Goal: Task Accomplishment & Management: Complete application form

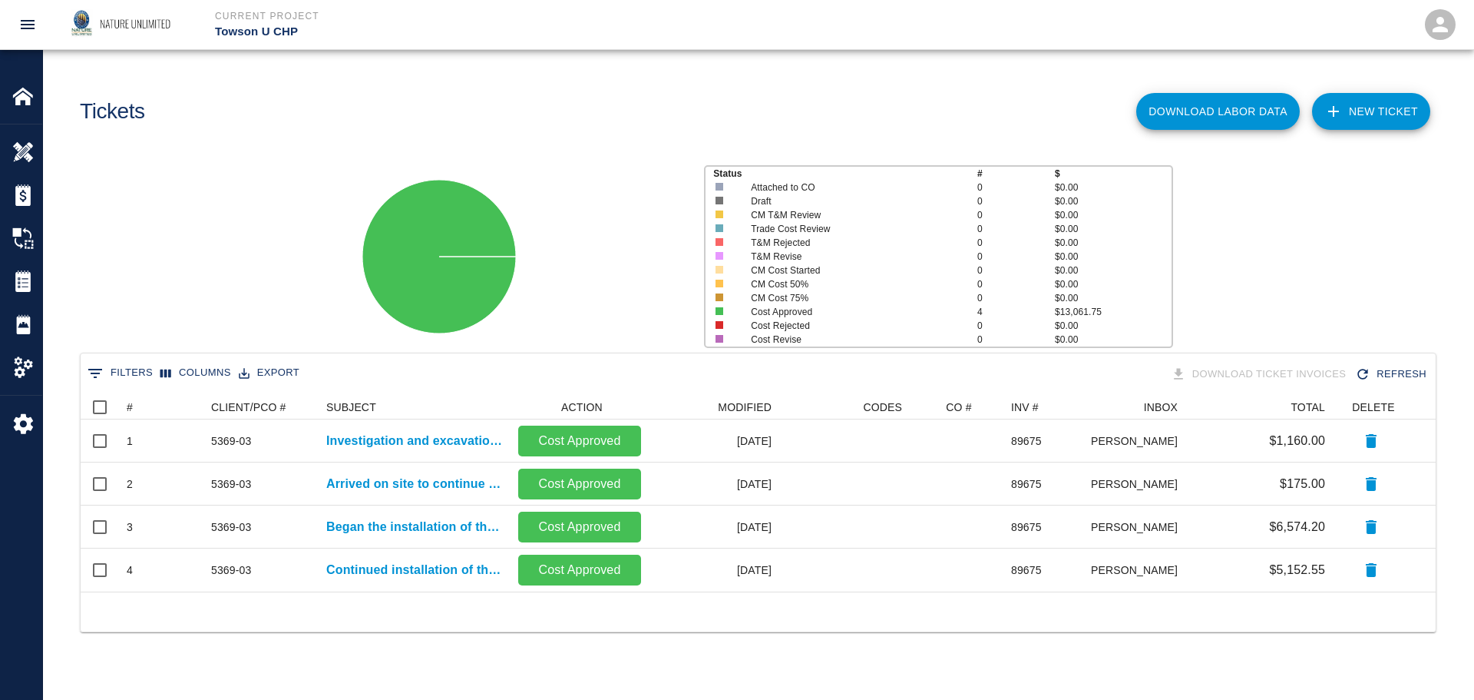
scroll to position [185, 1344]
click at [1396, 108] on link "NEW TICKET" at bounding box center [1371, 111] width 118 height 37
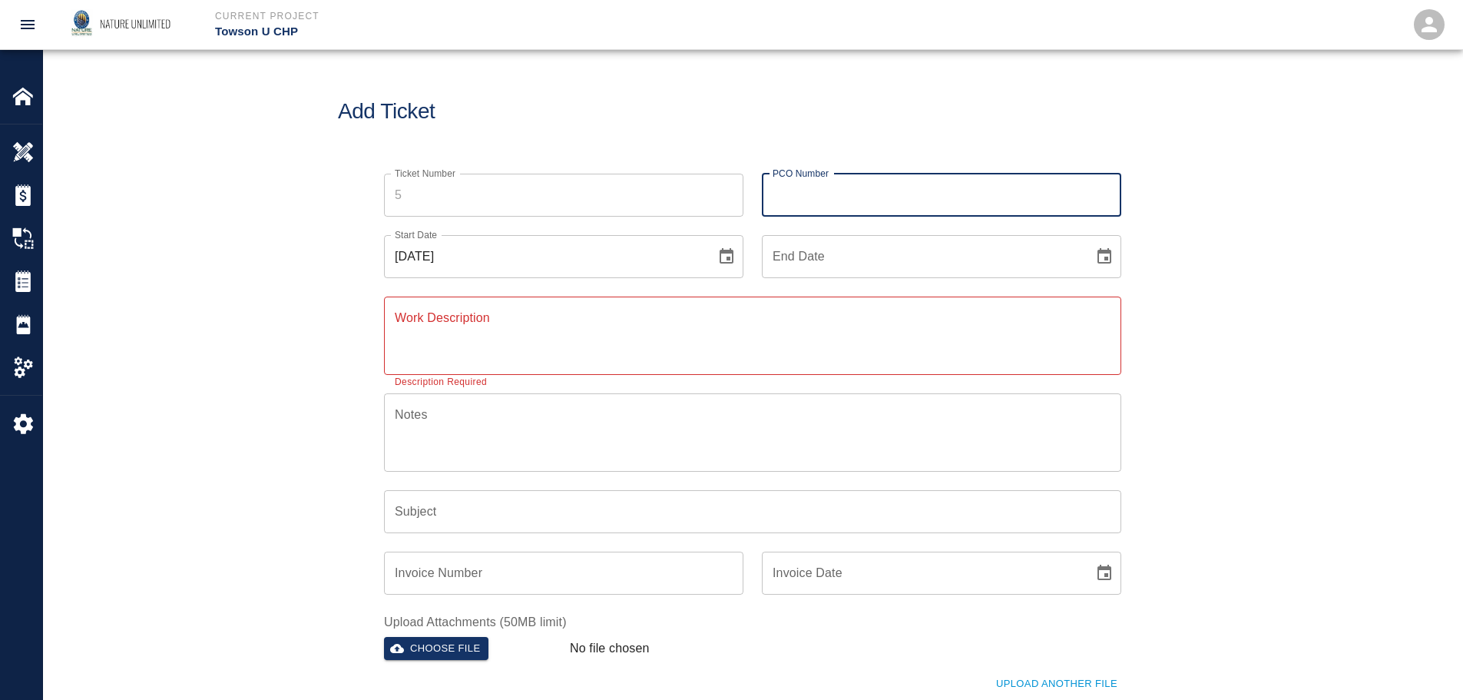
click at [894, 199] on input "PCO Number" at bounding box center [941, 195] width 359 height 43
type input "5369-03"
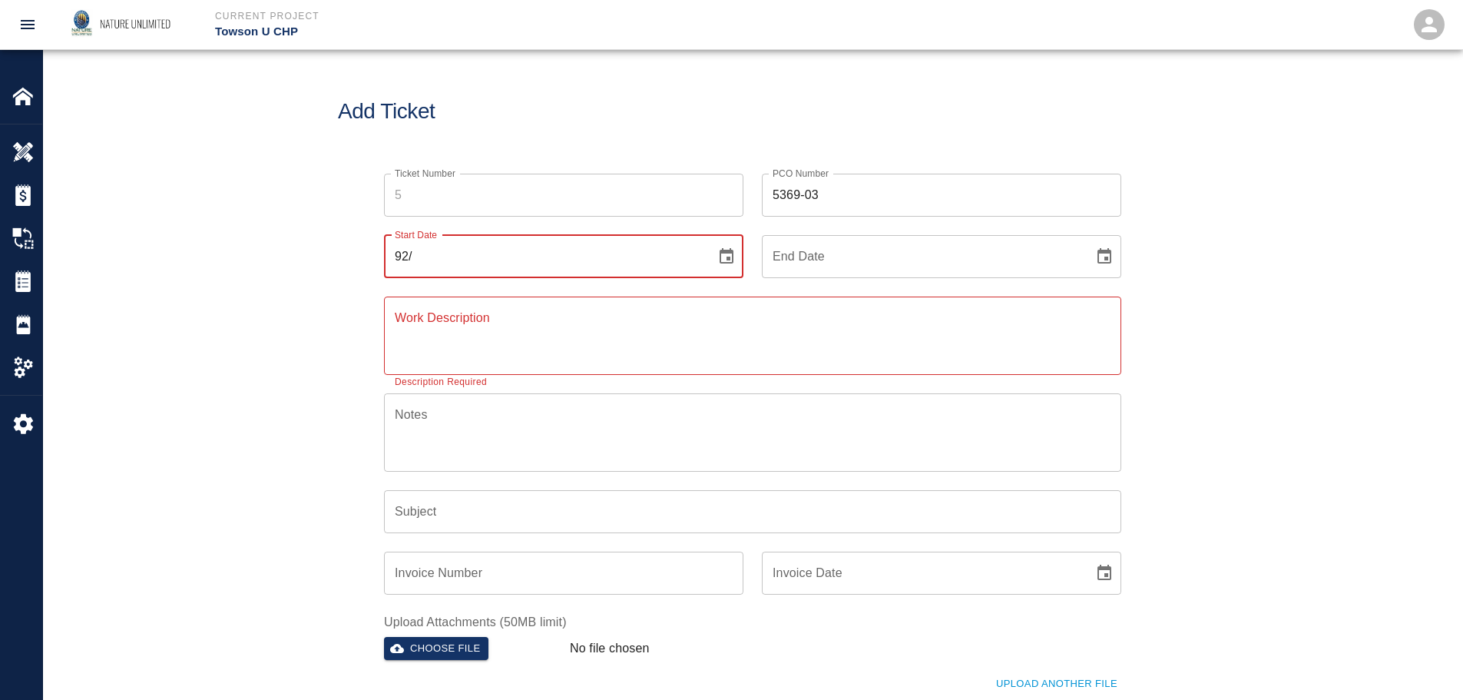
type input "9"
type input "[DATE]"
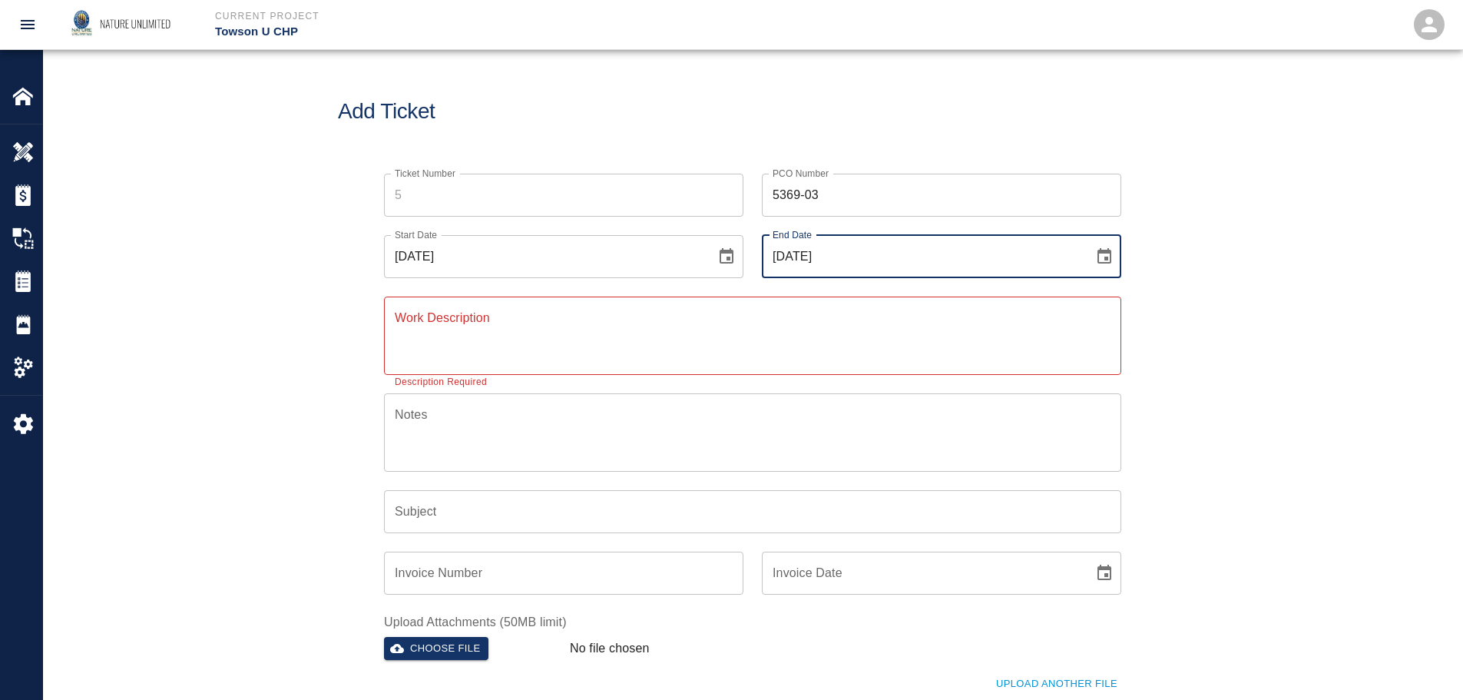
type input "[DATE]"
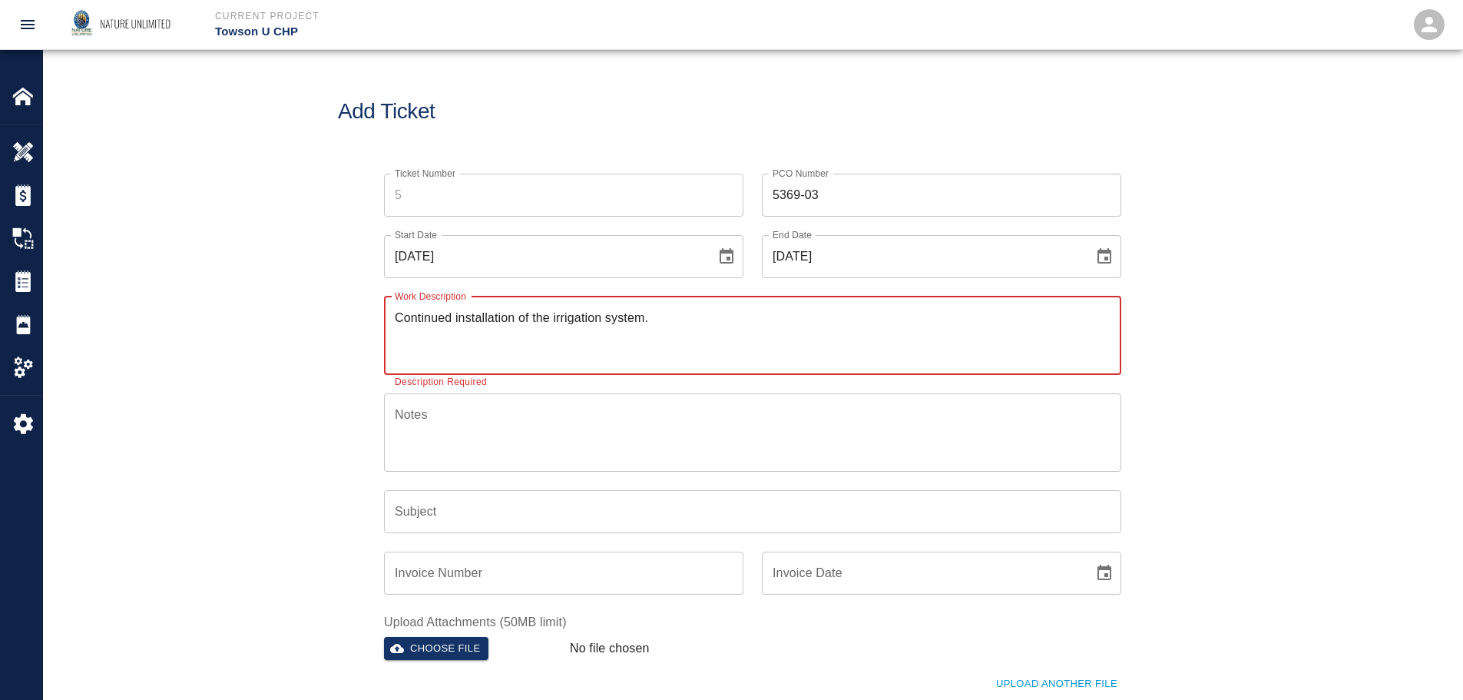
type textarea "Continued installation of the irrigation system."
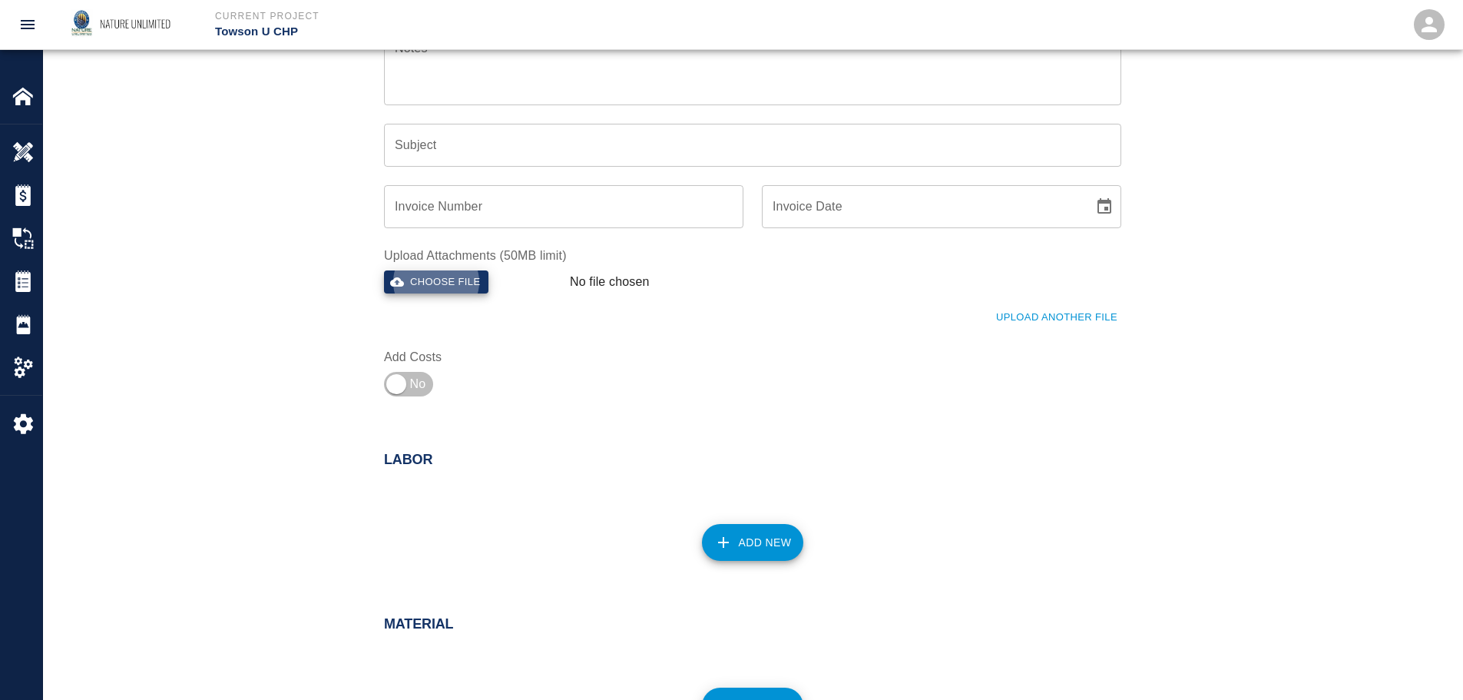
scroll to position [384, 0]
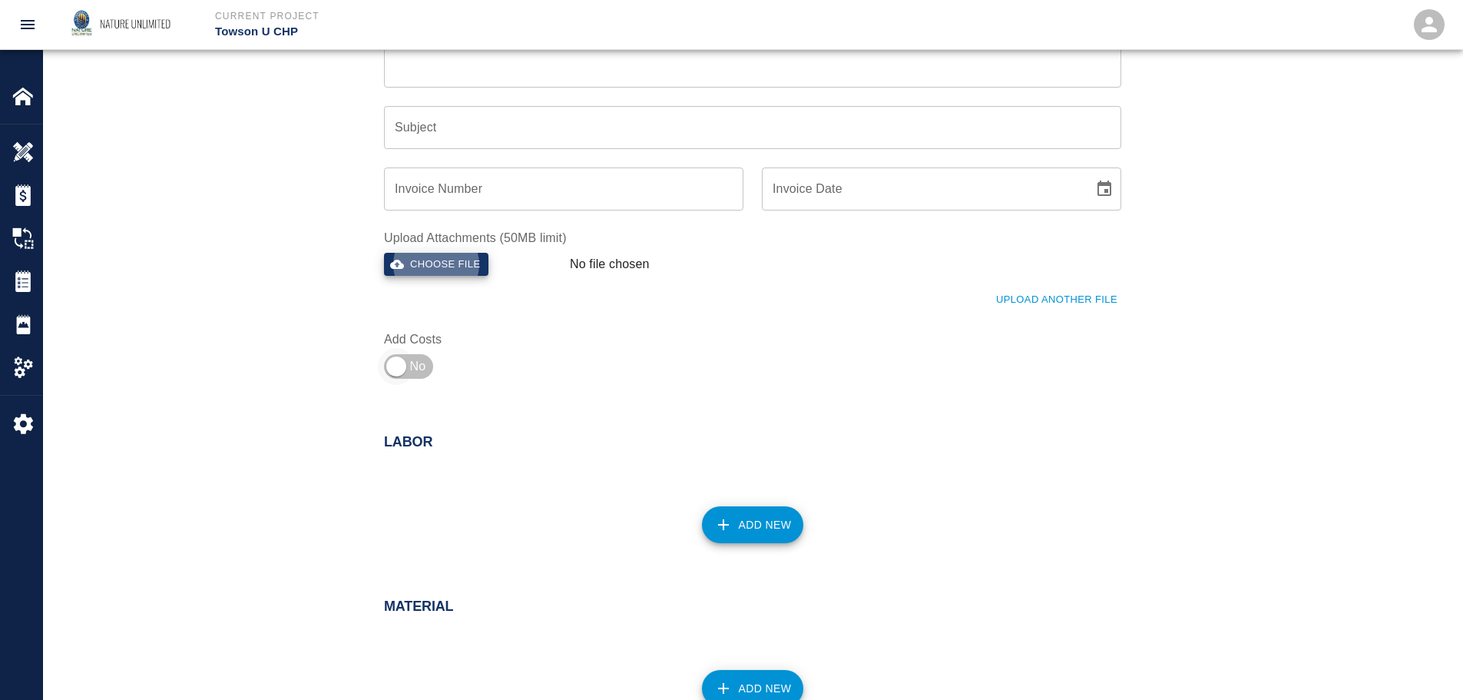
click at [406, 366] on input "checkbox" at bounding box center [396, 366] width 111 height 37
checkbox input "true"
click at [769, 523] on button "Add New" at bounding box center [753, 524] width 102 height 37
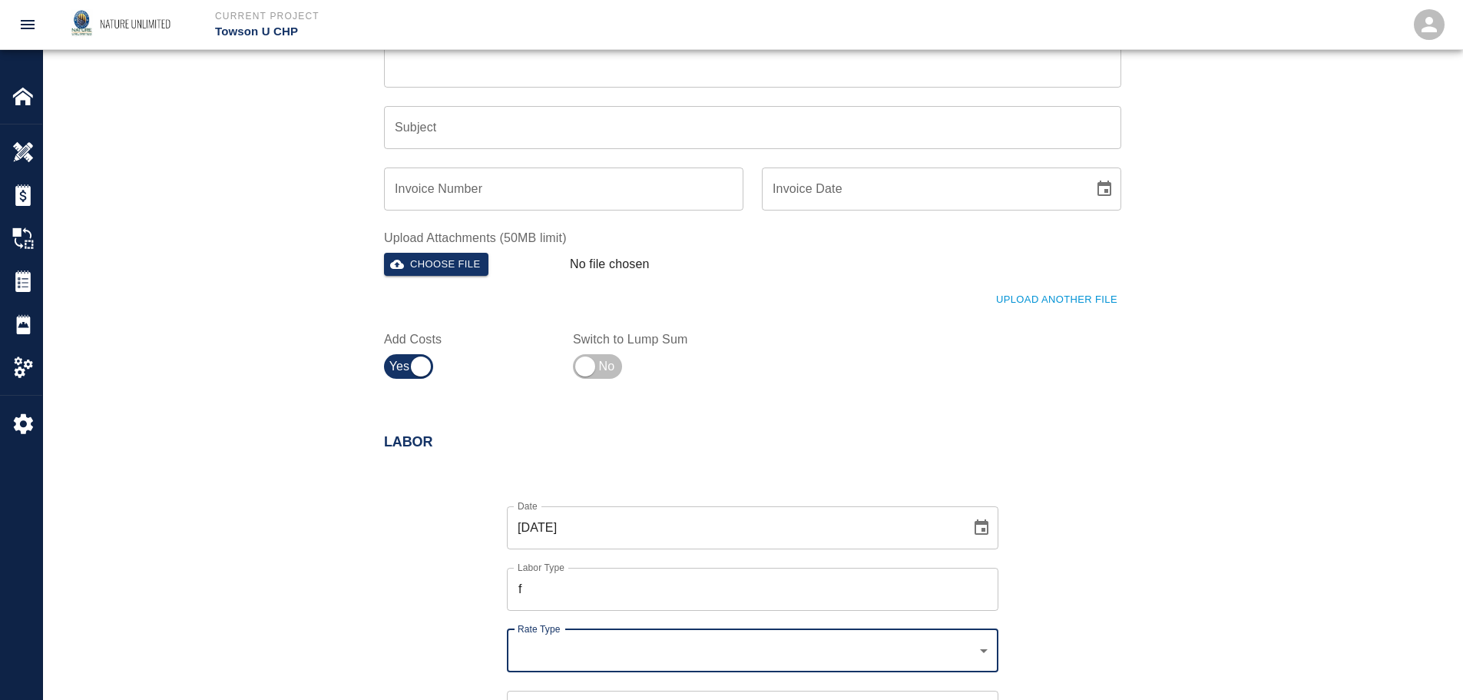
click at [767, 606] on div "f Labor Type" at bounding box center [752, 588] width 491 height 43
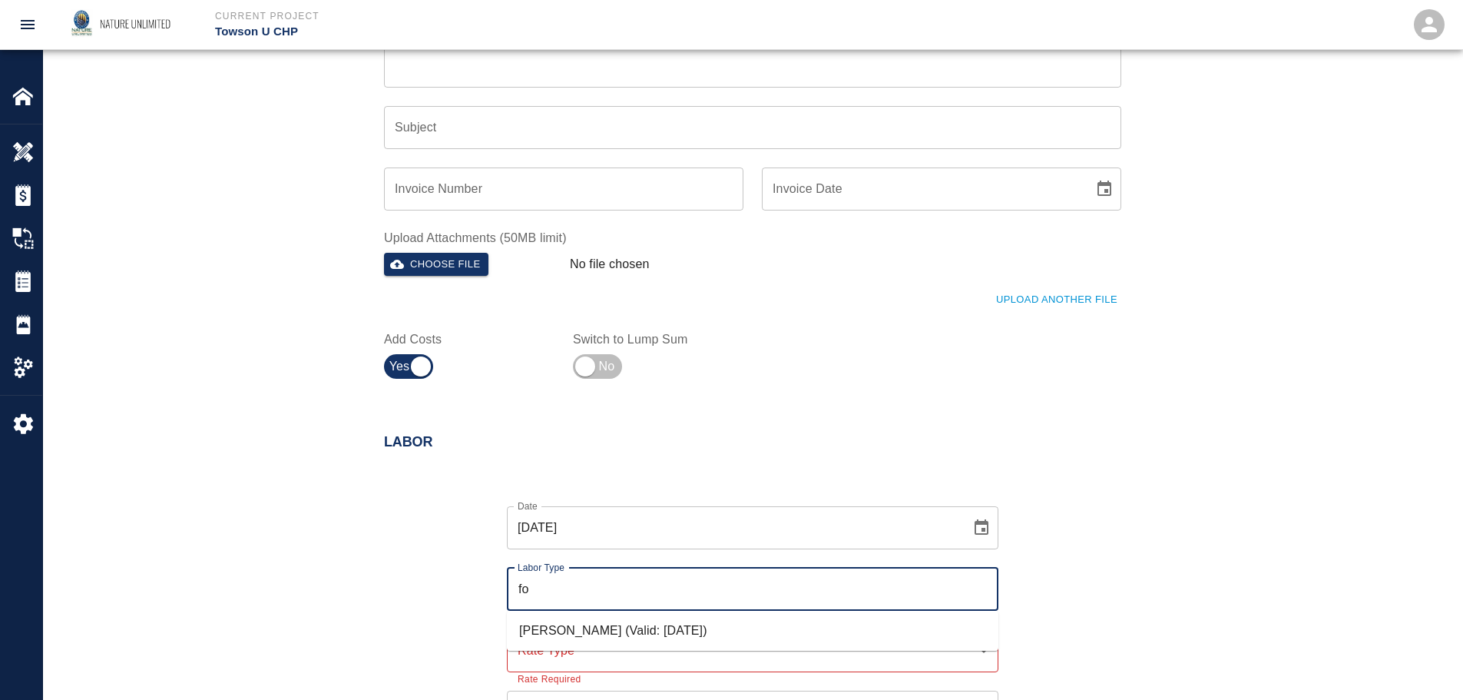
click at [669, 624] on li "[PERSON_NAME] (Valid: [DATE])" at bounding box center [752, 631] width 491 height 28
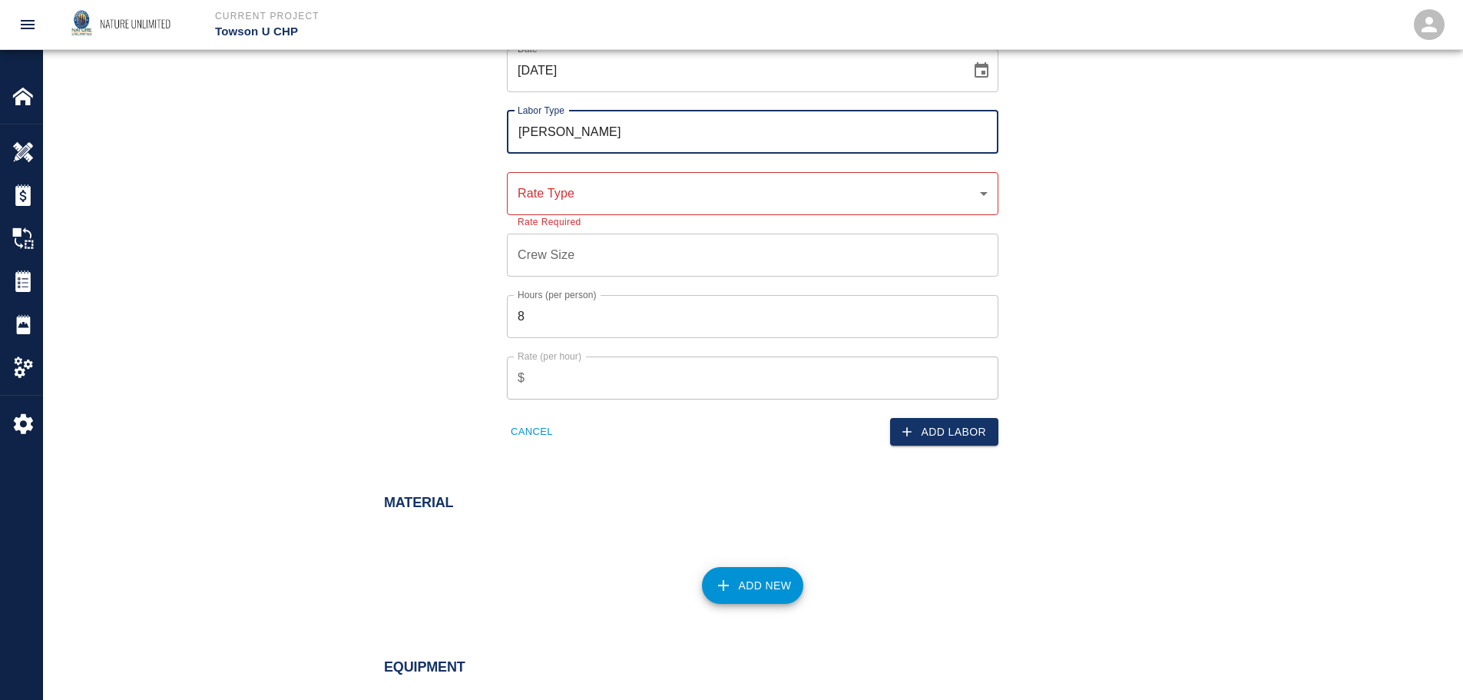
scroll to position [845, 0]
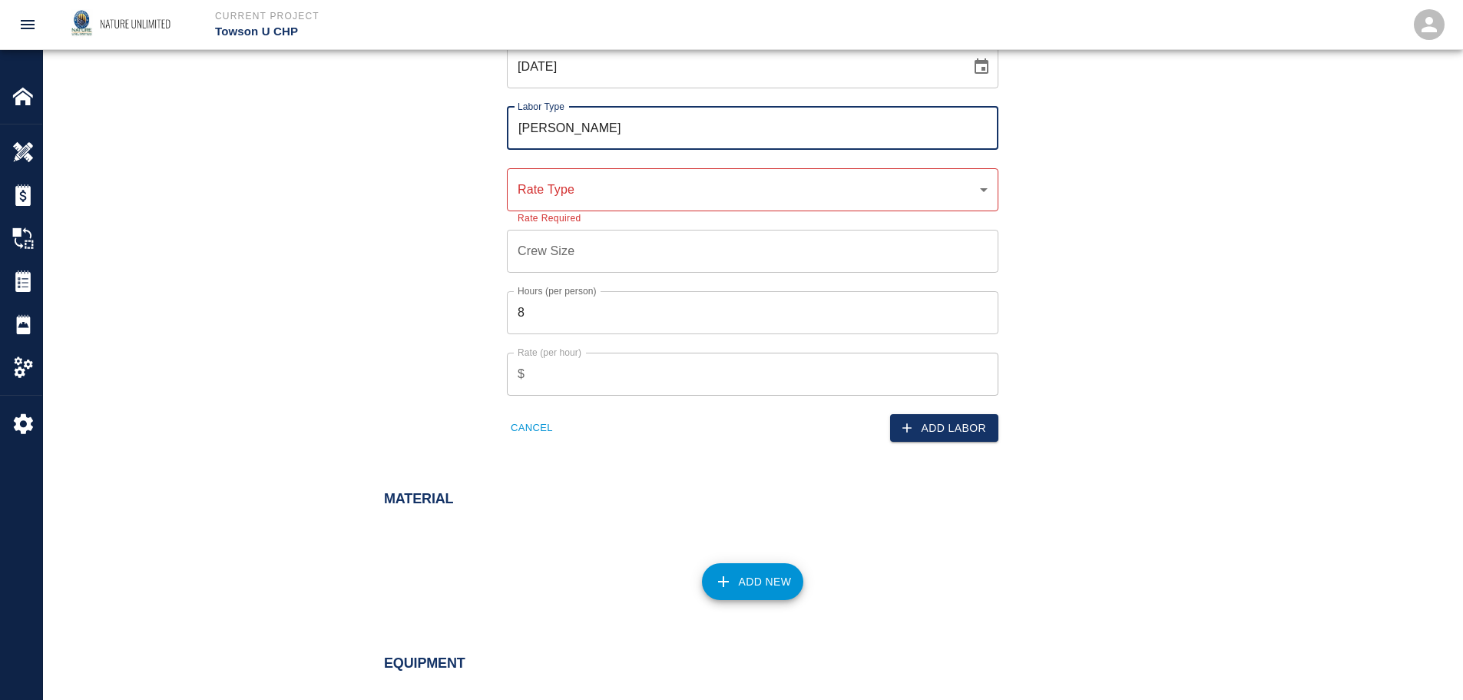
type input "[PERSON_NAME]"
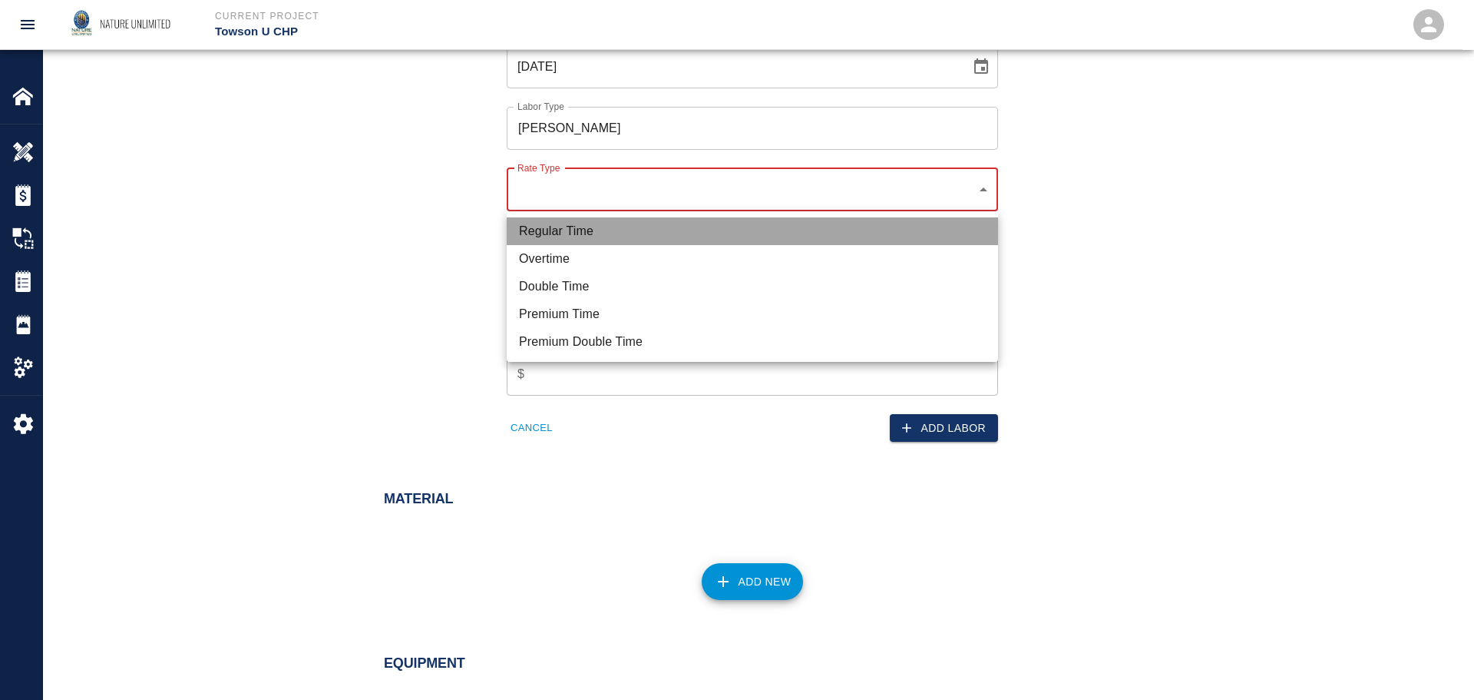
click at [624, 233] on li "Regular Time" at bounding box center [752, 231] width 491 height 28
type input "rate_rt"
type input "85.00"
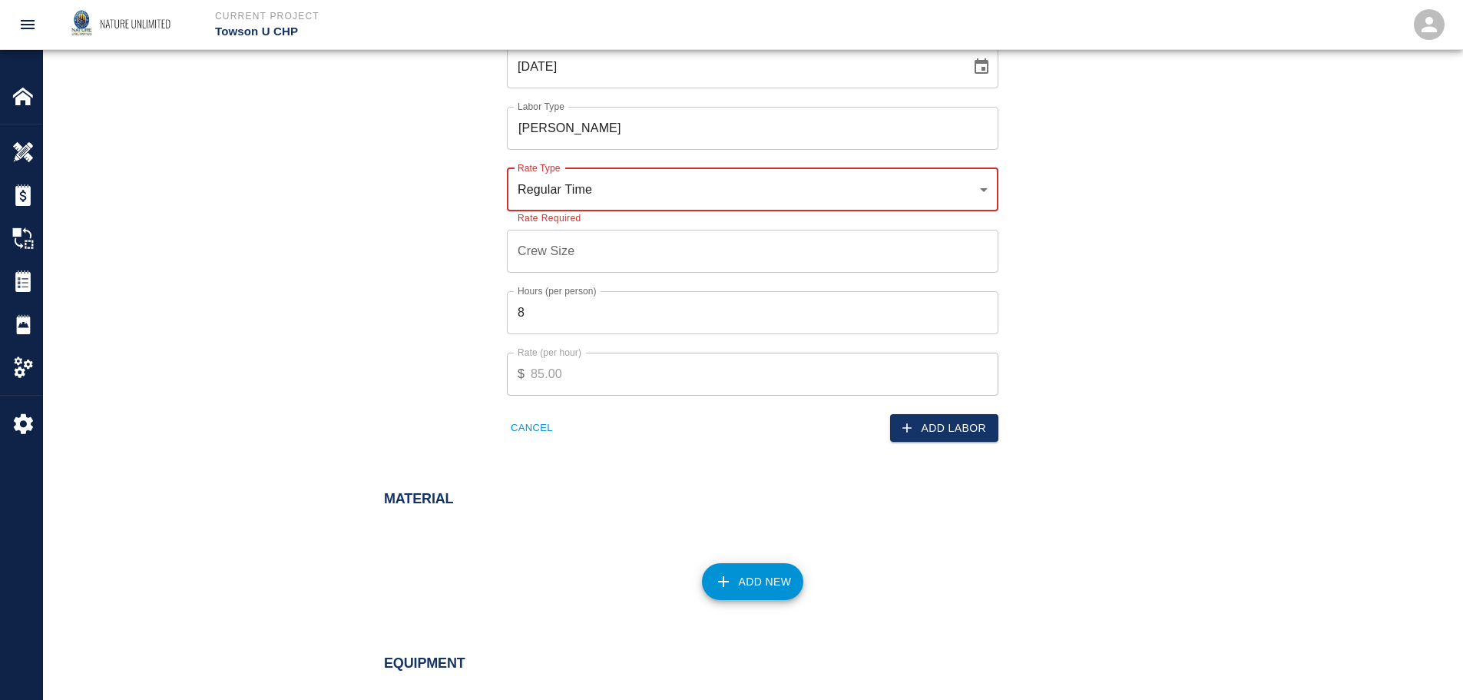
click at [620, 245] on input "Crew Size" at bounding box center [752, 251] width 491 height 43
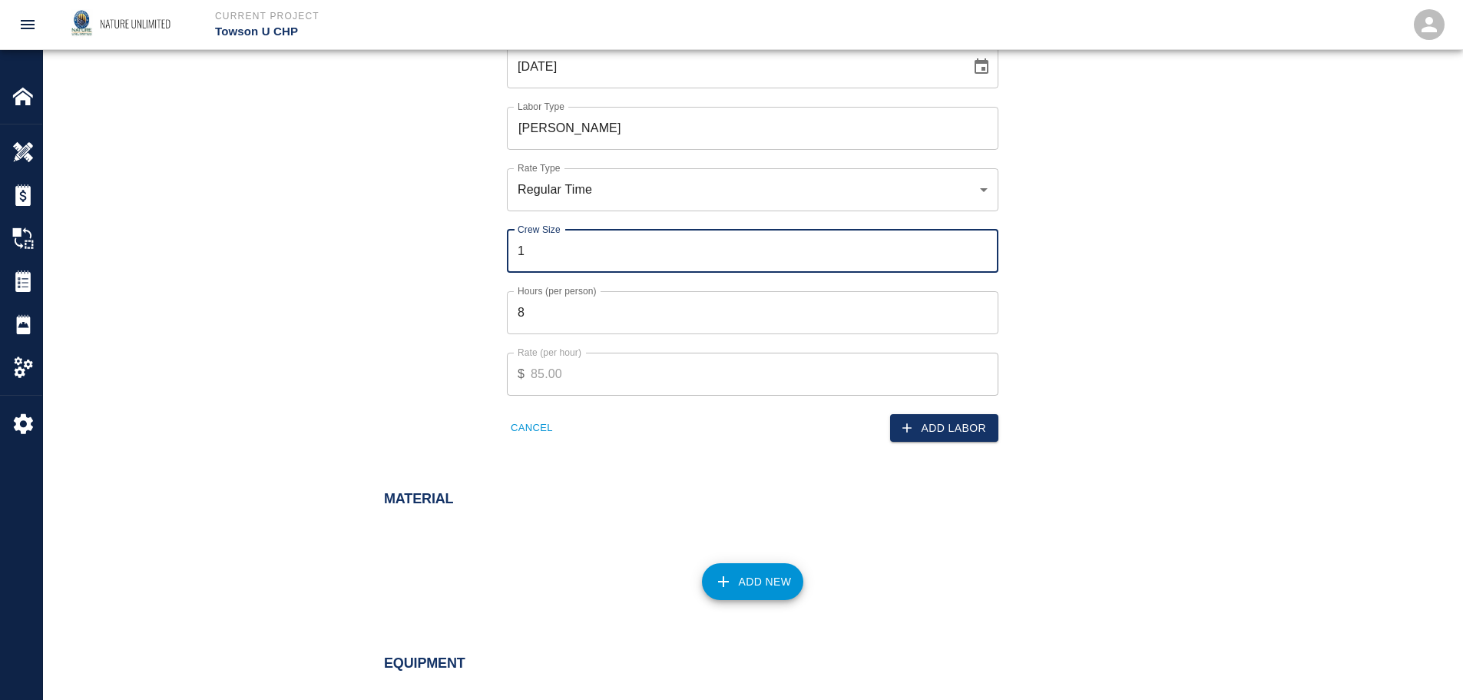
type input "1"
click at [982, 246] on input "1" at bounding box center [752, 251] width 491 height 43
click at [581, 323] on input "8" at bounding box center [752, 312] width 491 height 43
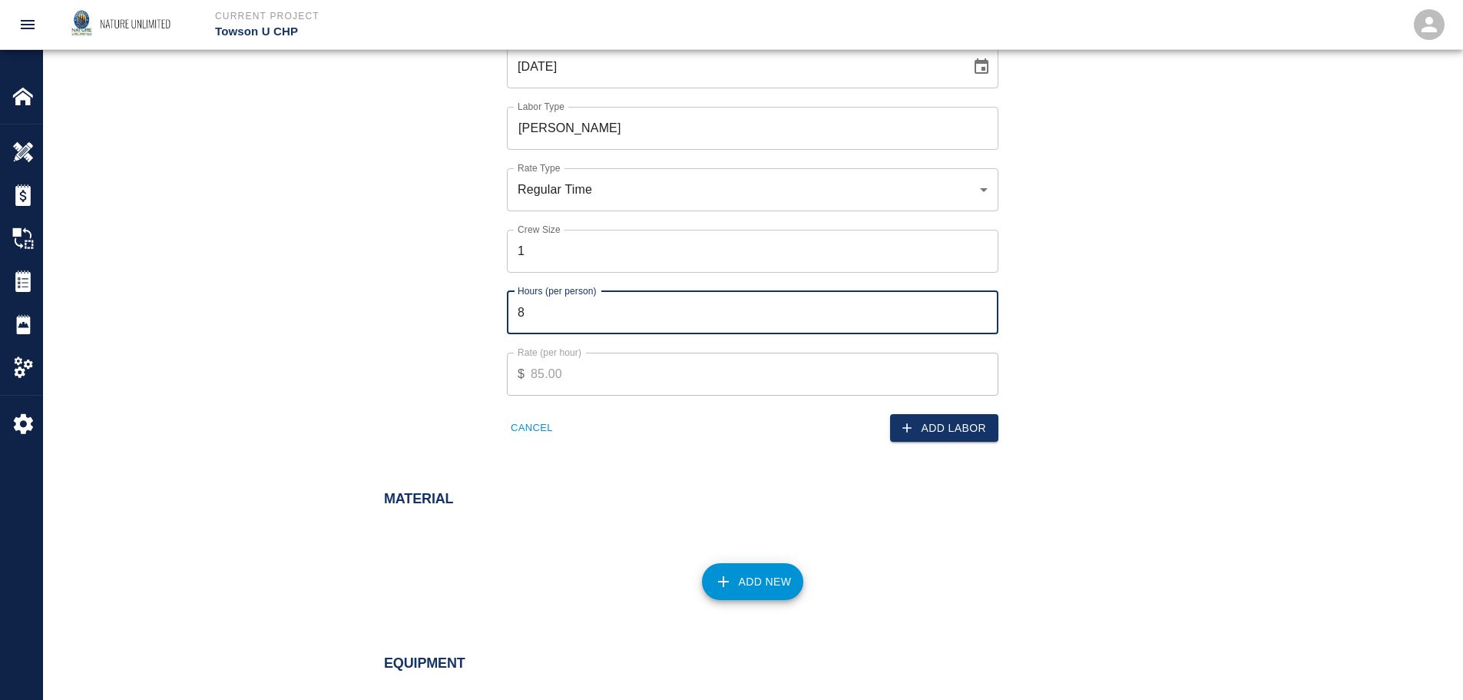
drag, startPoint x: 544, startPoint y: 305, endPoint x: 508, endPoint y: 305, distance: 35.3
click at [508, 305] on input "8" at bounding box center [752, 312] width 491 height 43
type input "7"
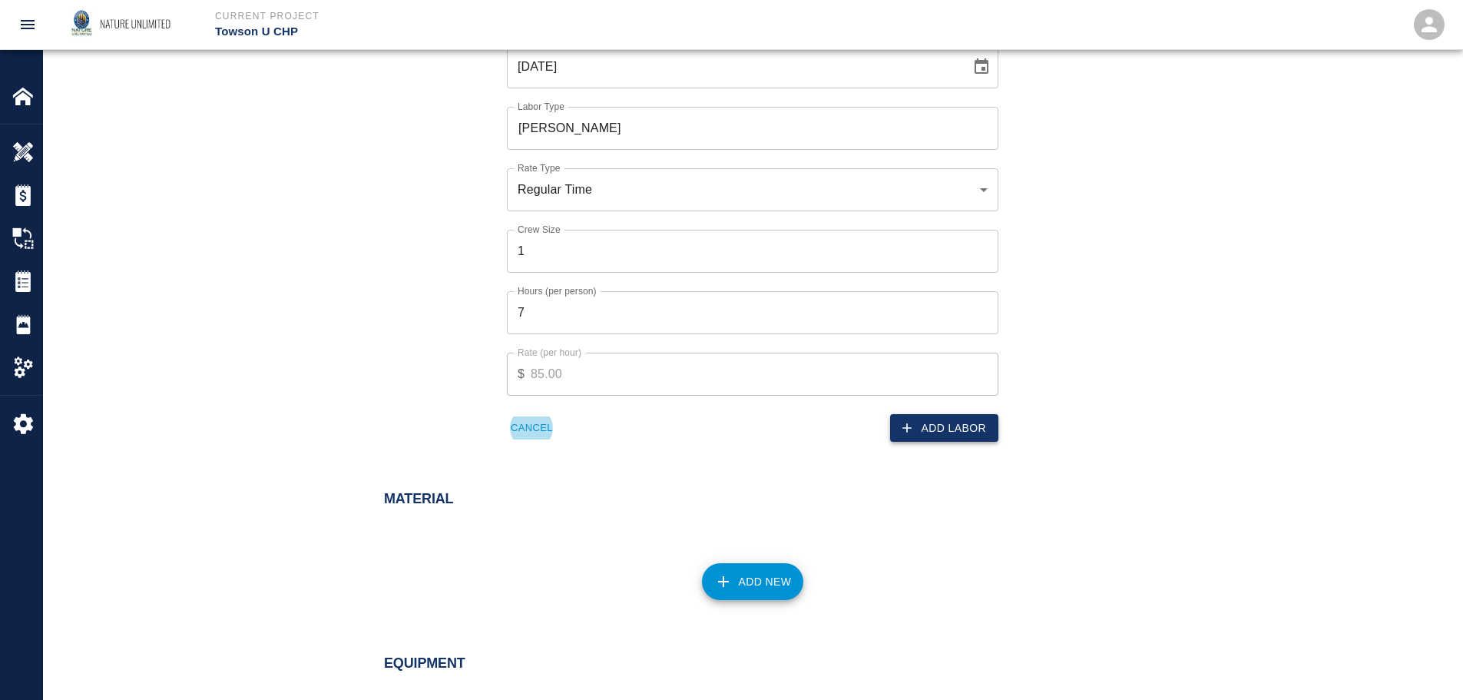
click at [974, 430] on button "Add Labor" at bounding box center [944, 428] width 108 height 28
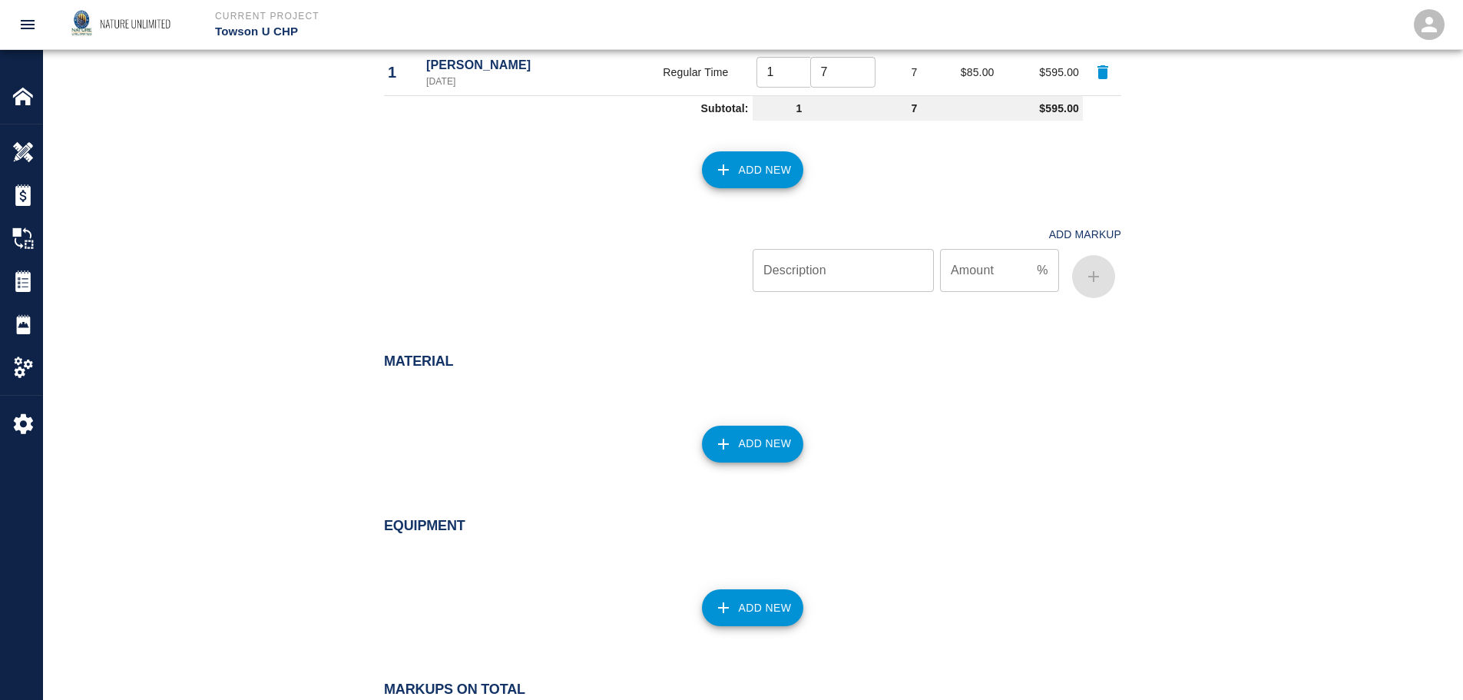
click at [753, 168] on button "Add New" at bounding box center [753, 169] width 102 height 37
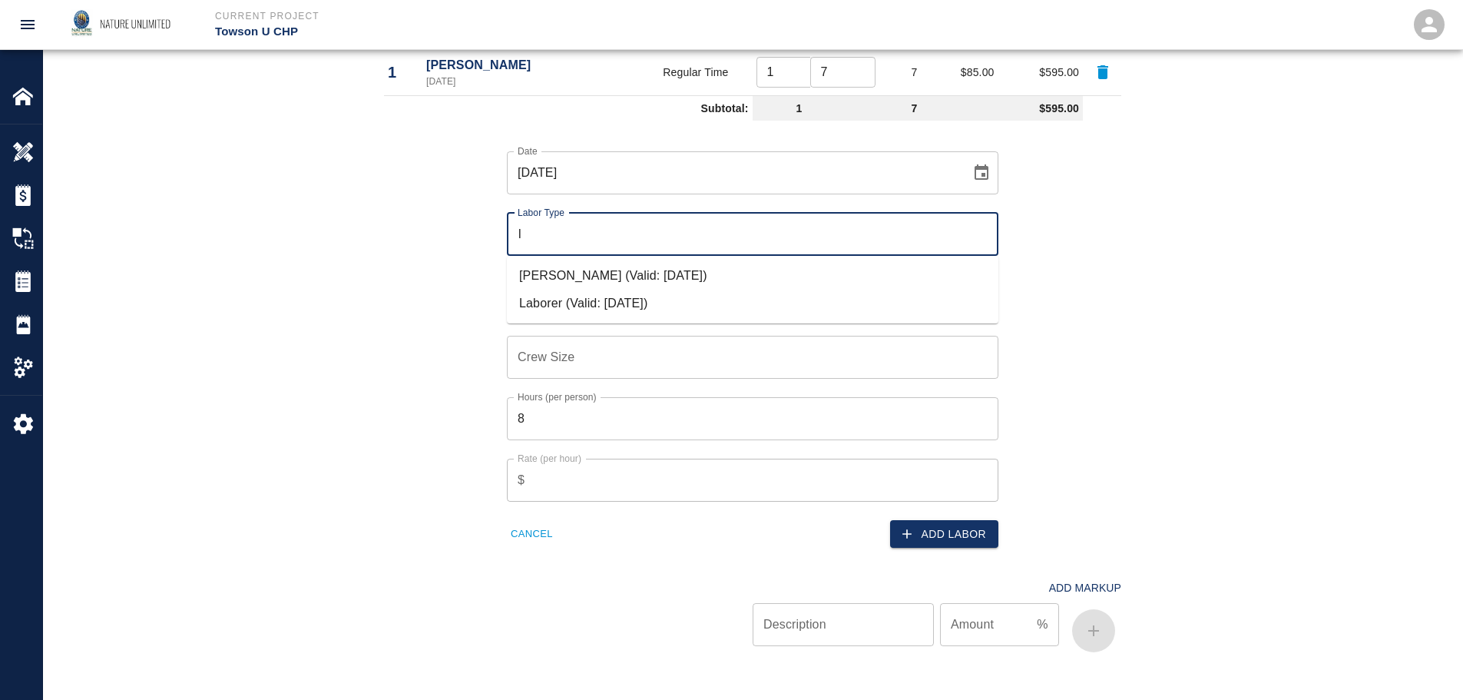
click at [584, 305] on li "Laborer (Valid: [DATE])" at bounding box center [752, 303] width 491 height 28
type input "Laborer"
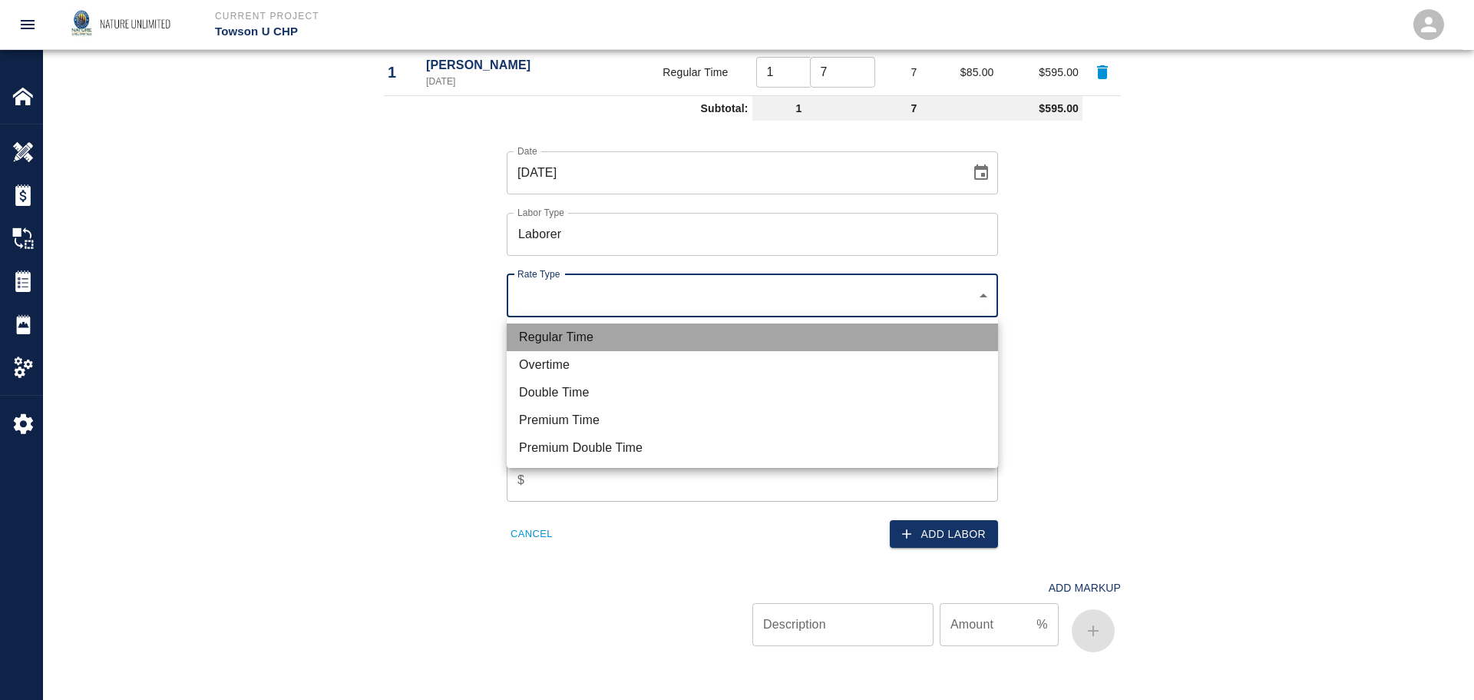
click at [577, 332] on li "Regular Time" at bounding box center [752, 337] width 491 height 28
type input "rate_rt"
type input "60.00"
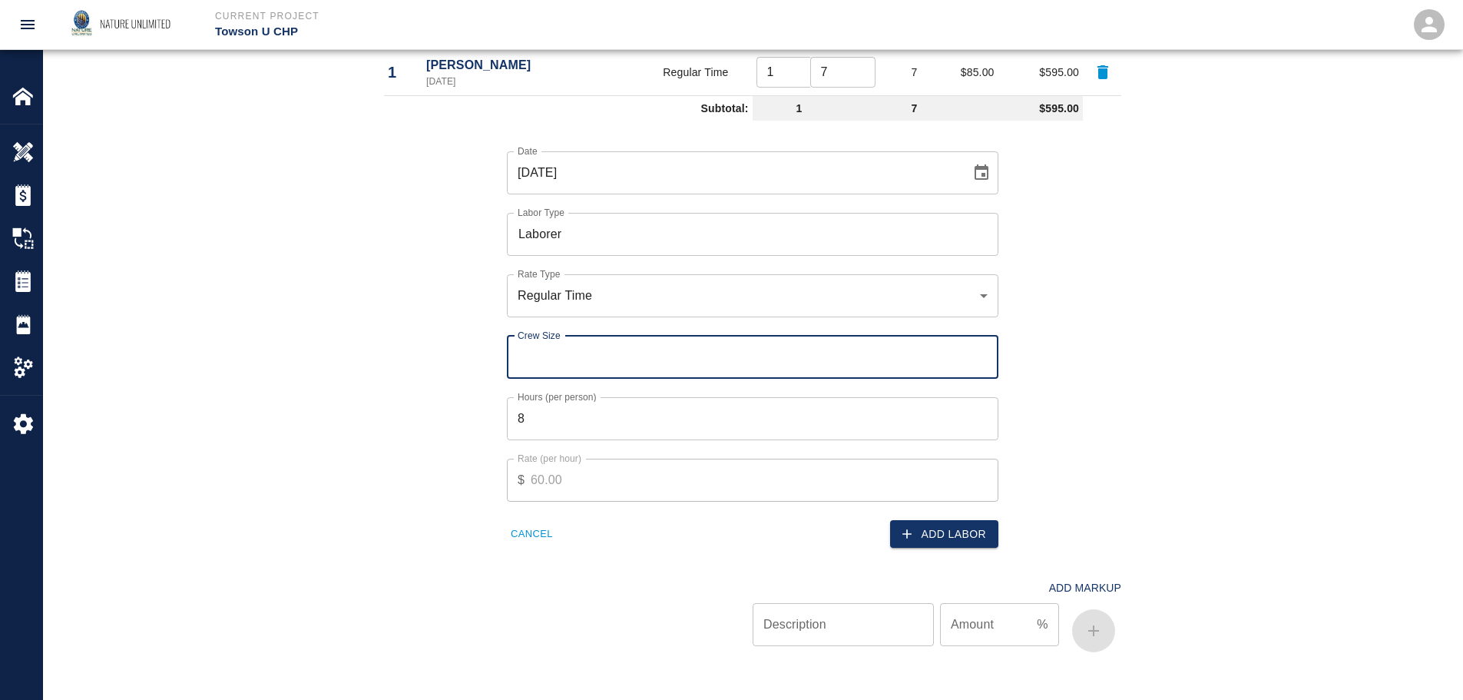
click at [583, 357] on input "Crew Size" at bounding box center [752, 357] width 491 height 43
type input "2"
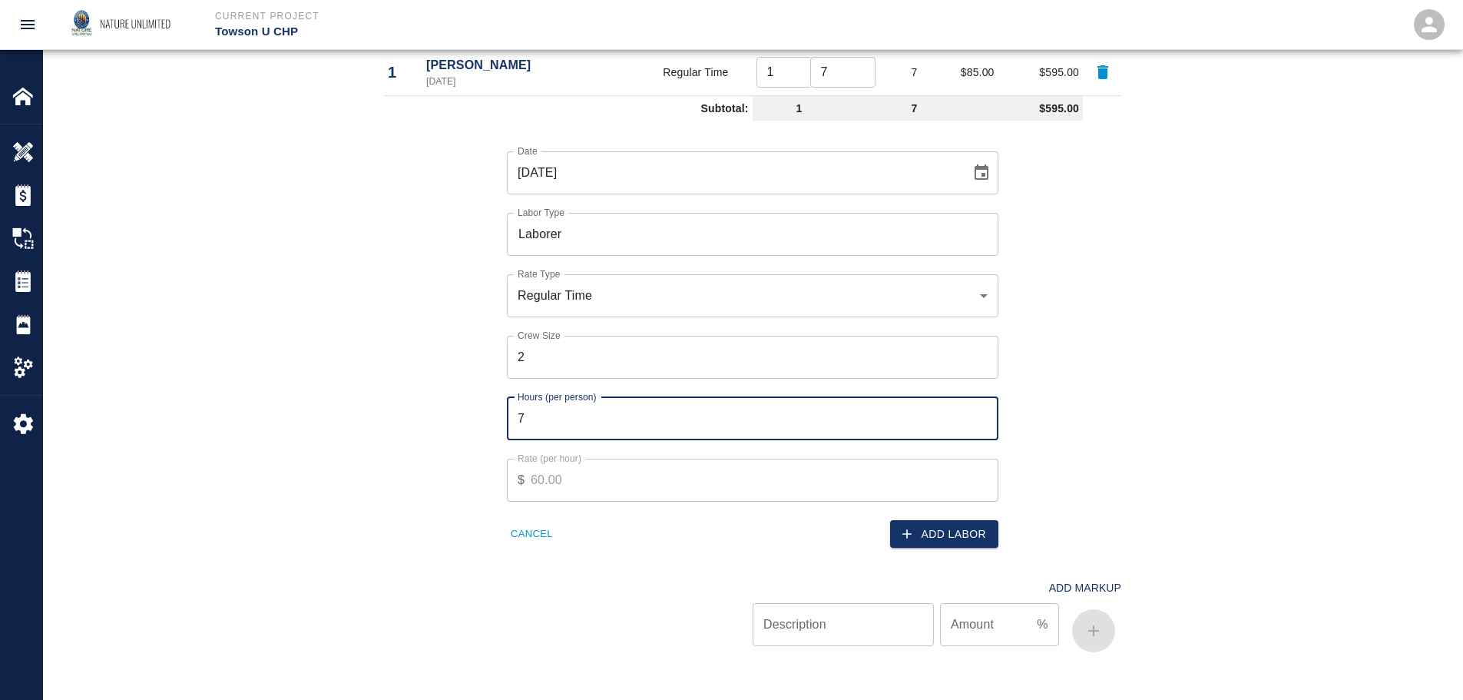
type input "7"
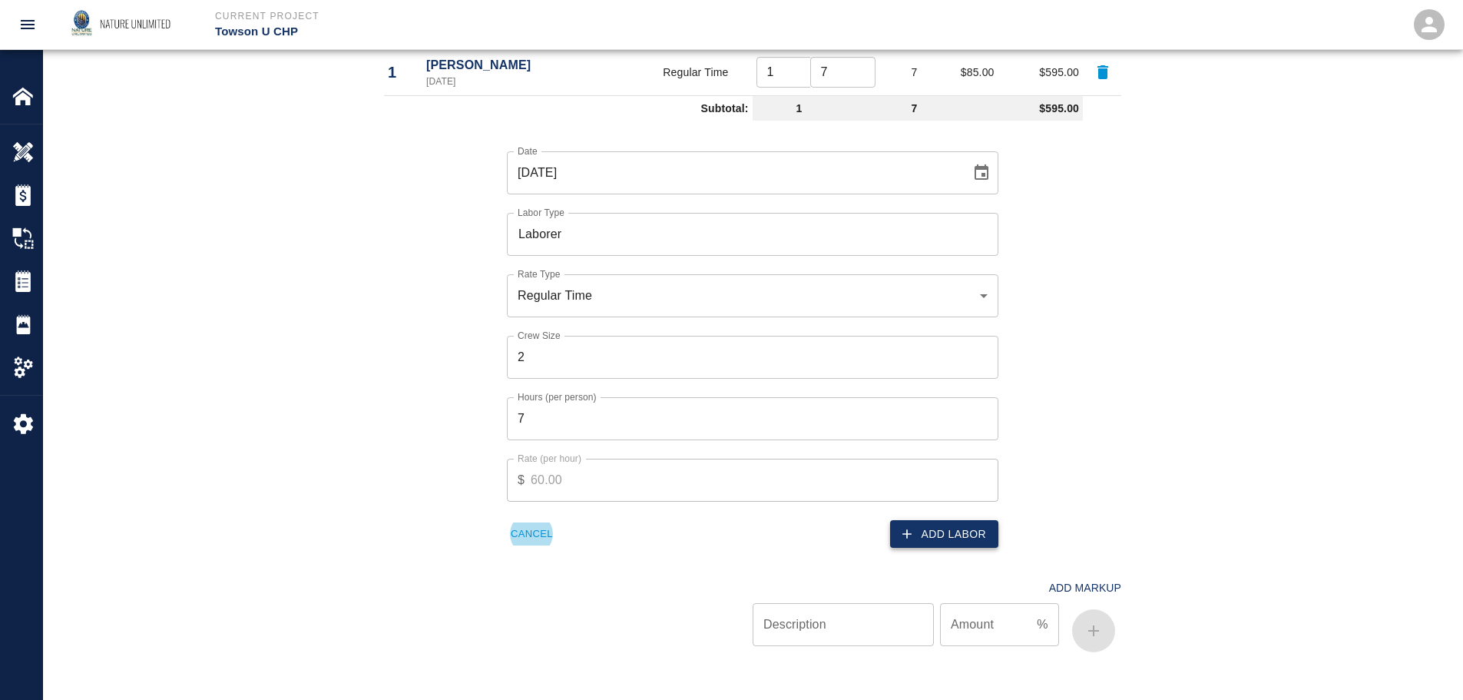
click at [925, 528] on button "Add Labor" at bounding box center [944, 534] width 108 height 28
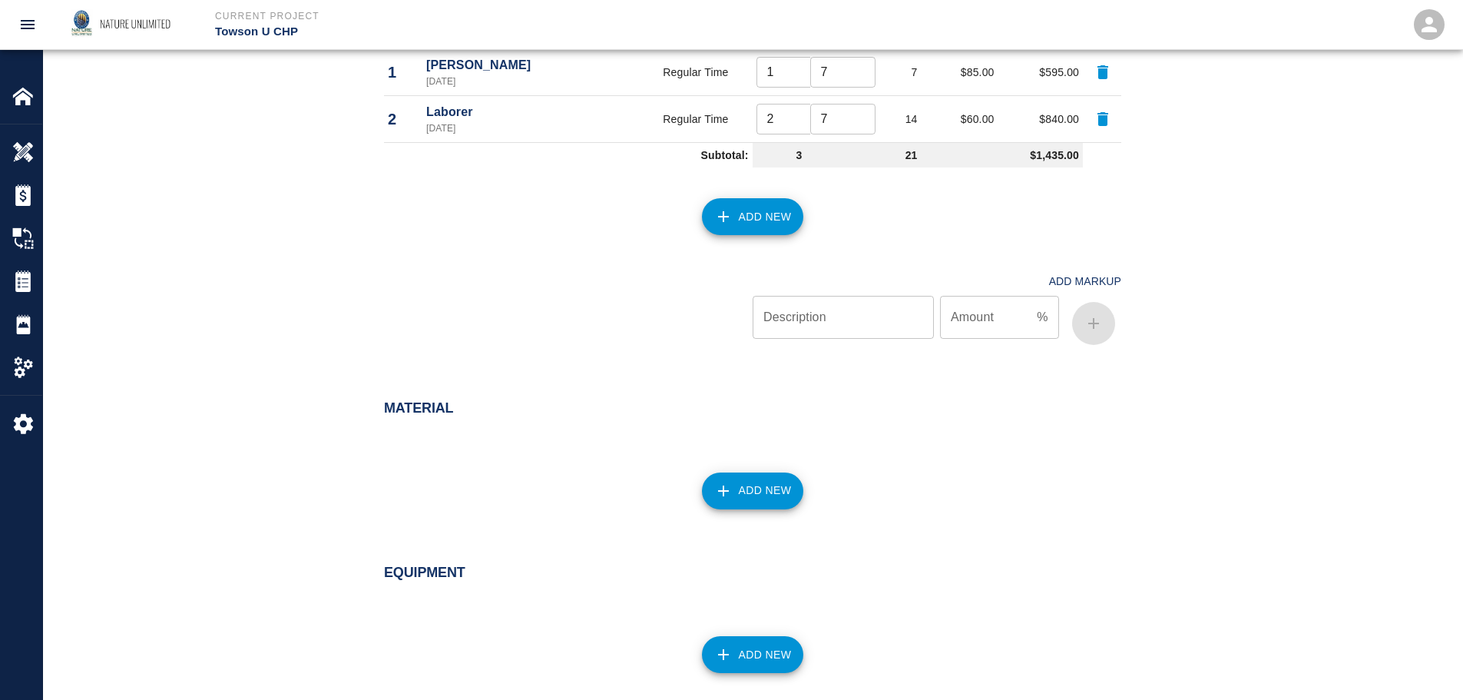
click at [767, 489] on button "Add New" at bounding box center [753, 490] width 102 height 37
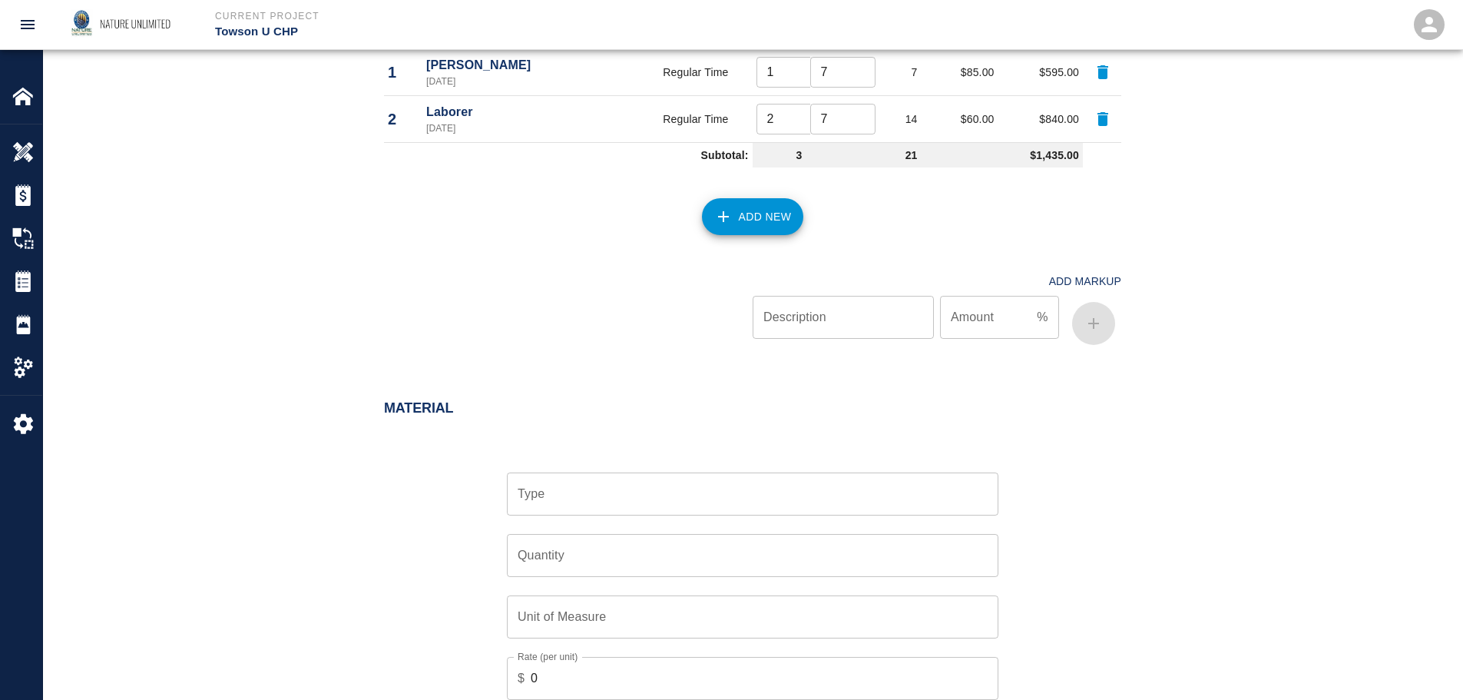
click at [539, 508] on div "Type" at bounding box center [752, 493] width 491 height 43
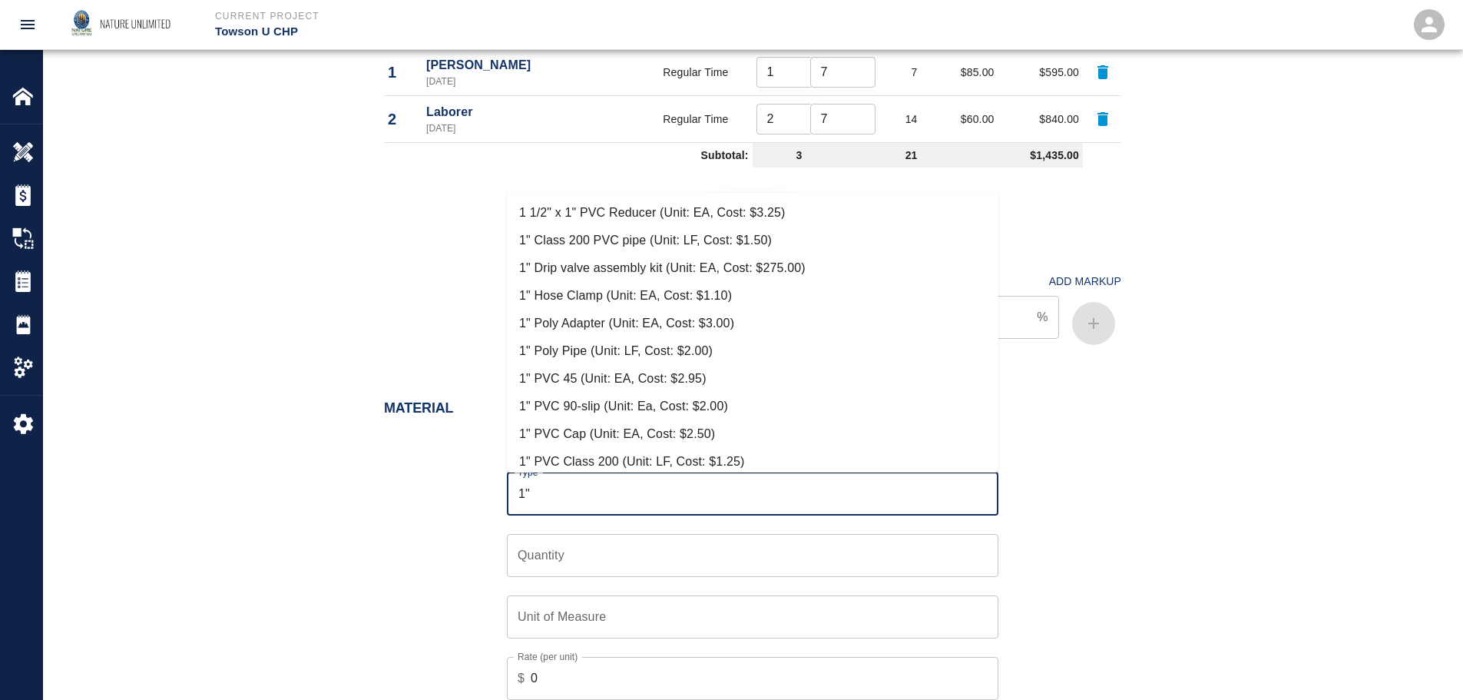
click at [653, 461] on li "1" PVC Class 200 (Unit: LF, Cost: $1.25)" at bounding box center [752, 462] width 491 height 28
type input "1" PVC Class 200 (Unit: LF, Cost: $1.25)"
type input "LF"
type input "1.25"
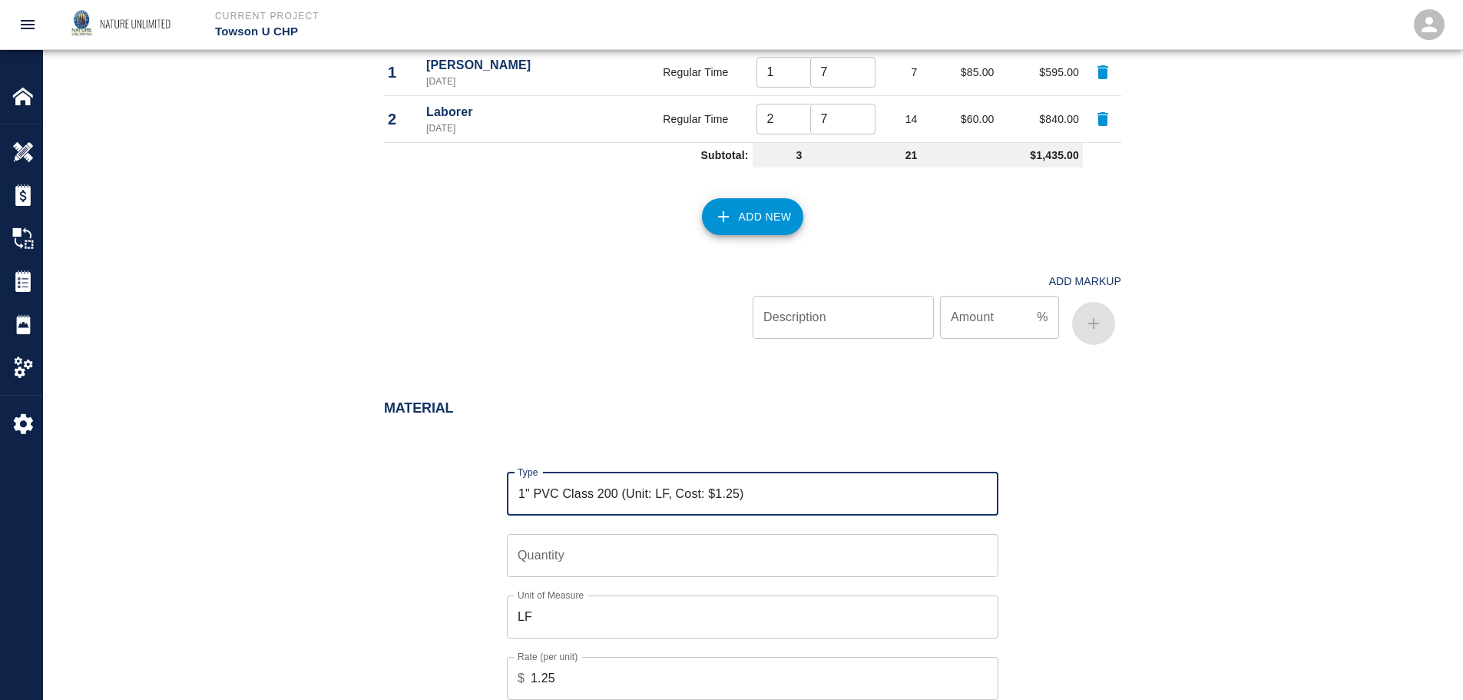
type input "1" PVC Class 200 (Unit: LF, Cost: $1.25)"
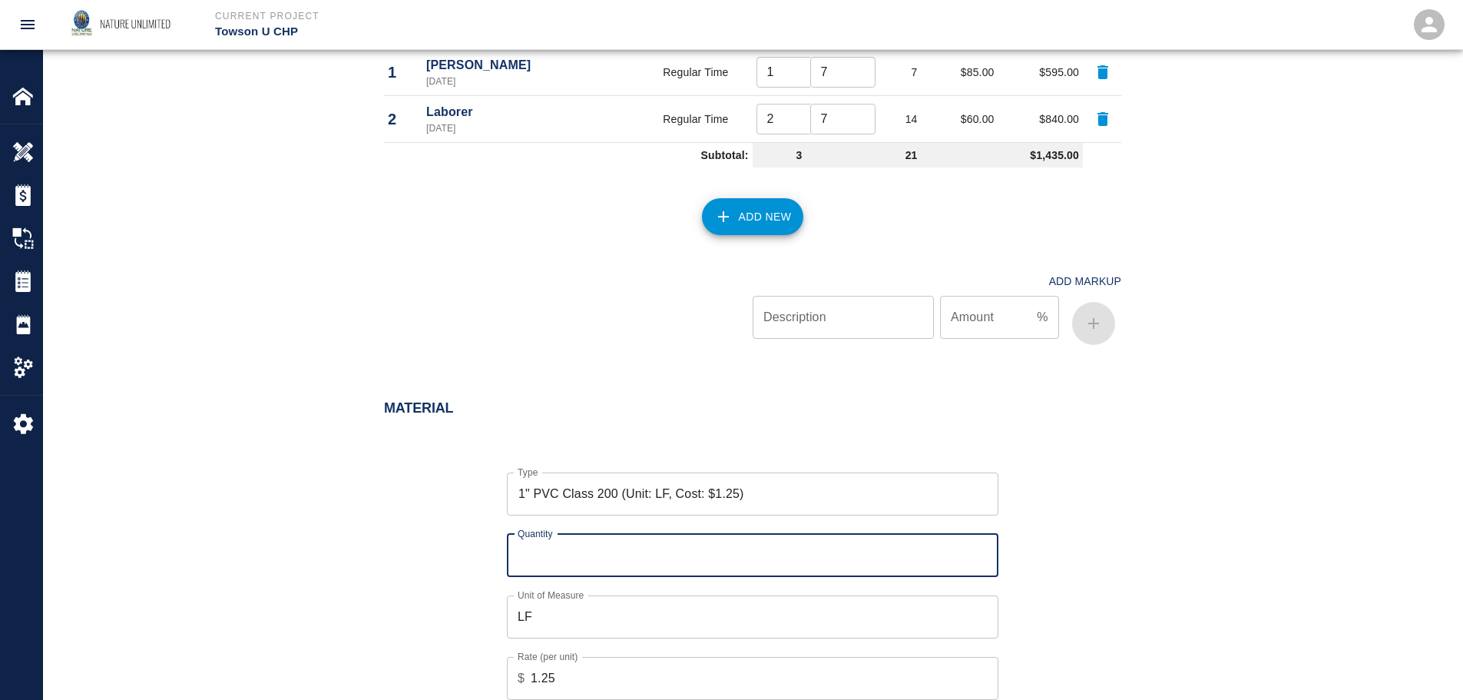
click at [630, 557] on input "Quantity" at bounding box center [752, 555] width 491 height 43
type input "260"
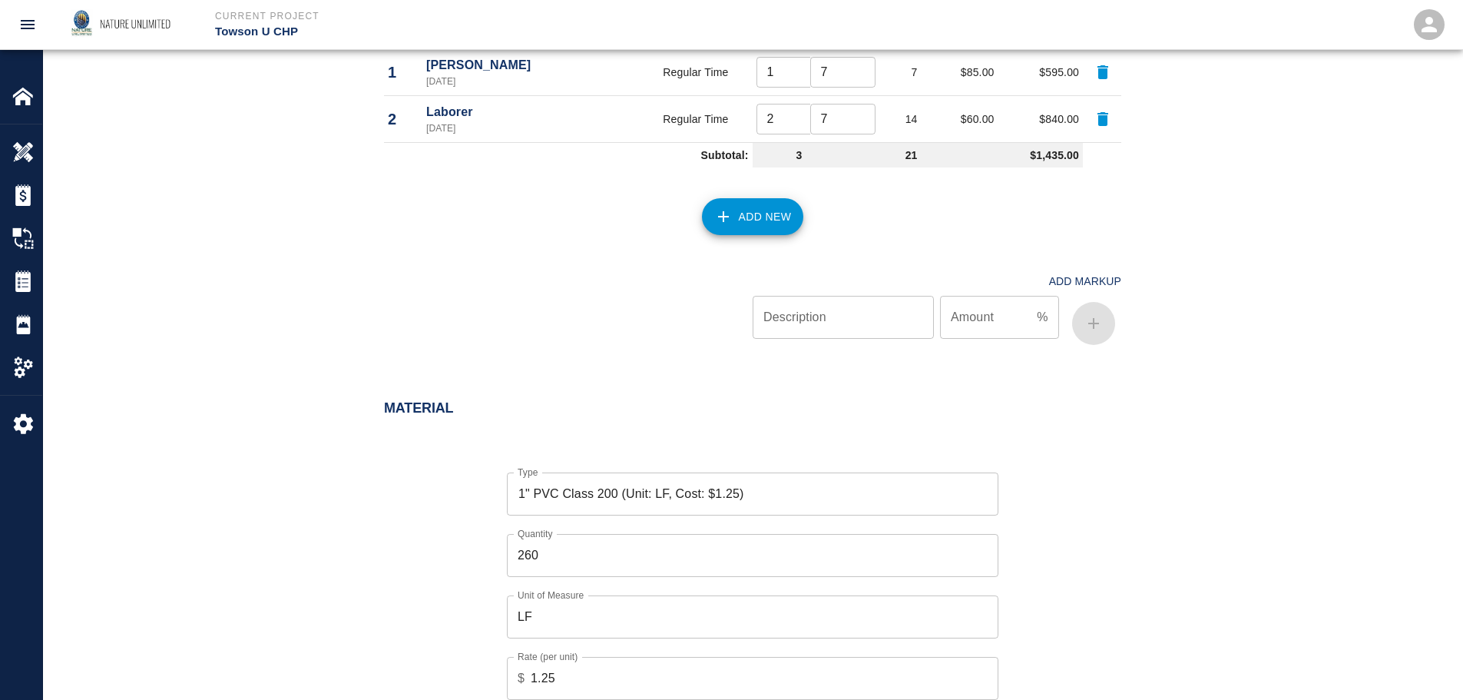
scroll to position [1226, 0]
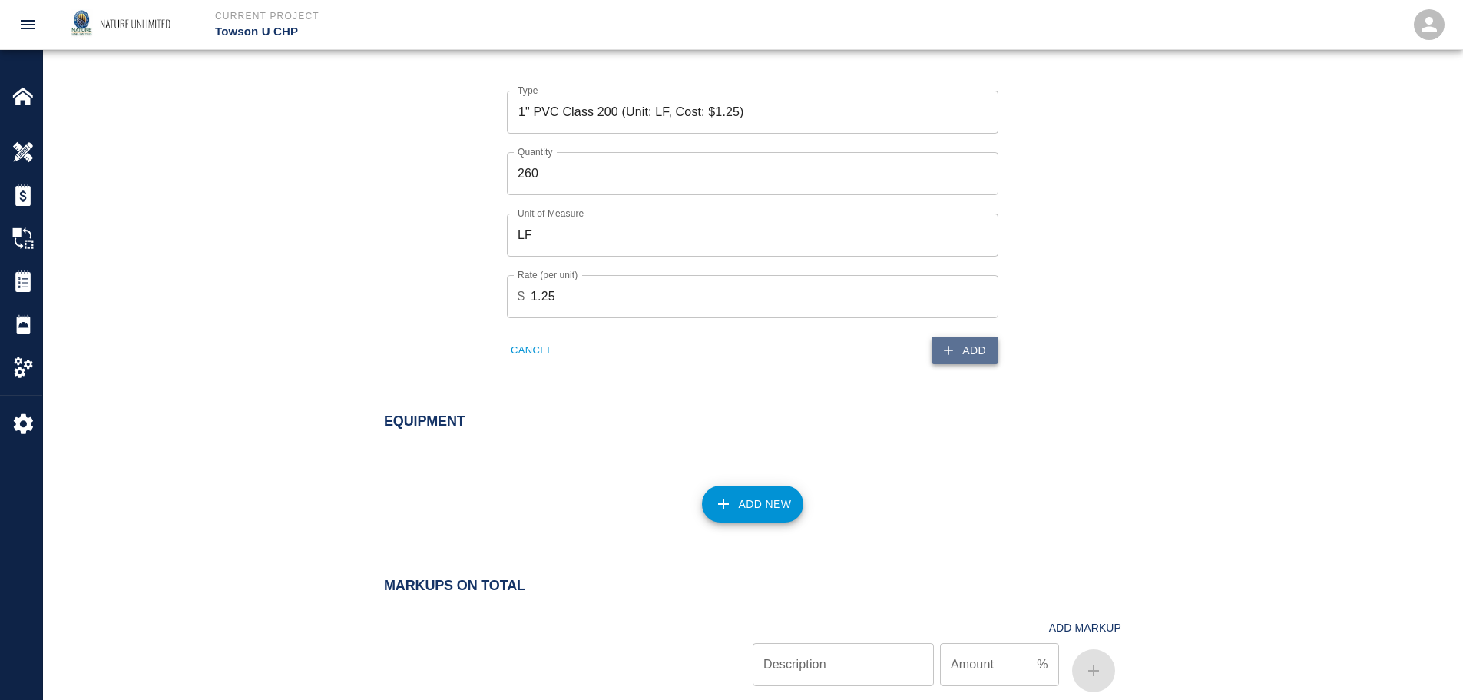
click at [974, 349] on button "Add" at bounding box center [964, 350] width 67 height 28
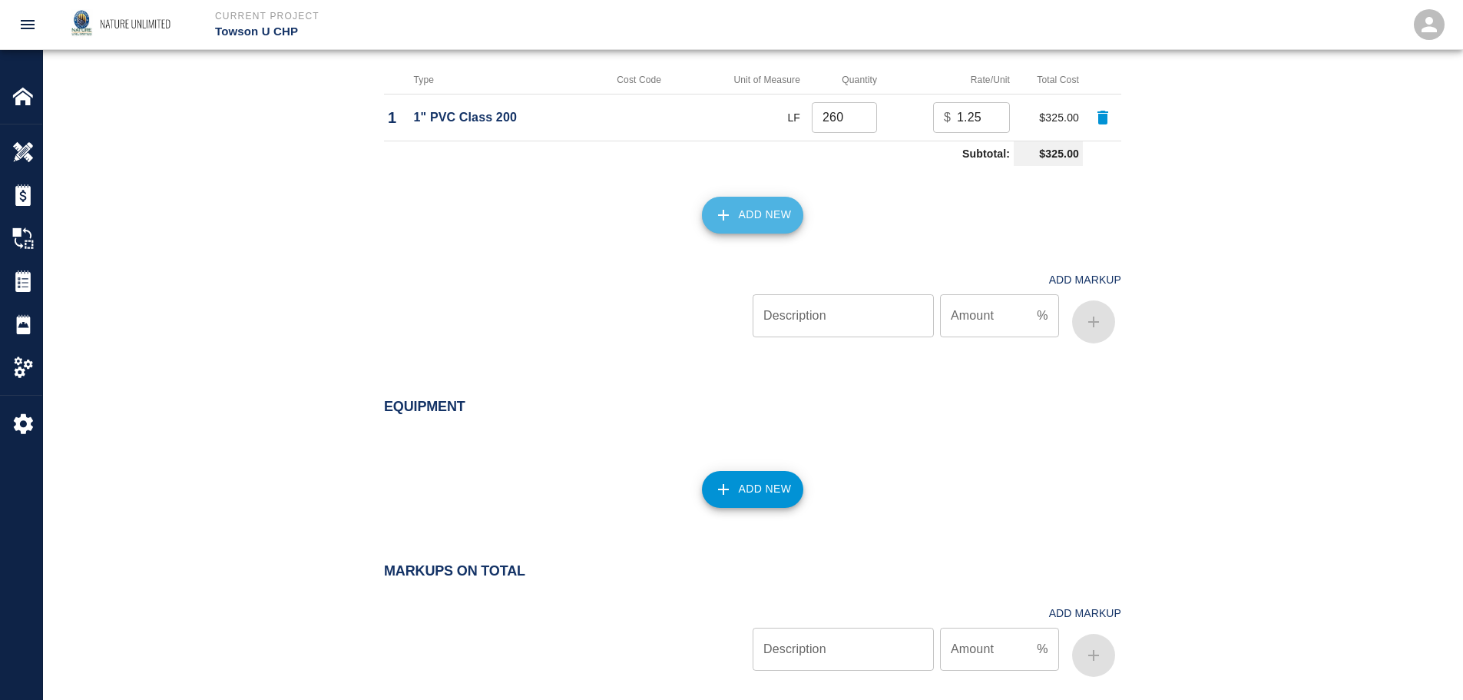
click at [751, 213] on button "Add New" at bounding box center [753, 215] width 102 height 37
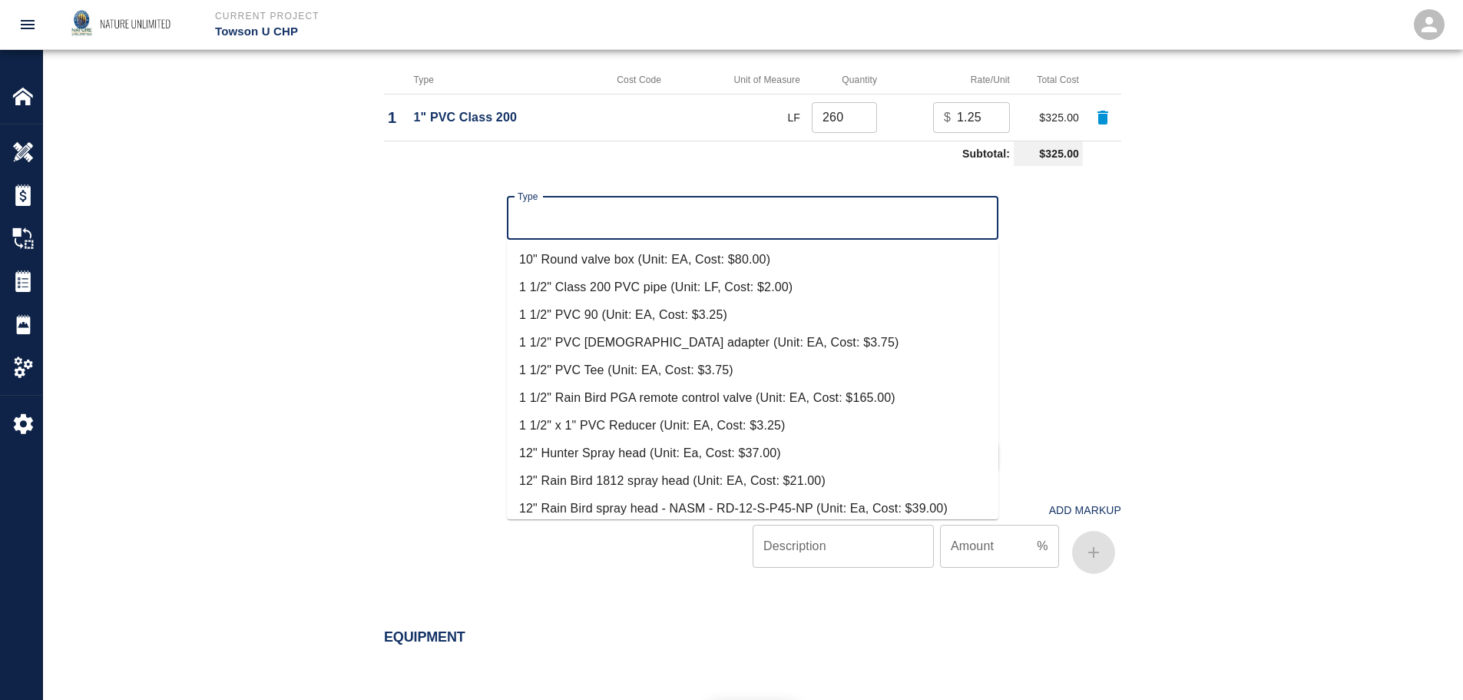
click at [751, 213] on input "Type" at bounding box center [753, 217] width 478 height 29
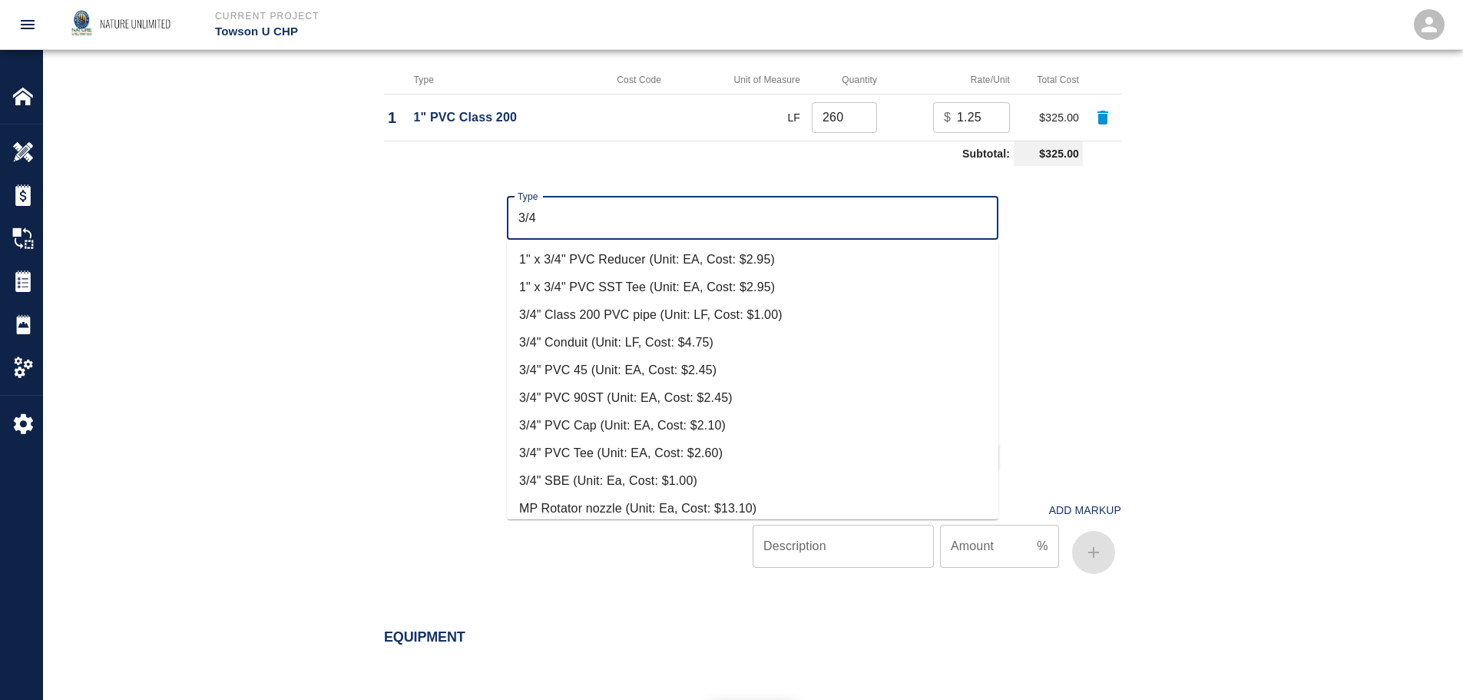
click at [612, 316] on li "3/4" Class 200 PVC pipe (Unit: LF, Cost: $1.00)" at bounding box center [752, 315] width 491 height 28
type input "3/4" Class 200 PVC pipe (Unit: LF, Cost: $1.00)"
type input "LF"
type input "1"
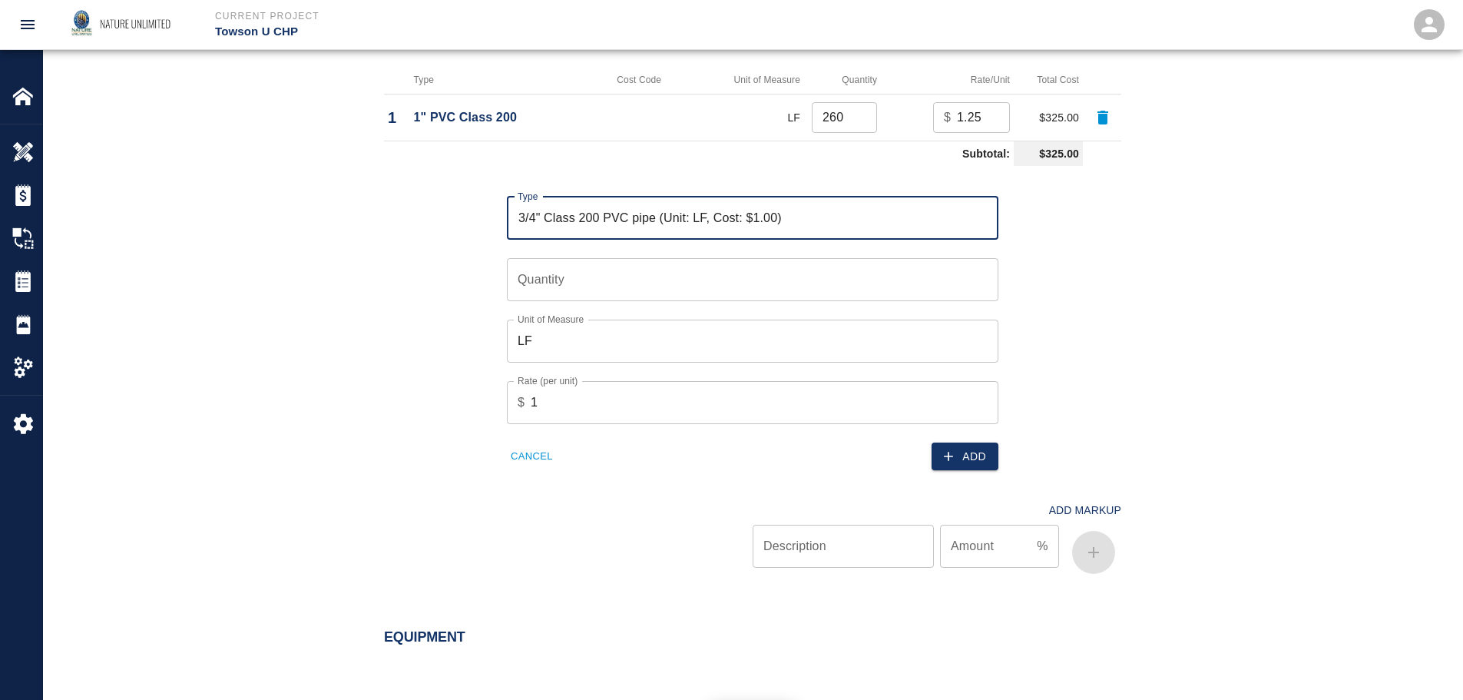
type input "3/4" Class 200 PVC pipe (Unit: LF, Cost: $1.00)"
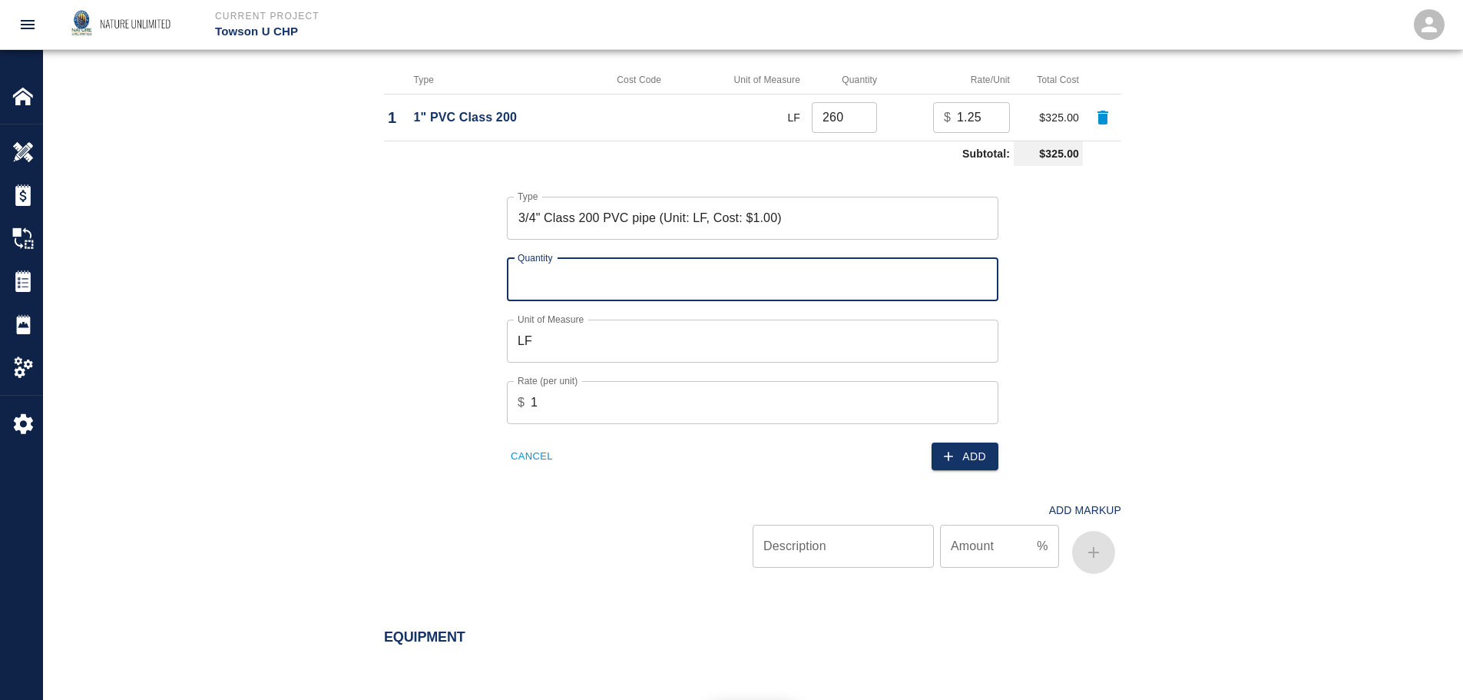
click at [611, 280] on input "Quantity" at bounding box center [752, 279] width 491 height 43
type input "240"
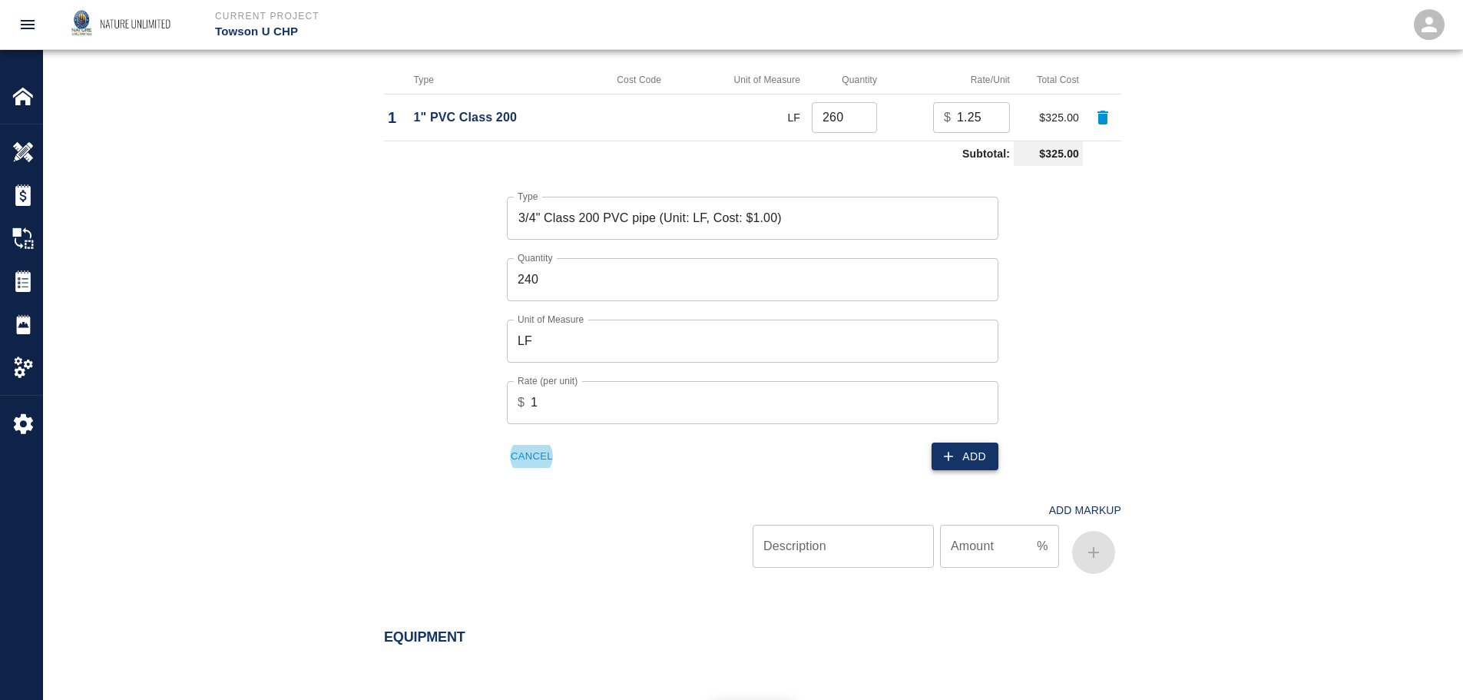
click at [964, 458] on button "Add" at bounding box center [964, 456] width 67 height 28
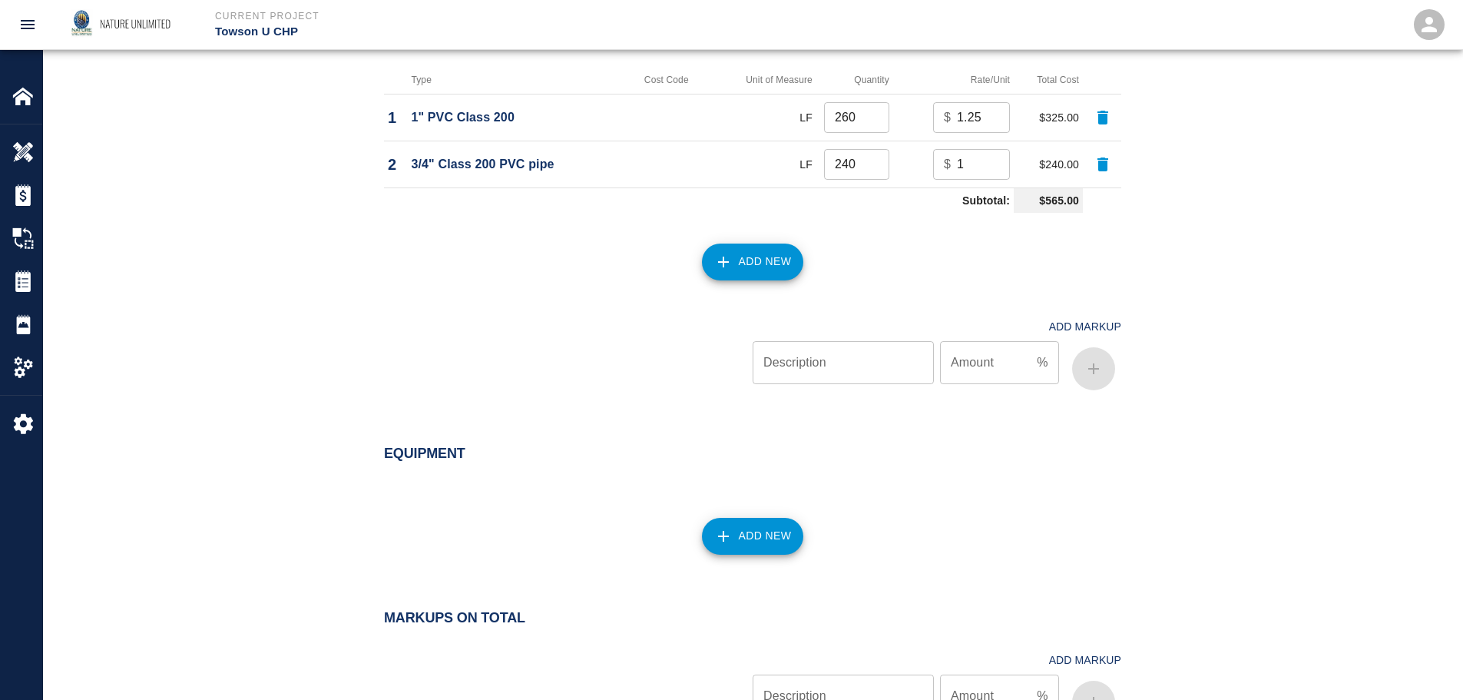
click at [751, 262] on button "Add New" at bounding box center [753, 261] width 102 height 37
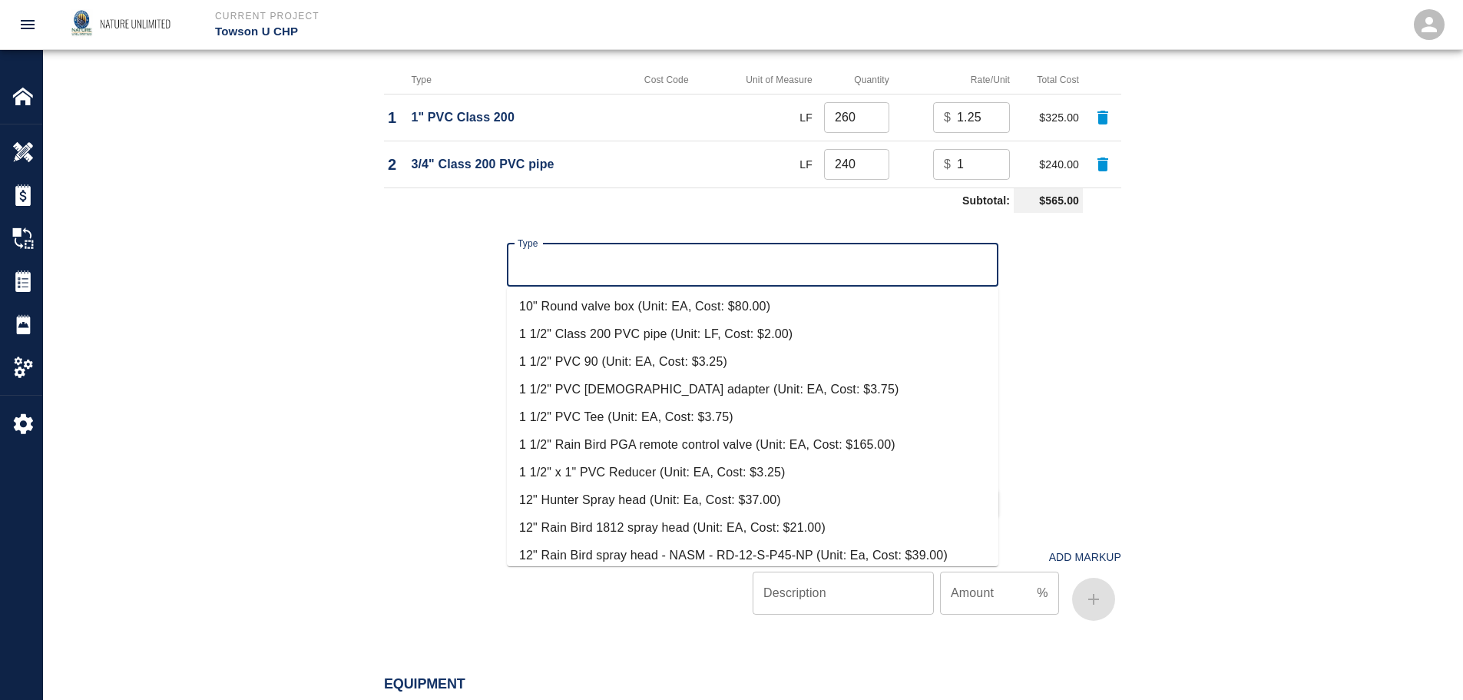
click at [751, 262] on input "Type" at bounding box center [753, 264] width 478 height 29
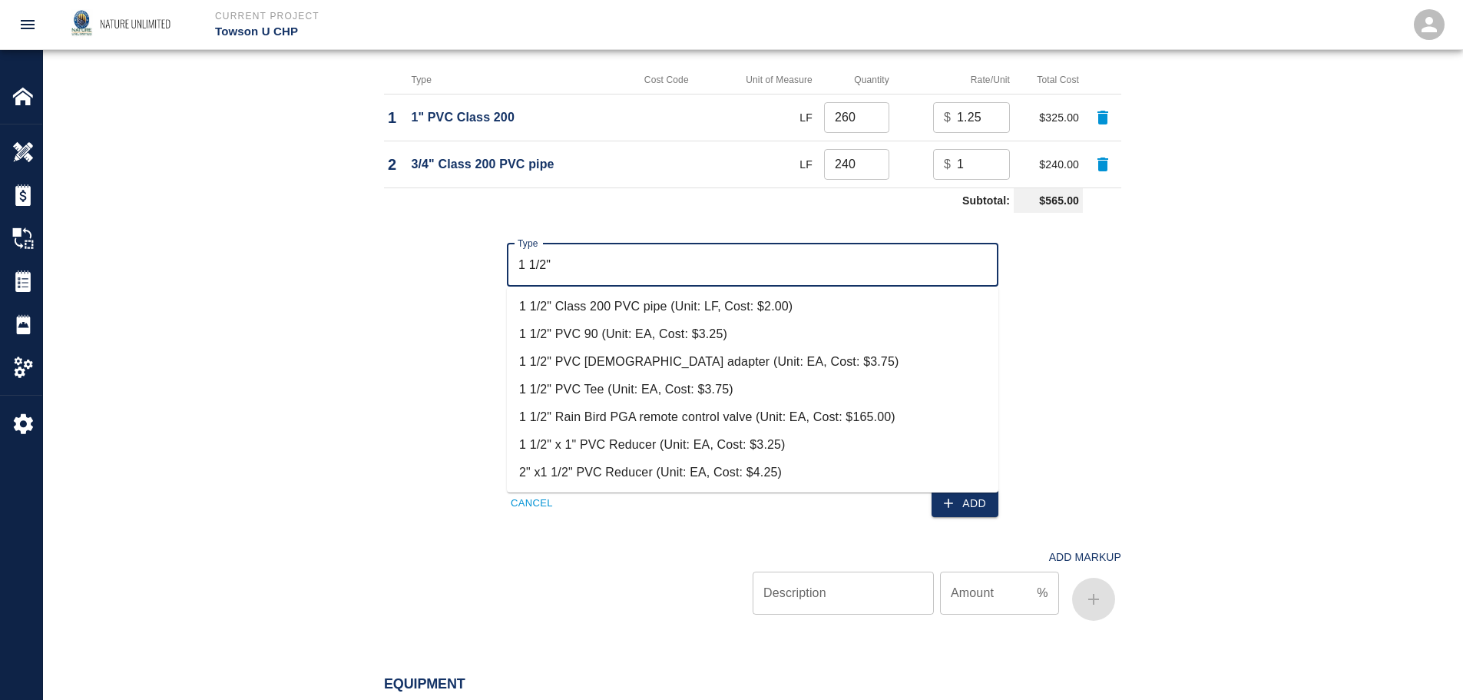
click at [585, 391] on li "1 1/2" PVC Tee (Unit: EA, Cost: $3.75)" at bounding box center [752, 389] width 491 height 28
type input "1 1/2" PVC Tee (Unit: EA, Cost: $3.75)"
type input "EA"
type input "3.75"
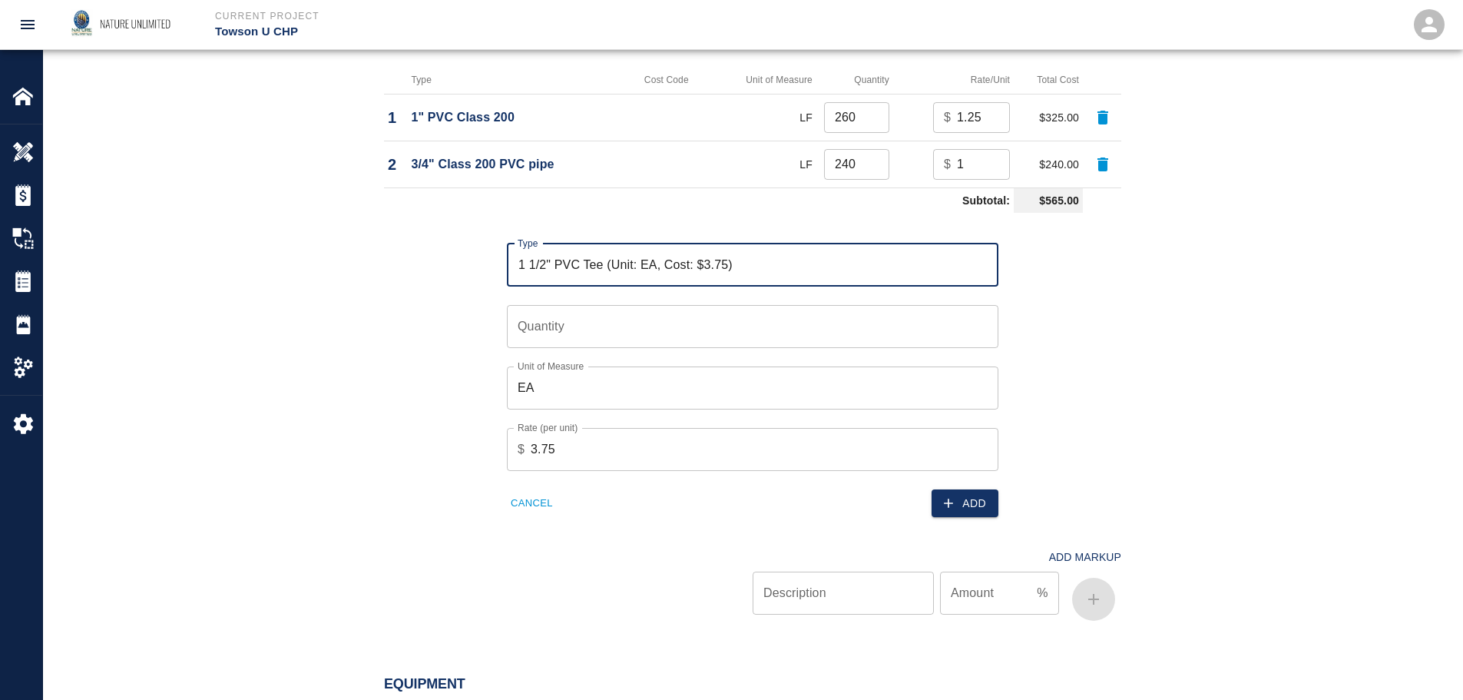
type input "1 1/2" PVC Tee (Unit: EA, Cost: $3.75)"
click at [600, 326] on input "Quantity" at bounding box center [752, 326] width 491 height 43
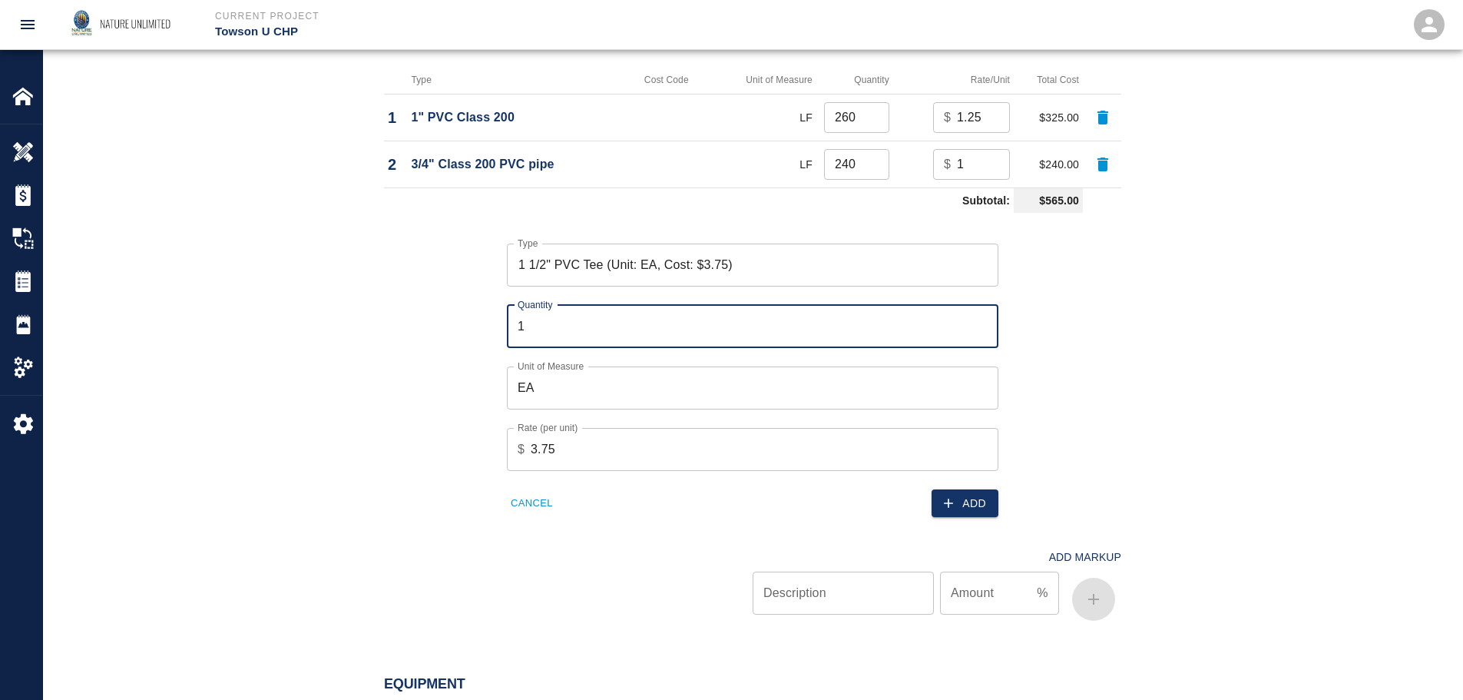
type input "1"
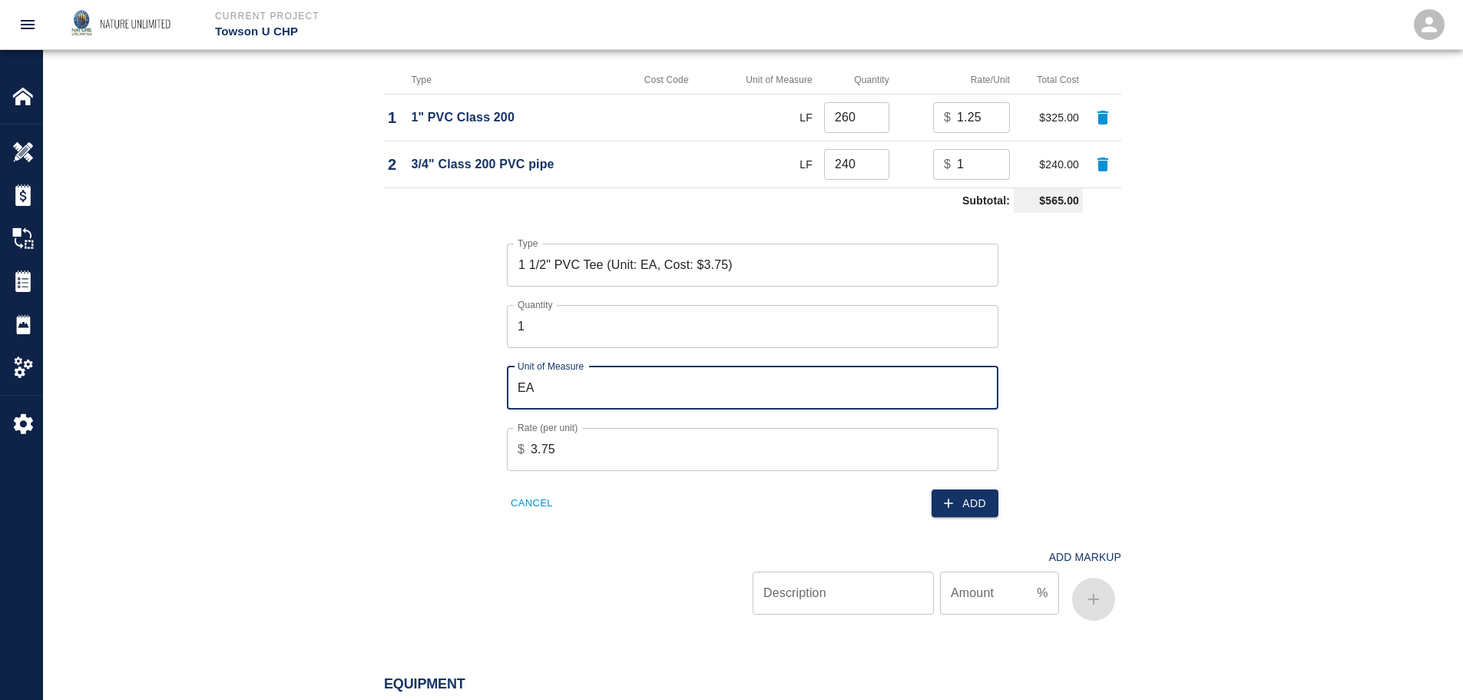
click at [970, 504] on button "Add" at bounding box center [964, 503] width 67 height 28
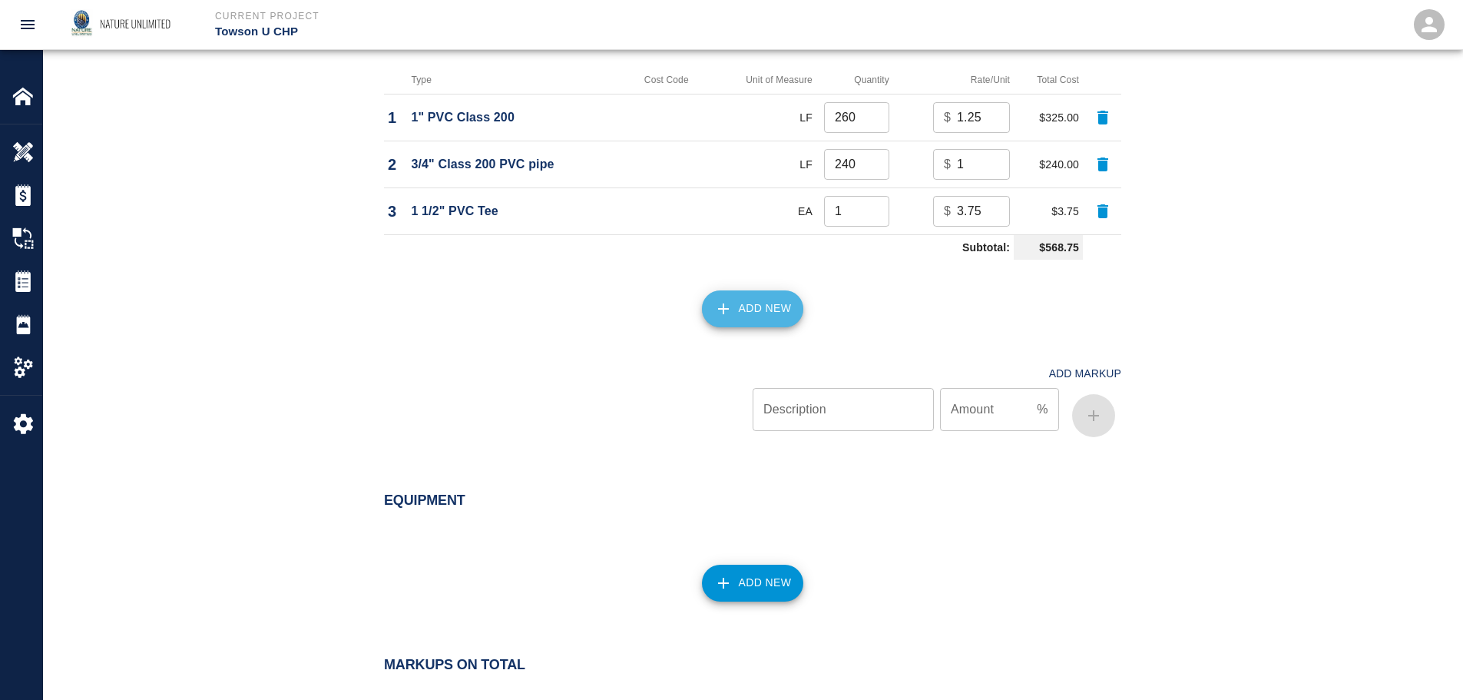
click at [763, 306] on button "Add New" at bounding box center [753, 308] width 102 height 37
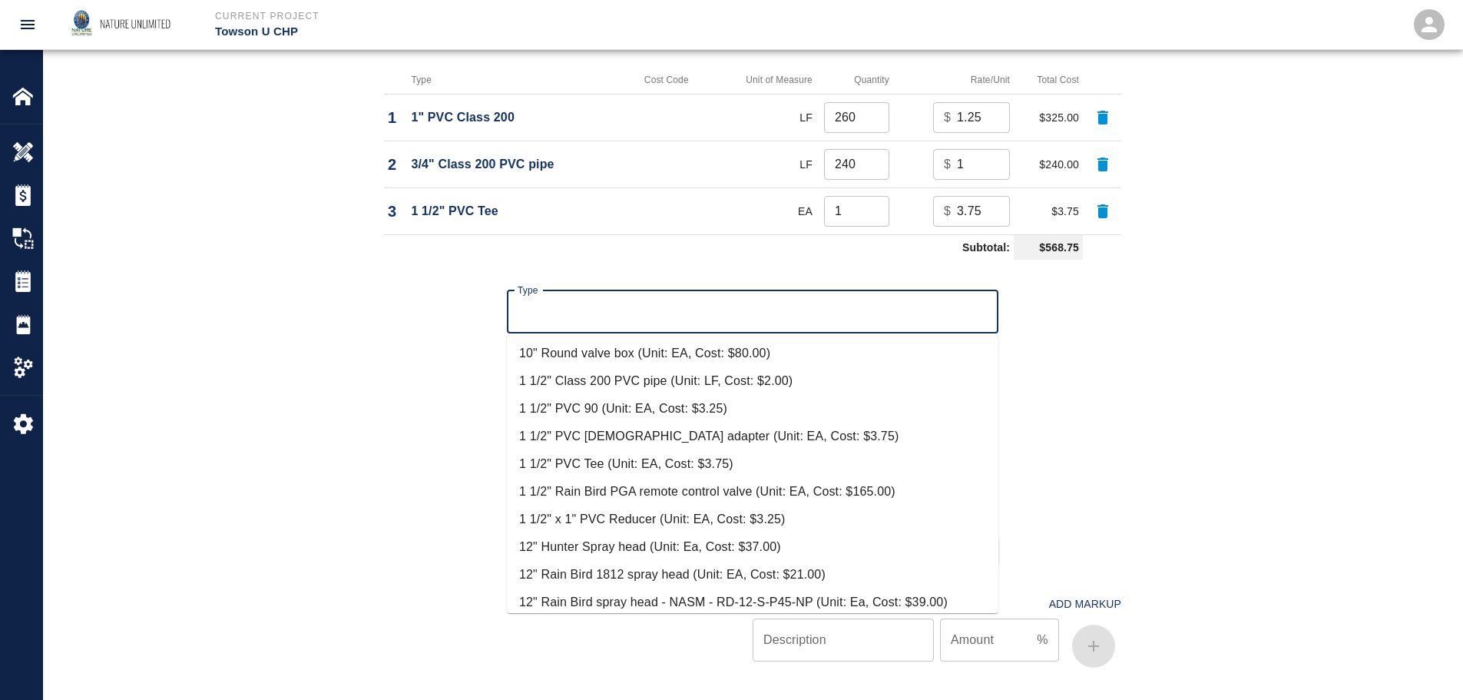
click at [763, 306] on input "Type" at bounding box center [753, 311] width 478 height 29
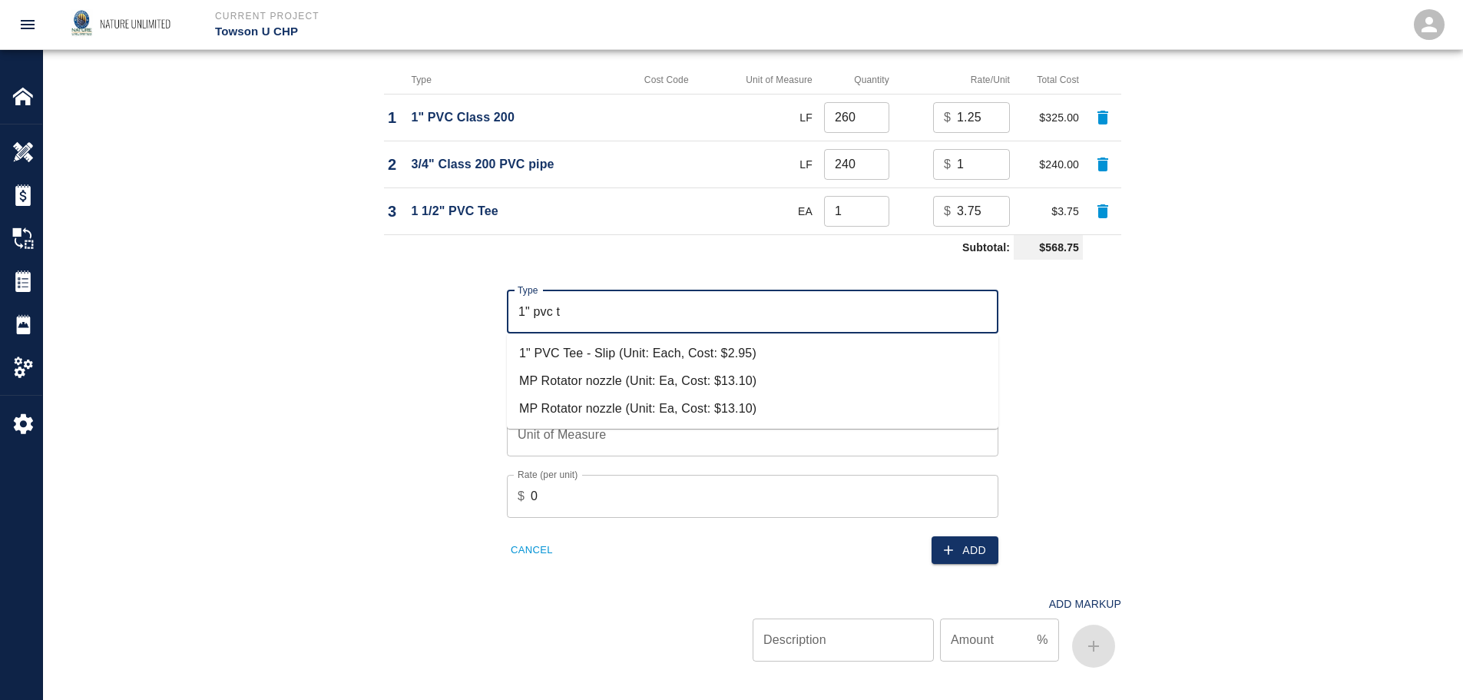
click at [568, 354] on li "1" PVC Tee - Slip (Unit: Each, Cost: $2.95)" at bounding box center [752, 353] width 491 height 28
type input "1" PVC Tee - Slip (Unit: Each, Cost: $2.95)"
type input "Each"
type input "2.95"
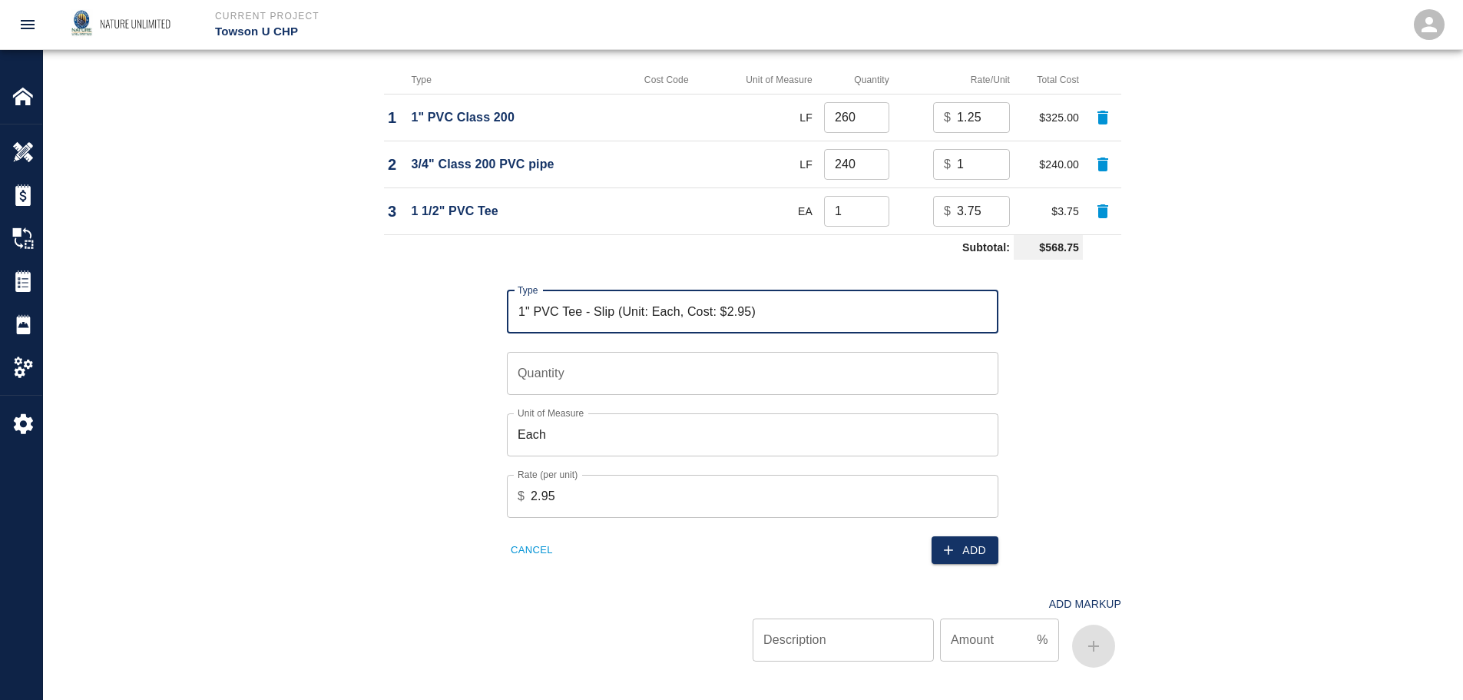
type input "1" PVC Tee - Slip (Unit: Each, Cost: $2.95)"
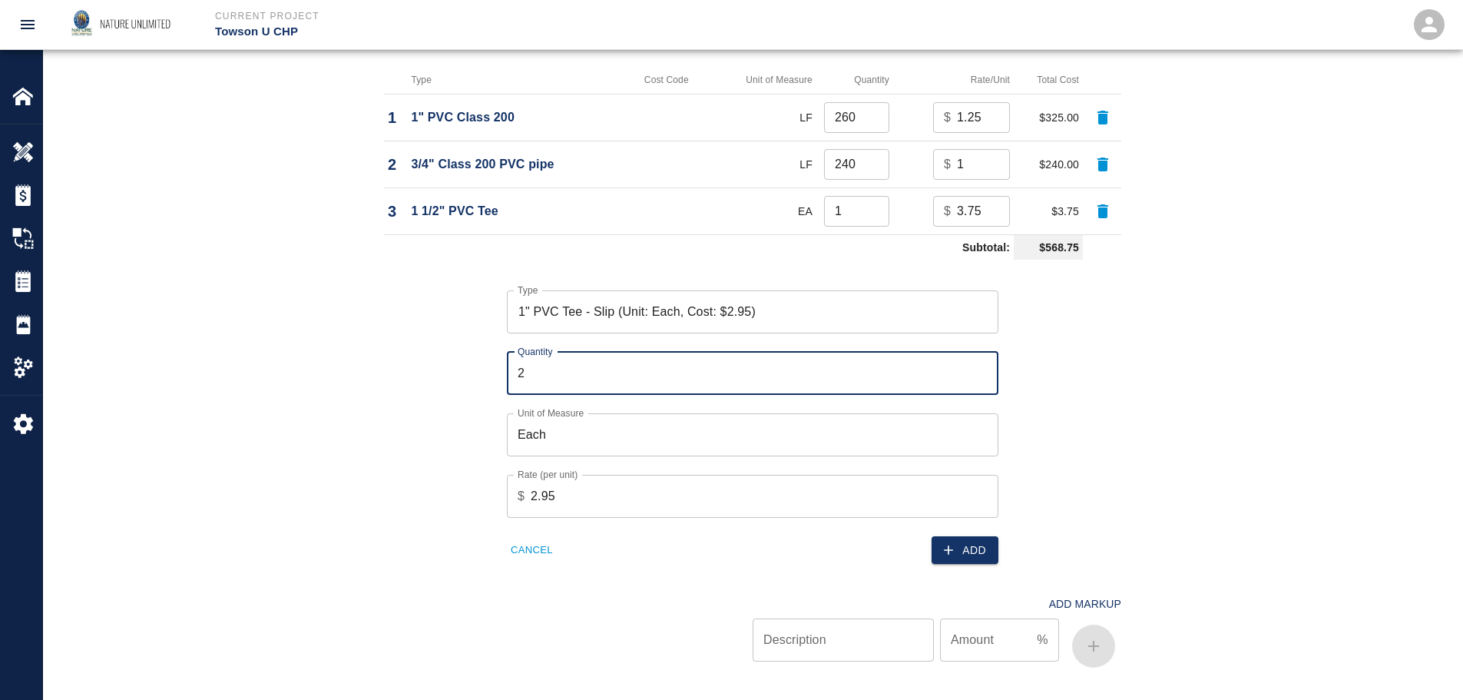
type input "2"
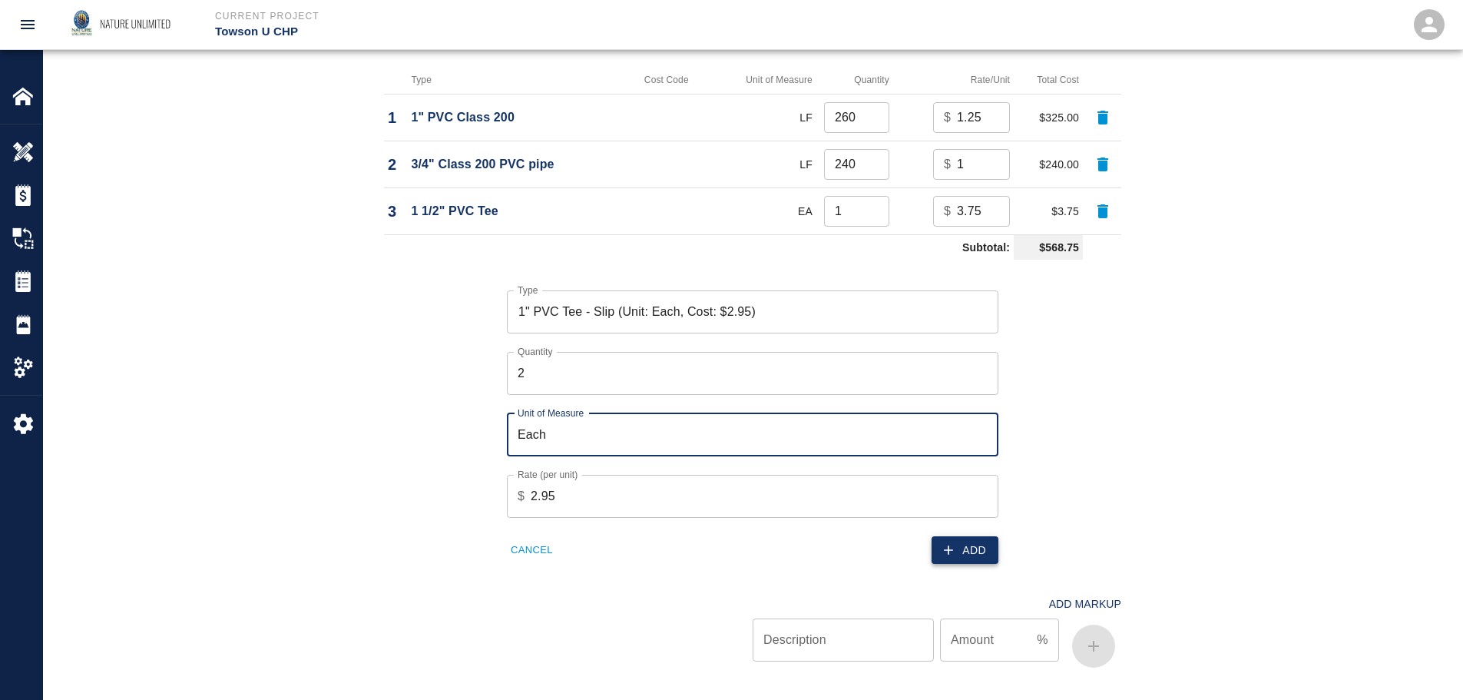
click at [988, 544] on button "Add" at bounding box center [964, 550] width 67 height 28
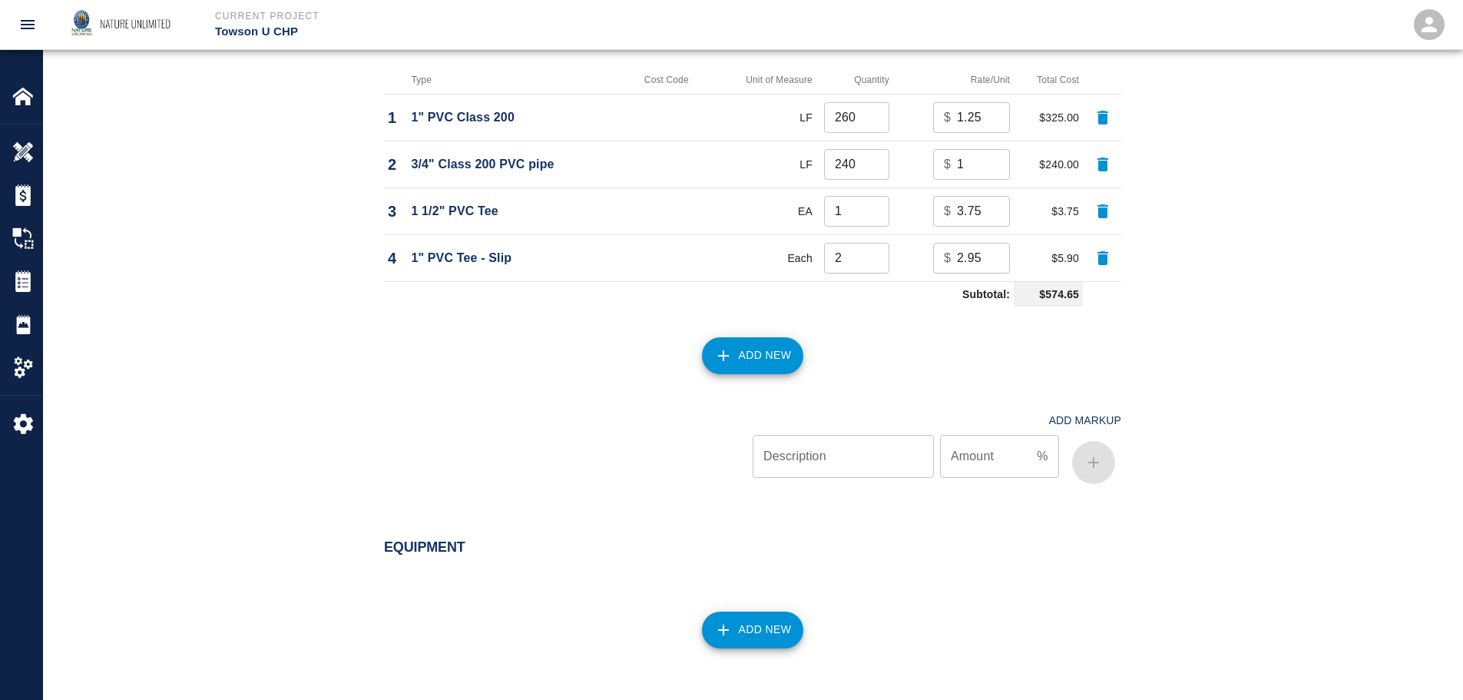
click at [766, 359] on button "Add New" at bounding box center [753, 355] width 102 height 37
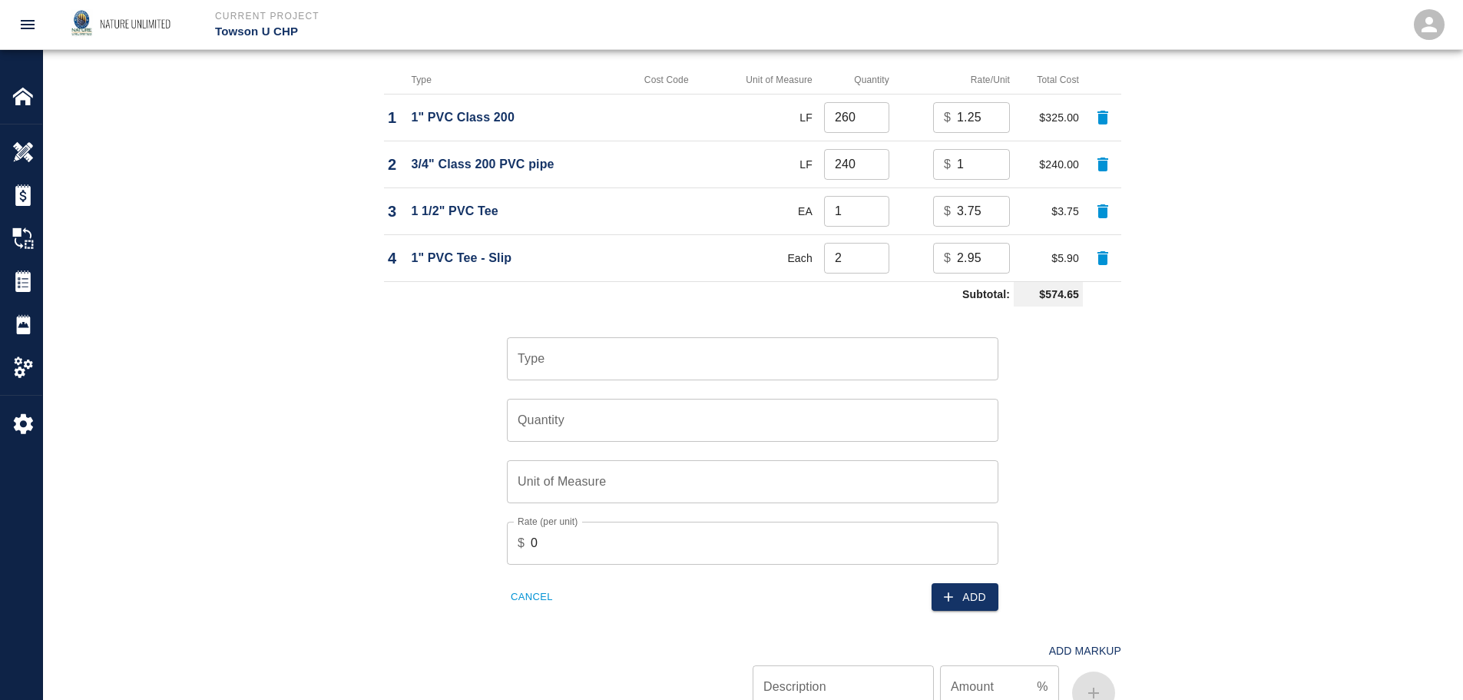
click at [766, 359] on input "Type" at bounding box center [753, 358] width 478 height 29
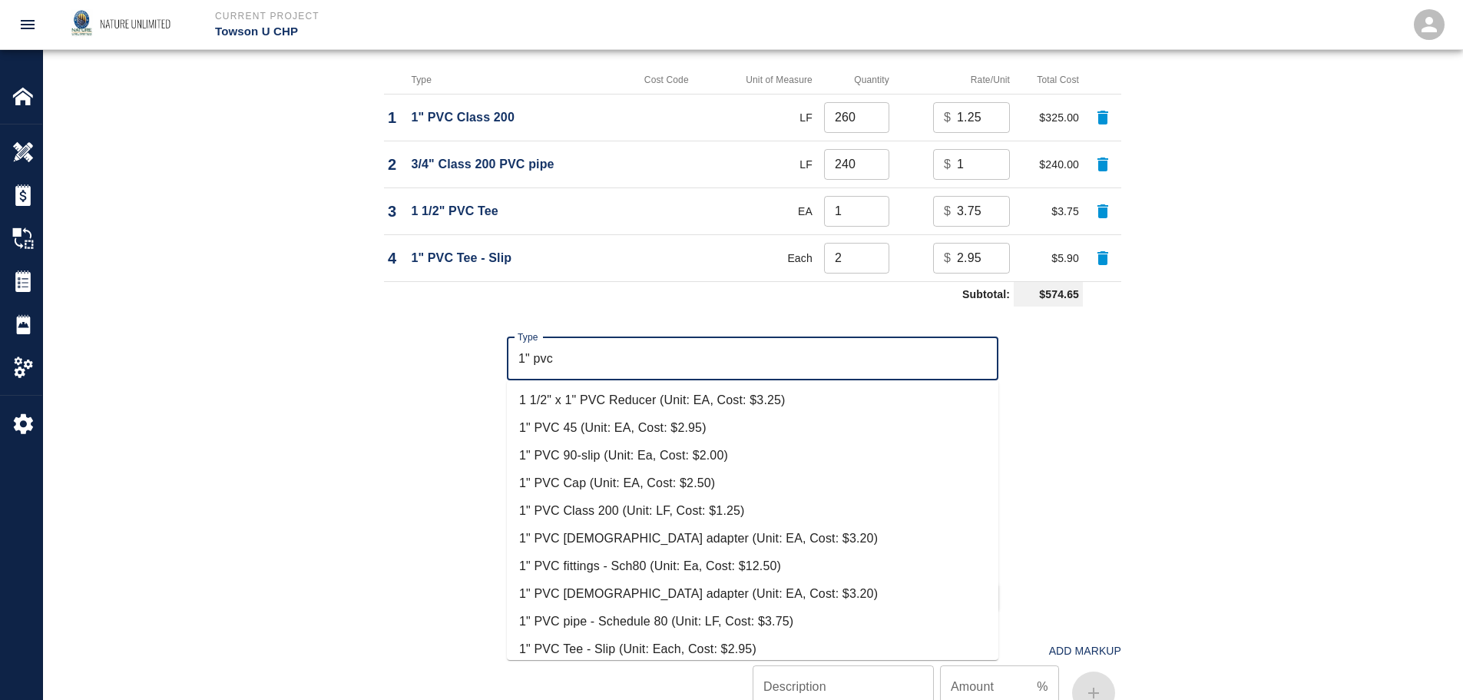
click at [561, 453] on li "1" PVC 90-slip (Unit: Ea, Cost: $2.00)" at bounding box center [752, 456] width 491 height 28
type input "1" PVC 90-slip (Unit: Ea, Cost: $2.00)"
type input "Ea"
type input "2"
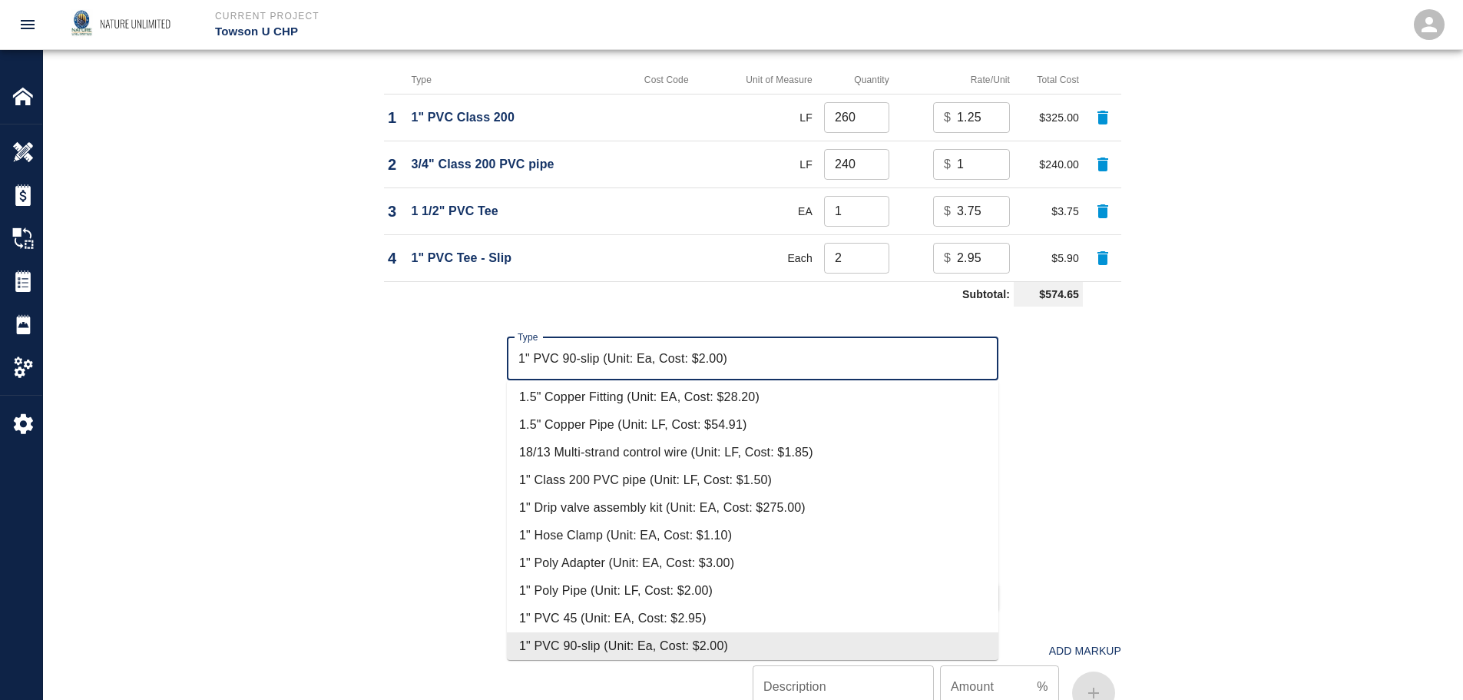
drag, startPoint x: 744, startPoint y: 352, endPoint x: 461, endPoint y: 346, distance: 283.4
click at [461, 346] on div "Type 1" PVC 90-slip (Unit: Ea, Cost: $2.00) Type Quantity Quantity Unit of Meas…" at bounding box center [744, 462] width 756 height 299
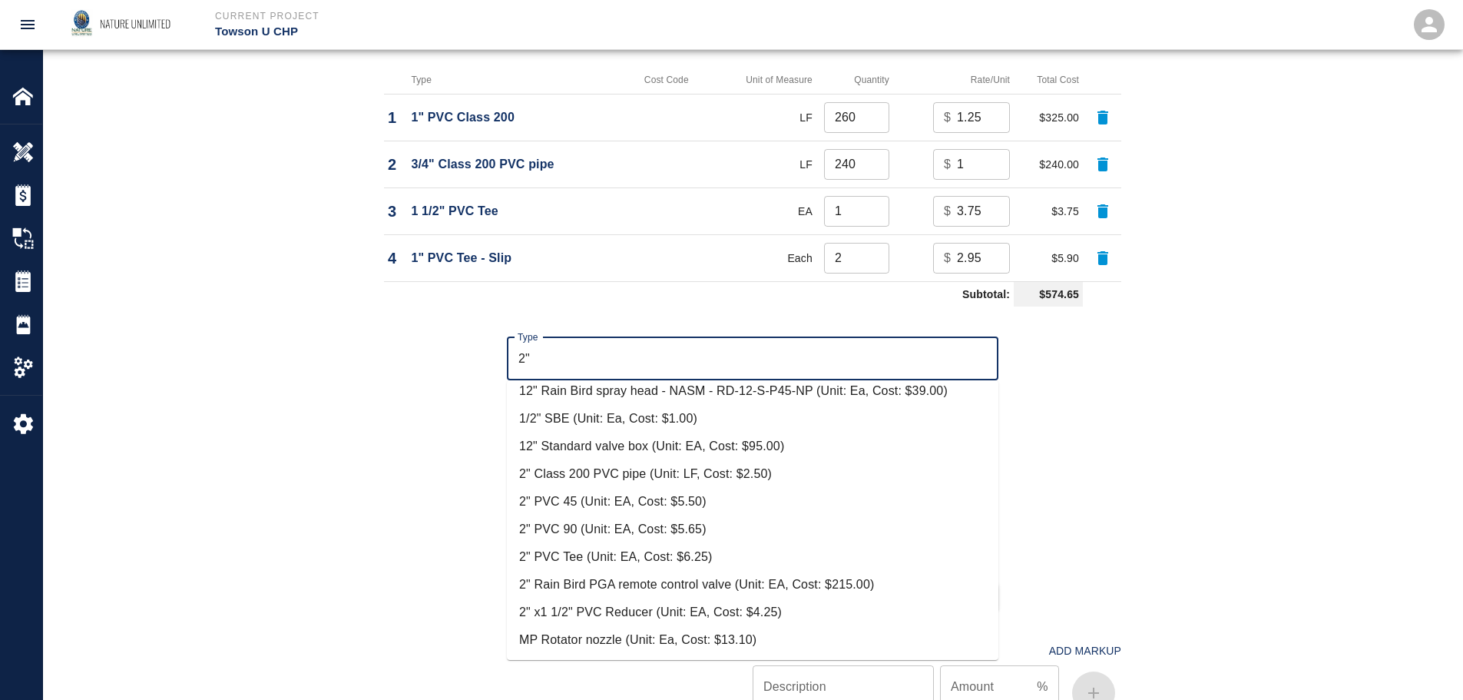
scroll to position [0, 0]
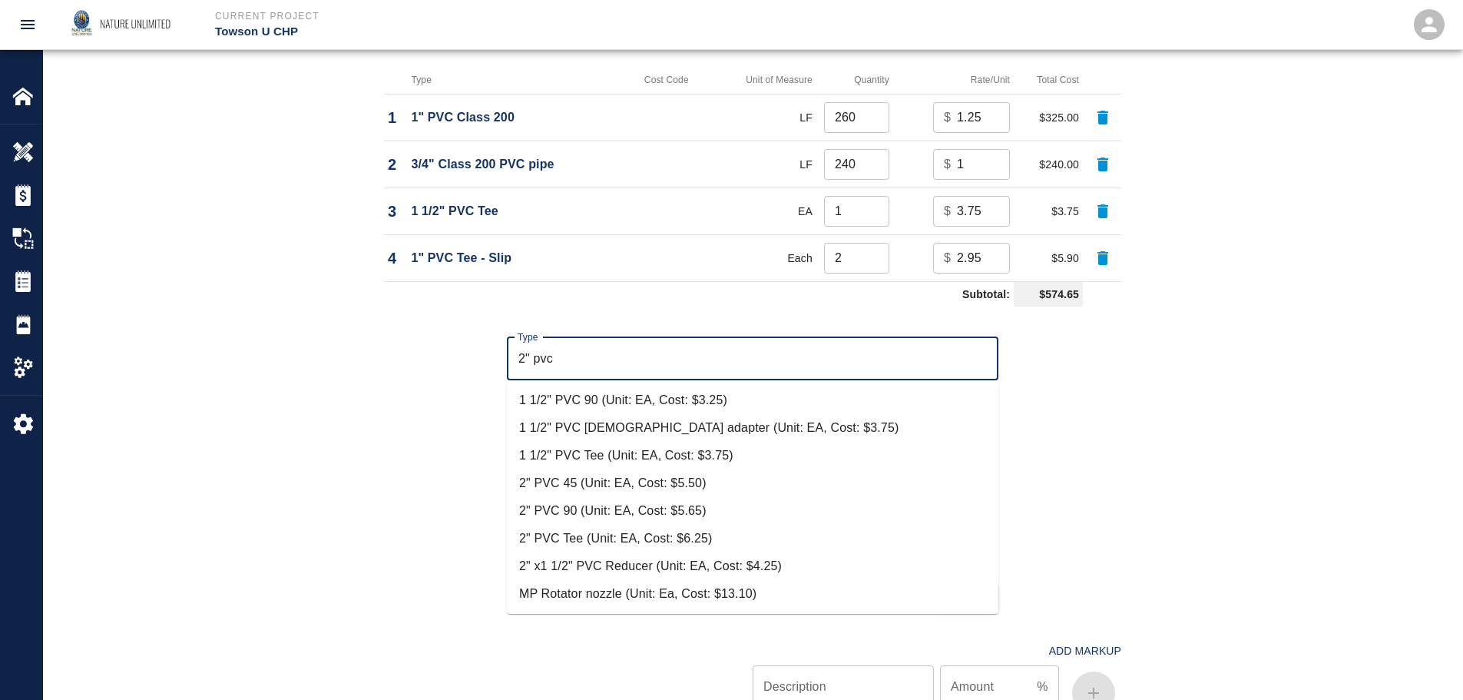
click at [551, 508] on li "2" PVC 90 (Unit: EA, Cost: $5.65)" at bounding box center [752, 511] width 491 height 28
type input "2" PVC 90 (Unit: EA, Cost: $5.65)"
type input "EA"
type input "5.65"
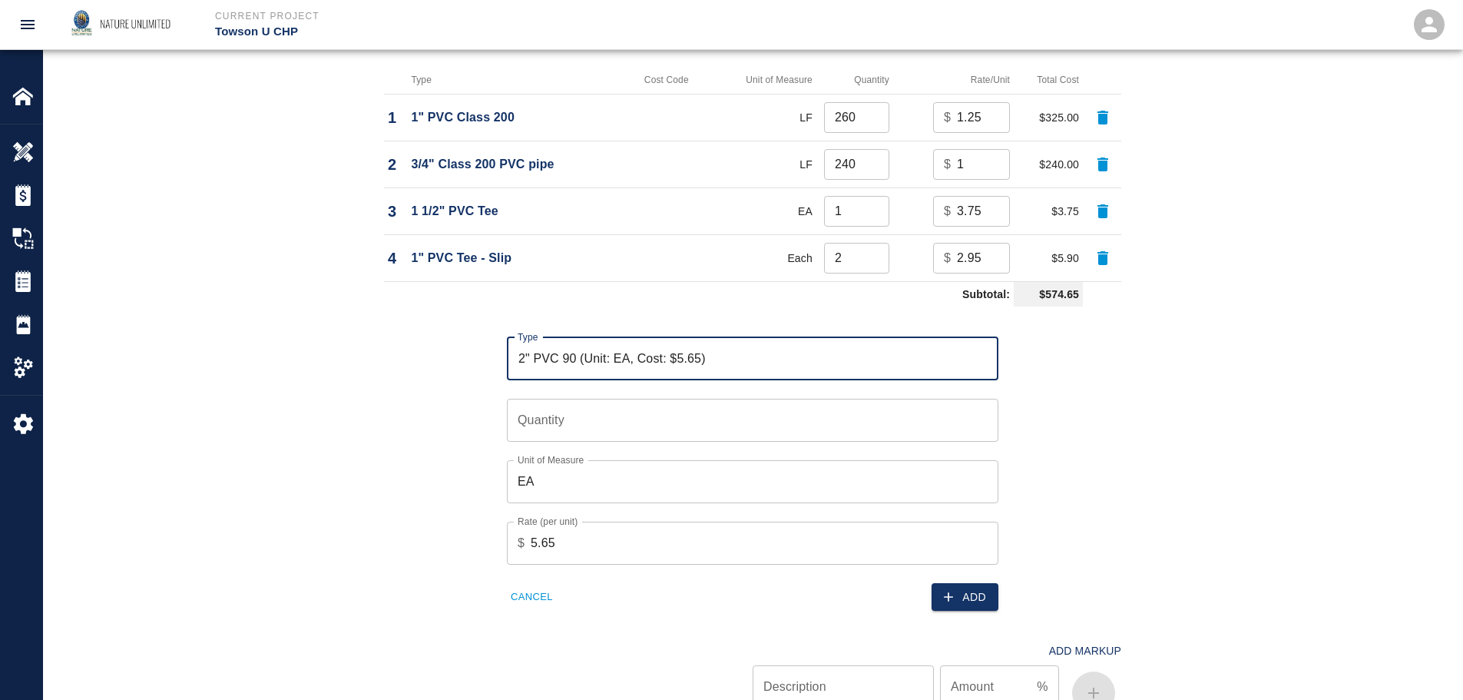
type input "2" PVC 90 (Unit: EA, Cost: $5.65)"
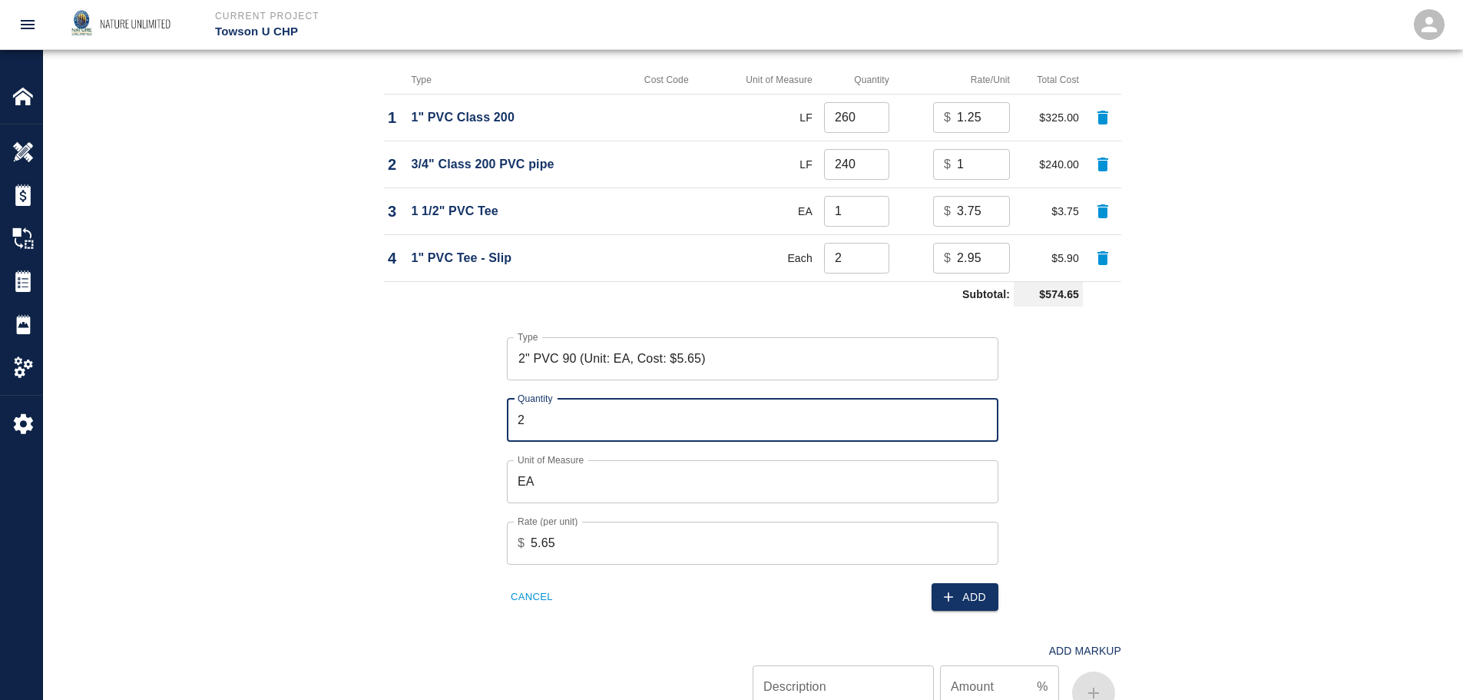
type input "2"
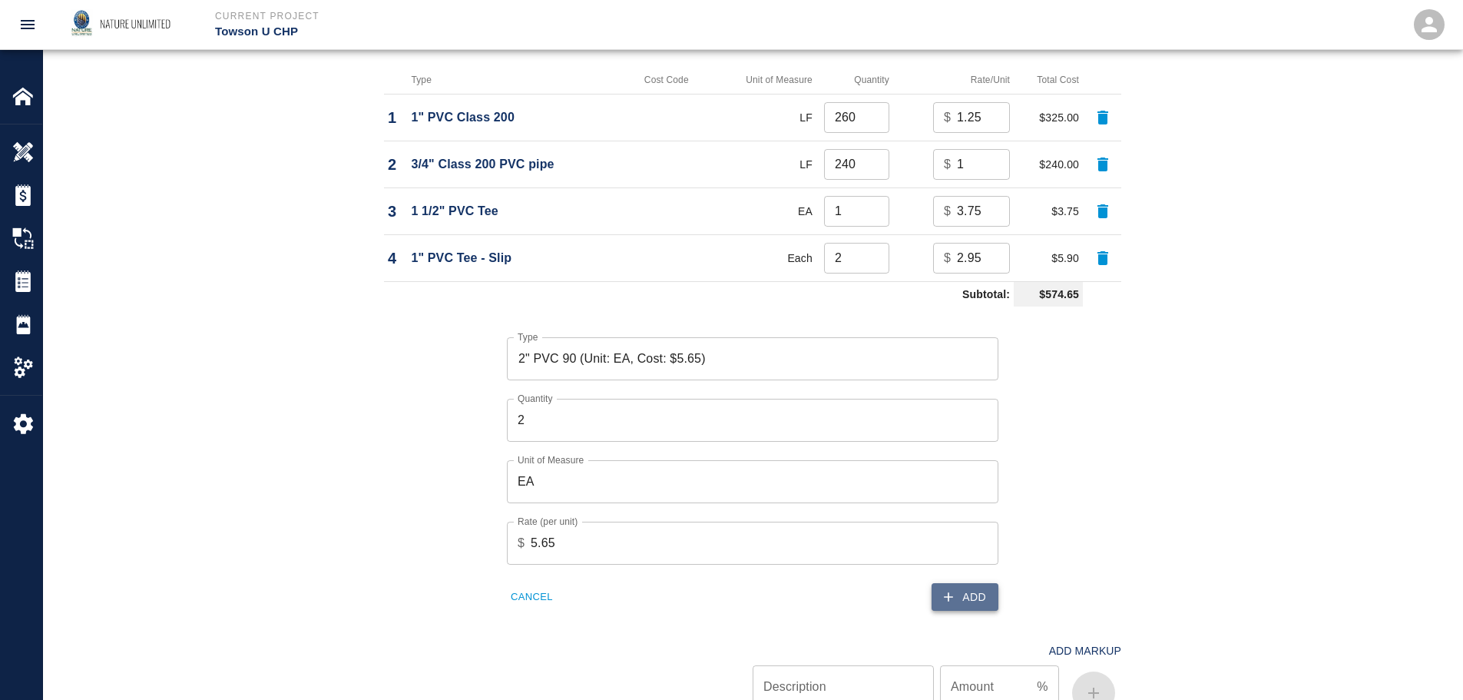
click at [979, 592] on button "Add" at bounding box center [964, 597] width 67 height 28
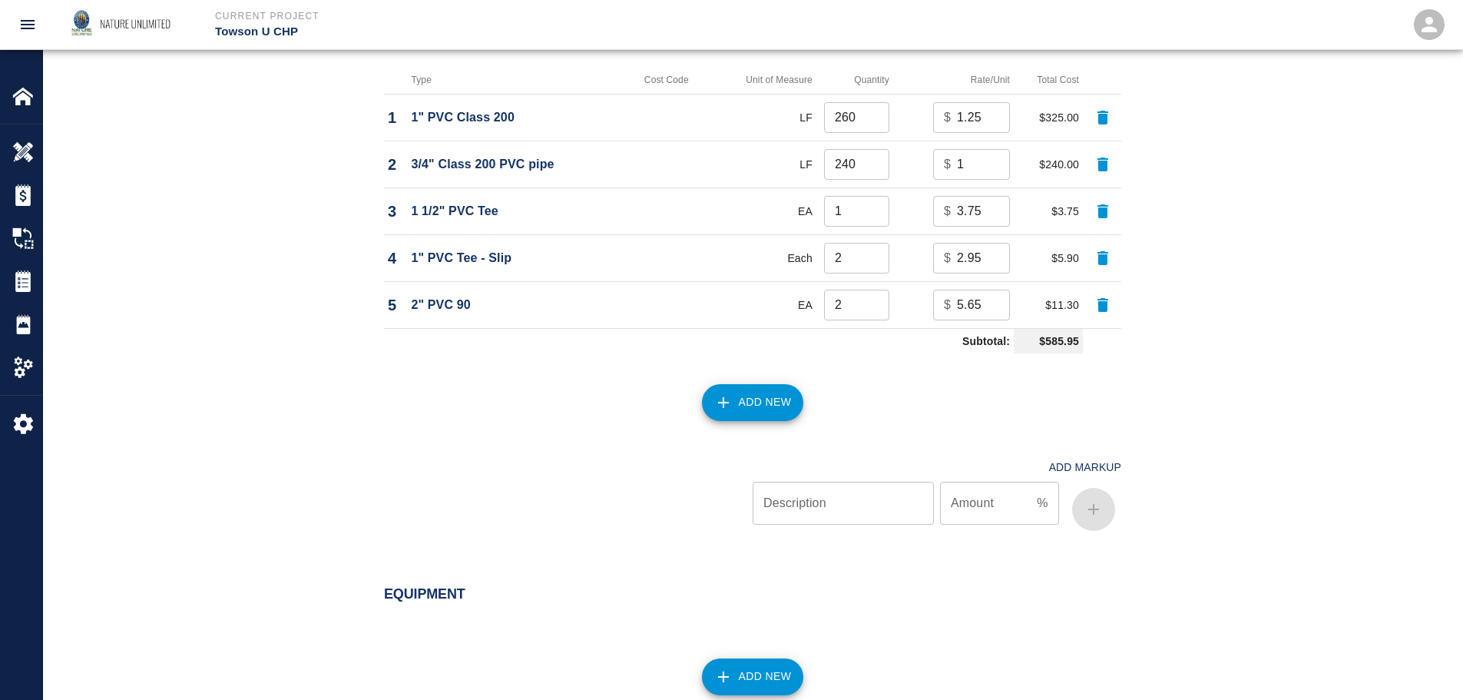
click at [767, 402] on button "Add New" at bounding box center [753, 402] width 102 height 37
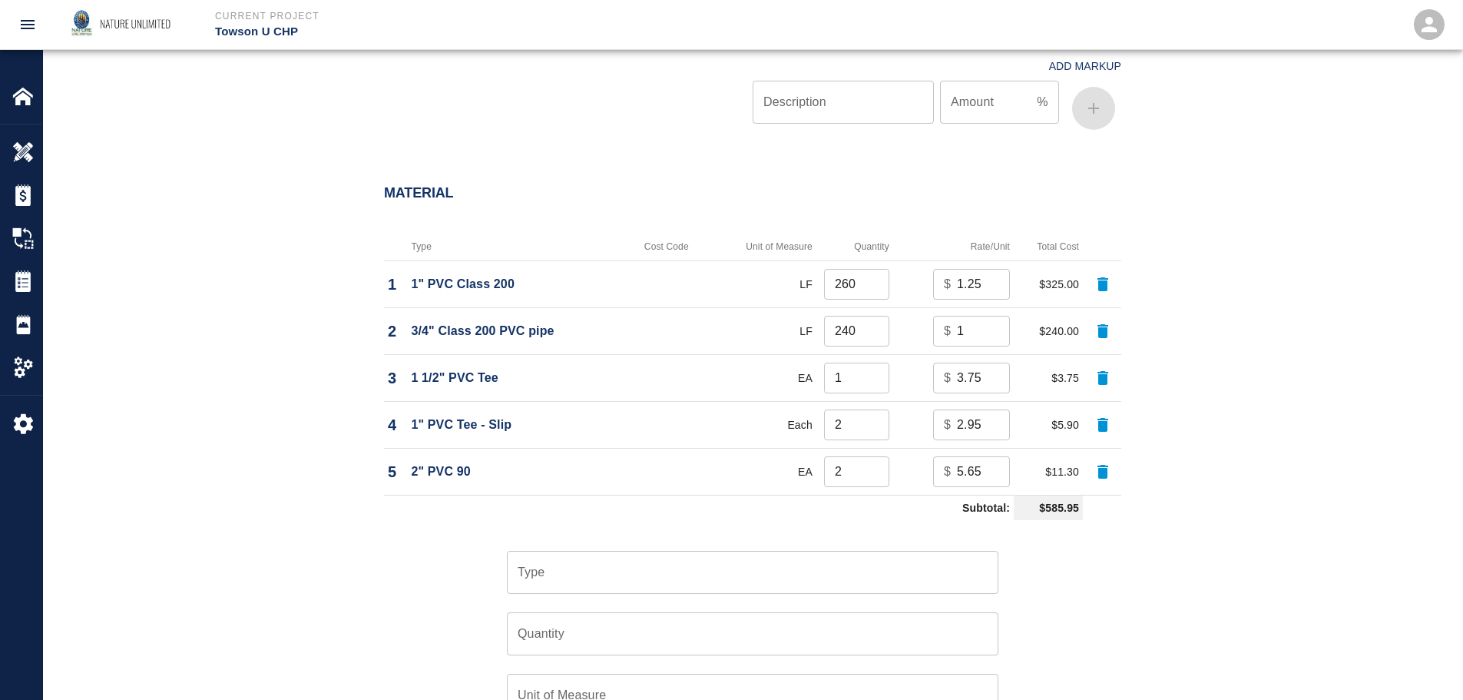
scroll to position [978, 0]
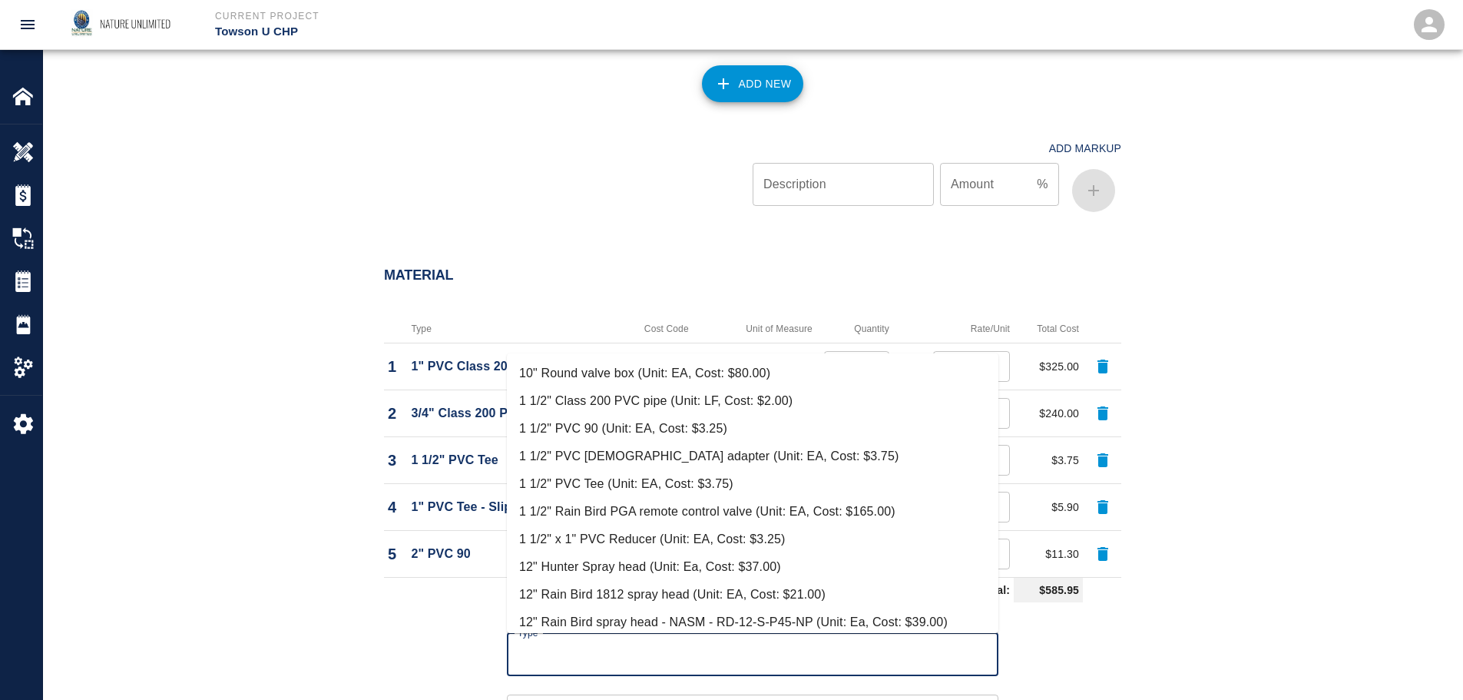
click at [573, 658] on input "Type" at bounding box center [753, 654] width 478 height 29
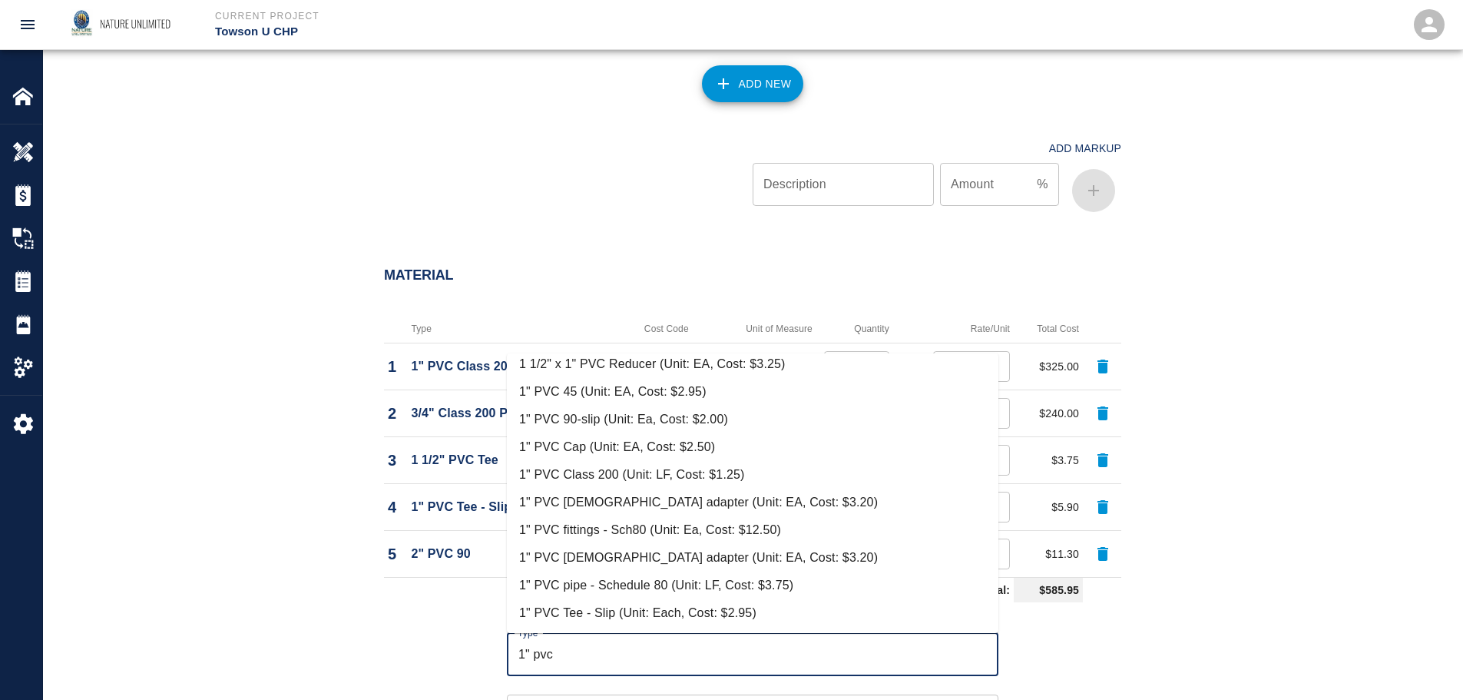
scroll to position [0, 0]
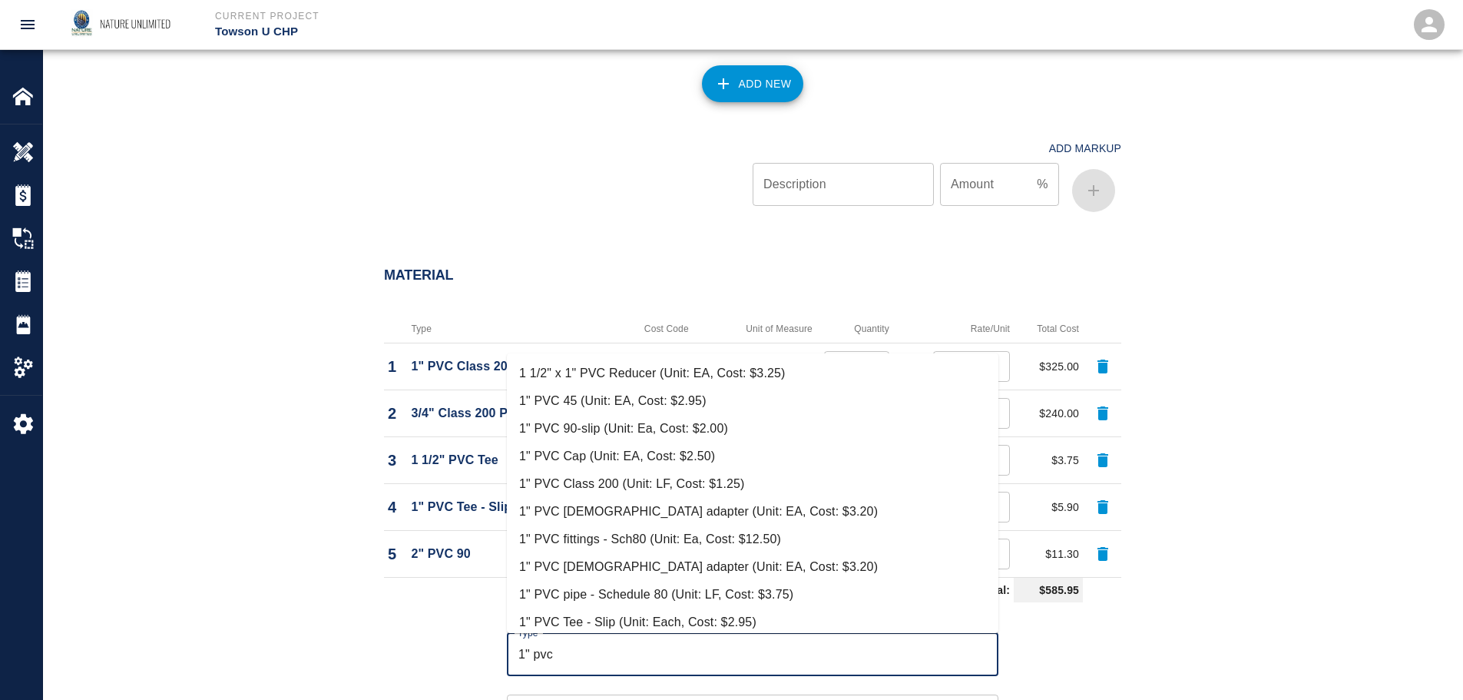
click at [632, 624] on li "1" PVC Tee - Slip (Unit: Each, Cost: $2.95)" at bounding box center [752, 622] width 491 height 28
type input "1" PVC Tee - Slip (Unit: Each, Cost: $2.95)"
type input "Each"
type input "2.95"
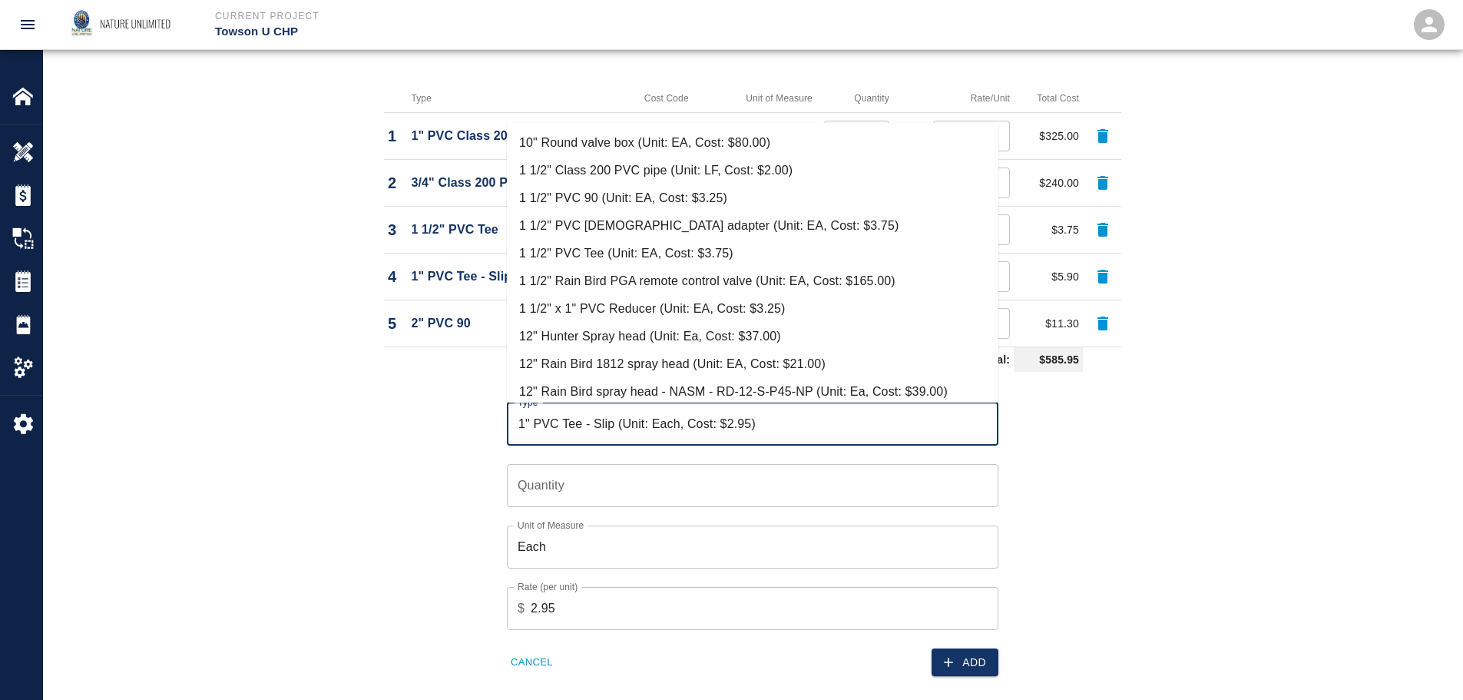
scroll to position [528, 0]
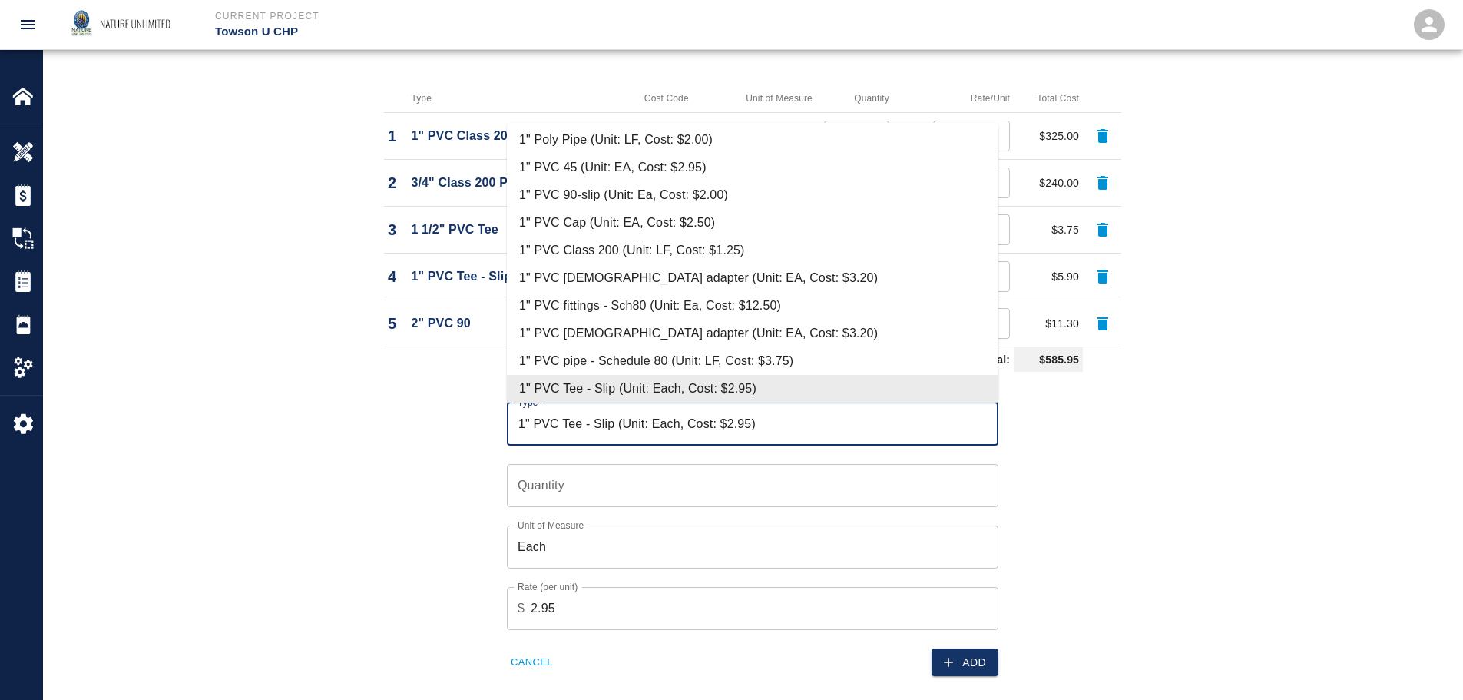
drag, startPoint x: 775, startPoint y: 425, endPoint x: 348, endPoint y: 412, distance: 427.1
click at [348, 412] on div "Material Type Cost Code Unit of Measure Quantity Rate/Unit Total Cost 1 1" PVC …" at bounding box center [752, 395] width 829 height 779
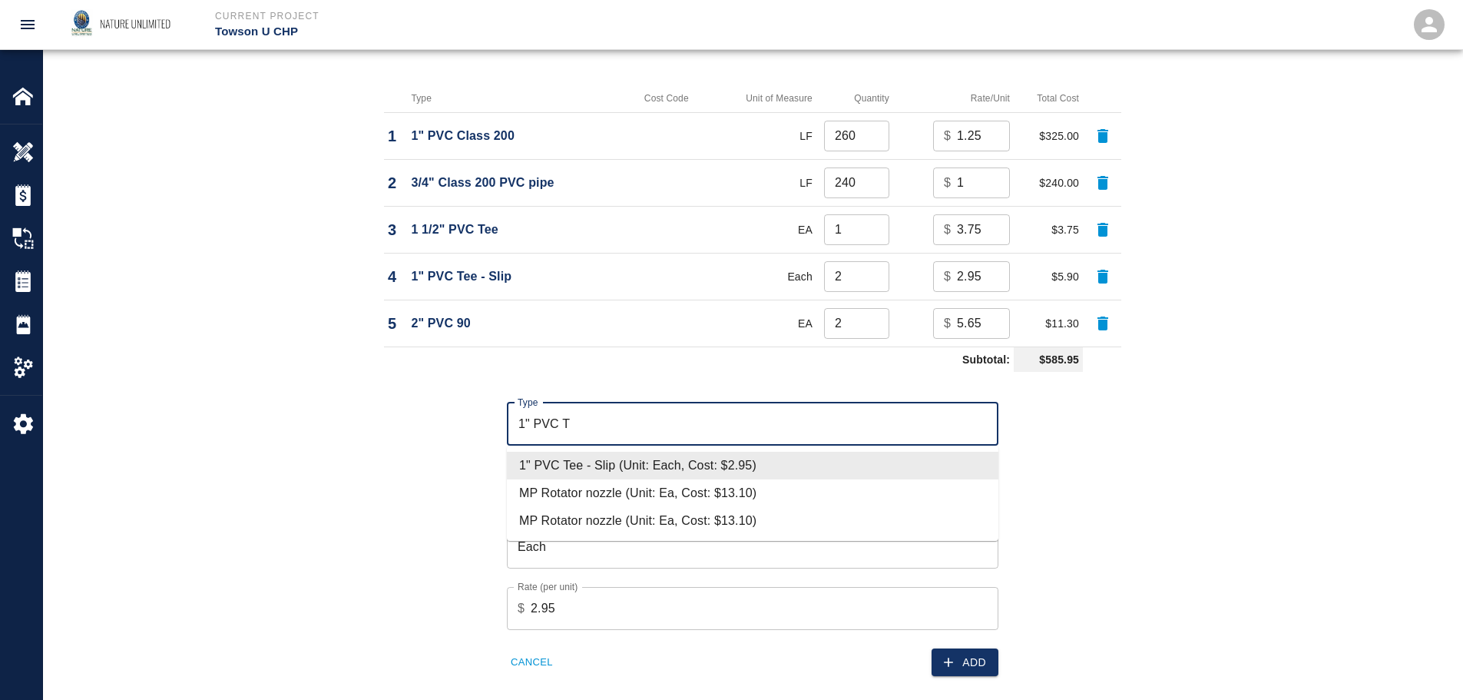
scroll to position [0, 0]
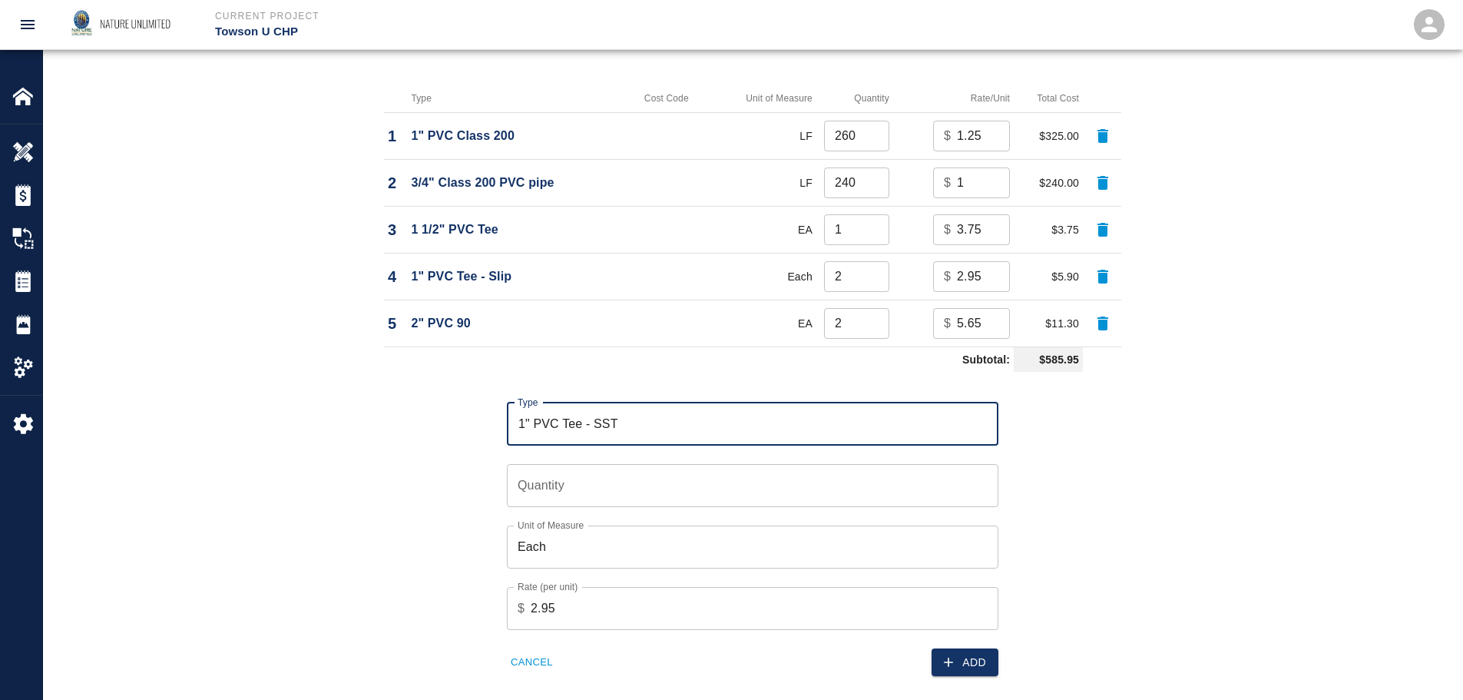
type input "1" PVC Tee - SST"
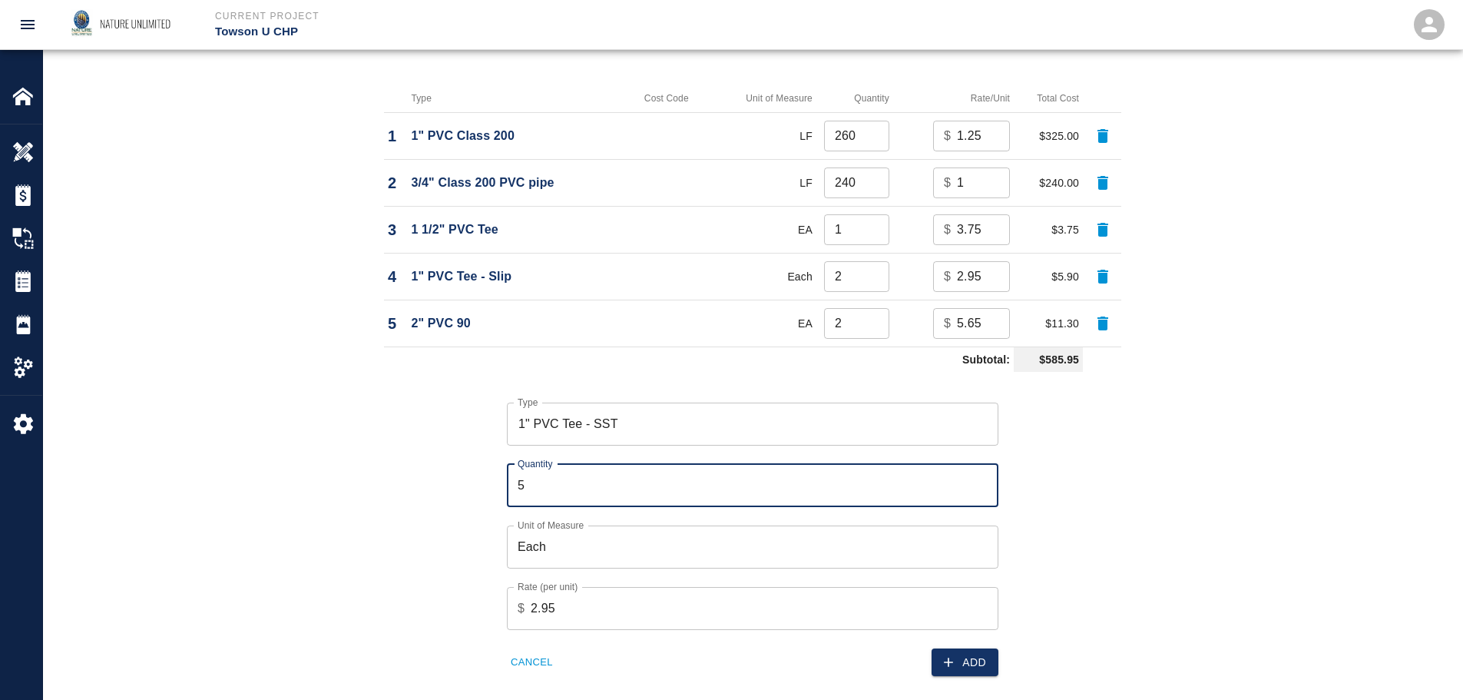
type input "5"
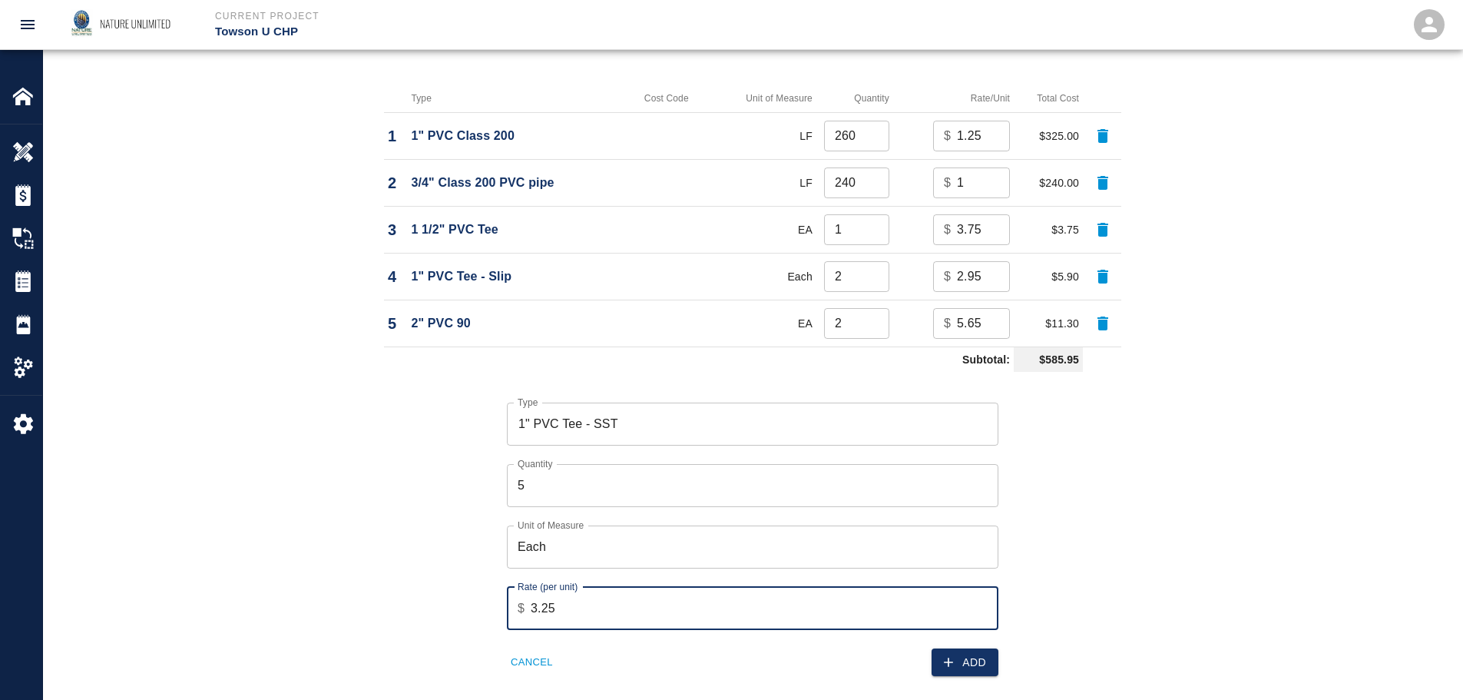
type input "3.25"
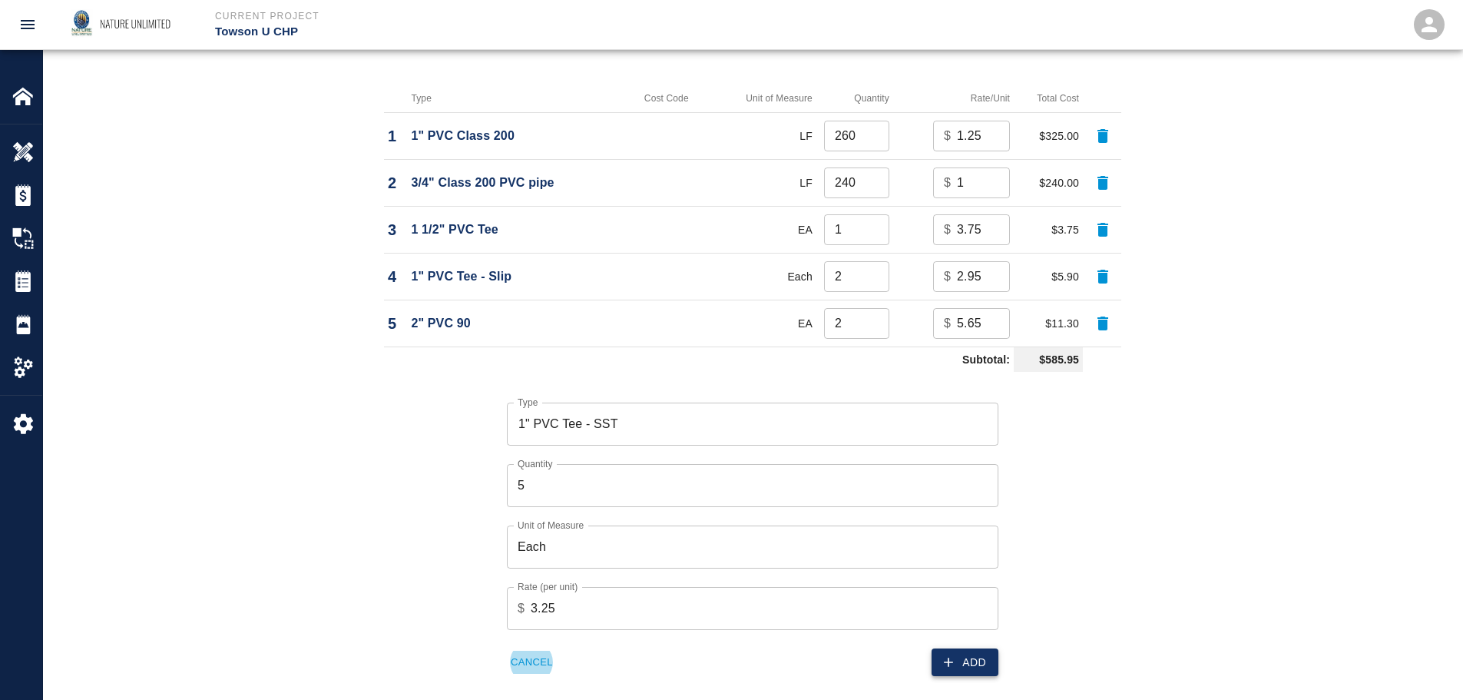
click at [985, 667] on button "Add" at bounding box center [964, 662] width 67 height 28
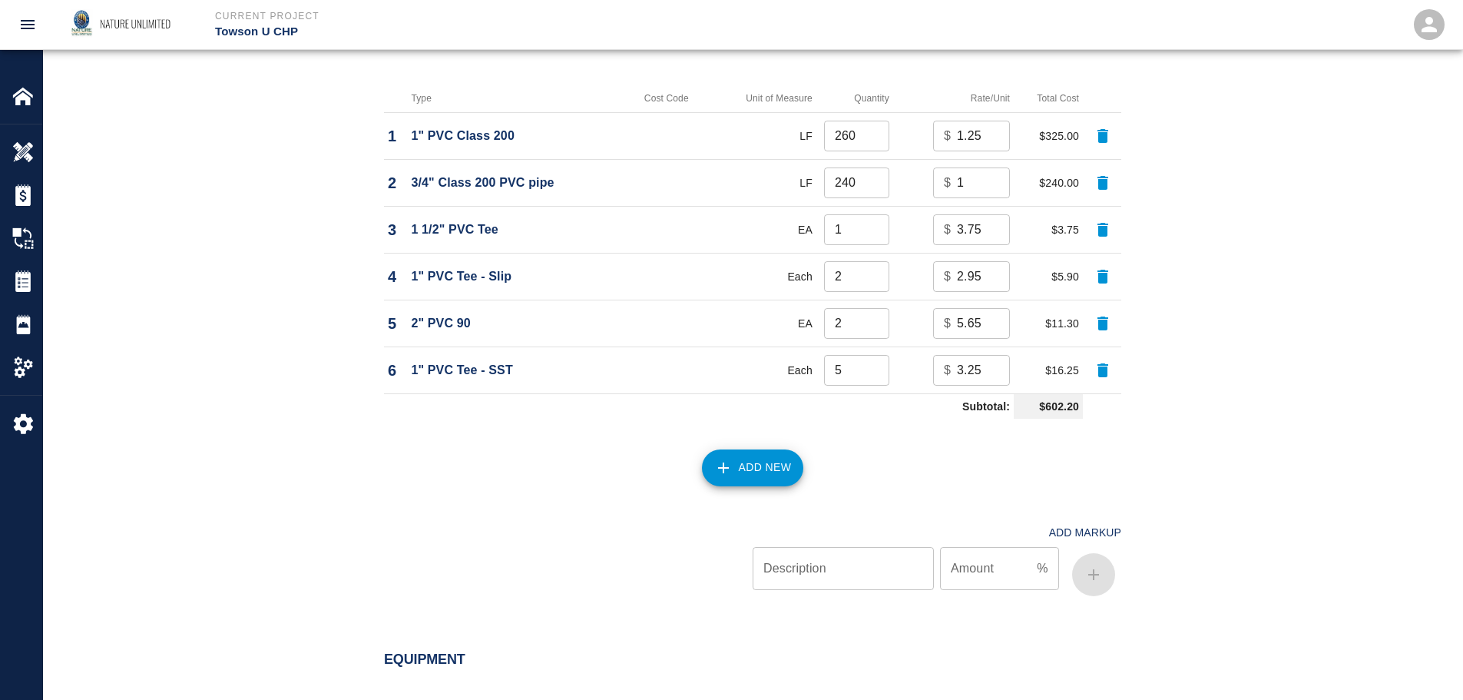
click at [763, 471] on button "Add New" at bounding box center [753, 467] width 102 height 37
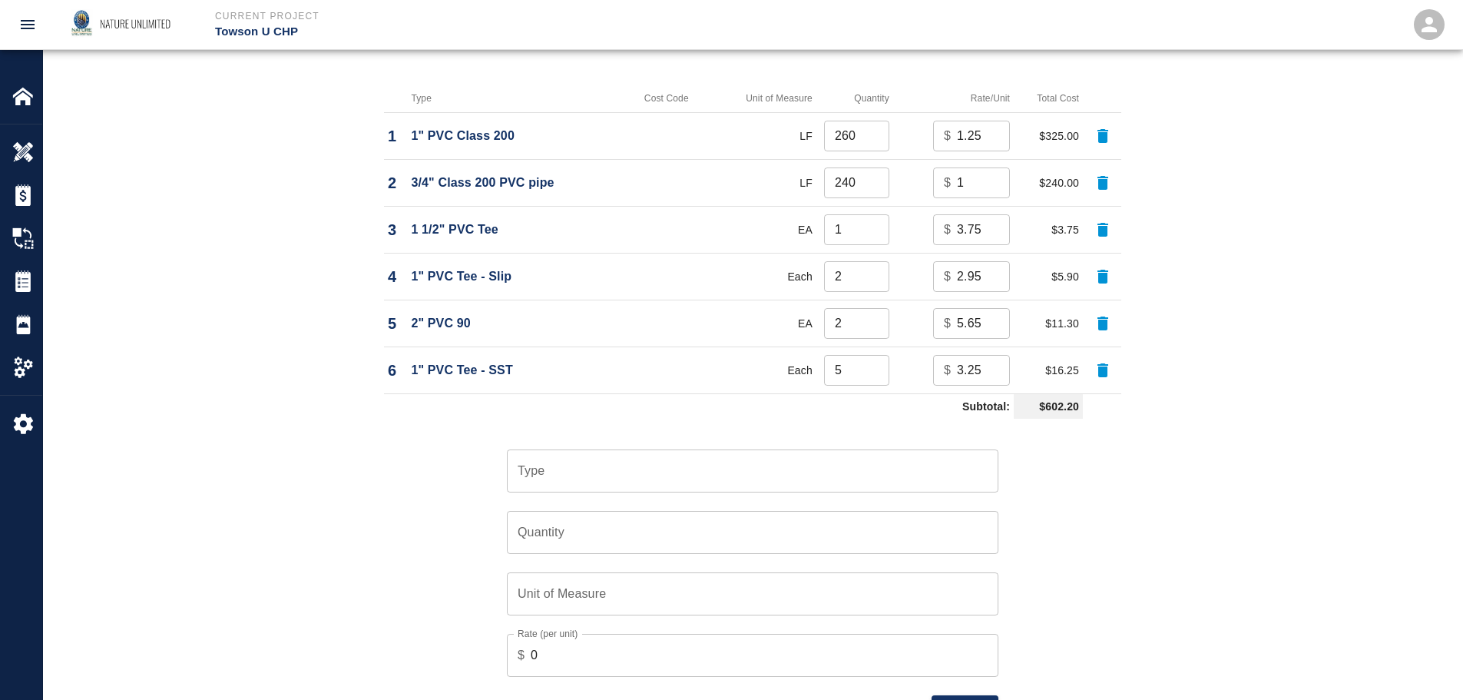
click at [646, 471] on input "Type" at bounding box center [753, 470] width 478 height 29
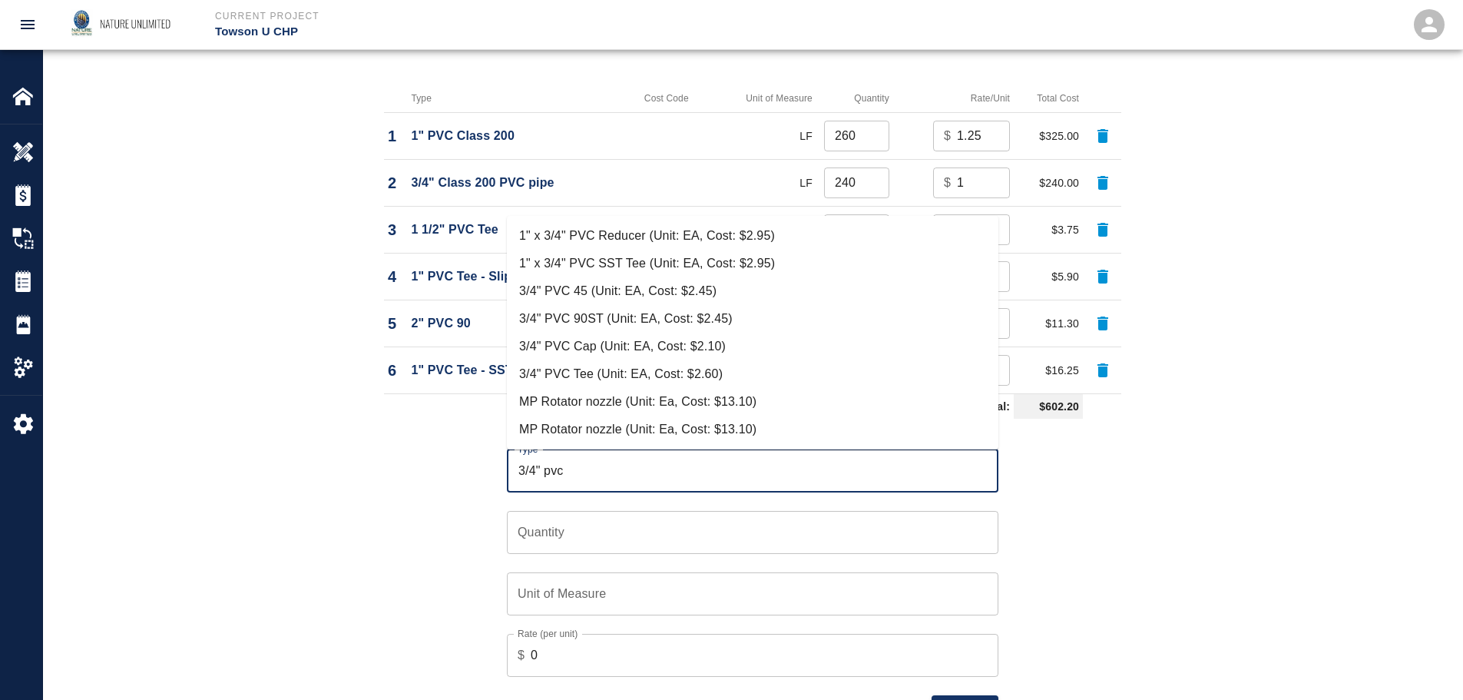
click at [597, 320] on li "3/4" PVC 90ST (Unit: EA, Cost: $2.45)" at bounding box center [752, 319] width 491 height 28
type input "3/4" PVC 90ST (Unit: EA, Cost: $2.45)"
type input "EA"
type input "2.45"
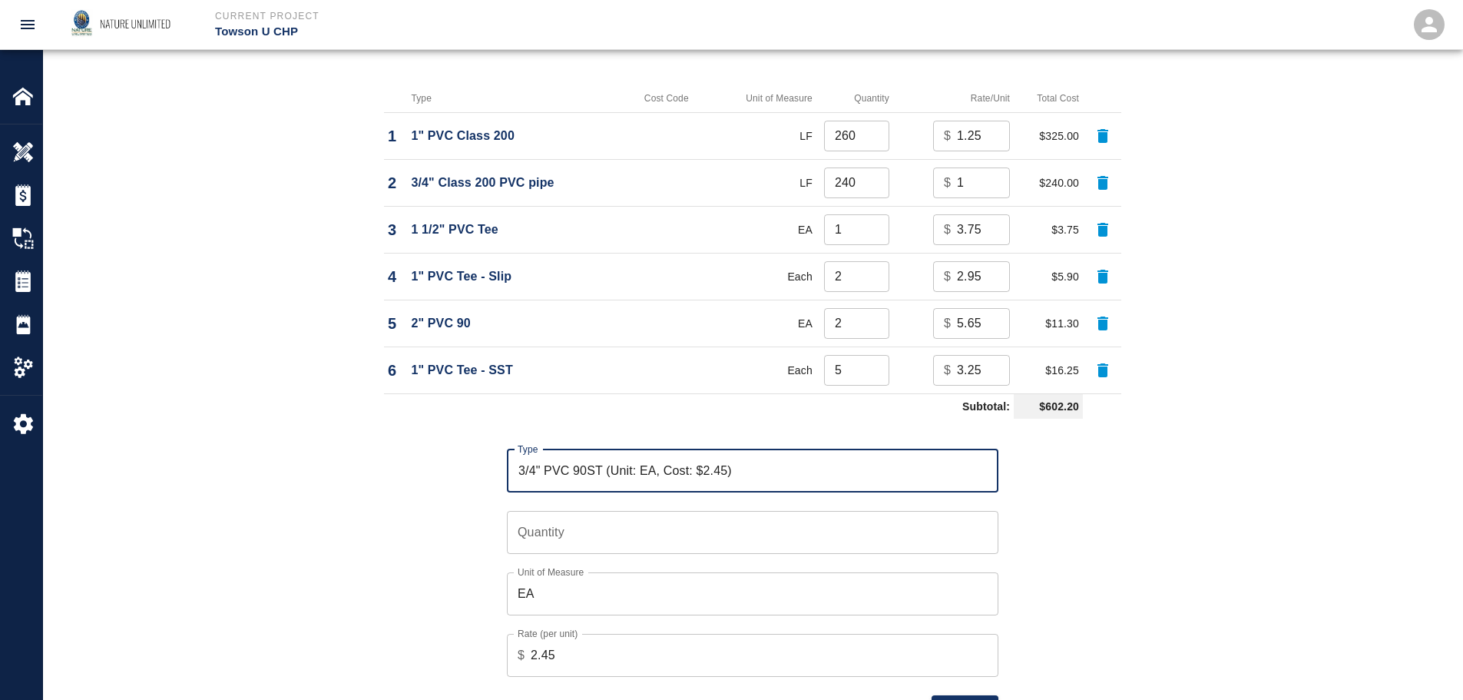
type input "3/4" PVC 90ST (Unit: EA, Cost: $2.45)"
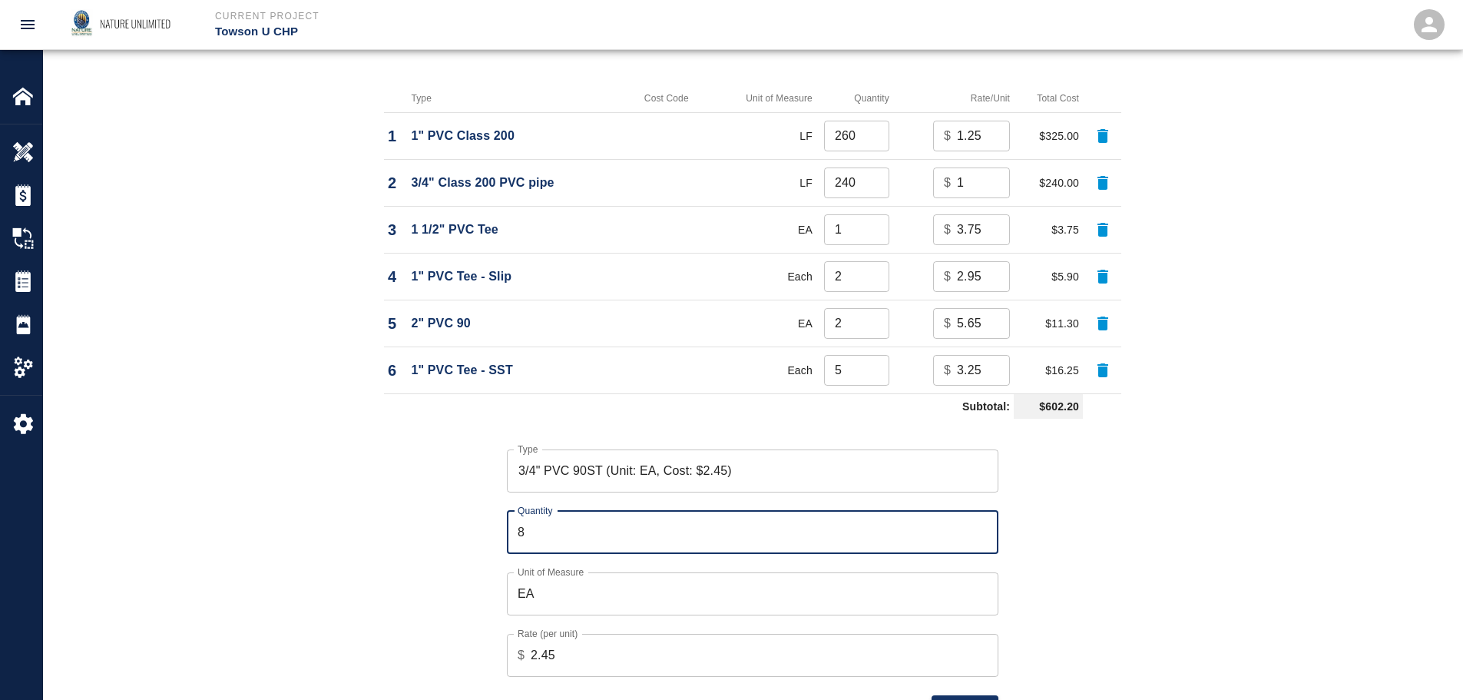
type input "8"
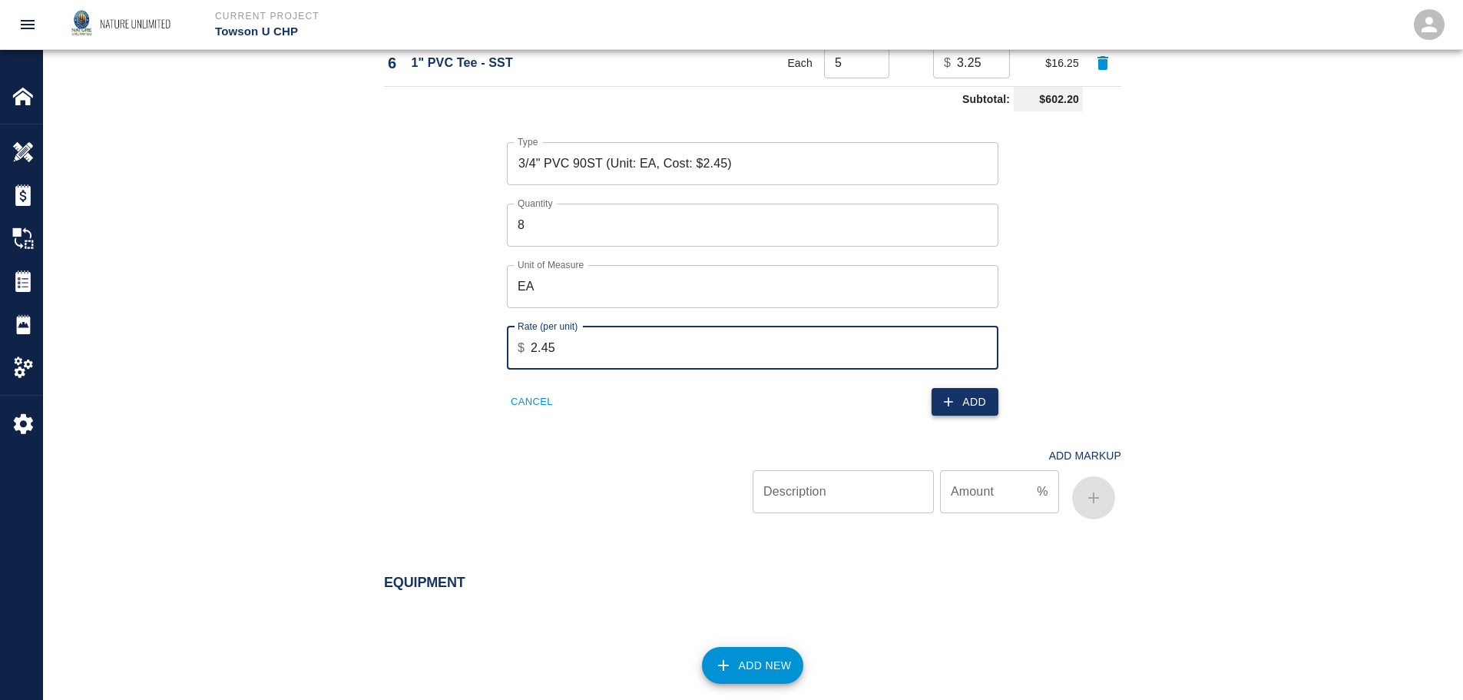
click at [986, 402] on button "Add" at bounding box center [964, 402] width 67 height 28
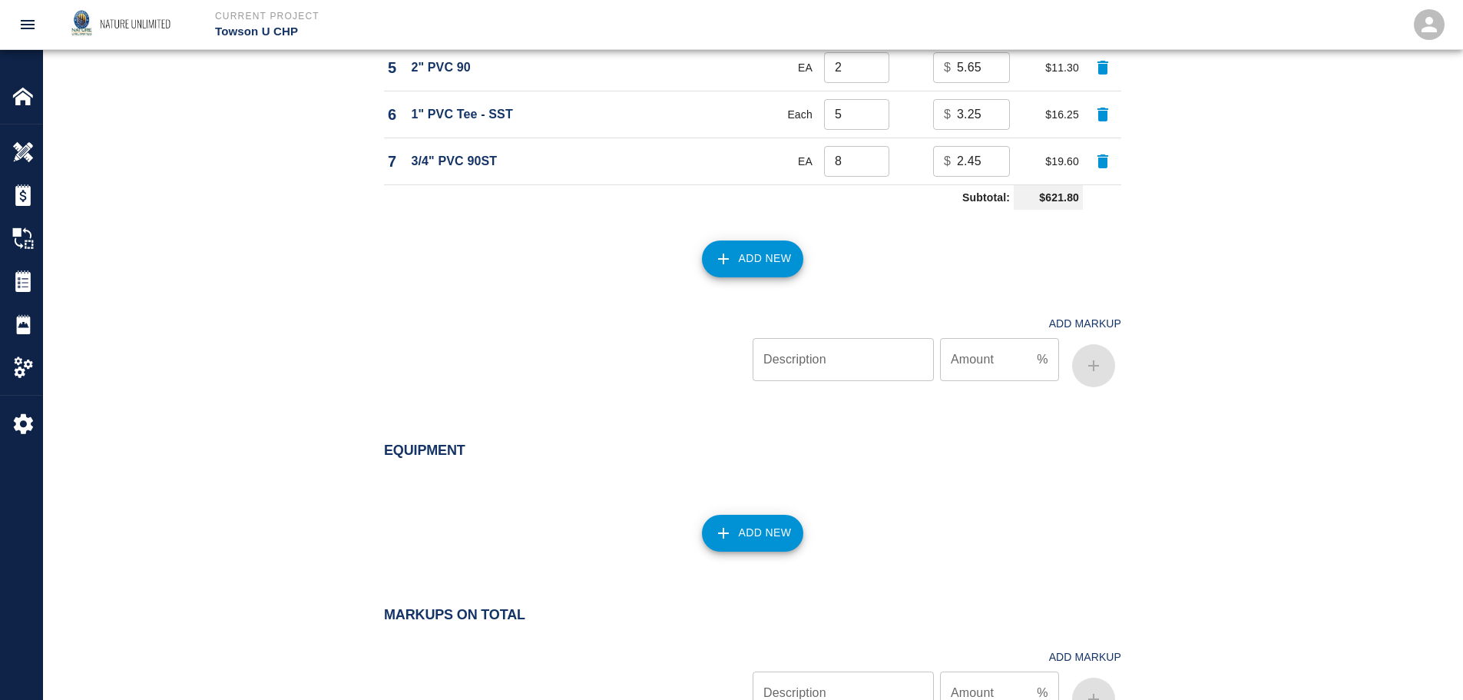
scroll to position [1438, 0]
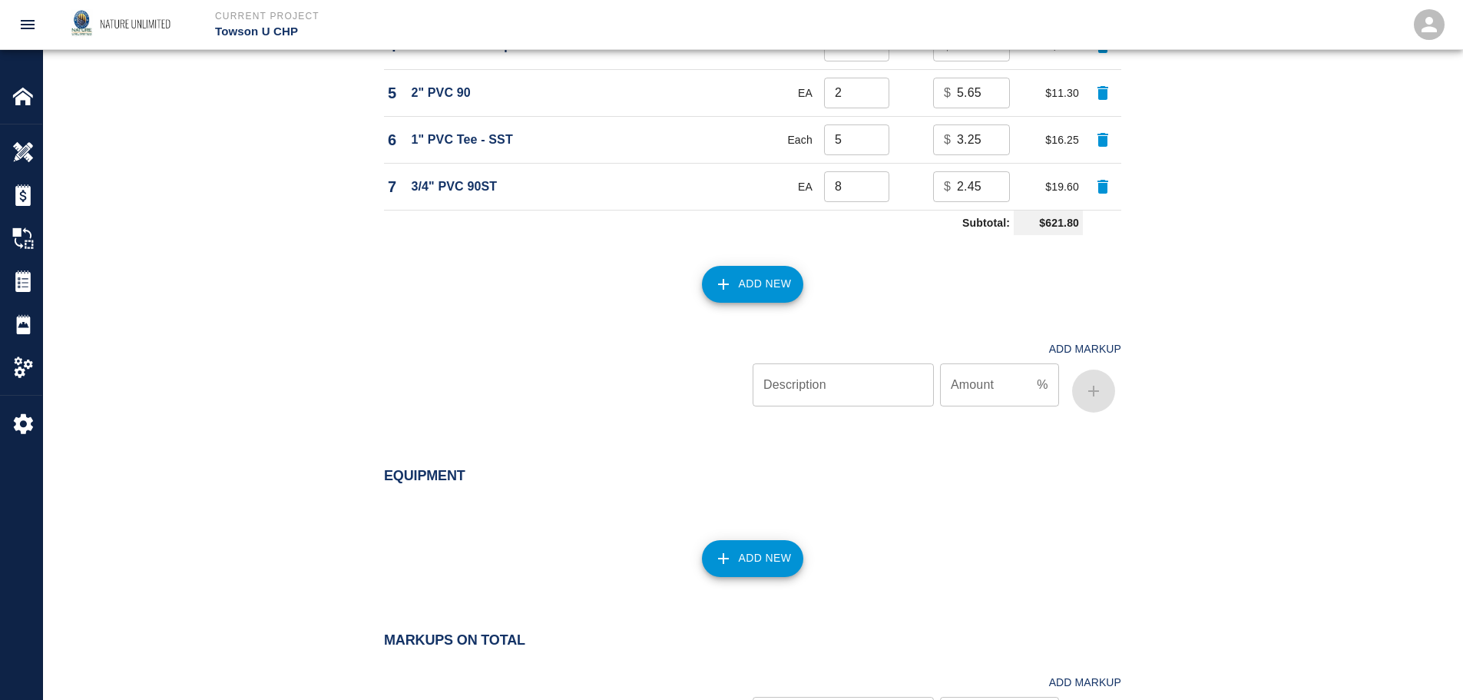
click at [761, 284] on button "Add New" at bounding box center [753, 284] width 102 height 37
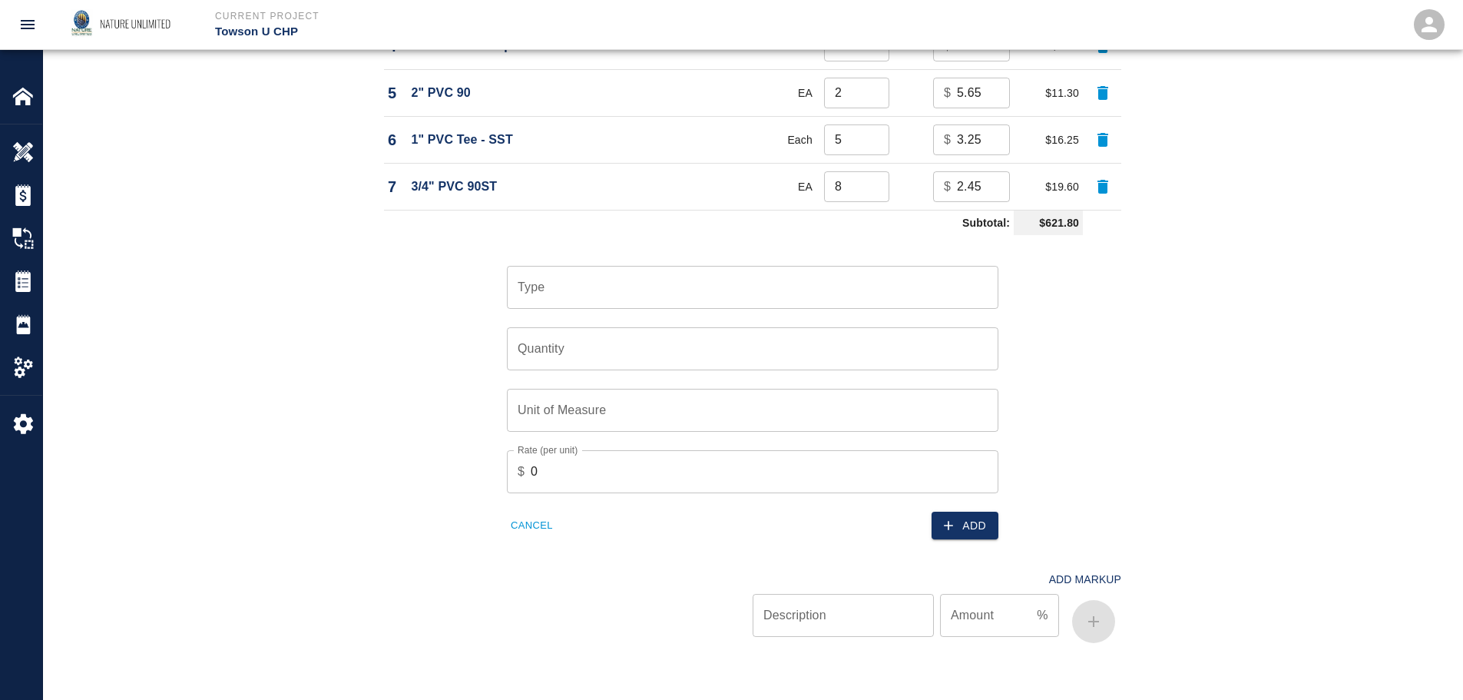
click at [761, 284] on input "Type" at bounding box center [753, 287] width 478 height 29
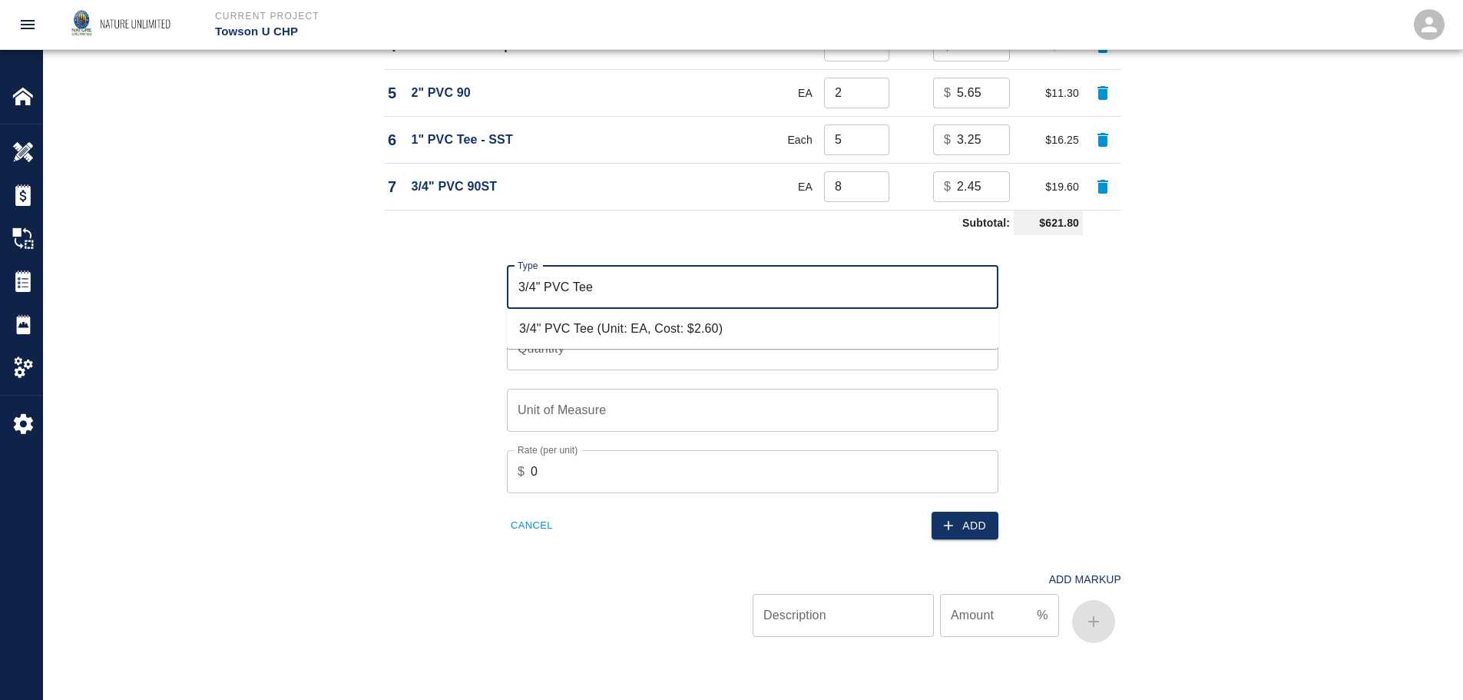
click at [605, 332] on li "3/4" PVC Tee (Unit: EA, Cost: $2.60)" at bounding box center [752, 329] width 491 height 28
type input "3/4" PVC Tee (Unit: EA, Cost: $2.60)"
type input "EA"
type input "2.6"
type input "3/4" PVC Tee (Unit: EA, Cost: $2.60)"
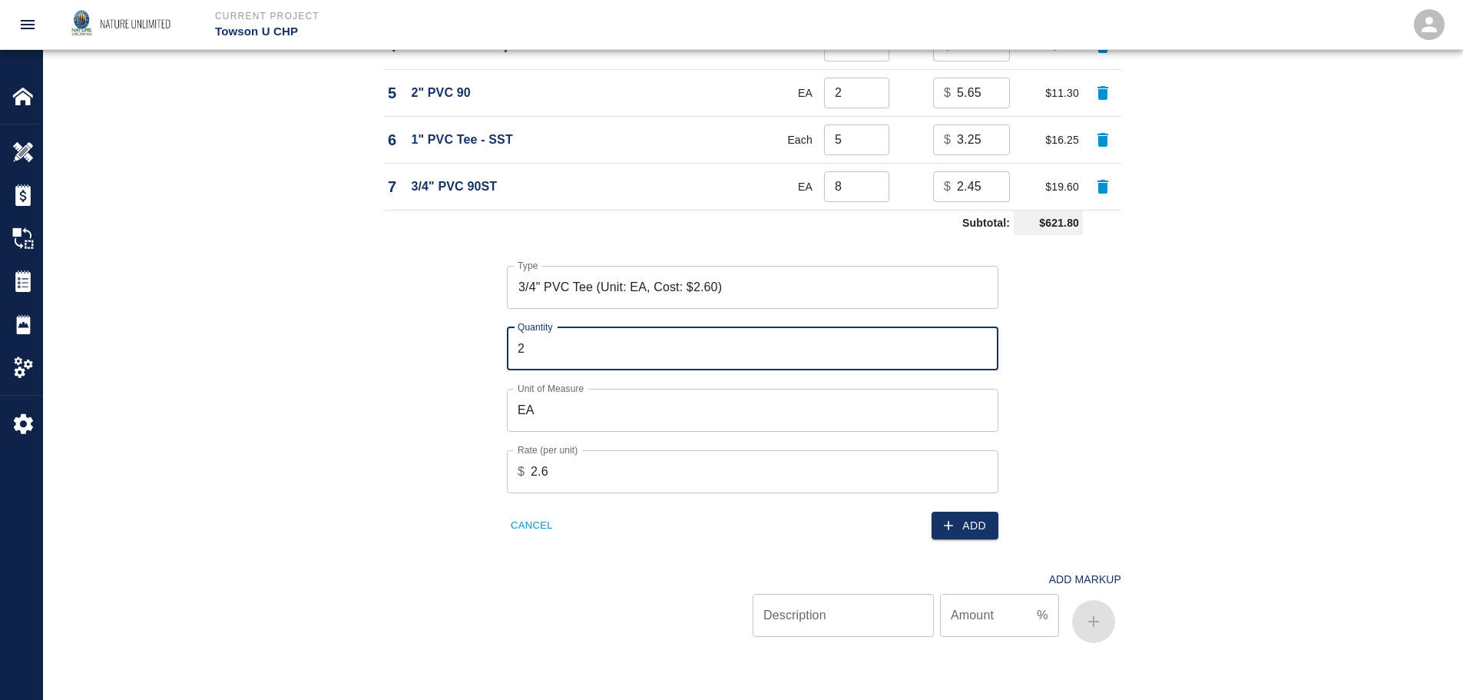
type input "2"
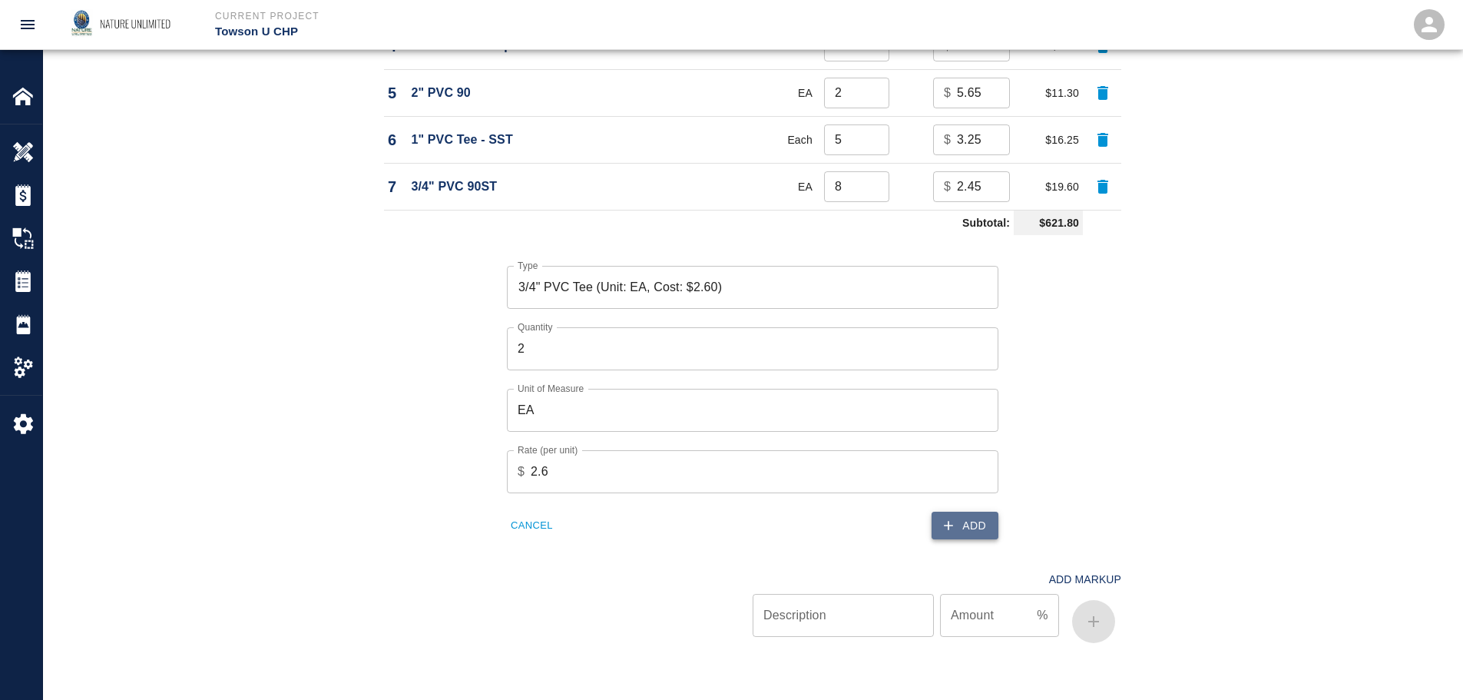
click at [985, 528] on button "Add" at bounding box center [964, 525] width 67 height 28
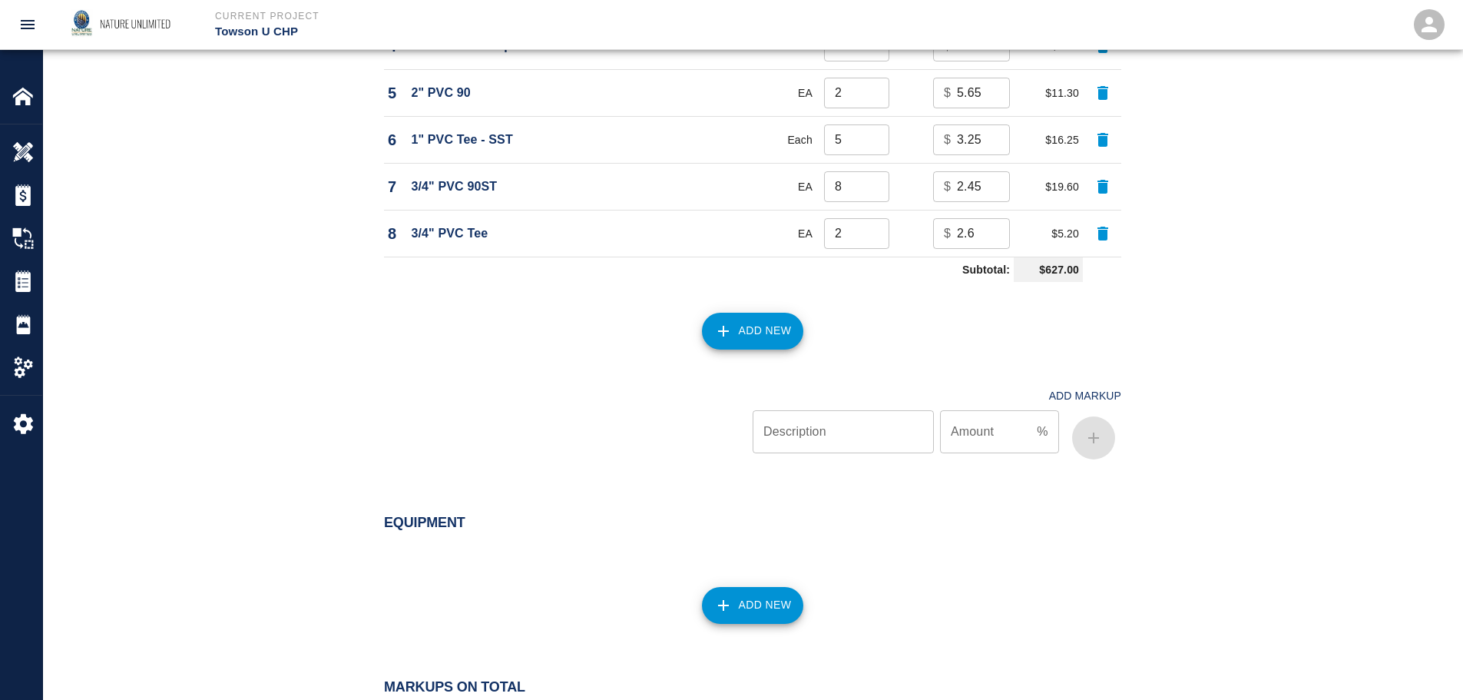
click at [763, 332] on button "Add New" at bounding box center [753, 331] width 102 height 37
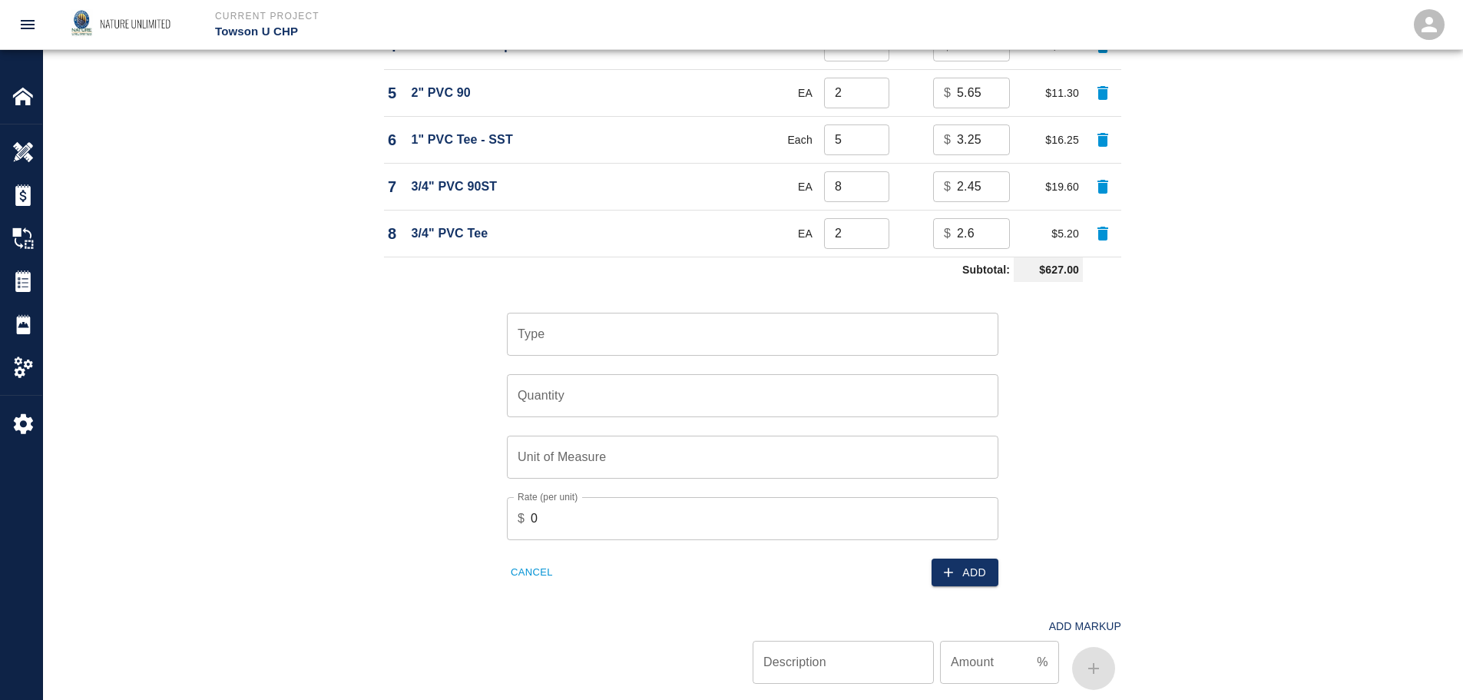
click at [763, 332] on input "Type" at bounding box center [753, 333] width 478 height 29
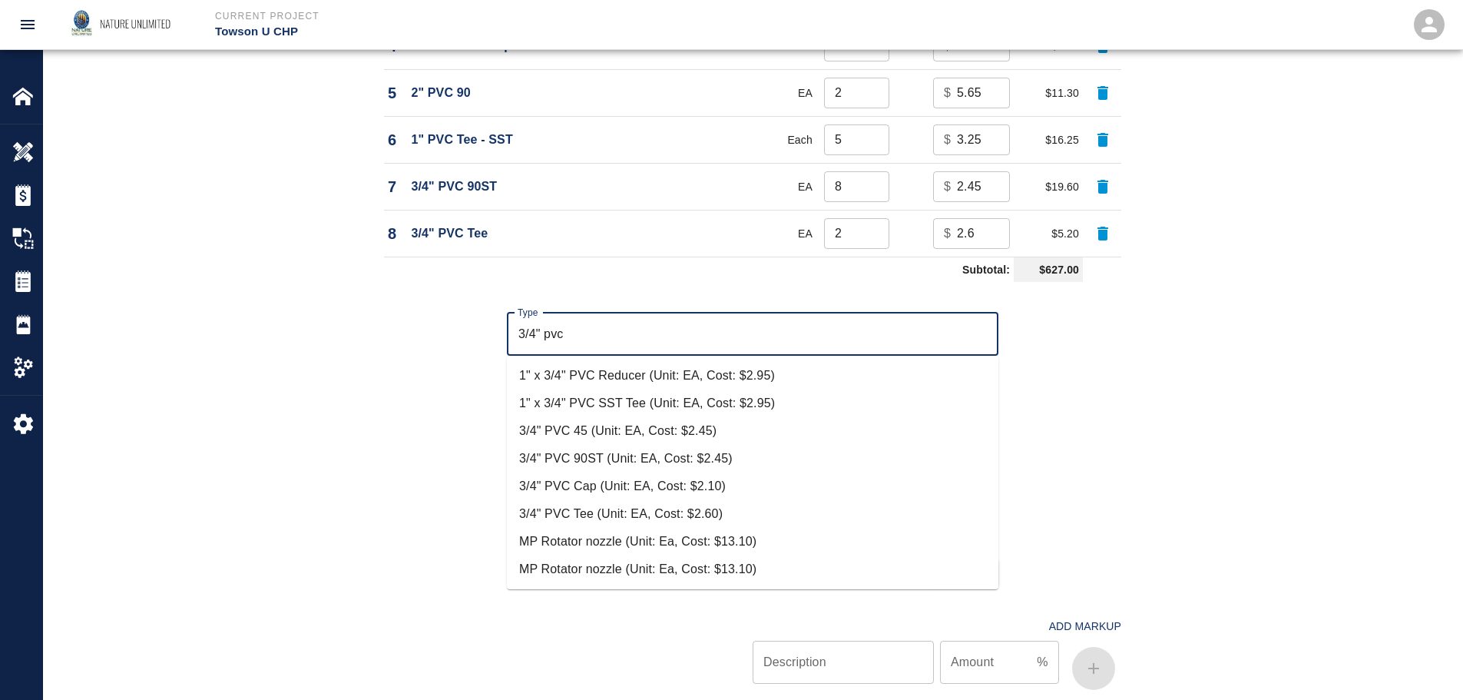
click at [542, 455] on li "3/4" PVC 90ST (Unit: EA, Cost: $2.45)" at bounding box center [752, 459] width 491 height 28
type input "3/4" PVC 90ST (Unit: EA, Cost: $2.45)"
type input "EA"
type input "2.45"
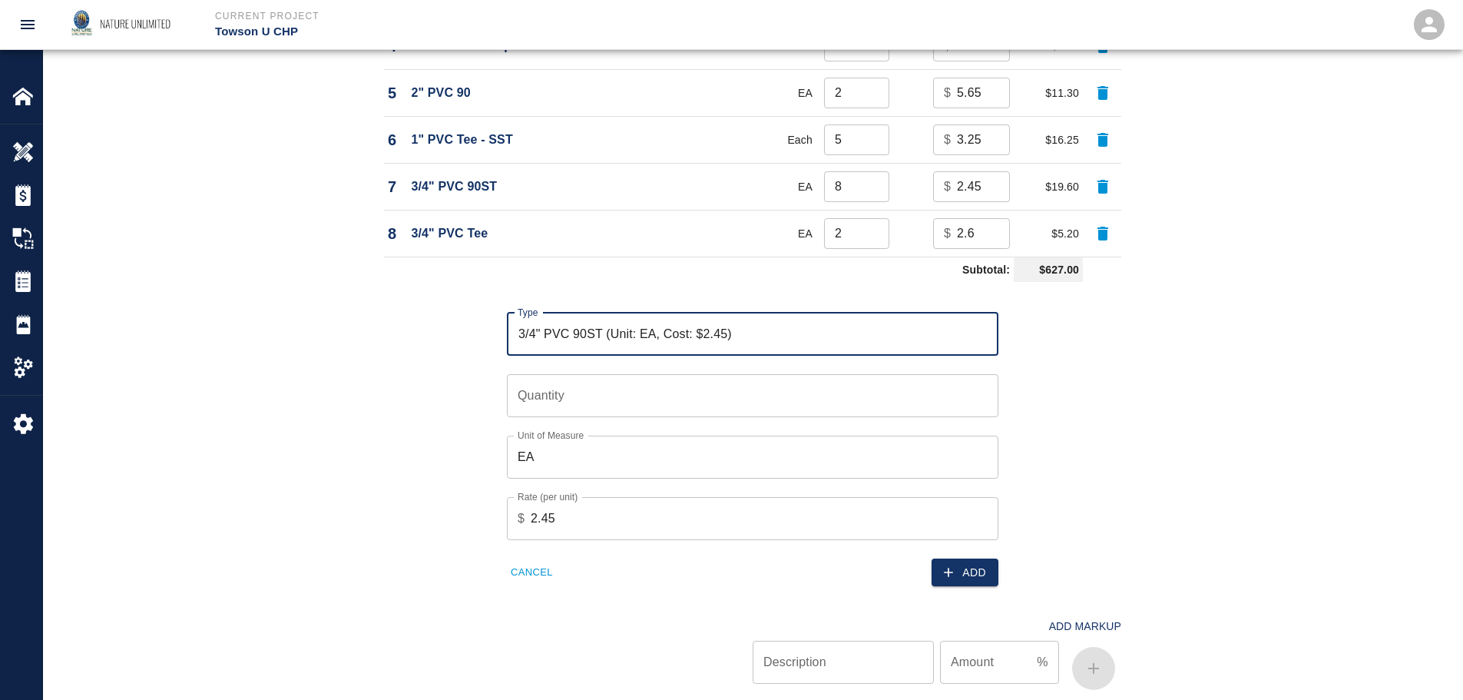
type input "3/4" PVC 90ST (Unit: EA, Cost: $2.45)"
click at [855, 186] on input "8" at bounding box center [856, 186] width 65 height 31
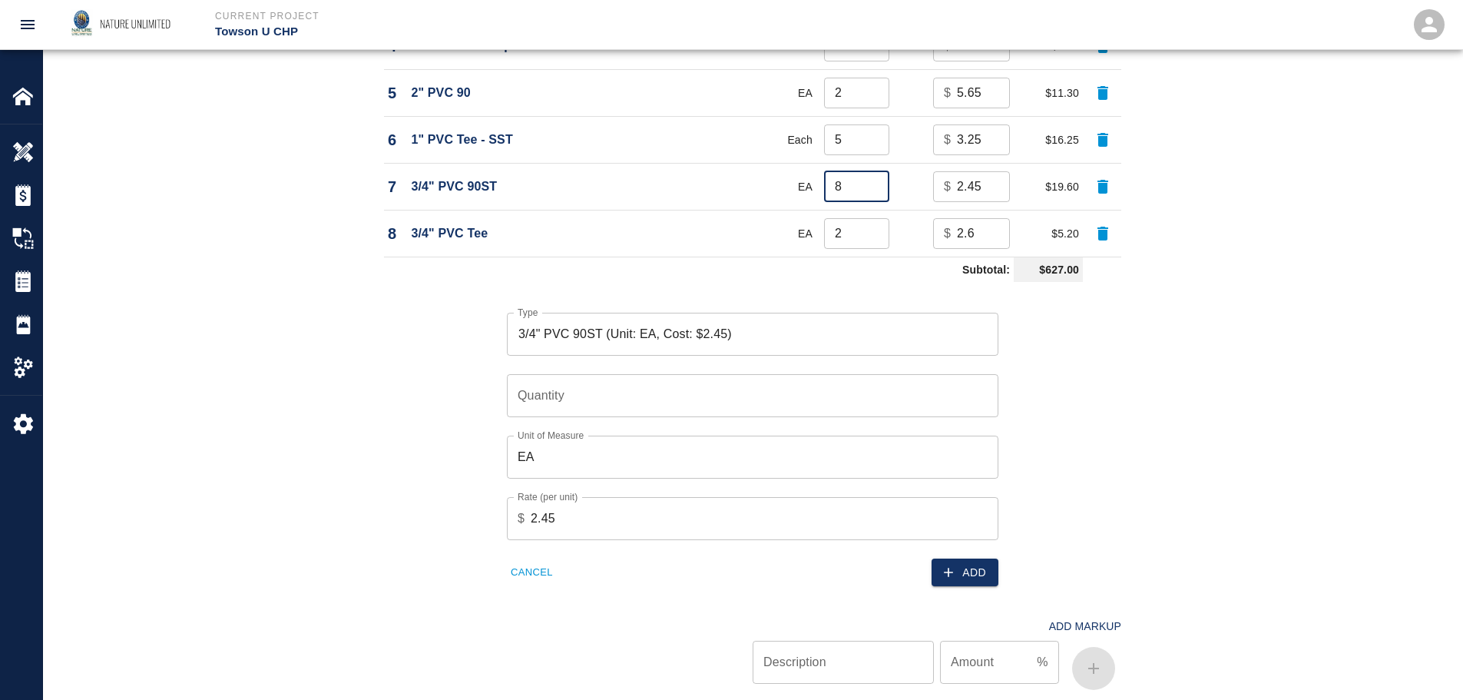
drag, startPoint x: 846, startPoint y: 185, endPoint x: 813, endPoint y: 183, distance: 33.1
click at [813, 183] on tr "7 3/4" PVC 90ST EA 8 ​ $ 2.45 ​ $19.60" at bounding box center [752, 186] width 737 height 47
type input "15"
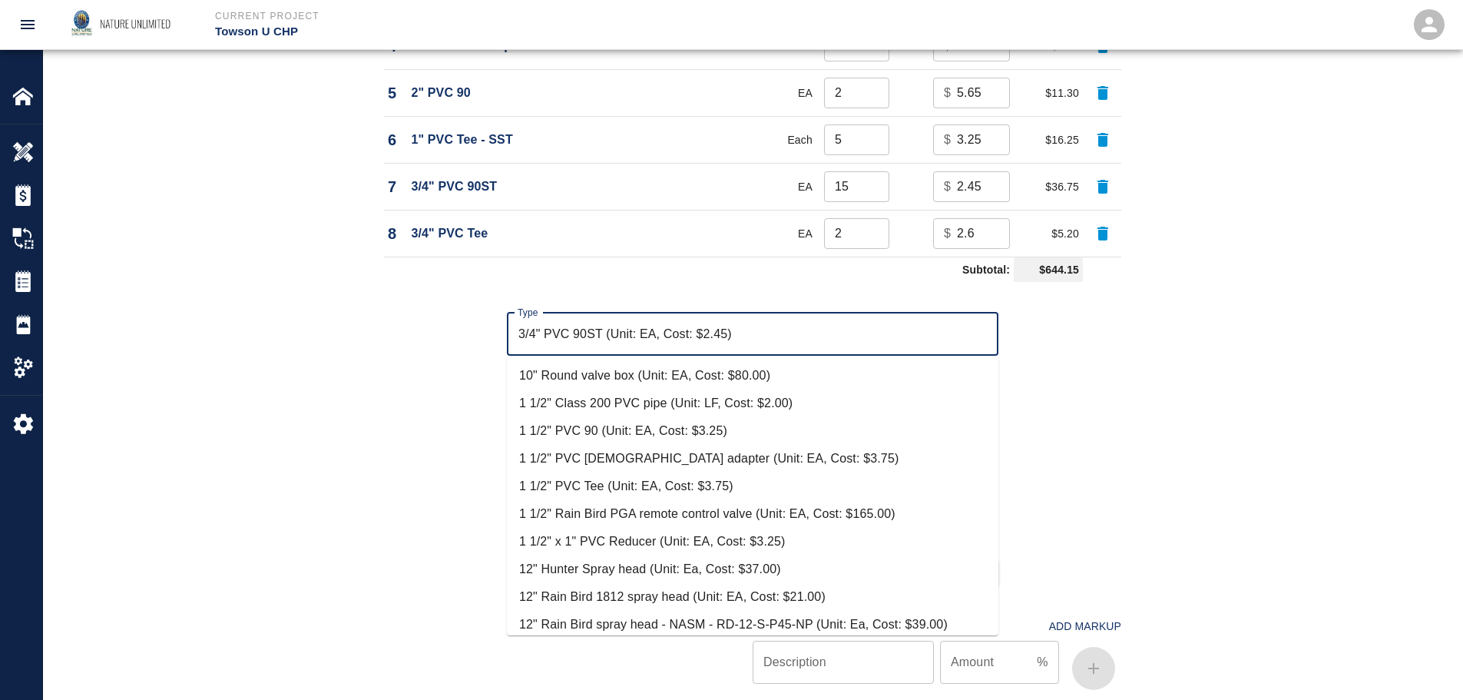
scroll to position [915, 0]
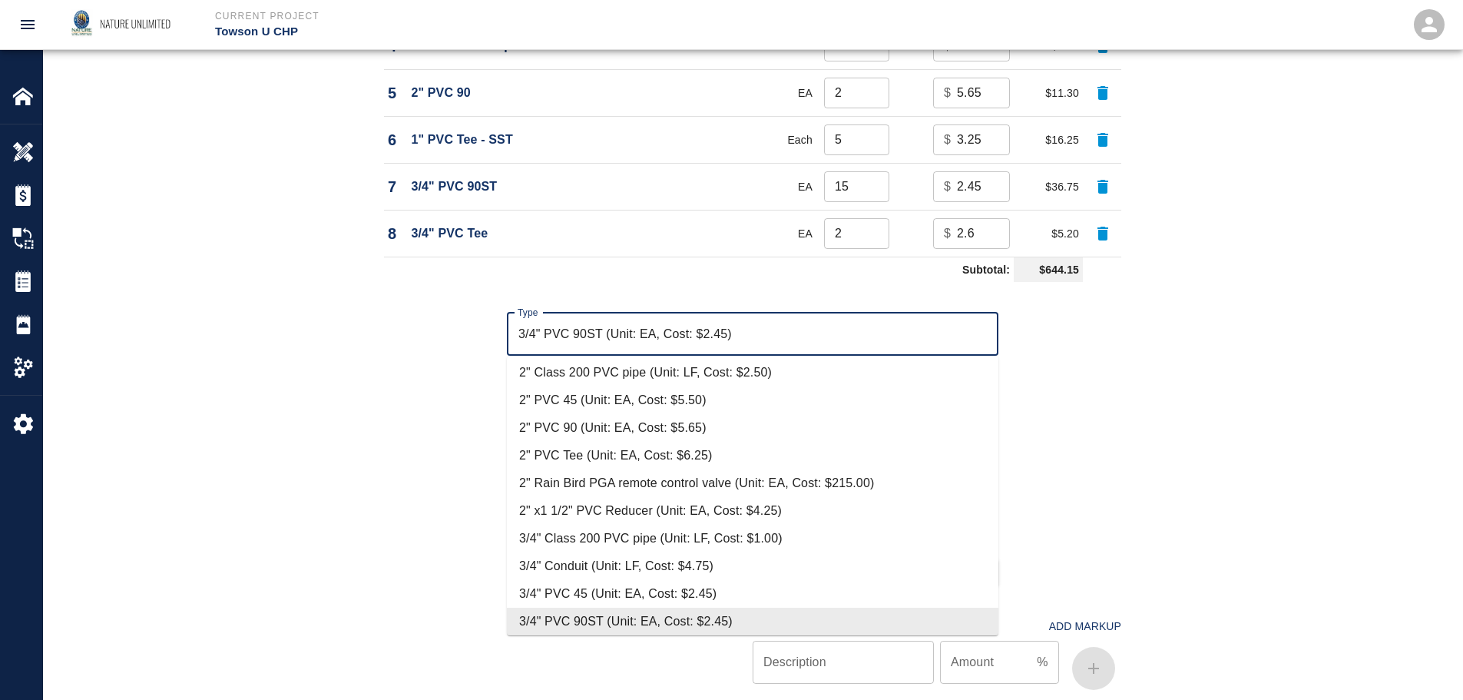
drag, startPoint x: 743, startPoint y: 327, endPoint x: 451, endPoint y: 298, distance: 293.3
click at [451, 298] on div "Type 3/4" PVC 90ST (Unit: EA, Cost: $2.45) Type Quantity Quantity Unit of Measu…" at bounding box center [744, 437] width 756 height 299
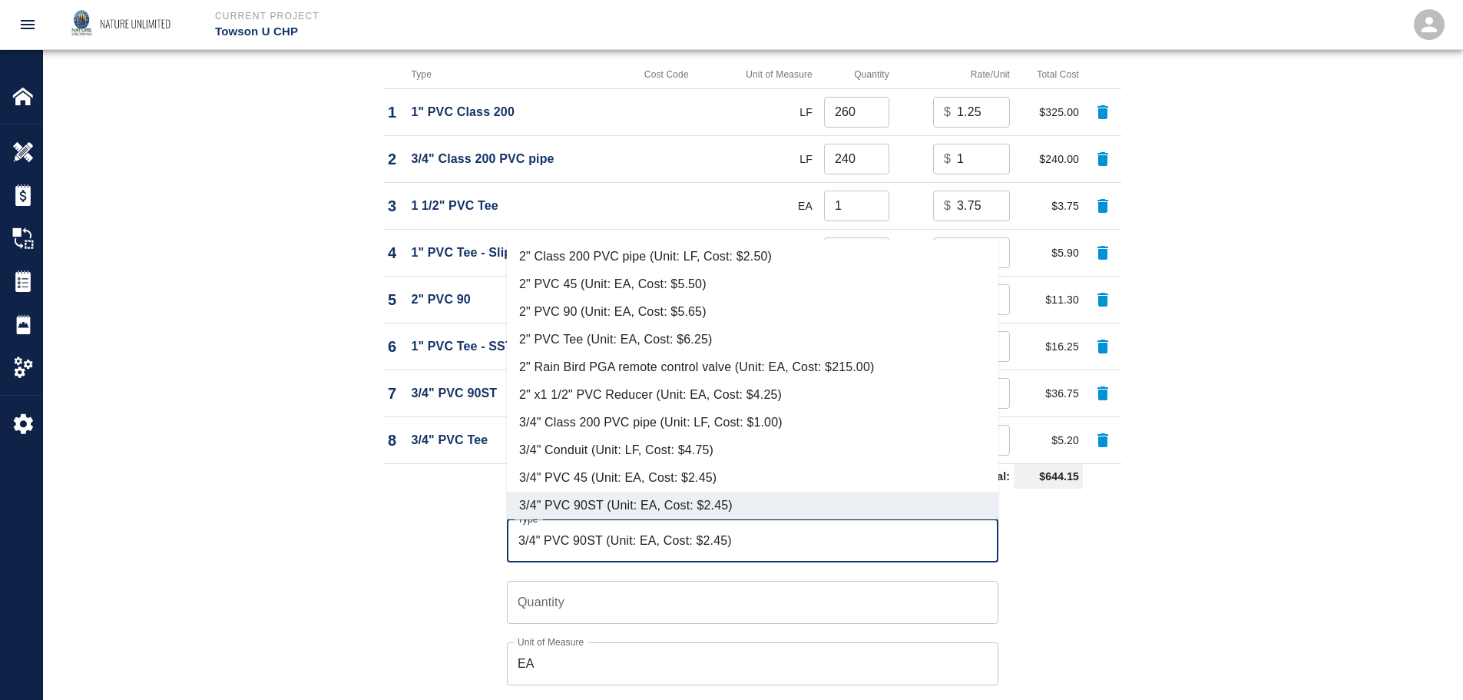
scroll to position [1208, 0]
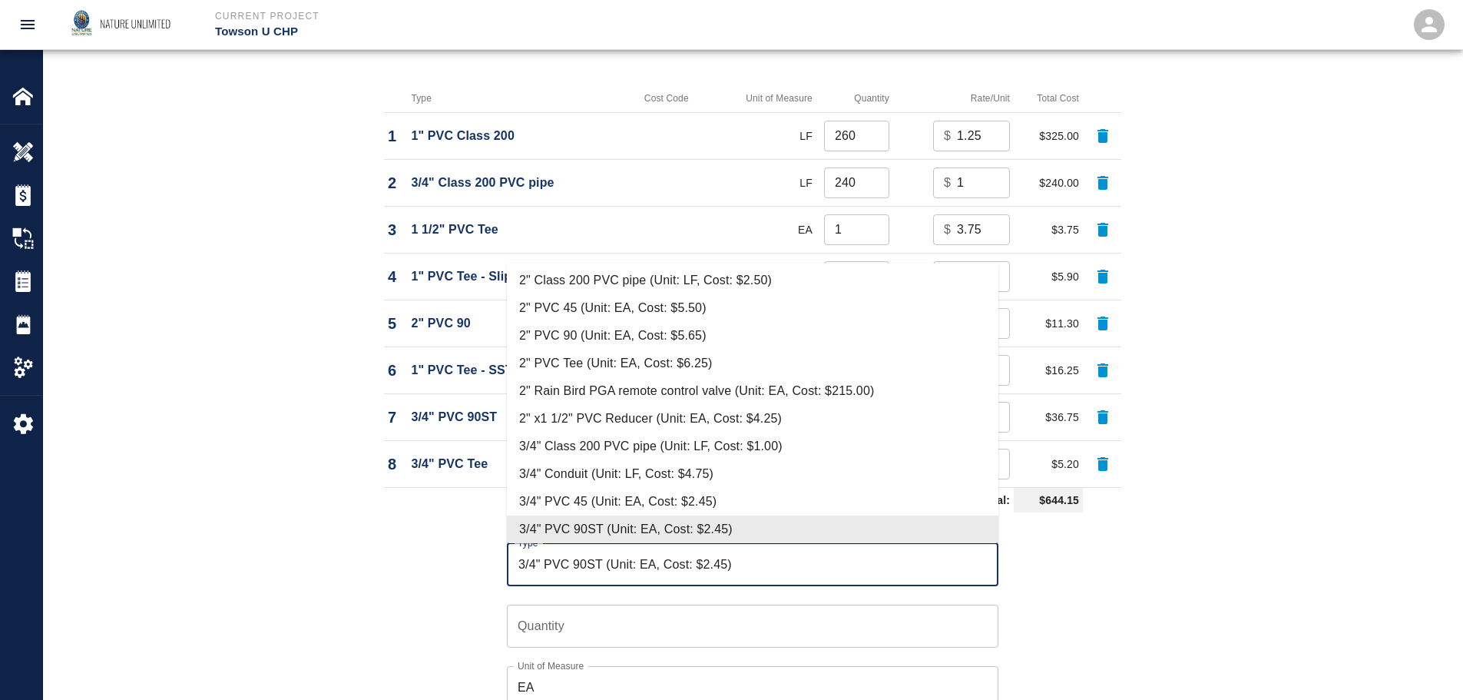
click at [775, 553] on input "3/4" PVC 90ST (Unit: EA, Cost: $2.45)" at bounding box center [753, 564] width 478 height 29
drag, startPoint x: 753, startPoint y: 558, endPoint x: 457, endPoint y: 554, distance: 295.7
click at [457, 554] on div "Type 3/4" PVC 90ST (Unit: EA, Cost: $2.45) Type Quantity Quantity Unit of Measu…" at bounding box center [744, 667] width 756 height 299
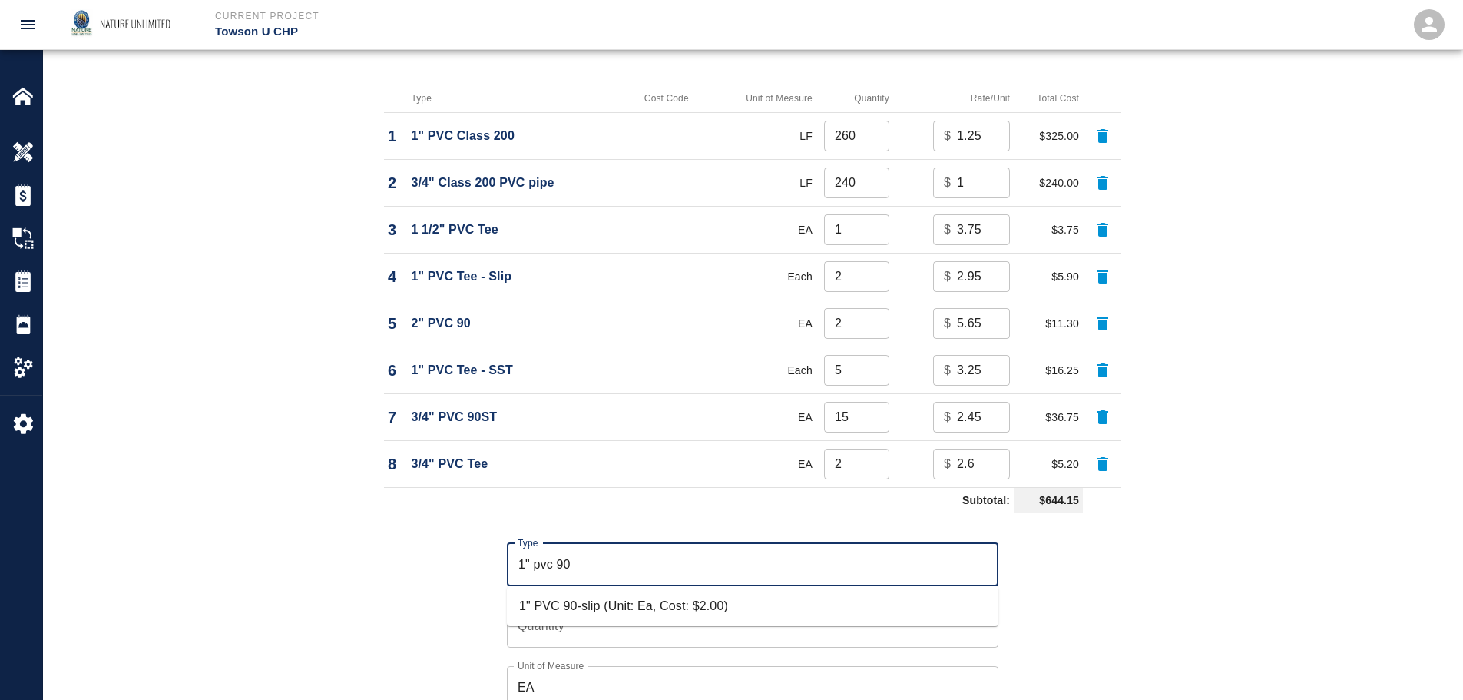
click at [598, 561] on input "1" pvc 90" at bounding box center [753, 564] width 478 height 29
click at [553, 561] on input "1" pvc 90" at bounding box center [753, 564] width 478 height 29
type input "1" PVC 90-ST"
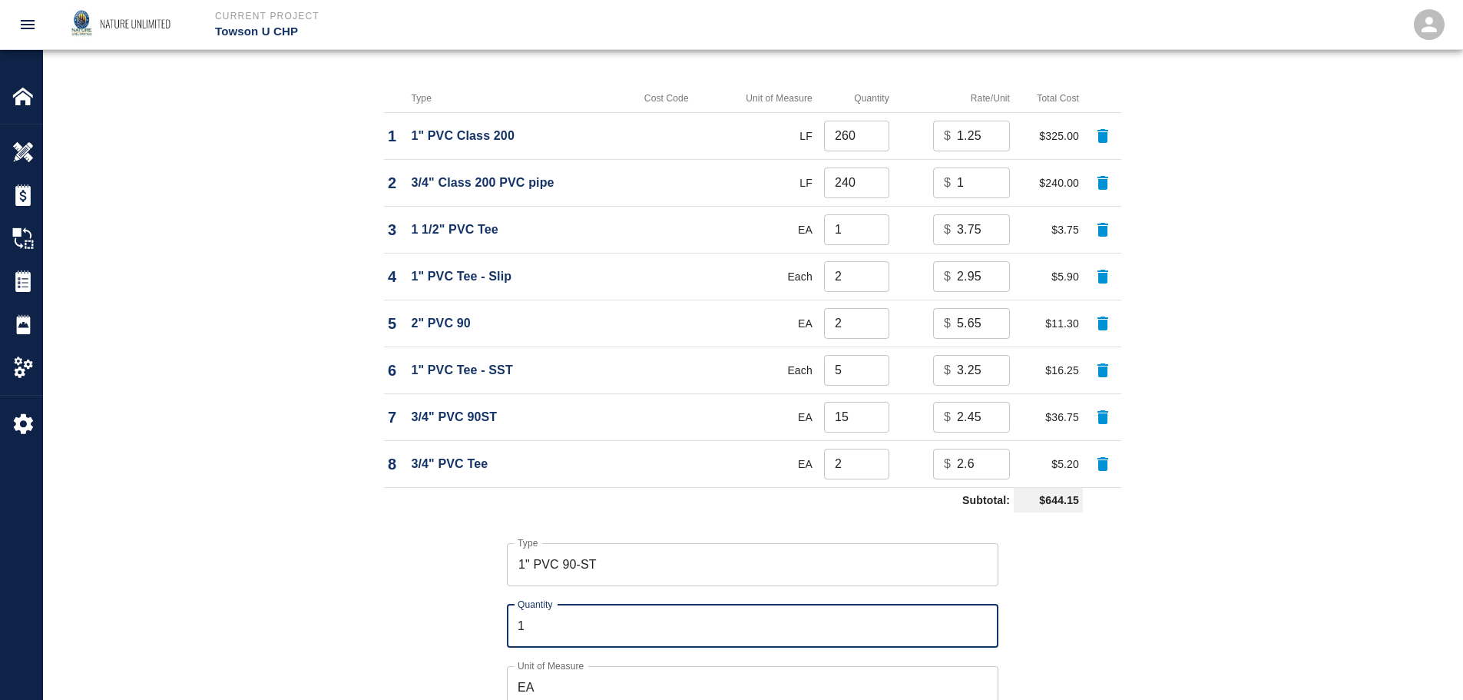
type input "1"
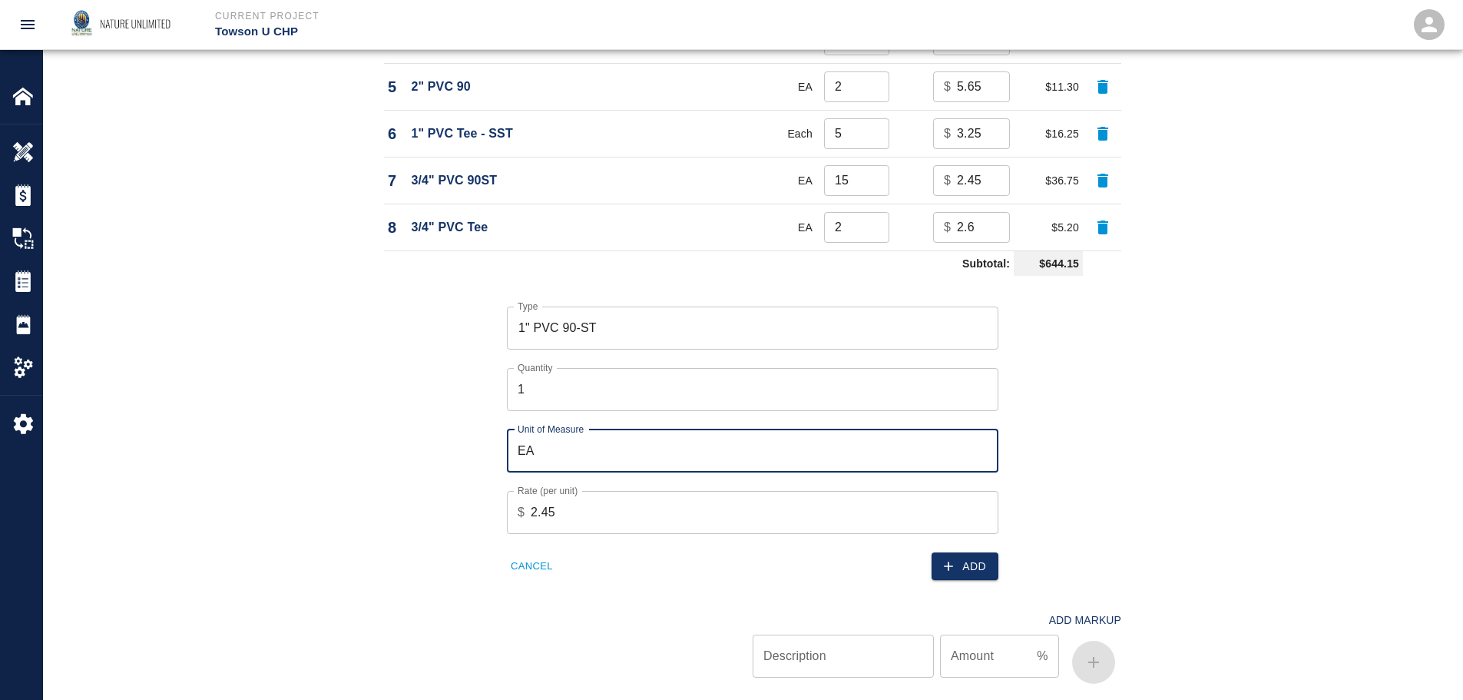
scroll to position [1447, 0]
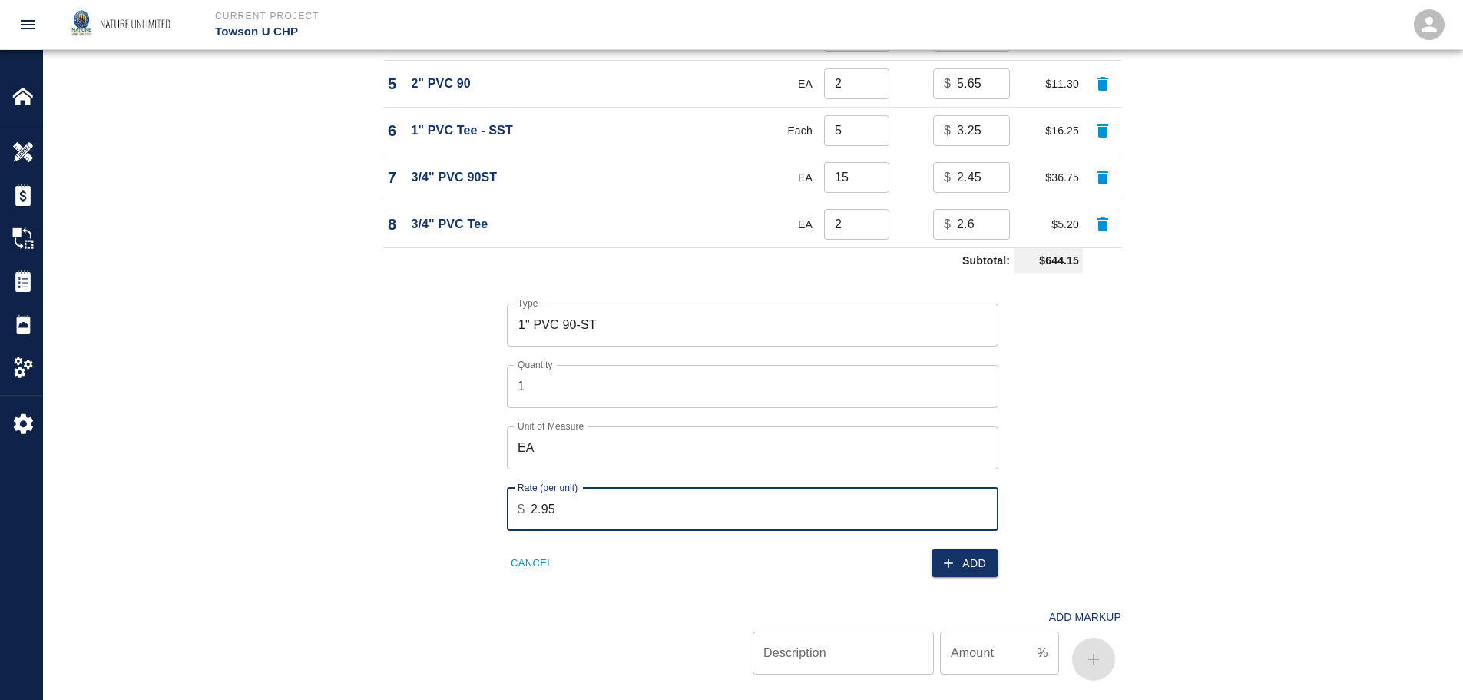
type input "2.95"
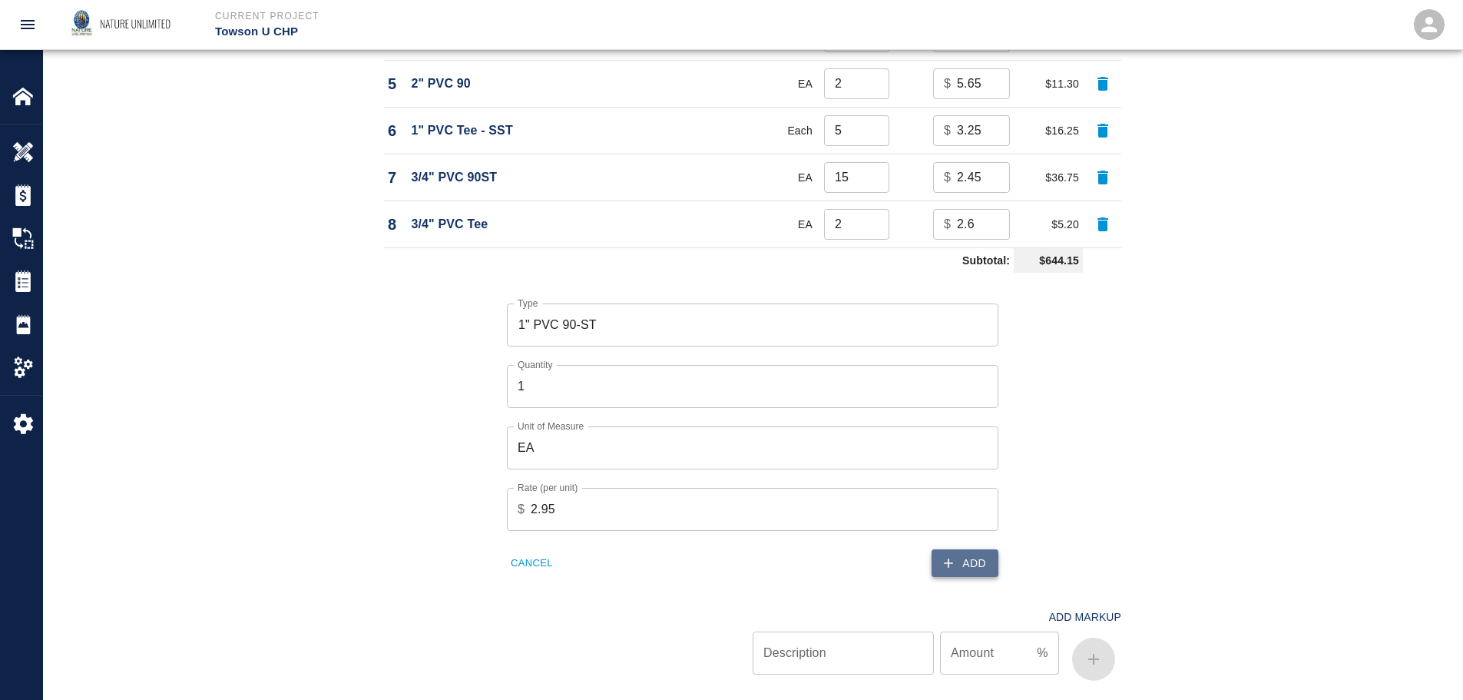
click at [972, 565] on button "Add" at bounding box center [964, 563] width 67 height 28
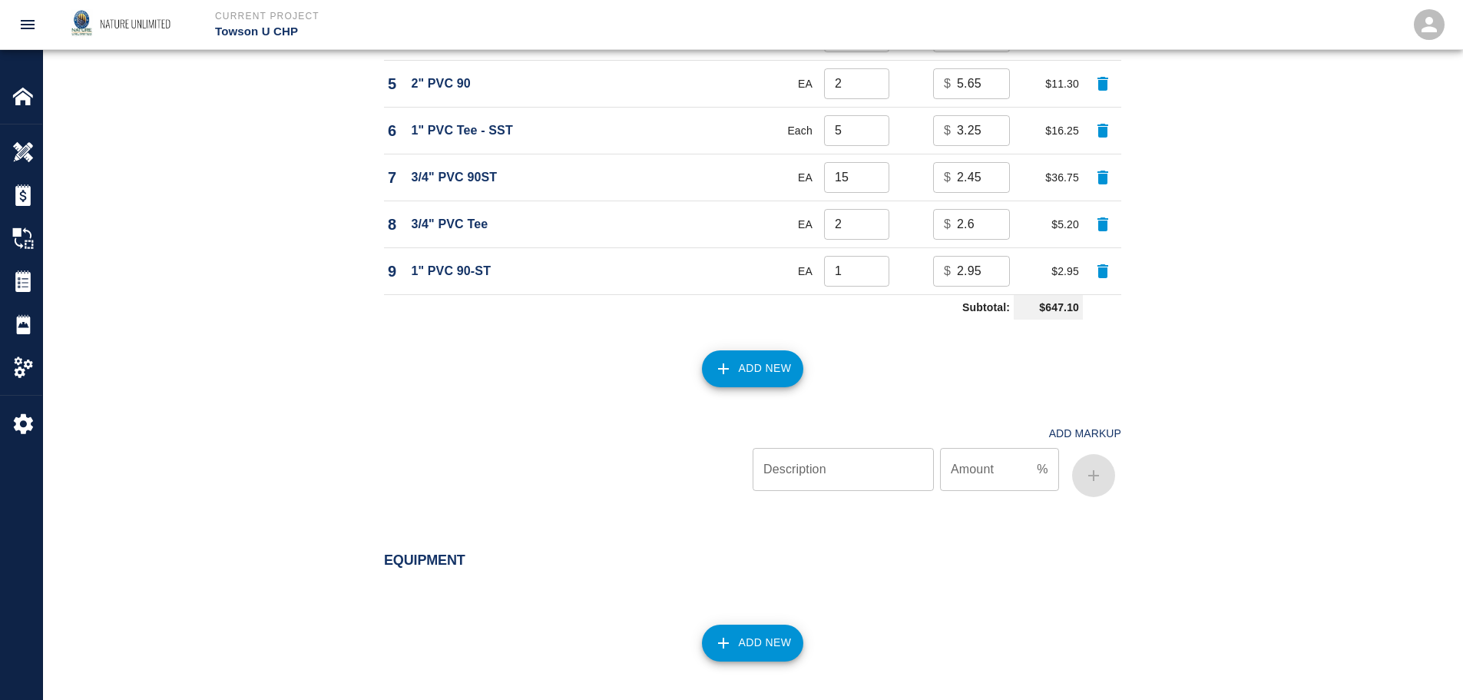
click at [733, 354] on button "Add New" at bounding box center [753, 368] width 102 height 37
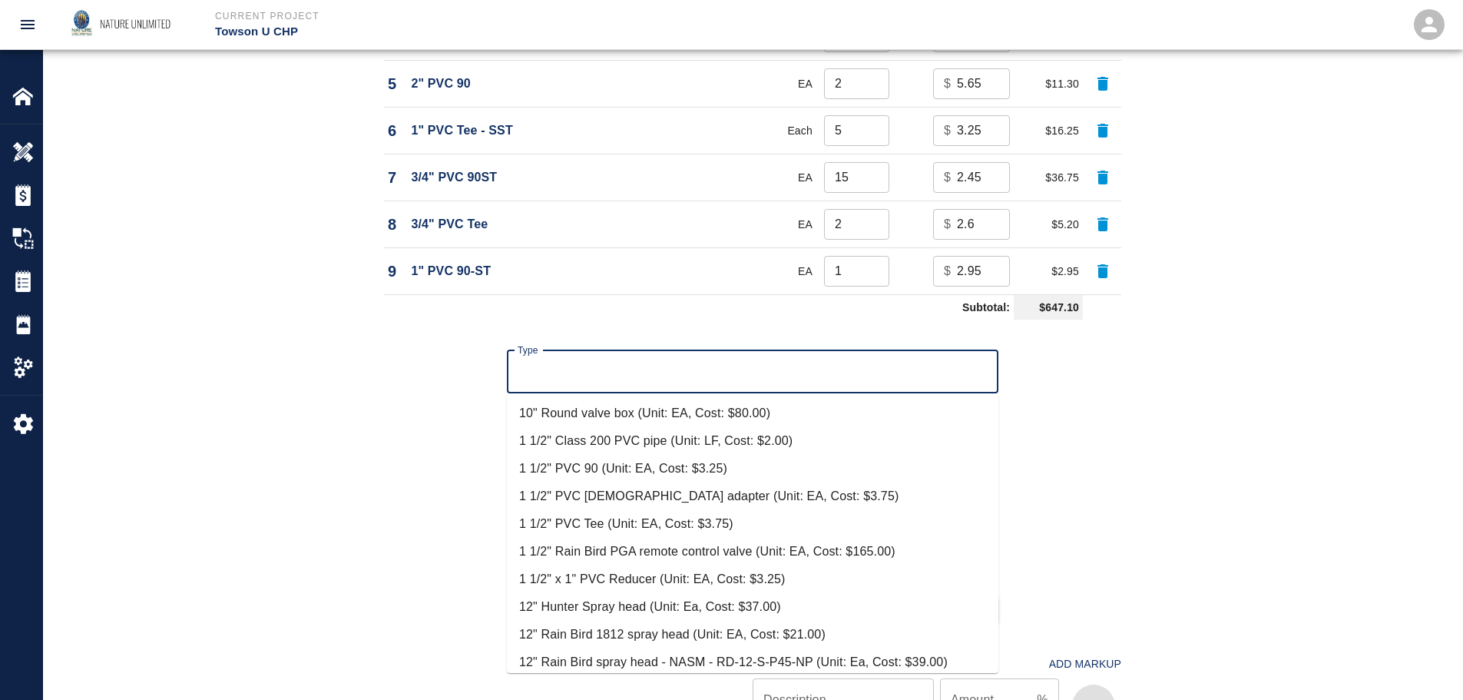
click at [542, 372] on input "Type" at bounding box center [753, 371] width 478 height 29
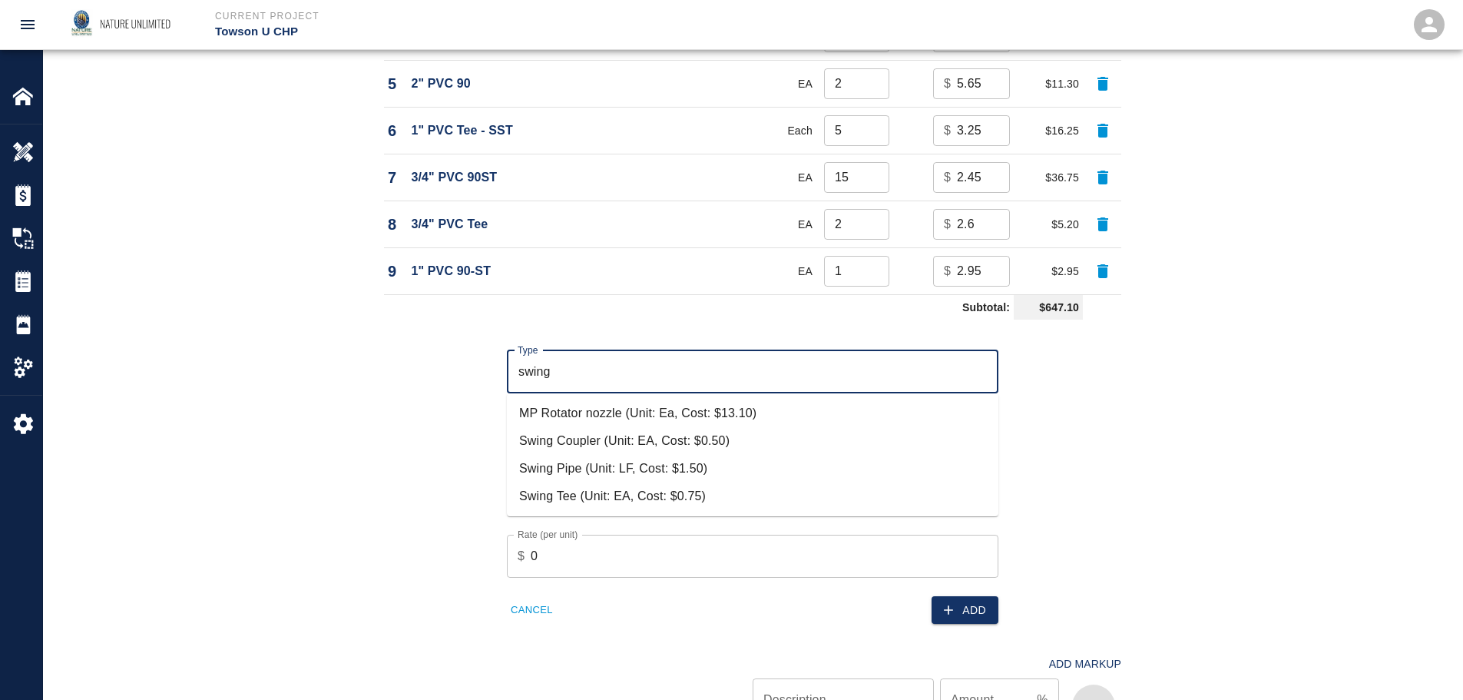
click at [528, 464] on li "Swing Pipe (Unit: LF, Cost: $1.50)" at bounding box center [752, 469] width 491 height 28
type input "Swing Pipe (Unit: LF, Cost: $1.50)"
type input "LF"
type input "1.5"
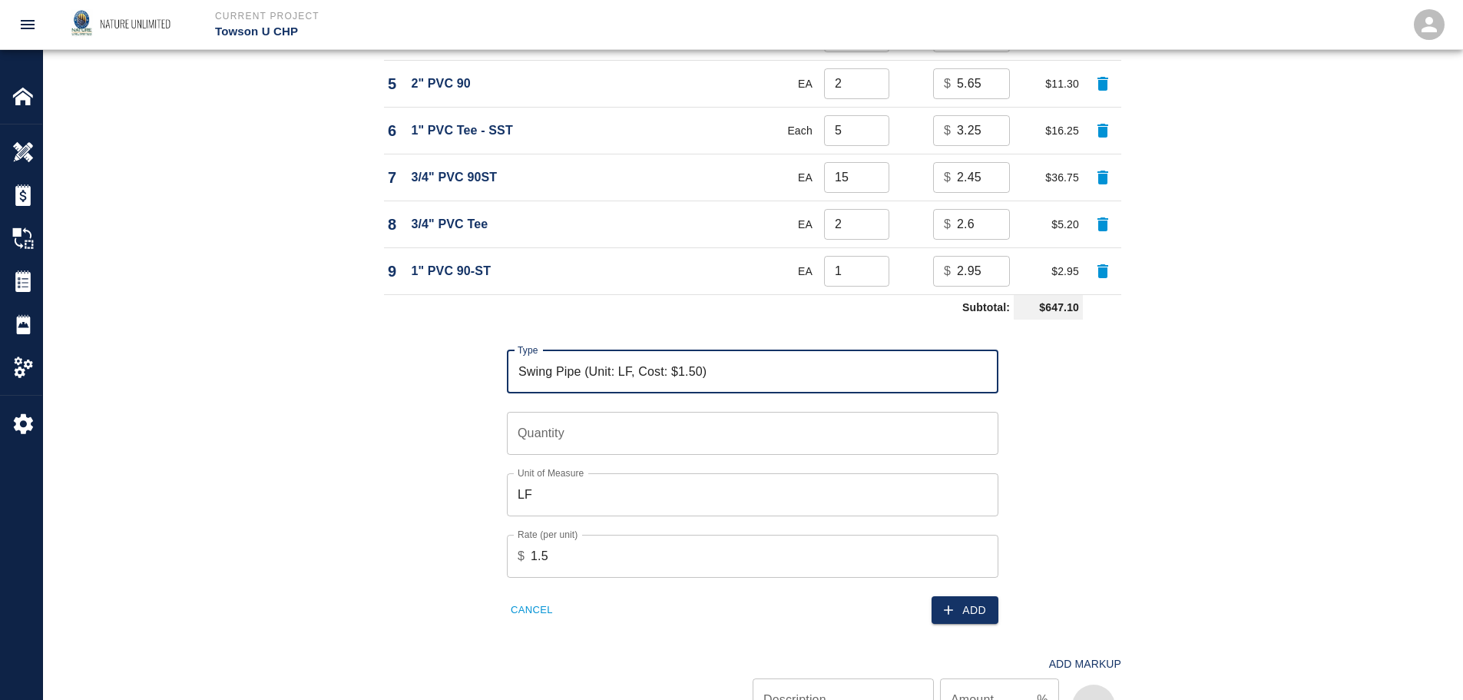
type input "Swing Pipe (Unit: LF, Cost: $1.50)"
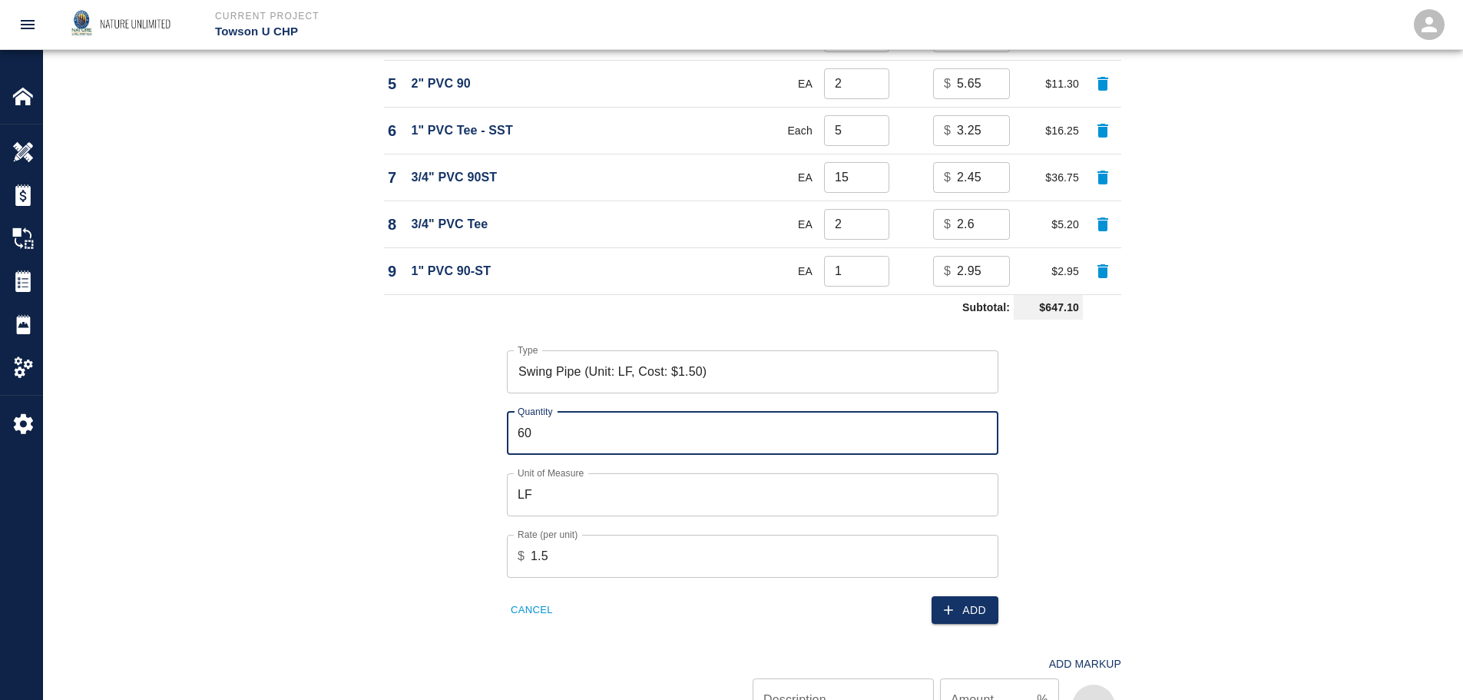
type input "60"
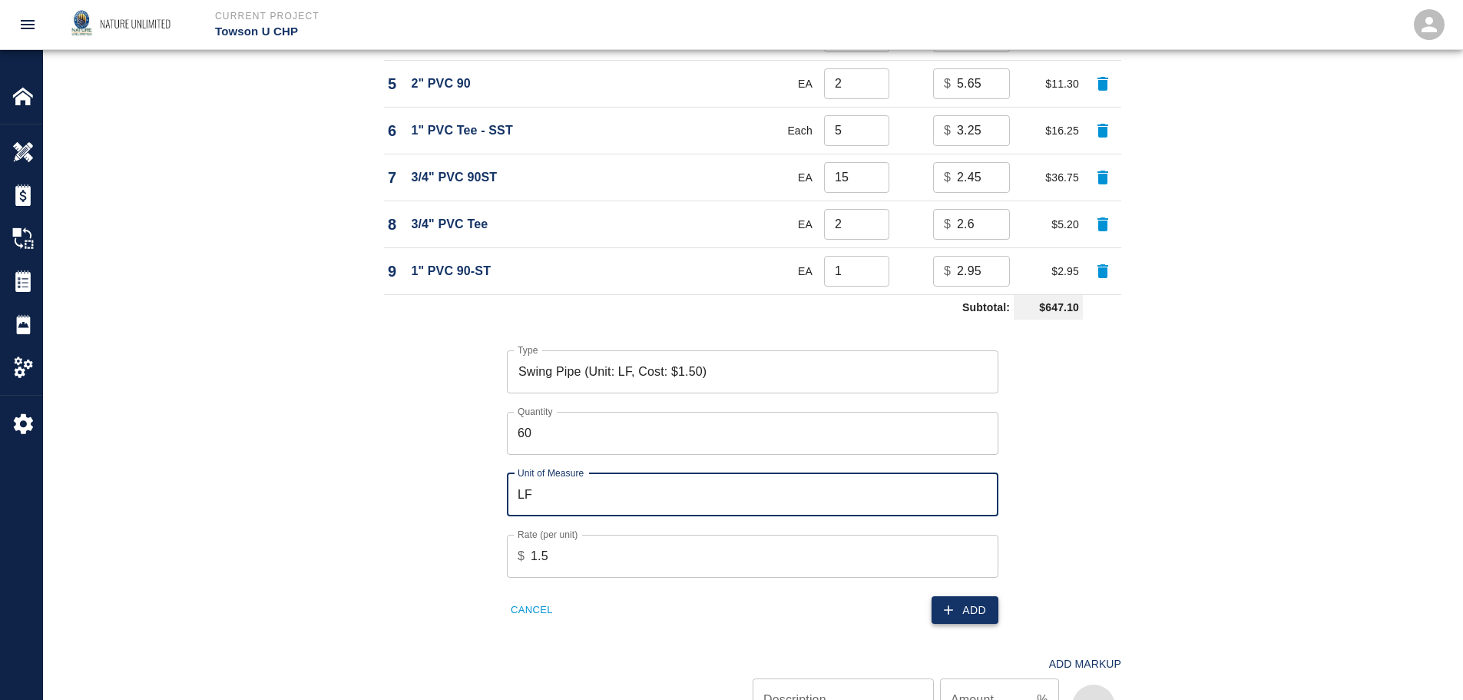
drag, startPoint x: 955, startPoint y: 591, endPoint x: 959, endPoint y: 615, distance: 24.1
click at [955, 594] on div "Add" at bounding box center [870, 600] width 255 height 47
click at [959, 615] on button "Add" at bounding box center [964, 610] width 67 height 28
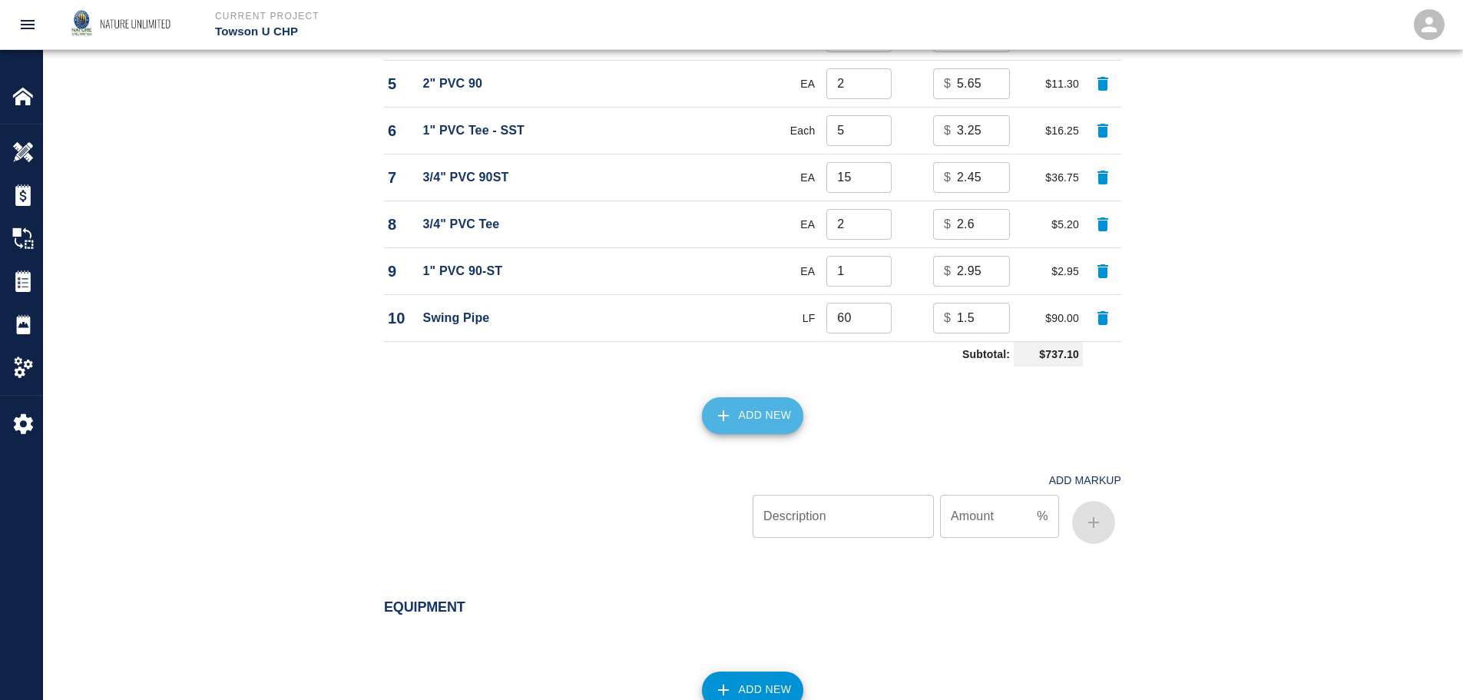
click at [766, 412] on button "Add New" at bounding box center [753, 415] width 102 height 37
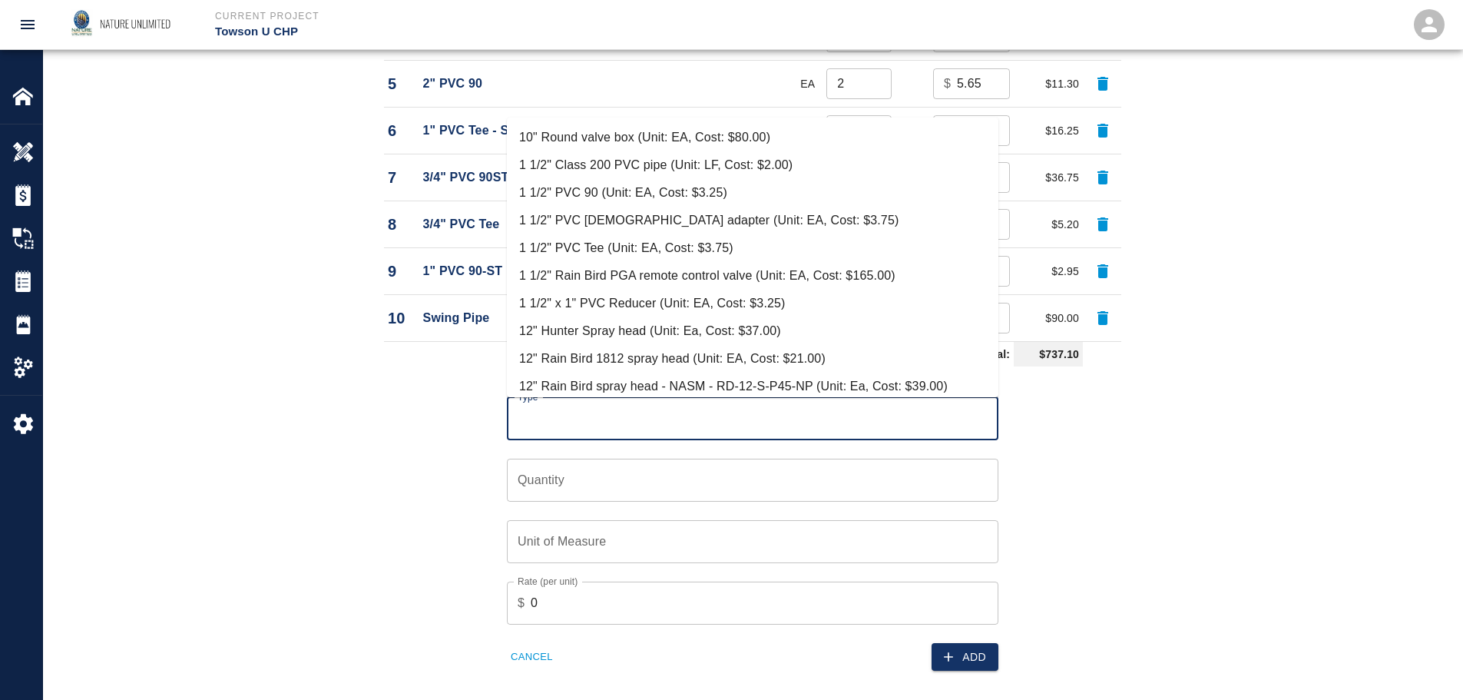
click at [766, 412] on input "Type" at bounding box center [753, 418] width 478 height 29
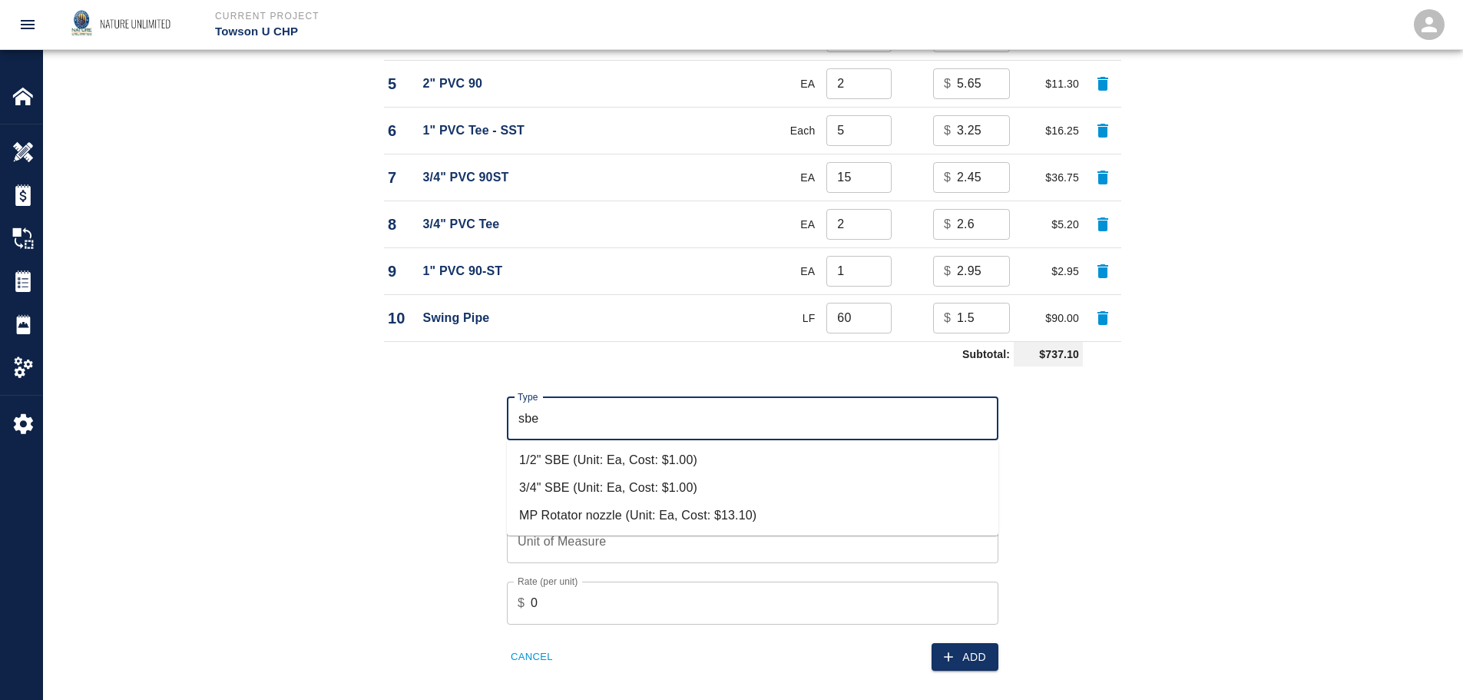
click at [561, 482] on li "3/4" SBE (Unit: Ea, Cost: $1.00)" at bounding box center [752, 488] width 491 height 28
type input "3/4" SBE (Unit: Ea, Cost: $1.00)"
type input "Ea"
type input "1"
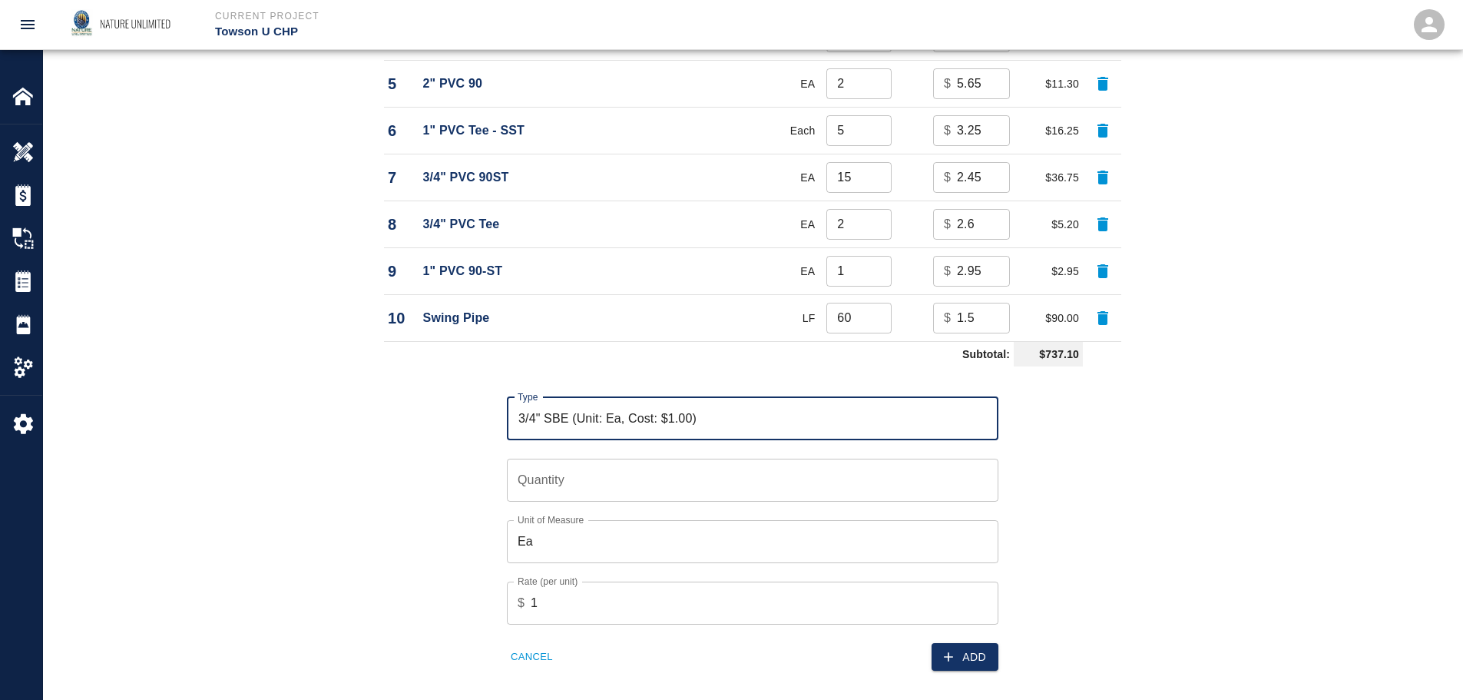
type input "3/4" SBE (Unit: Ea, Cost: $1.00)"
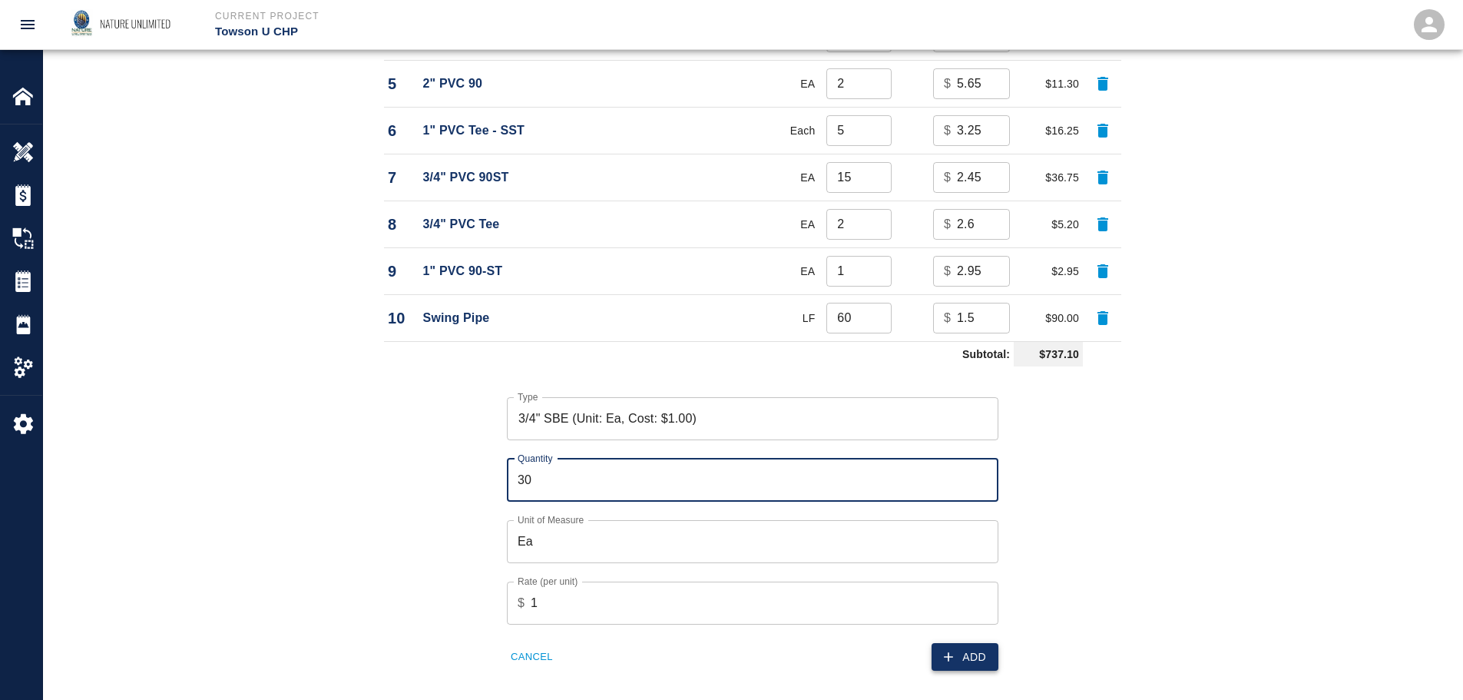
type input "30"
click at [989, 661] on button "Add" at bounding box center [964, 657] width 67 height 28
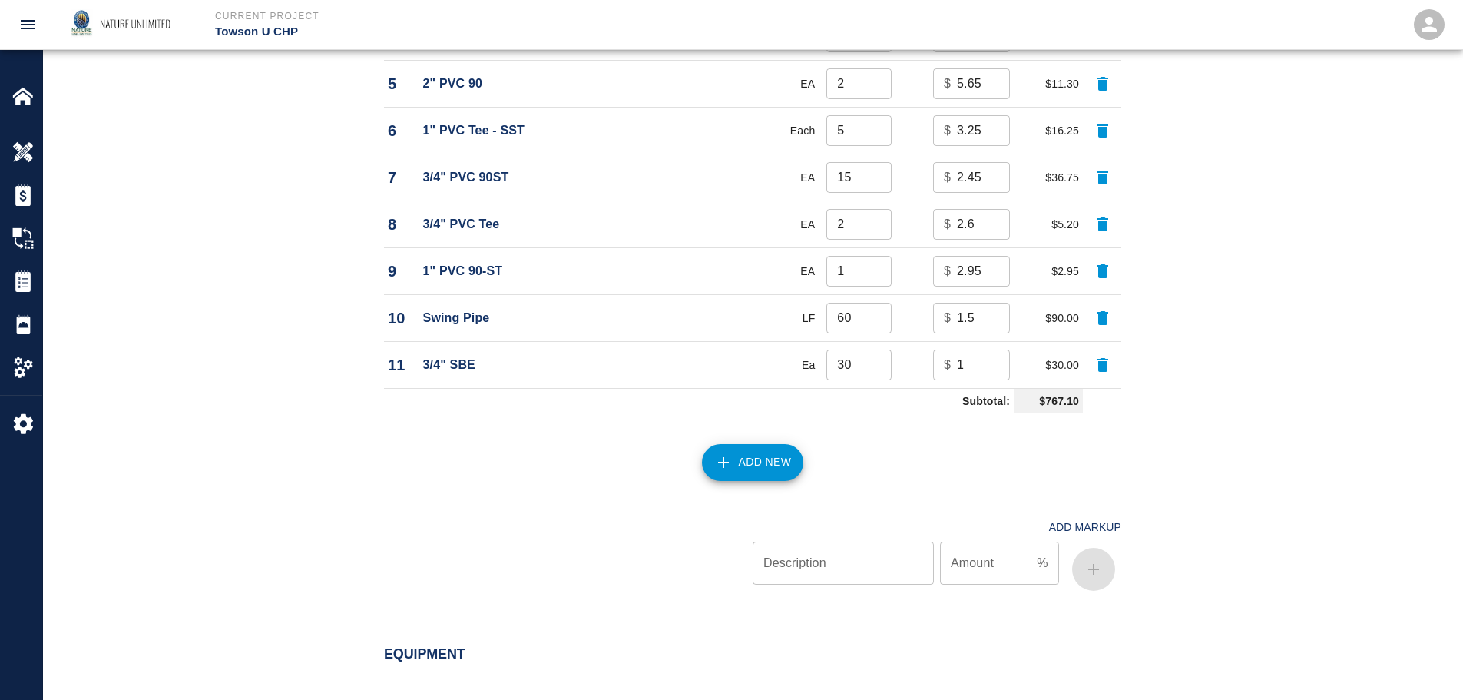
click at [776, 475] on button "Add New" at bounding box center [753, 462] width 102 height 37
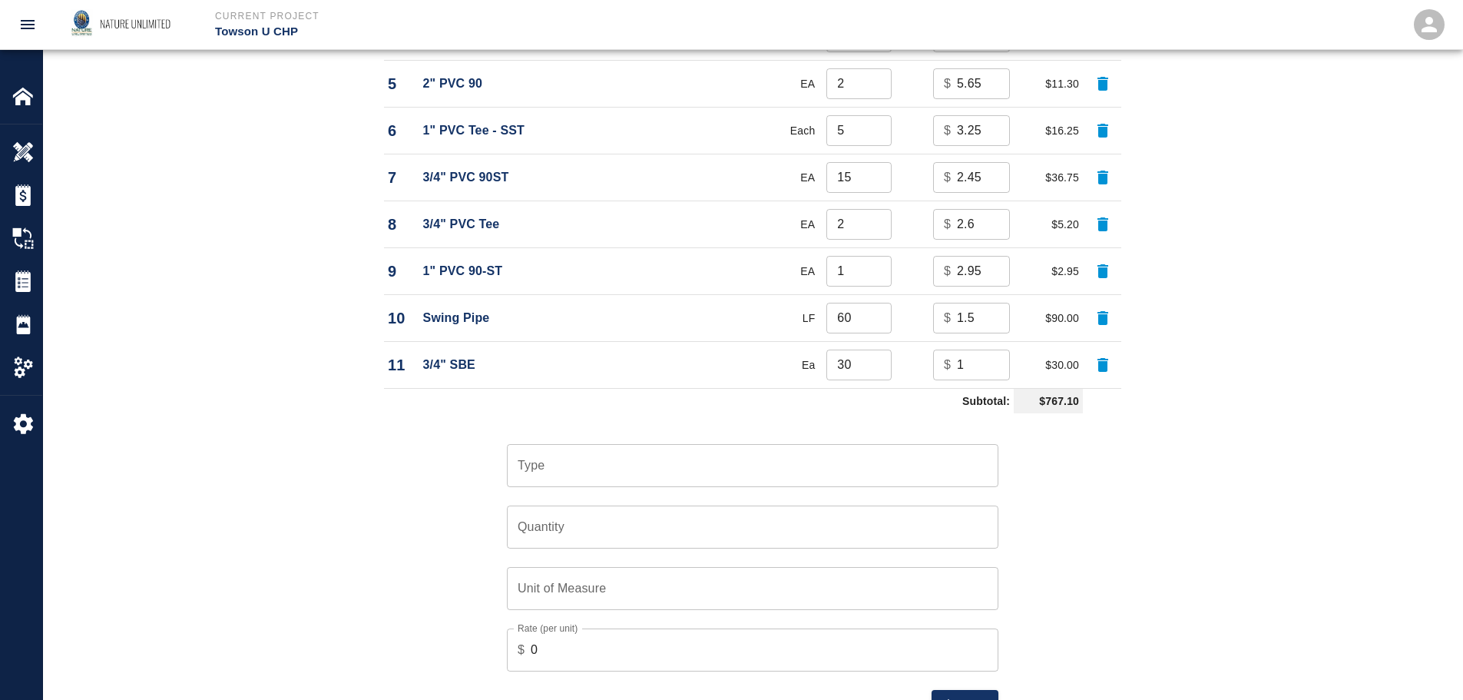
click at [733, 468] on input "Type" at bounding box center [753, 465] width 478 height 29
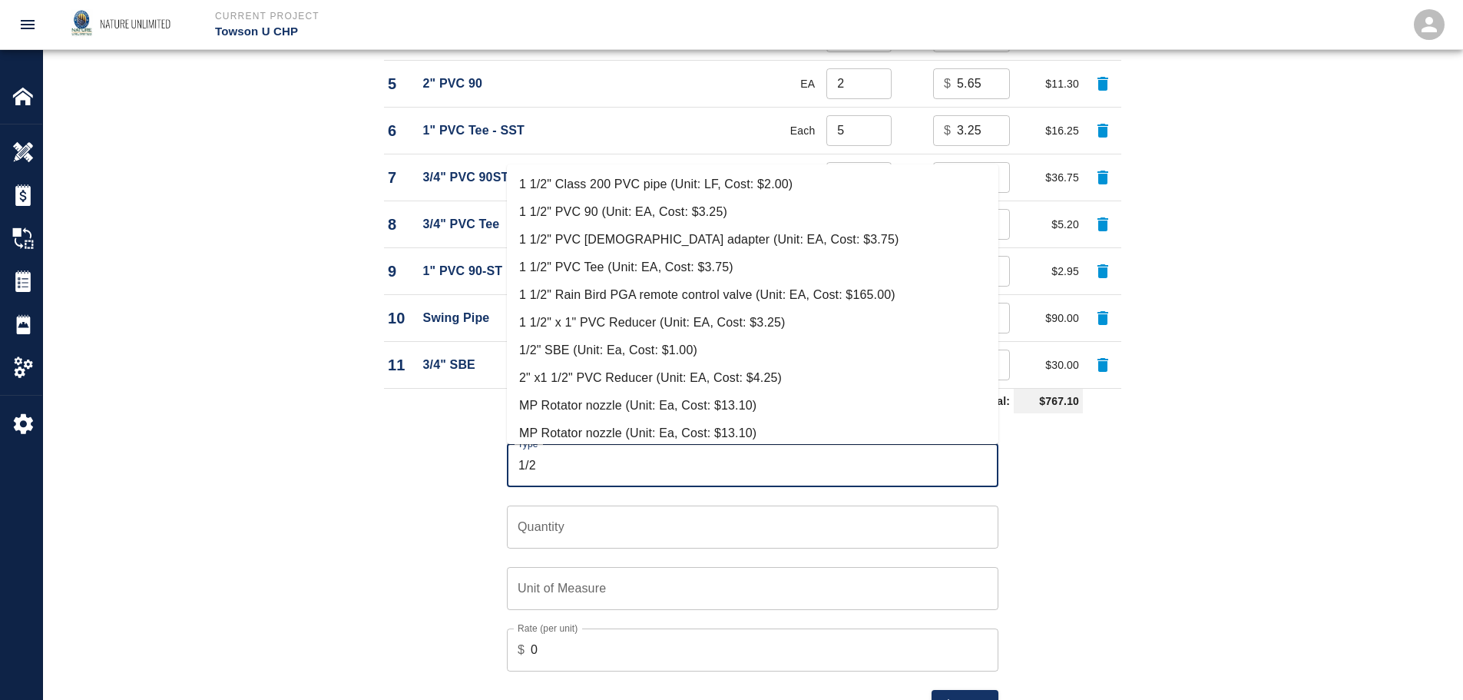
click at [651, 347] on li "1/2" SBE (Unit: Ea, Cost: $1.00)" at bounding box center [752, 350] width 491 height 28
type input "1/2" SBE (Unit: Ea, Cost: $1.00)"
type input "Ea"
type input "1"
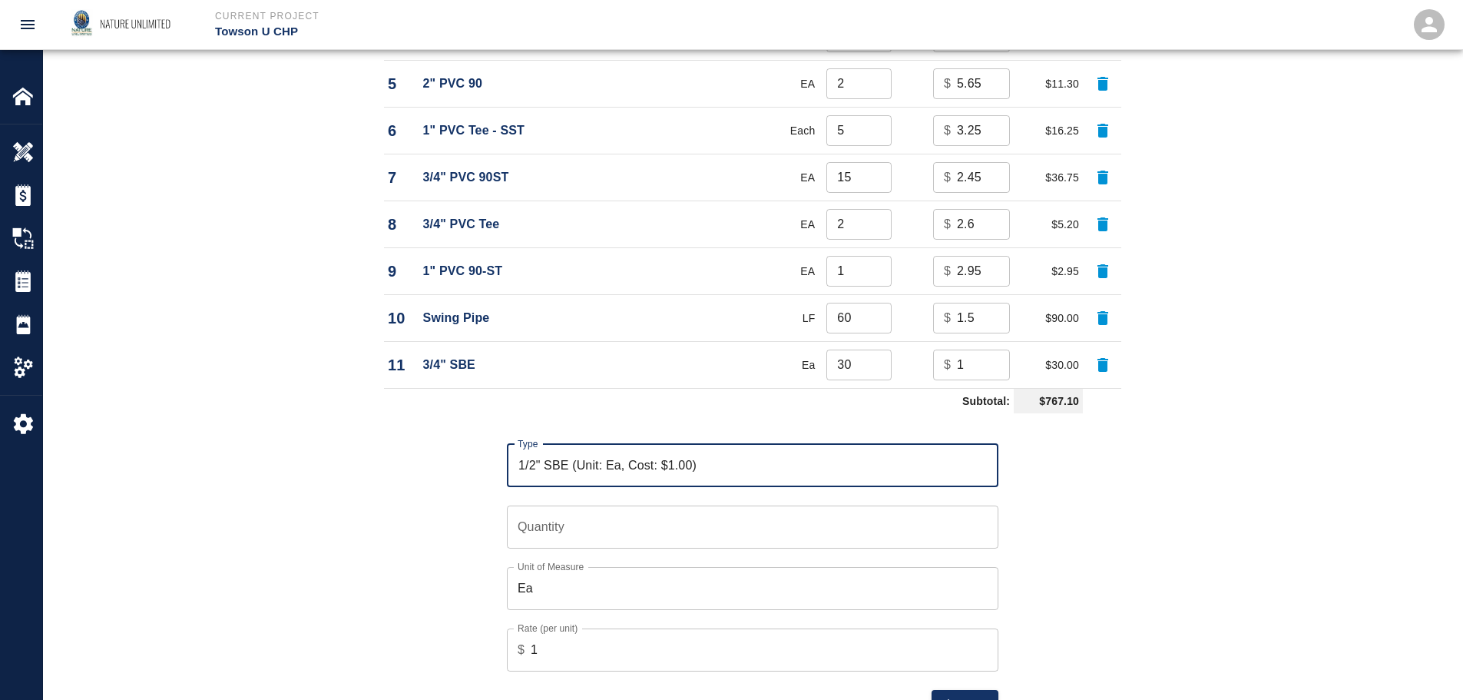
type input "1/2" SBE (Unit: Ea, Cost: $1.00)"
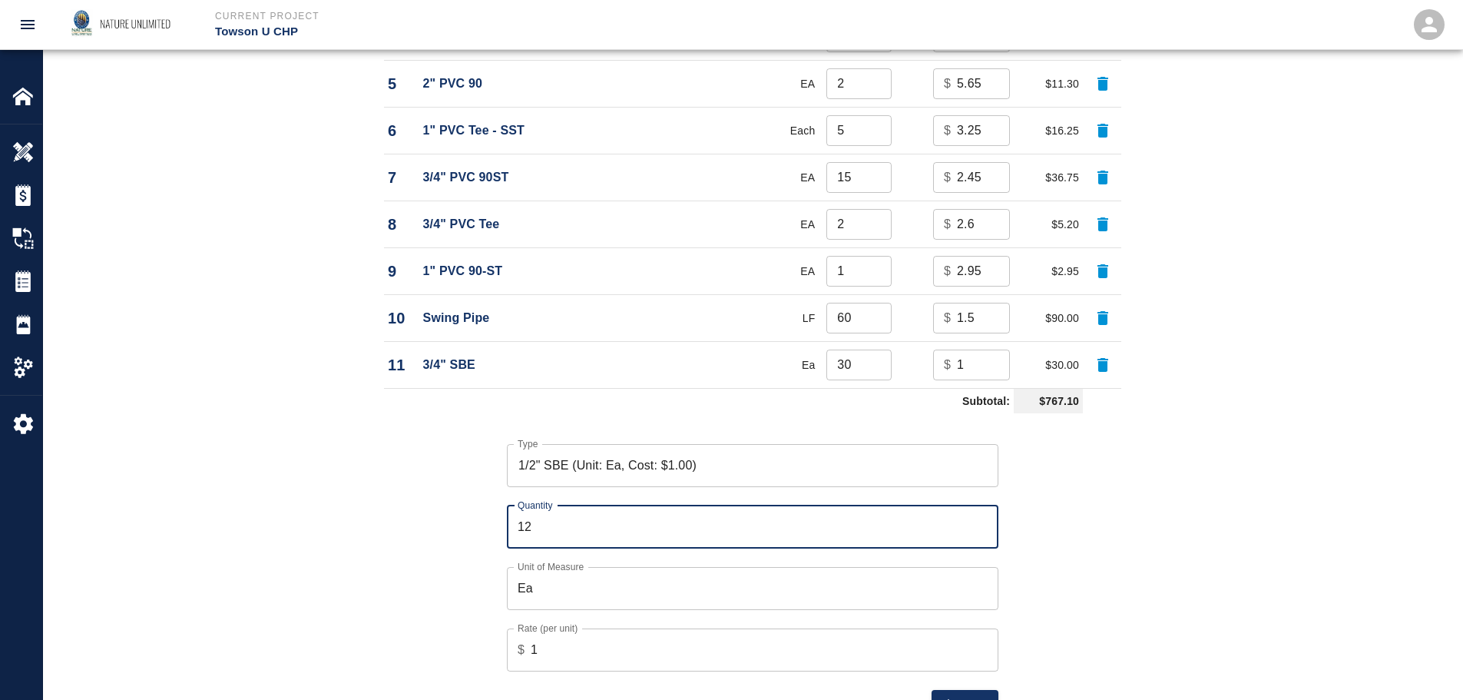
type input "12"
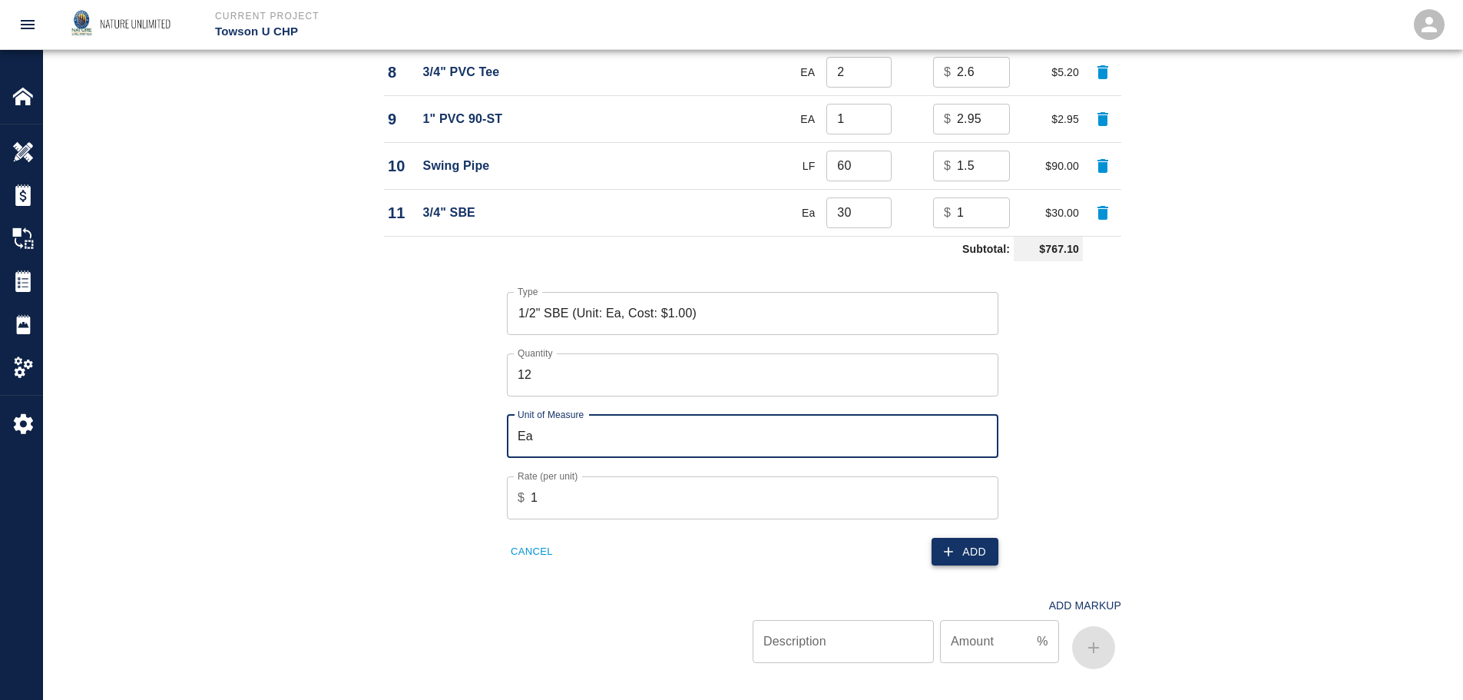
scroll to position [1601, 0]
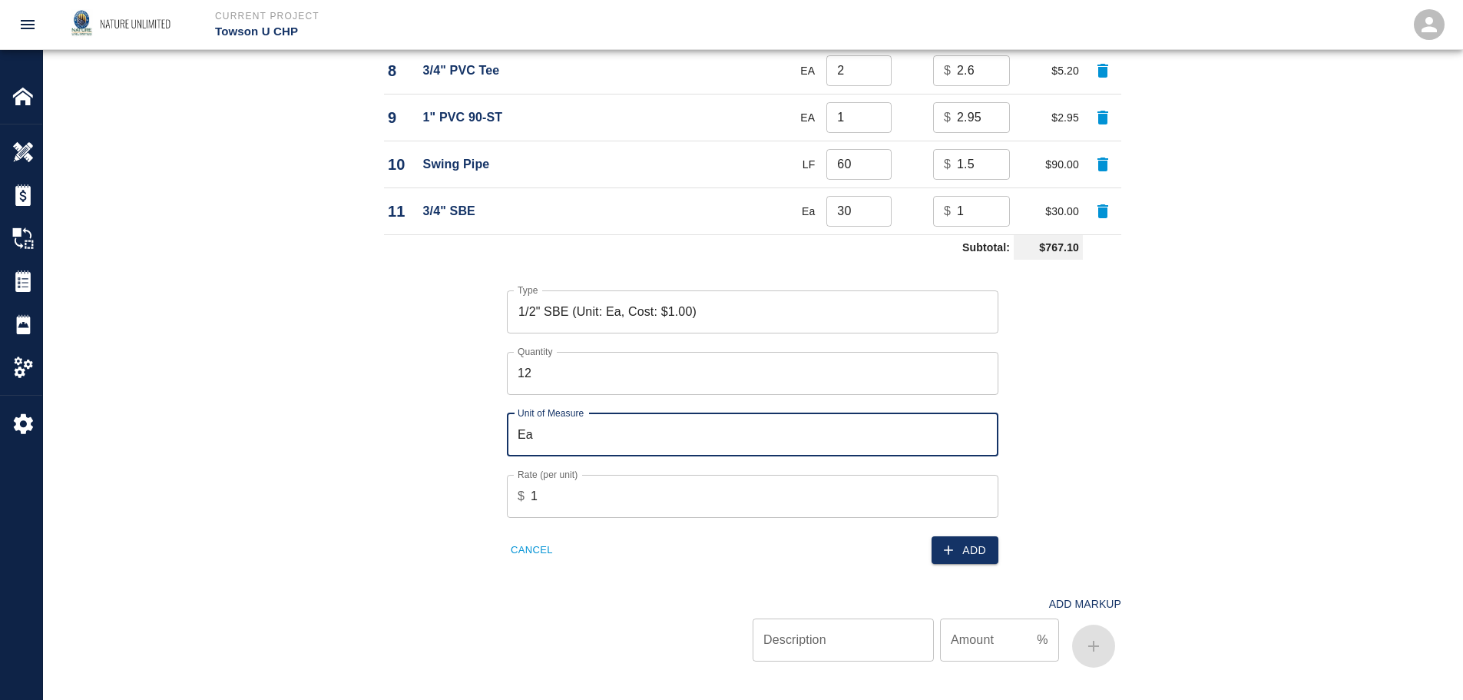
click at [954, 554] on icon "button" at bounding box center [948, 549] width 15 height 15
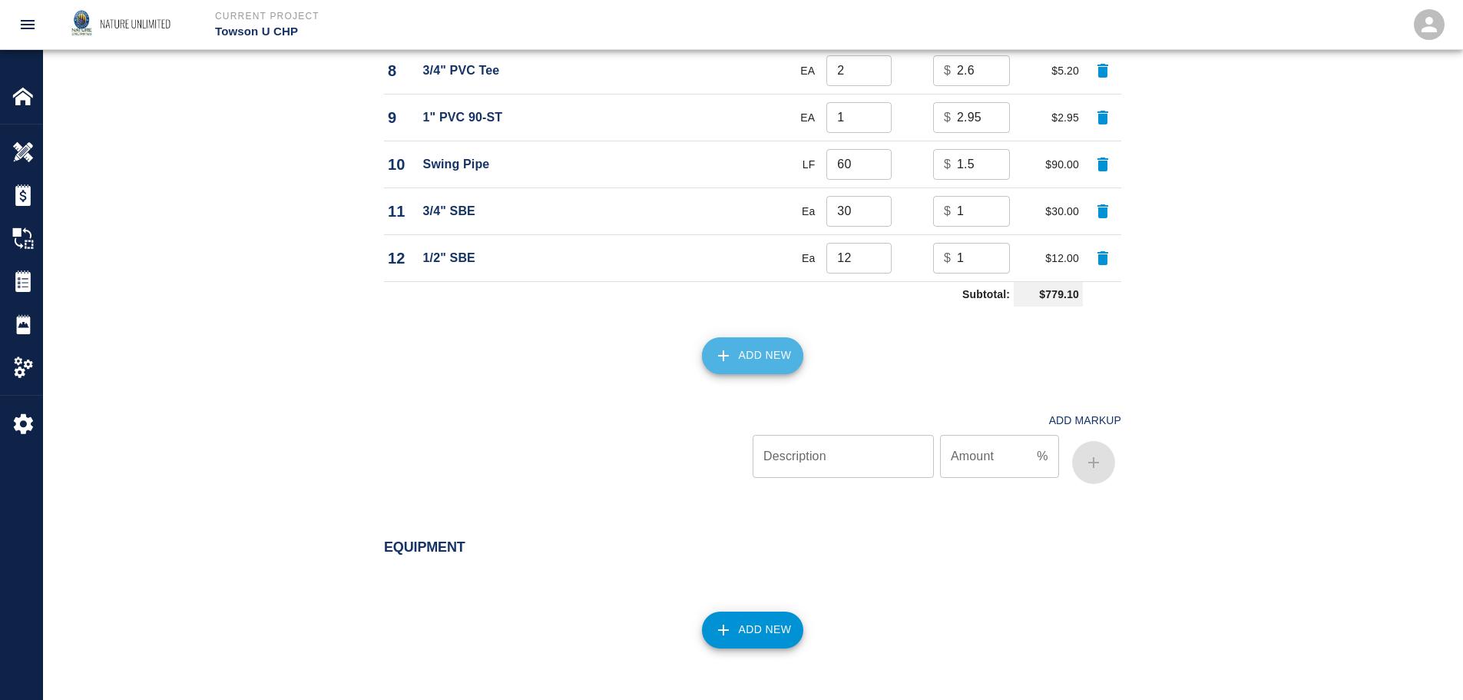
click at [759, 352] on button "Add New" at bounding box center [753, 355] width 102 height 37
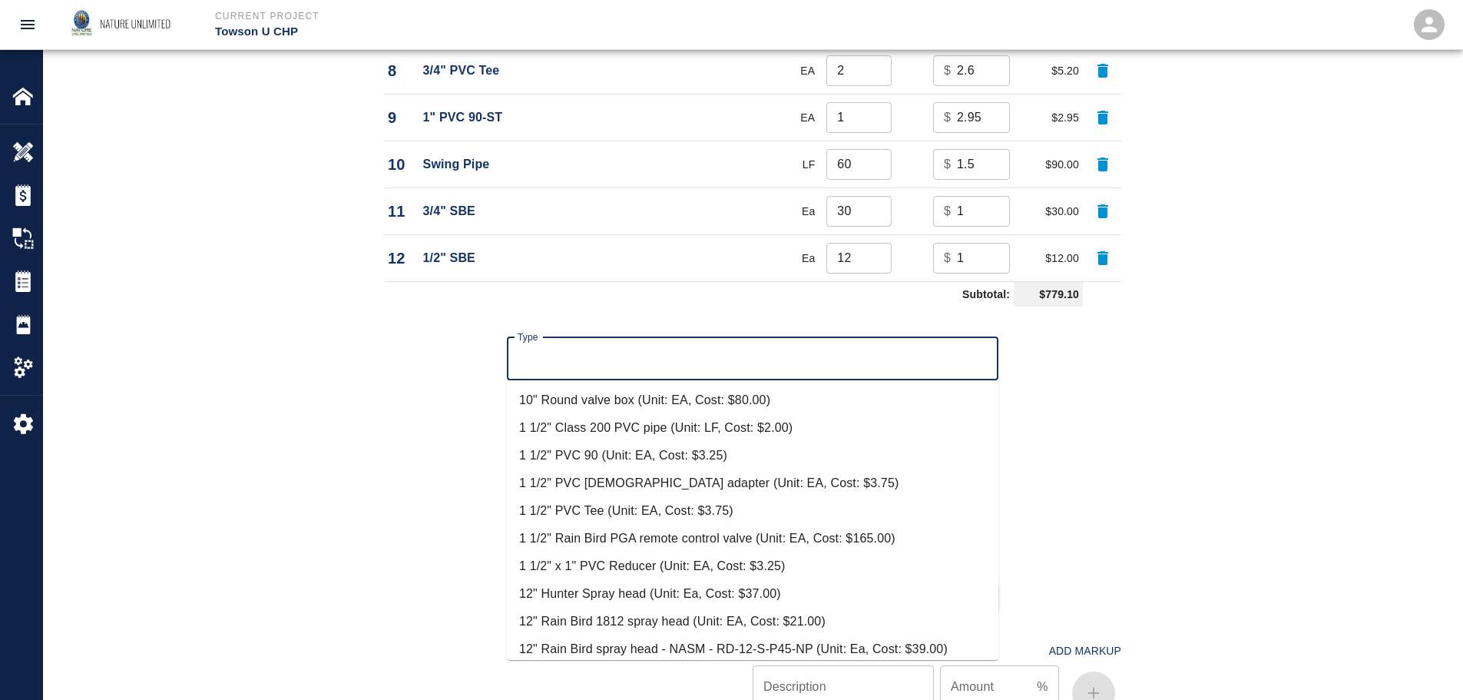
click at [759, 352] on input "Type" at bounding box center [753, 358] width 478 height 29
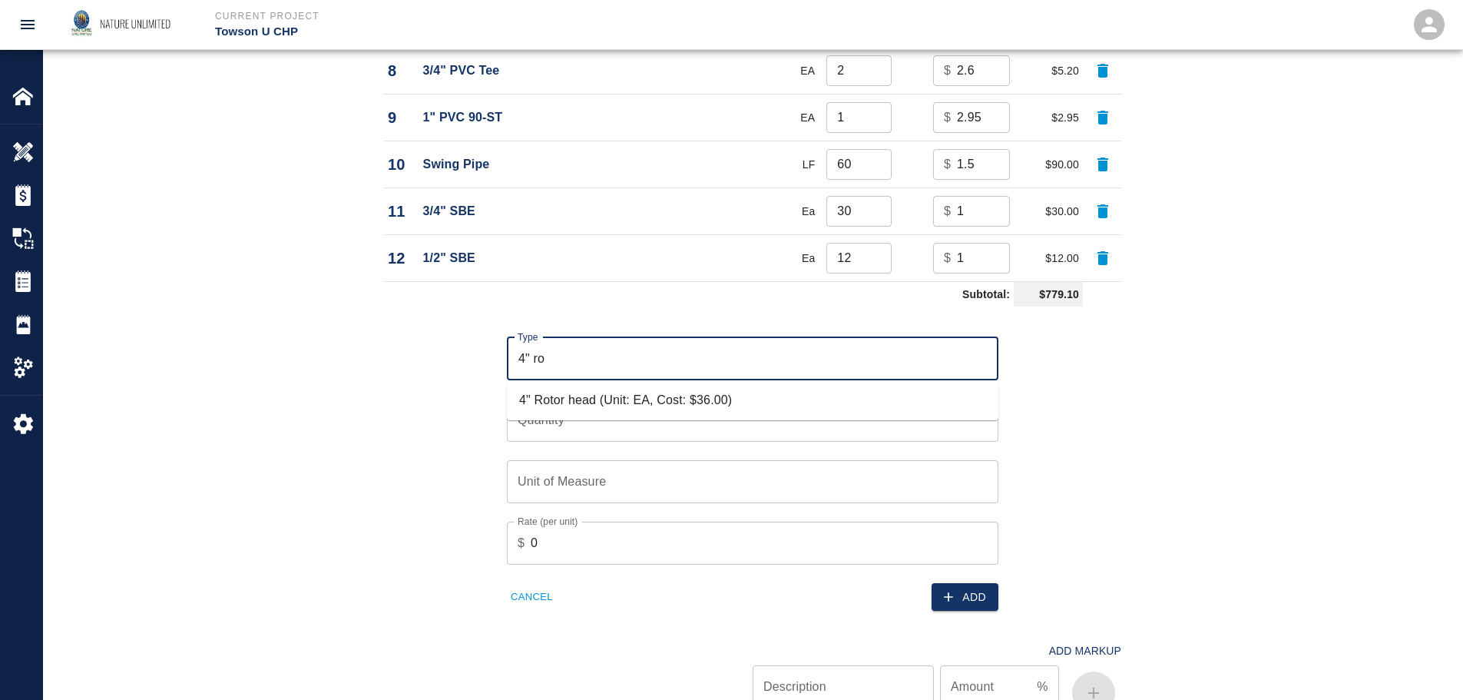
click at [732, 394] on li "4" Rotor head (Unit: EA, Cost: $36.00)" at bounding box center [752, 400] width 491 height 28
type input "4" Rotor head (Unit: EA, Cost: $36.00)"
type input "EA"
type input "36"
type input "4" Rotor head (Unit: EA, Cost: $36.00)"
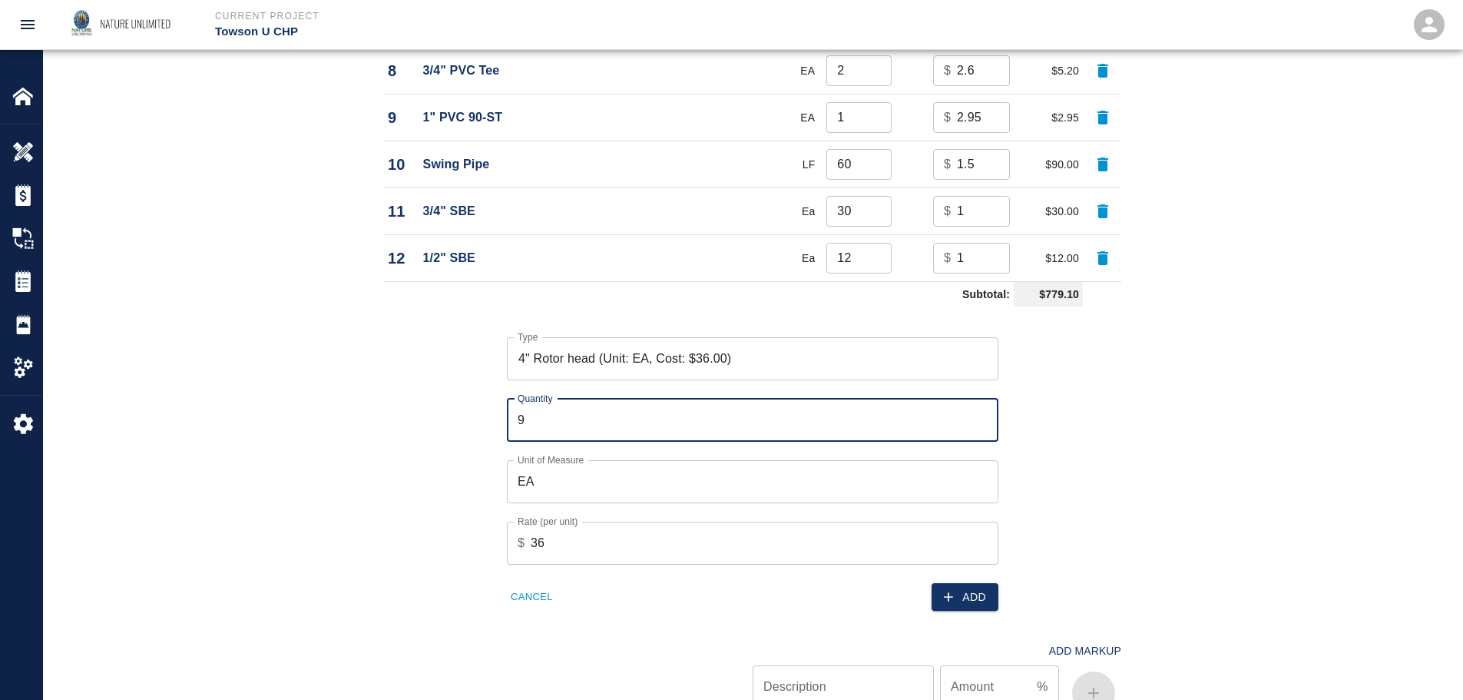
type input "9"
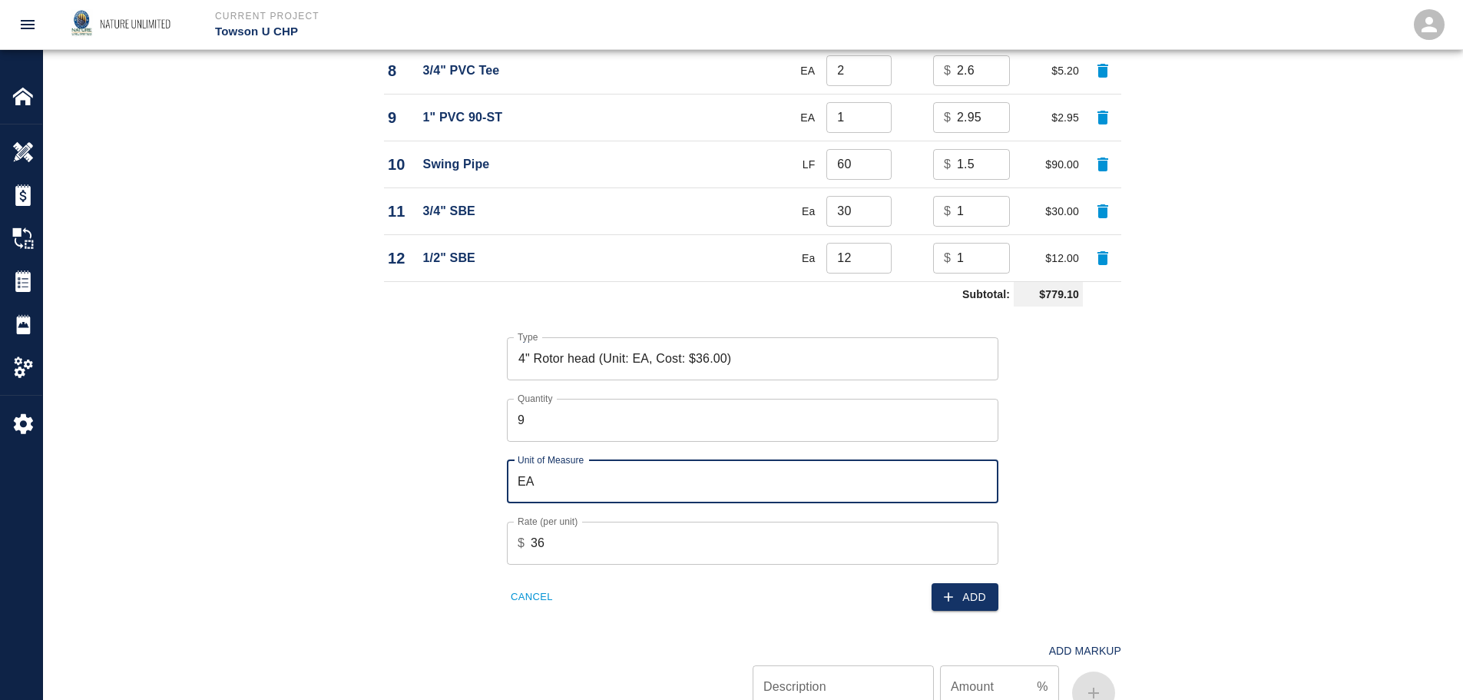
click at [978, 612] on div "Add Markup Description Description Amount % Amount" at bounding box center [744, 665] width 756 height 110
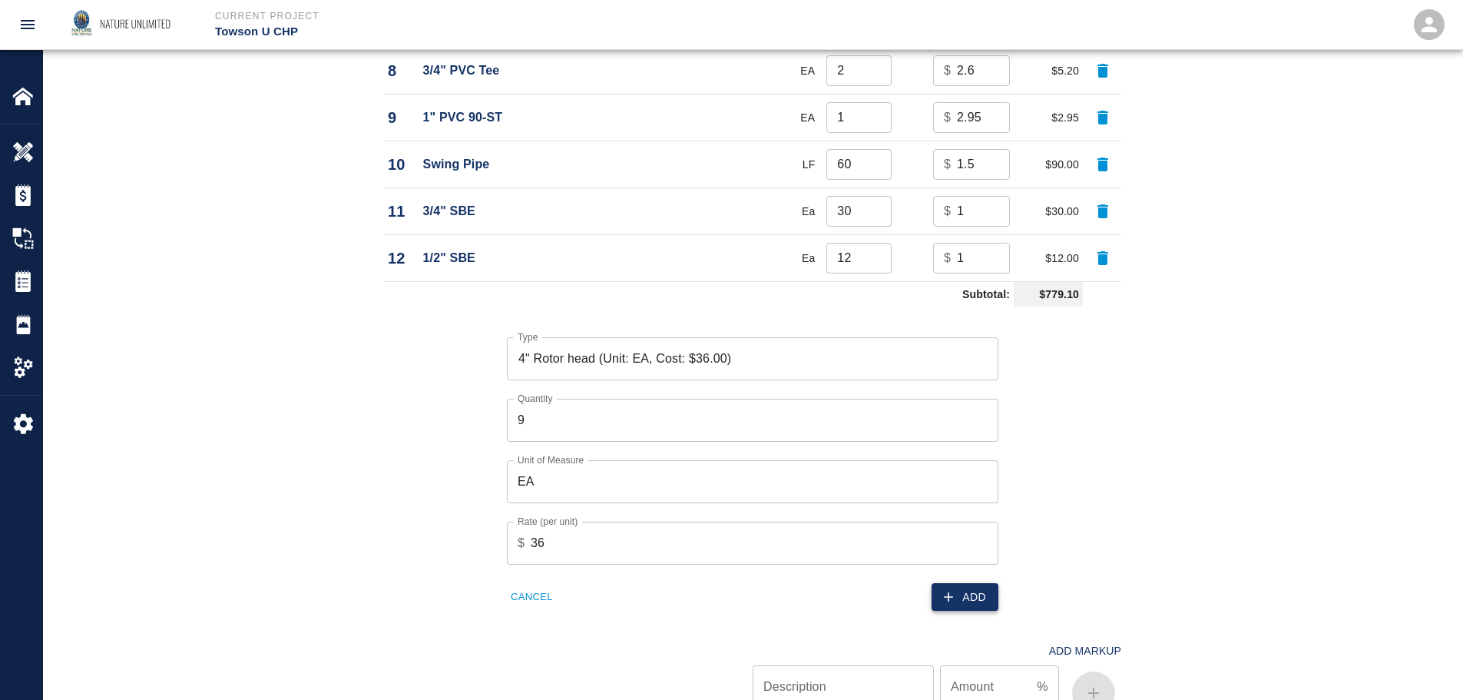
click at [970, 593] on button "Add" at bounding box center [964, 597] width 67 height 28
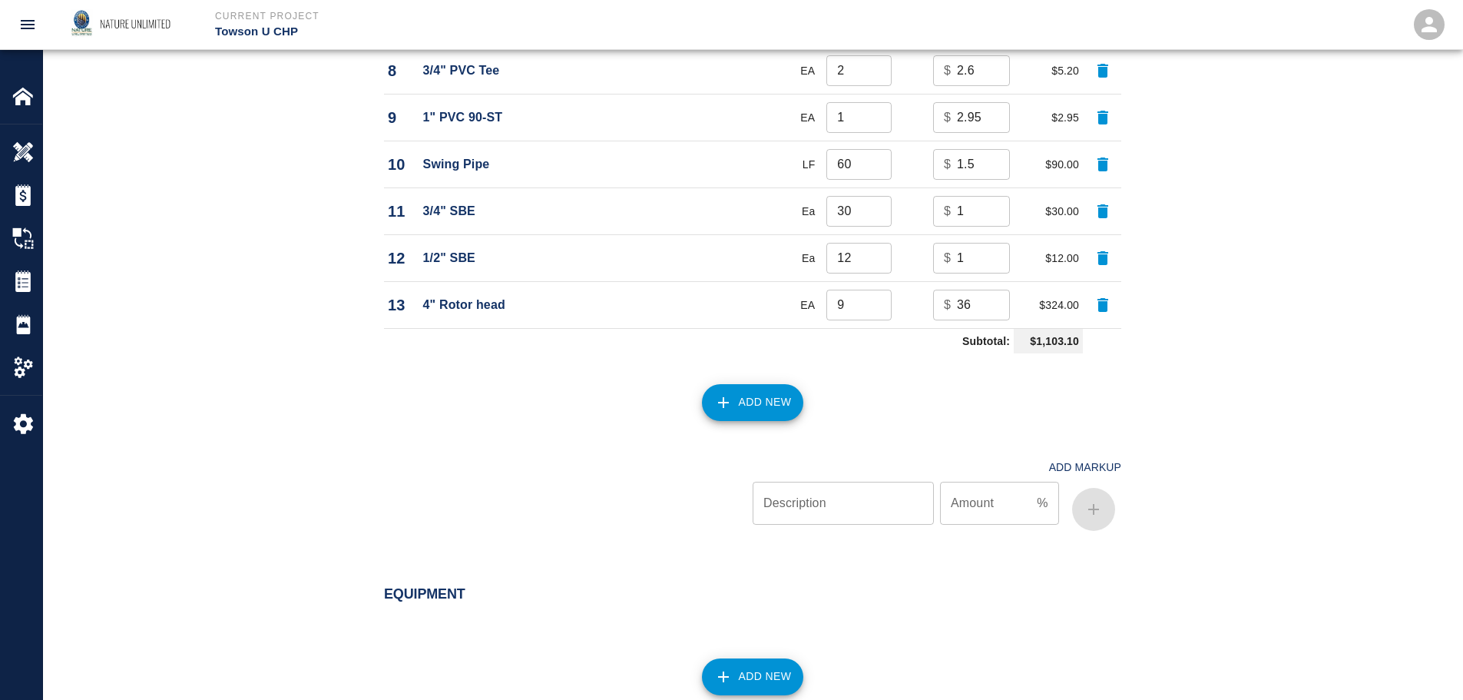
click at [744, 401] on button "Add New" at bounding box center [753, 402] width 102 height 37
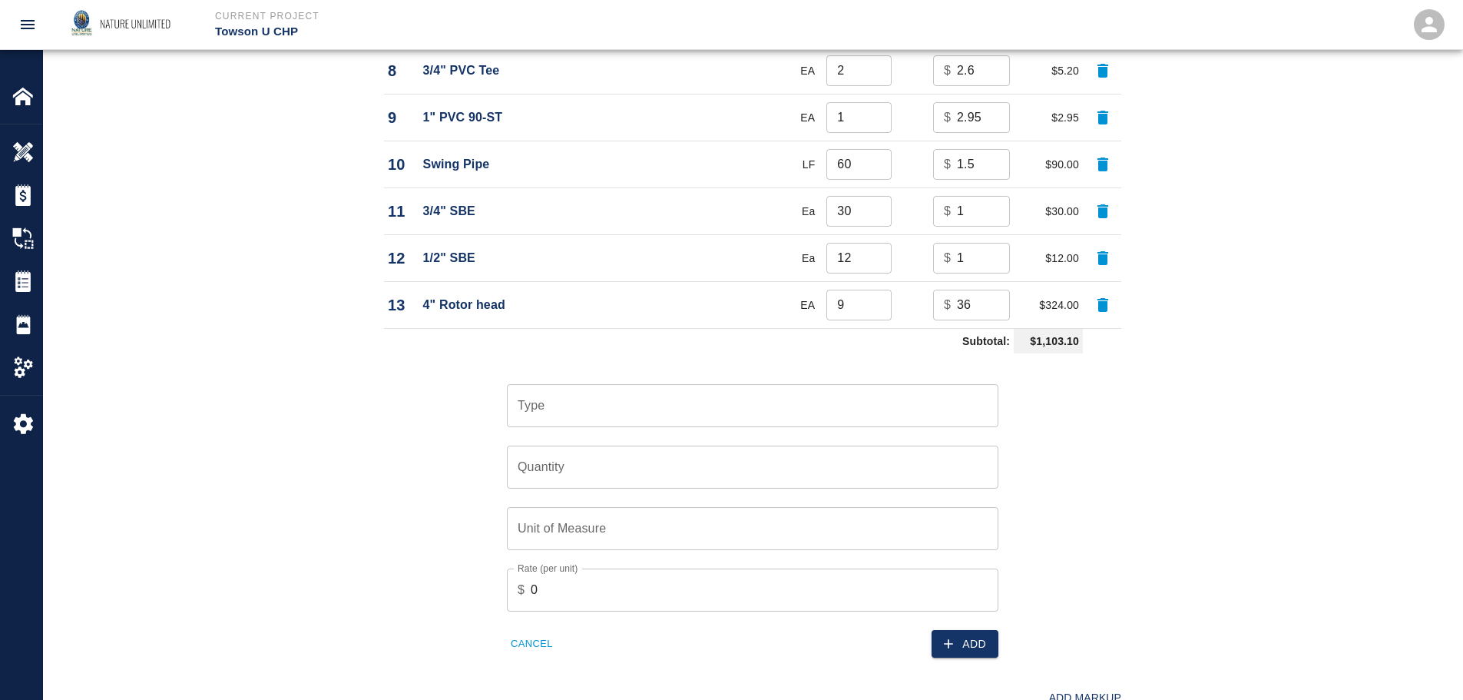
click at [744, 401] on input "Type" at bounding box center [753, 405] width 478 height 29
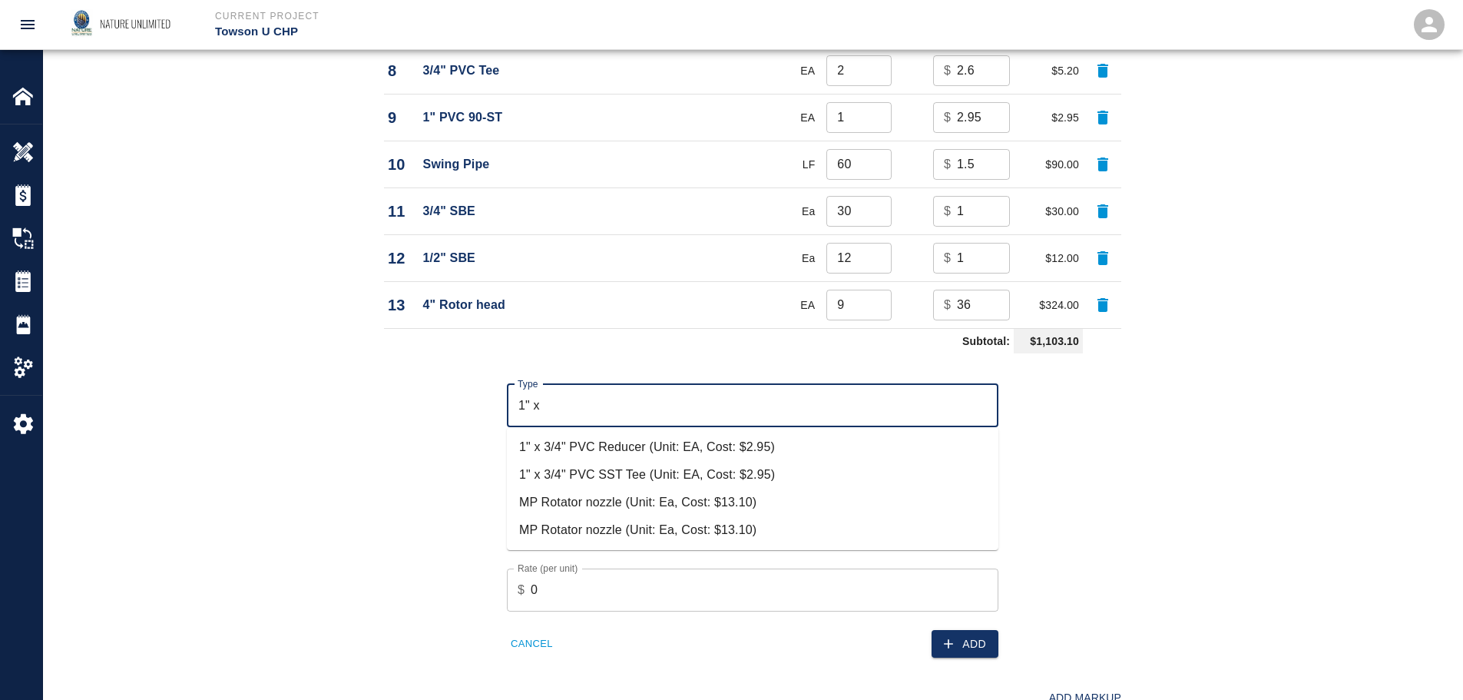
click at [635, 442] on li "1" x 3/4" PVC Reducer (Unit: EA, Cost: $2.95)" at bounding box center [752, 447] width 491 height 28
type input "1" x 3/4" PVC Reducer (Unit: EA, Cost: $2.95)"
type input "EA"
type input "2.95"
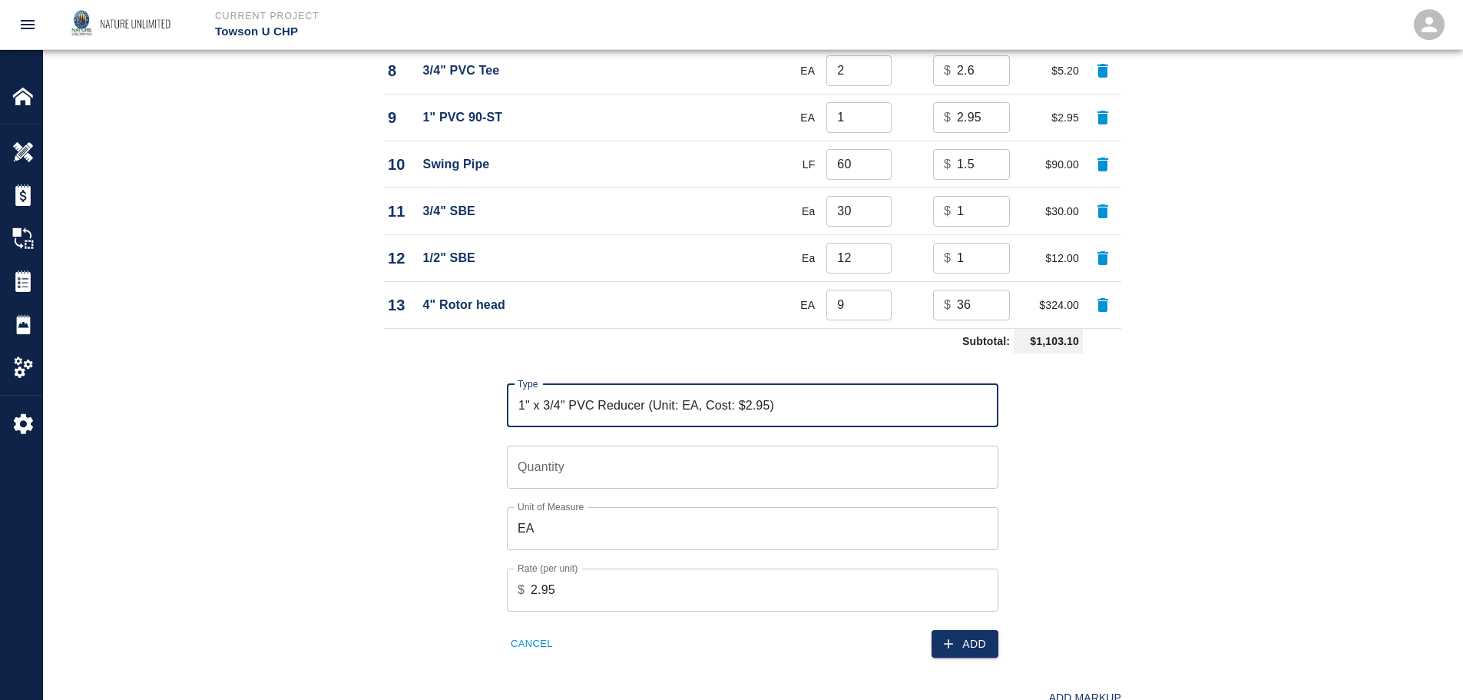
type input "1" x 3/4" PVC Reducer (Unit: EA, Cost: $2.95)"
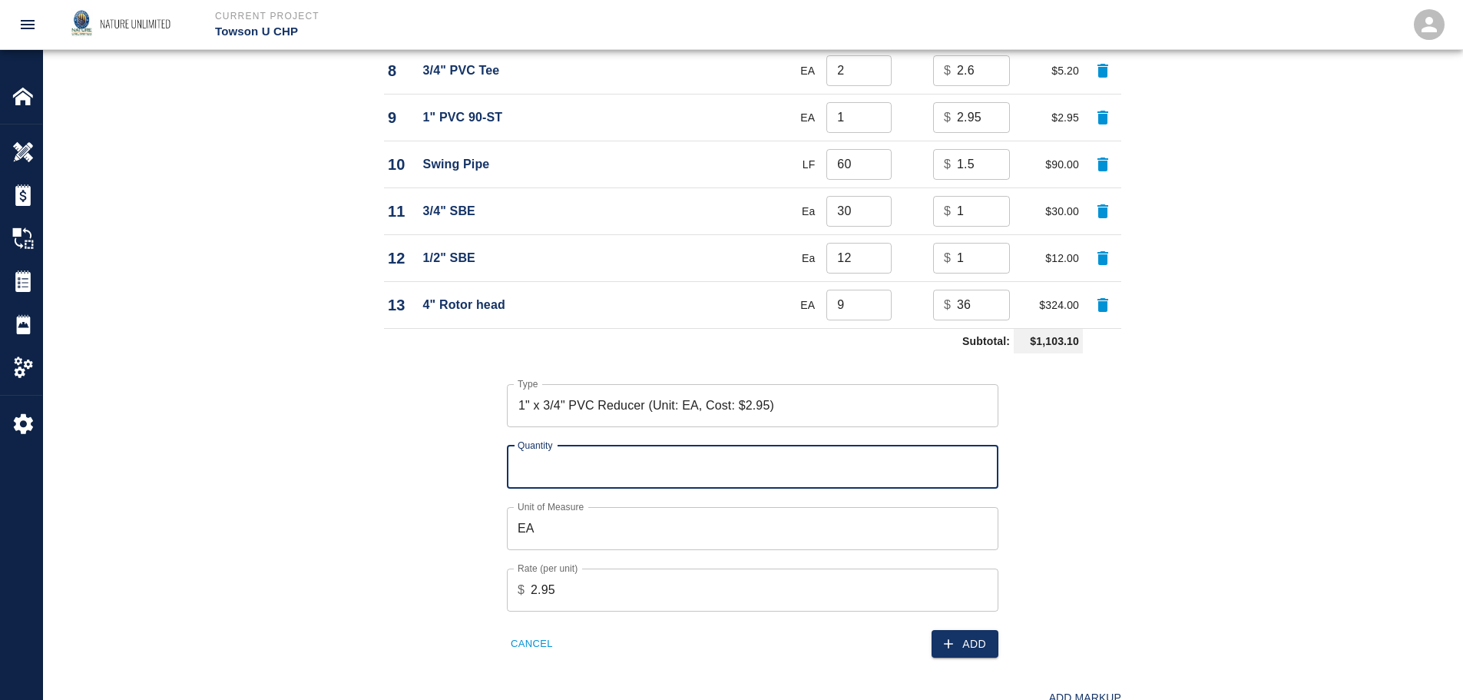
click at [593, 475] on input "Quantity" at bounding box center [752, 466] width 491 height 43
type input "4"
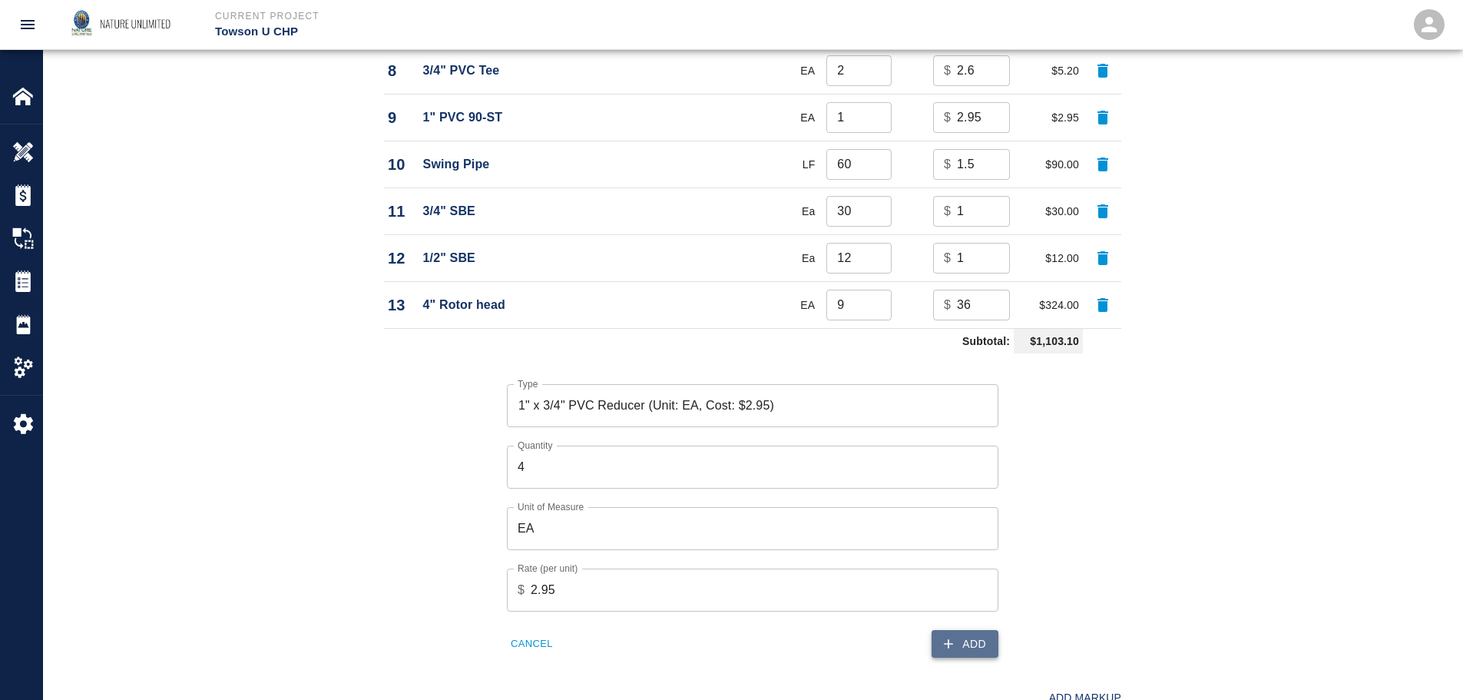
click at [968, 648] on button "Add" at bounding box center [964, 644] width 67 height 28
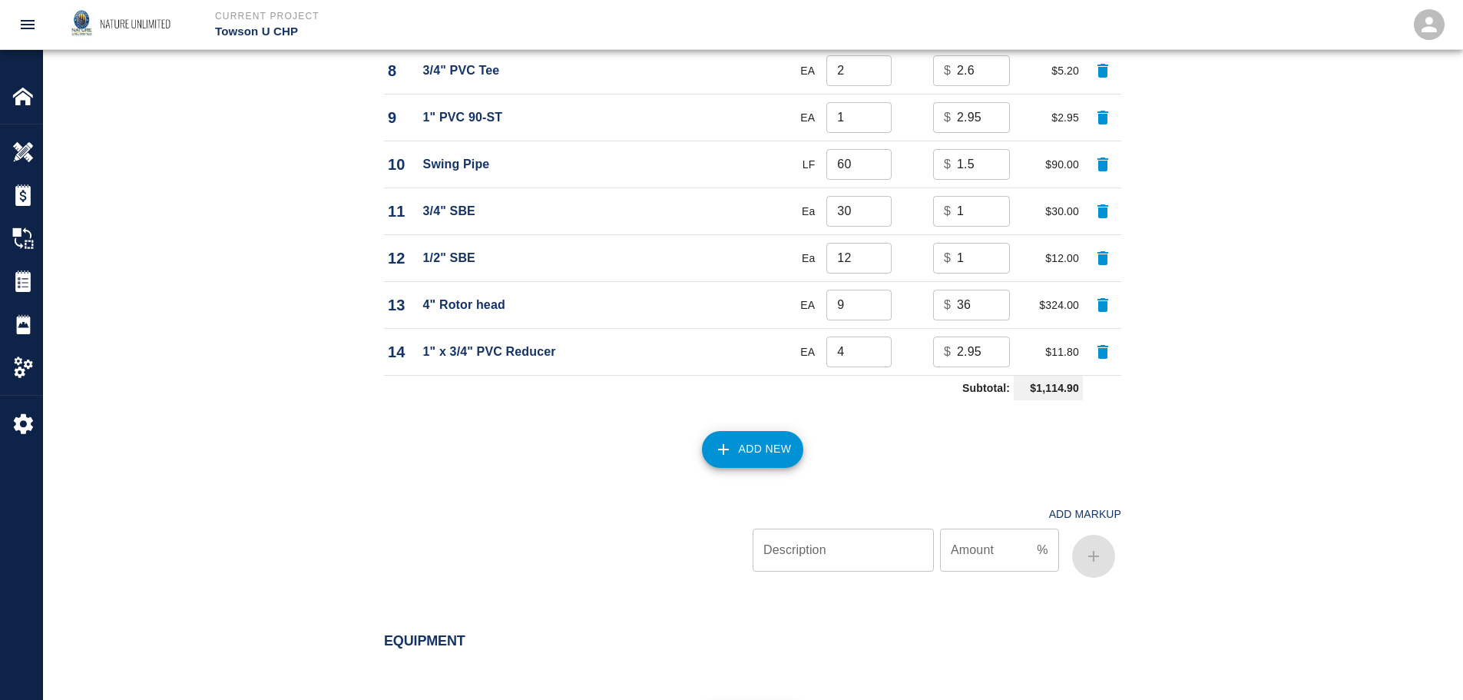
click at [756, 436] on button "Add New" at bounding box center [753, 449] width 102 height 37
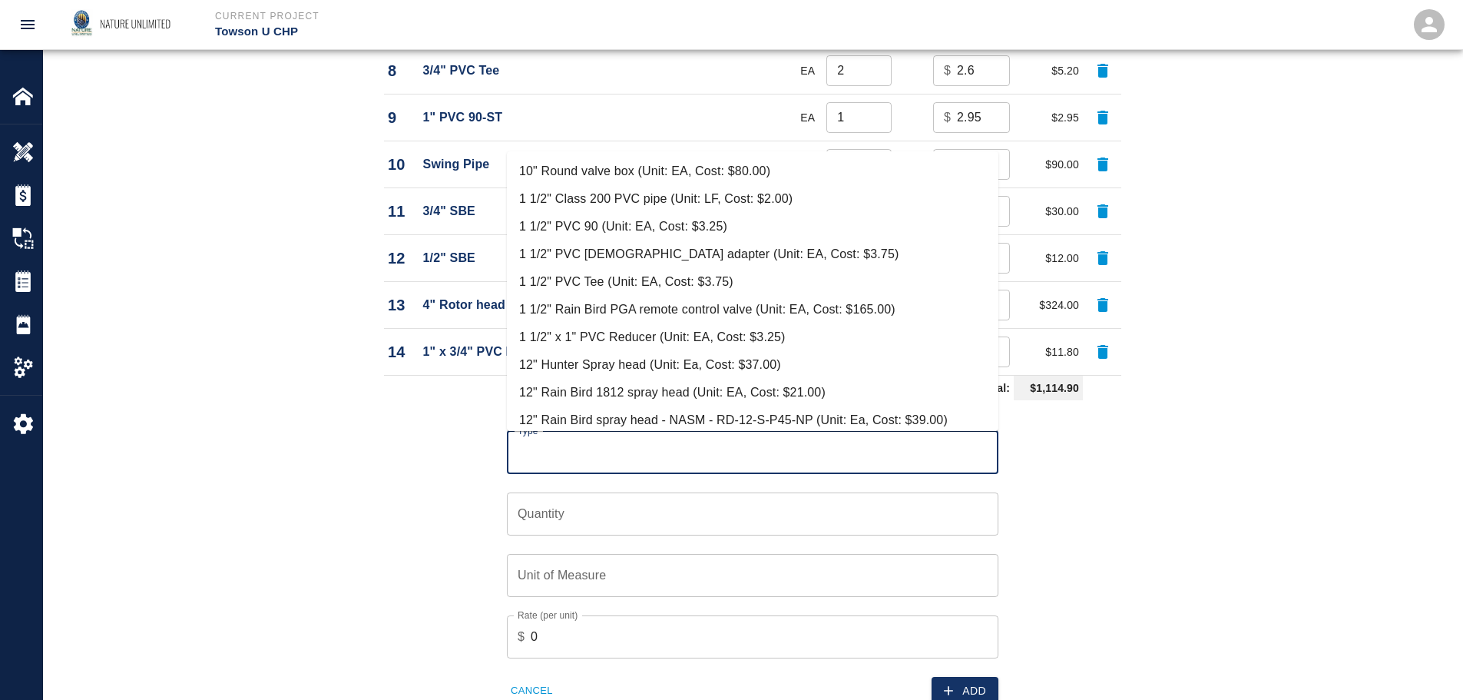
click at [690, 456] on input "Type" at bounding box center [753, 452] width 478 height 29
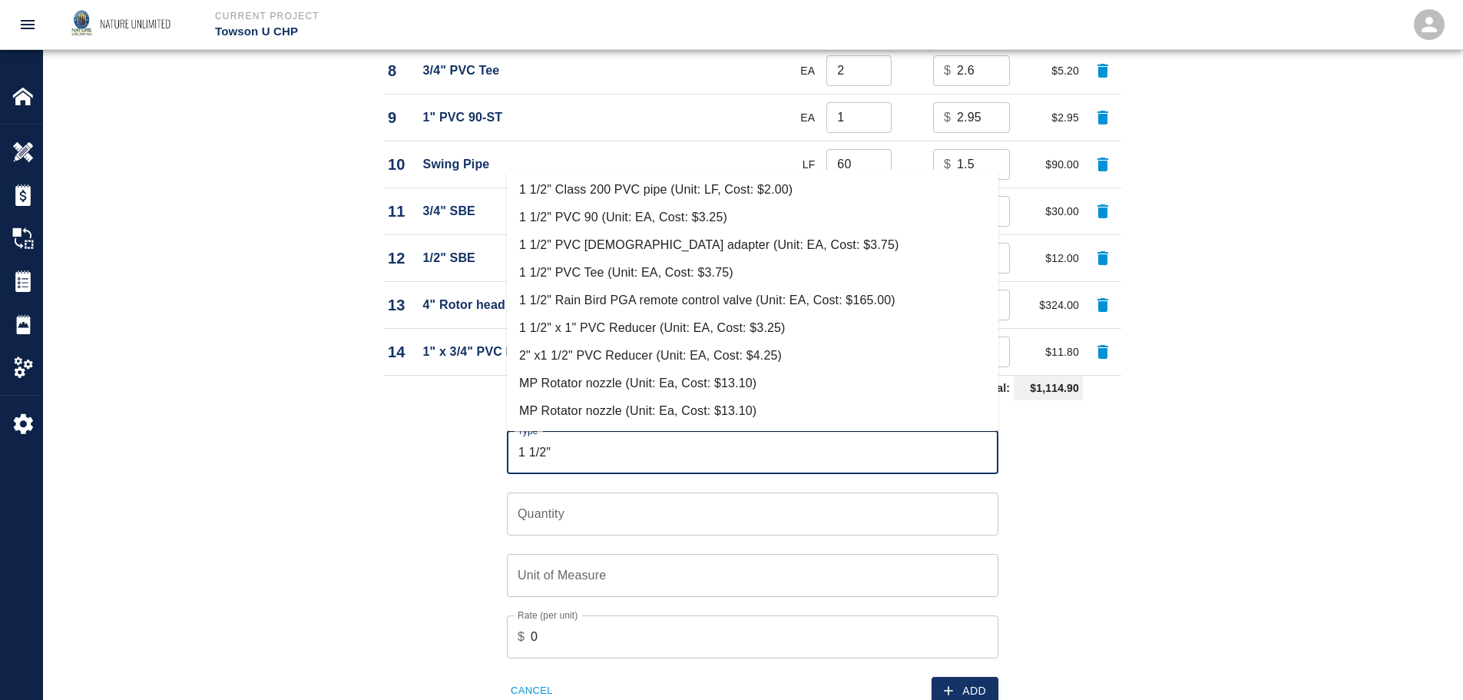
click at [581, 324] on li "1 1/2" x 1" PVC Reducer (Unit: EA, Cost: $3.25)" at bounding box center [752, 328] width 491 height 28
type input "1 1/2" x 1" PVC Reducer (Unit: EA, Cost: $3.25)"
type input "EA"
type input "3.25"
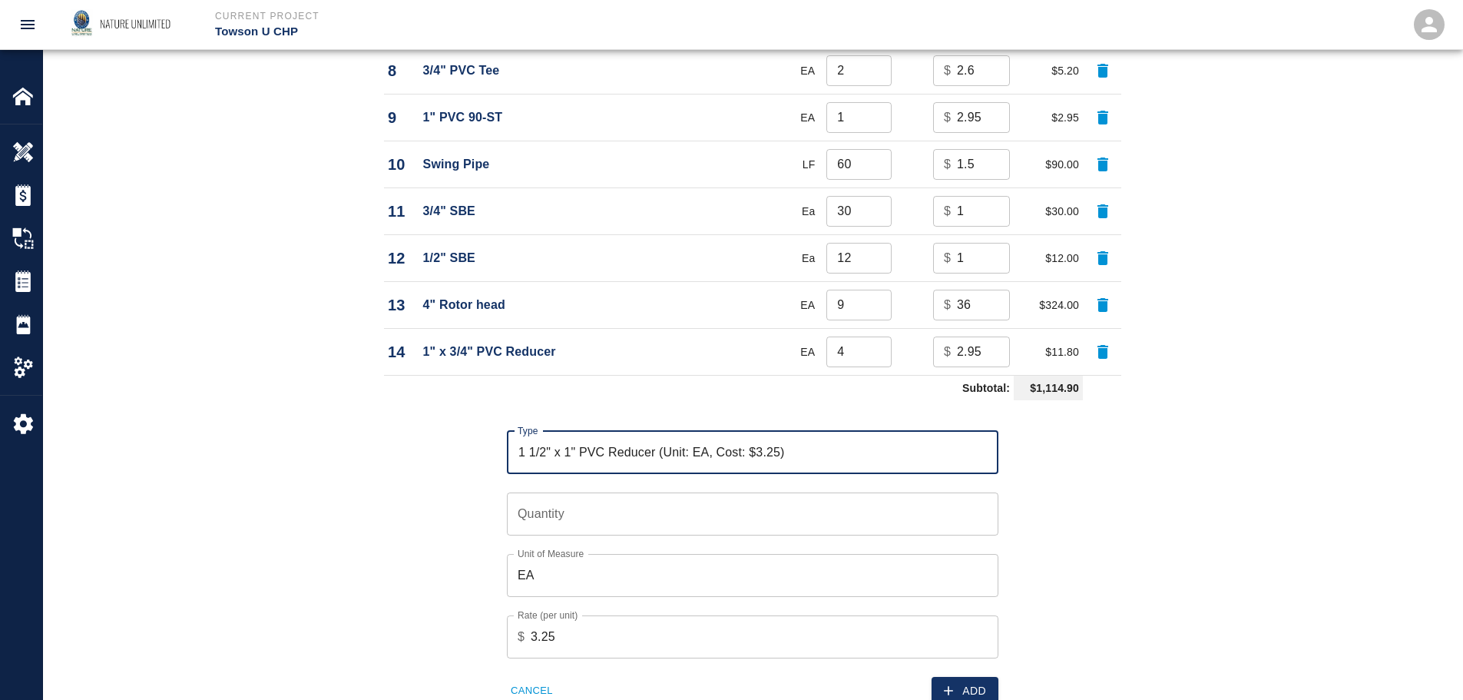
type input "1 1/2" x 1" PVC Reducer (Unit: EA, Cost: $3.25)"
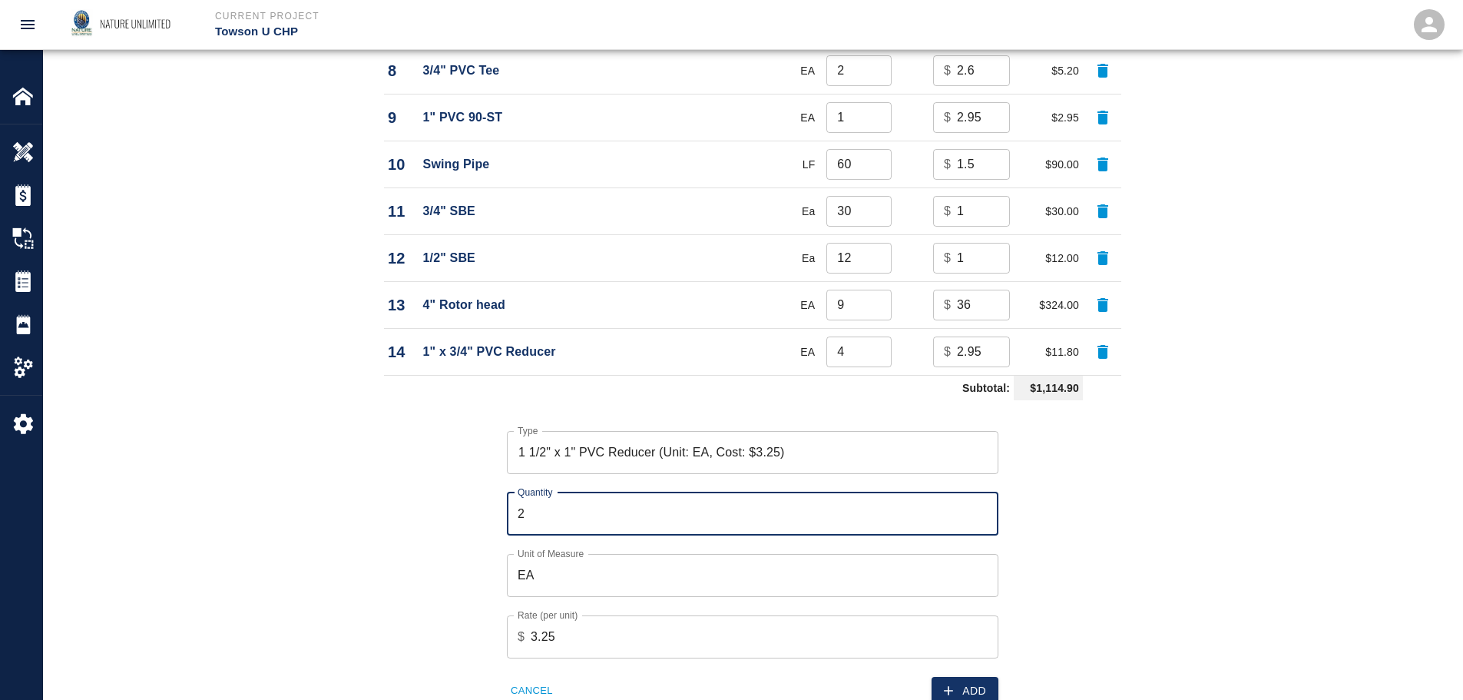
type input "2"
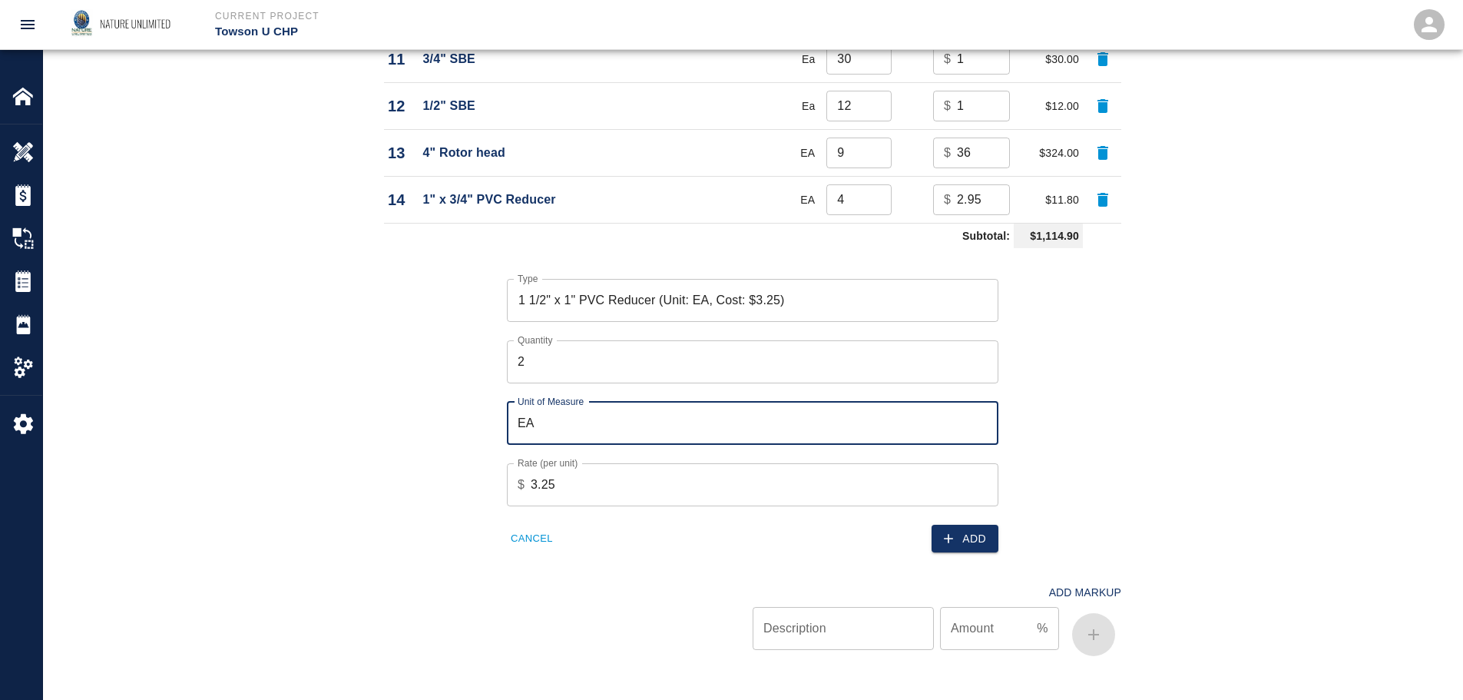
scroll to position [1755, 0]
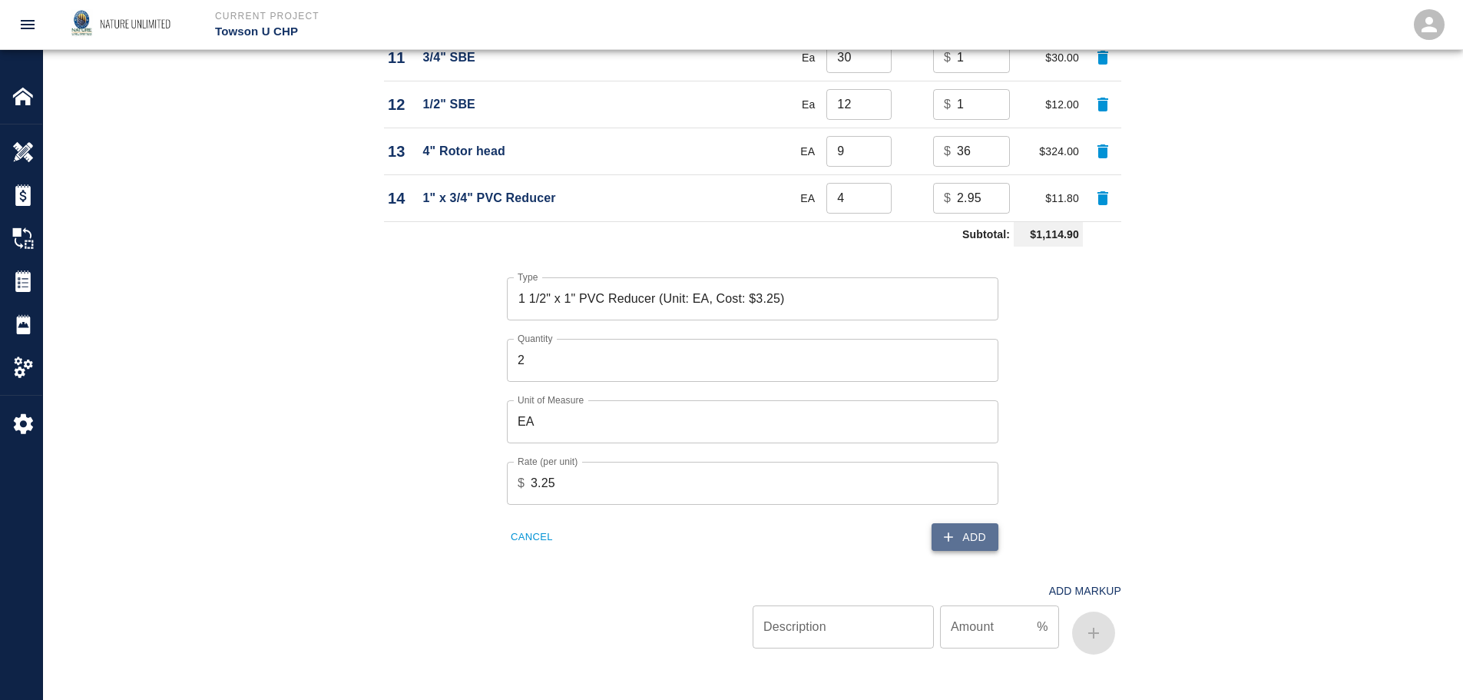
click at [974, 536] on button "Add" at bounding box center [964, 537] width 67 height 28
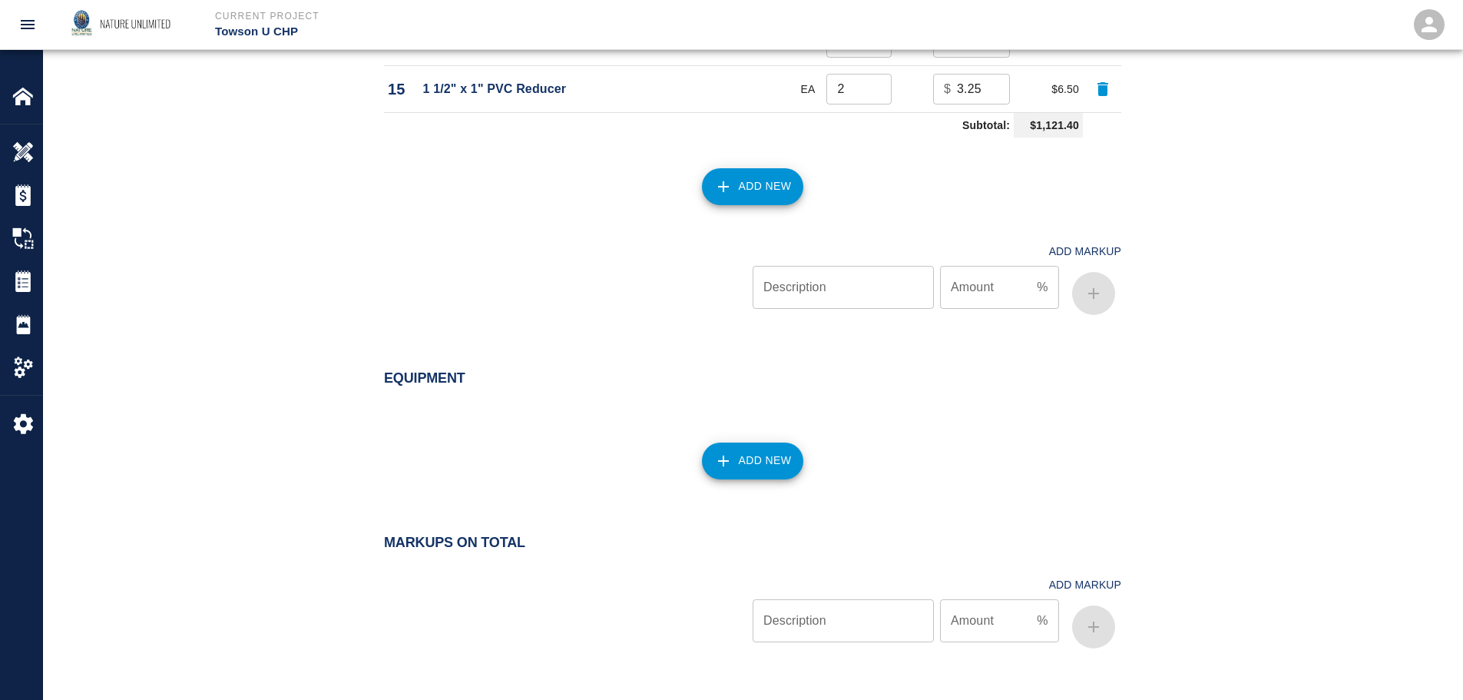
scroll to position [2059, 0]
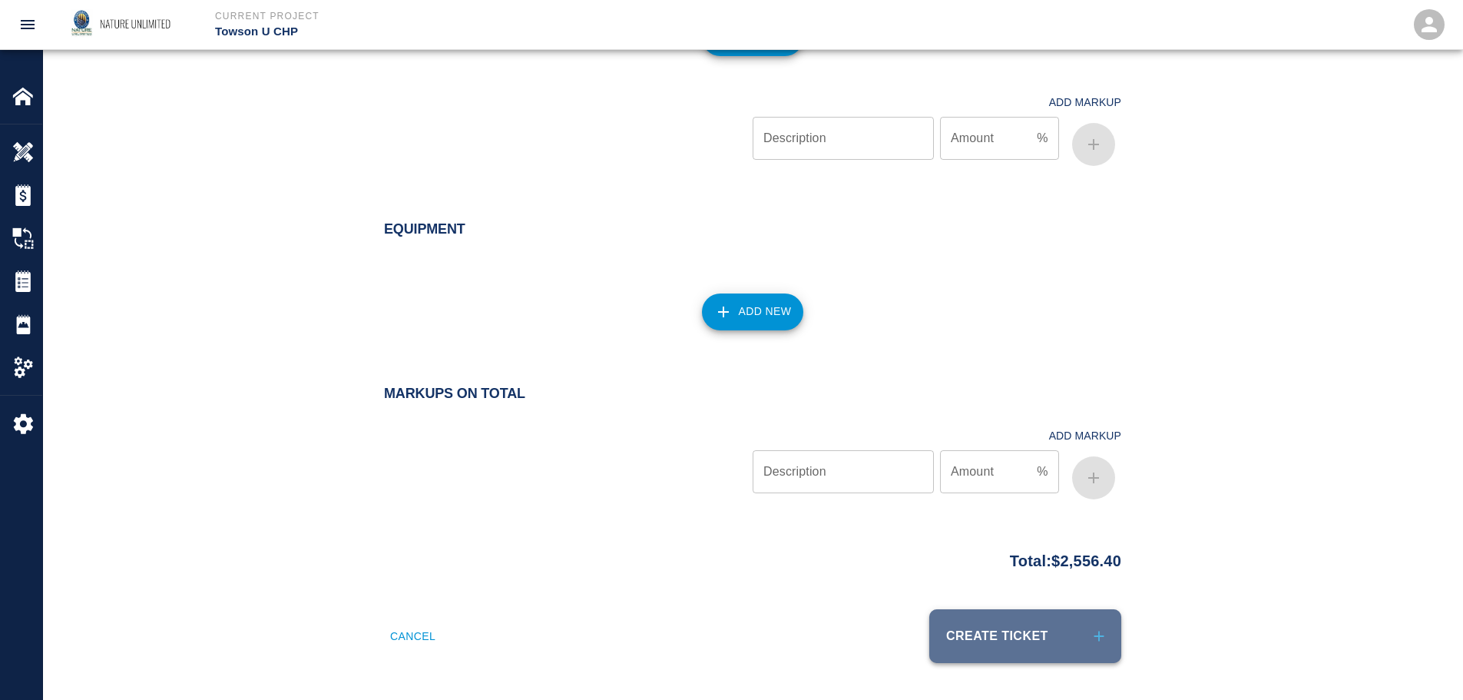
click at [1049, 643] on button "Create Ticket" at bounding box center [1025, 636] width 192 height 54
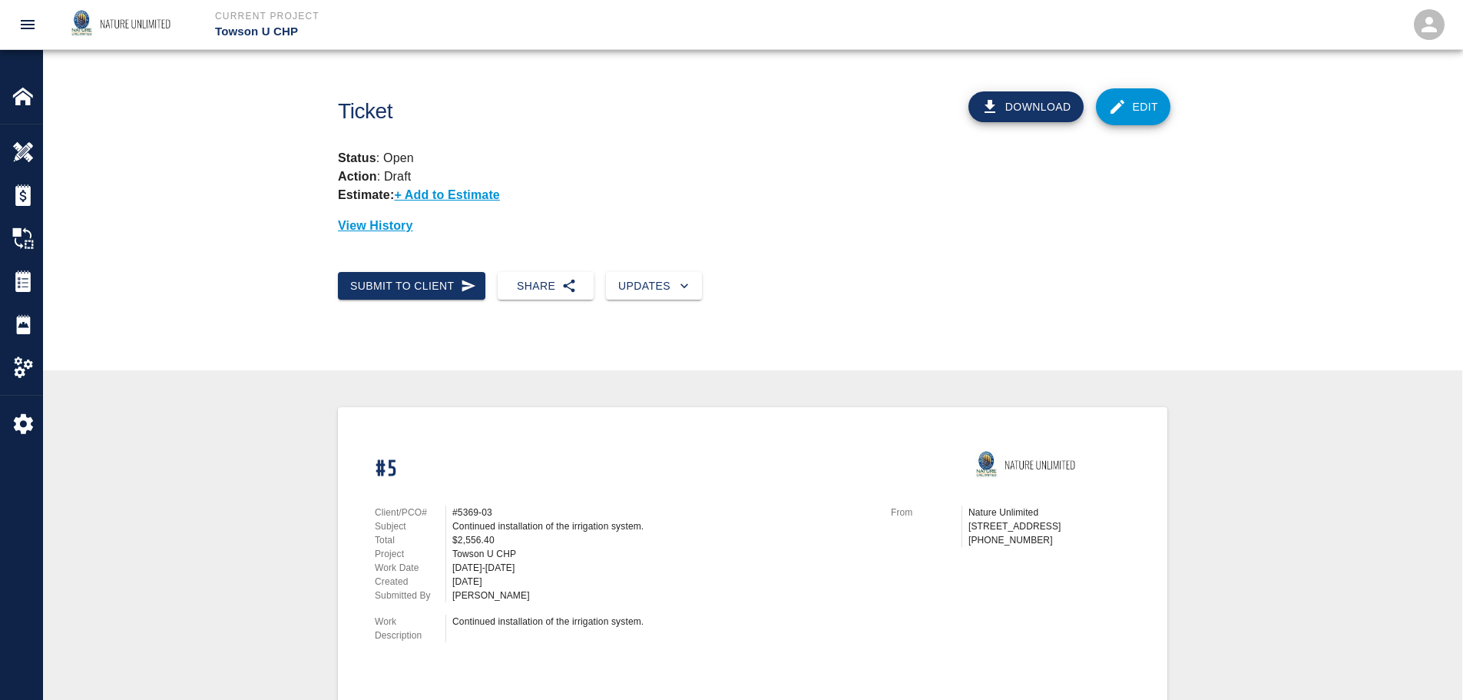
click at [26, 30] on icon "open drawer" at bounding box center [27, 24] width 18 height 18
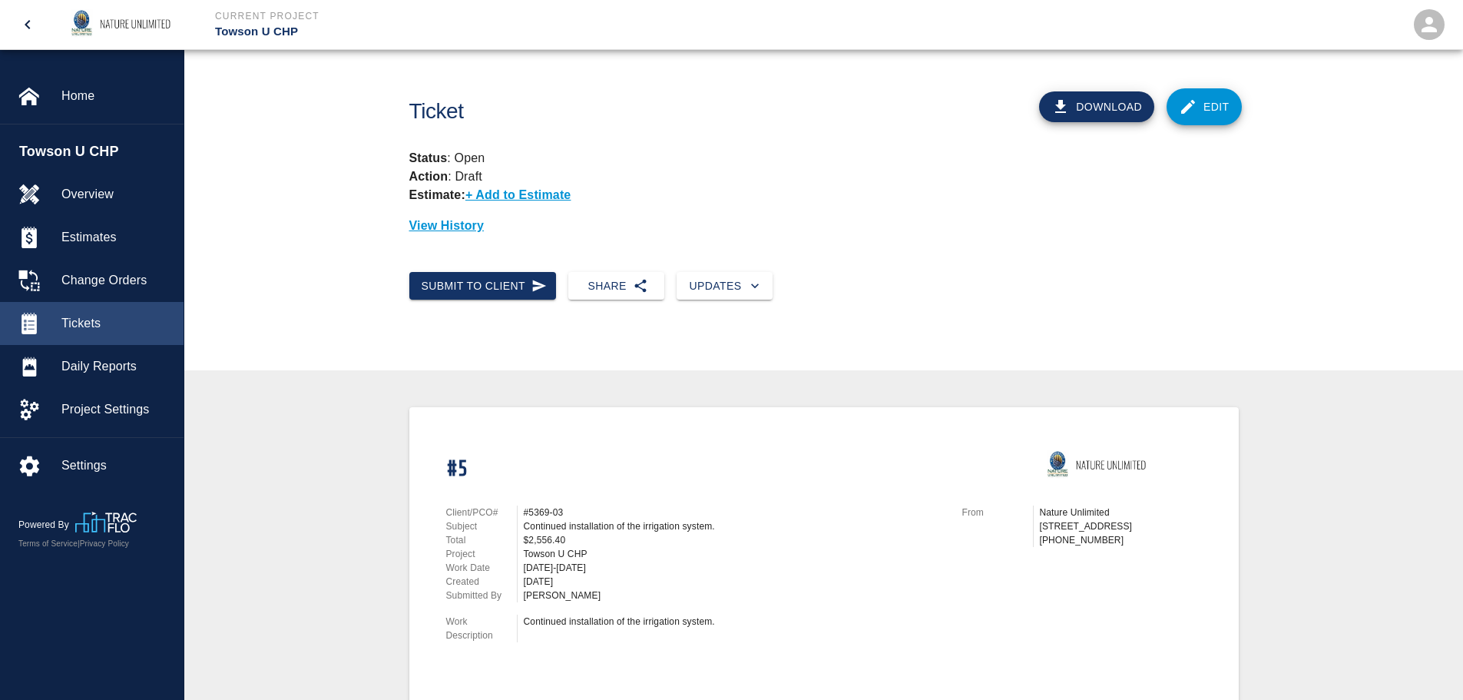
click at [82, 318] on span "Tickets" at bounding box center [116, 323] width 110 height 18
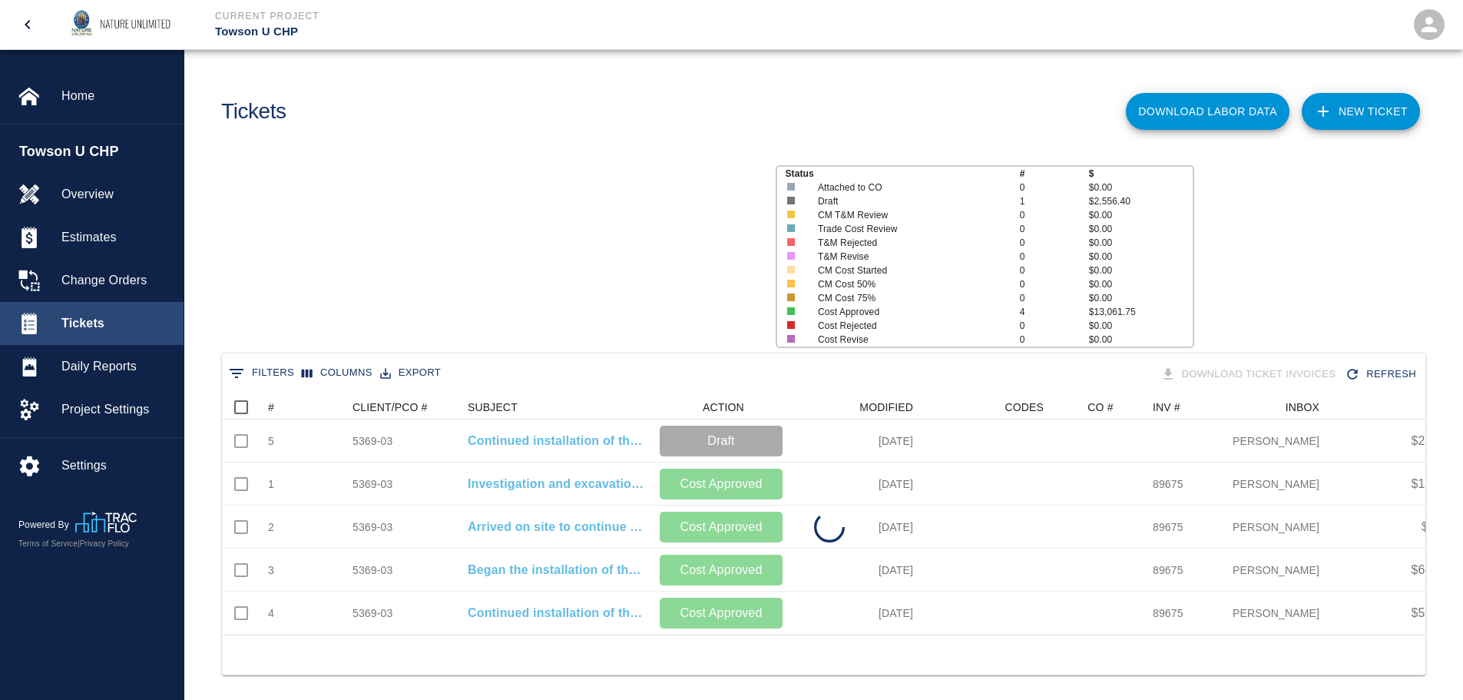
scroll to position [240, 1192]
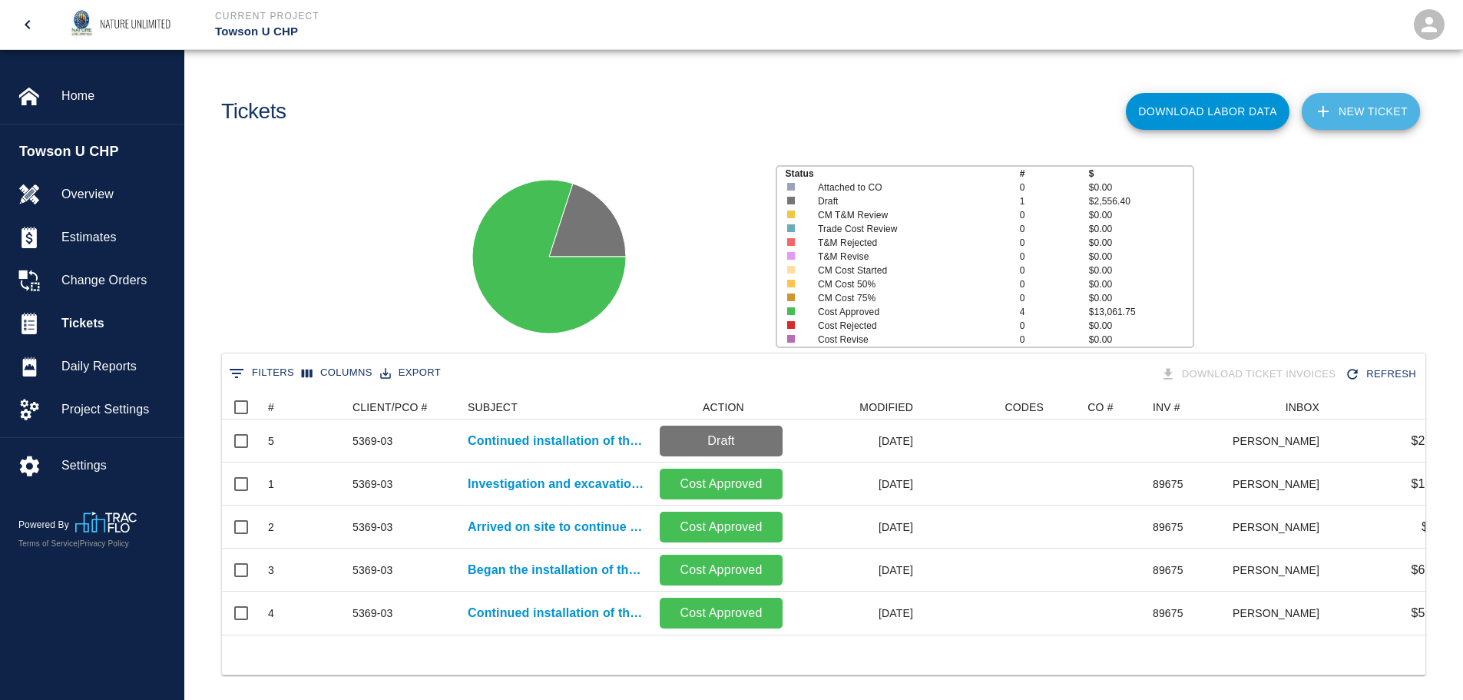
click at [1328, 110] on icon at bounding box center [1323, 111] width 18 height 18
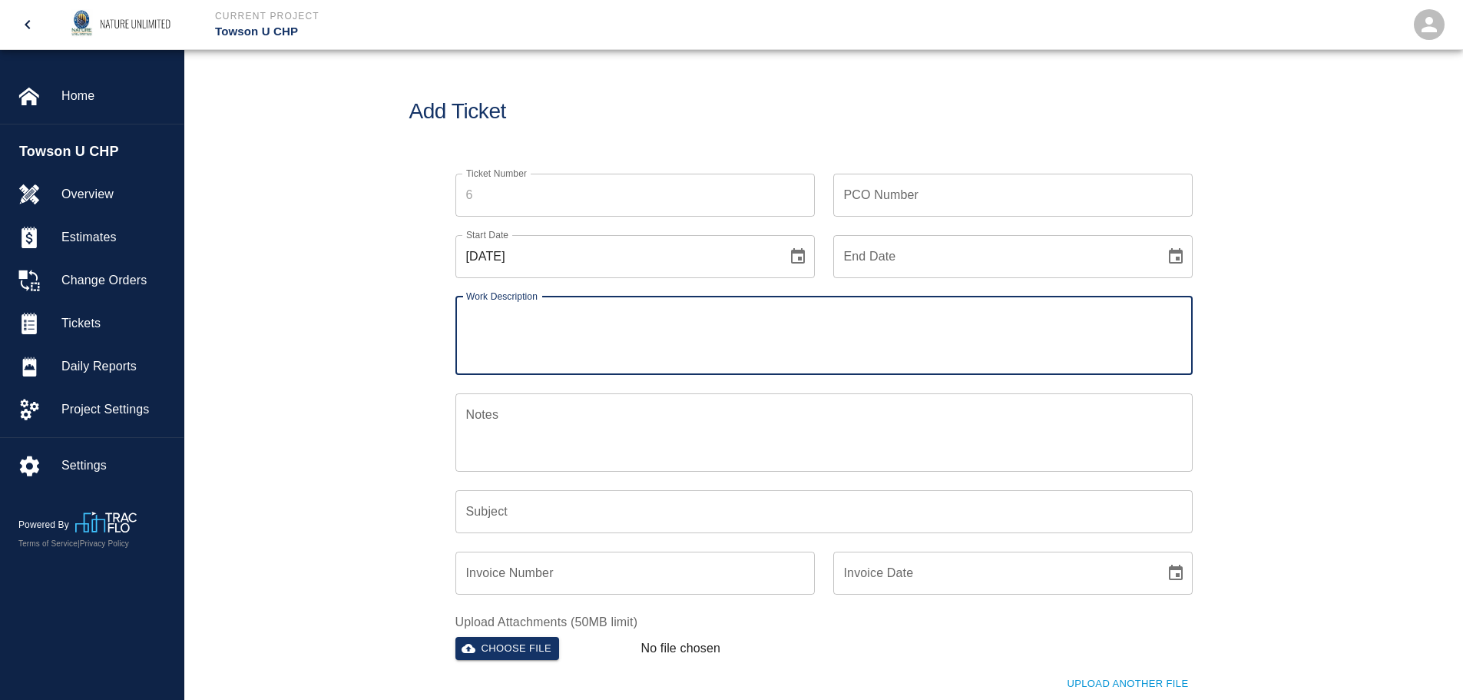
click at [938, 183] on input "PCO Number" at bounding box center [1012, 195] width 359 height 43
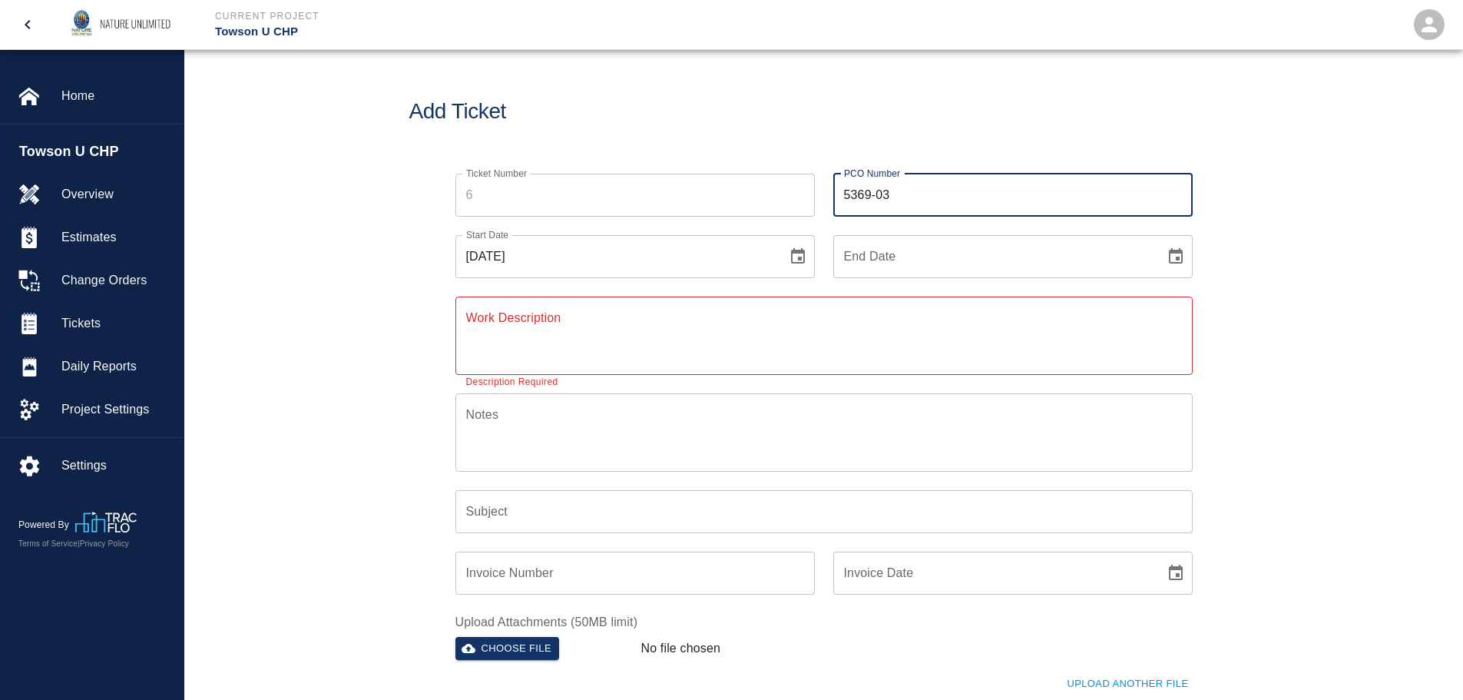
type input "5369-03"
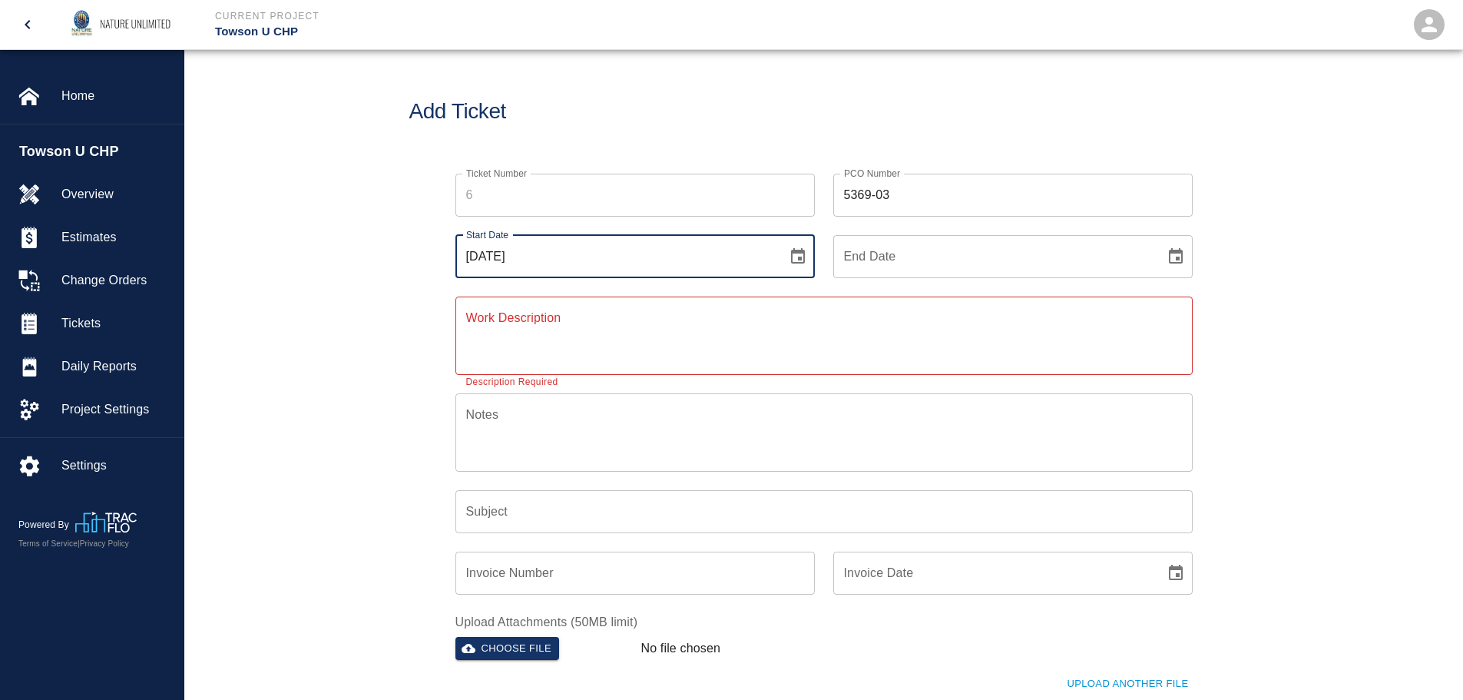
type input "[DATE]"
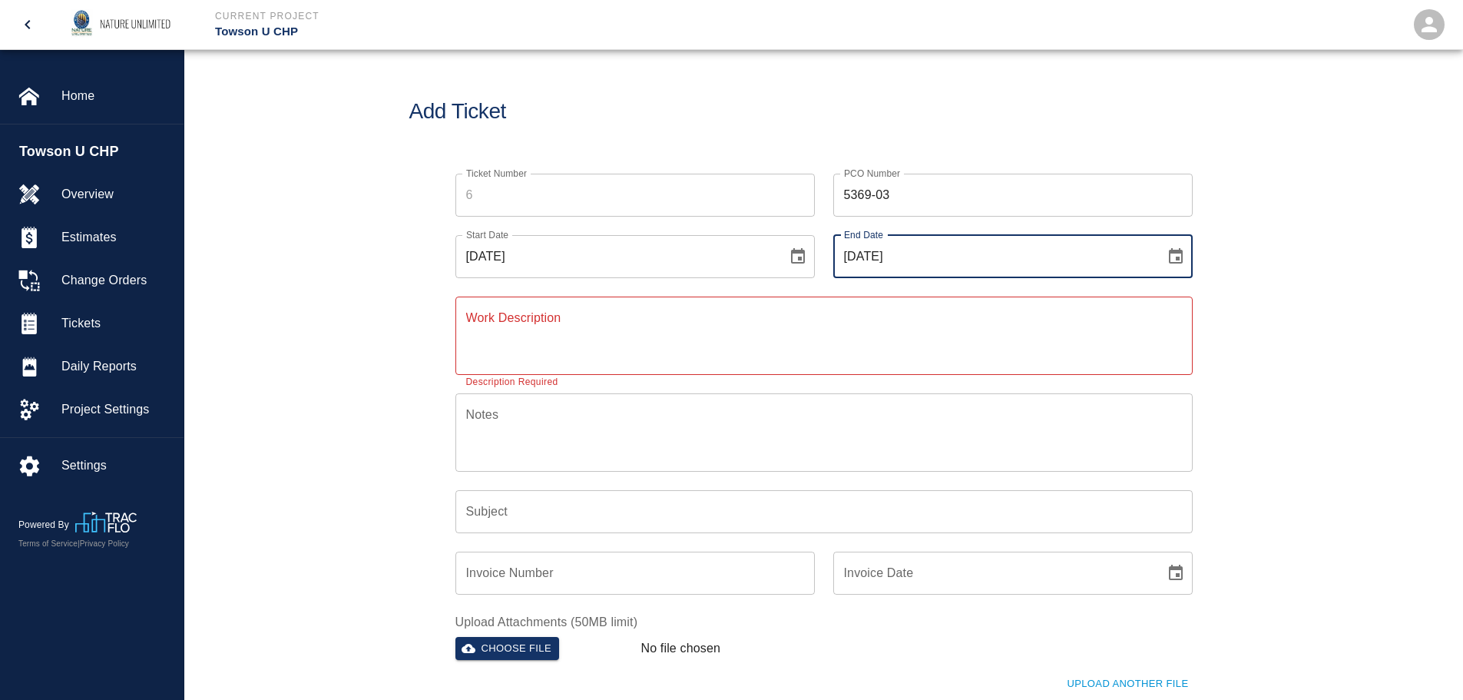
type input "[DATE]"
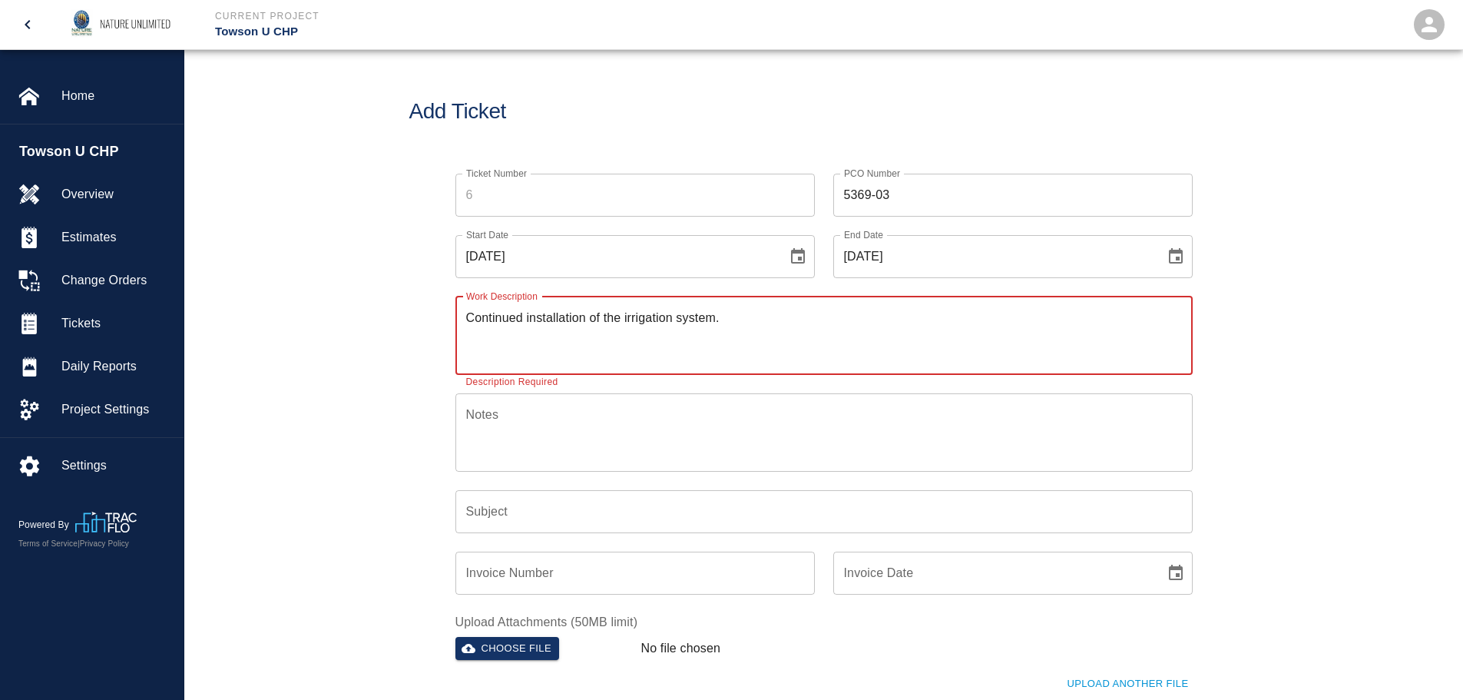
type textarea "Continued installation of the irrigation system."
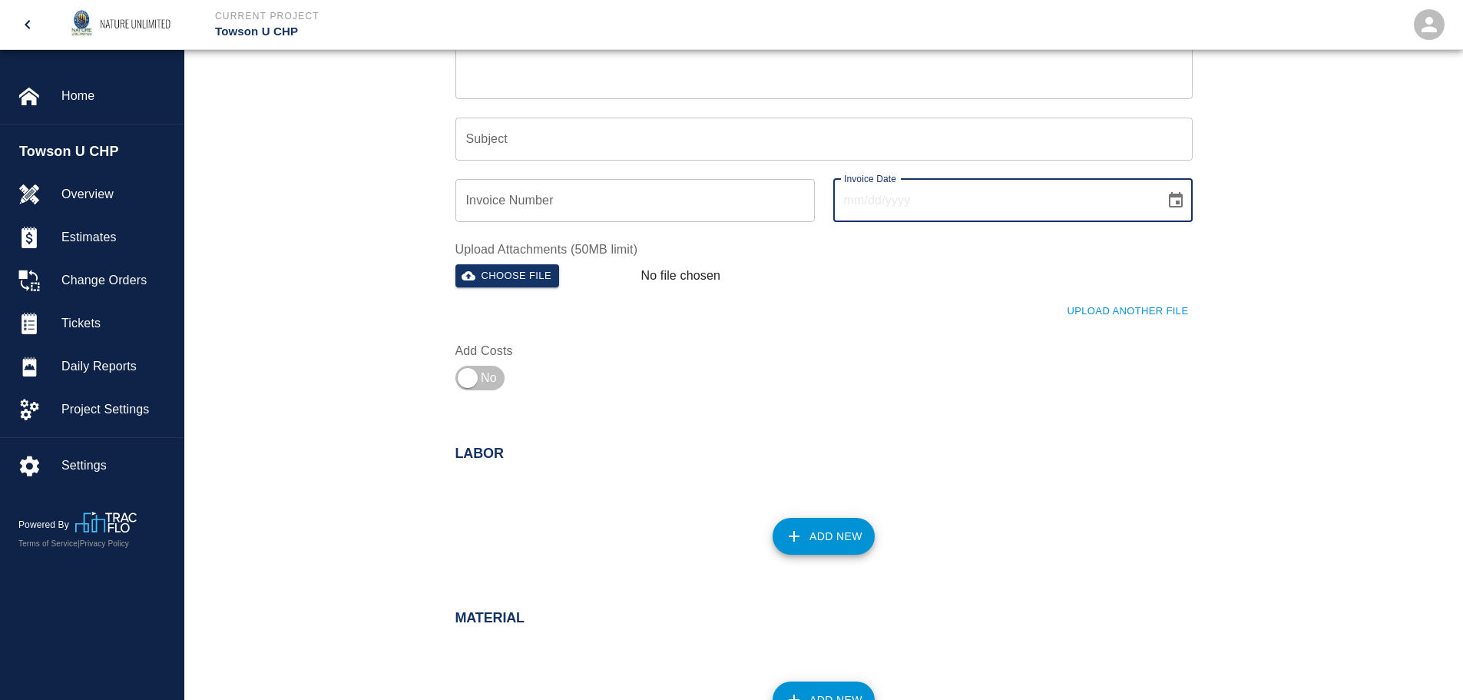
scroll to position [384, 0]
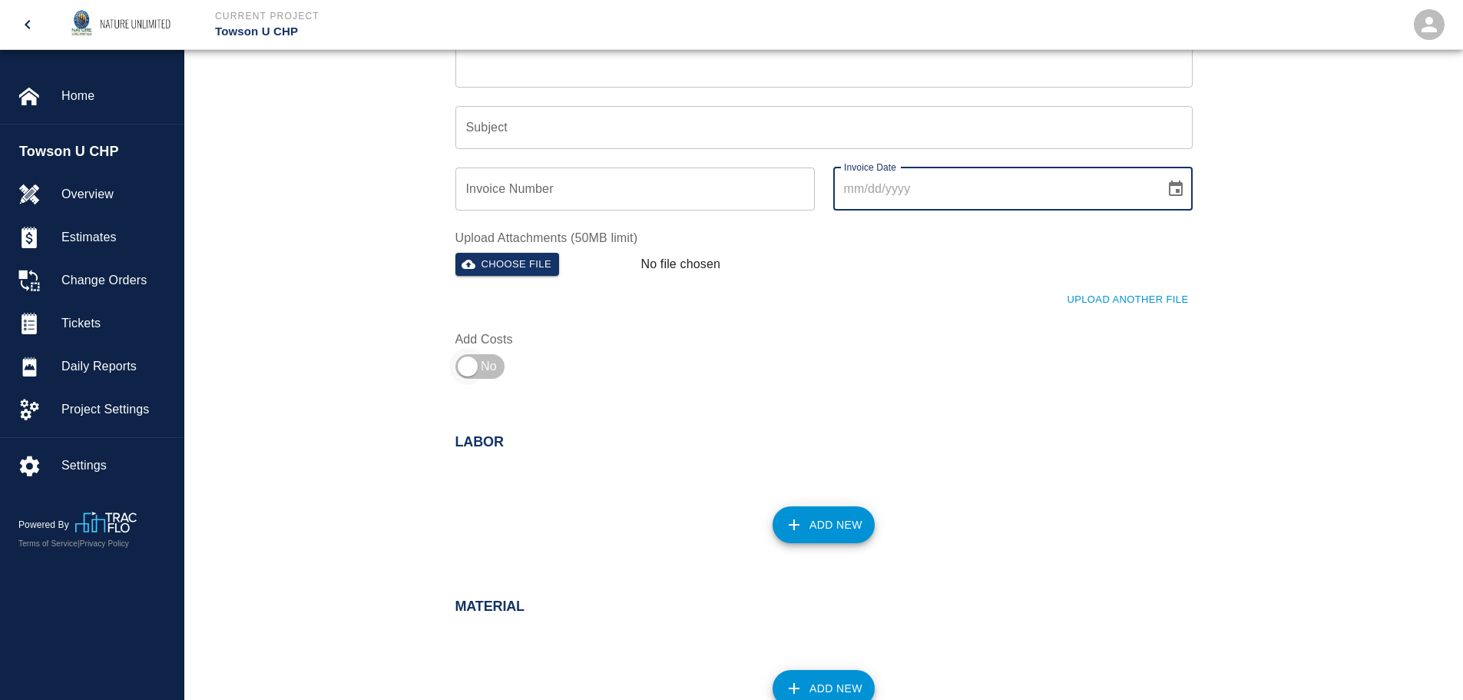
click at [469, 367] on input "checkbox" at bounding box center [467, 366] width 111 height 37
checkbox input "true"
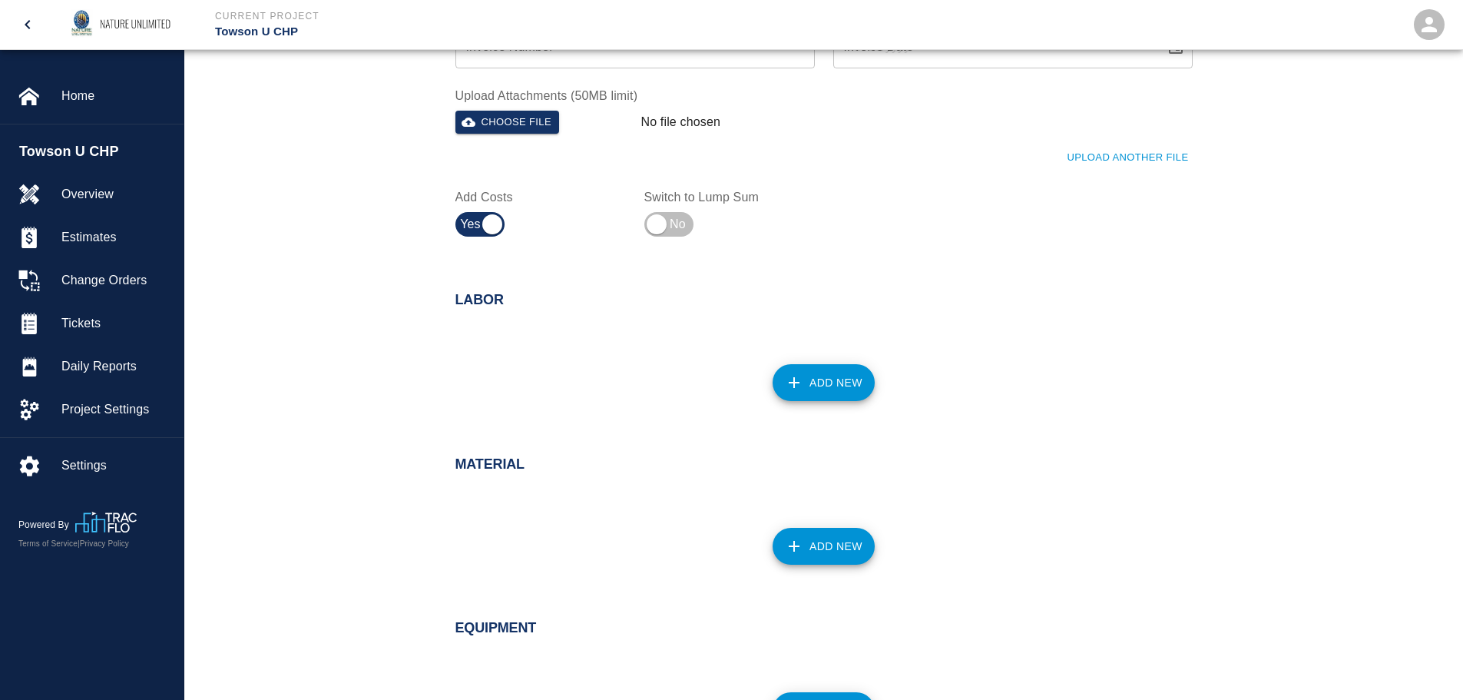
scroll to position [538, 0]
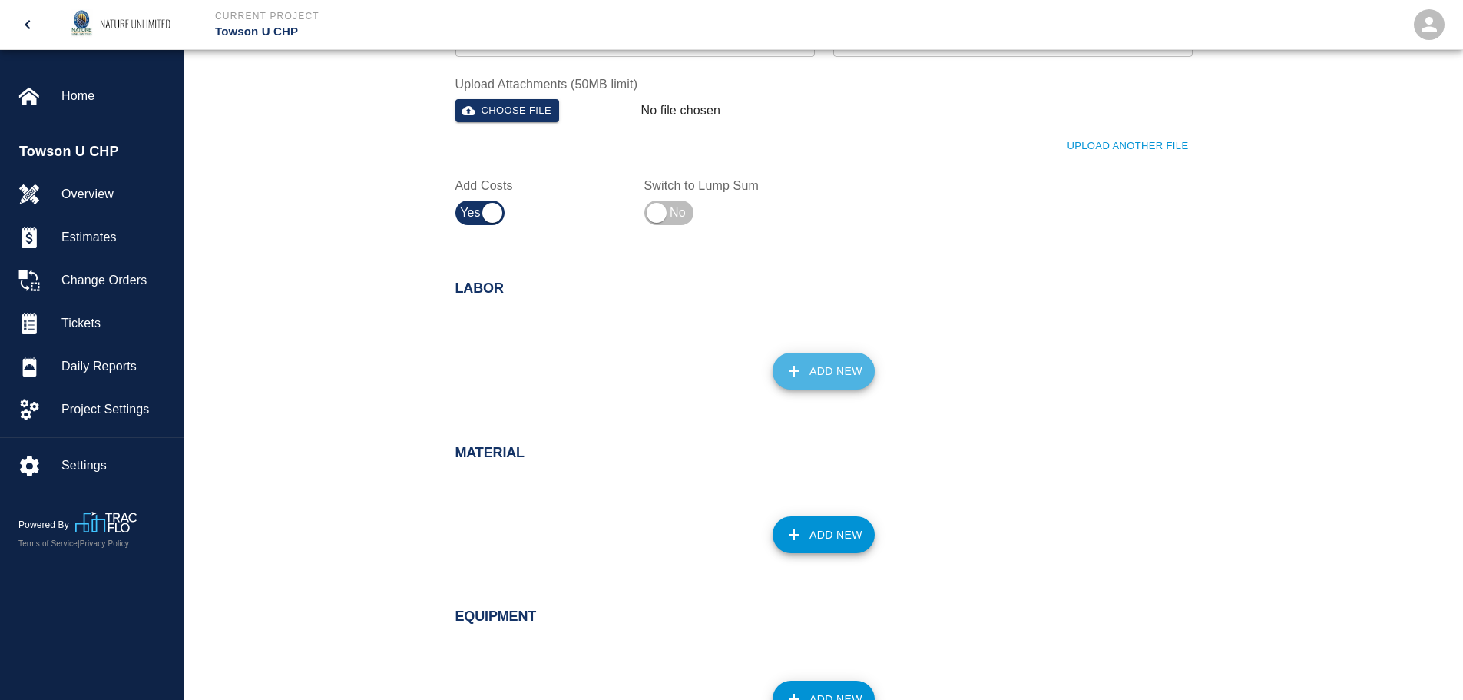
click at [810, 379] on button "Add New" at bounding box center [823, 370] width 102 height 37
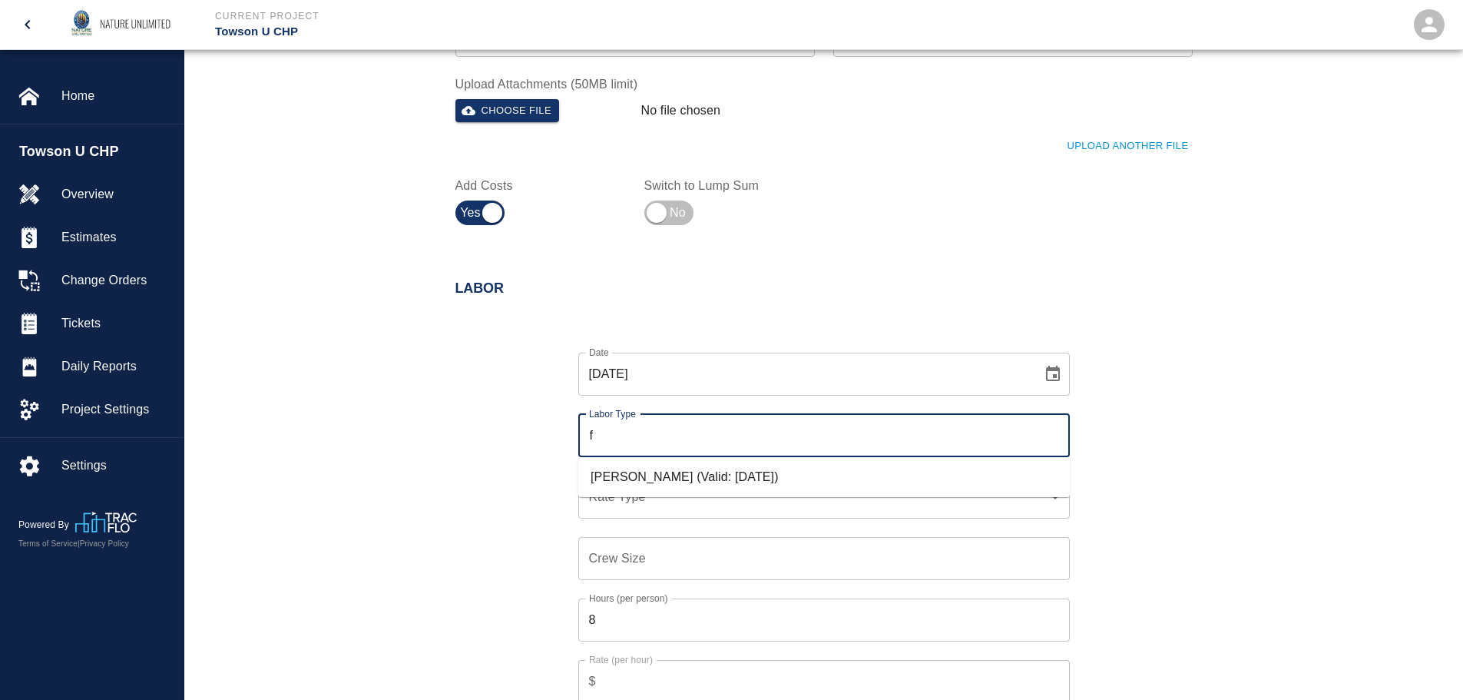
click at [734, 476] on li "[PERSON_NAME] (Valid: [DATE])" at bounding box center [823, 477] width 491 height 28
type input "[PERSON_NAME]"
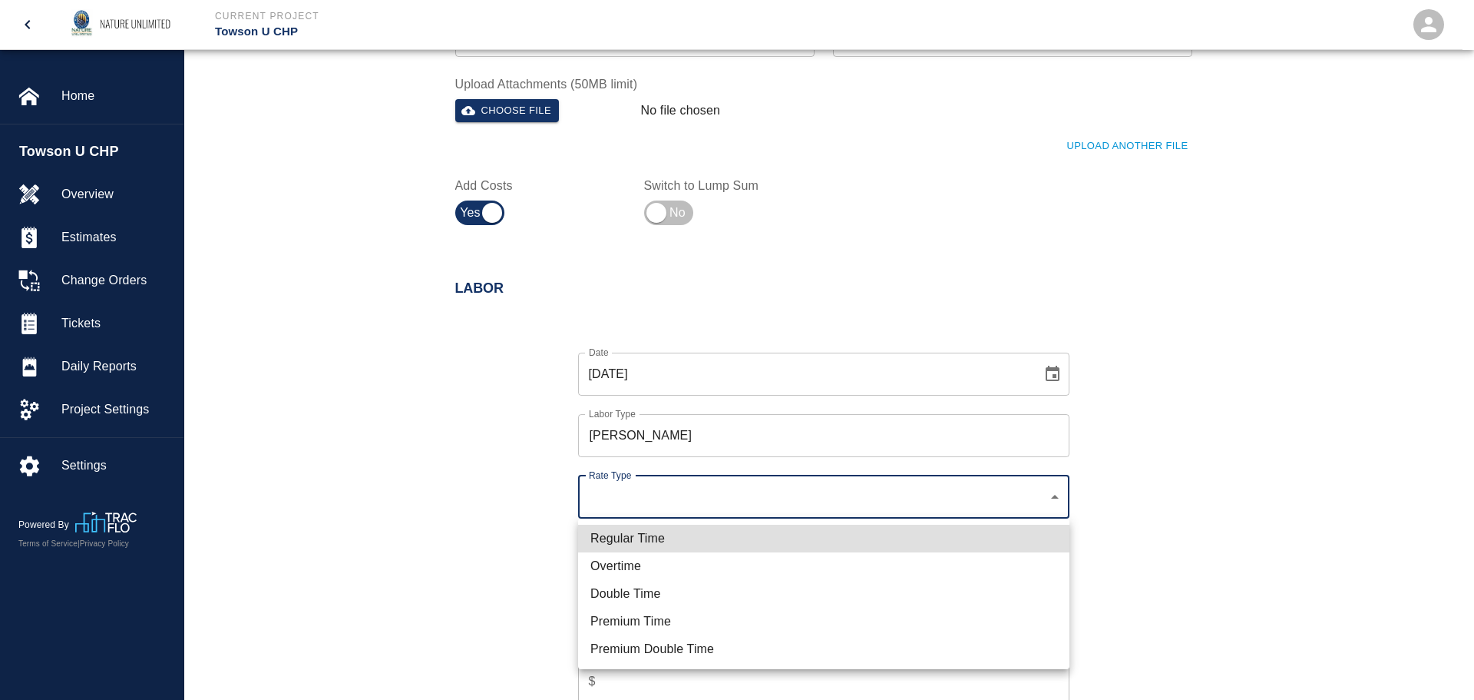
click at [729, 531] on li "Regular Time" at bounding box center [823, 538] width 491 height 28
type input "rate_rt"
type input "85.00"
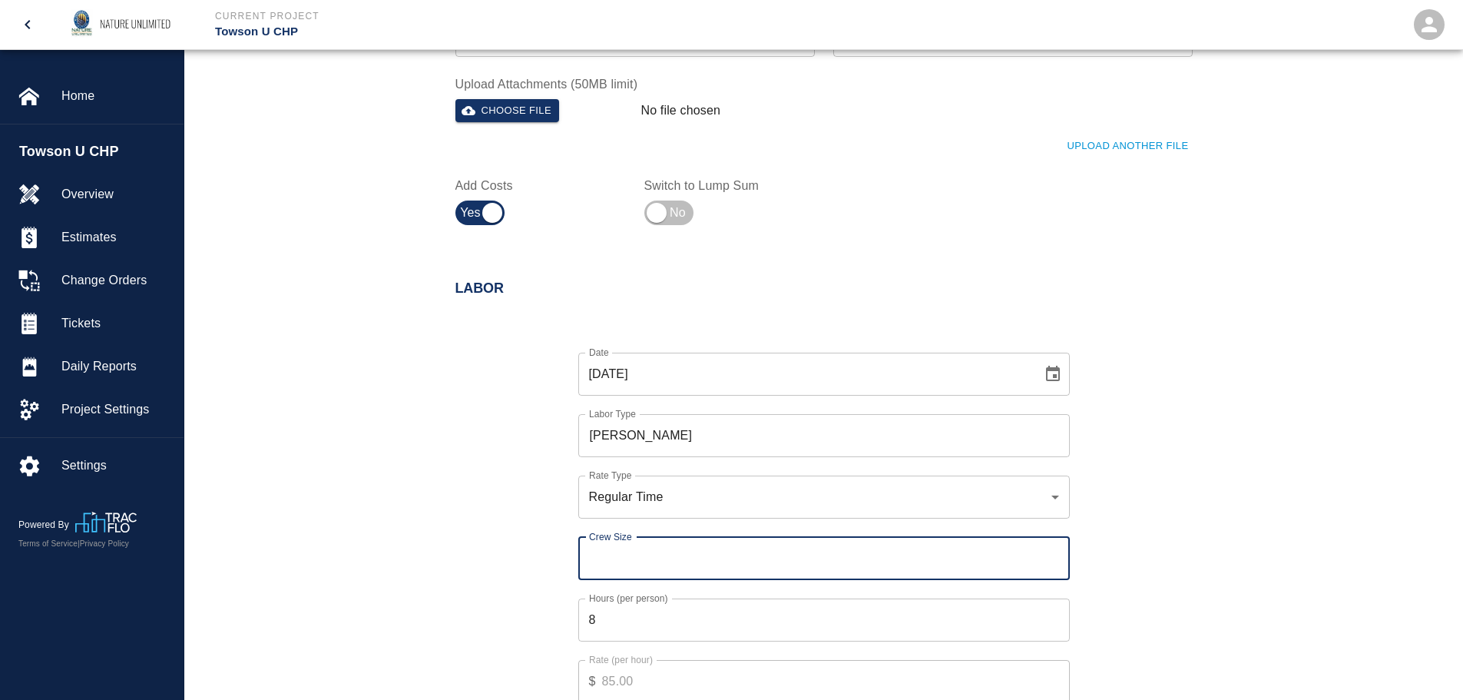
click at [837, 569] on input "Crew Size" at bounding box center [823, 558] width 491 height 43
type input "1"
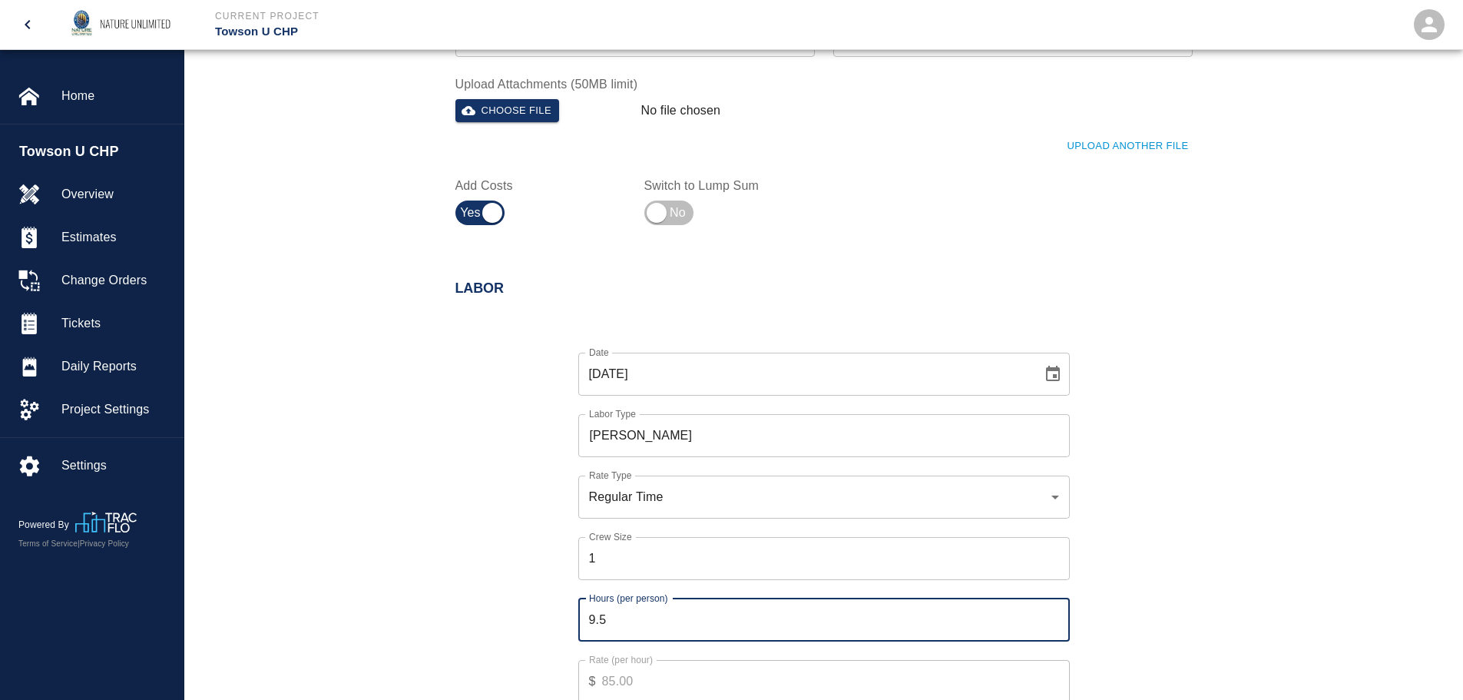
type input "9.5"
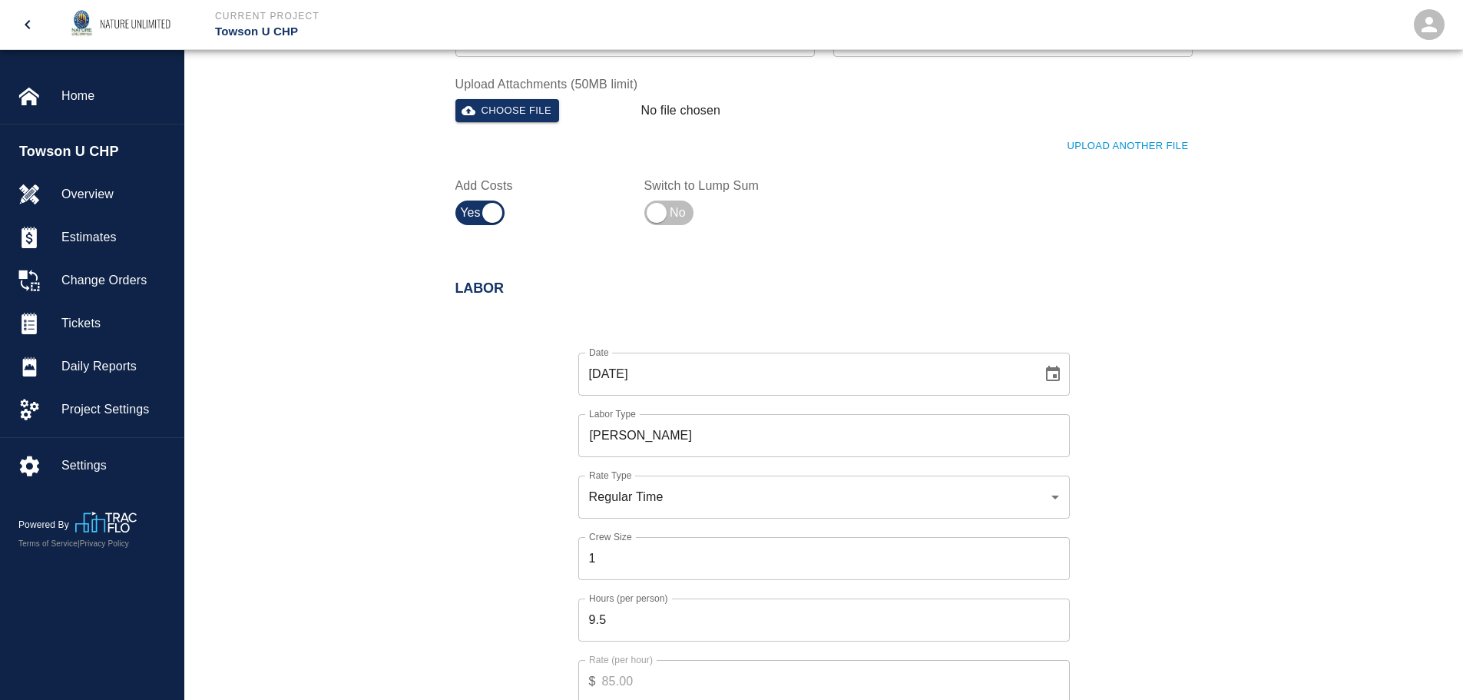
scroll to position [923, 0]
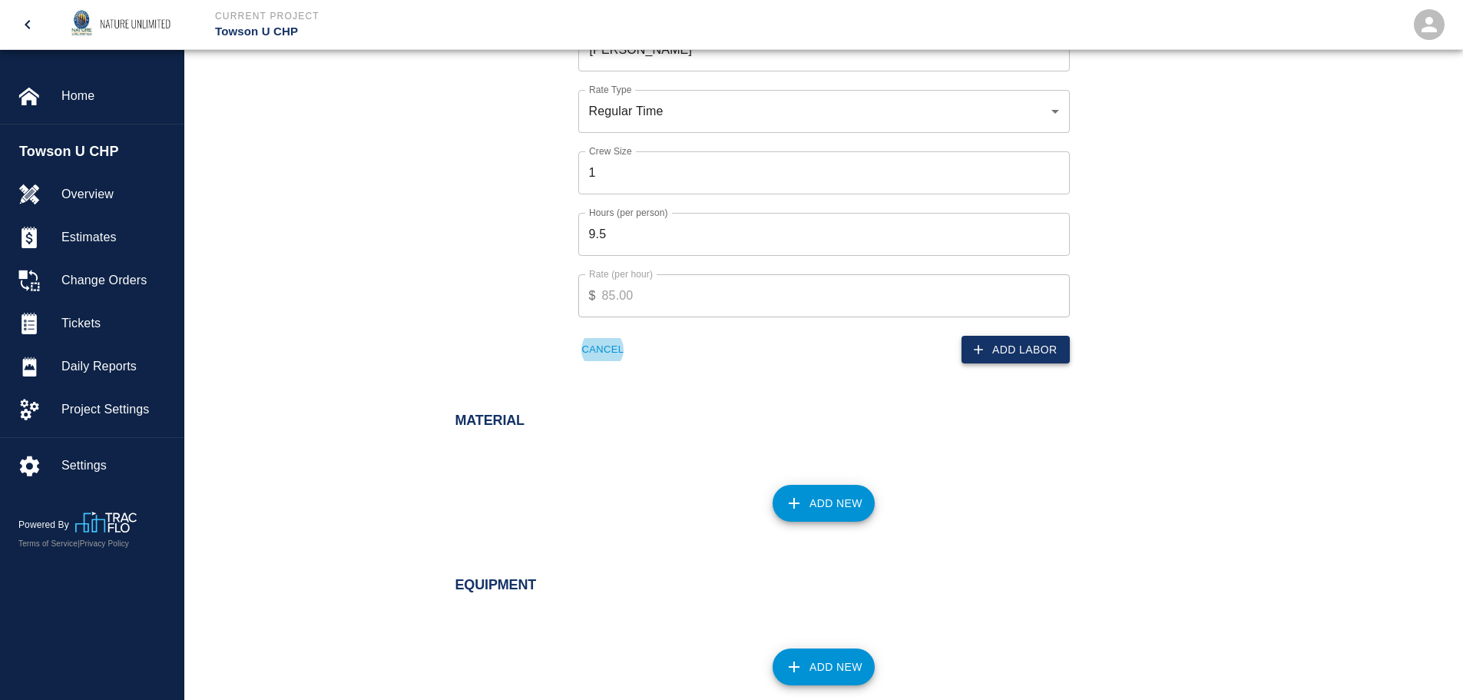
click at [1013, 339] on button "Add Labor" at bounding box center [1015, 350] width 108 height 28
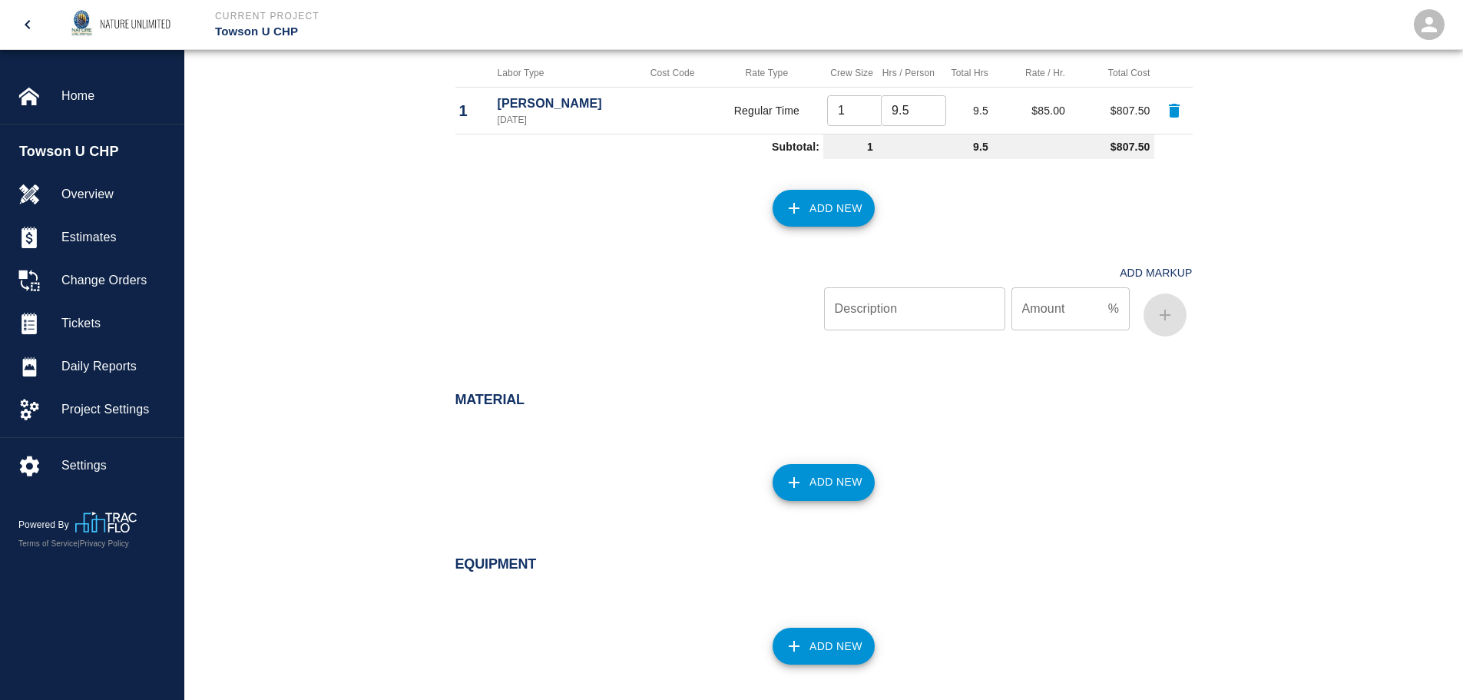
scroll to position [799, 0]
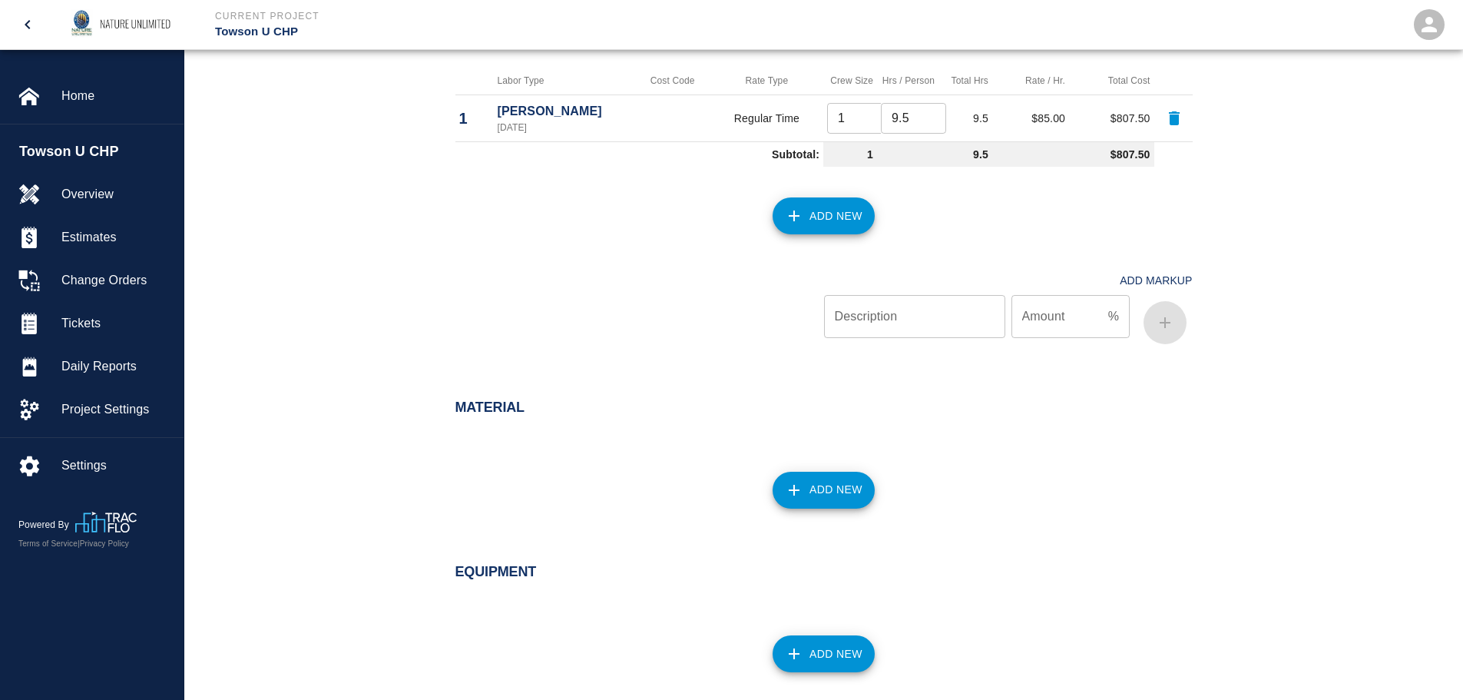
click at [837, 213] on button "Add New" at bounding box center [823, 215] width 102 height 37
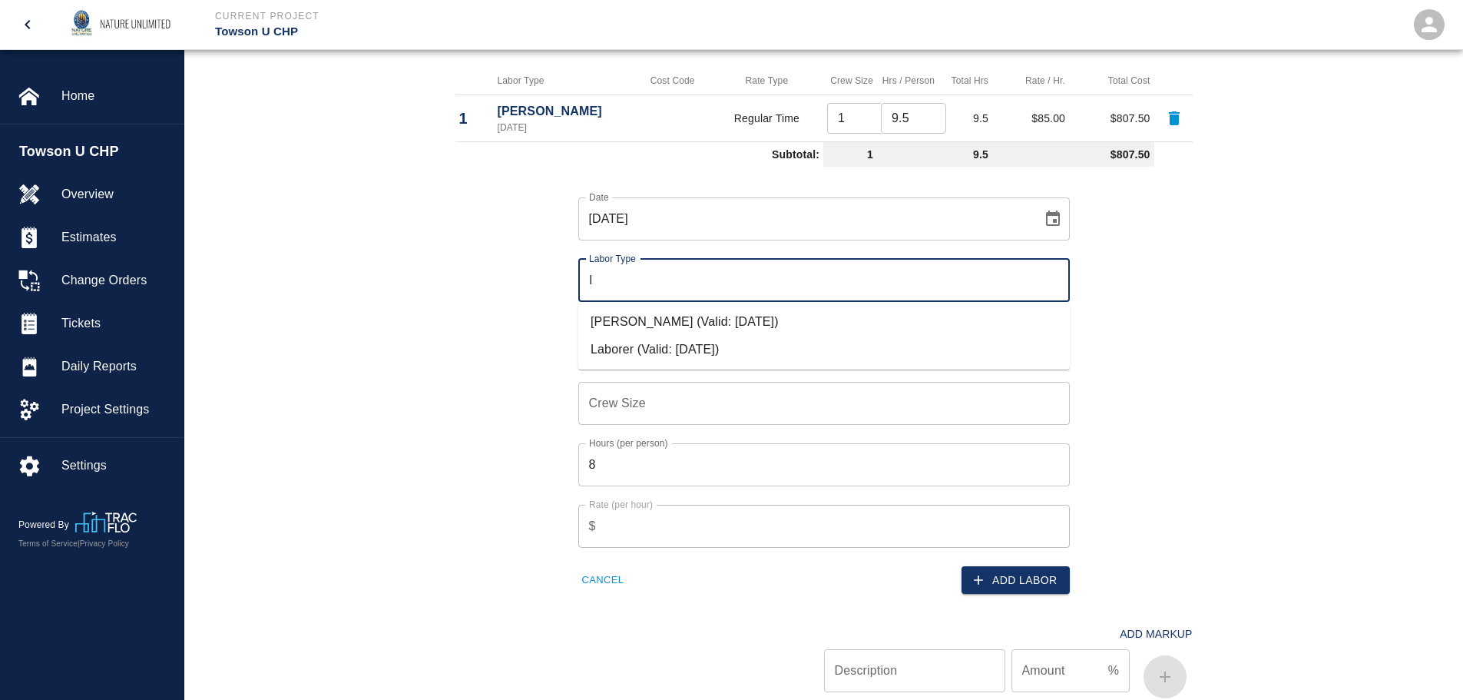
click at [614, 342] on li "Laborer (Valid: [DATE])" at bounding box center [823, 350] width 491 height 28
type input "Laborer"
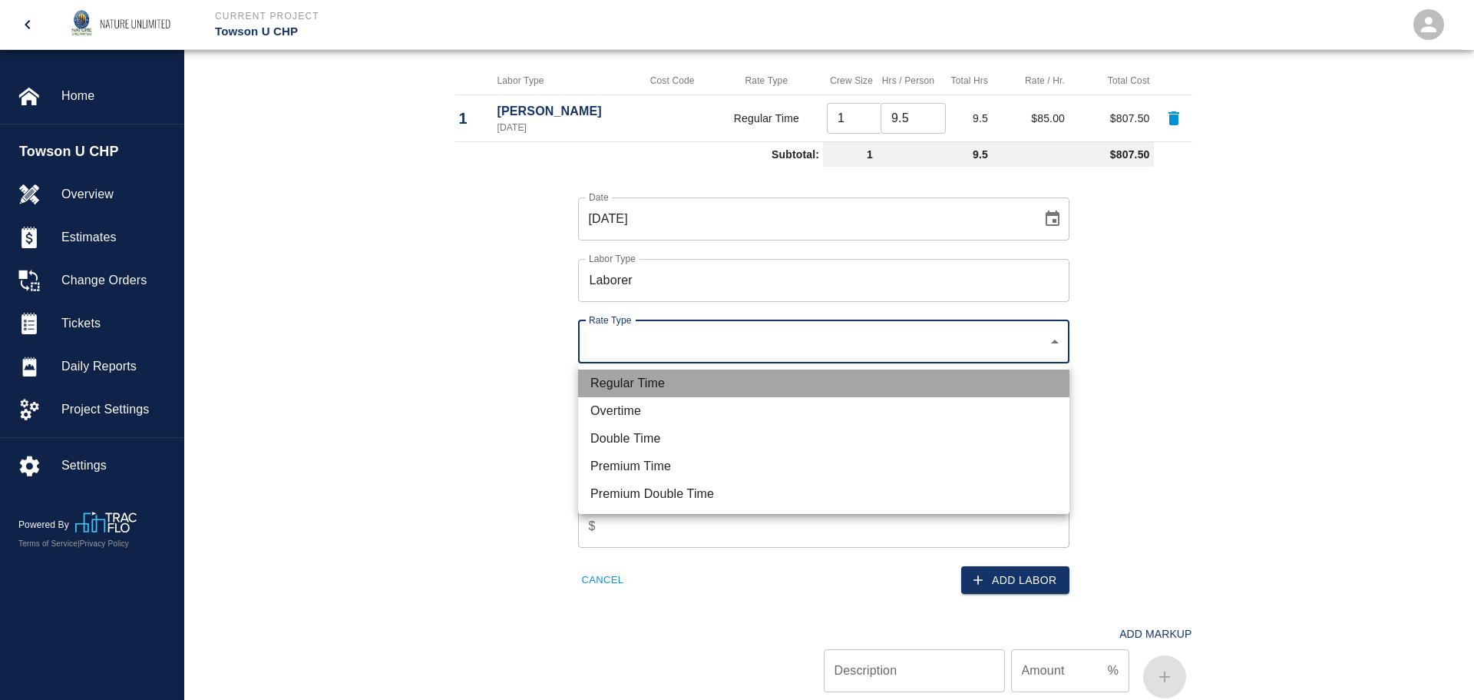
click at [621, 383] on li "Regular Time" at bounding box center [823, 383] width 491 height 28
type input "rate_rt"
type input "60.00"
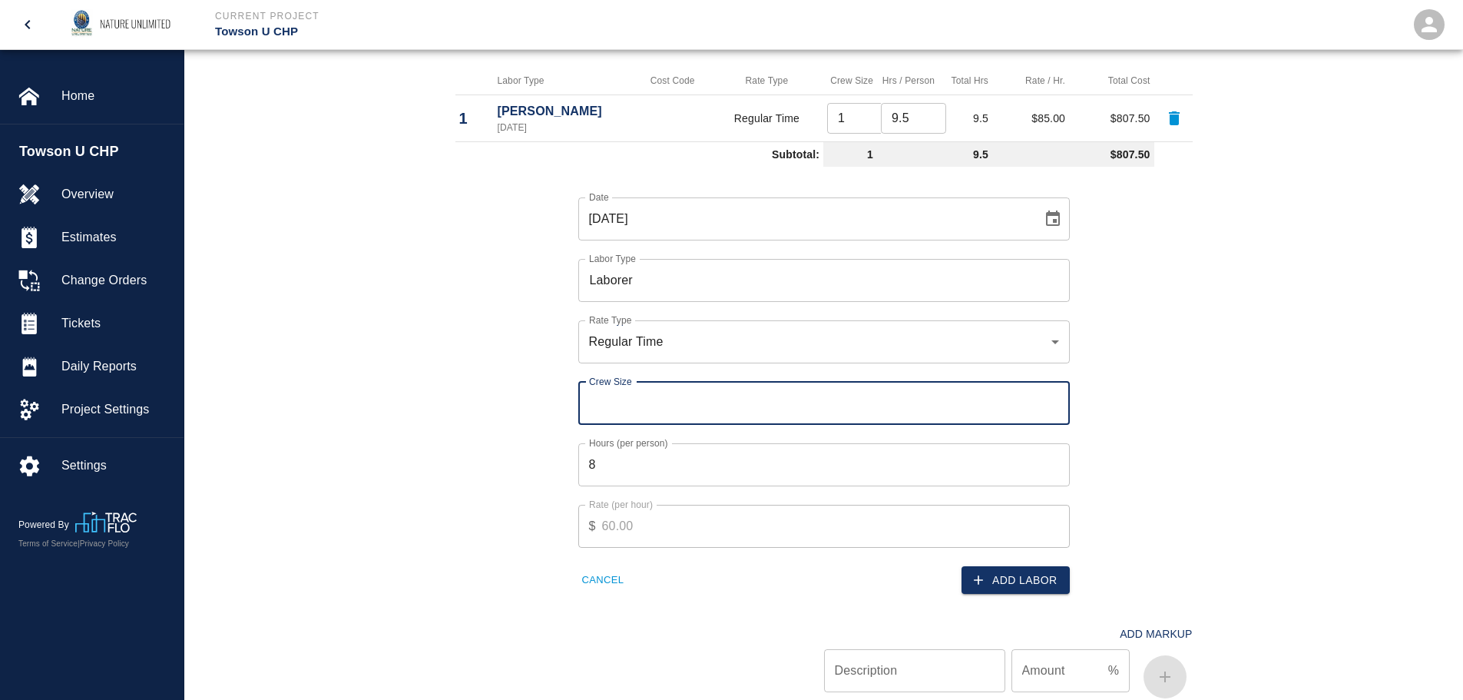
click at [623, 400] on input "Crew Size" at bounding box center [823, 403] width 491 height 43
type input "1"
click at [1050, 399] on input "1" at bounding box center [823, 403] width 491 height 43
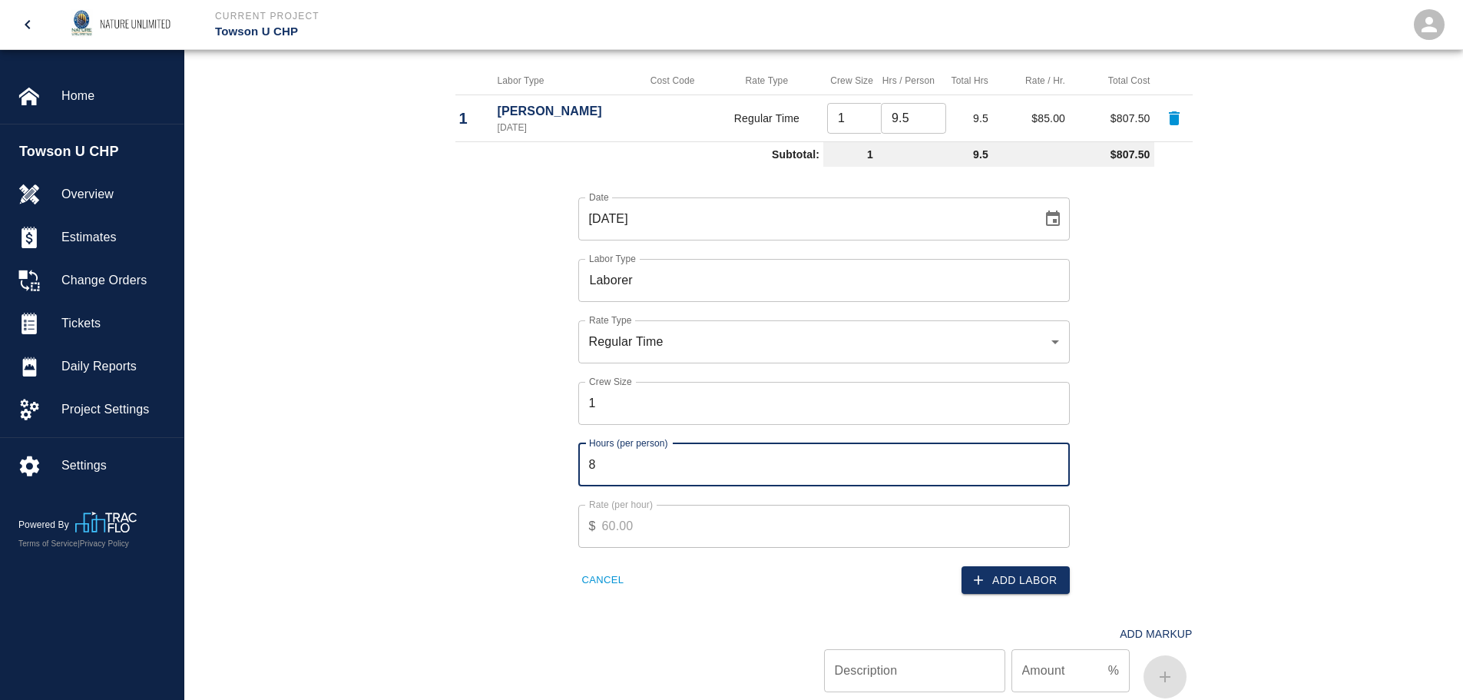
click at [651, 465] on input "8" at bounding box center [823, 464] width 491 height 43
drag, startPoint x: 651, startPoint y: 465, endPoint x: 549, endPoint y: 465, distance: 102.1
click at [549, 465] on div "Date [DATE] Date Labor Type Laborer Labor Type Rate Type Regular Time rate_rt R…" at bounding box center [815, 384] width 756 height 422
type input "905"
drag, startPoint x: 612, startPoint y: 469, endPoint x: 519, endPoint y: 455, distance: 94.1
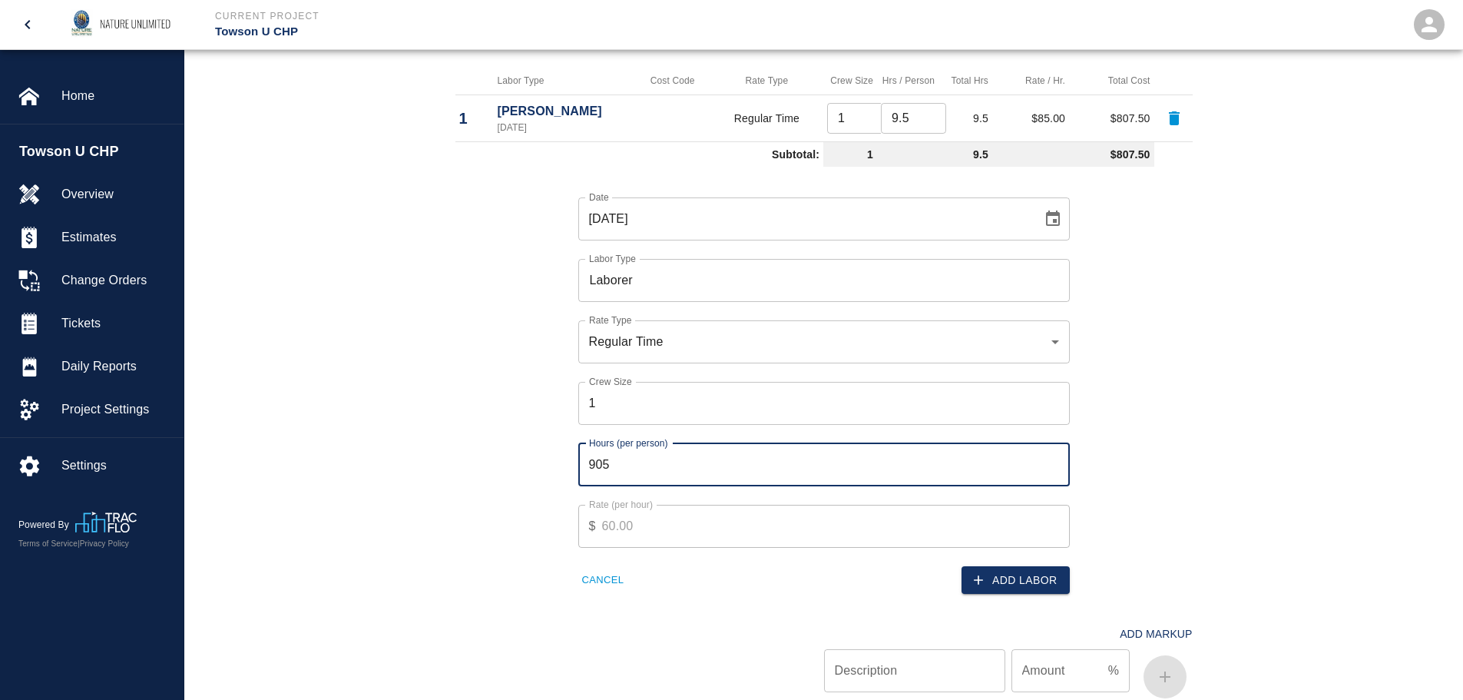
click at [519, 455] on div "Date [DATE] Date Labor Type Laborer Labor Type Rate Type Regular Time rate_rt R…" at bounding box center [815, 384] width 756 height 422
type input "9.5"
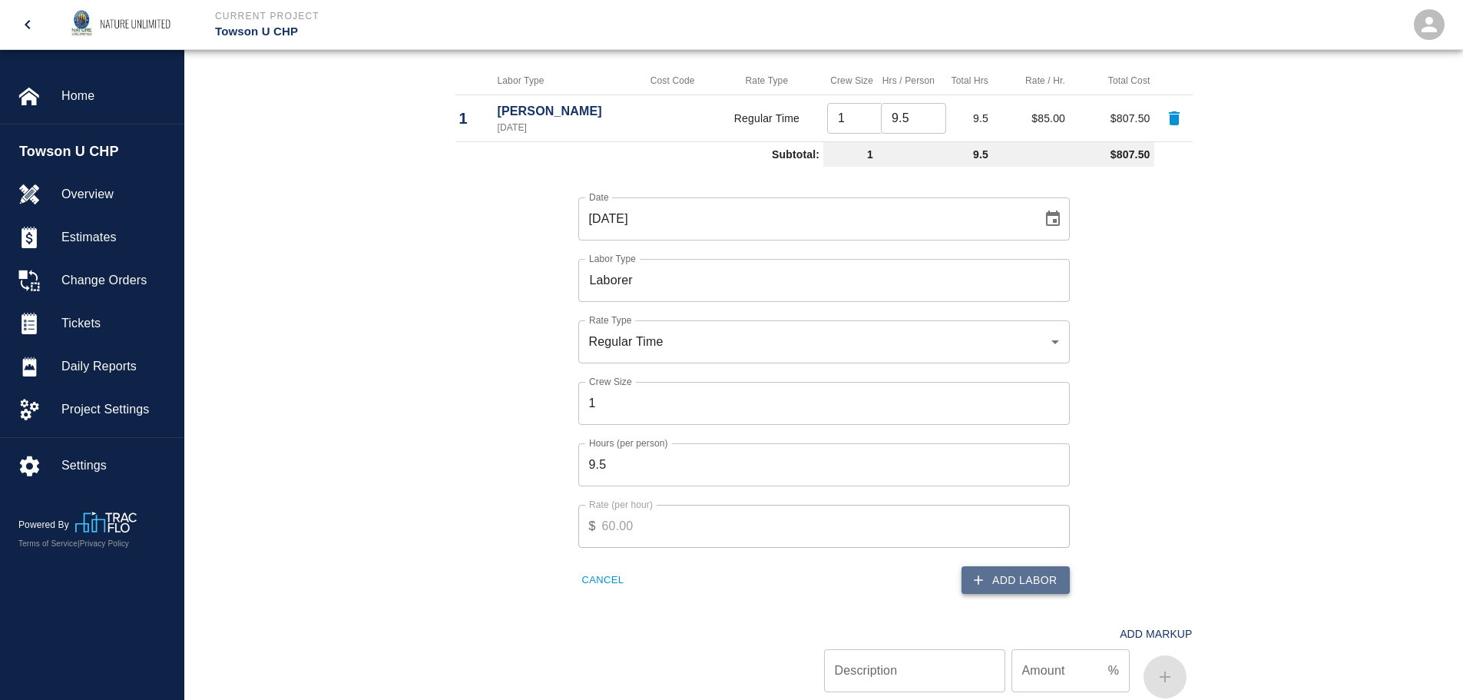
click at [1051, 586] on button "Add Labor" at bounding box center [1015, 580] width 108 height 28
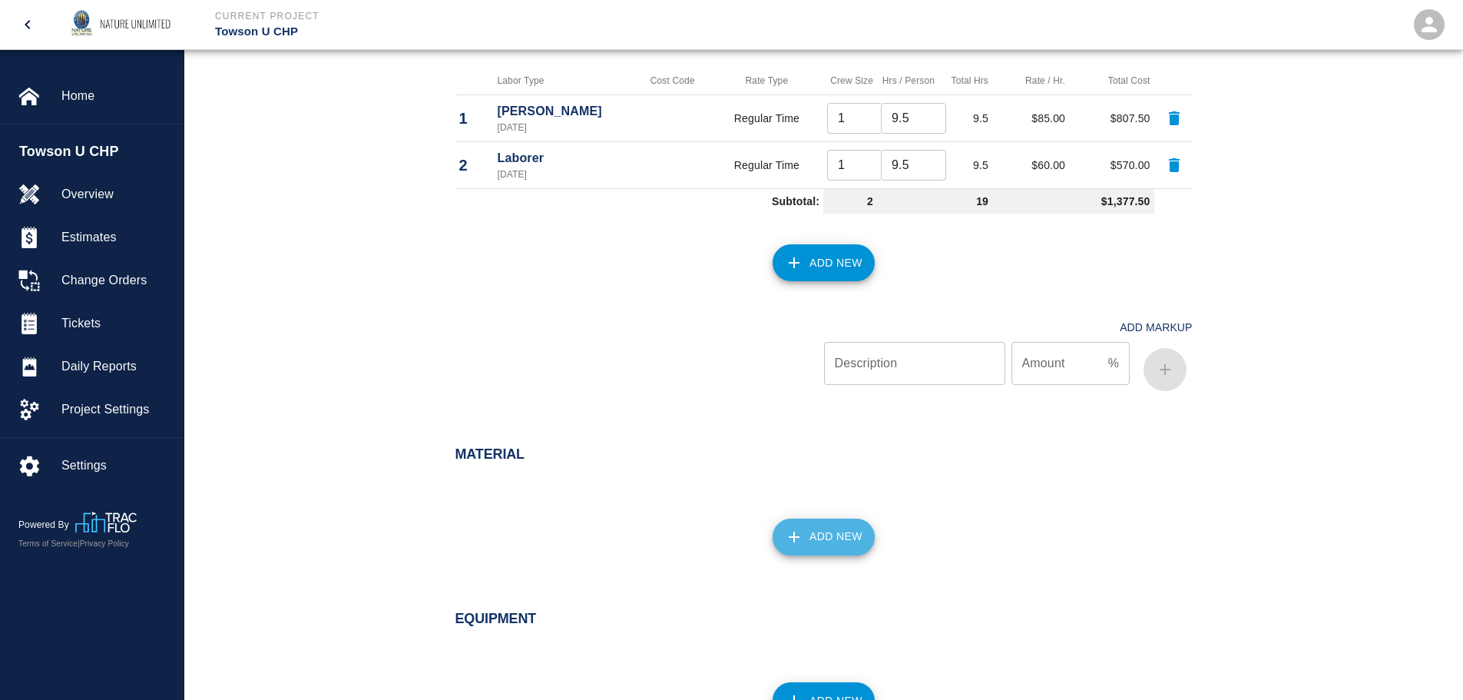
click at [812, 534] on button "Add New" at bounding box center [823, 536] width 102 height 37
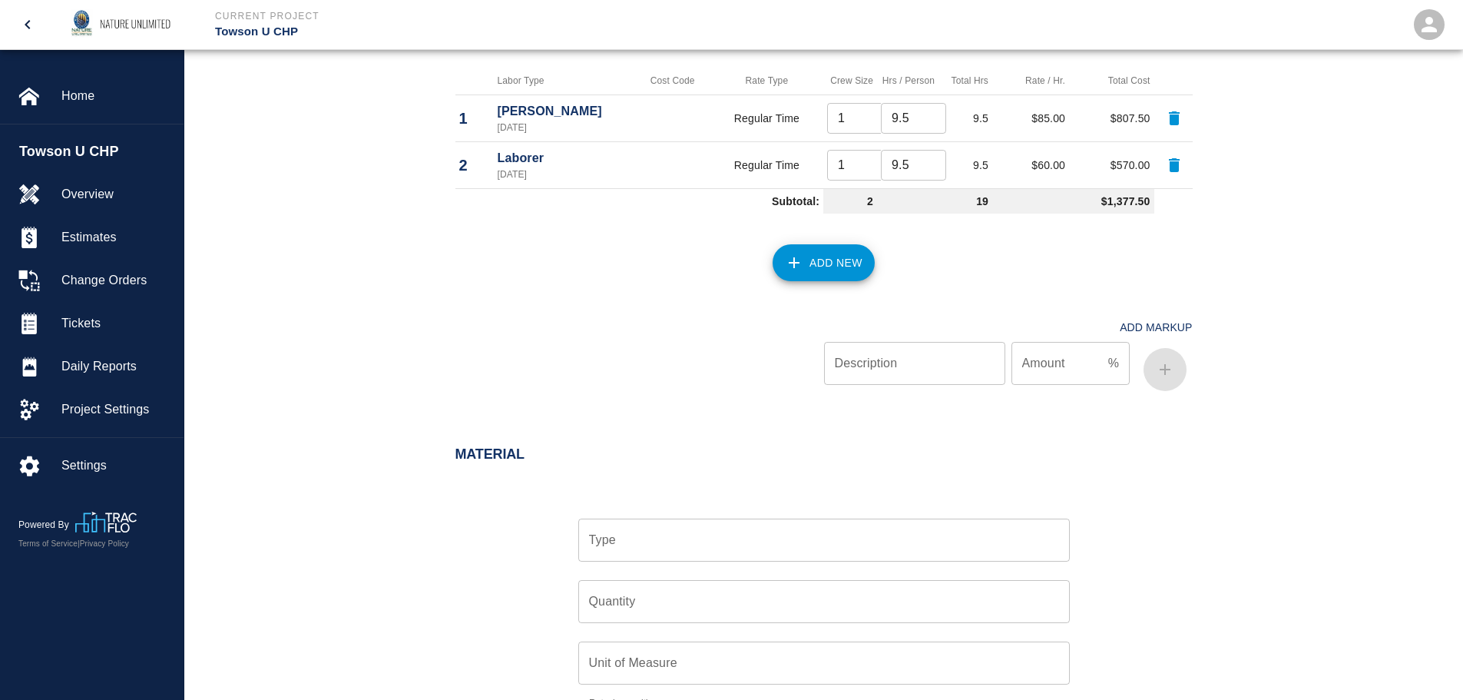
click at [660, 544] on input "Type" at bounding box center [824, 539] width 478 height 29
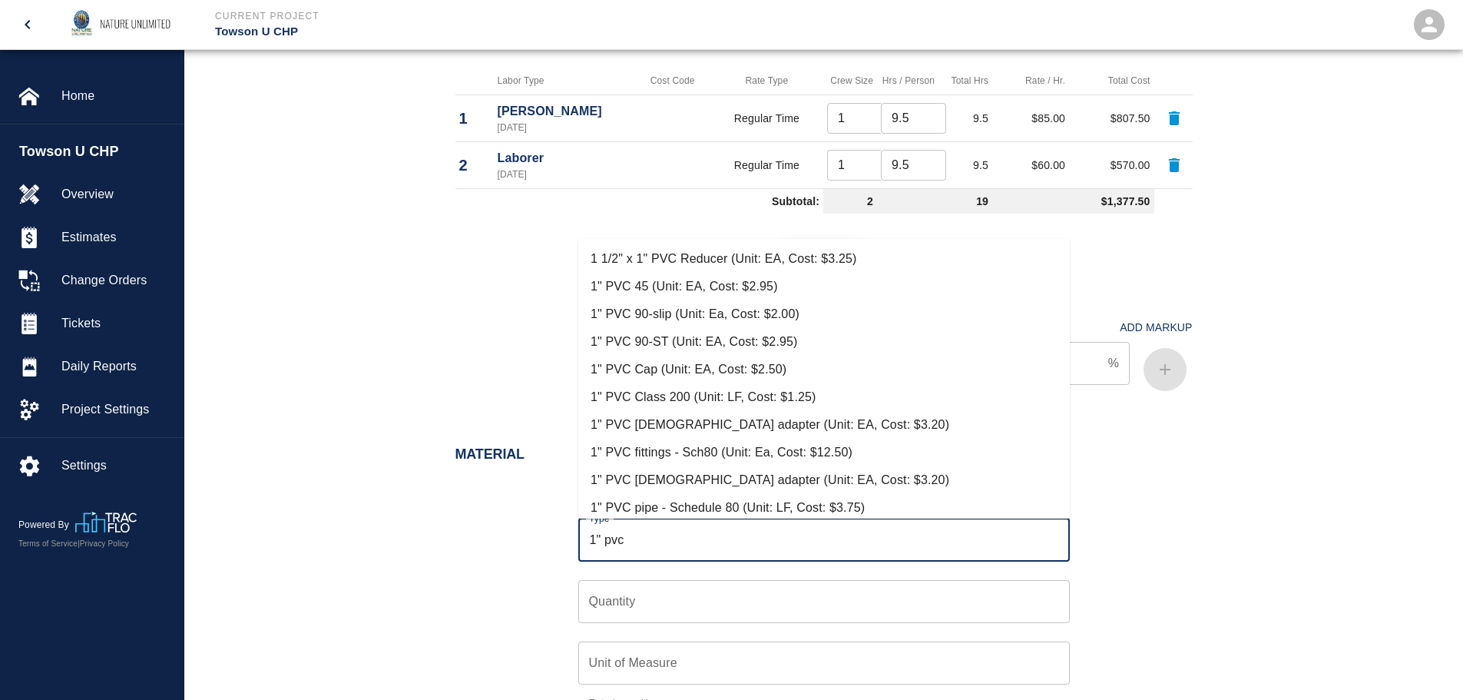
click at [658, 392] on li "1" PVC Class 200 (Unit: LF, Cost: $1.25)" at bounding box center [823, 397] width 491 height 28
type input "1" PVC Class 200 (Unit: LF, Cost: $1.25)"
type input "LF"
type input "1.25"
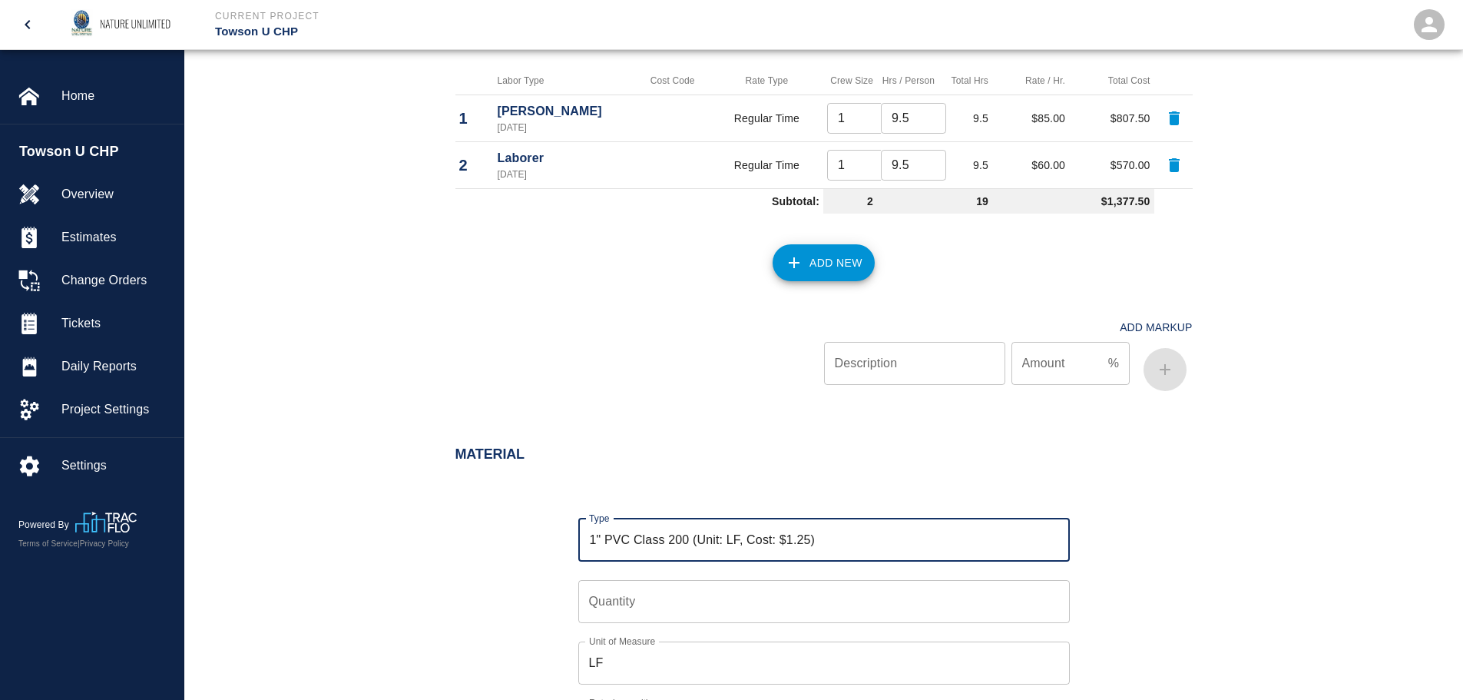
type input "1" PVC Class 200 (Unit: LF, Cost: $1.25)"
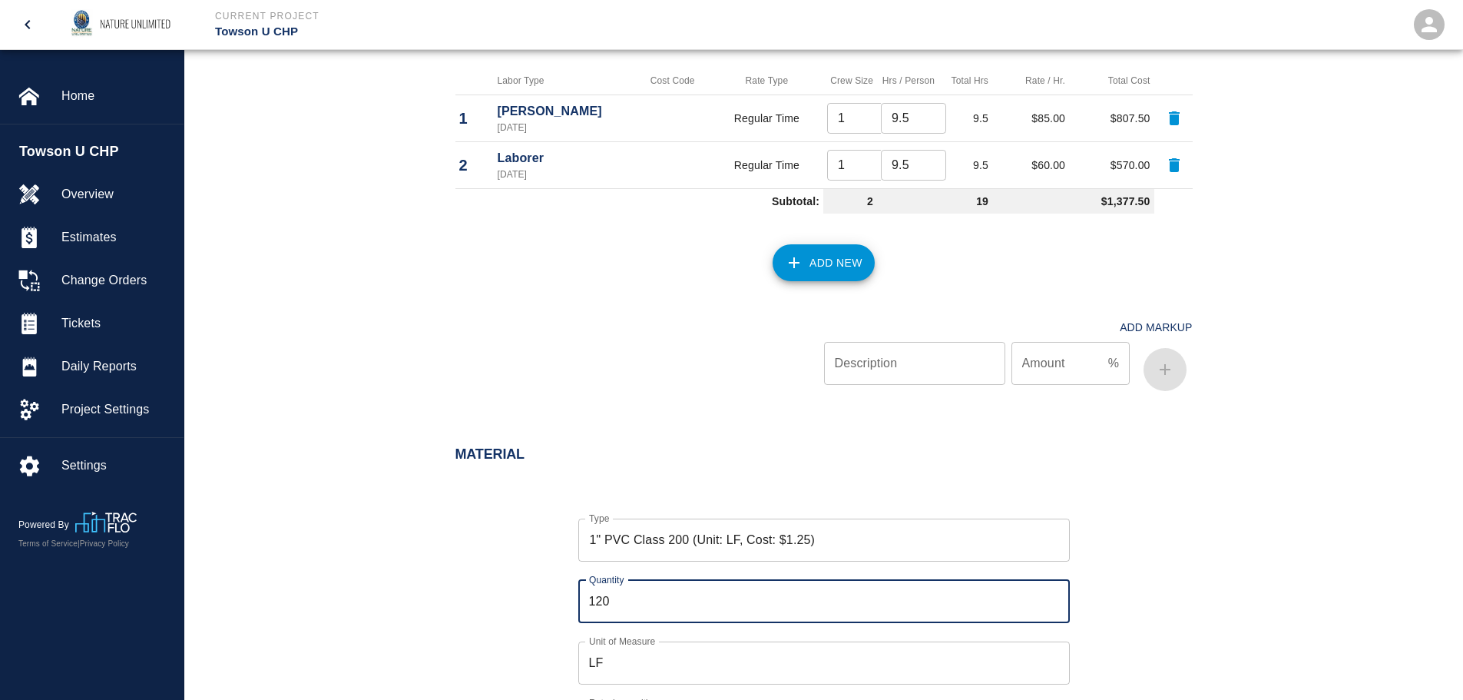
type input "120"
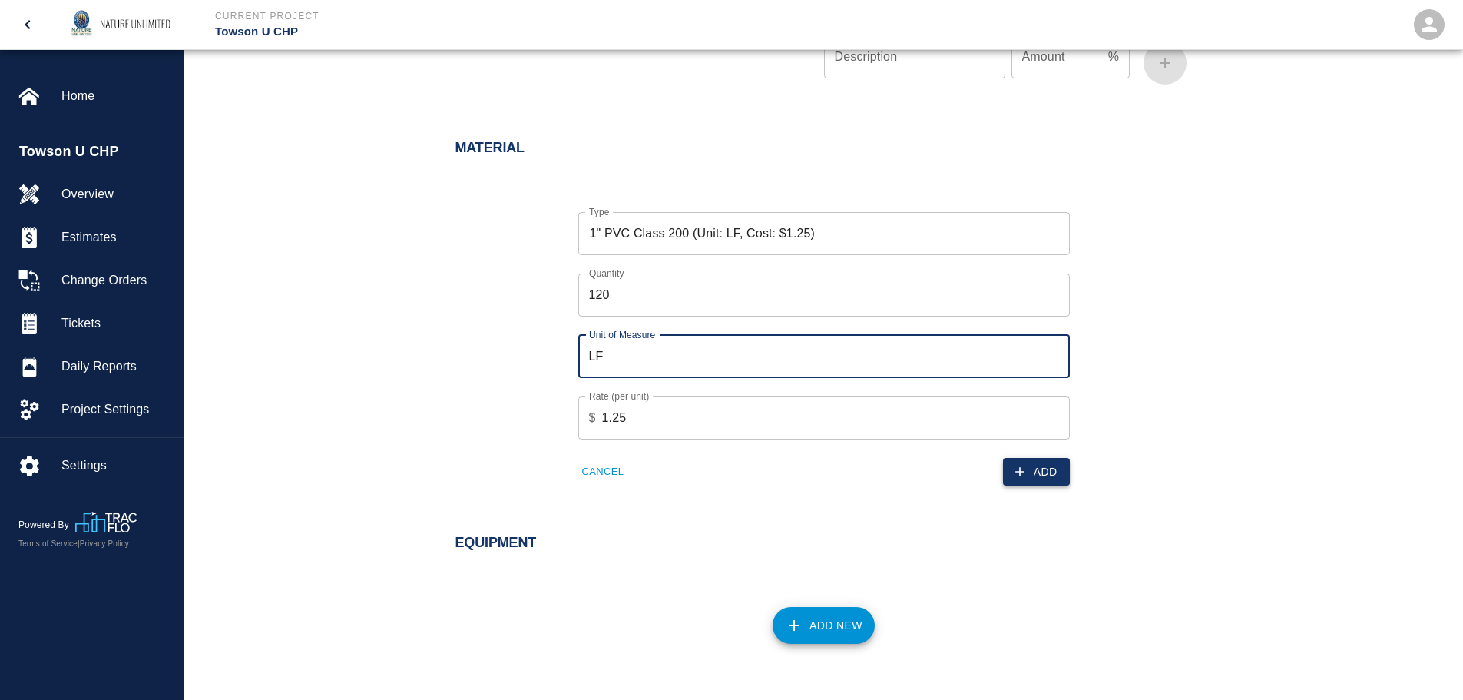
scroll to position [1106, 0]
click at [1024, 468] on icon "button" at bounding box center [1019, 470] width 15 height 15
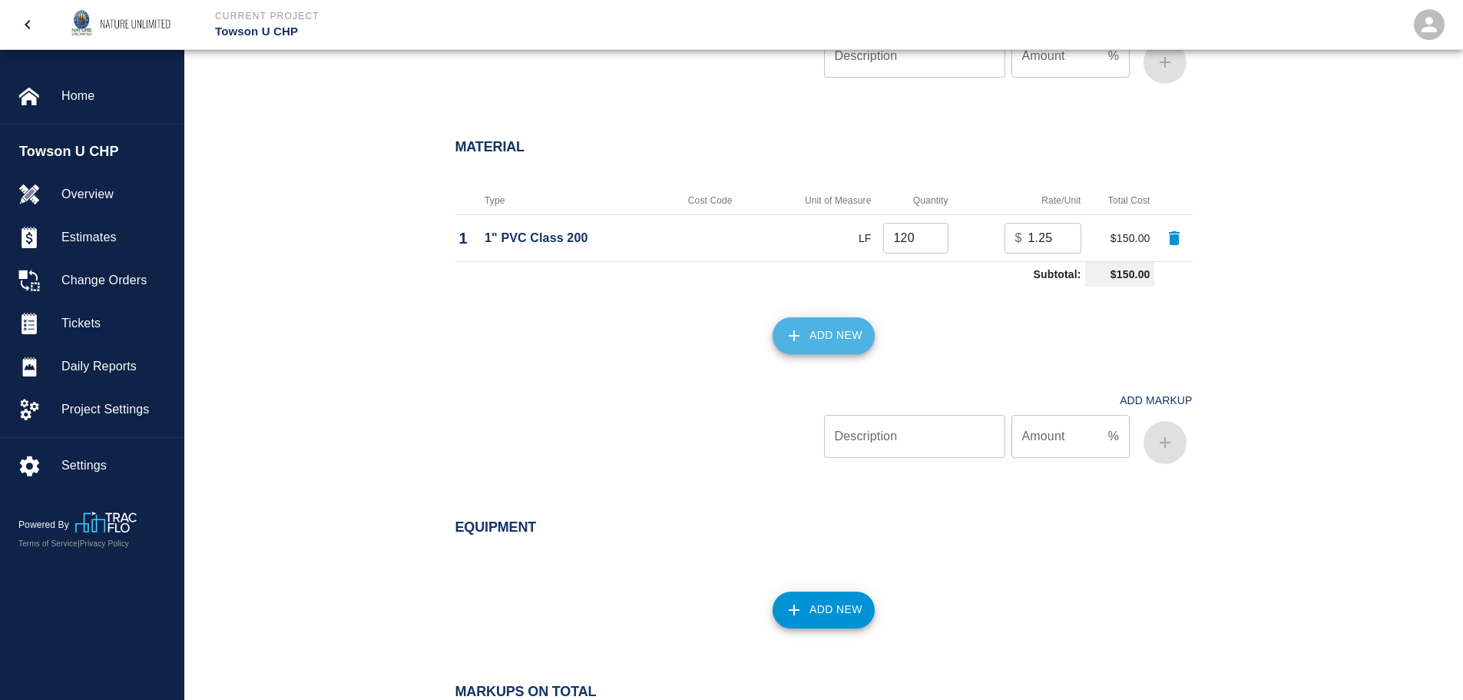
click at [825, 340] on button "Add New" at bounding box center [823, 335] width 102 height 37
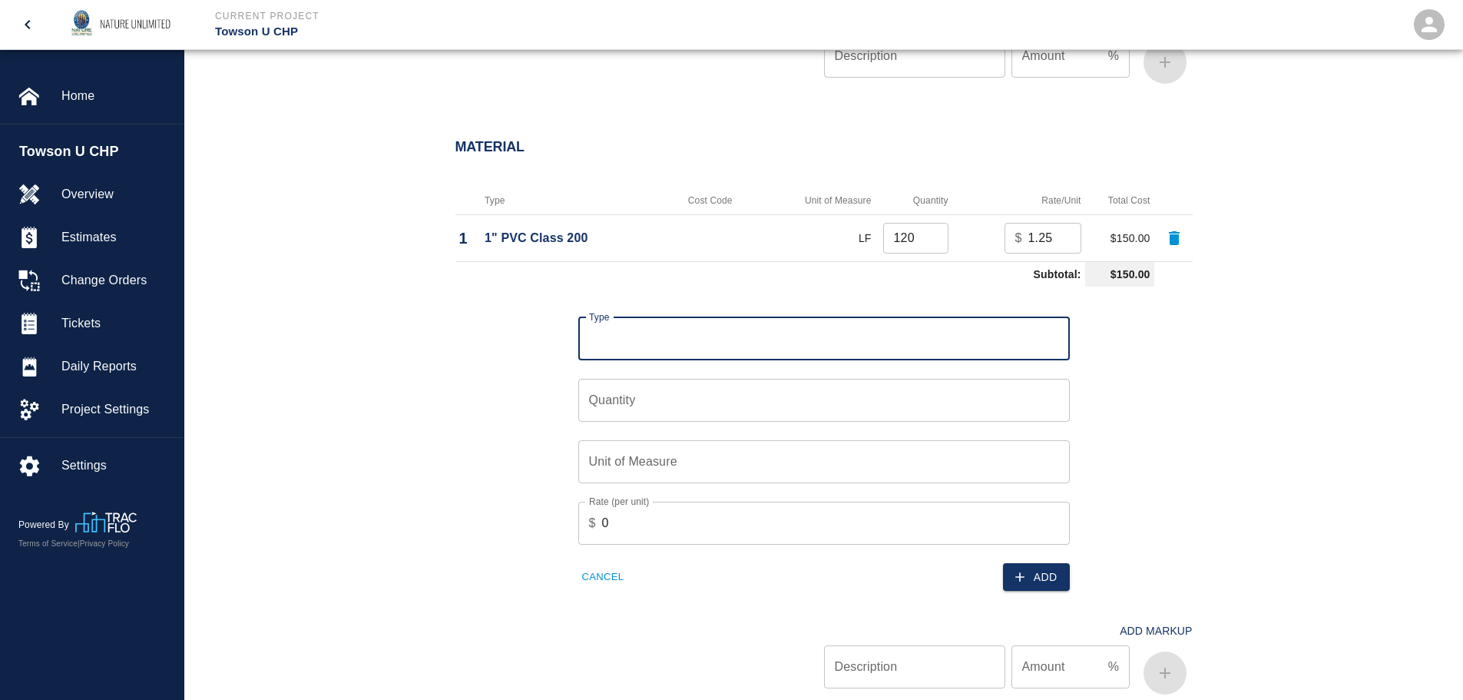
click at [825, 340] on input "Type" at bounding box center [824, 338] width 478 height 29
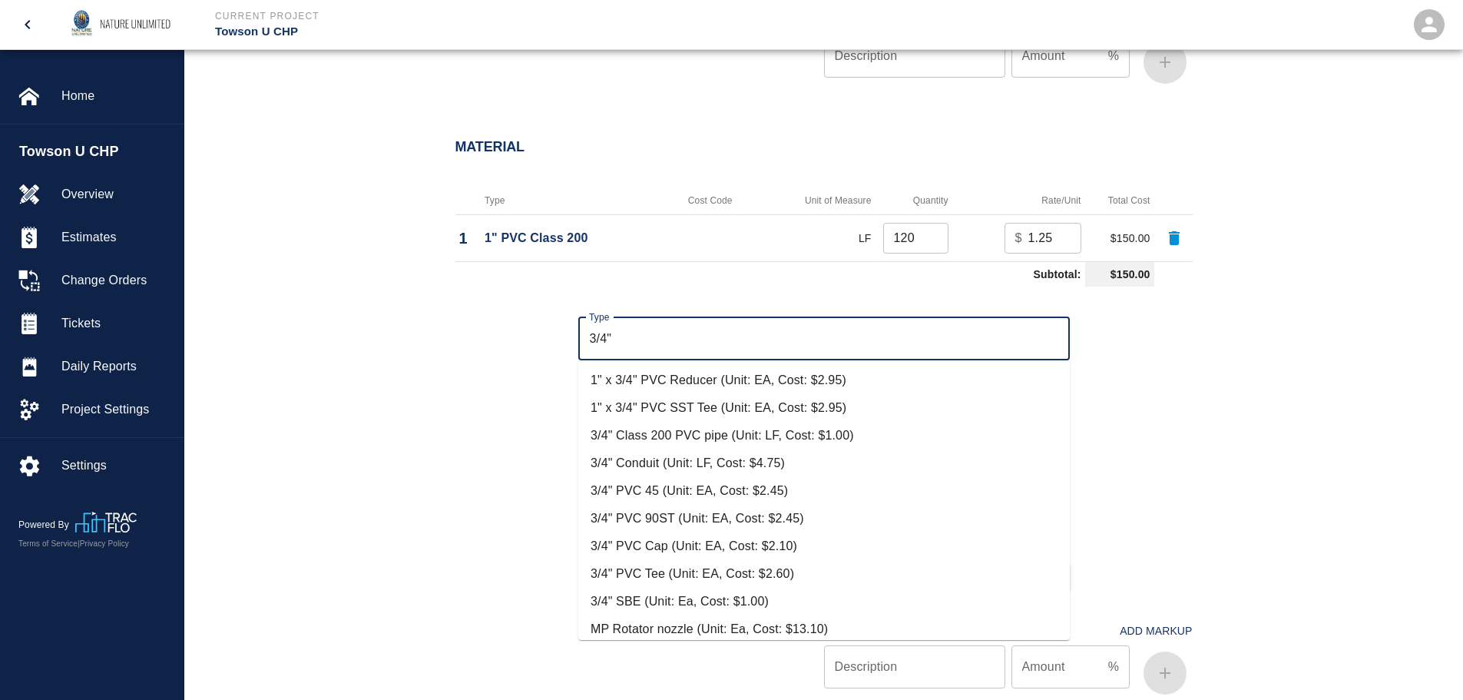
click at [667, 437] on li "3/4" Class 200 PVC pipe (Unit: LF, Cost: $1.00)" at bounding box center [823, 436] width 491 height 28
type input "3/4" Class 200 PVC pipe (Unit: LF, Cost: $1.00)"
type input "LF"
type input "1"
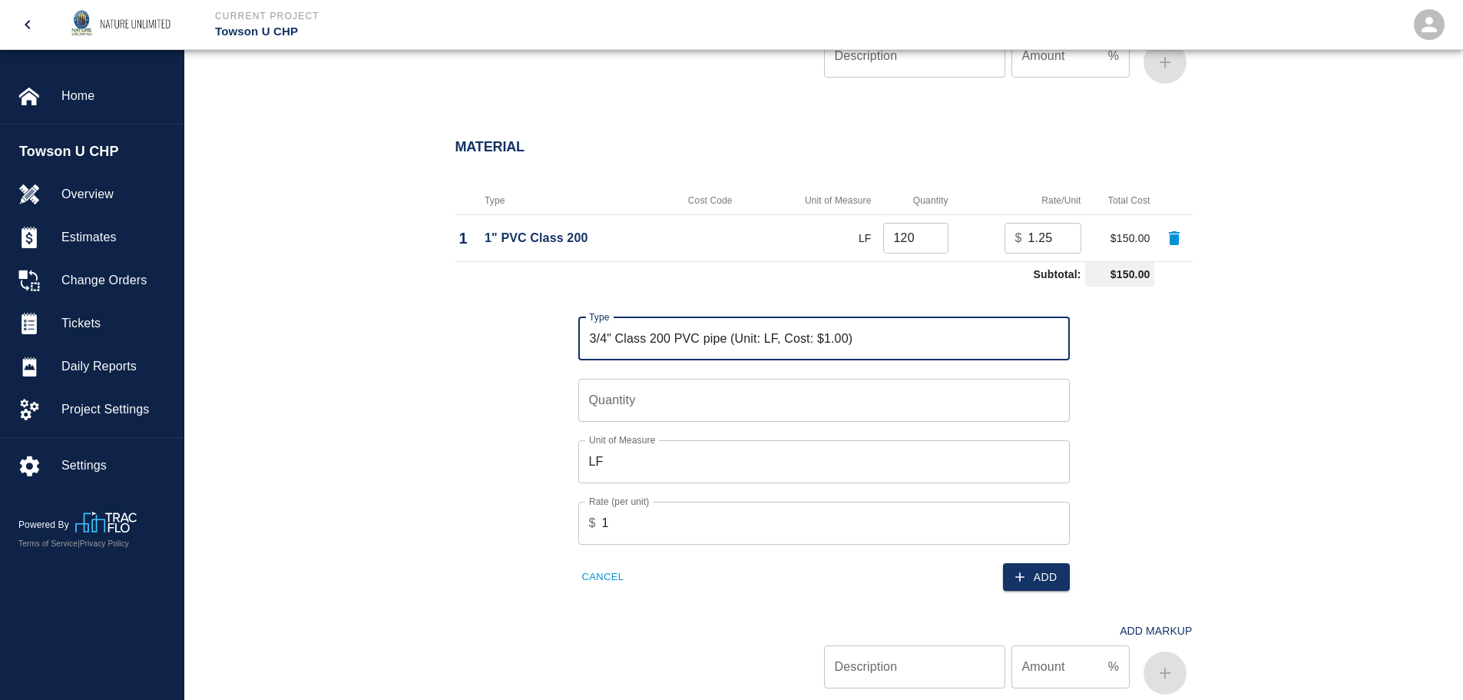
type input "3/4" Class 200 PVC pipe (Unit: LF, Cost: $1.00)"
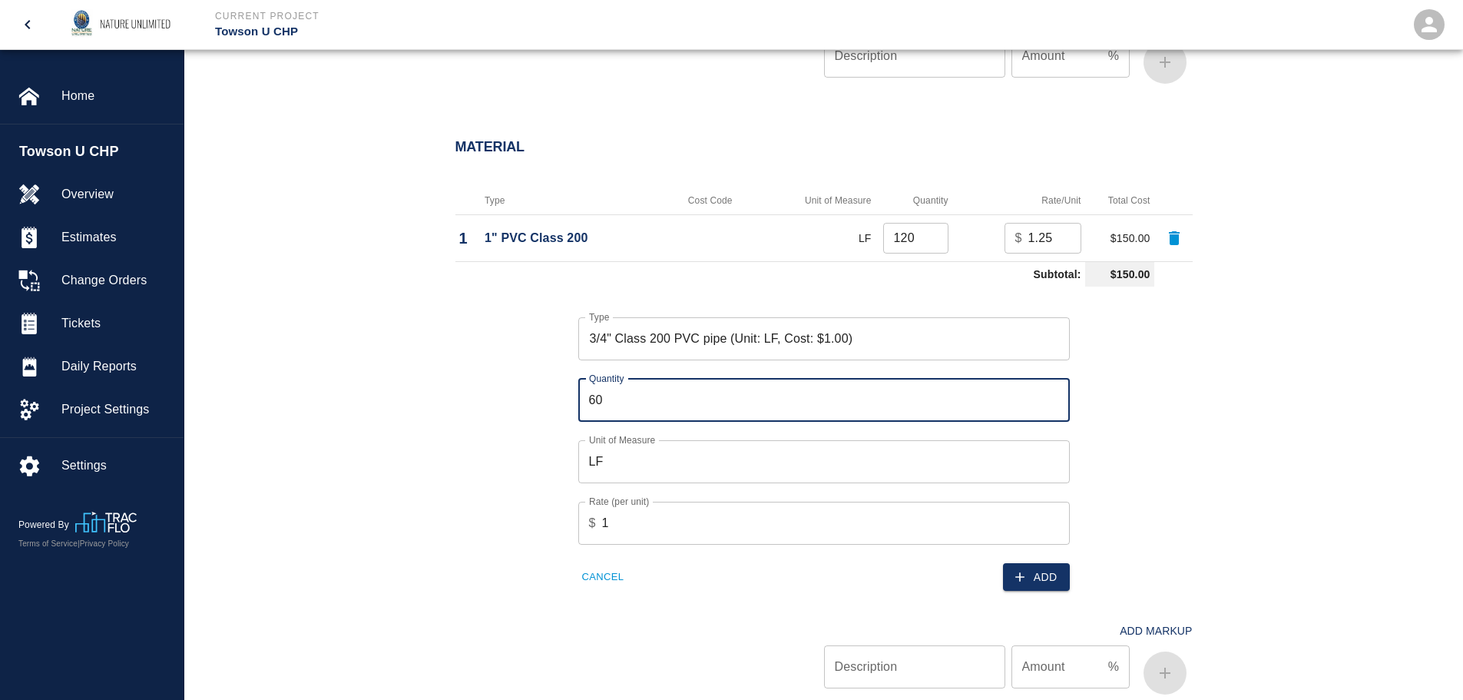
type input "60"
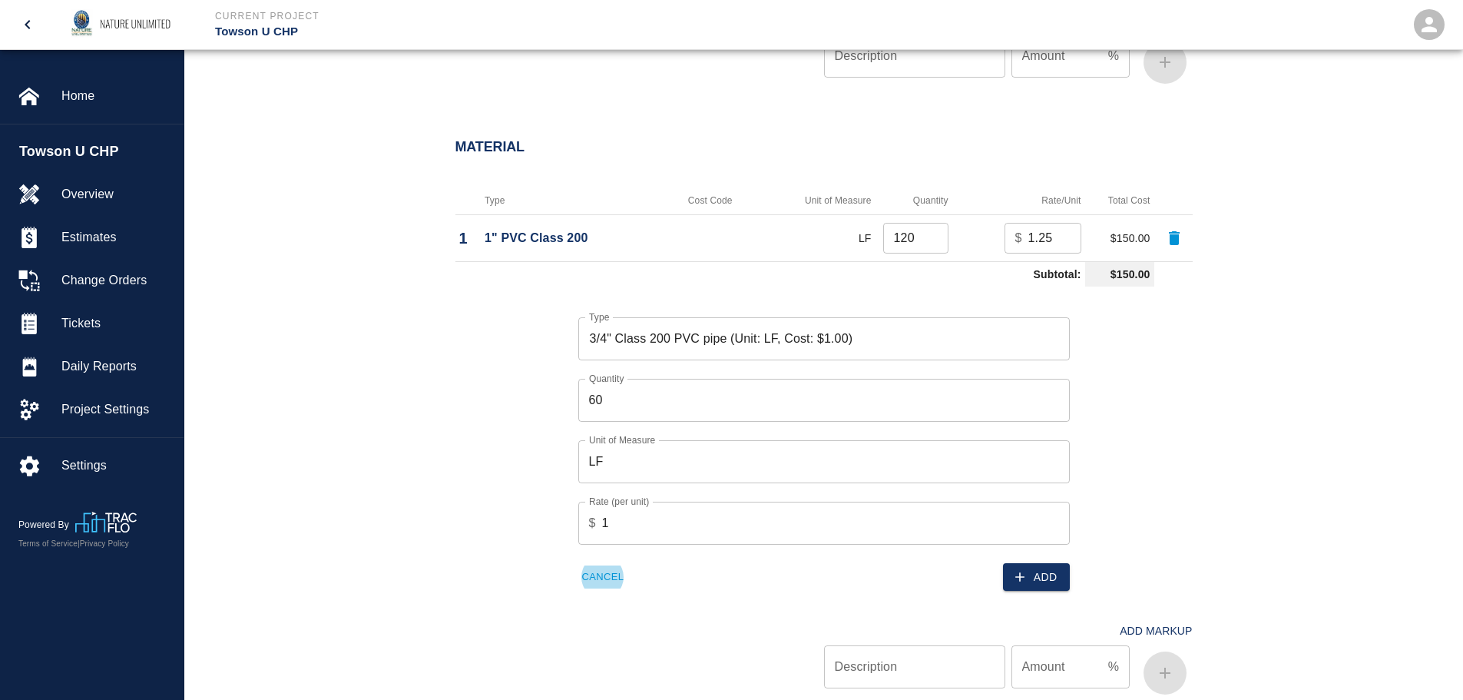
drag, startPoint x: 1052, startPoint y: 587, endPoint x: 1017, endPoint y: 560, distance: 43.8
click at [1052, 586] on button "Add" at bounding box center [1036, 577] width 67 height 28
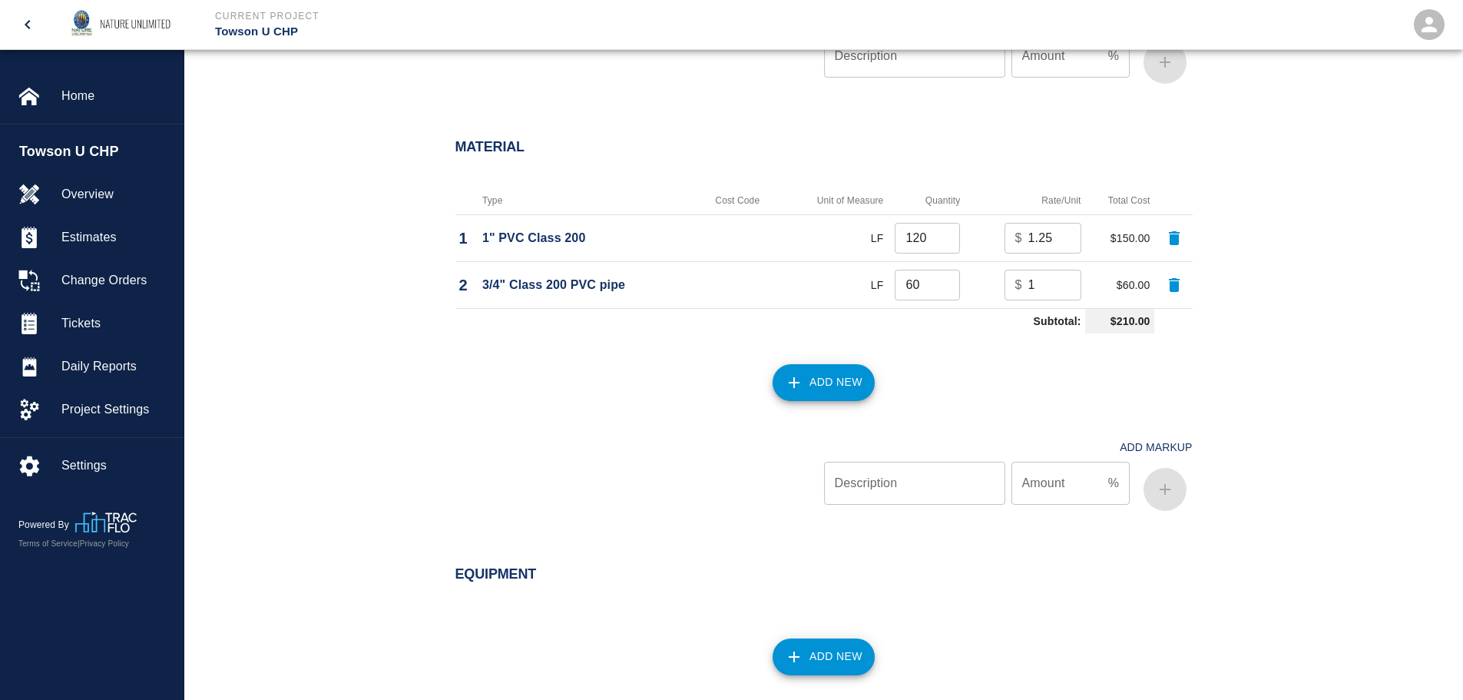
click at [853, 382] on button "Add New" at bounding box center [823, 382] width 102 height 37
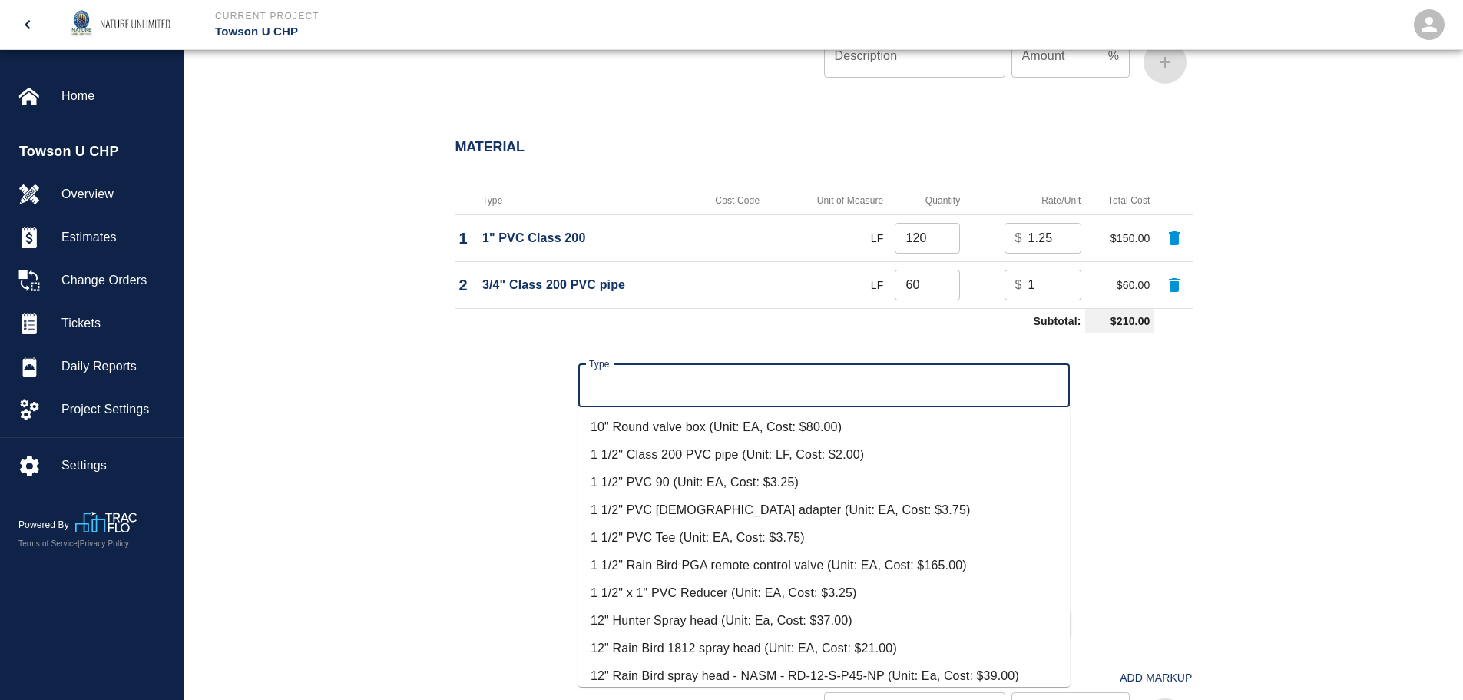
click at [853, 382] on input "Type" at bounding box center [824, 385] width 478 height 29
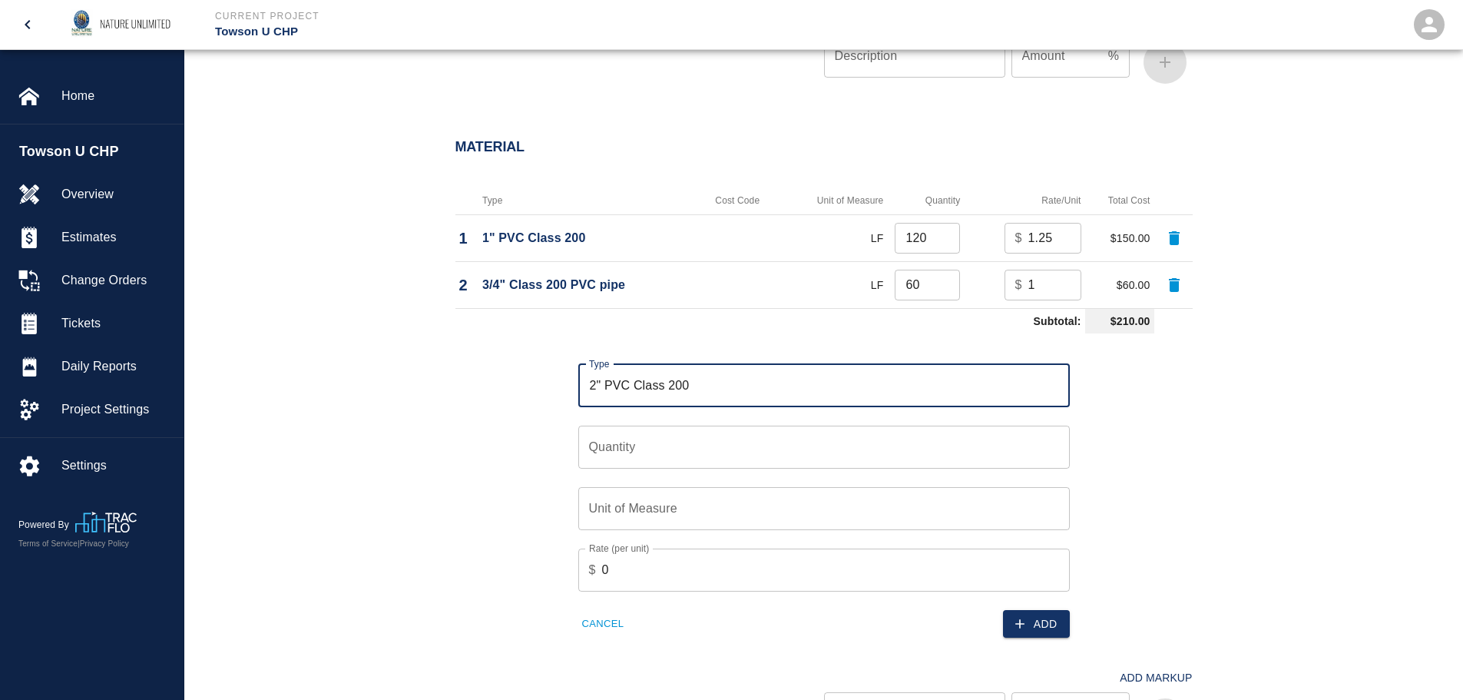
type input "2" PVC Class 200"
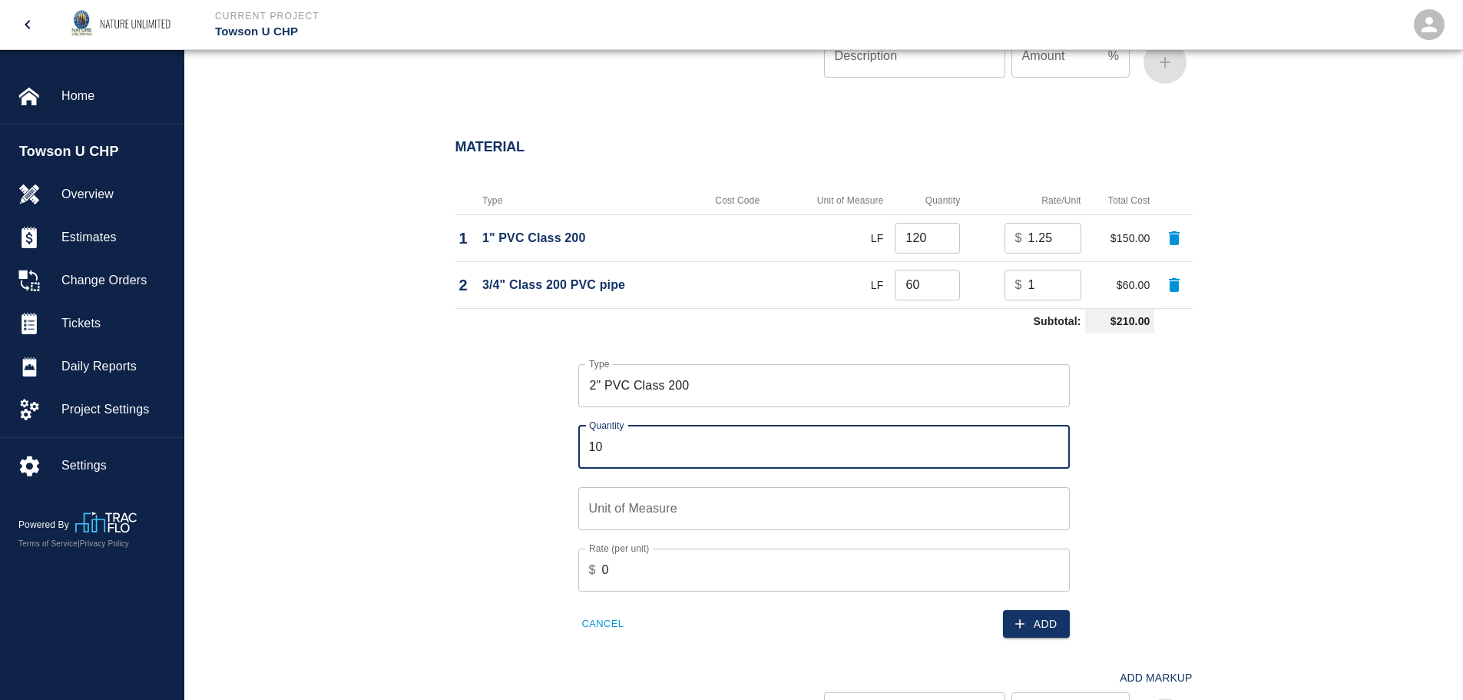
type input "10"
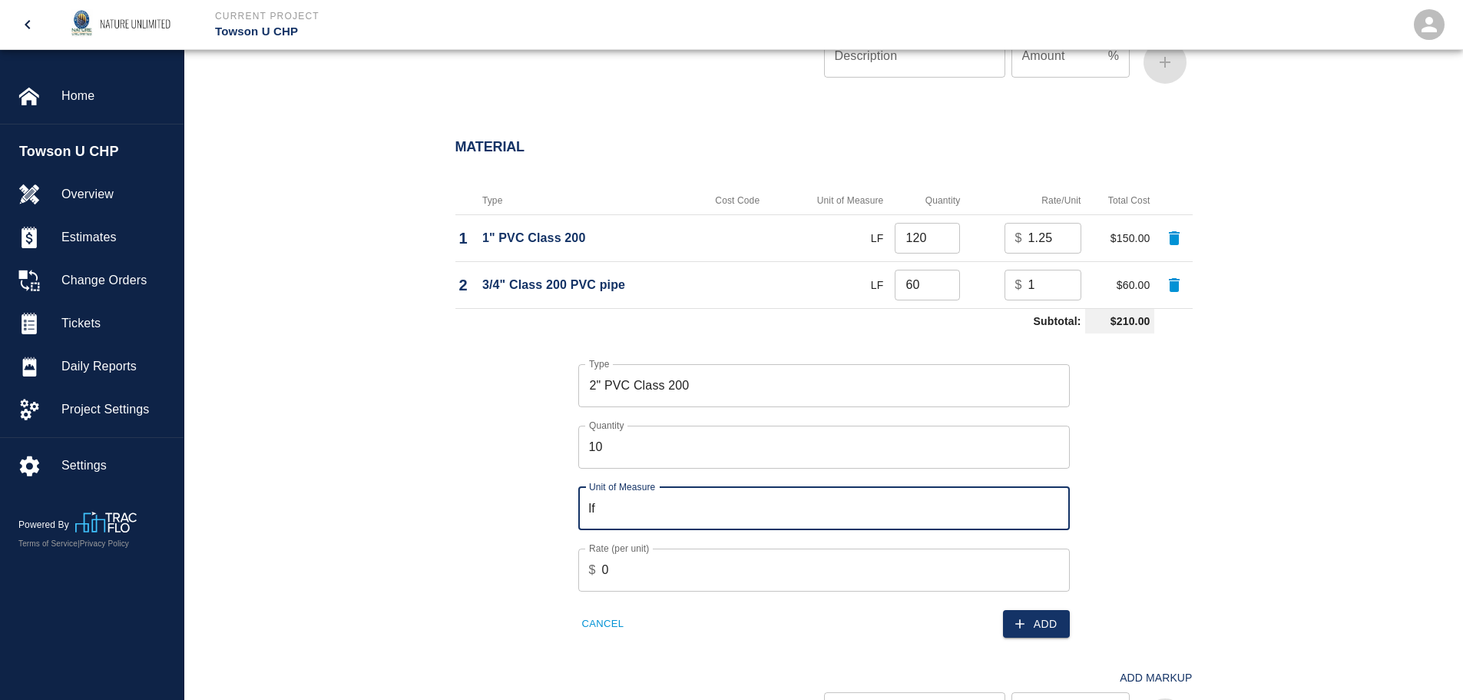
type input "l"
type input "LF"
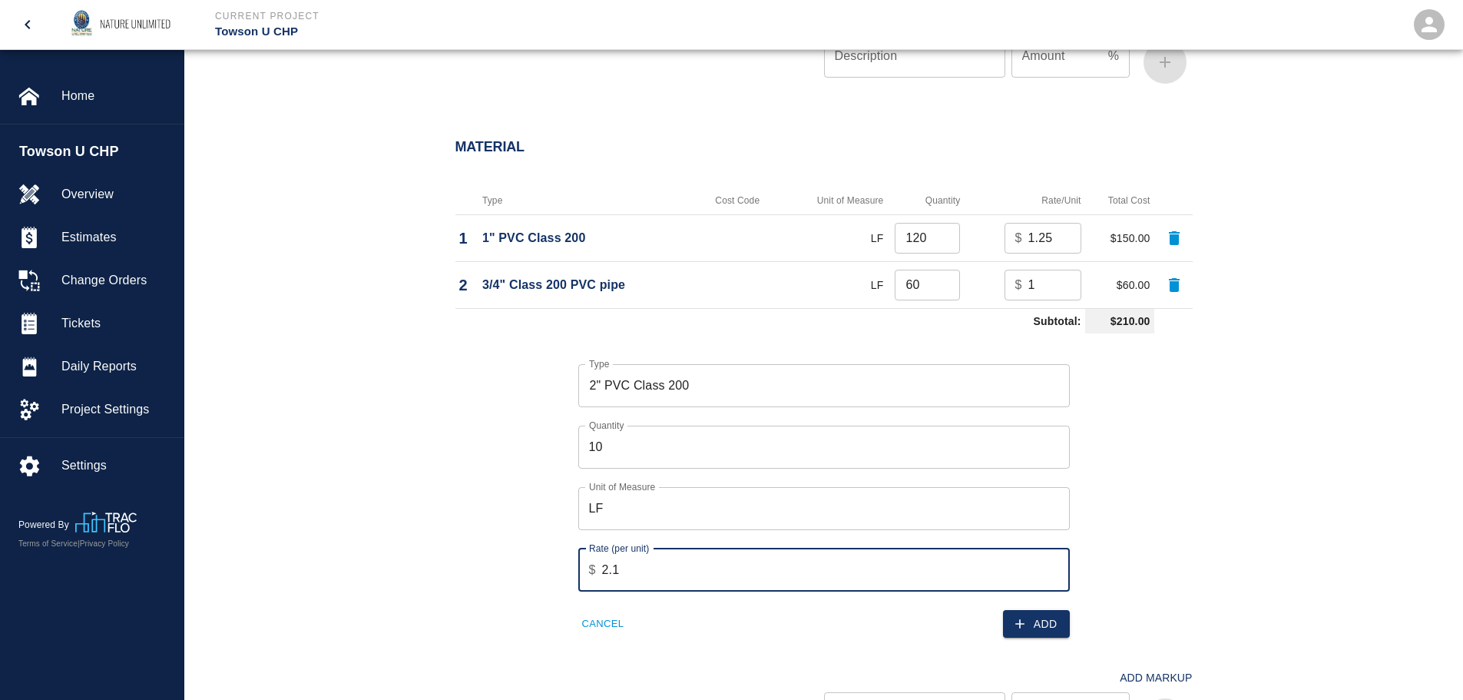
type input "2.1"
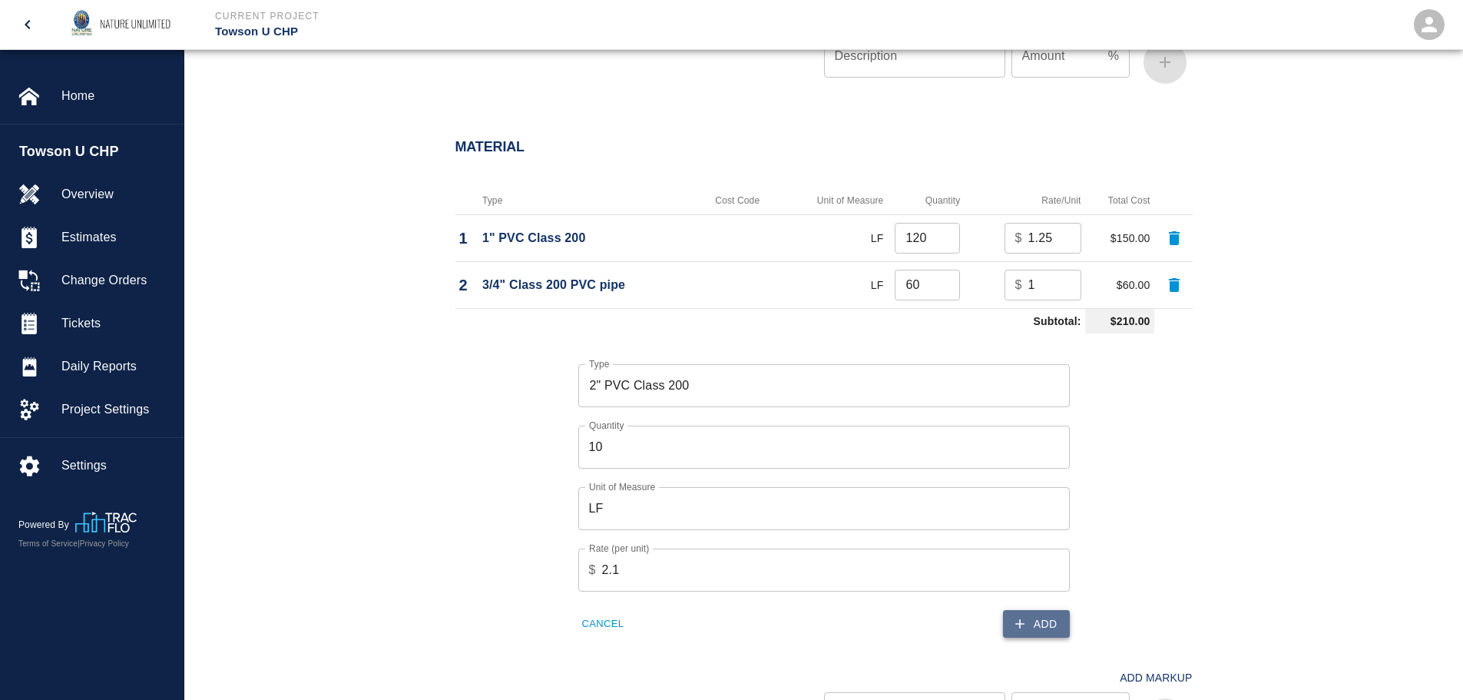
click at [1022, 625] on icon "button" at bounding box center [1019, 623] width 15 height 15
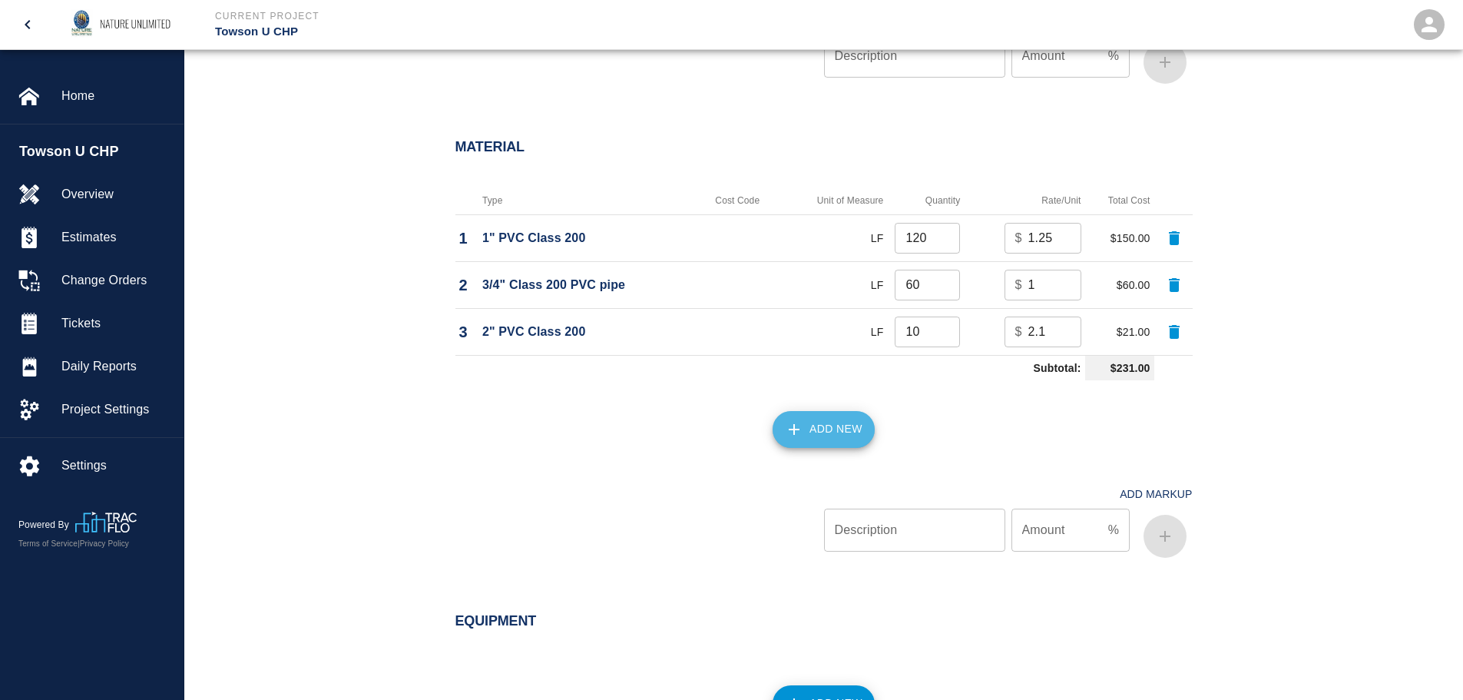
click at [842, 425] on button "Add New" at bounding box center [823, 429] width 102 height 37
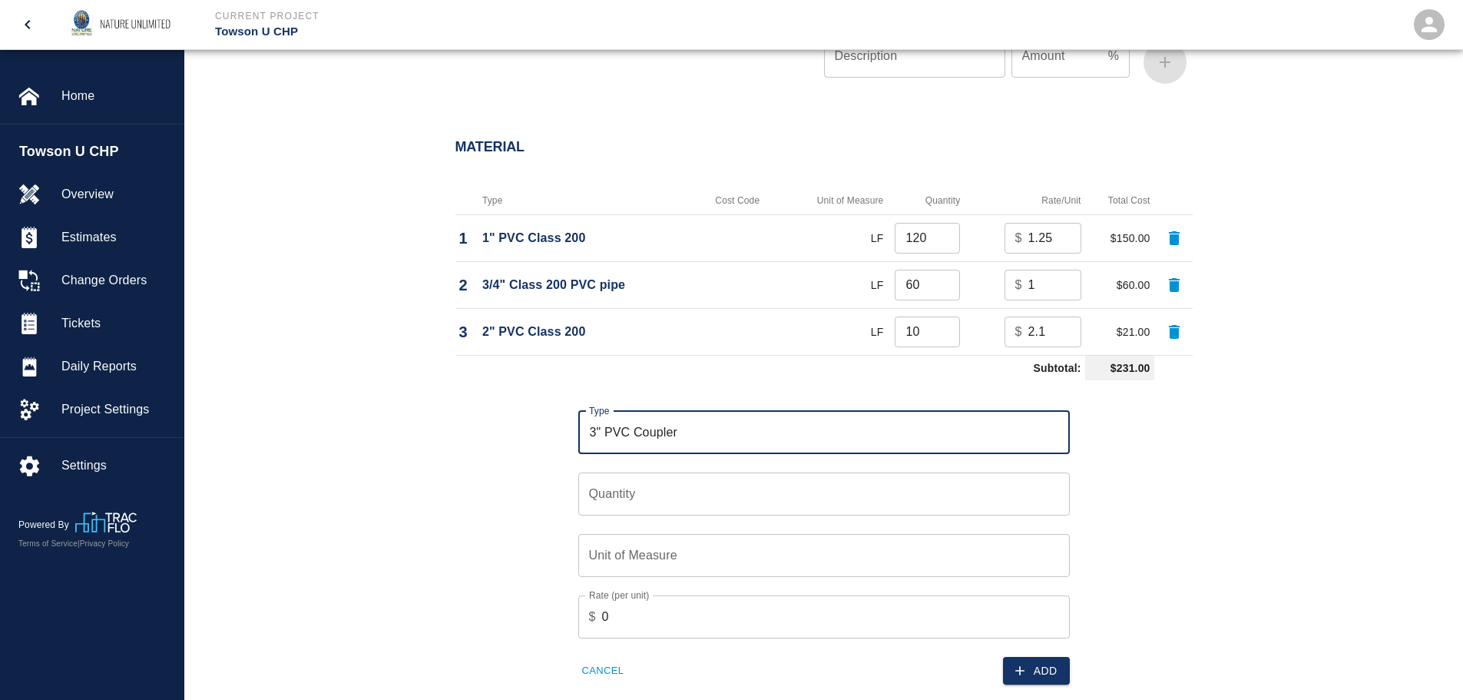
type input "3" PVC Coupler"
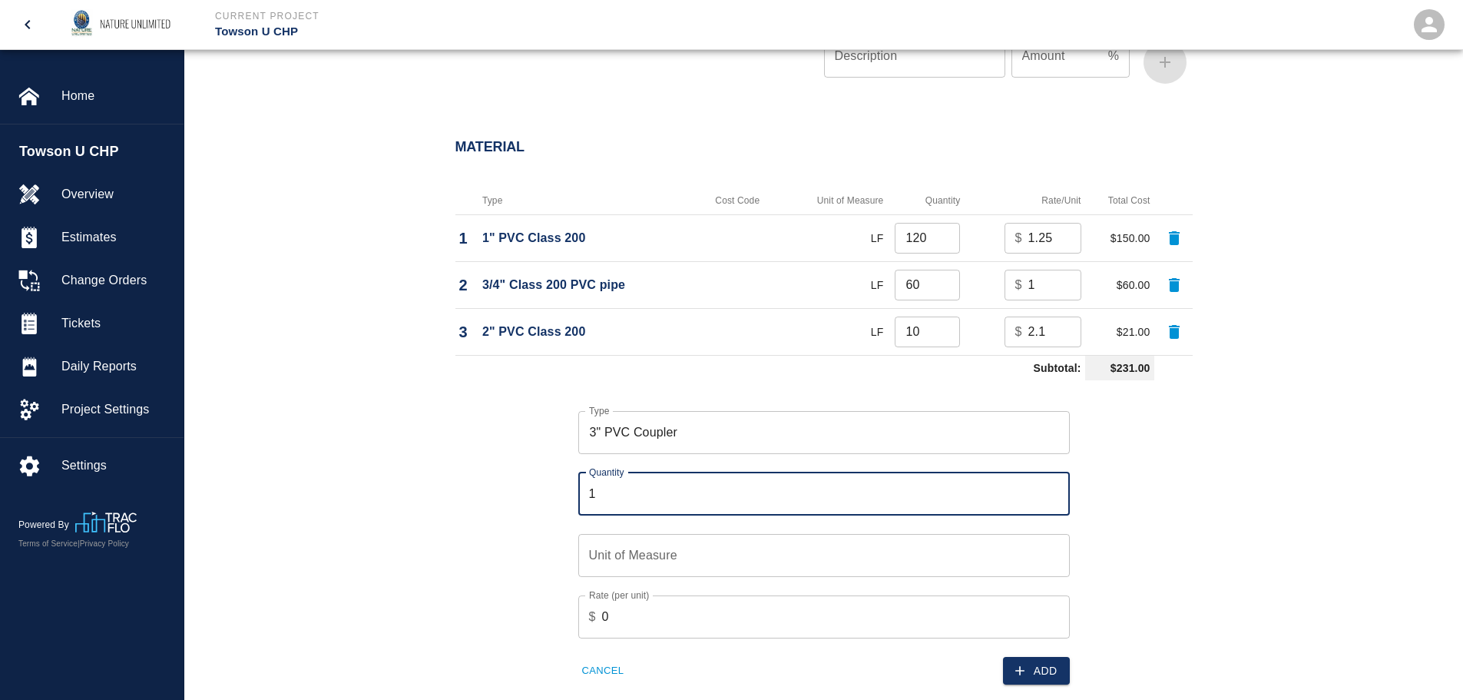
type input "1"
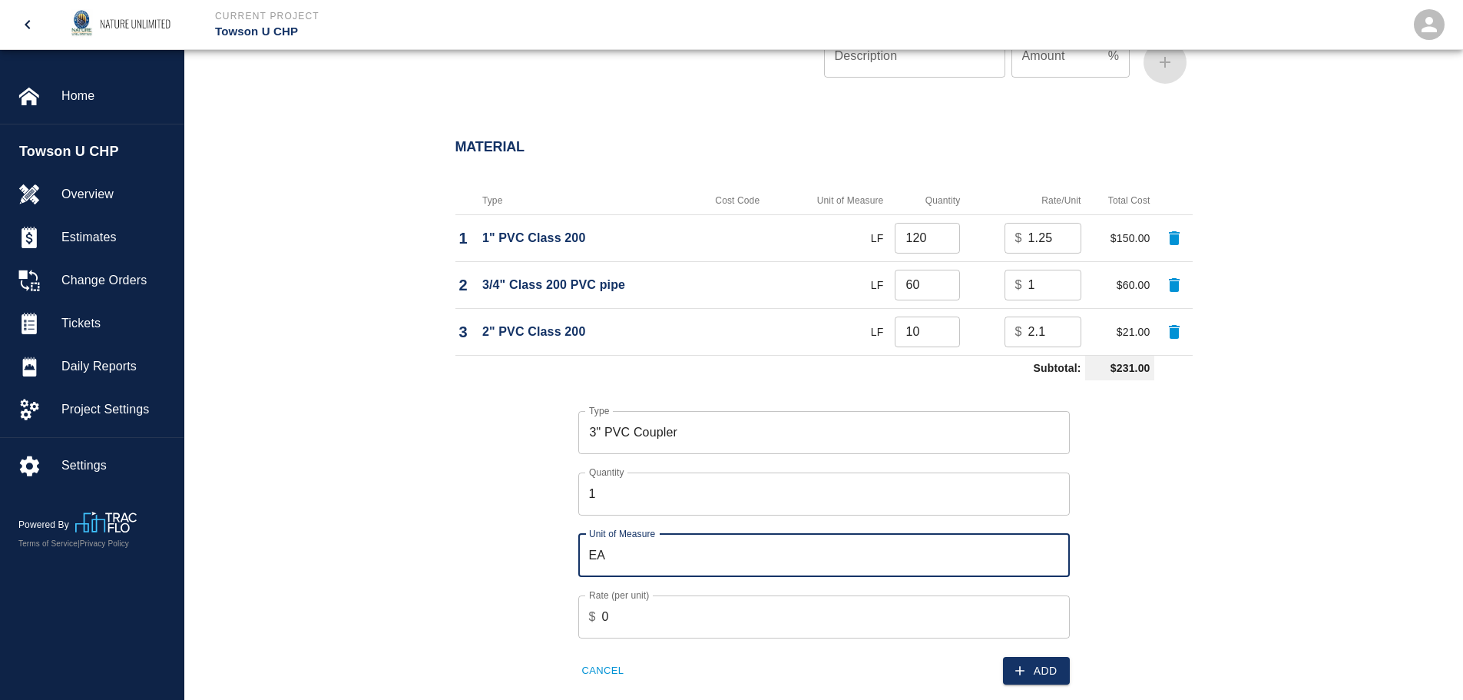
type input "EA"
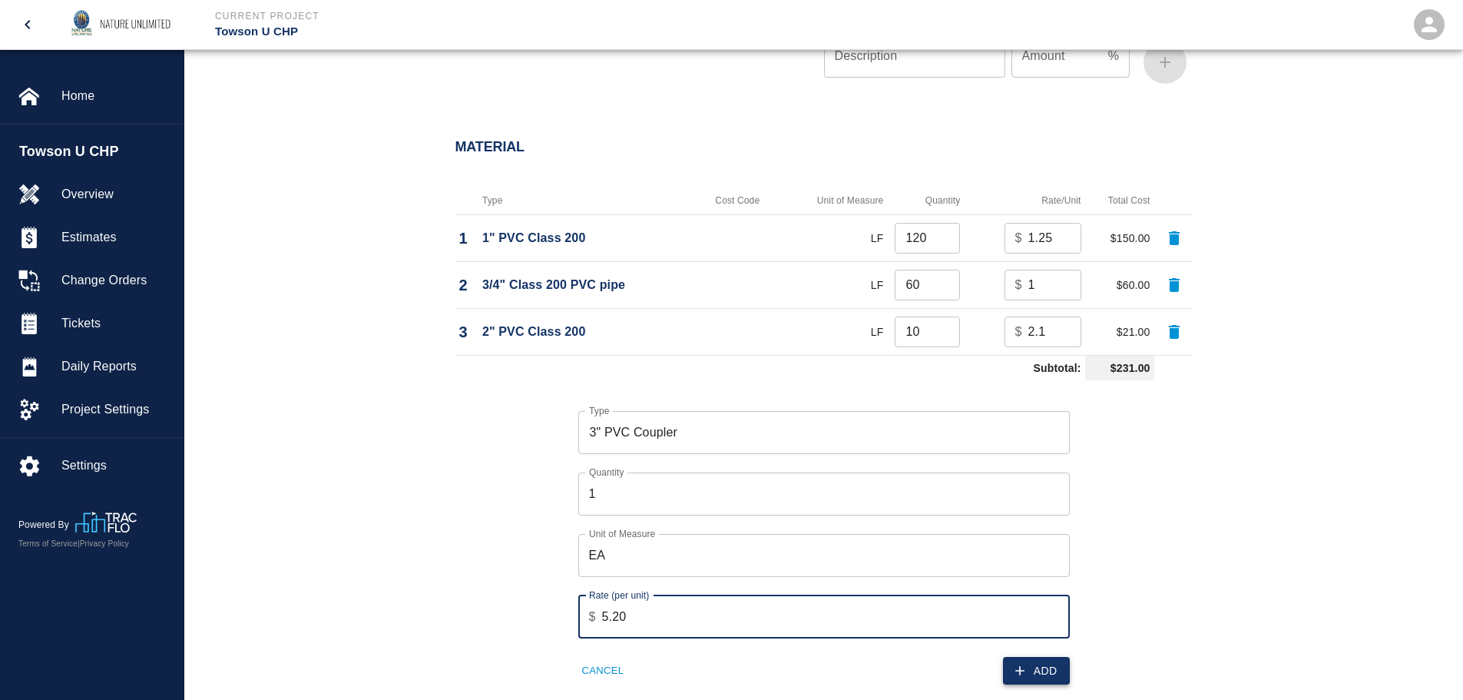
type input "5.20"
click at [1026, 671] on icon "button" at bounding box center [1019, 670] width 15 height 15
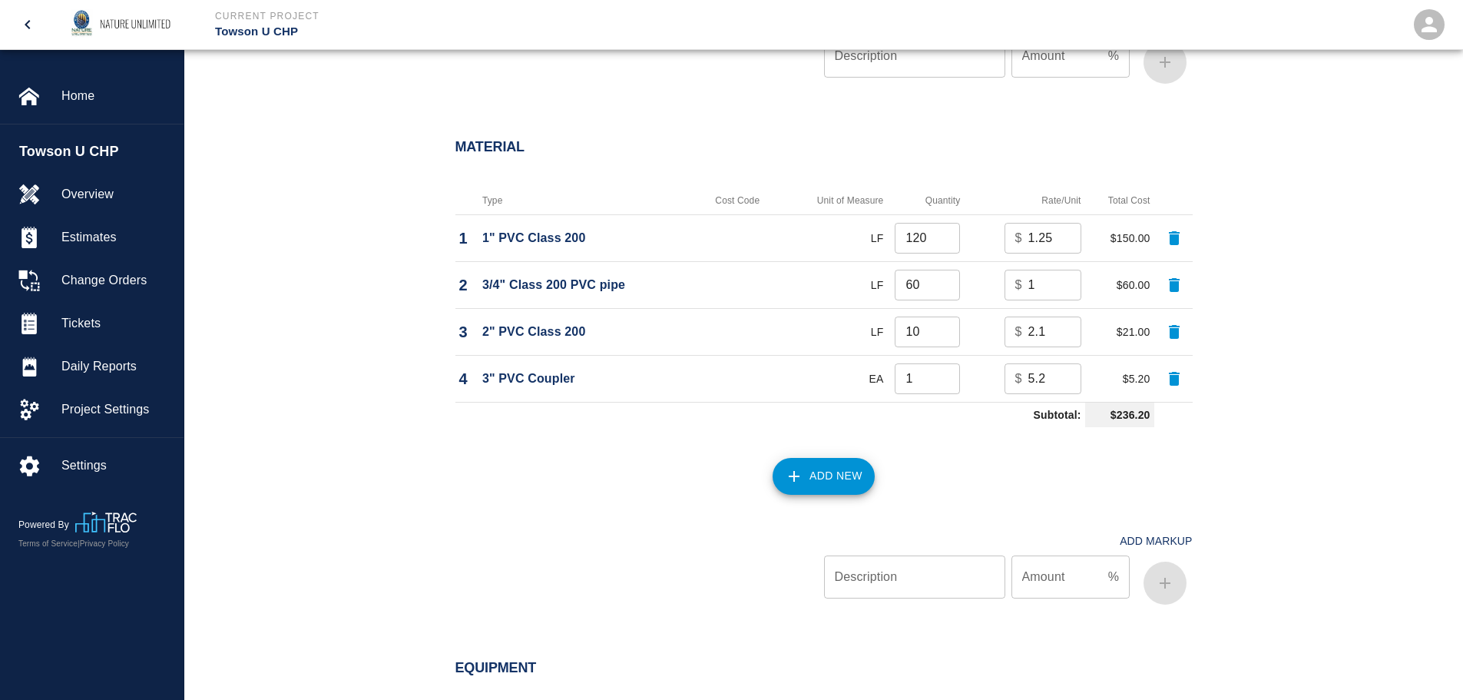
click at [825, 475] on button "Add New" at bounding box center [823, 476] width 102 height 37
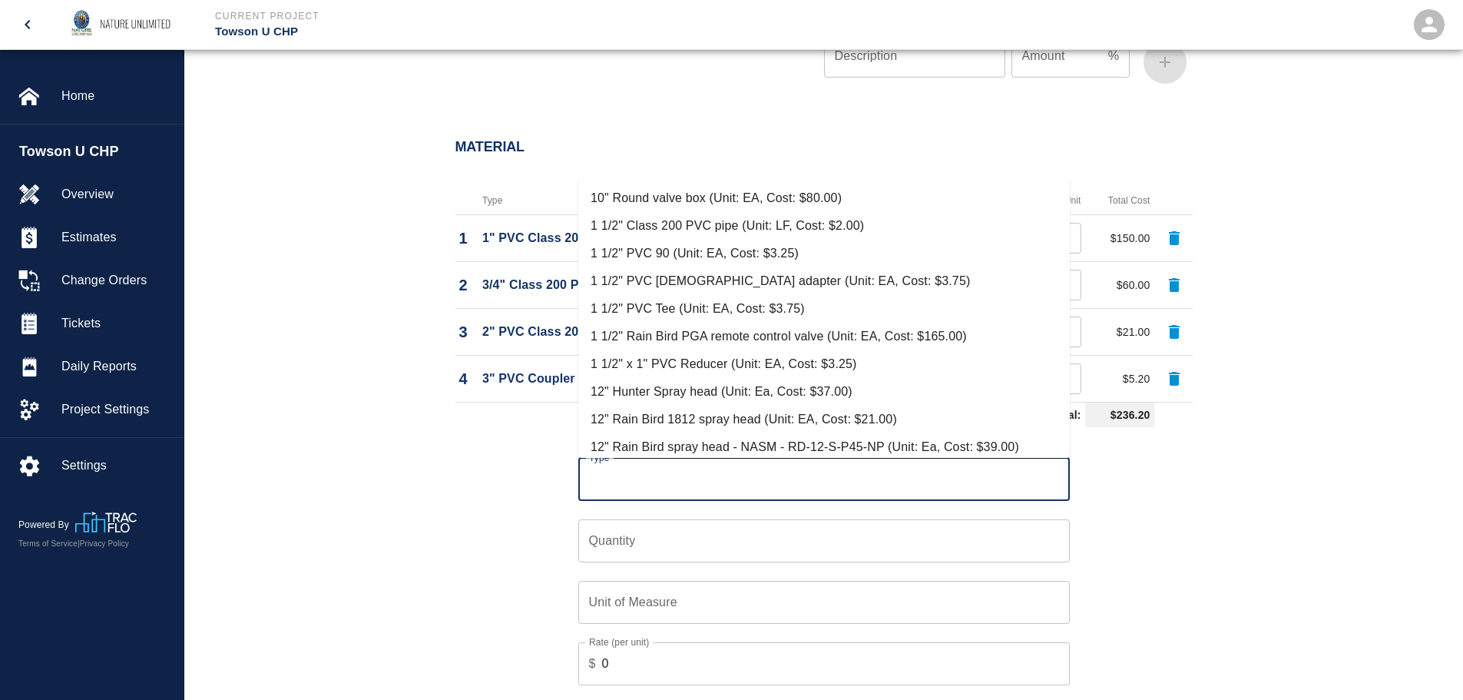
click at [620, 478] on input "Type" at bounding box center [824, 479] width 478 height 29
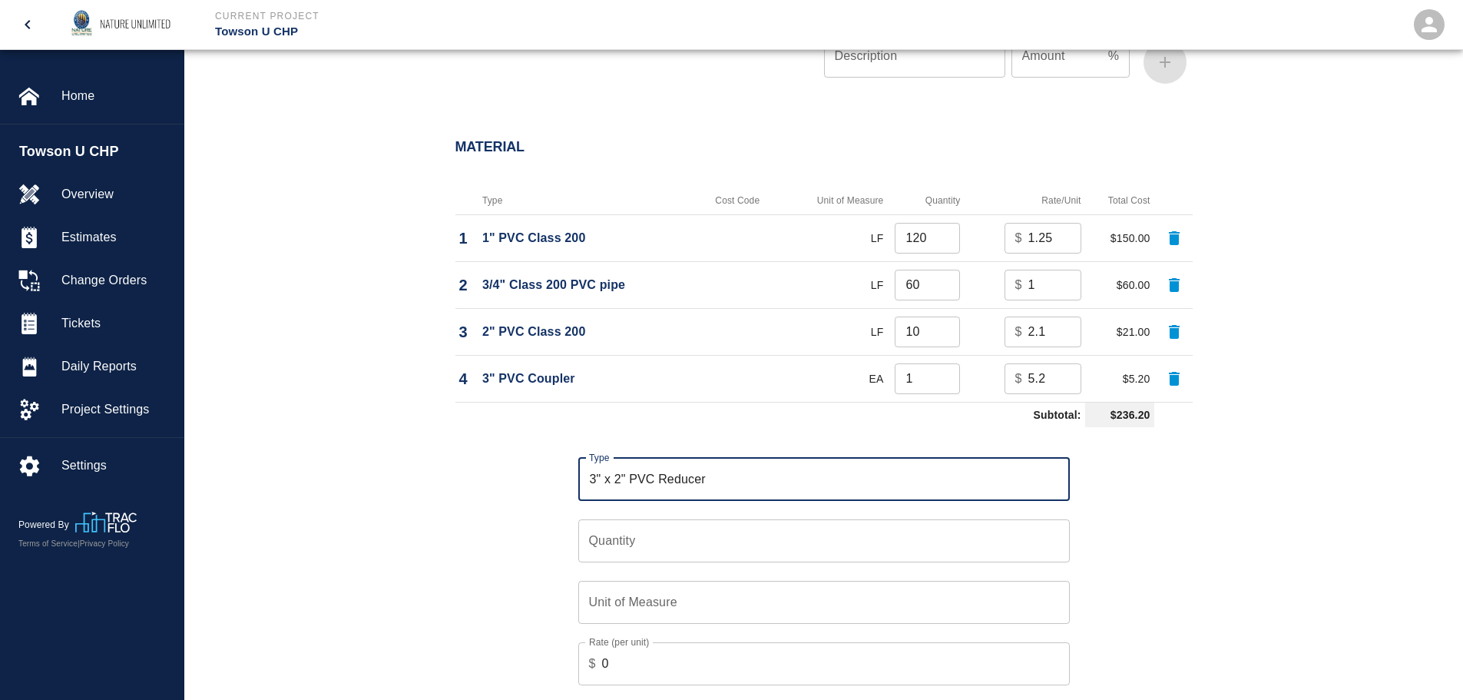
type input "3" x 2" PVC Reducer"
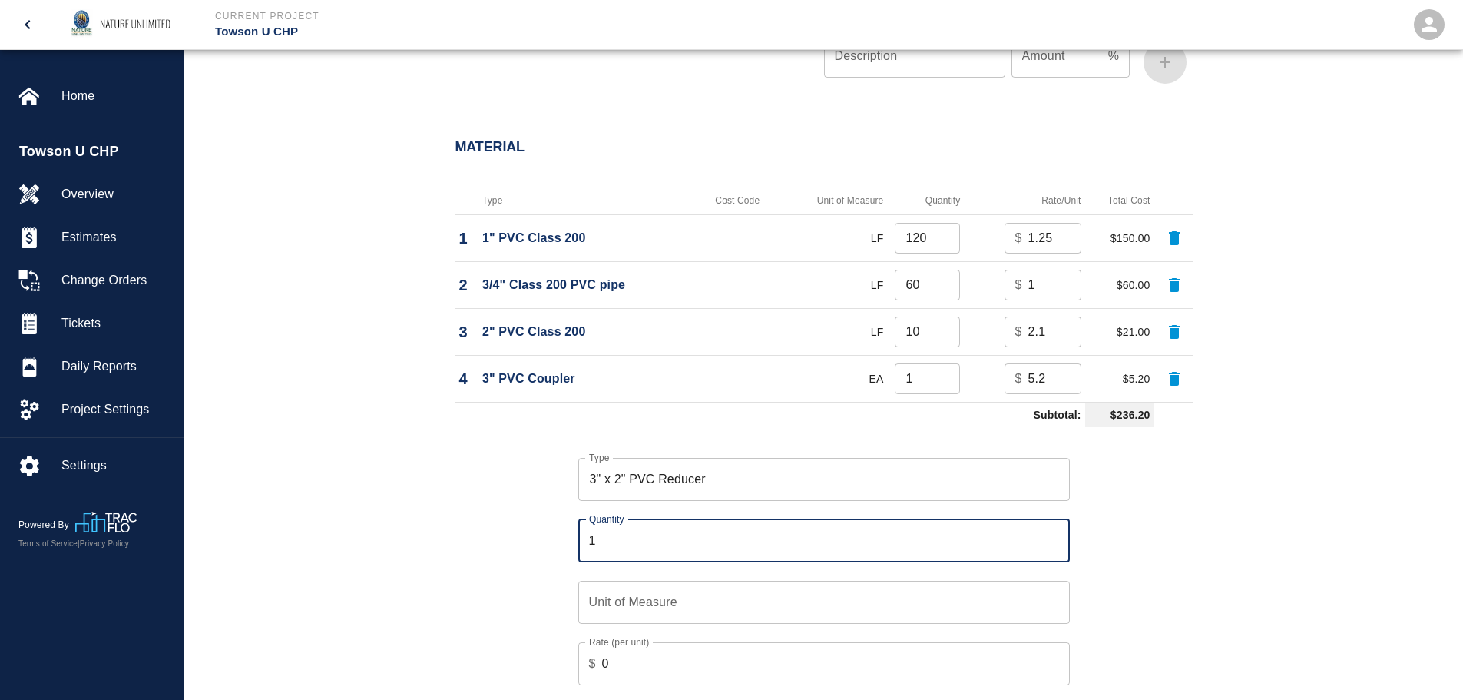
type input "1"
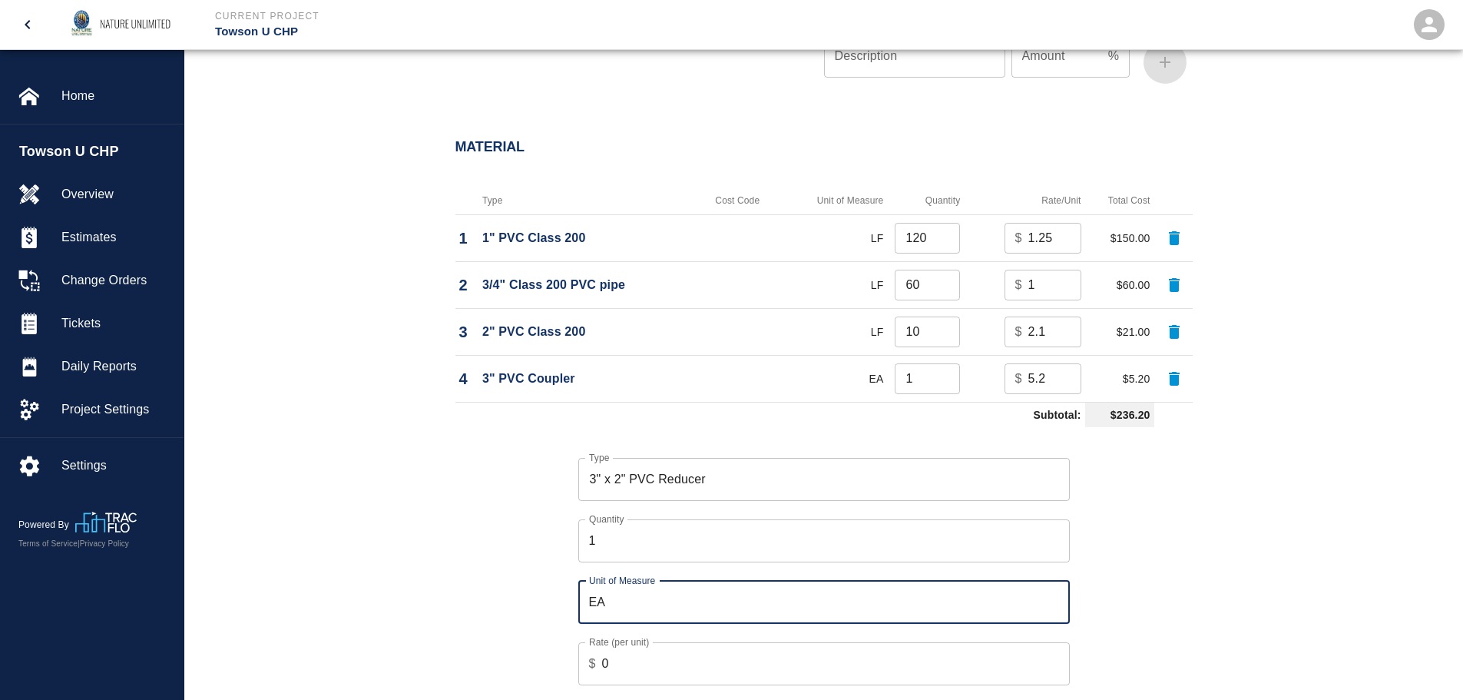
type input "EA"
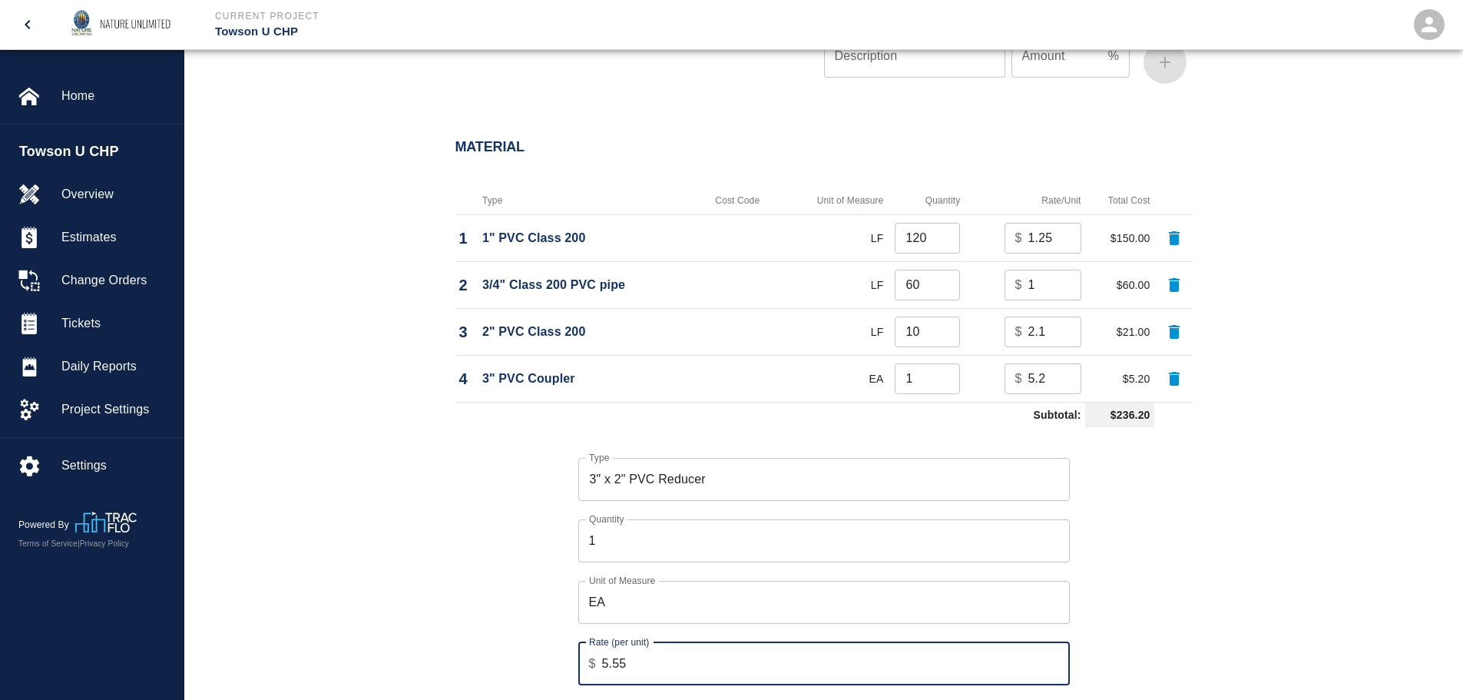
type input "5.55"
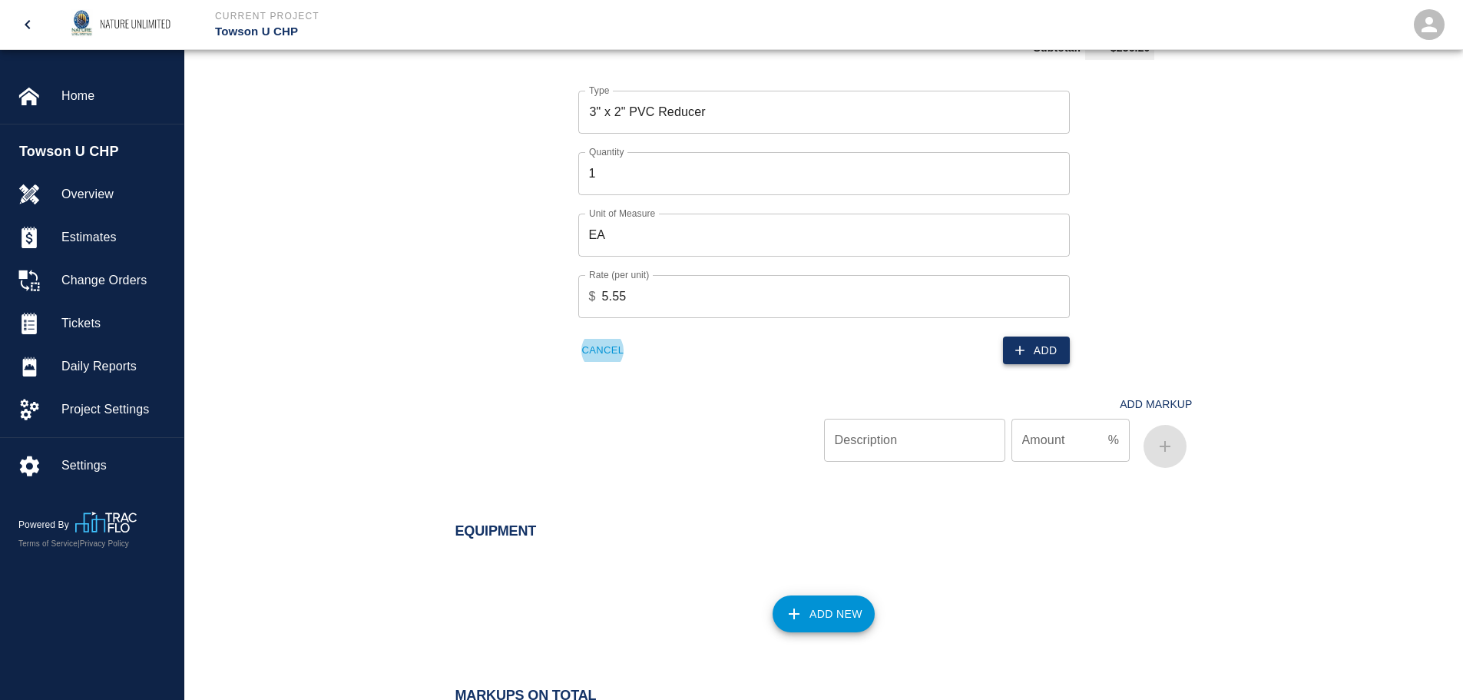
click at [1046, 356] on button "Add" at bounding box center [1036, 350] width 67 height 28
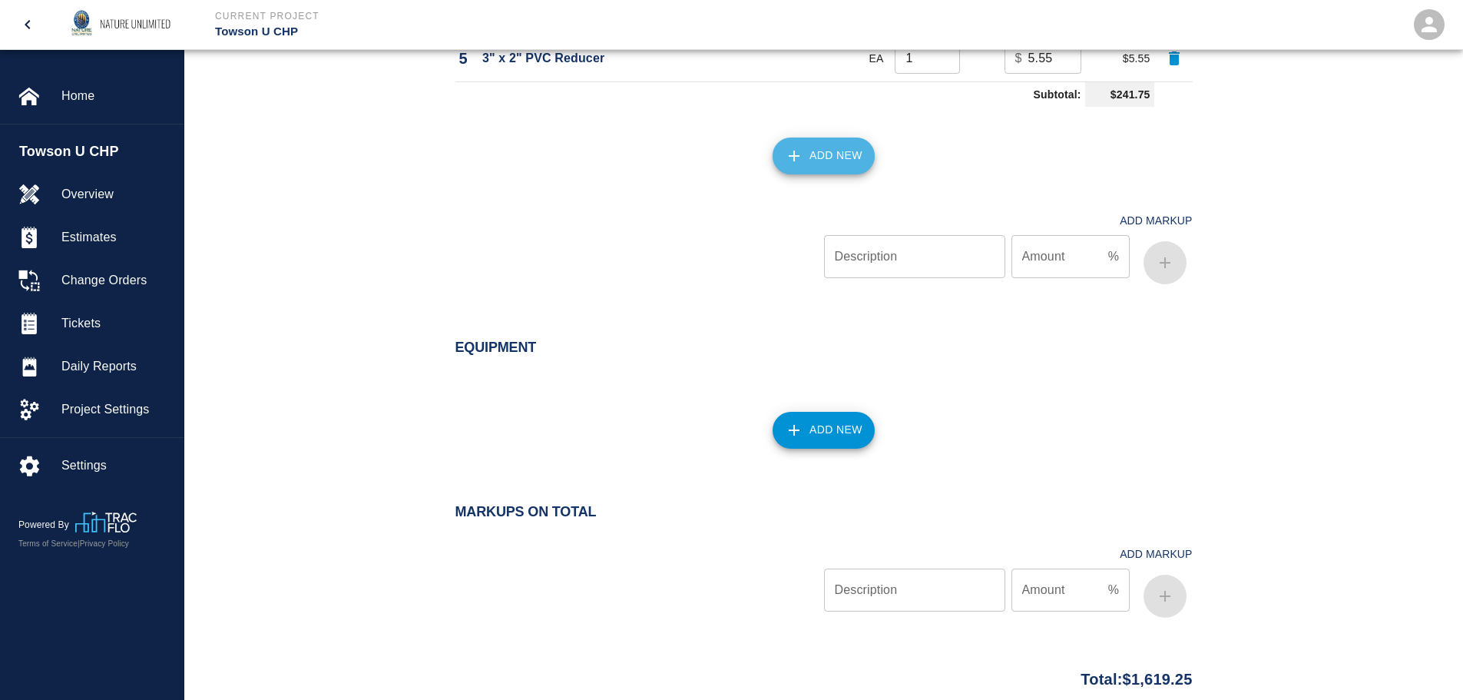
click at [837, 156] on button "Add New" at bounding box center [823, 155] width 102 height 37
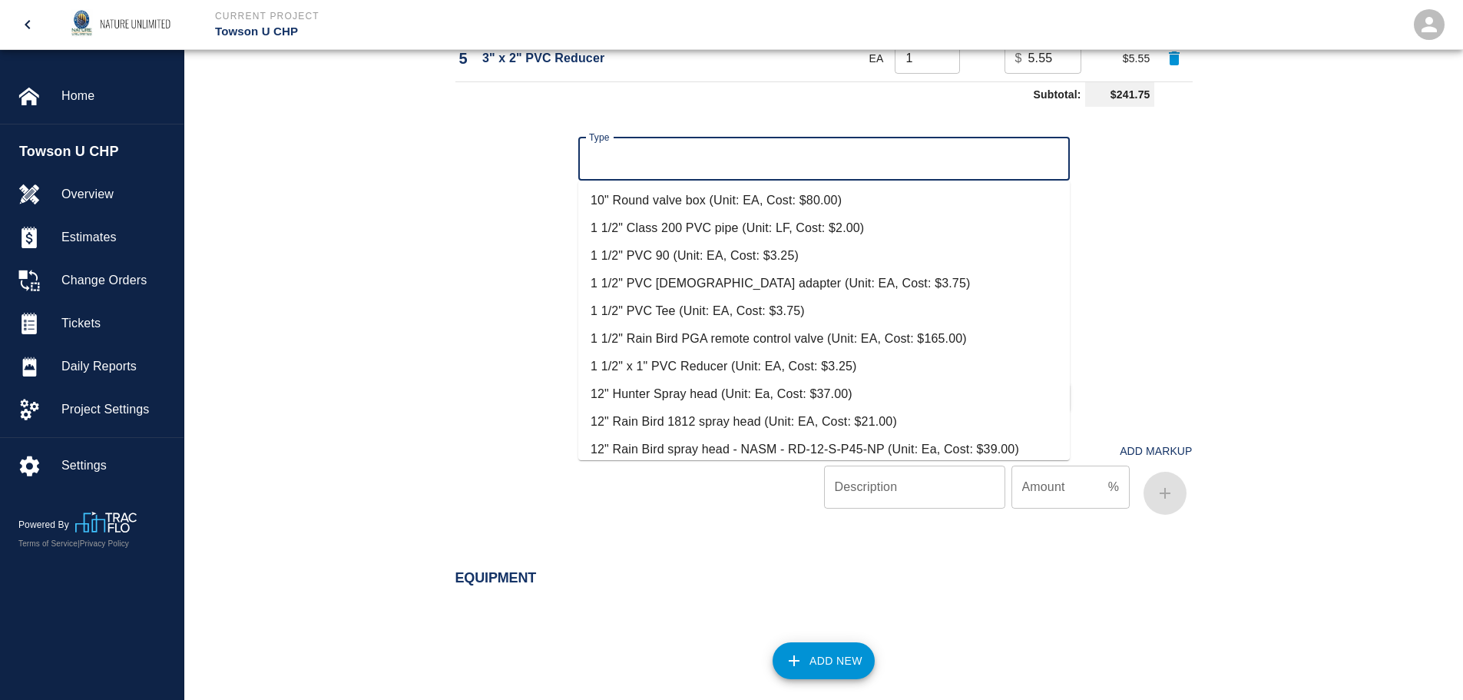
click at [623, 154] on input "Type" at bounding box center [824, 158] width 478 height 29
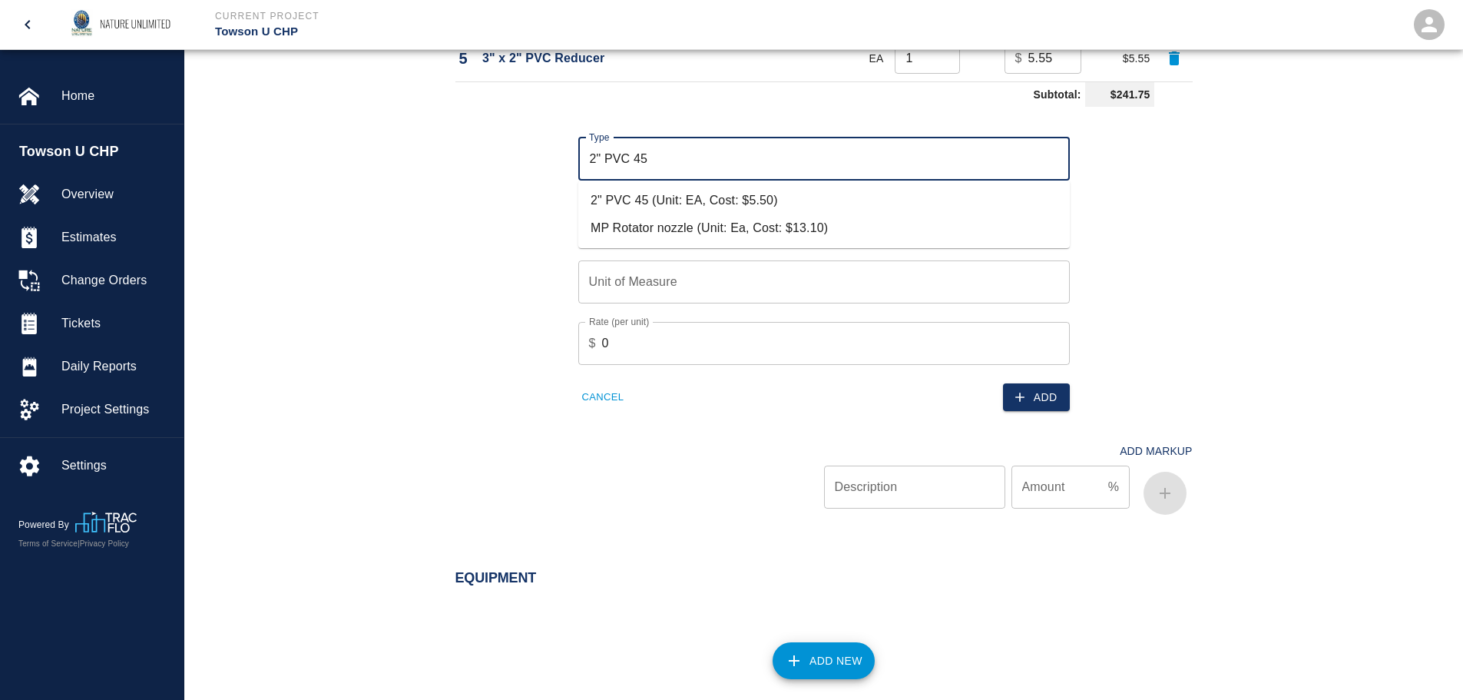
click at [642, 194] on li "2" PVC 45 (Unit: EA, Cost: $5.50)" at bounding box center [823, 201] width 491 height 28
type input "2" PVC 45 (Unit: EA, Cost: $5.50)"
type input "EA"
type input "5.5"
type input "2" PVC 45 (Unit: EA, Cost: $5.50)"
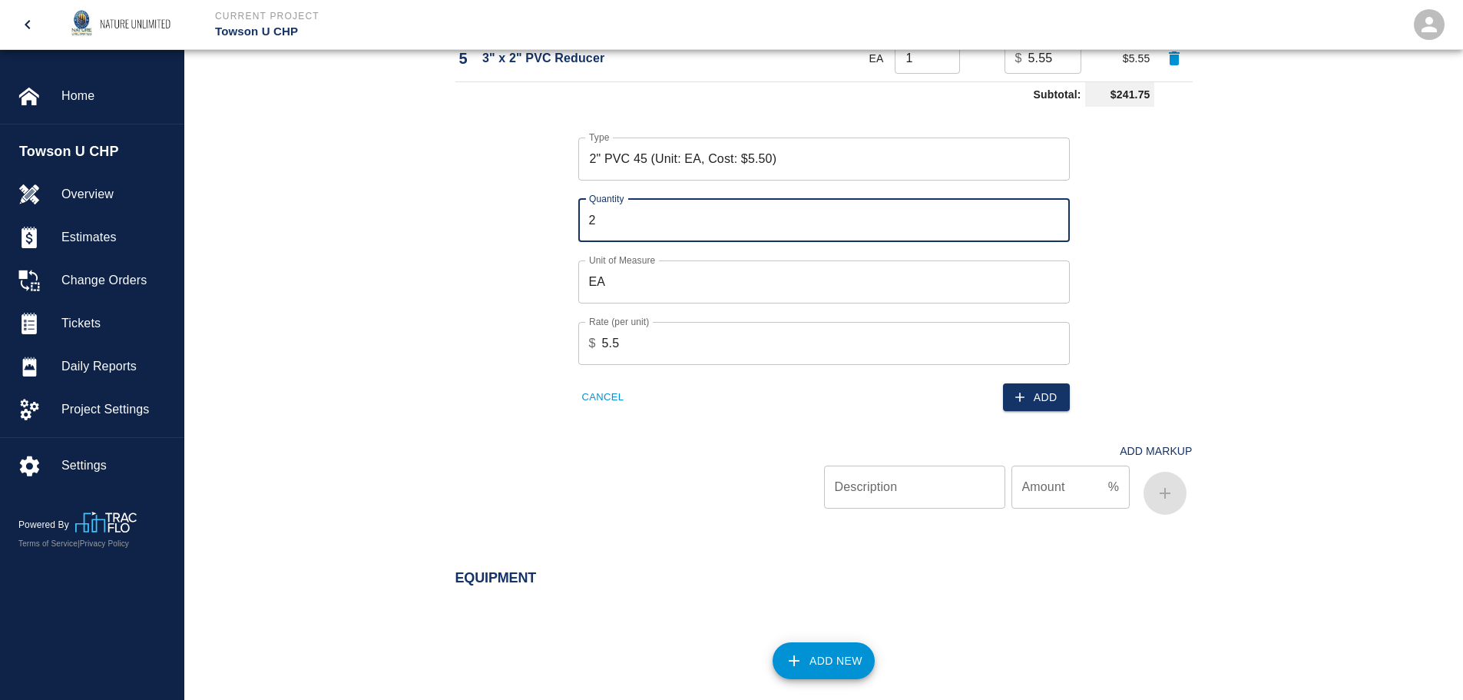
type input "2"
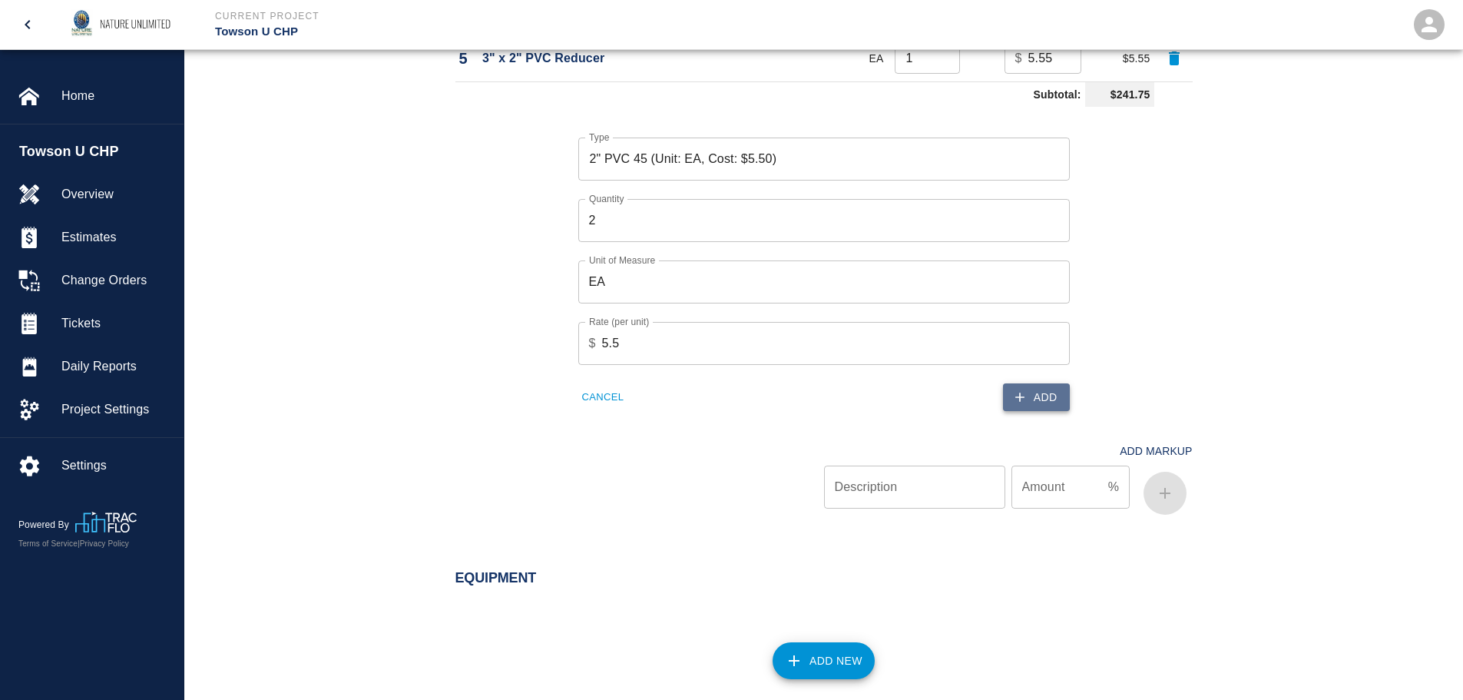
click at [1049, 392] on button "Add" at bounding box center [1036, 397] width 67 height 28
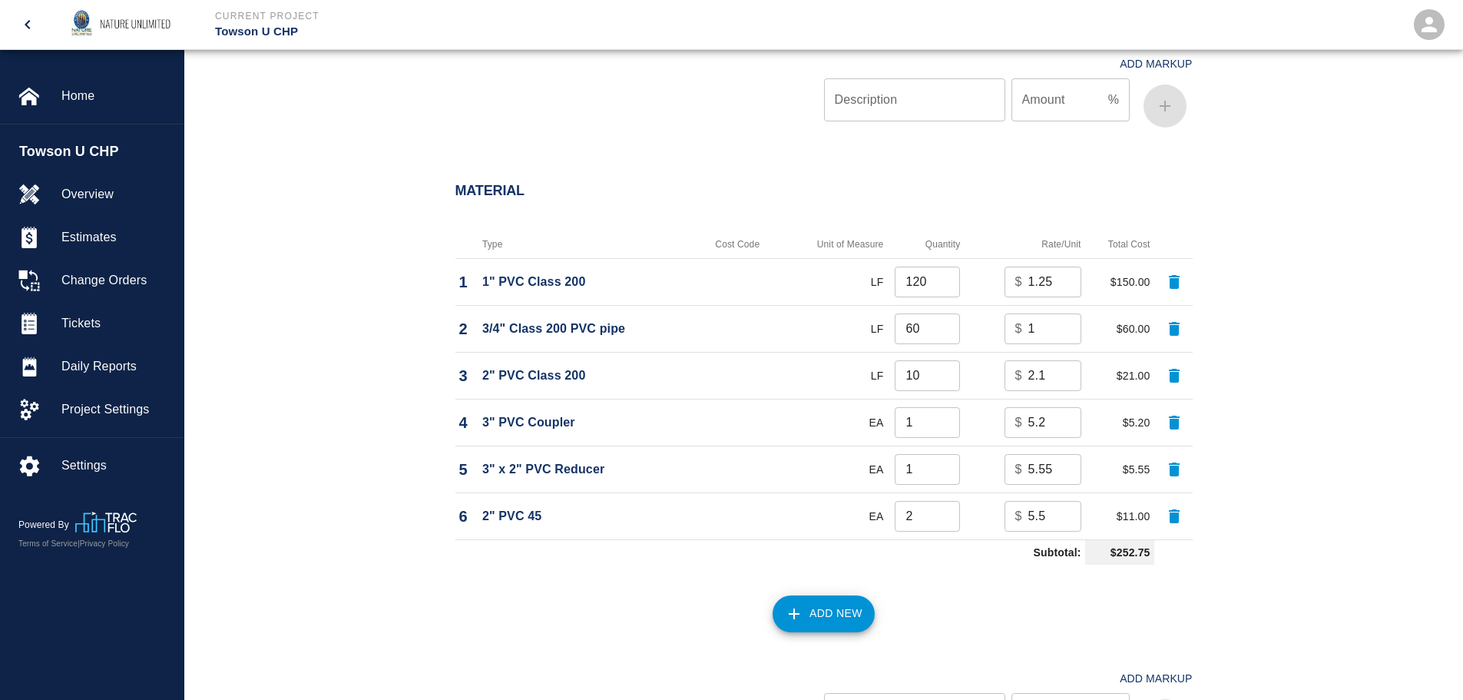
scroll to position [1089, 0]
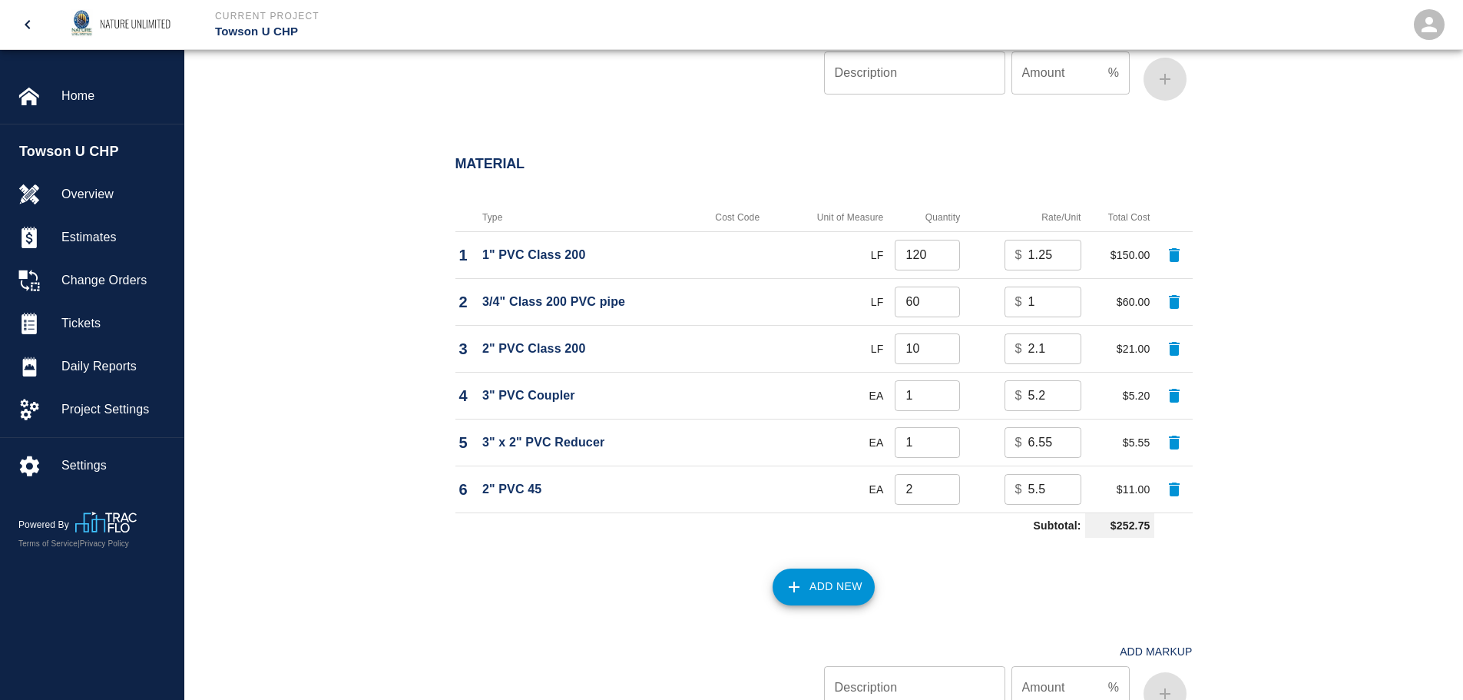
click at [1066, 438] on input "6.55" at bounding box center [1054, 442] width 53 height 31
click at [1067, 448] on input "5.55" at bounding box center [1054, 442] width 53 height 31
click at [1047, 439] on input "5.55" at bounding box center [1054, 442] width 53 height 31
type input "5.45"
click at [835, 587] on button "Add New" at bounding box center [823, 586] width 102 height 37
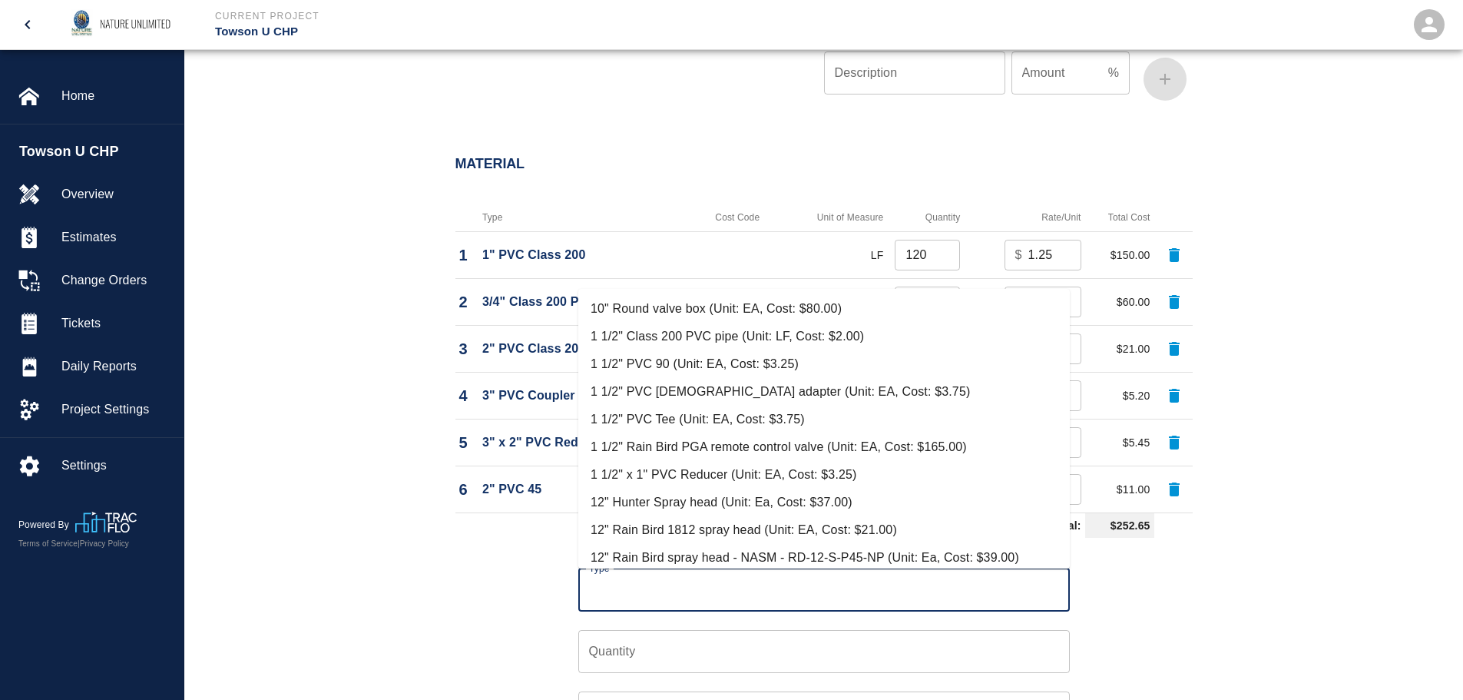
click at [830, 587] on input "Type" at bounding box center [824, 589] width 478 height 29
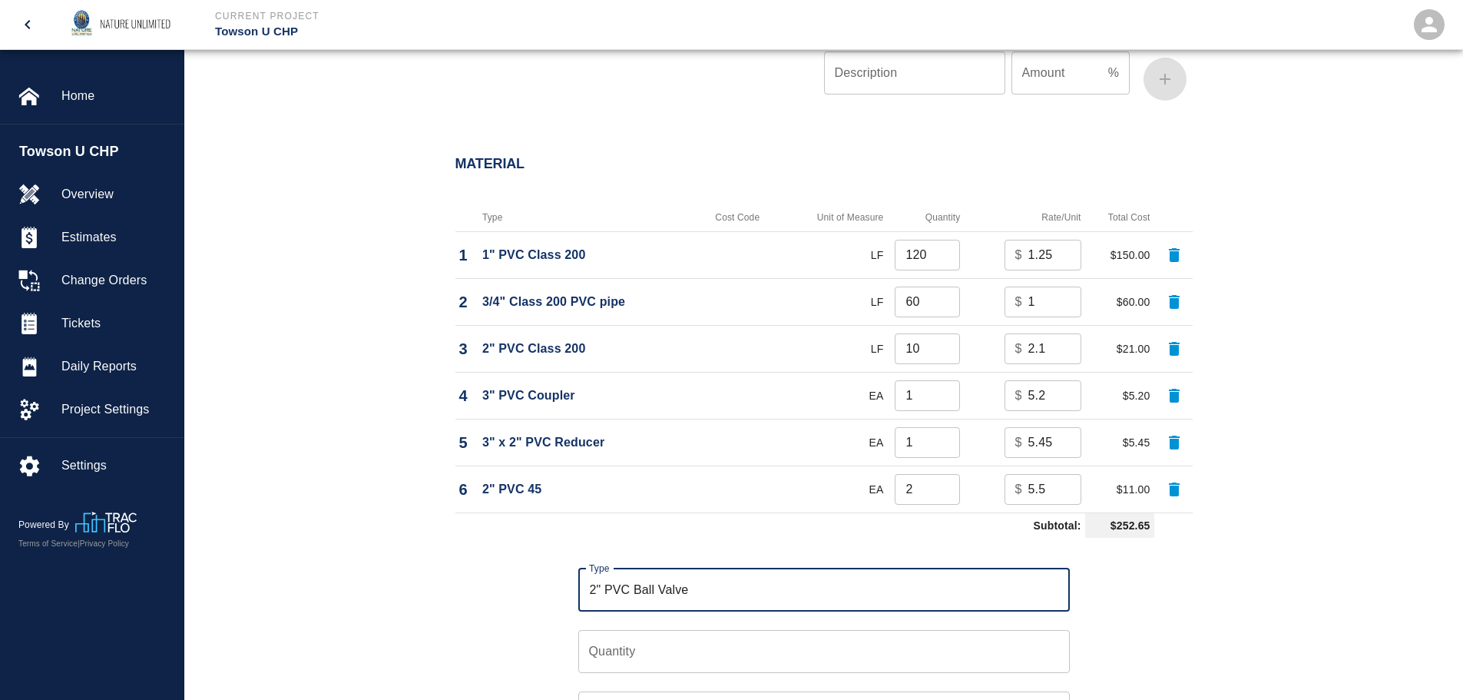
type input "2" PVC Ball Valve"
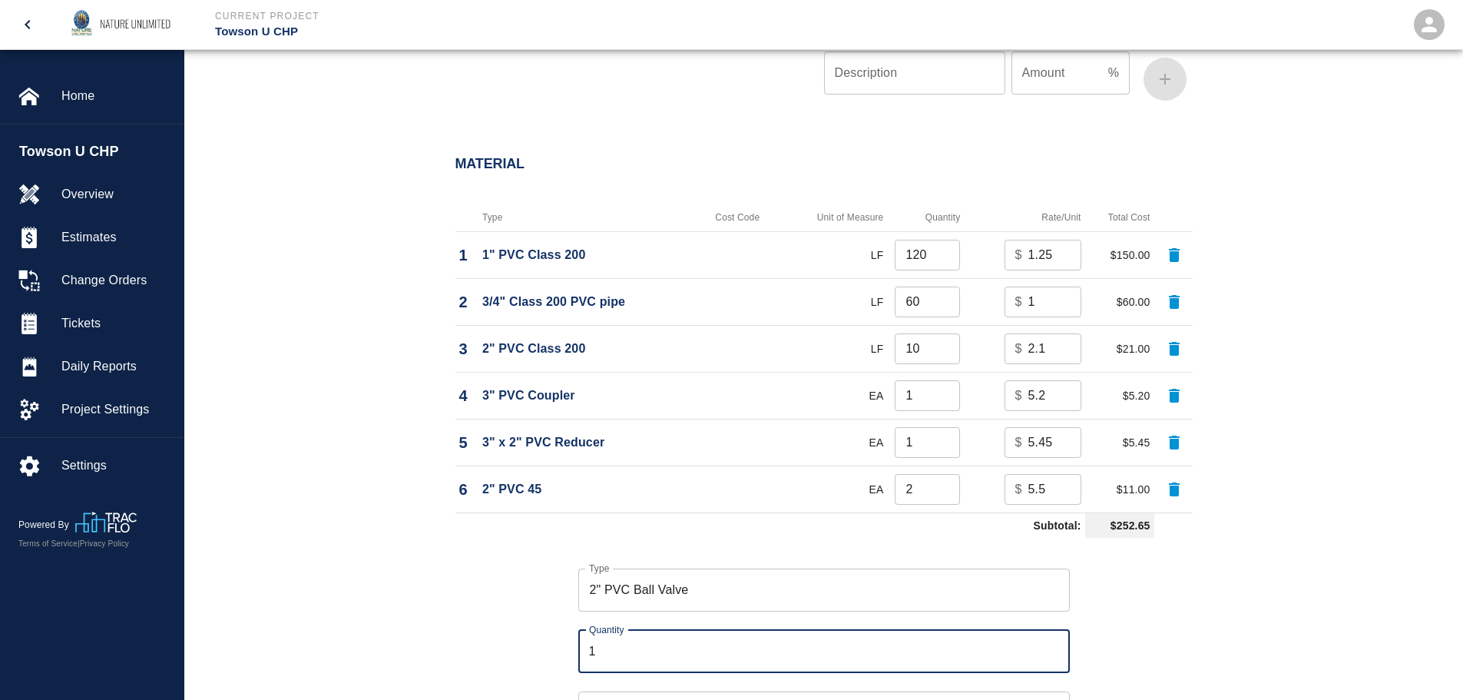
type input "1"
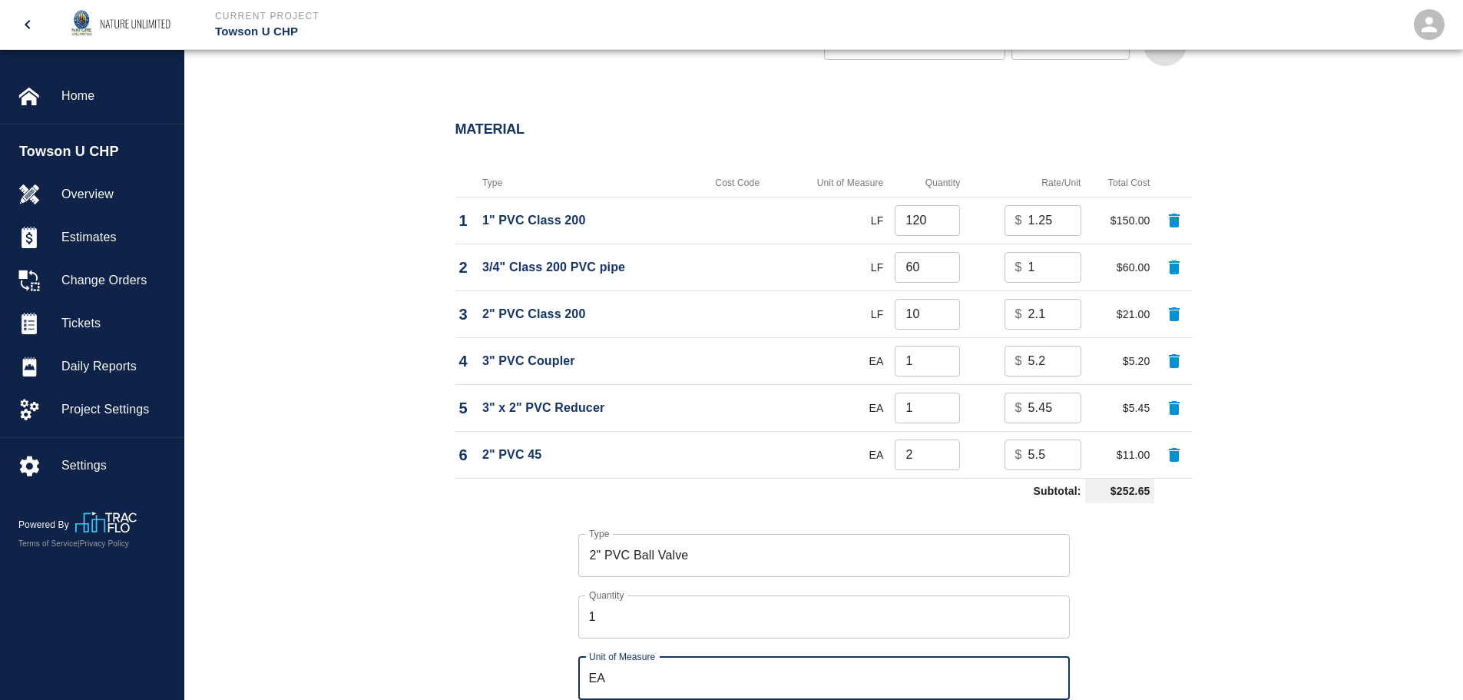
type input "EA"
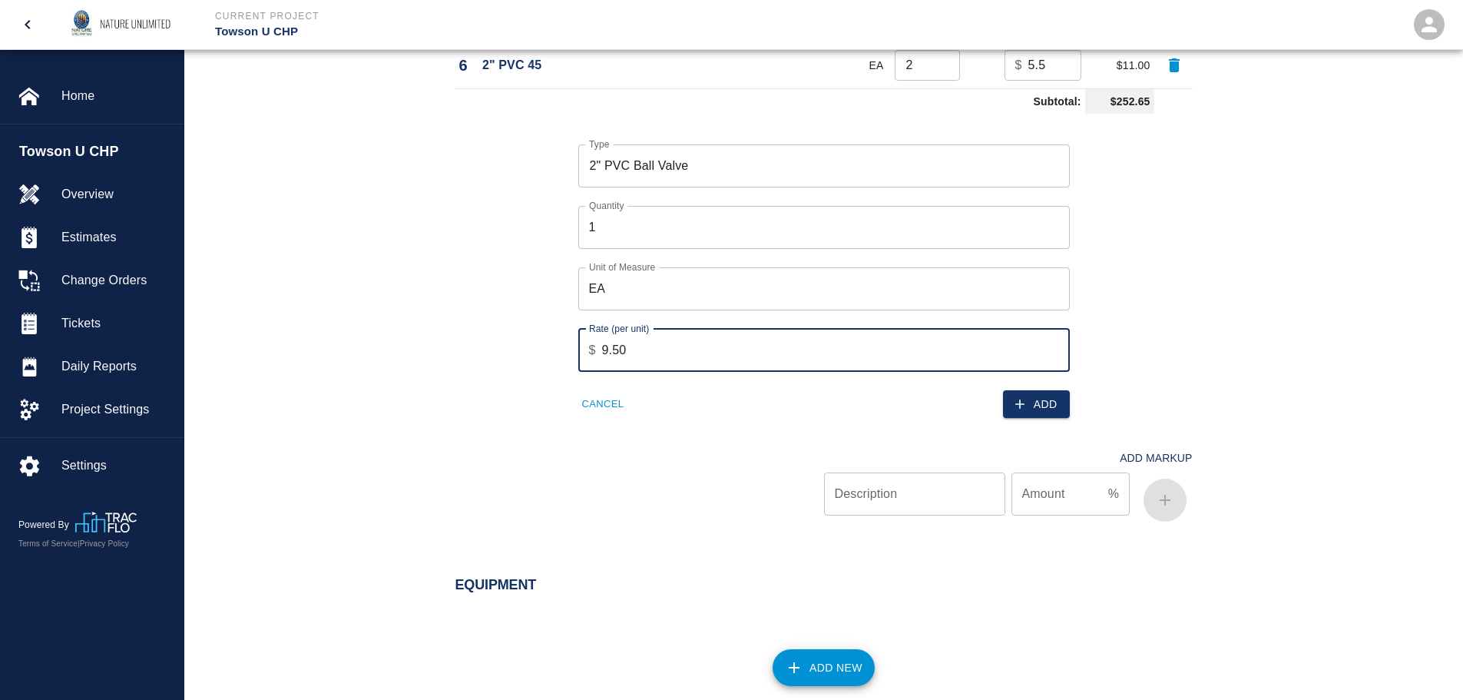
type input "9.50"
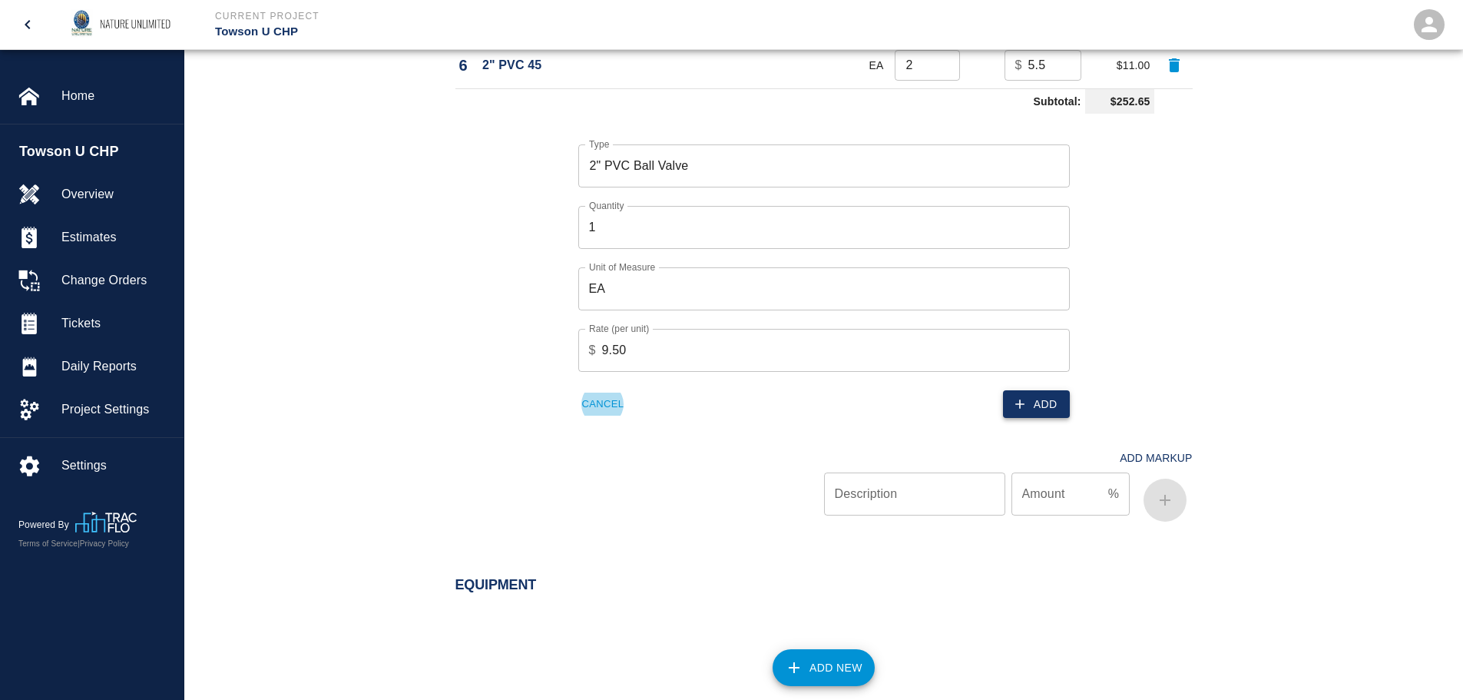
click at [1053, 415] on button "Add" at bounding box center [1036, 404] width 67 height 28
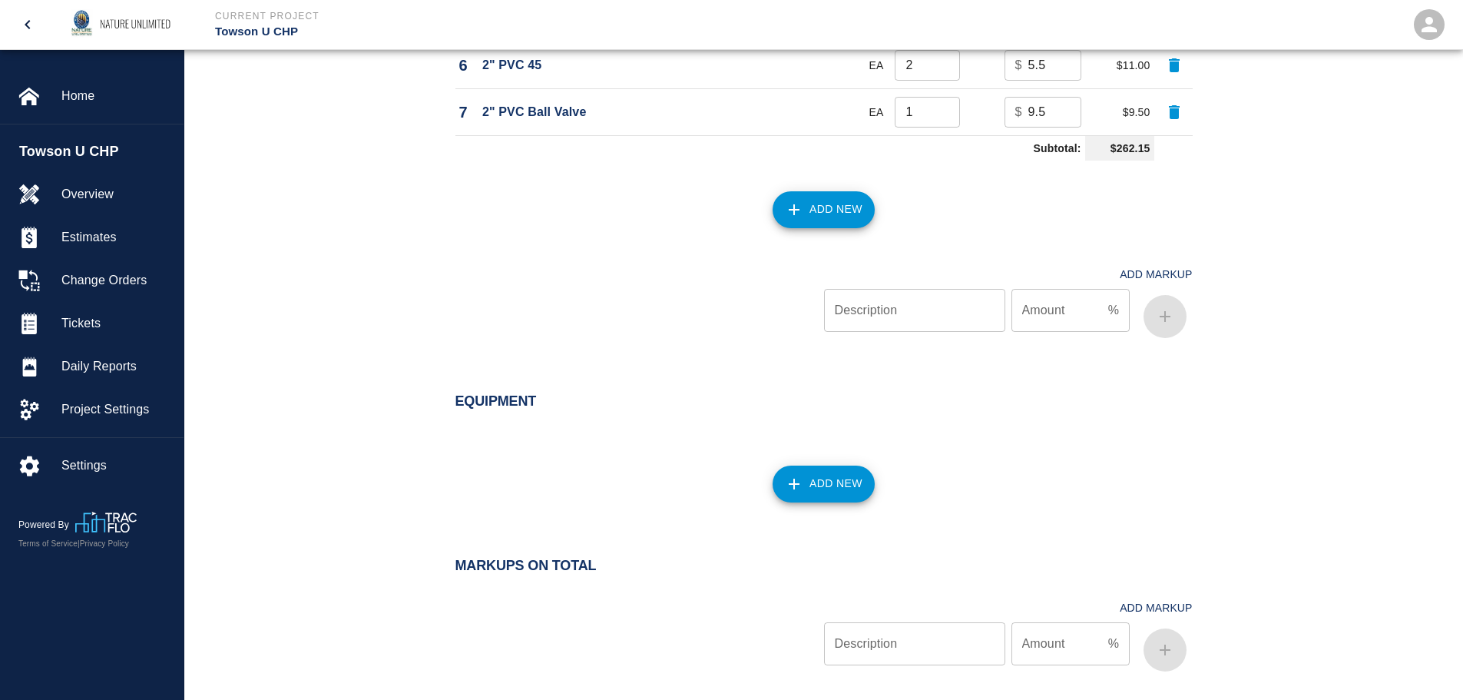
click at [1053, 115] on input "9.5" at bounding box center [1054, 112] width 53 height 31
drag, startPoint x: 1053, startPoint y: 111, endPoint x: 987, endPoint y: 110, distance: 65.3
click at [987, 110] on td "$ 9.5 ​" at bounding box center [1024, 111] width 121 height 47
type input "13.75"
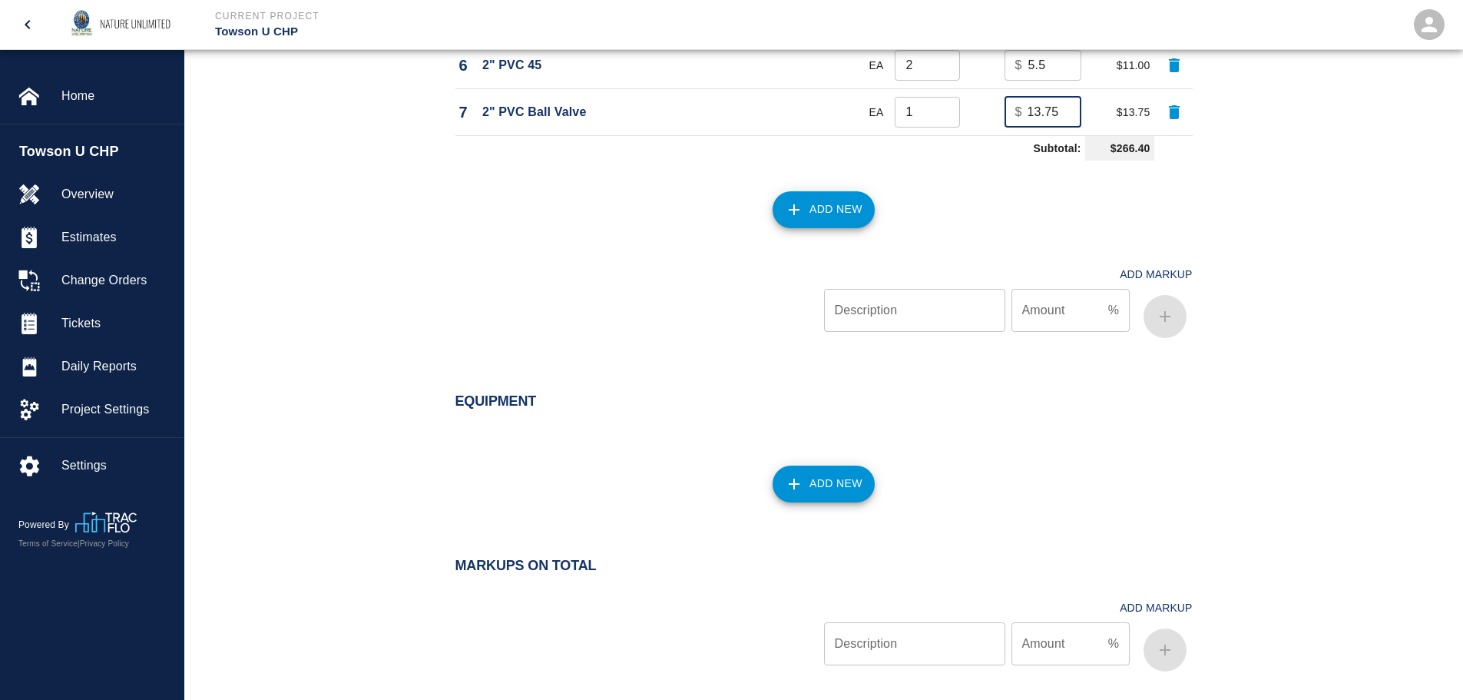
scroll to position [0, 0]
click at [818, 206] on button "Add New" at bounding box center [823, 209] width 102 height 37
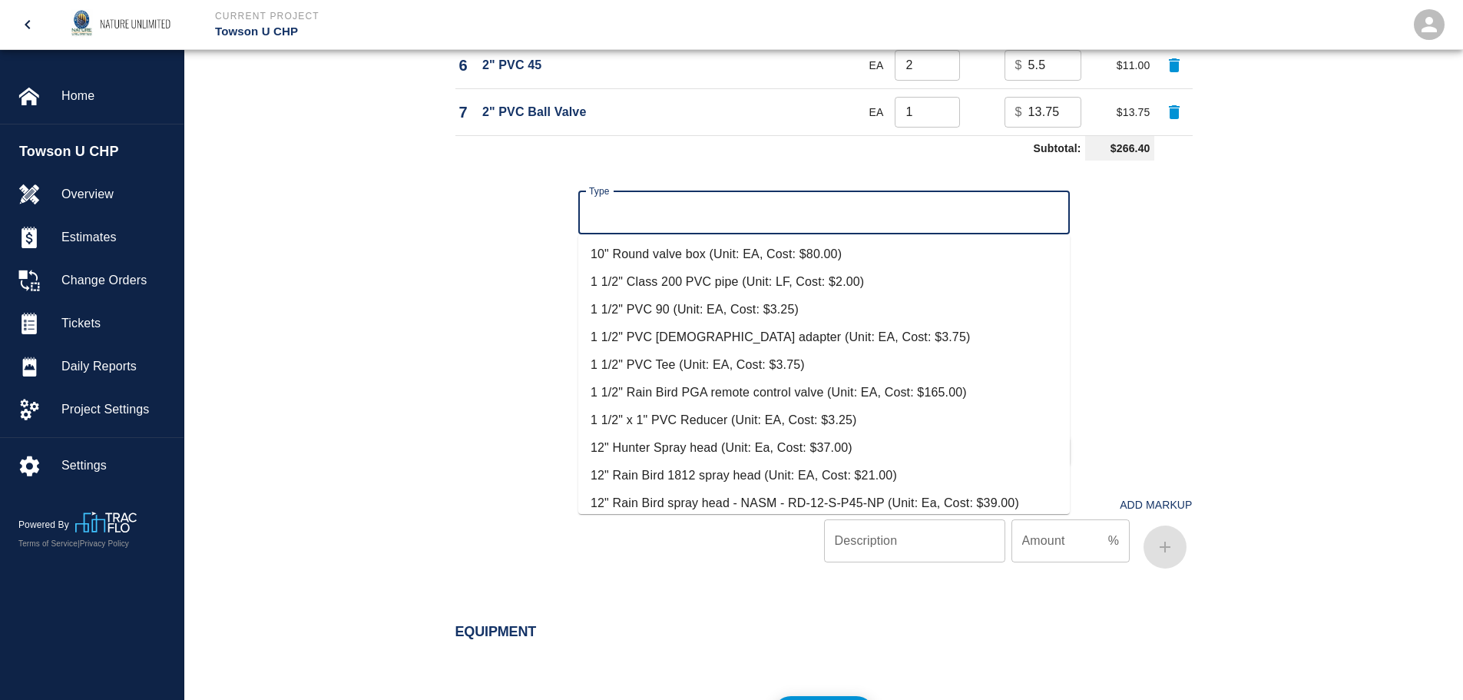
click at [786, 220] on input "Type" at bounding box center [824, 212] width 478 height 29
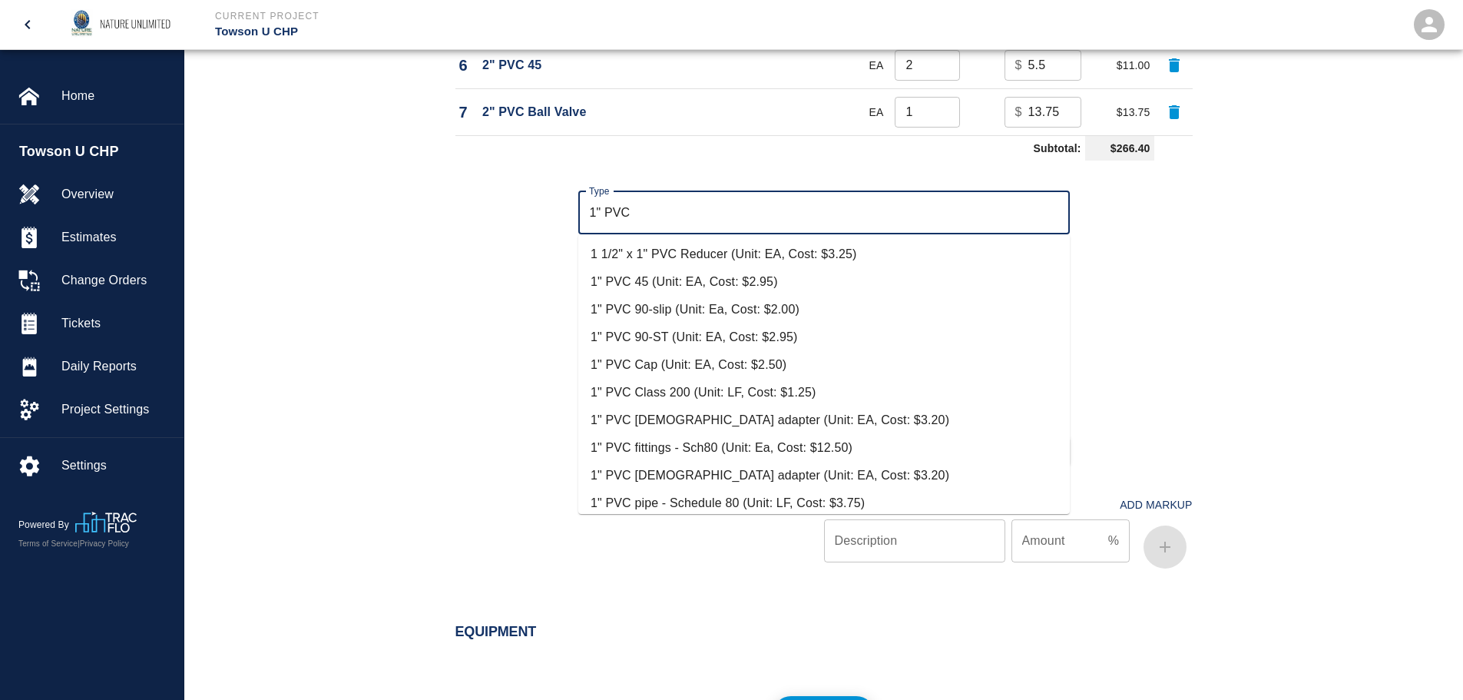
click at [715, 306] on li "1" PVC 90-slip (Unit: Ea, Cost: $2.00)" at bounding box center [823, 310] width 491 height 28
type input "1" PVC 90-slip (Unit: Ea, Cost: $2.00)"
type input "Ea"
type input "2"
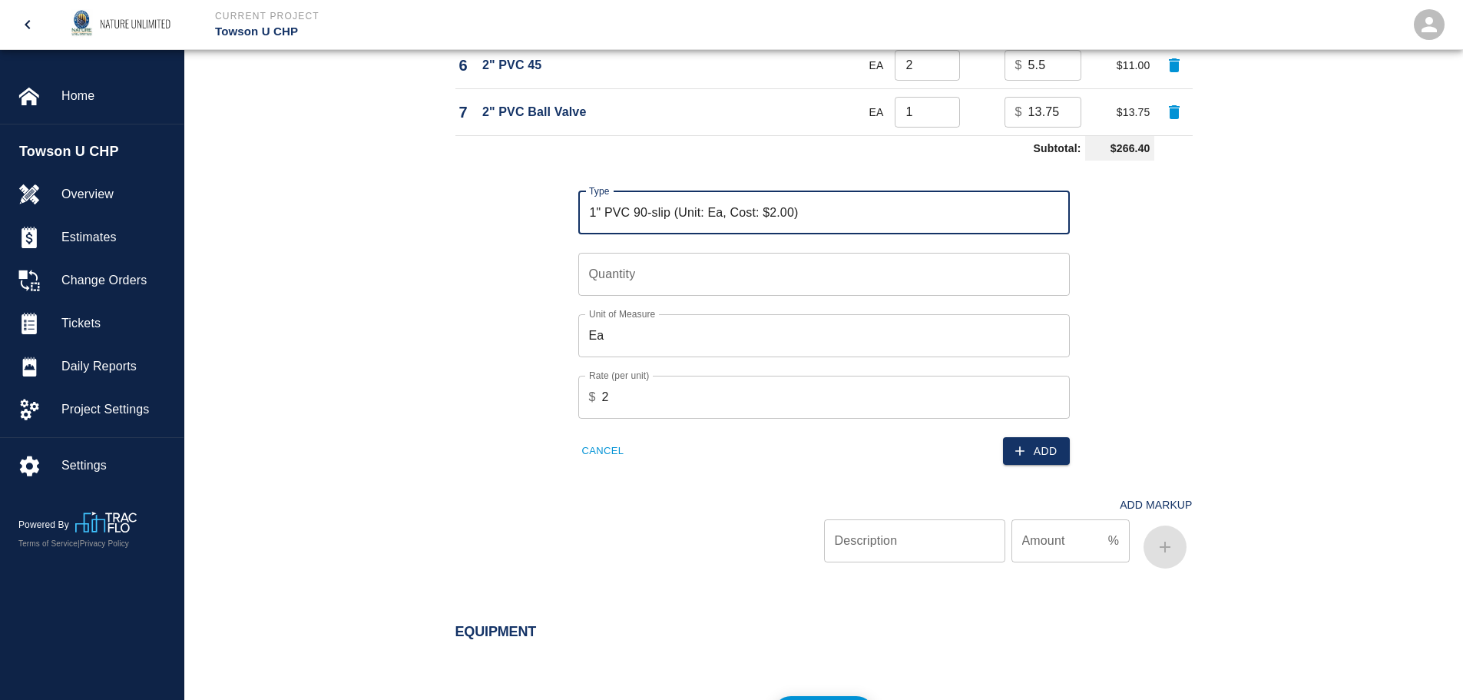
type input "1" PVC 90-slip (Unit: Ea, Cost: $2.00)"
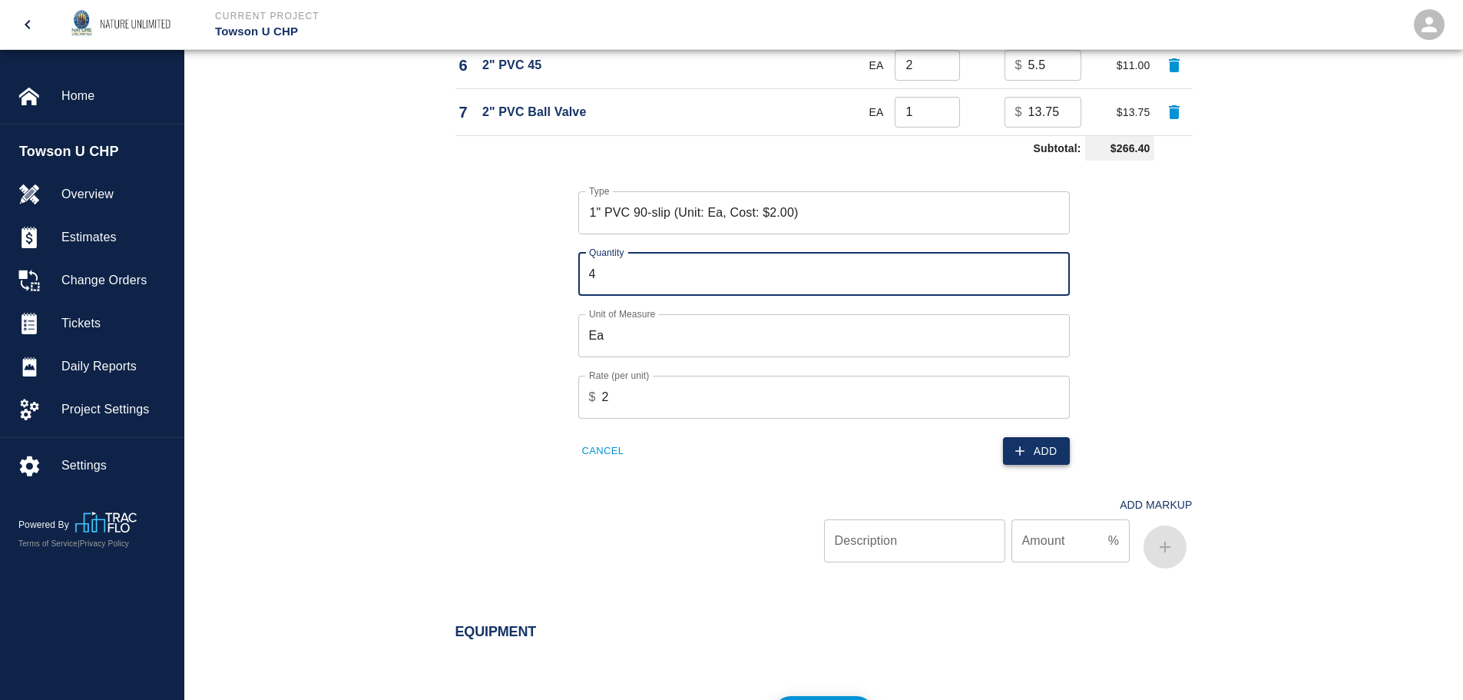
type input "4"
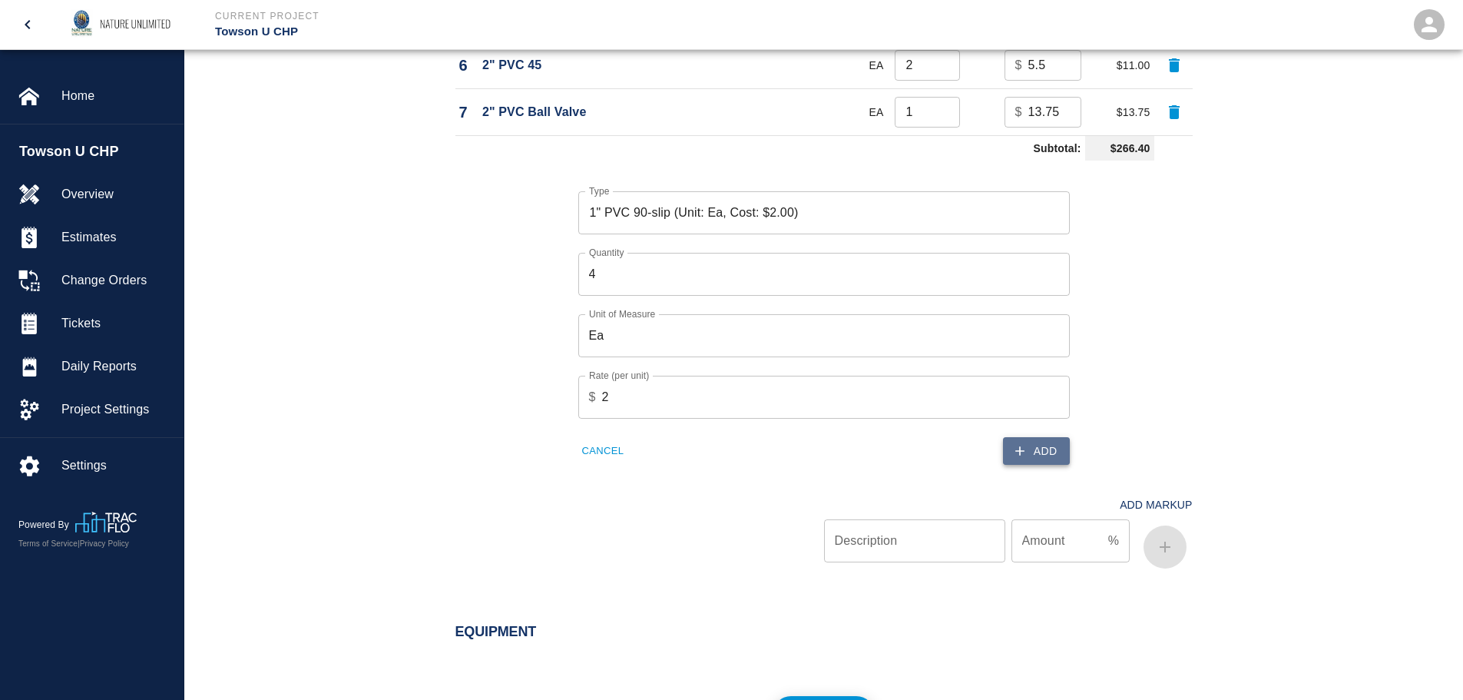
click at [1046, 451] on button "Add" at bounding box center [1036, 451] width 67 height 28
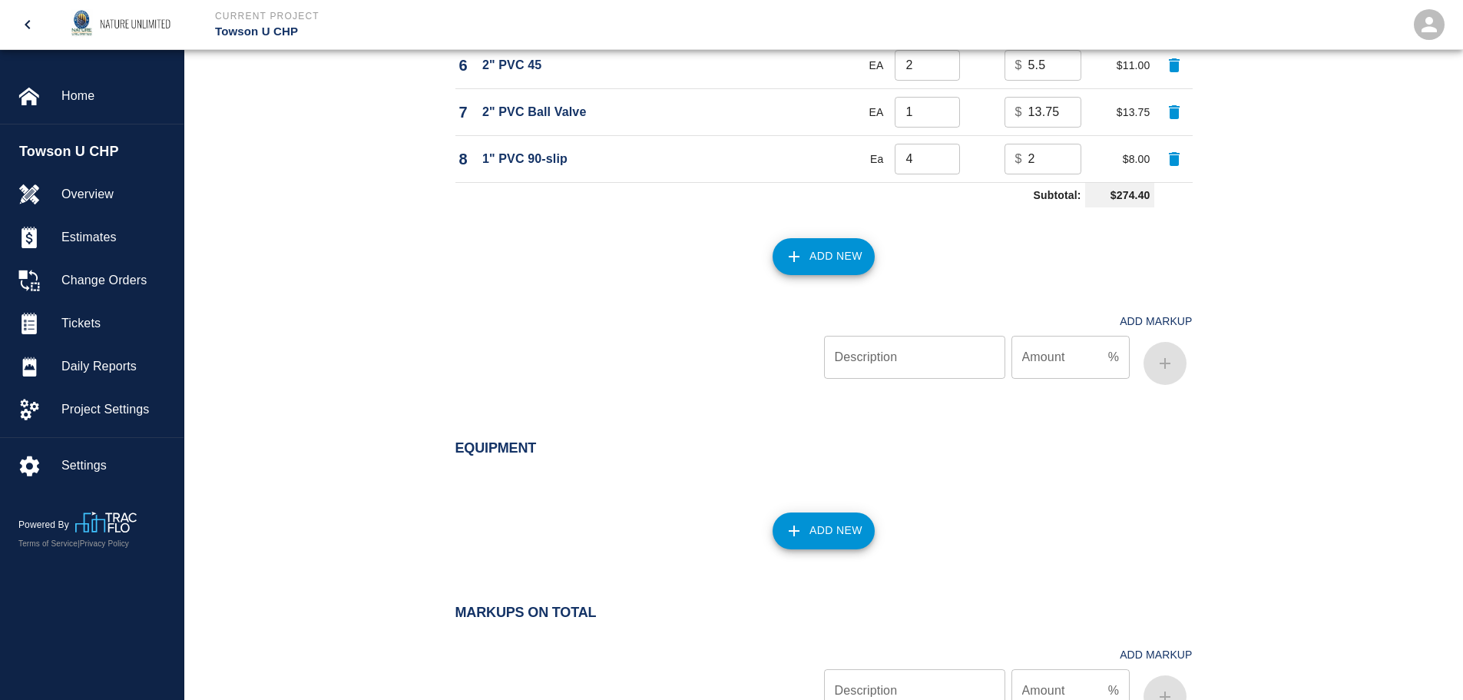
click at [825, 255] on button "Add New" at bounding box center [823, 256] width 102 height 37
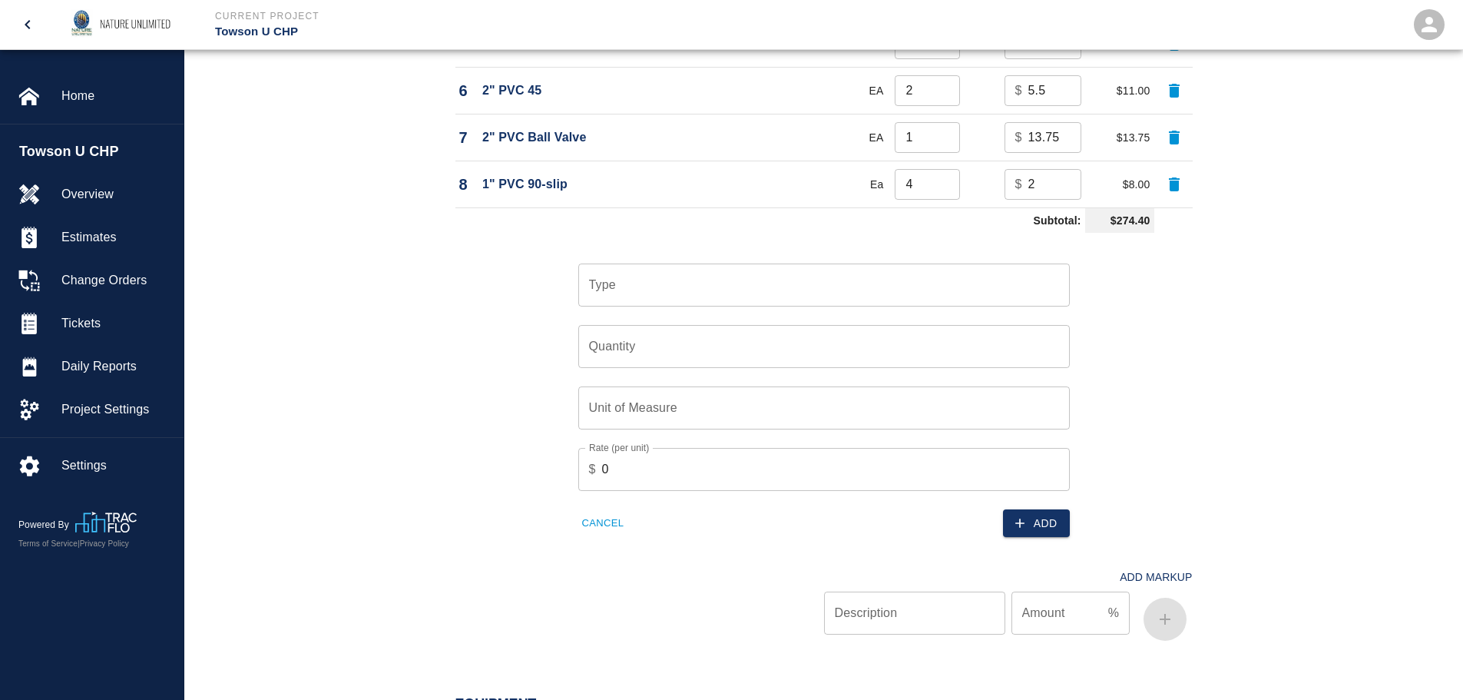
scroll to position [1515, 0]
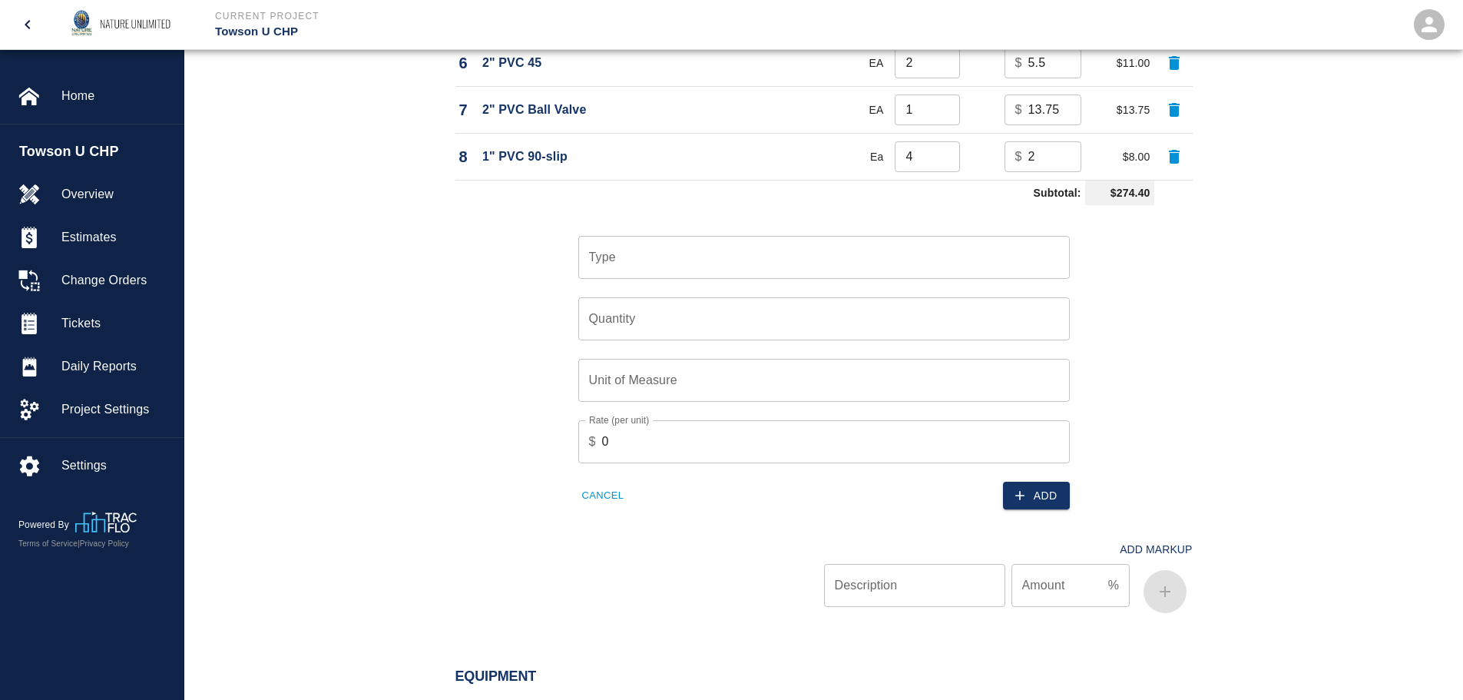
click at [659, 256] on input "Type" at bounding box center [824, 257] width 478 height 29
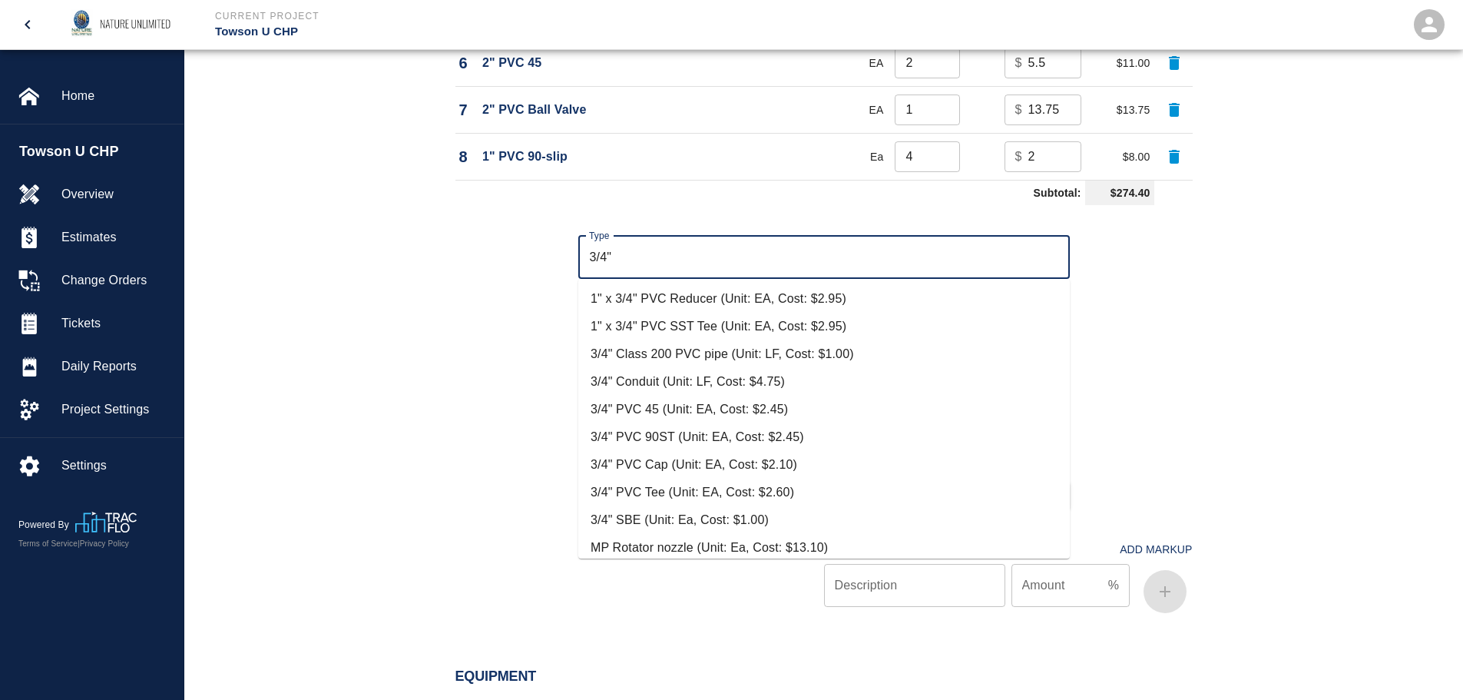
click at [617, 486] on li "3/4" PVC Tee (Unit: EA, Cost: $2.60)" at bounding box center [823, 492] width 491 height 28
type input "3/4" PVC Tee (Unit: EA, Cost: $2.60)"
type input "EA"
type input "2.6"
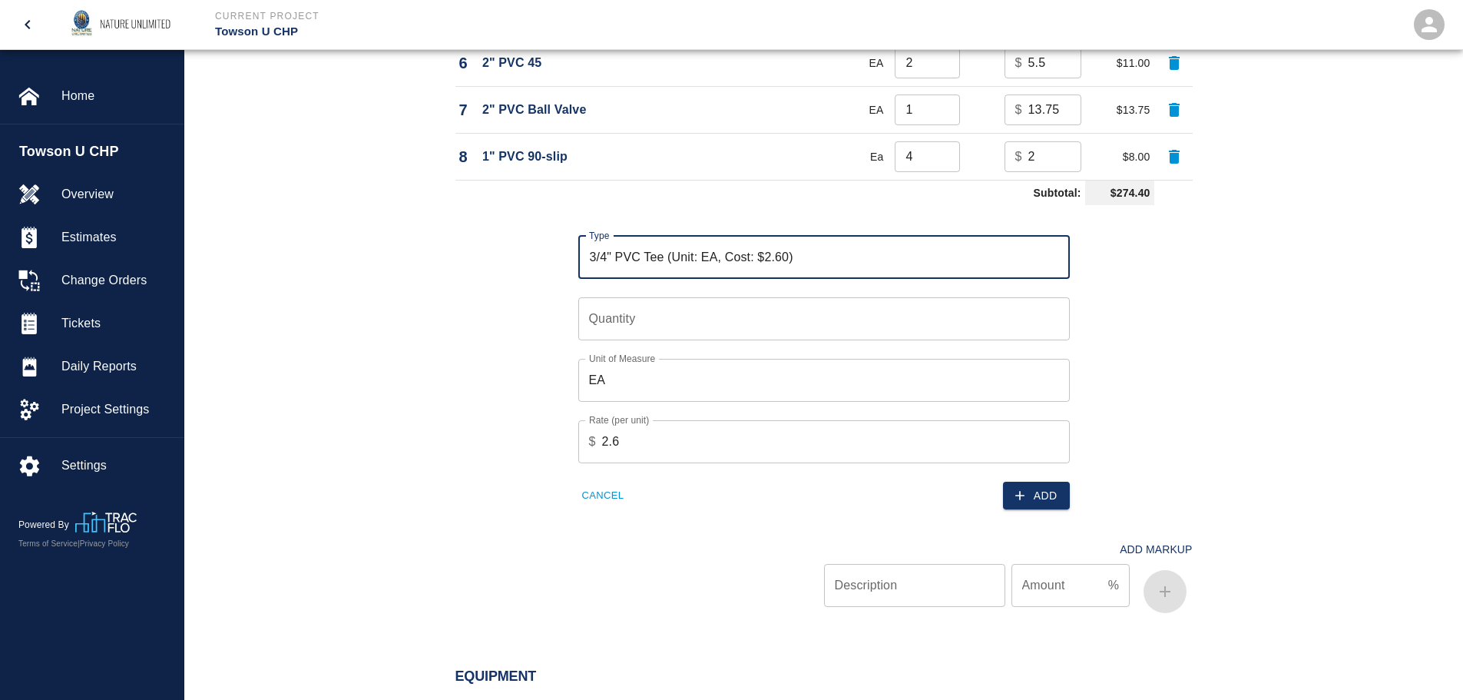
type input "3/4" PVC Tee (Unit: EA, Cost: $2.60)"
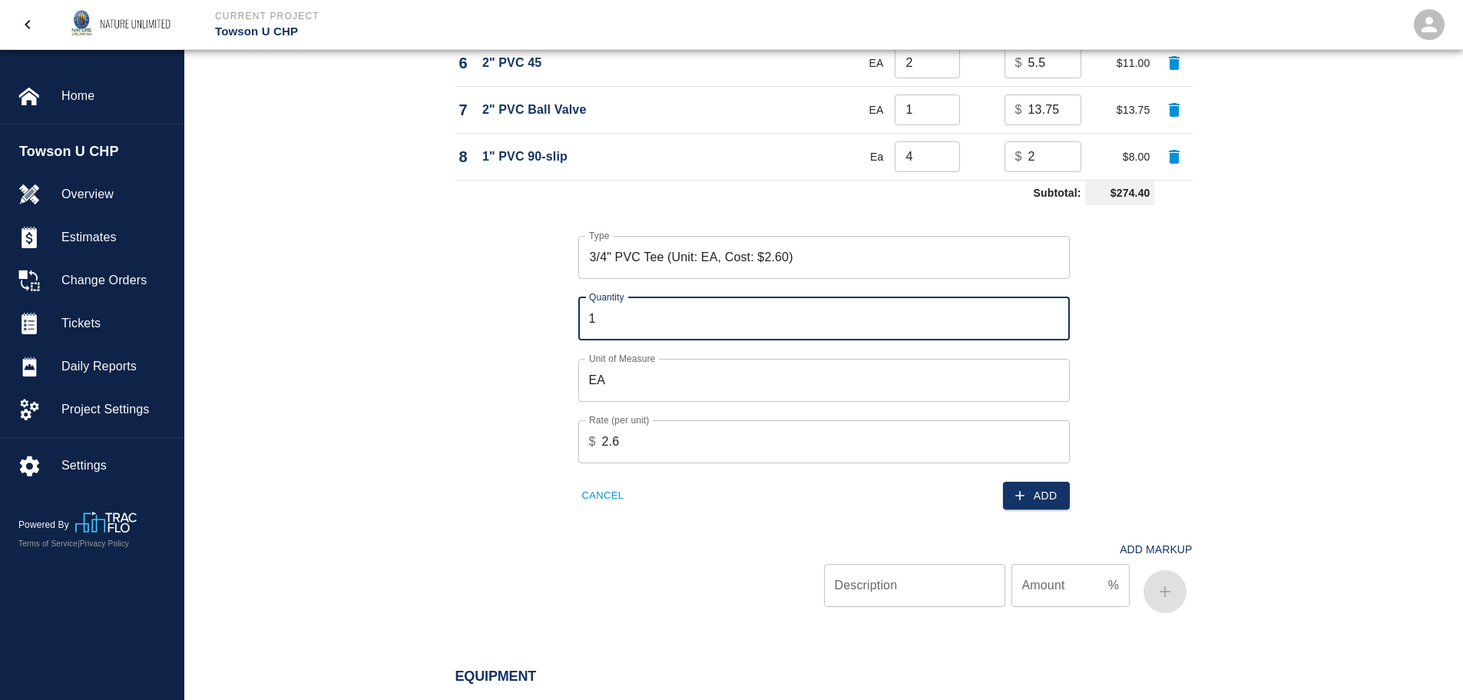
type input "1"
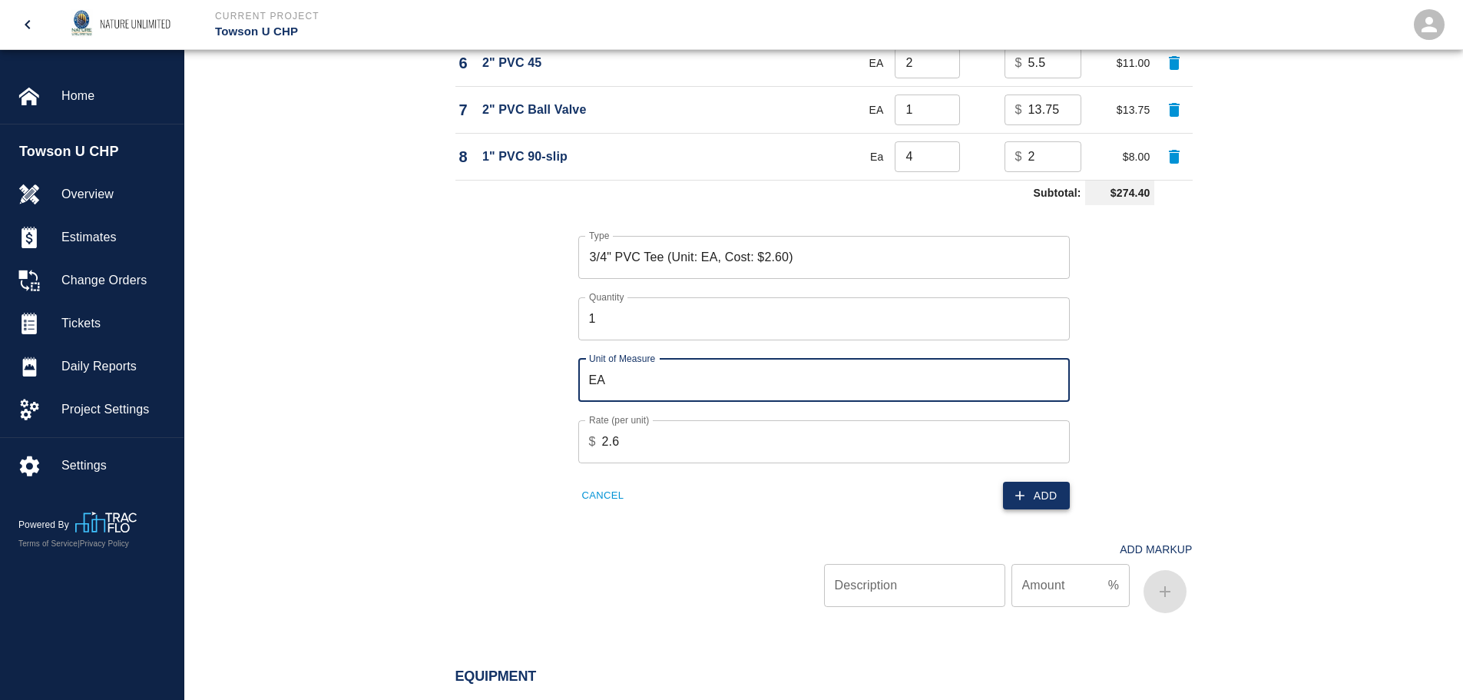
click at [1042, 497] on button "Add" at bounding box center [1036, 495] width 67 height 28
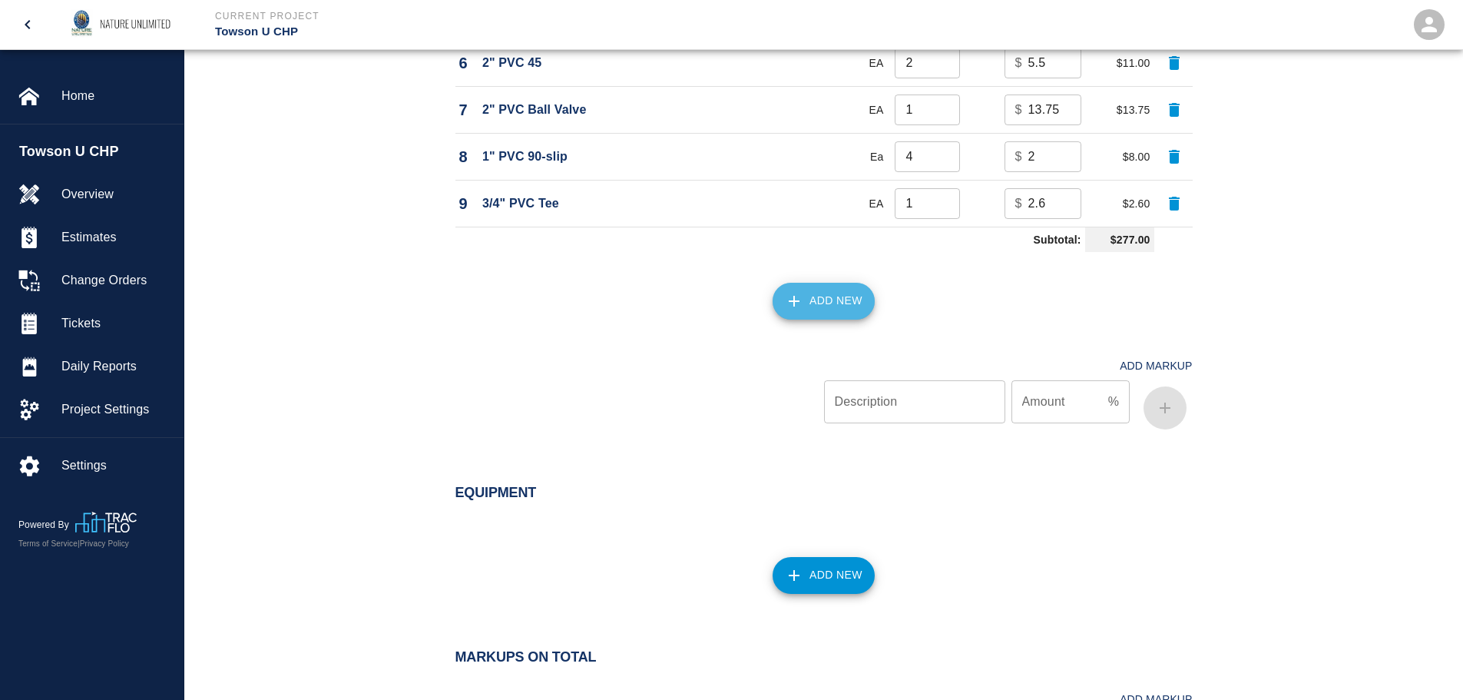
click at [797, 295] on icon "button" at bounding box center [794, 301] width 18 height 18
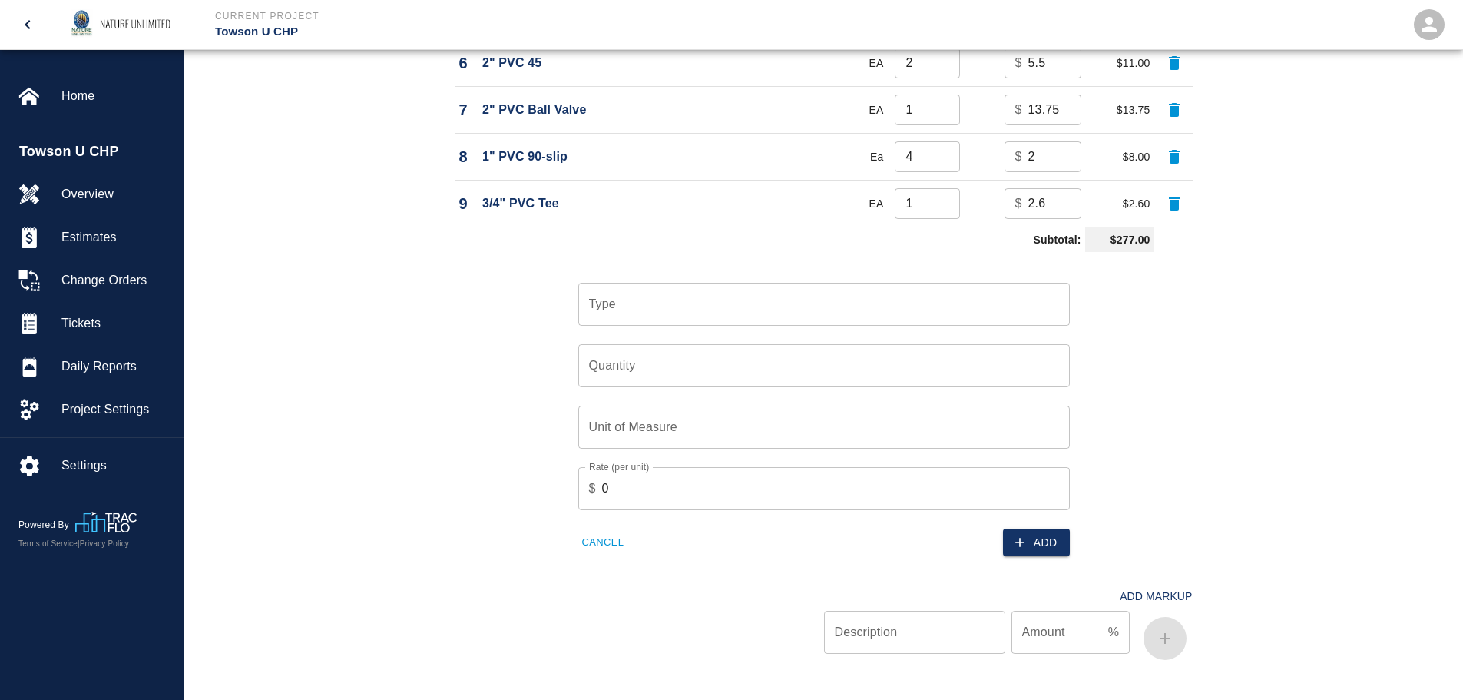
click at [797, 295] on input "Type" at bounding box center [824, 303] width 478 height 29
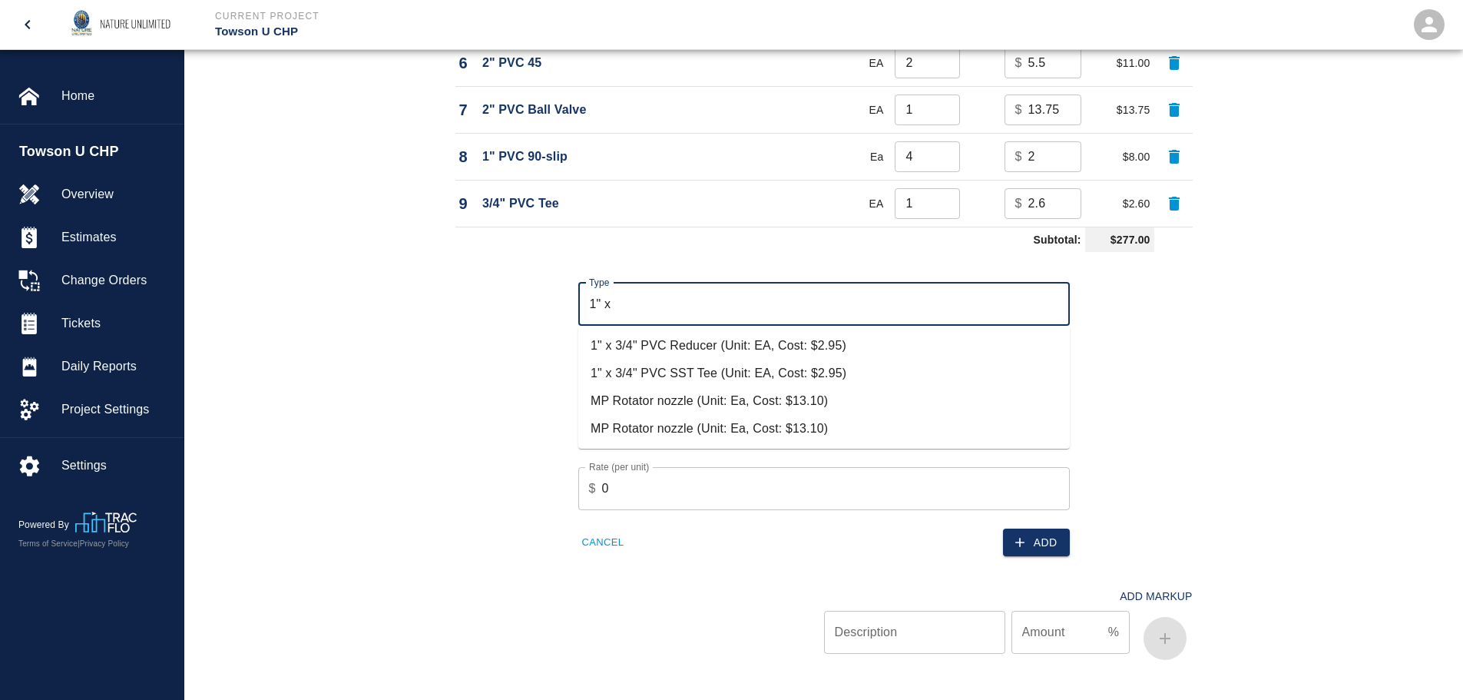
click at [713, 373] on li "1" x 3/4" PVC SST Tee (Unit: EA, Cost: $2.95)" at bounding box center [823, 373] width 491 height 28
type input "1" x 3/4" PVC SST Tee (Unit: EA, Cost: $2.95)"
type input "EA"
type input "2.95"
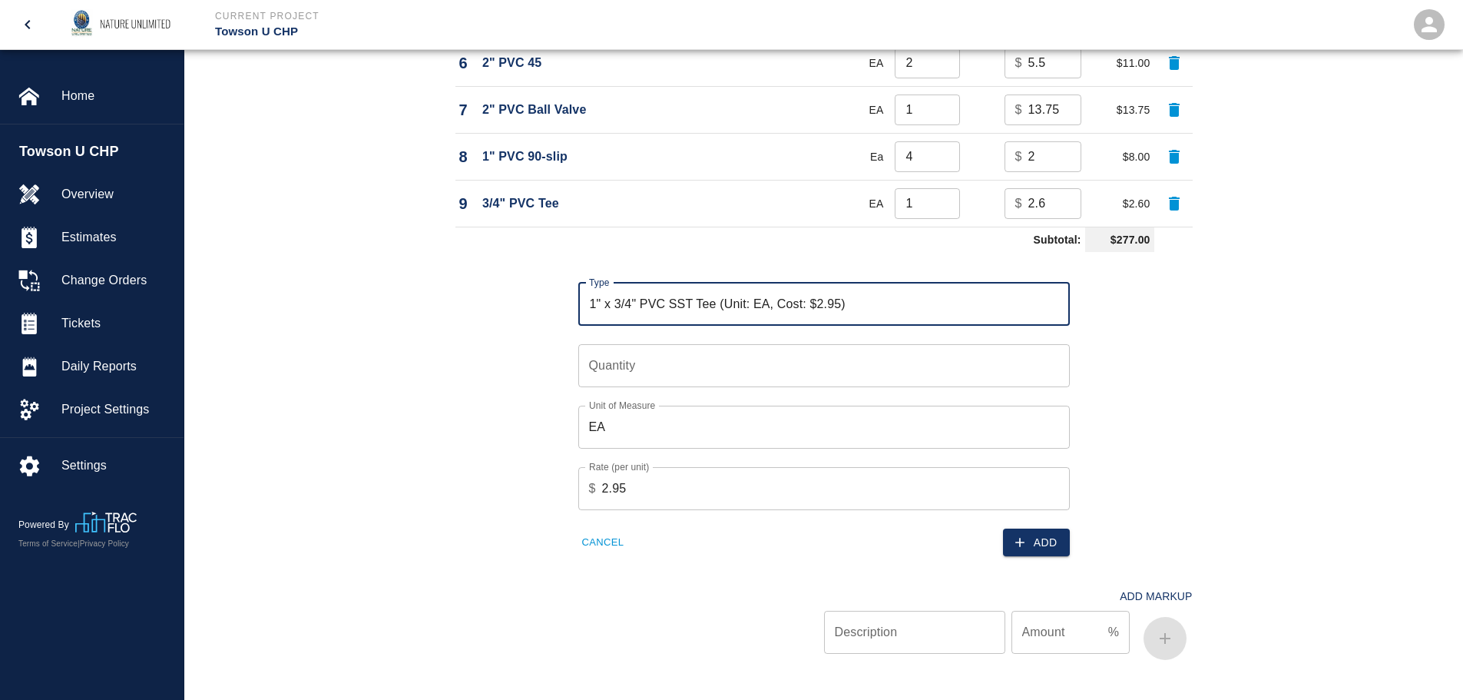
type input "1" x 3/4" PVC SST Tee (Unit: EA, Cost: $2.95)"
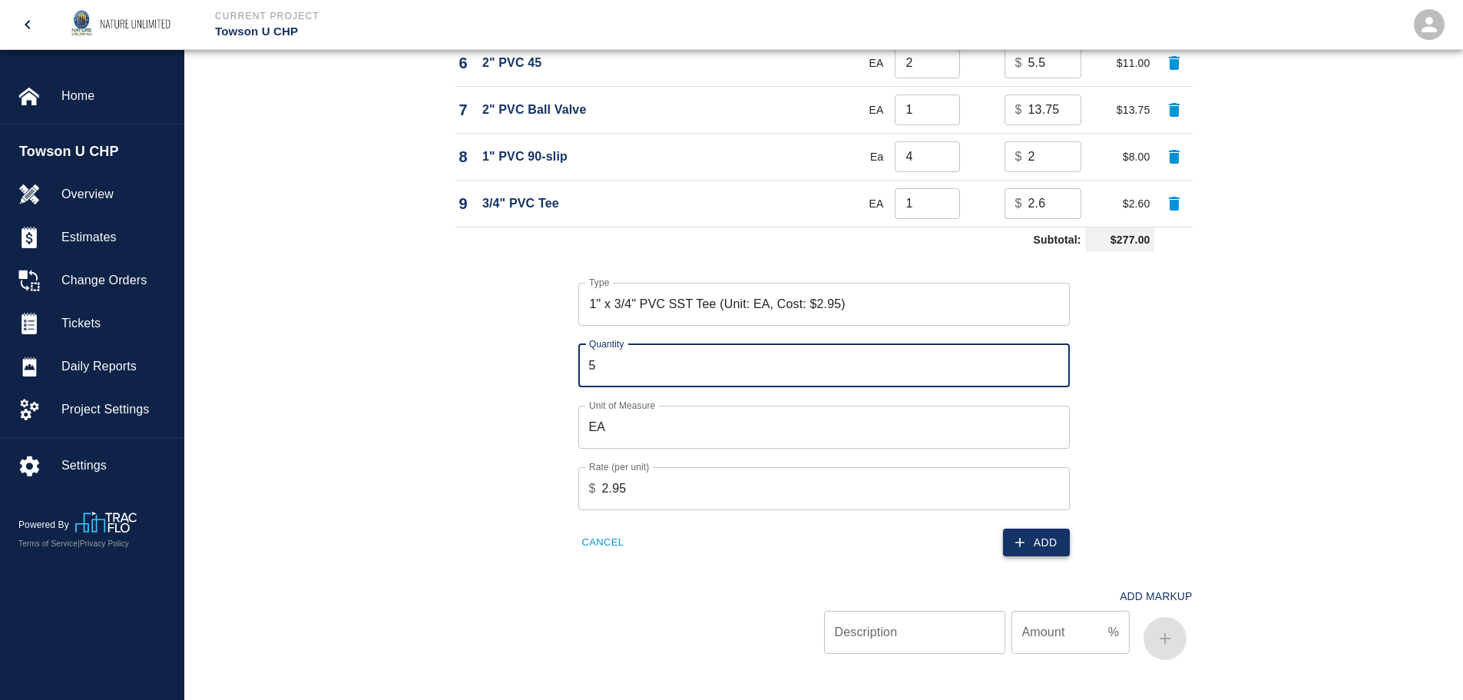
type input "5"
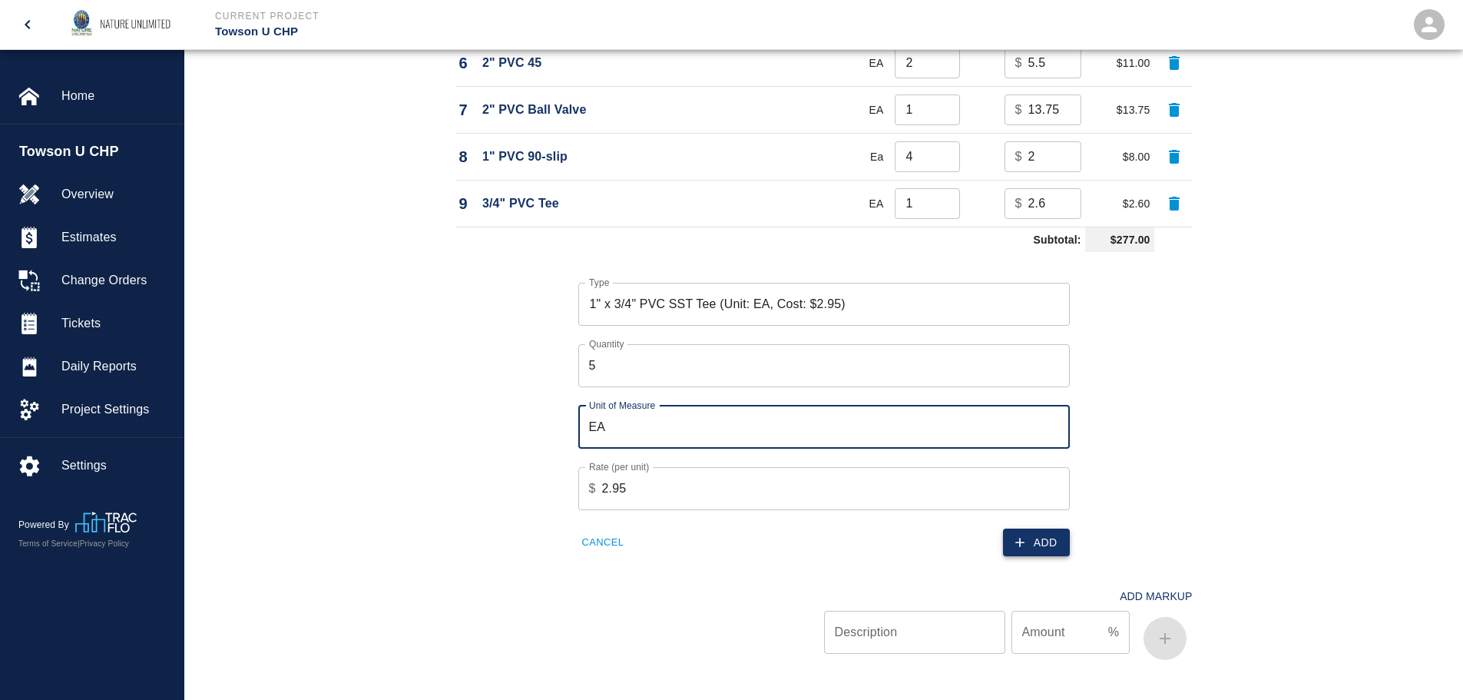
click at [1043, 541] on button "Add" at bounding box center [1036, 542] width 67 height 28
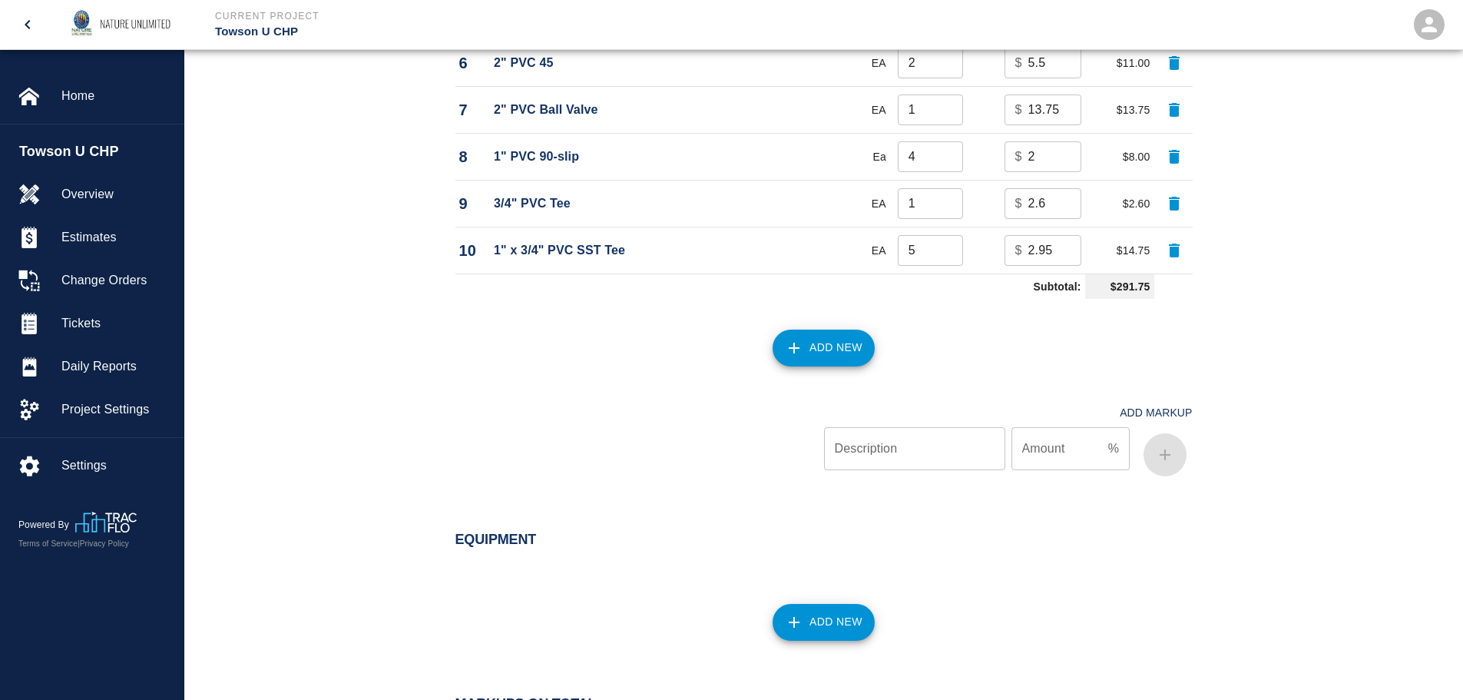
click at [841, 350] on button "Add New" at bounding box center [823, 347] width 102 height 37
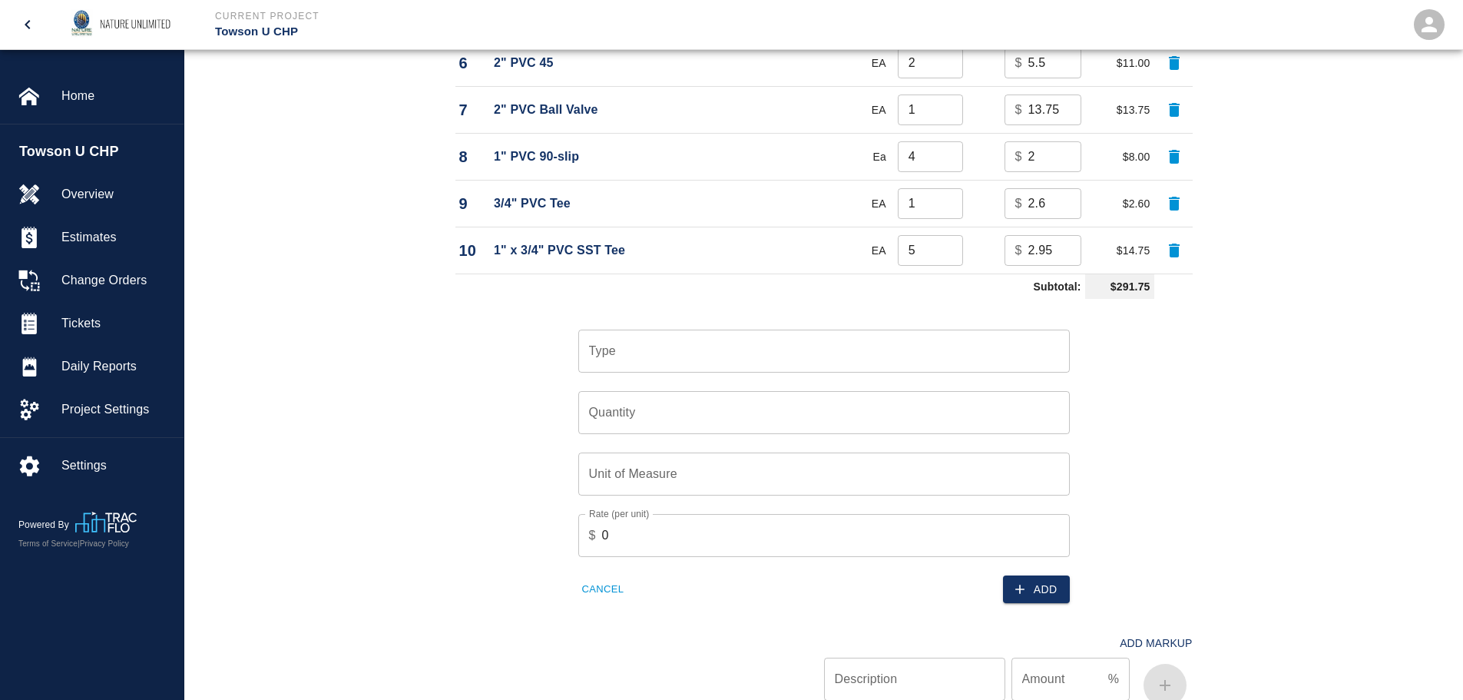
click at [853, 348] on input "Type" at bounding box center [824, 350] width 478 height 29
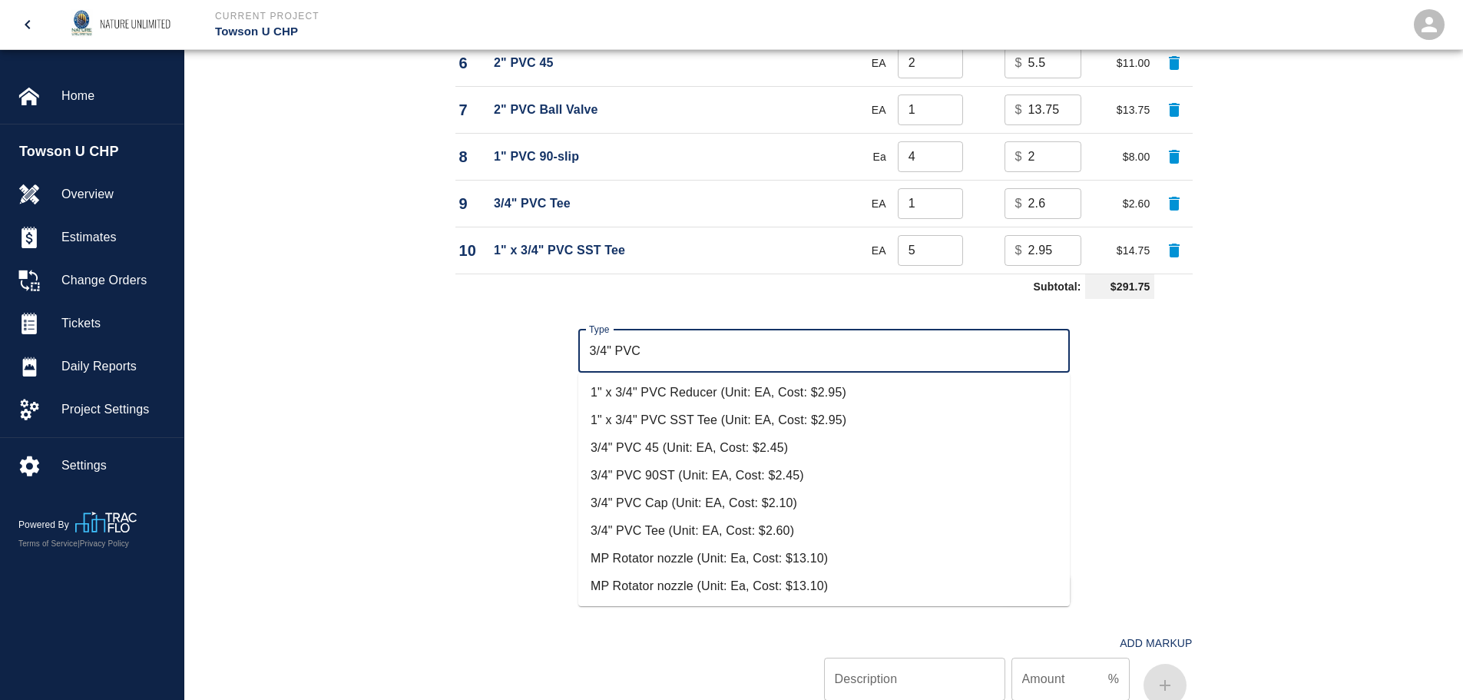
click at [674, 526] on li "3/4" PVC Tee (Unit: EA, Cost: $2.60)" at bounding box center [823, 531] width 491 height 28
type input "3/4" PVC Tee (Unit: EA, Cost: $2.60)"
type input "EA"
type input "2.6"
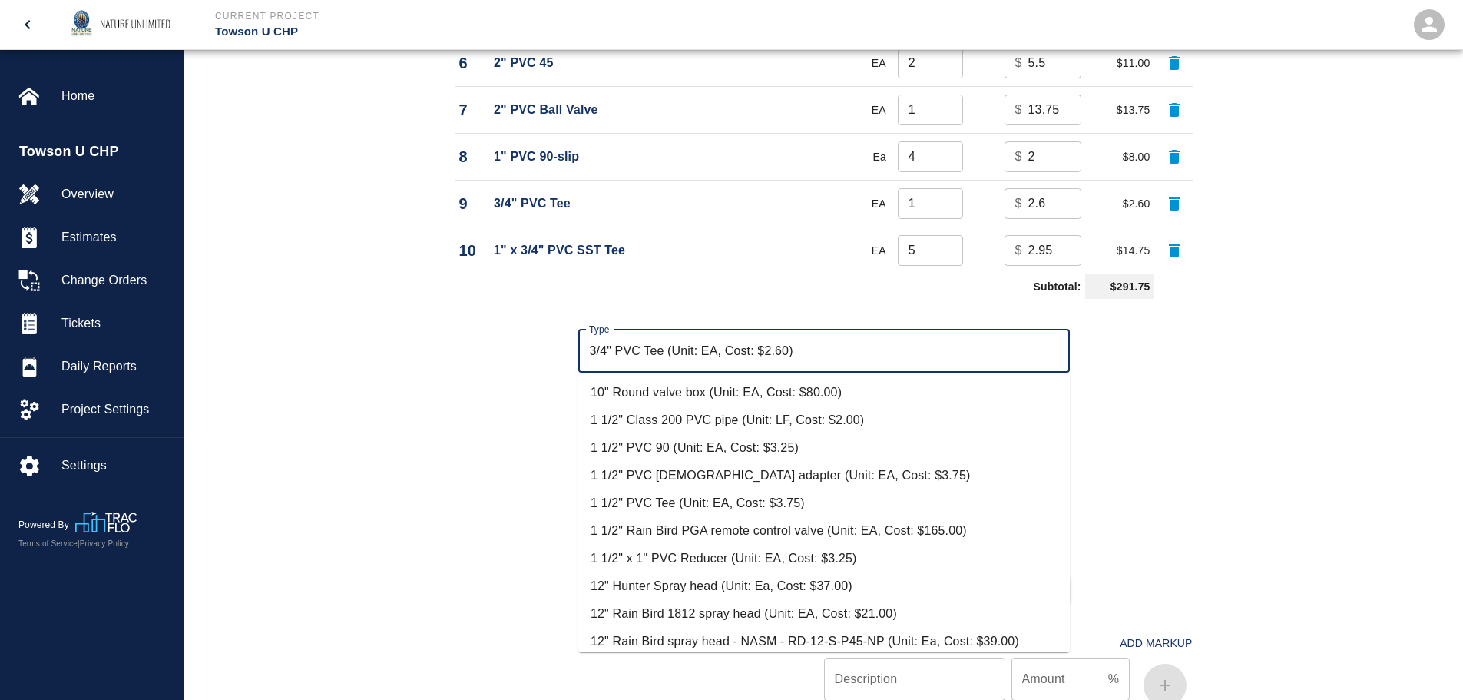
scroll to position [1026, 0]
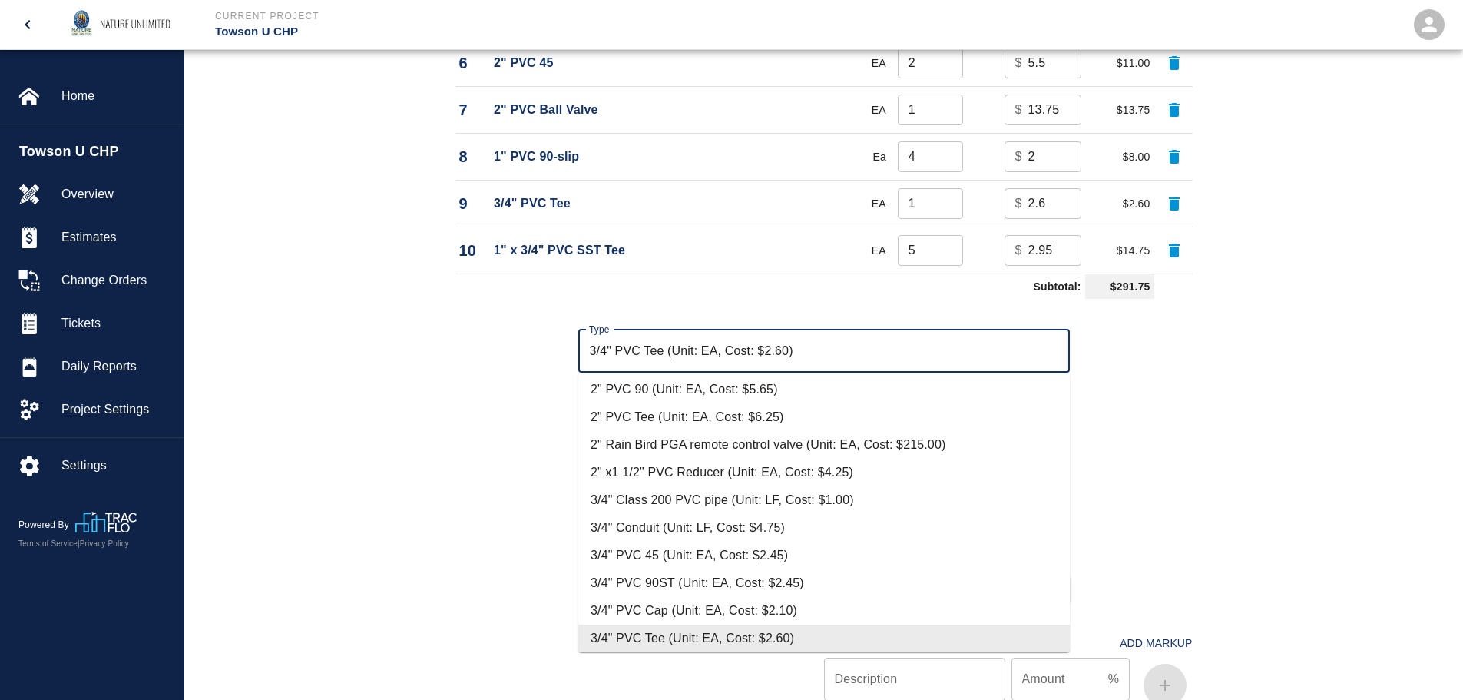
drag, startPoint x: 668, startPoint y: 351, endPoint x: 1150, endPoint y: 313, distance: 482.9
click at [1150, 313] on div "Type 3/4" PVC Tee (Unit: EA, Cost: $2.60) Type Quantity Quantity Unit of Measur…" at bounding box center [815, 454] width 756 height 299
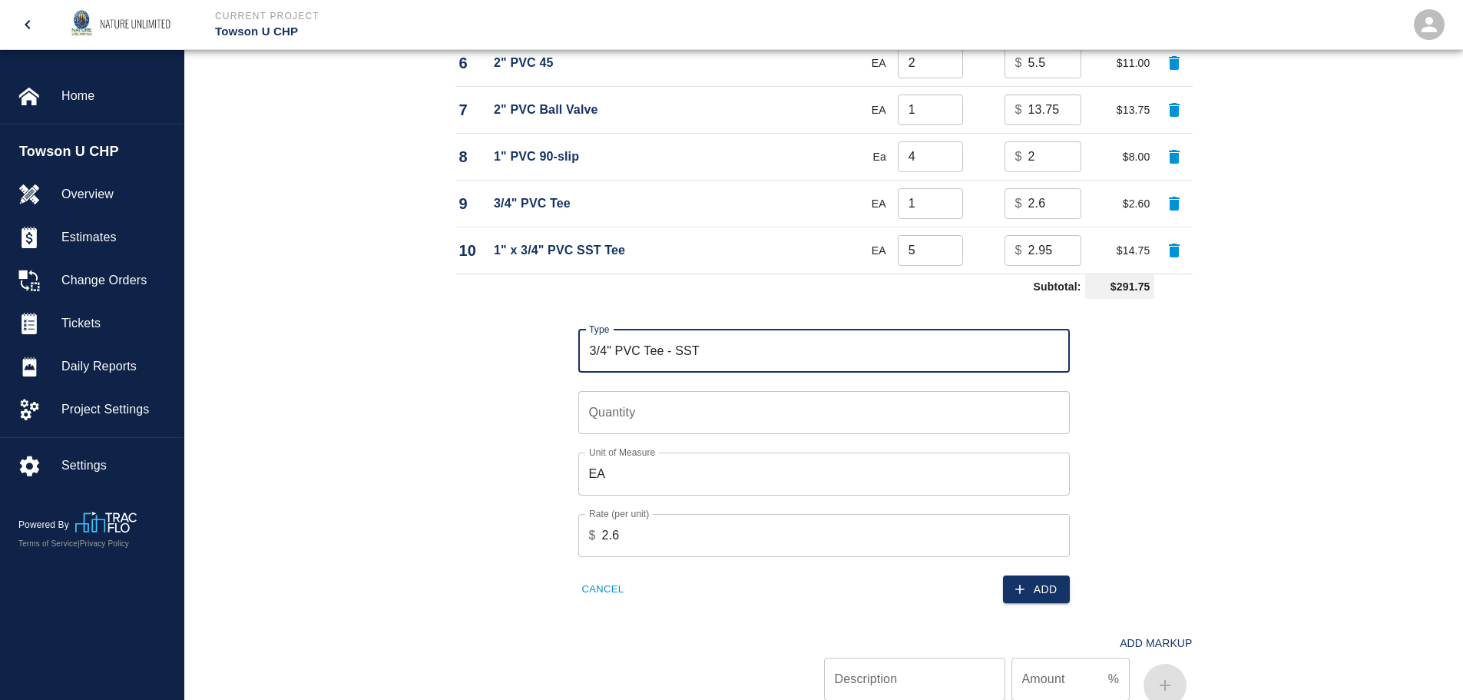
type input "3/4" PVC Tee - SST"
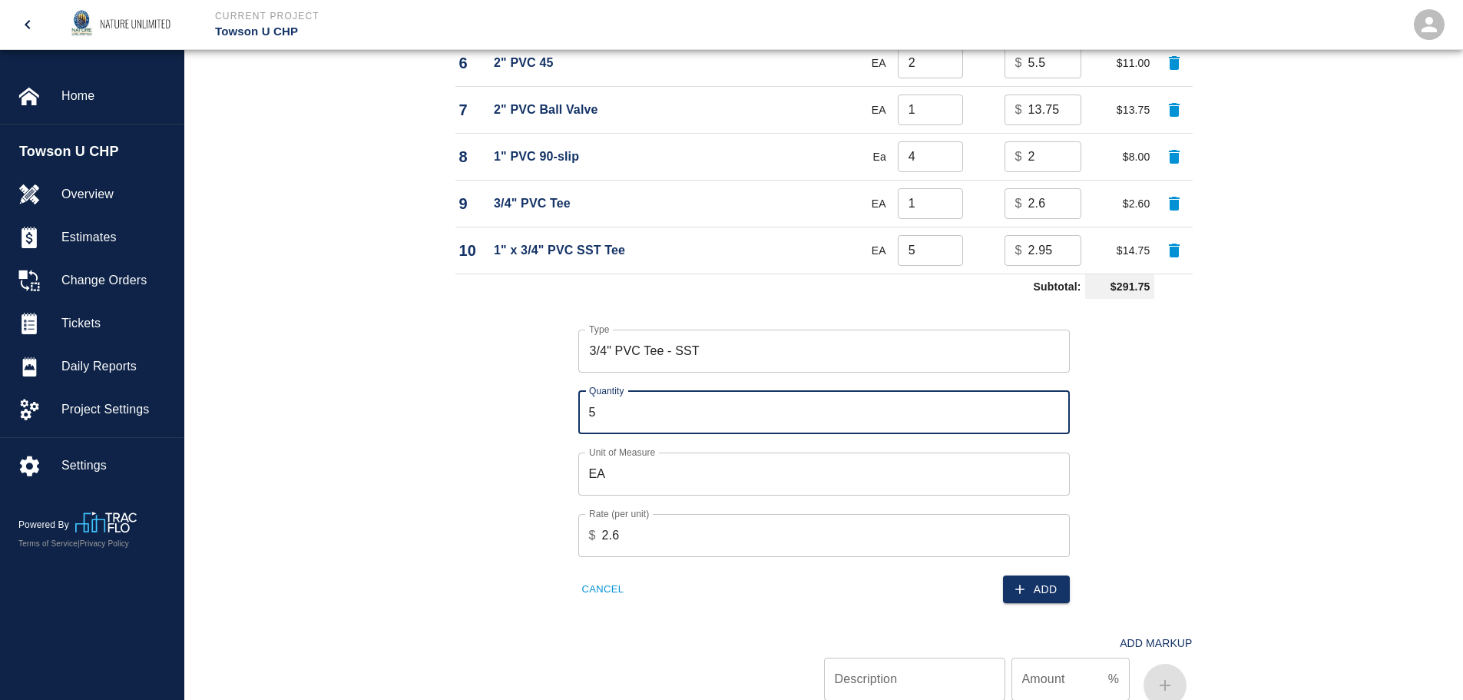
type input "5"
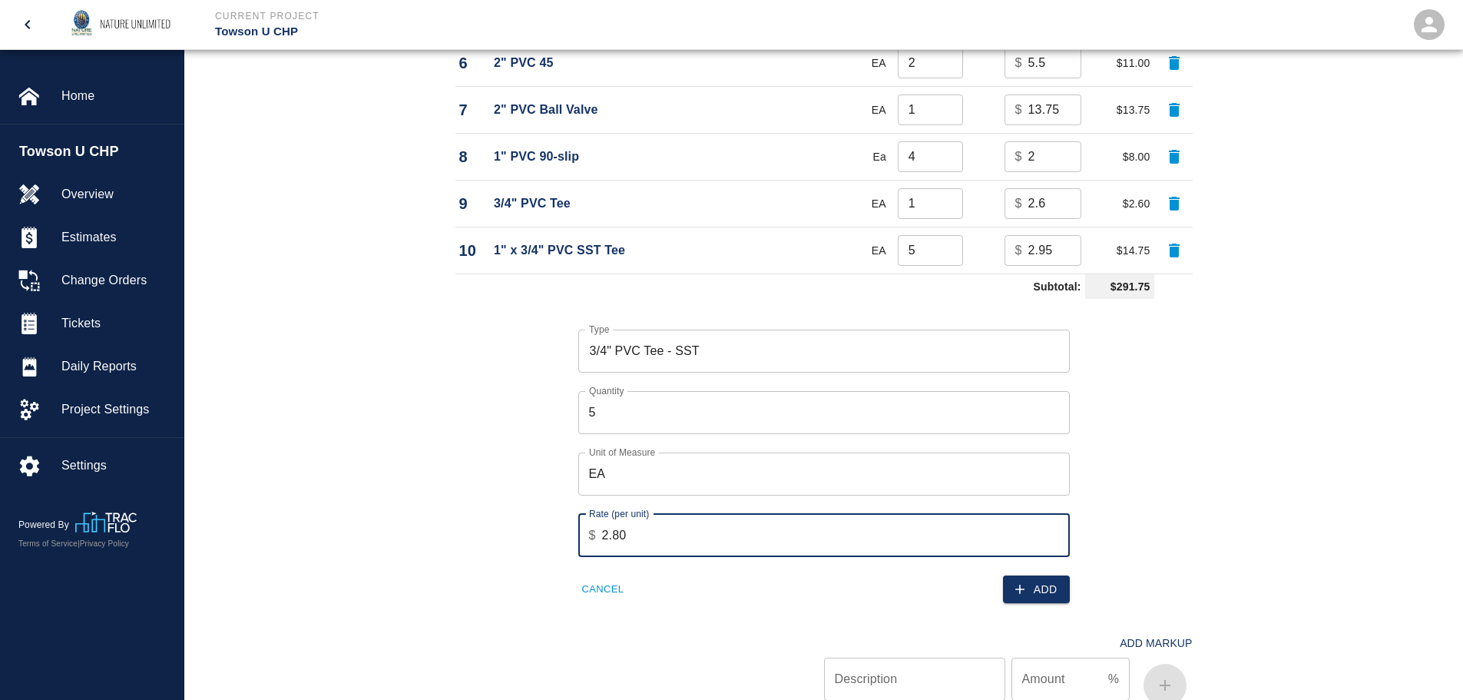
type input "2.80"
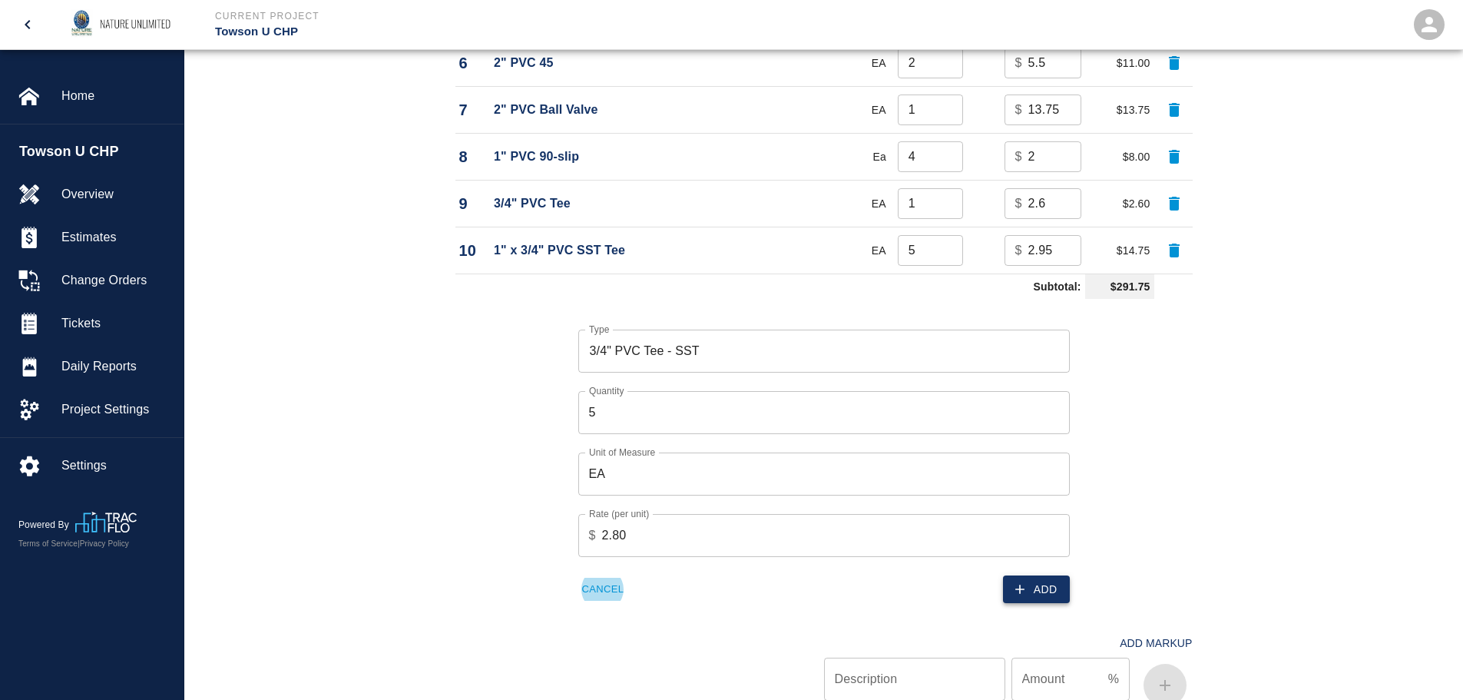
click at [1055, 595] on button "Add" at bounding box center [1036, 589] width 67 height 28
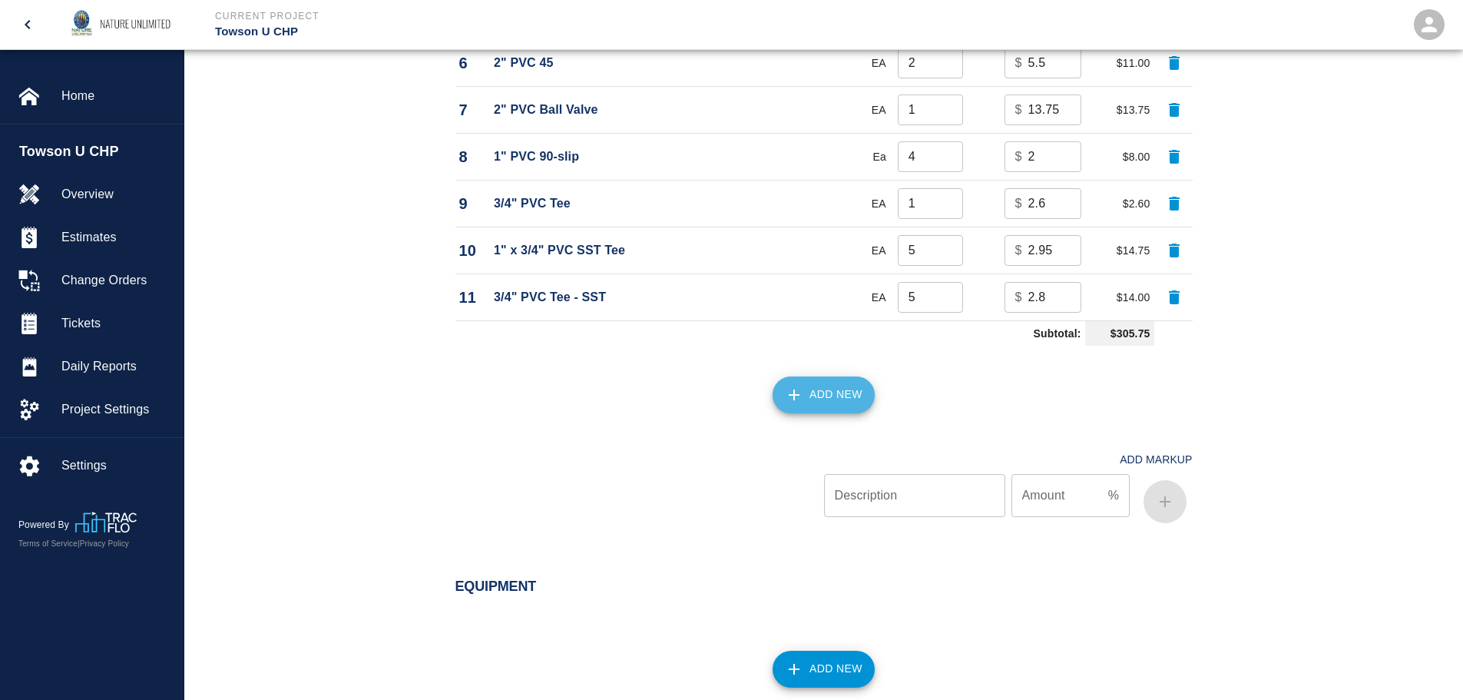
click at [818, 398] on button "Add New" at bounding box center [823, 394] width 102 height 37
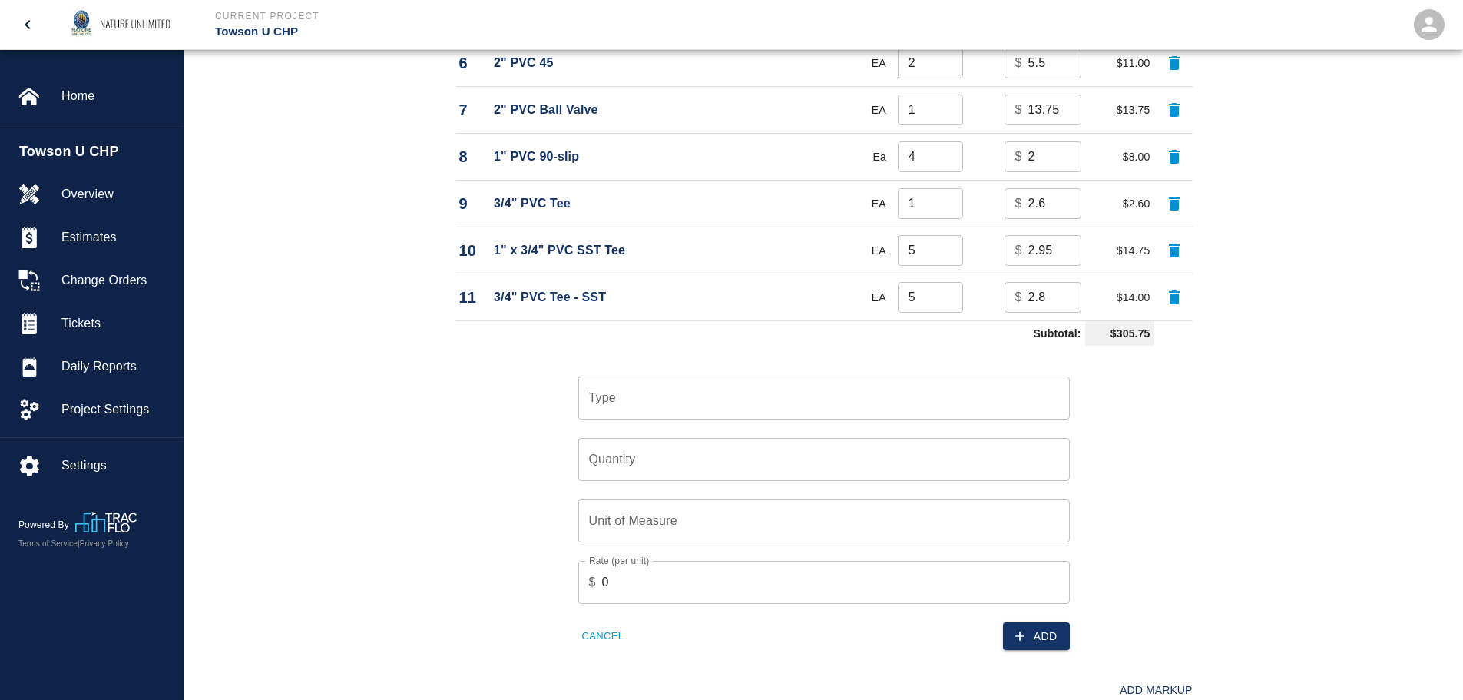
click at [816, 398] on input "Type" at bounding box center [824, 397] width 478 height 29
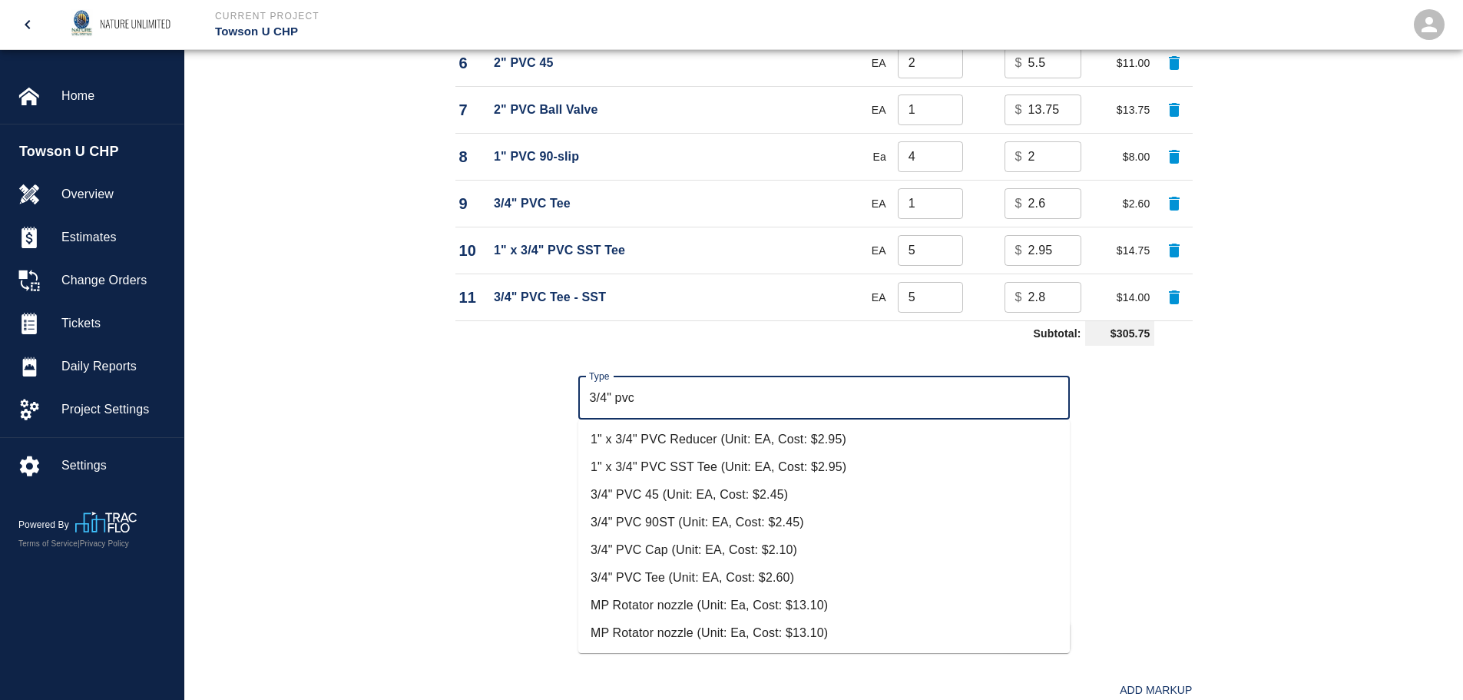
click at [715, 527] on li "3/4" PVC 90ST (Unit: EA, Cost: $2.45)" at bounding box center [823, 522] width 491 height 28
type input "3/4" PVC 90ST (Unit: EA, Cost: $2.45)"
type input "EA"
type input "2.45"
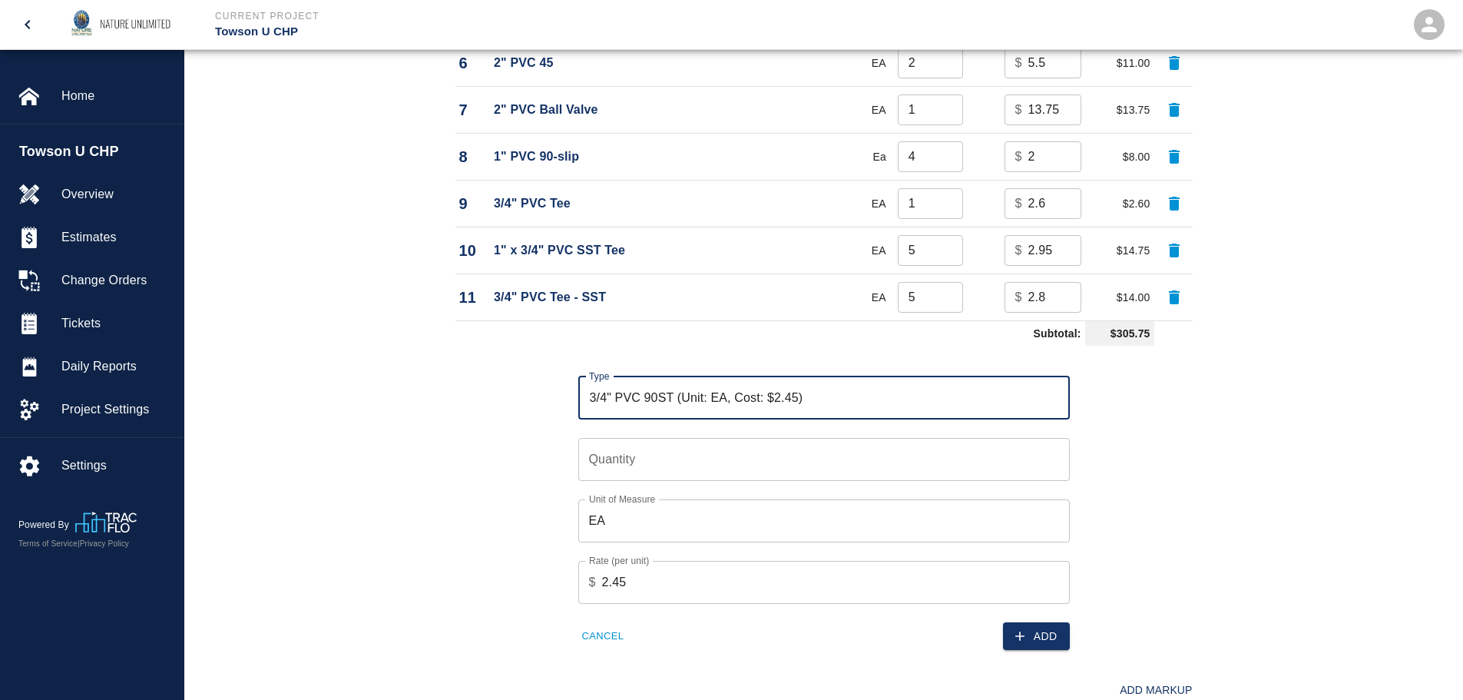
type input "3/4" PVC 90ST (Unit: EA, Cost: $2.45)"
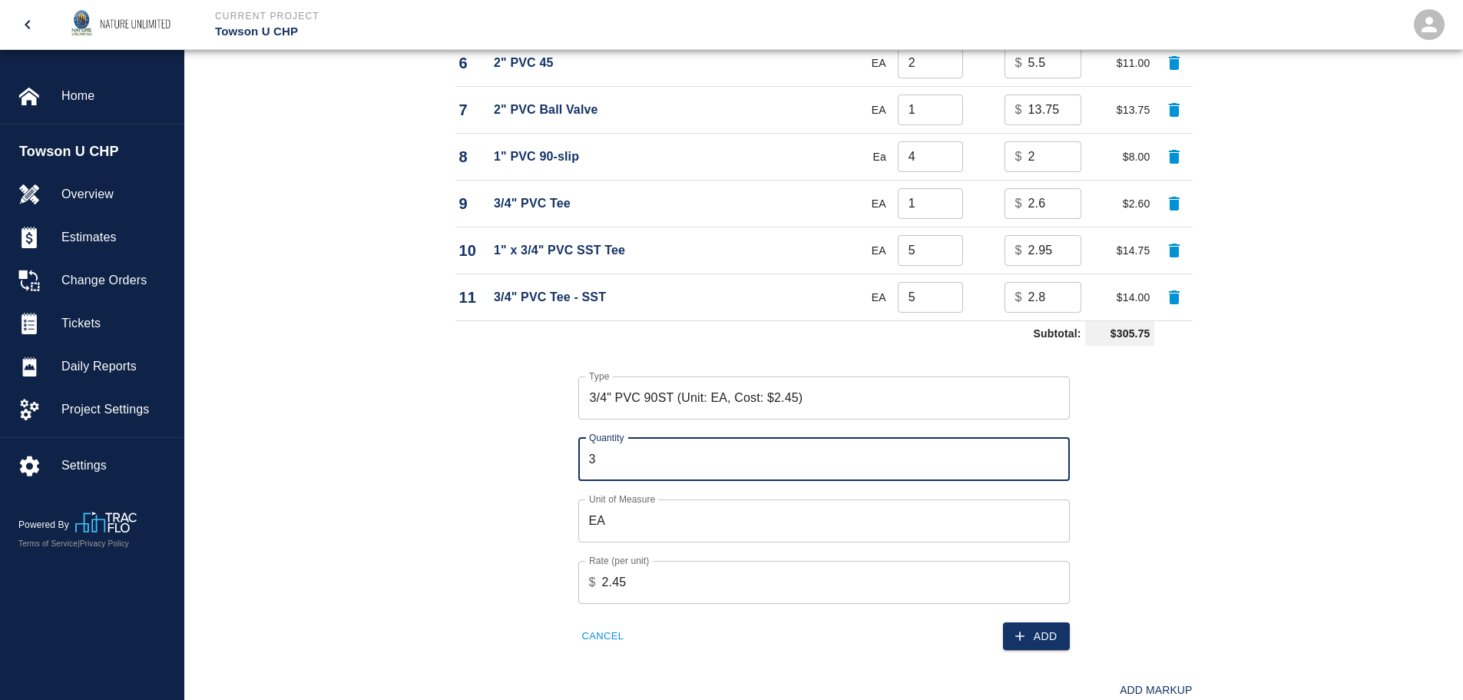
type input "3"
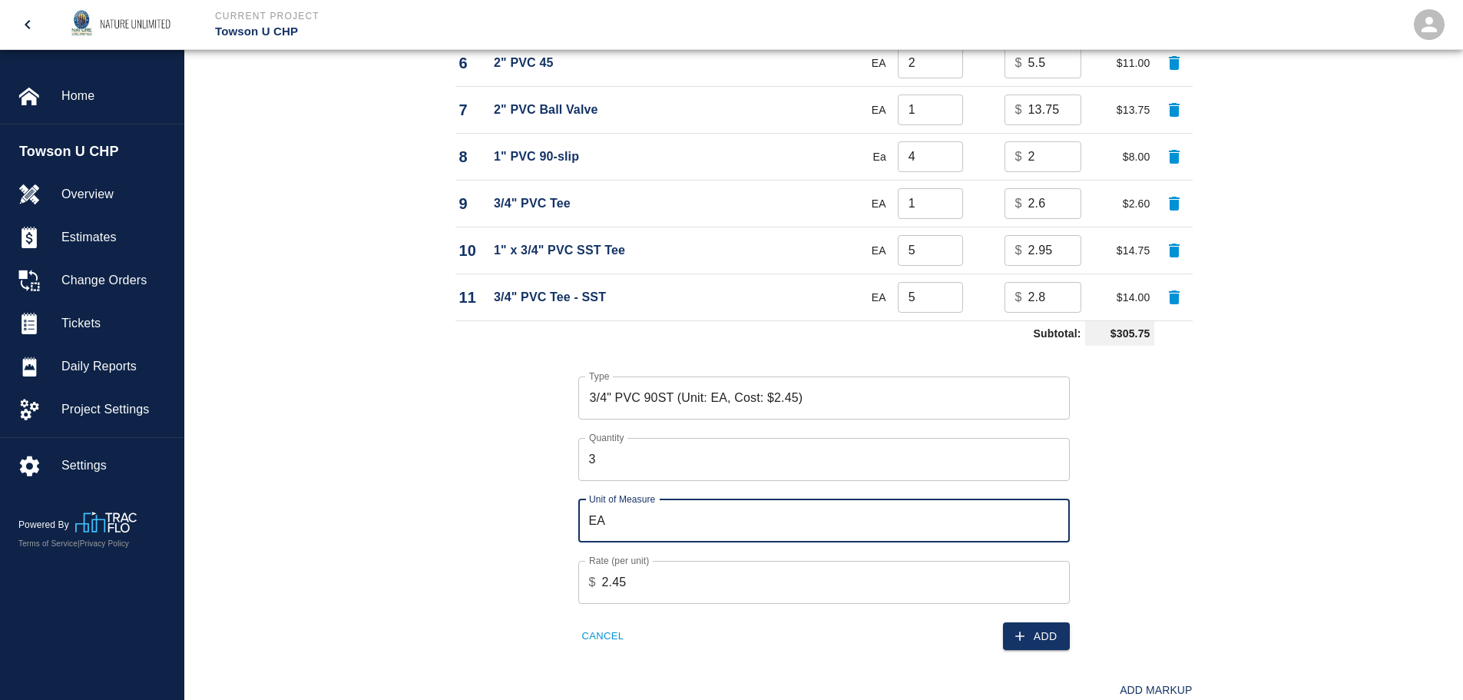
click at [1043, 646] on button "Add" at bounding box center [1036, 636] width 67 height 28
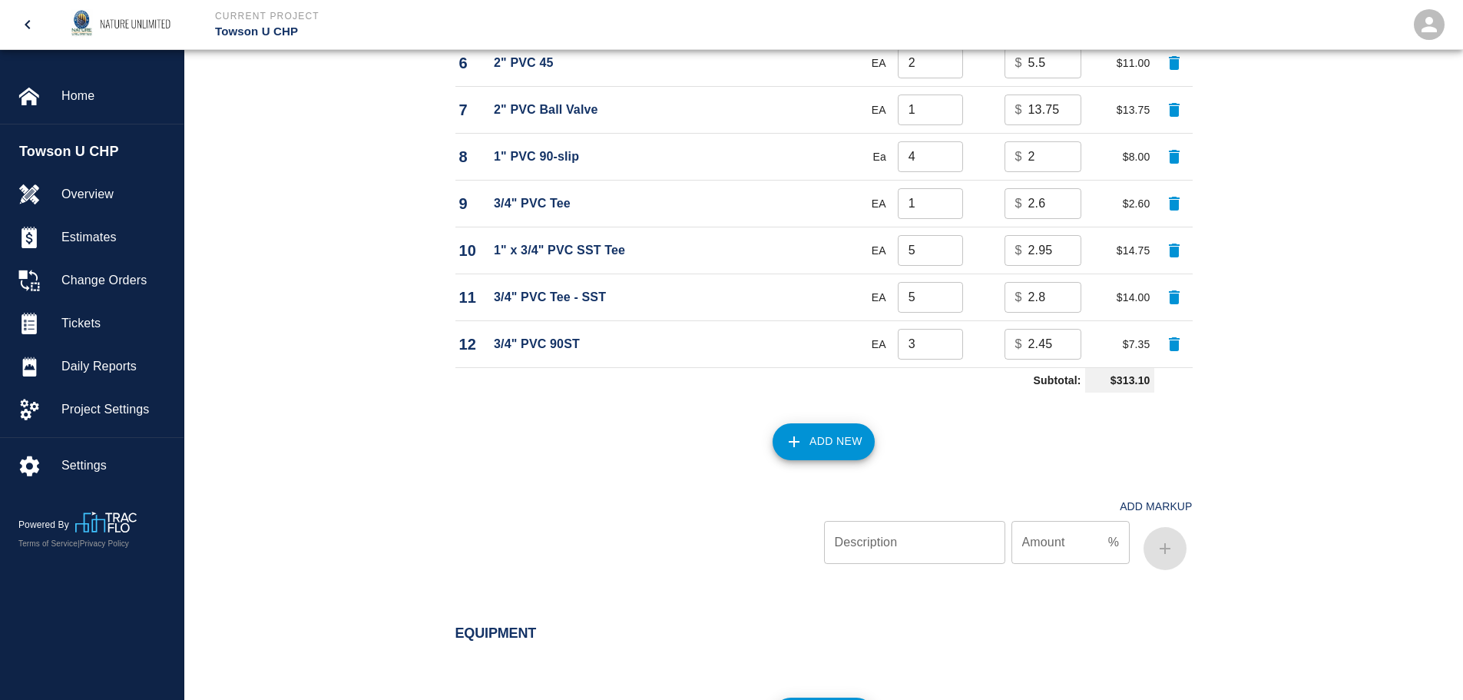
click at [829, 442] on button "Add New" at bounding box center [823, 441] width 102 height 37
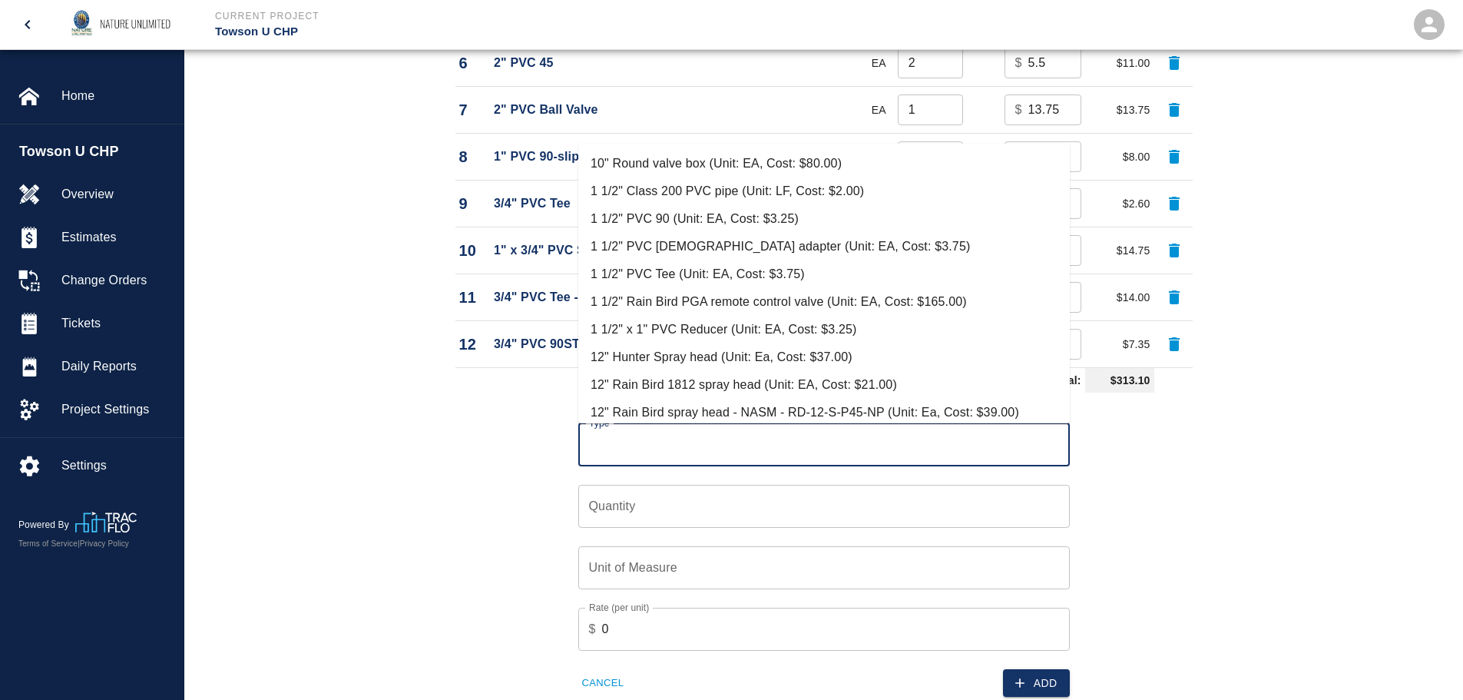
click at [827, 442] on input "Type" at bounding box center [824, 444] width 478 height 29
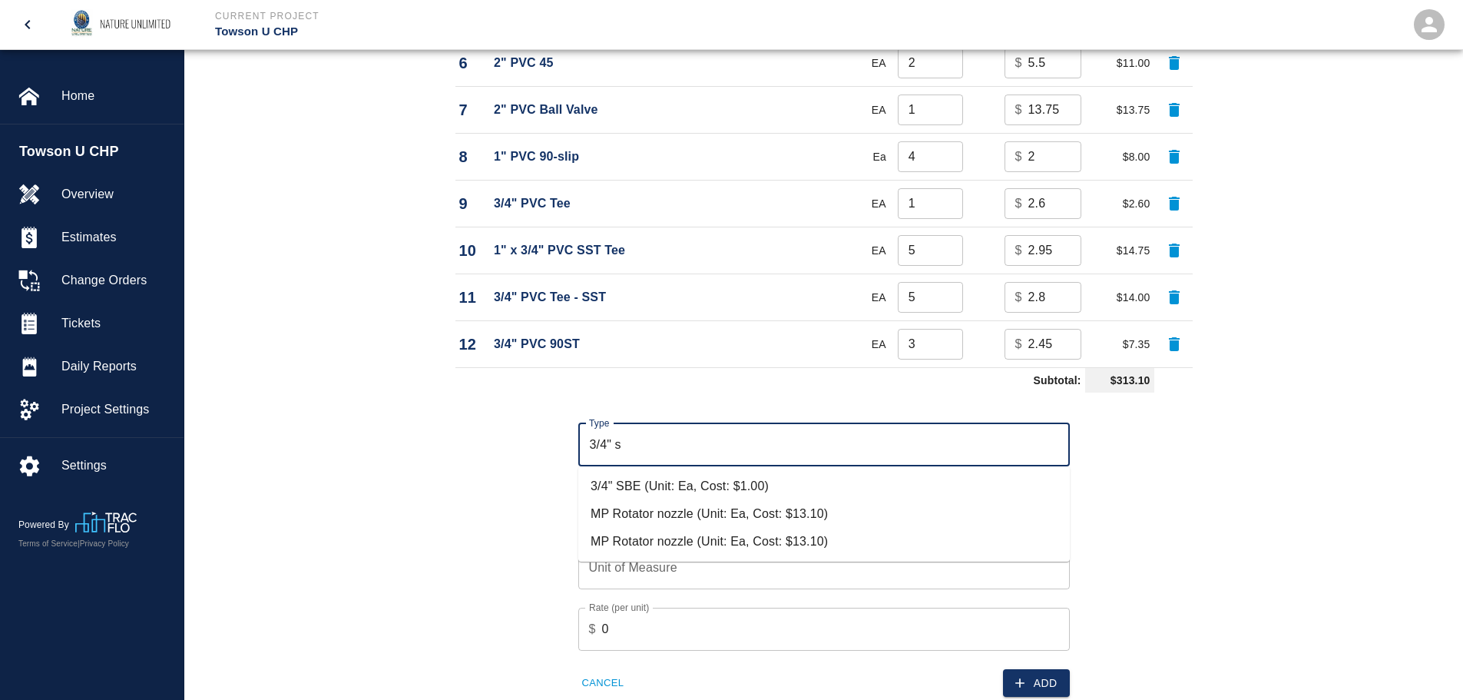
click at [673, 490] on li "3/4" SBE (Unit: Ea, Cost: $1.00)" at bounding box center [823, 486] width 491 height 28
type input "3/4" SBE (Unit: Ea, Cost: $1.00)"
type input "Ea"
type input "1"
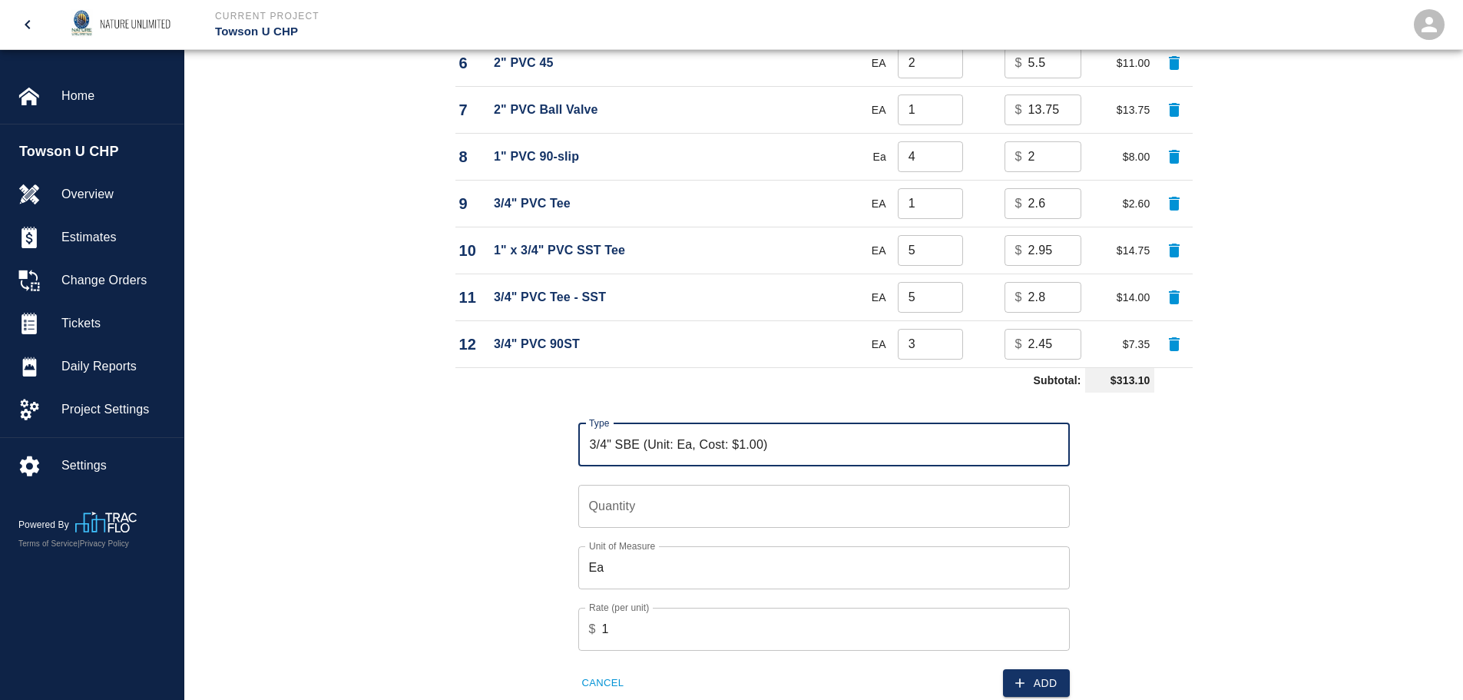
type input "3/4" SBE (Unit: Ea, Cost: $1.00)"
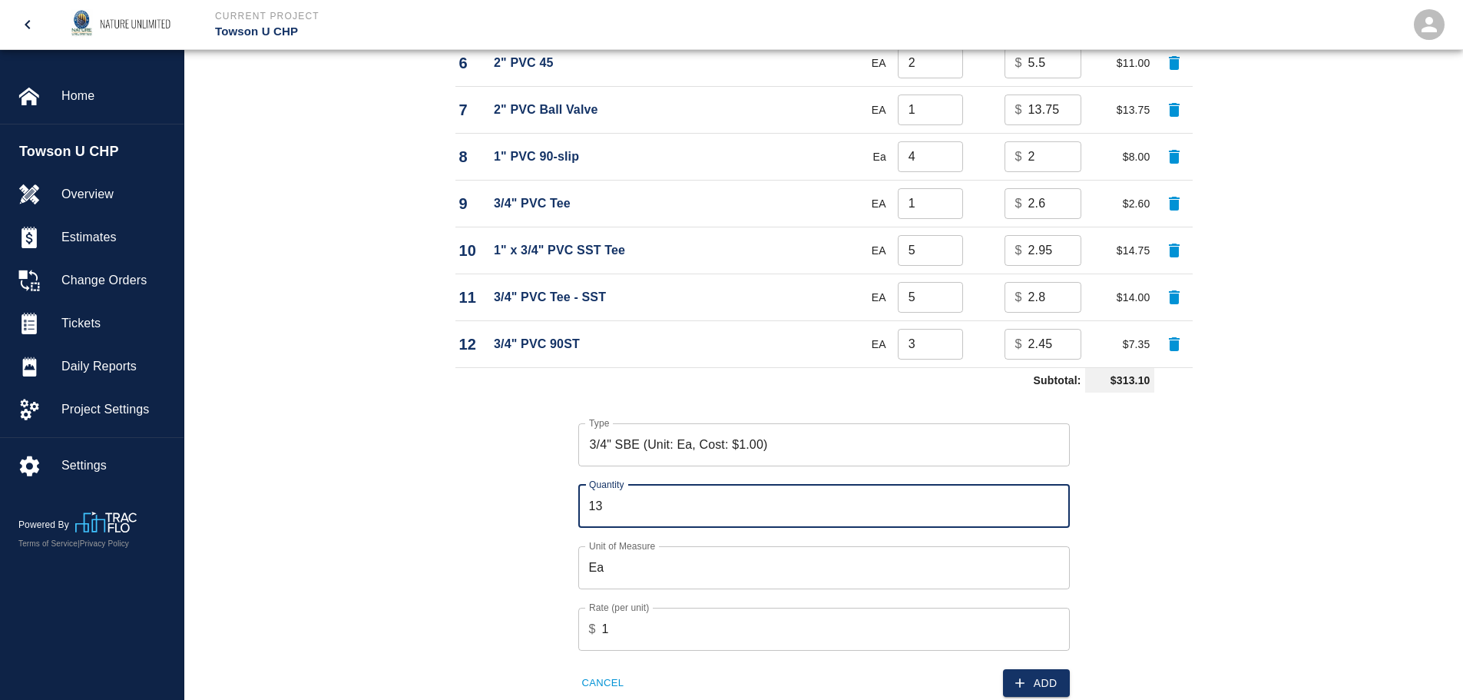
type input "13"
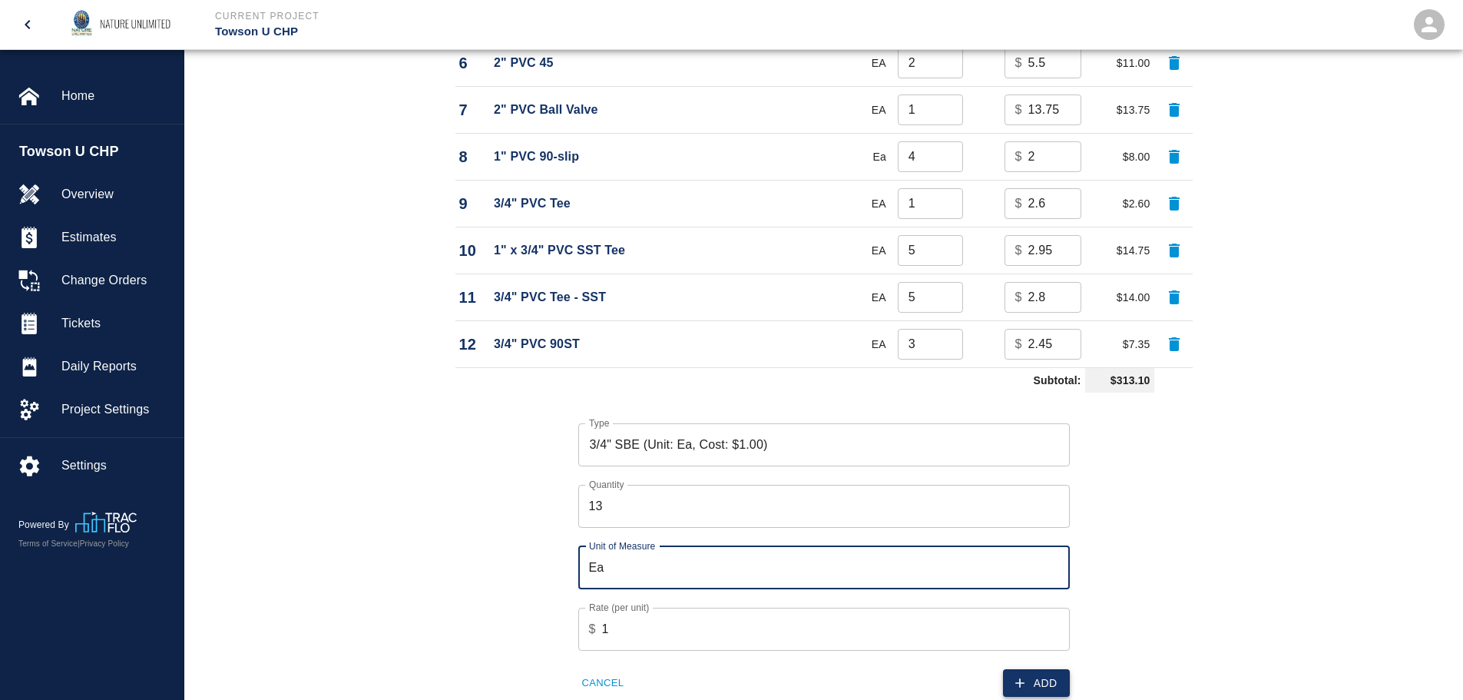
click at [1042, 685] on button "Add" at bounding box center [1036, 683] width 67 height 28
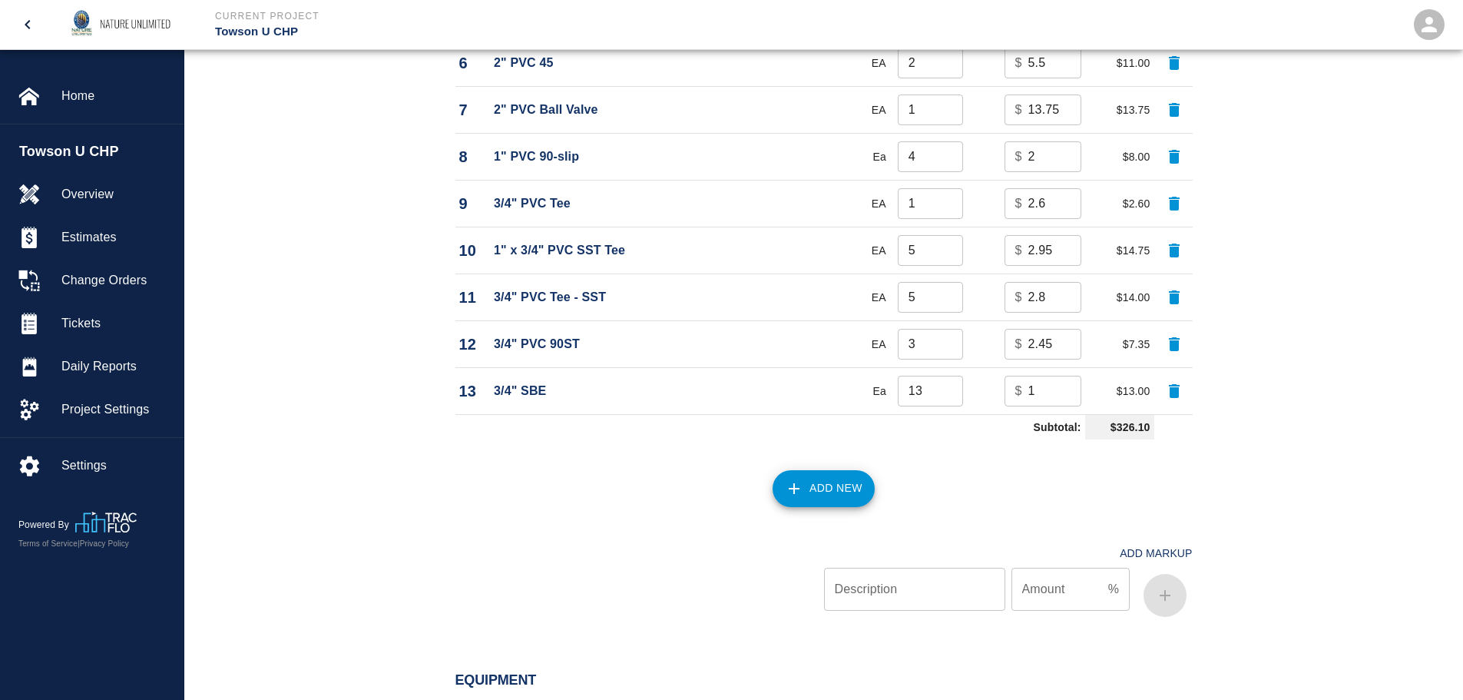
click at [808, 494] on button "Add New" at bounding box center [823, 488] width 102 height 37
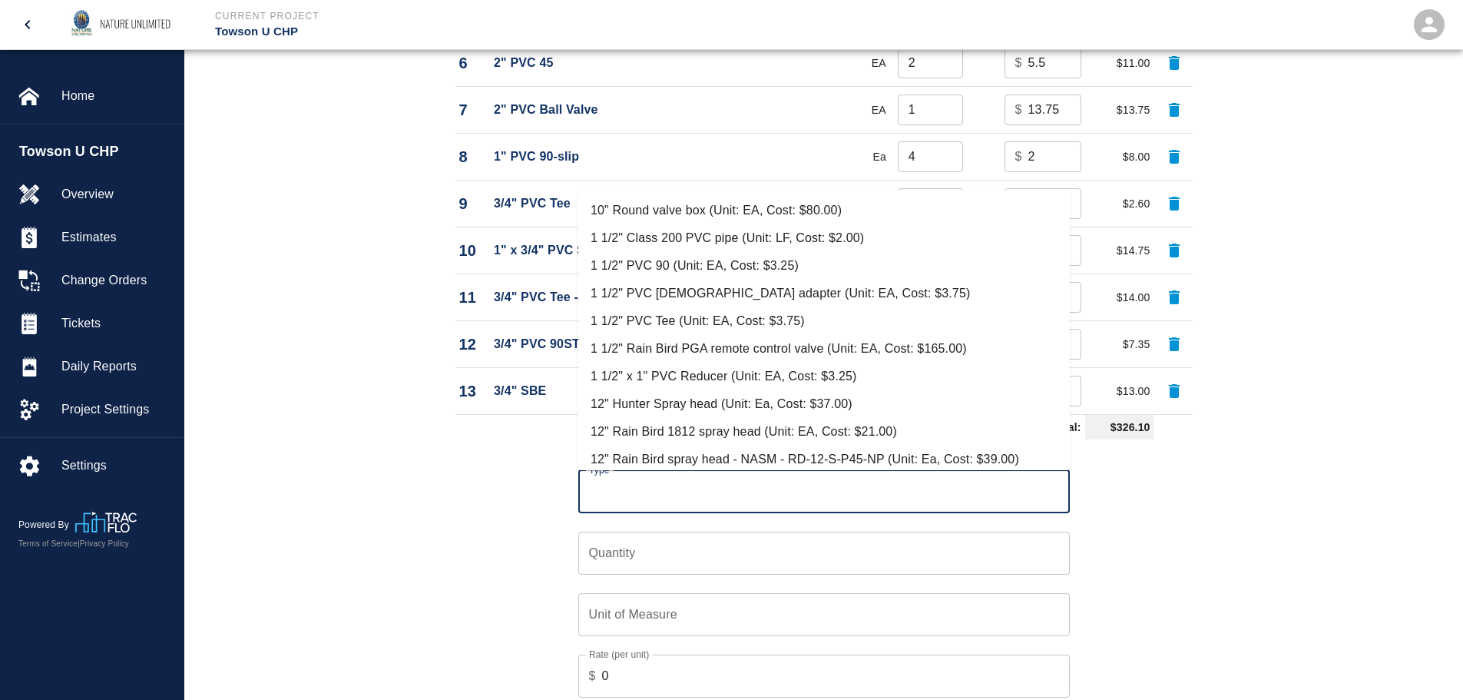
click at [808, 494] on input "Type" at bounding box center [824, 491] width 478 height 29
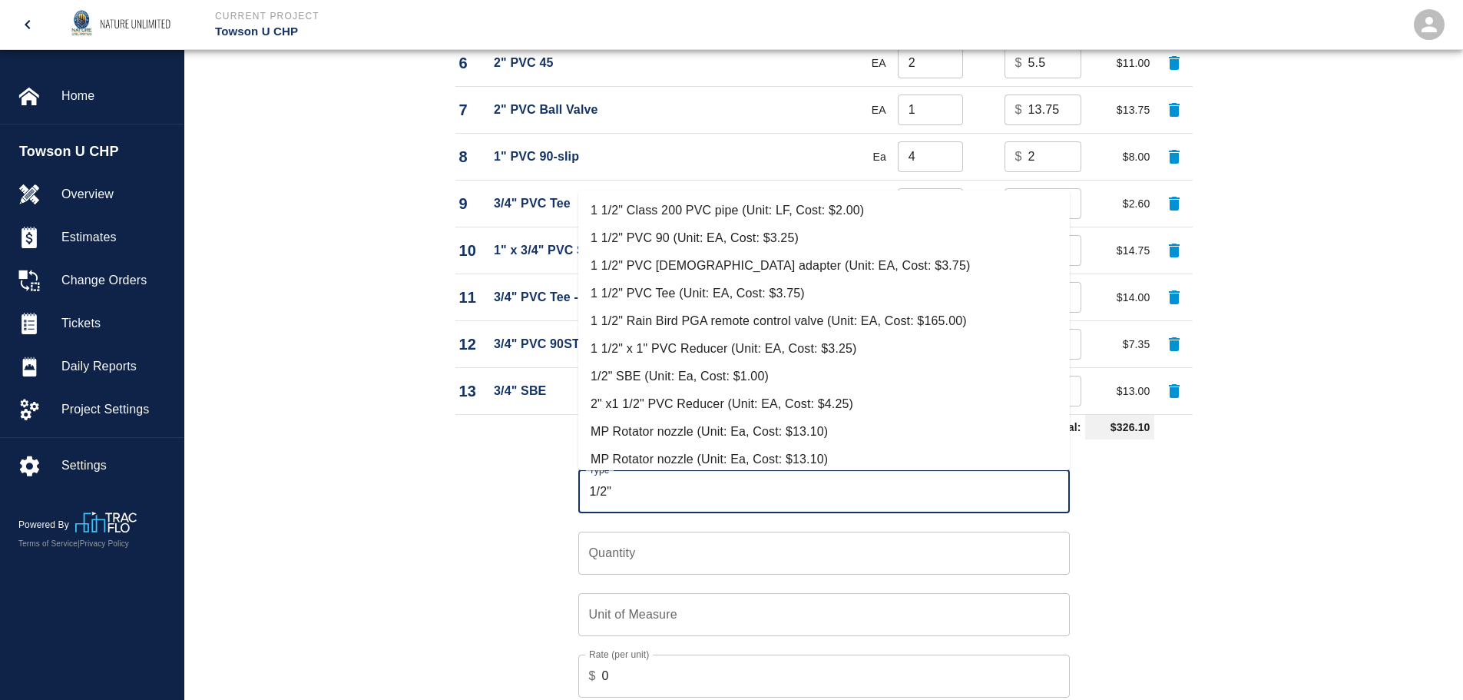
click at [683, 375] on li "1/2" SBE (Unit: Ea, Cost: $1.00)" at bounding box center [823, 376] width 491 height 28
type input "1/2" SBE (Unit: Ea, Cost: $1.00)"
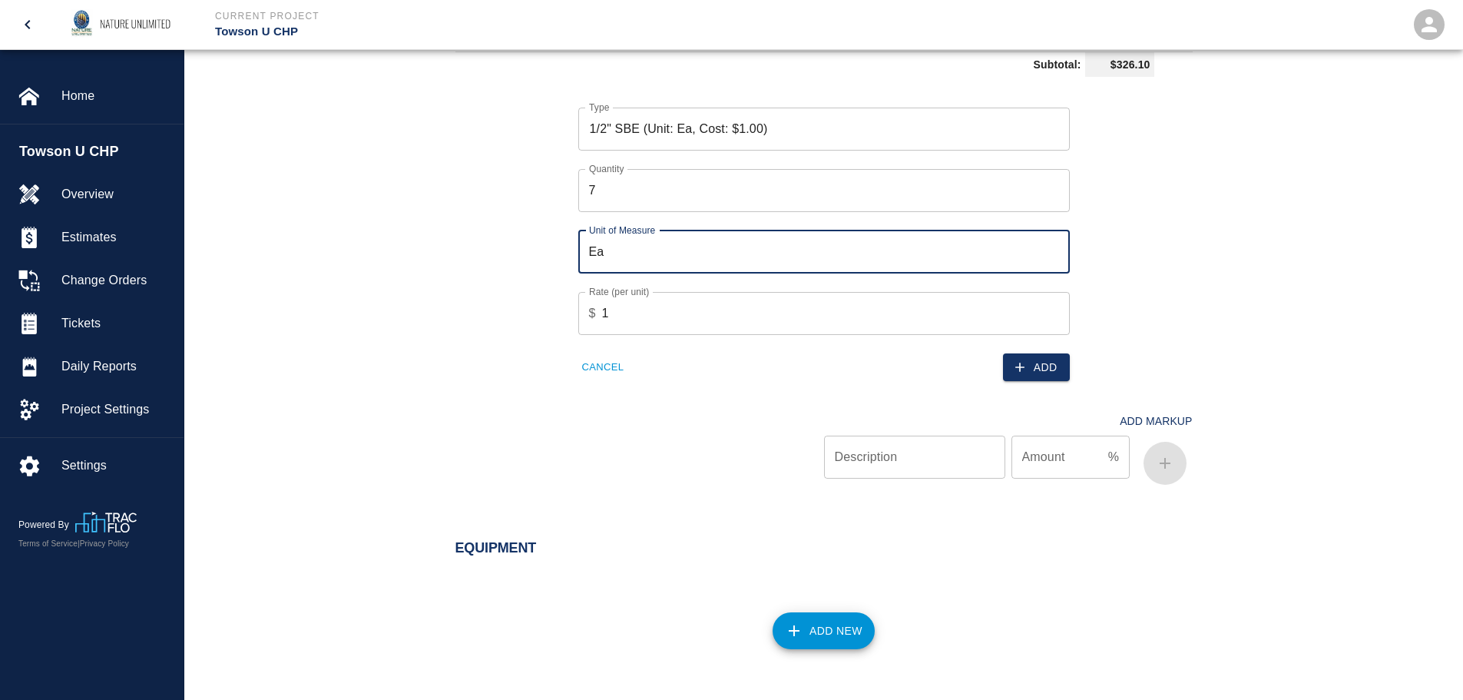
scroll to position [1899, 0]
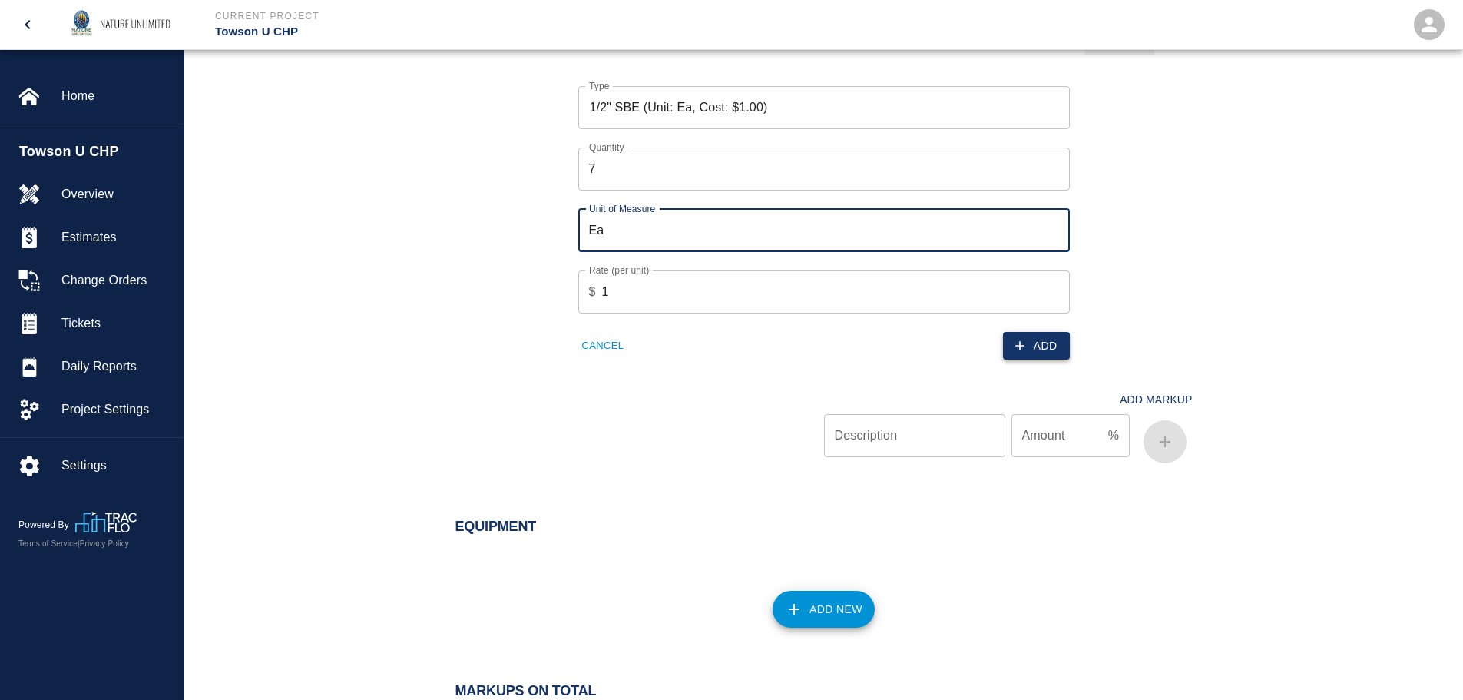
click at [1037, 348] on button "Add" at bounding box center [1036, 346] width 67 height 28
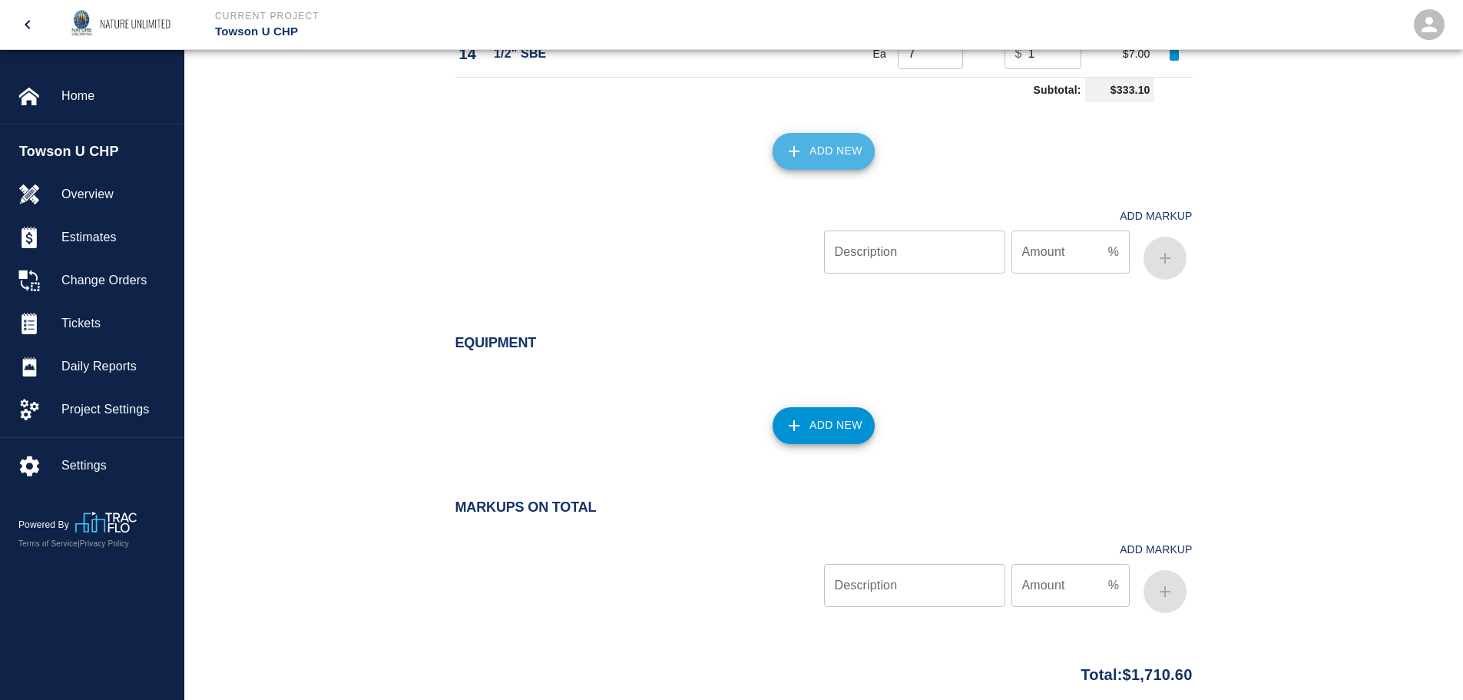
click at [809, 143] on button "Add New" at bounding box center [823, 151] width 102 height 37
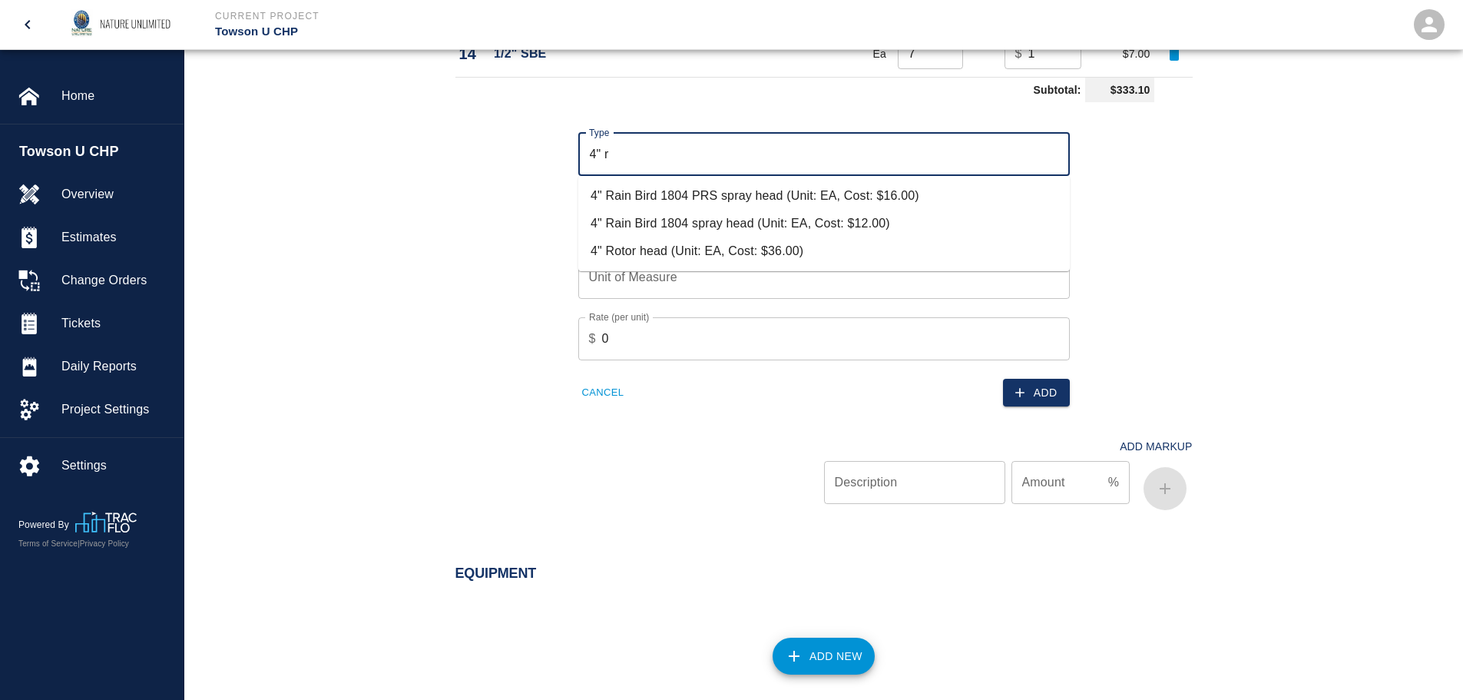
click at [768, 247] on li "4" Rotor head (Unit: EA, Cost: $36.00)" at bounding box center [823, 251] width 491 height 28
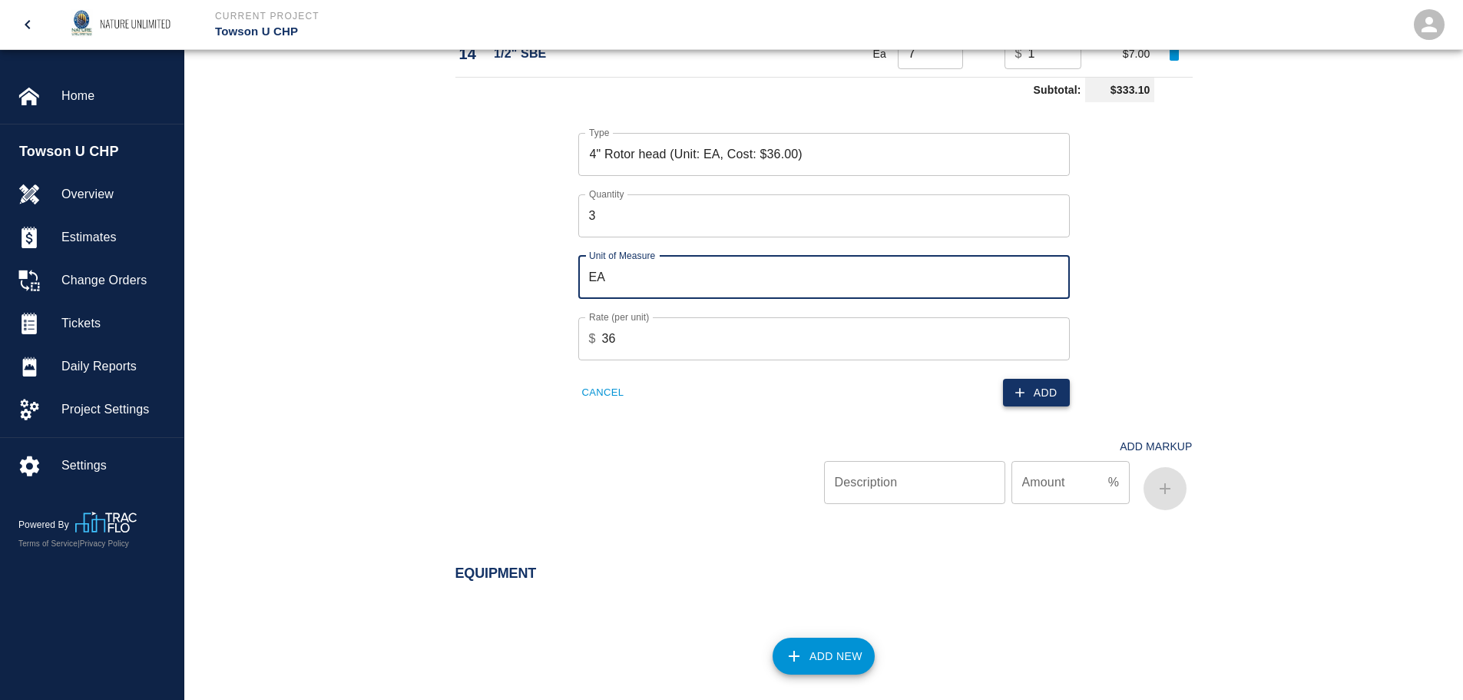
click at [1054, 387] on button "Add" at bounding box center [1036, 393] width 67 height 28
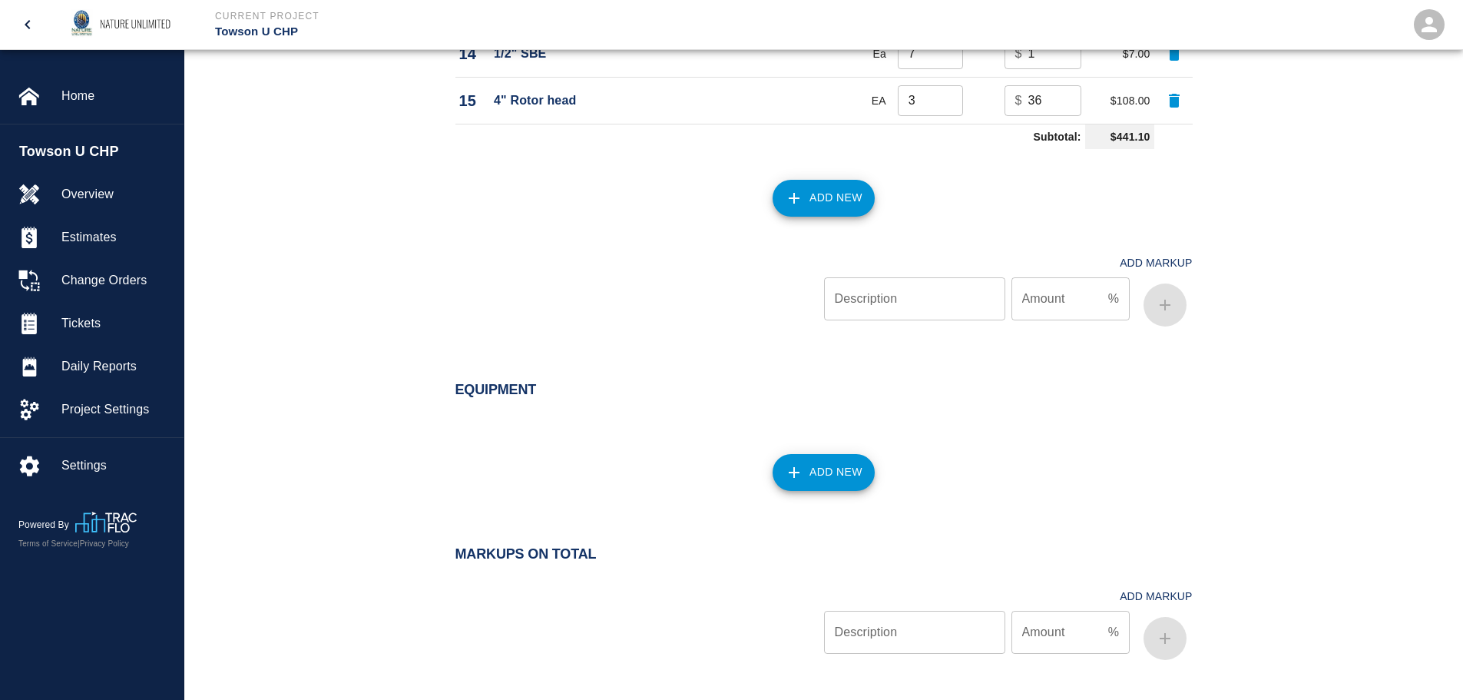
click at [810, 202] on button "Add New" at bounding box center [823, 198] width 102 height 37
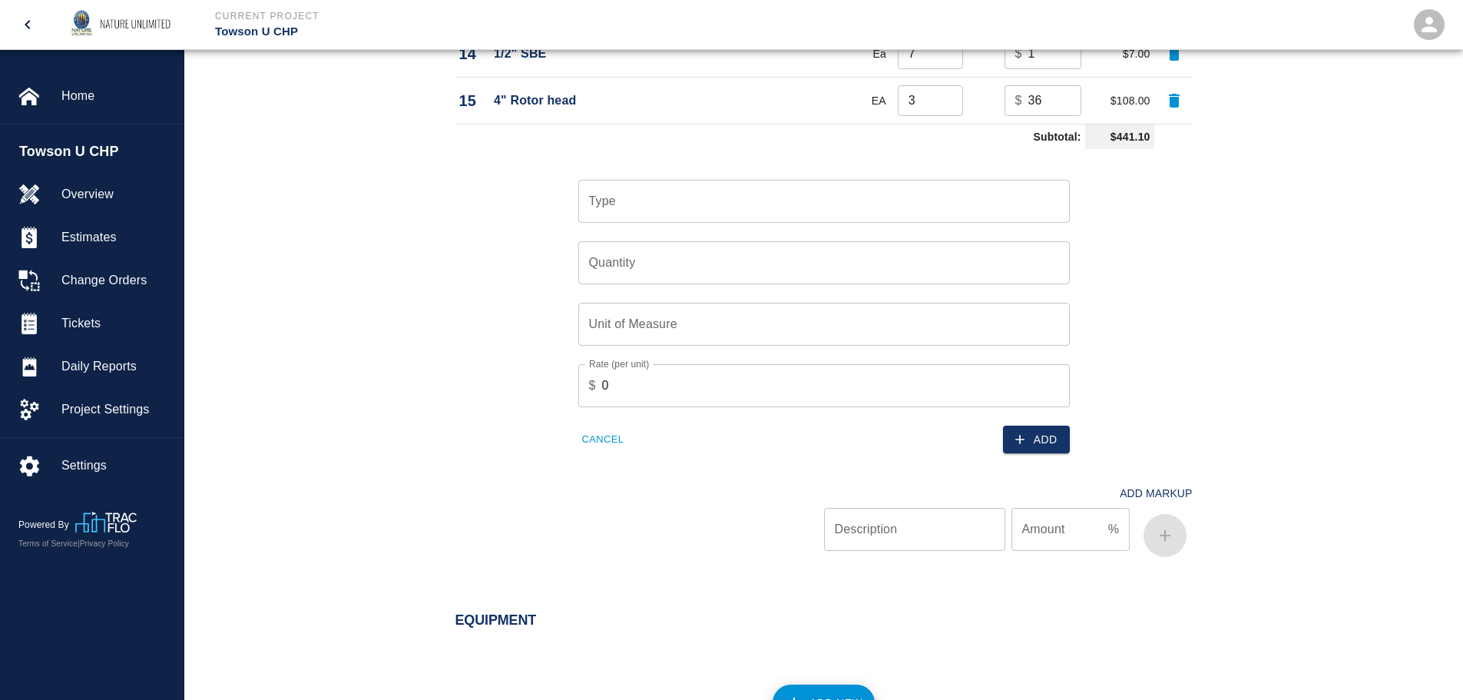
click at [662, 210] on input "Type" at bounding box center [824, 201] width 478 height 29
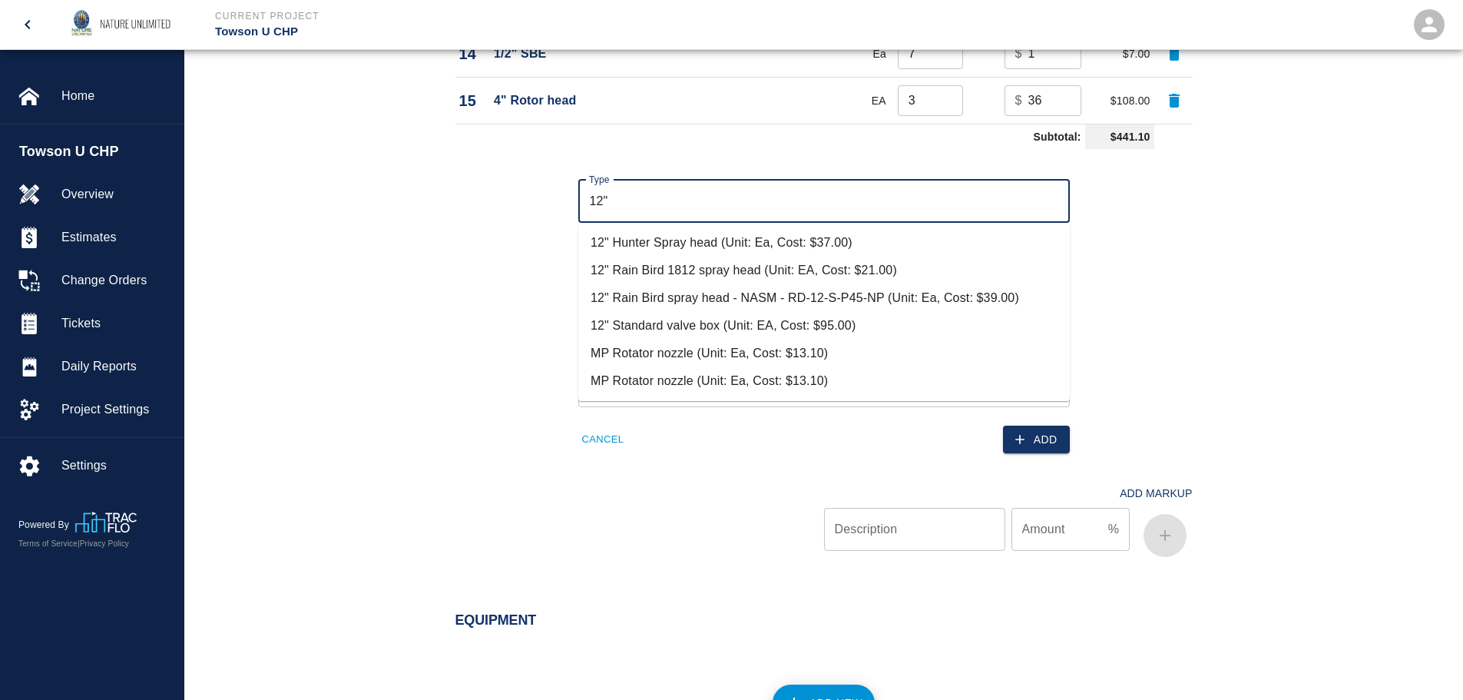
click at [680, 267] on li "12" Rain Bird 1812 spray head (Unit: EA, Cost: $21.00)" at bounding box center [823, 270] width 491 height 28
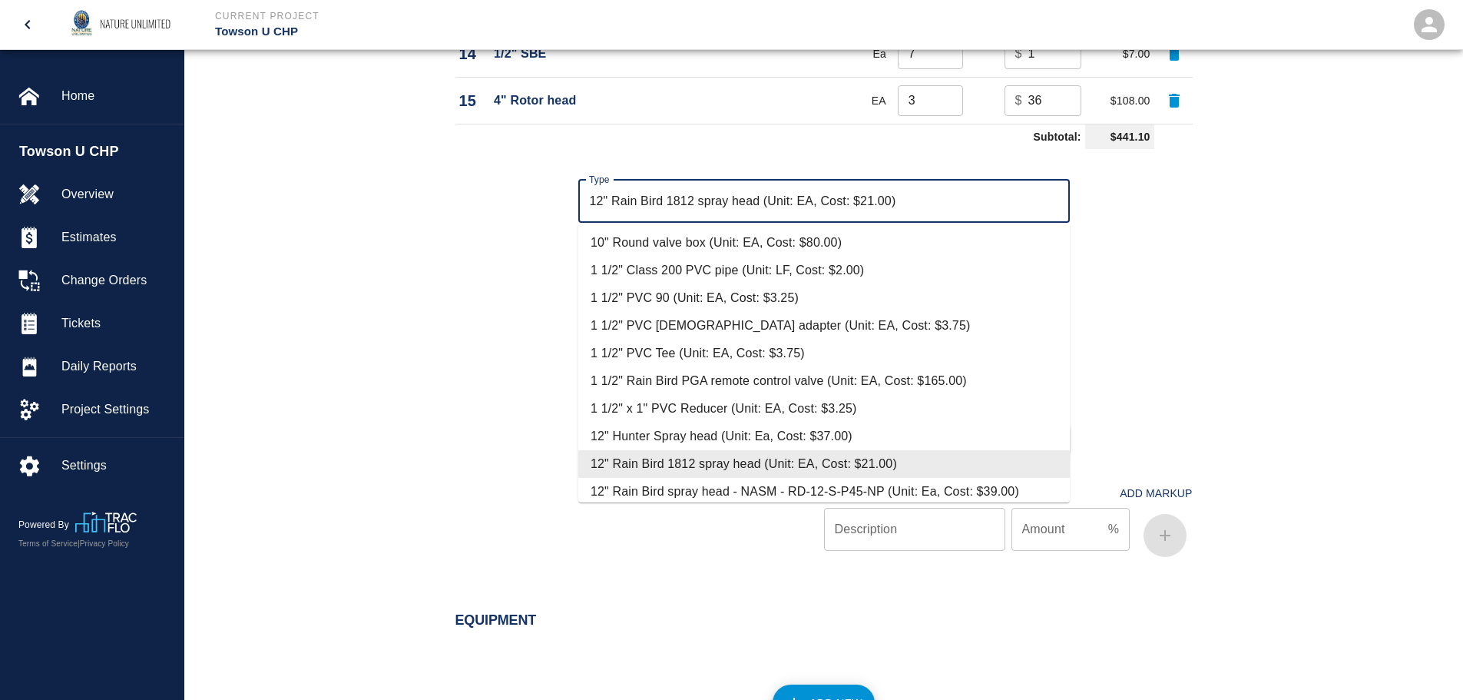
drag, startPoint x: 763, startPoint y: 201, endPoint x: 1061, endPoint y: 200, distance: 298.7
click at [1061, 200] on input "12" Rain Bird 1812 spray head (Unit: EA, Cost: $21.00)" at bounding box center [824, 201] width 478 height 29
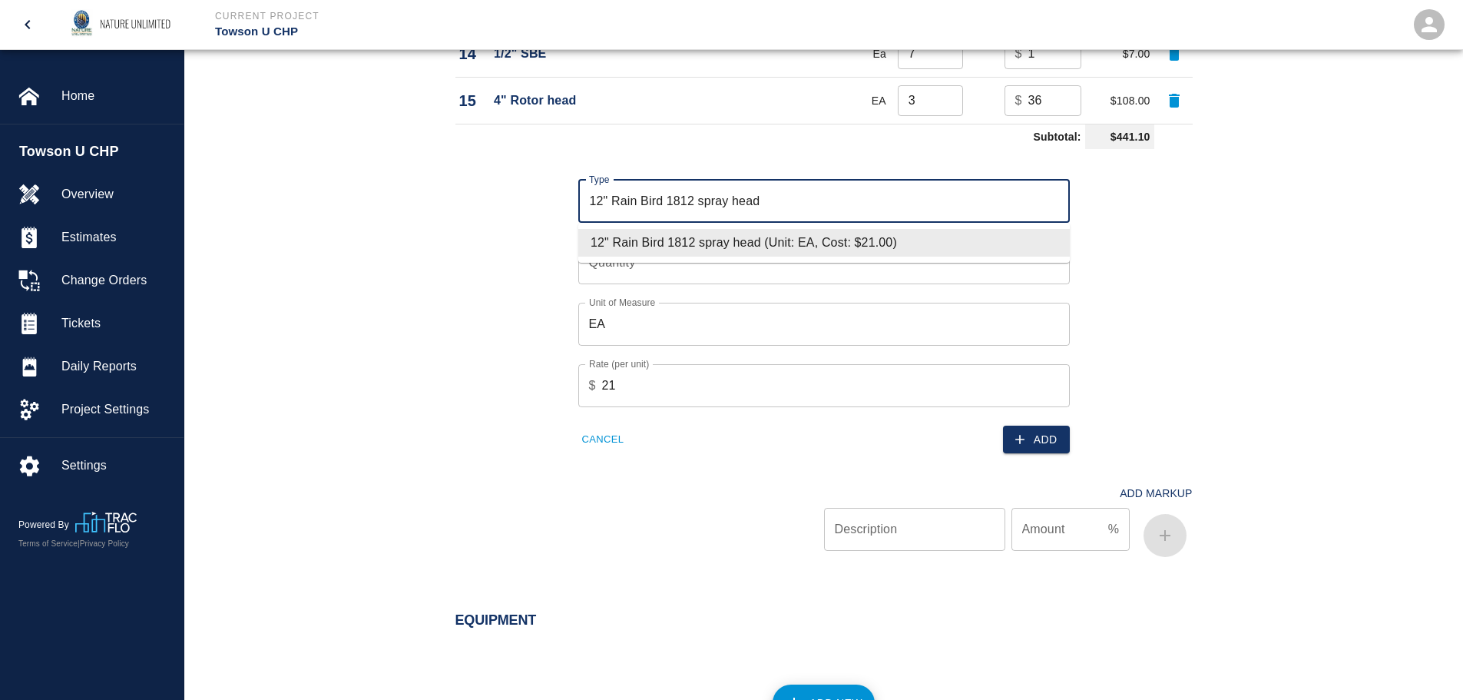
click at [698, 198] on input "12" Rain Bird 1812 spray head" at bounding box center [824, 201] width 478 height 29
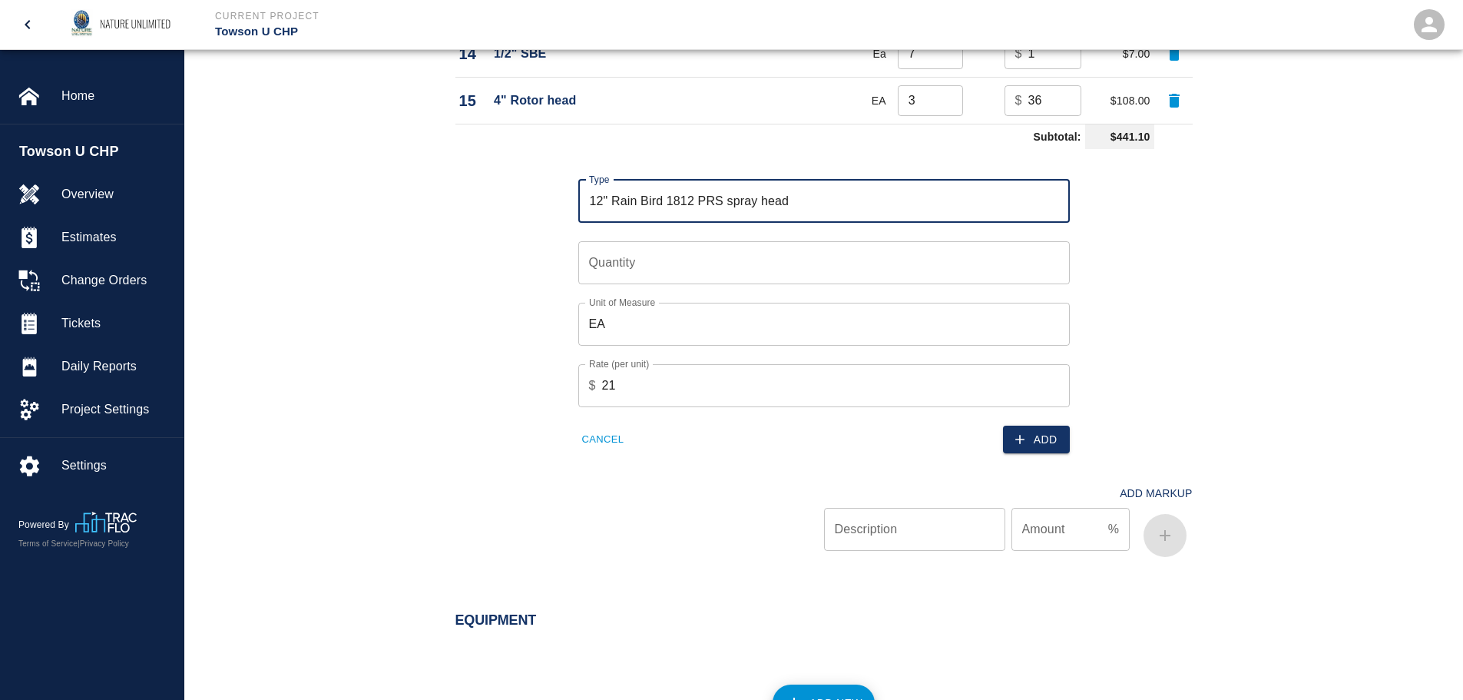
click at [671, 273] on input "Quantity" at bounding box center [823, 262] width 491 height 43
click at [726, 203] on input "12" Rain Bird 1812 PRS spray head" at bounding box center [824, 201] width 478 height 29
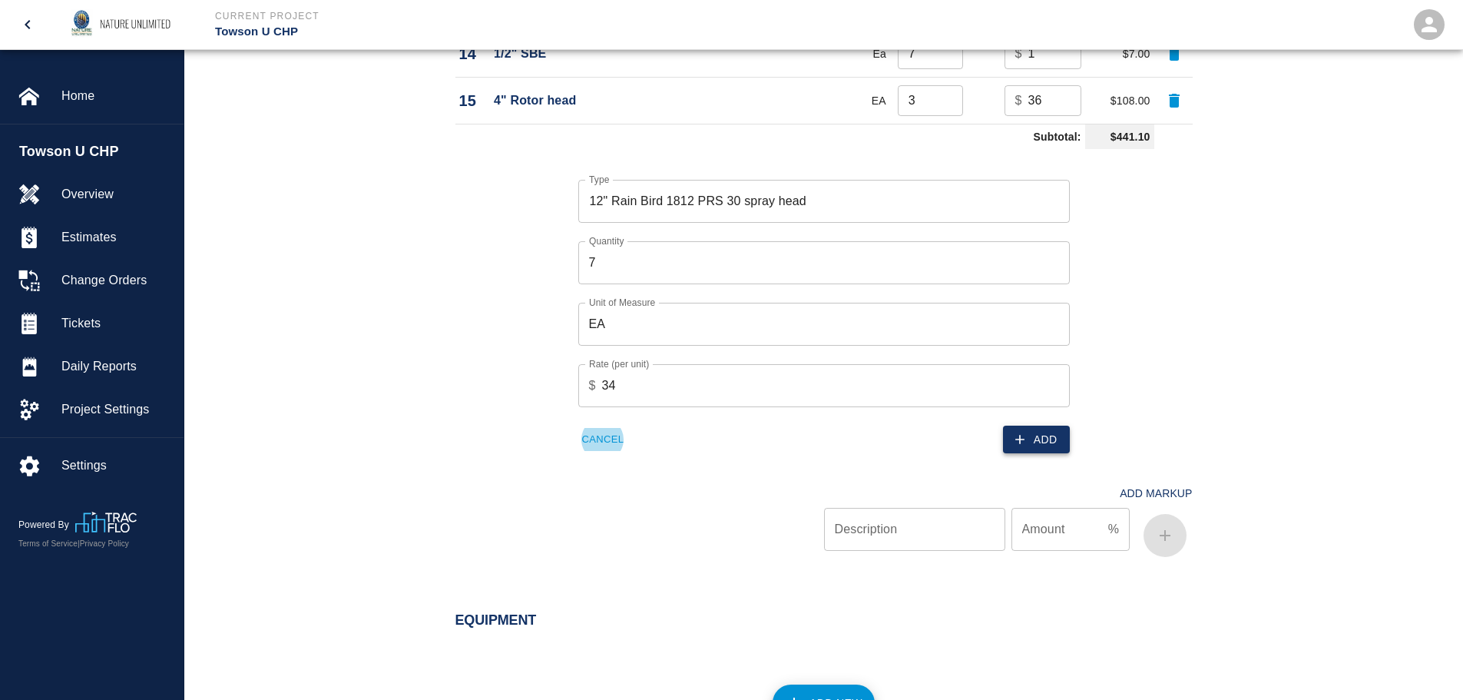
click at [1030, 445] on button "Add" at bounding box center [1036, 439] width 67 height 28
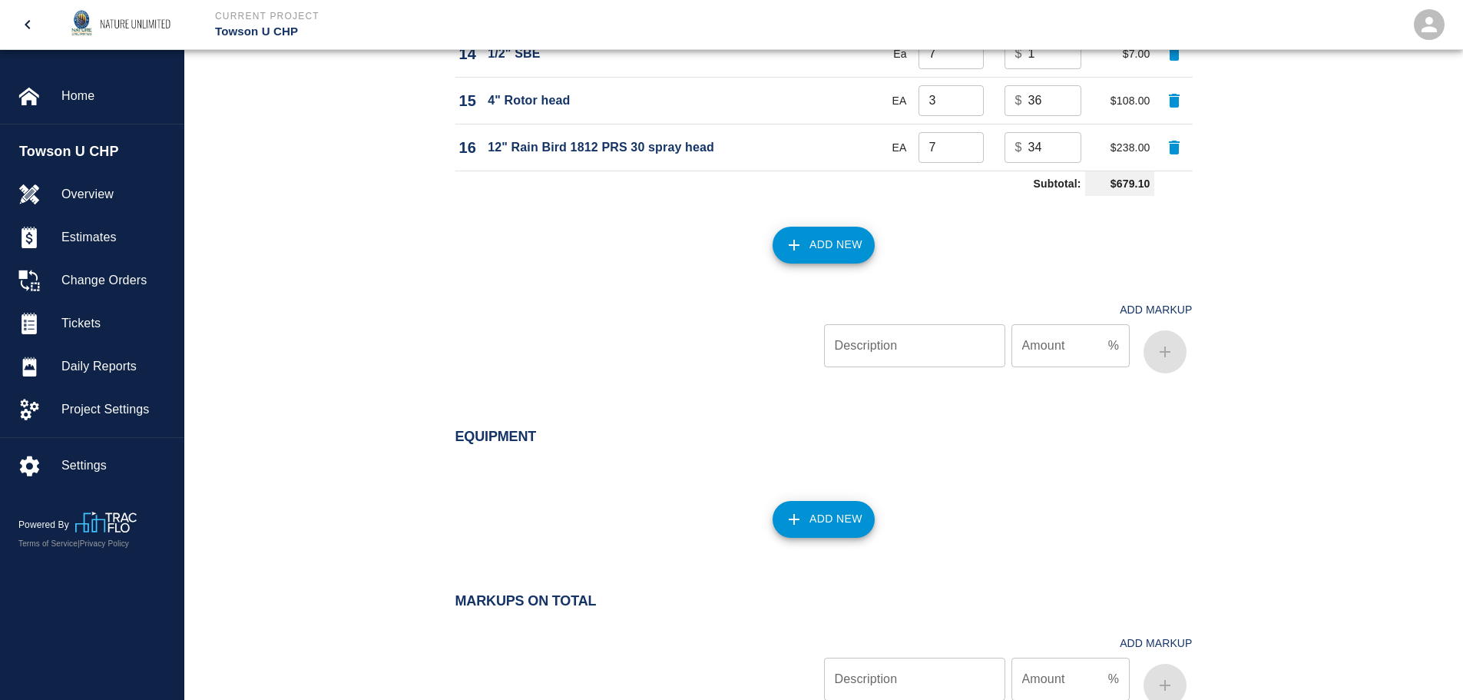
click at [815, 247] on button "Add New" at bounding box center [823, 245] width 102 height 37
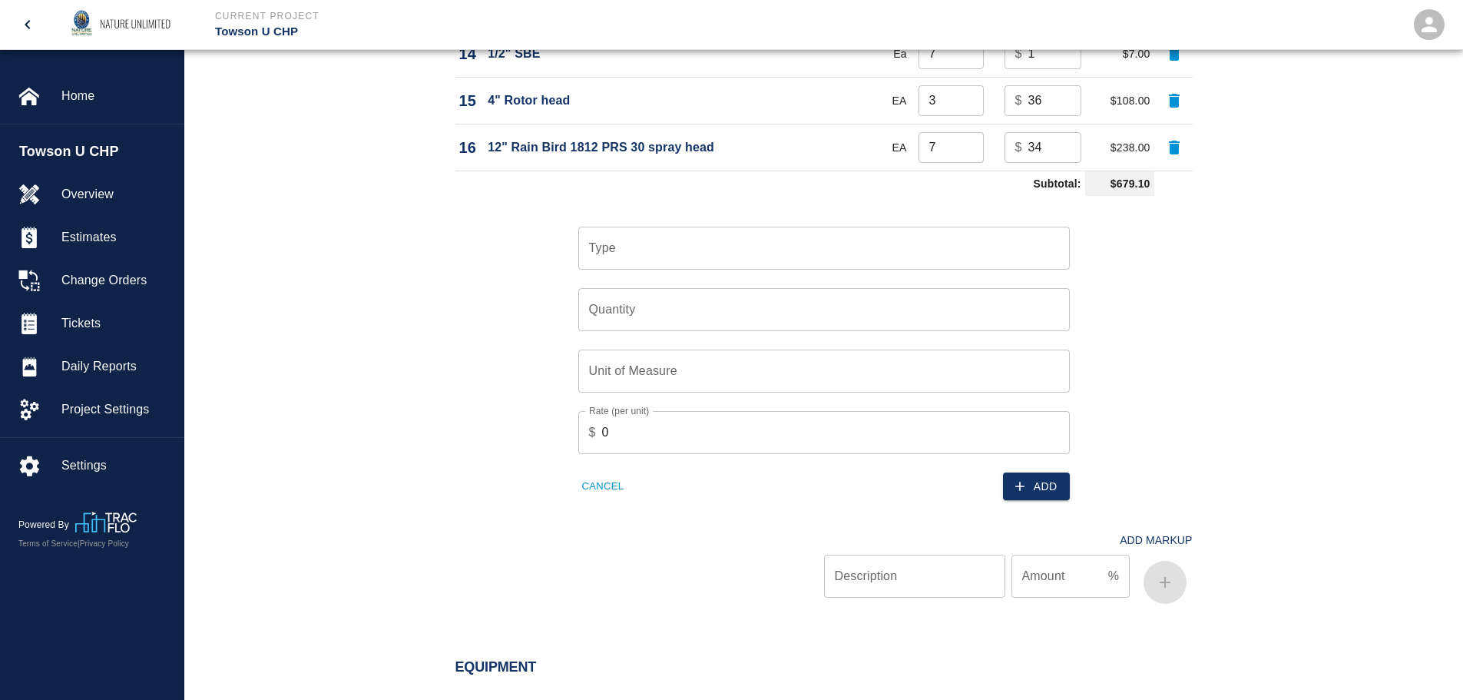
click at [685, 263] on div "Type" at bounding box center [823, 248] width 491 height 43
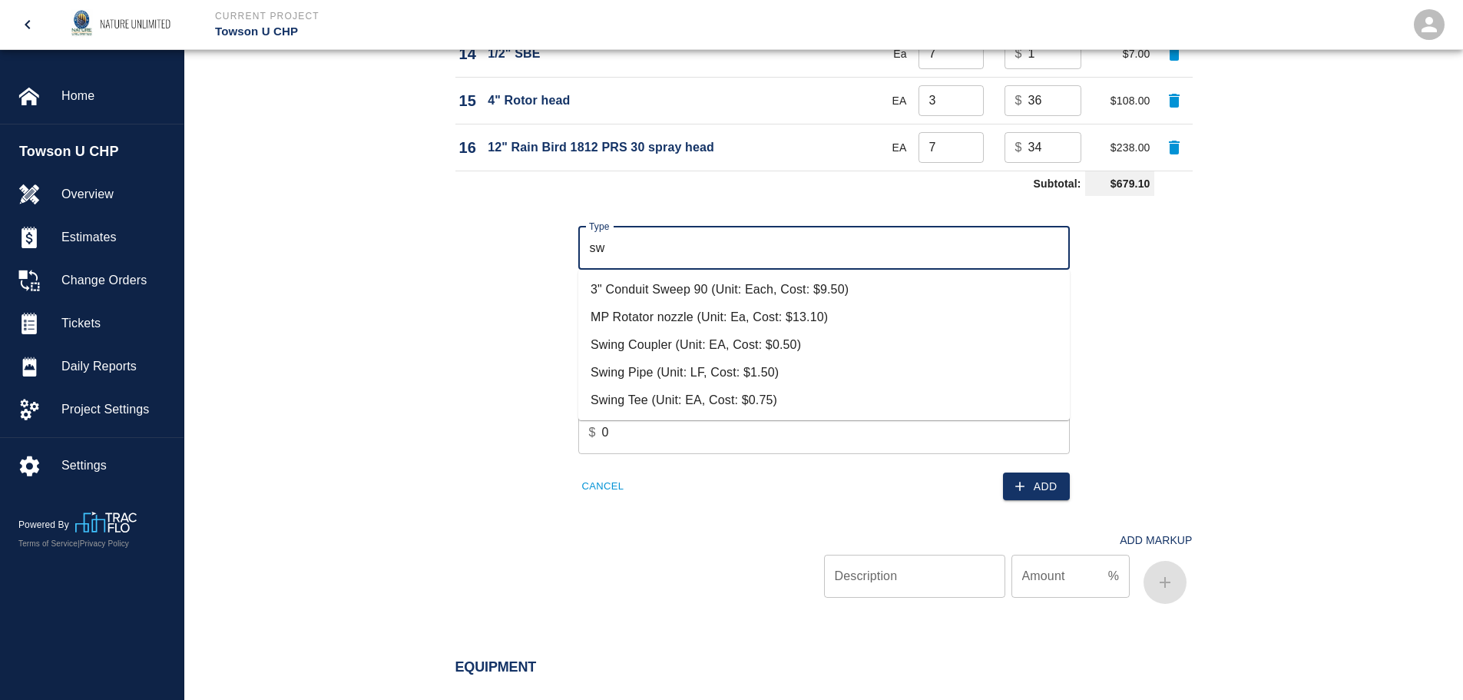
click at [670, 366] on li "Swing Pipe (Unit: LF, Cost: $1.50)" at bounding box center [823, 373] width 491 height 28
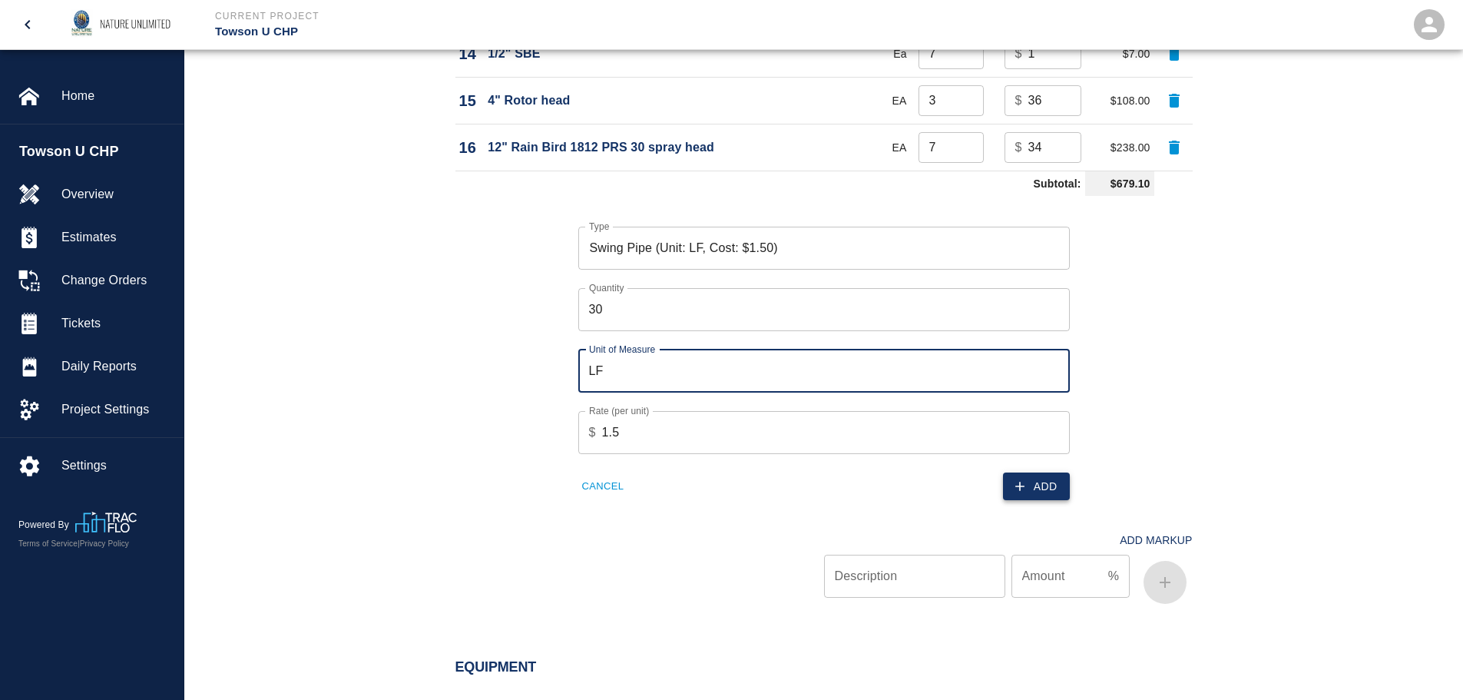
click at [1032, 488] on button "Add" at bounding box center [1036, 486] width 67 height 28
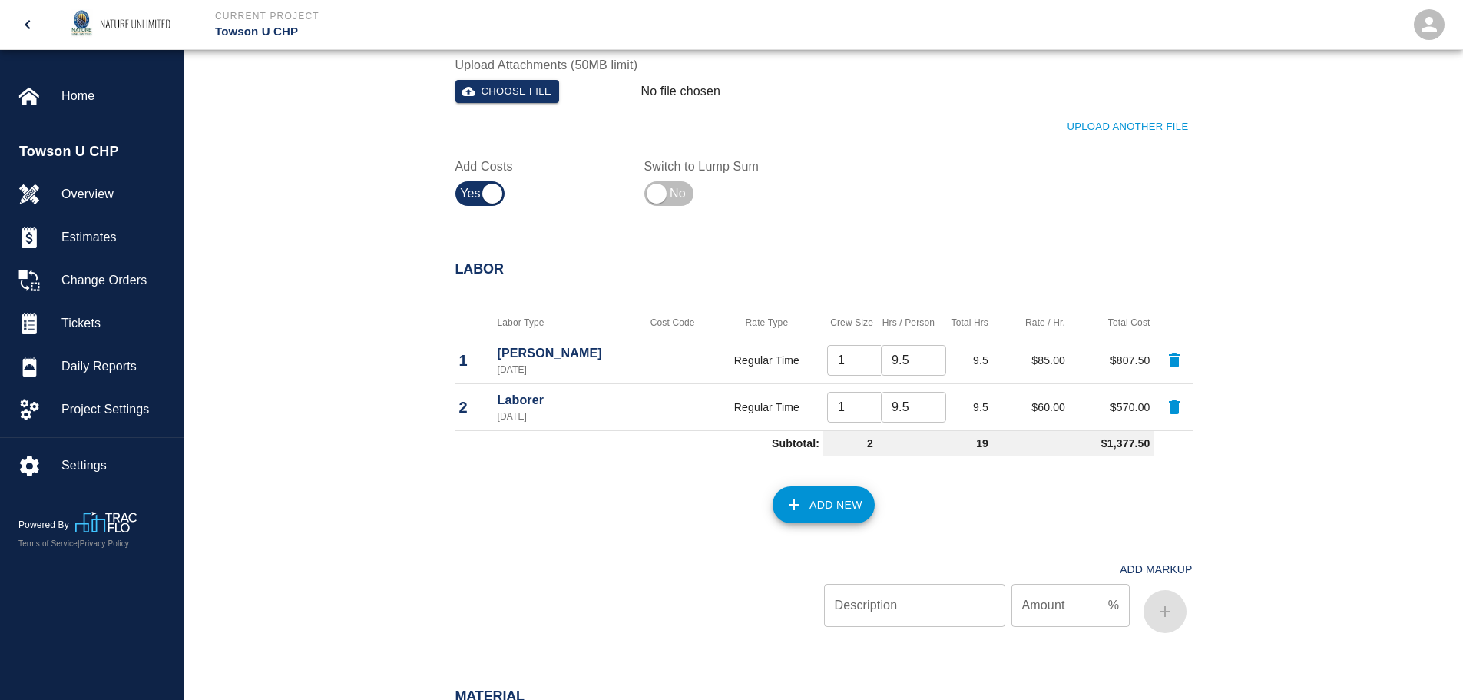
scroll to position [517, 0]
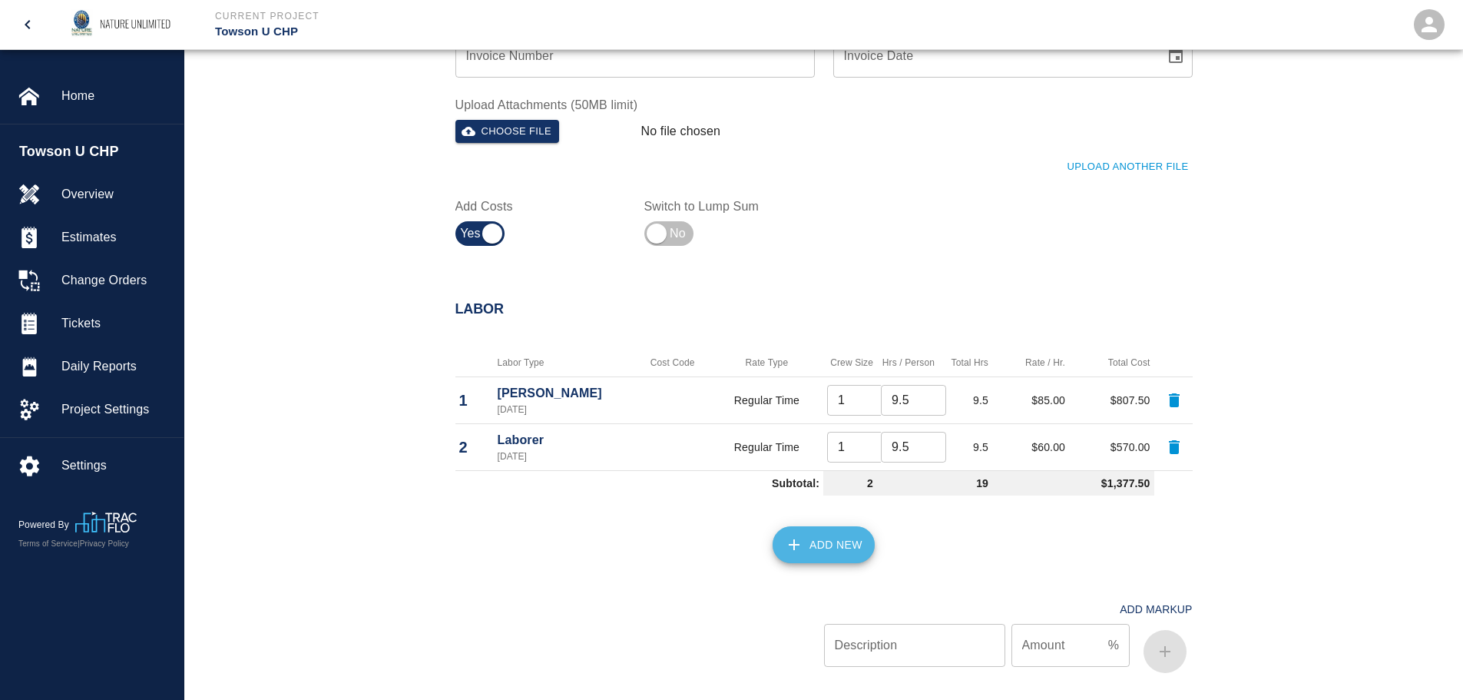
click at [815, 543] on button "Add New" at bounding box center [823, 544] width 102 height 37
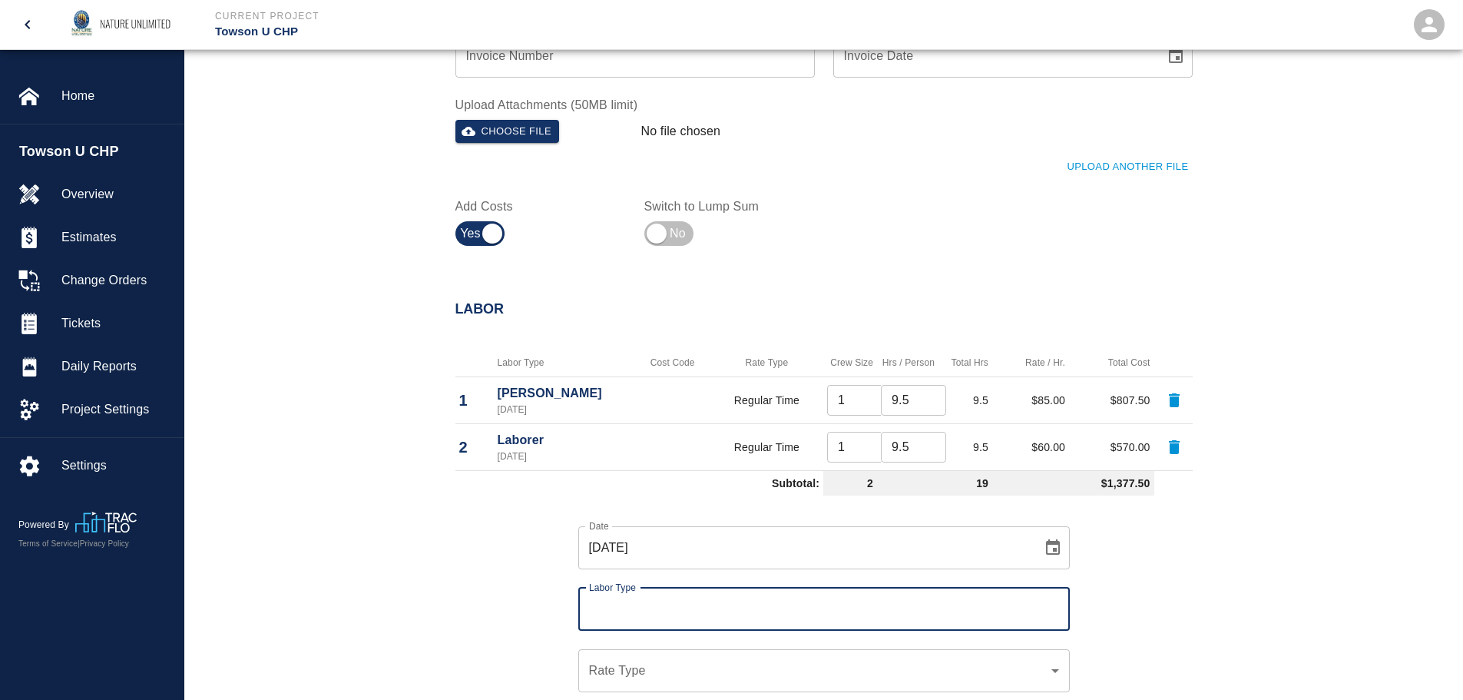
click at [789, 604] on input "Labor Type" at bounding box center [824, 608] width 478 height 29
click at [716, 656] on li "[PERSON_NAME] (Valid: [DATE])" at bounding box center [823, 651] width 491 height 28
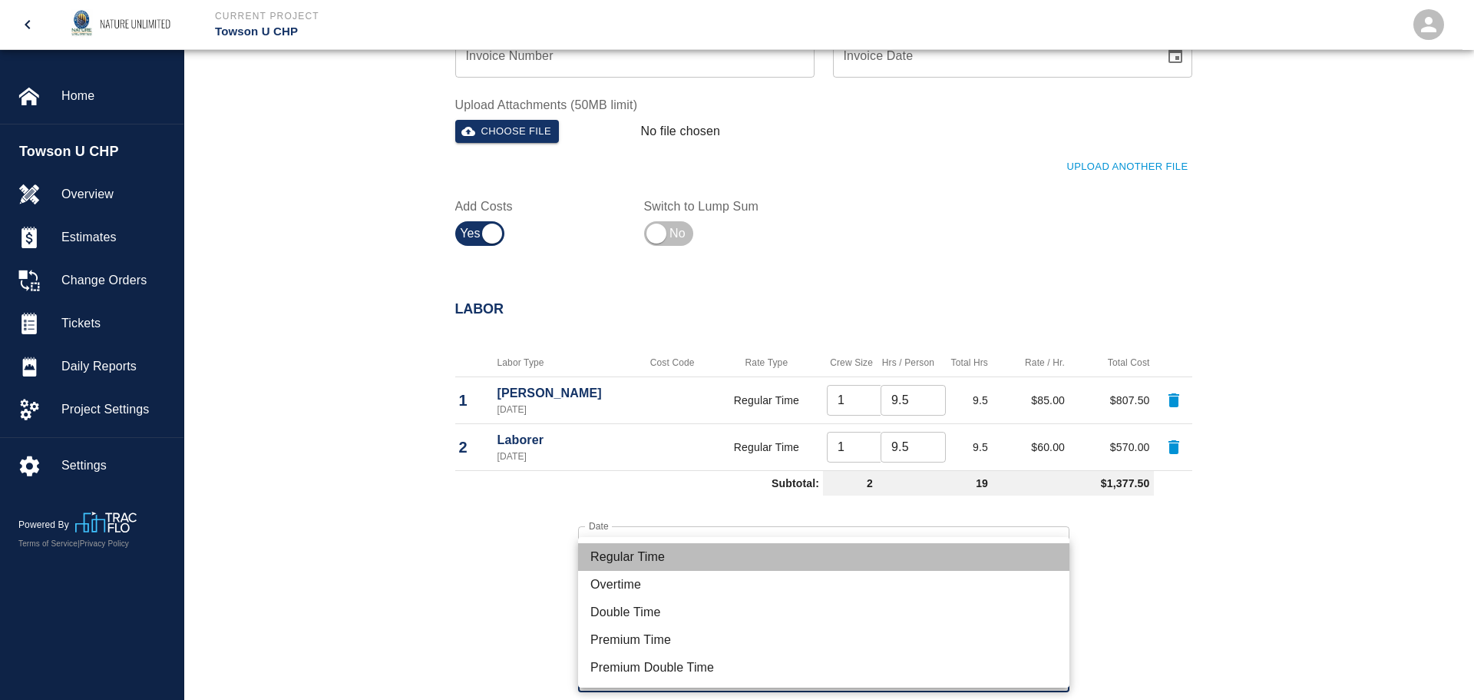
click at [653, 556] on li "Regular Time" at bounding box center [823, 557] width 491 height 28
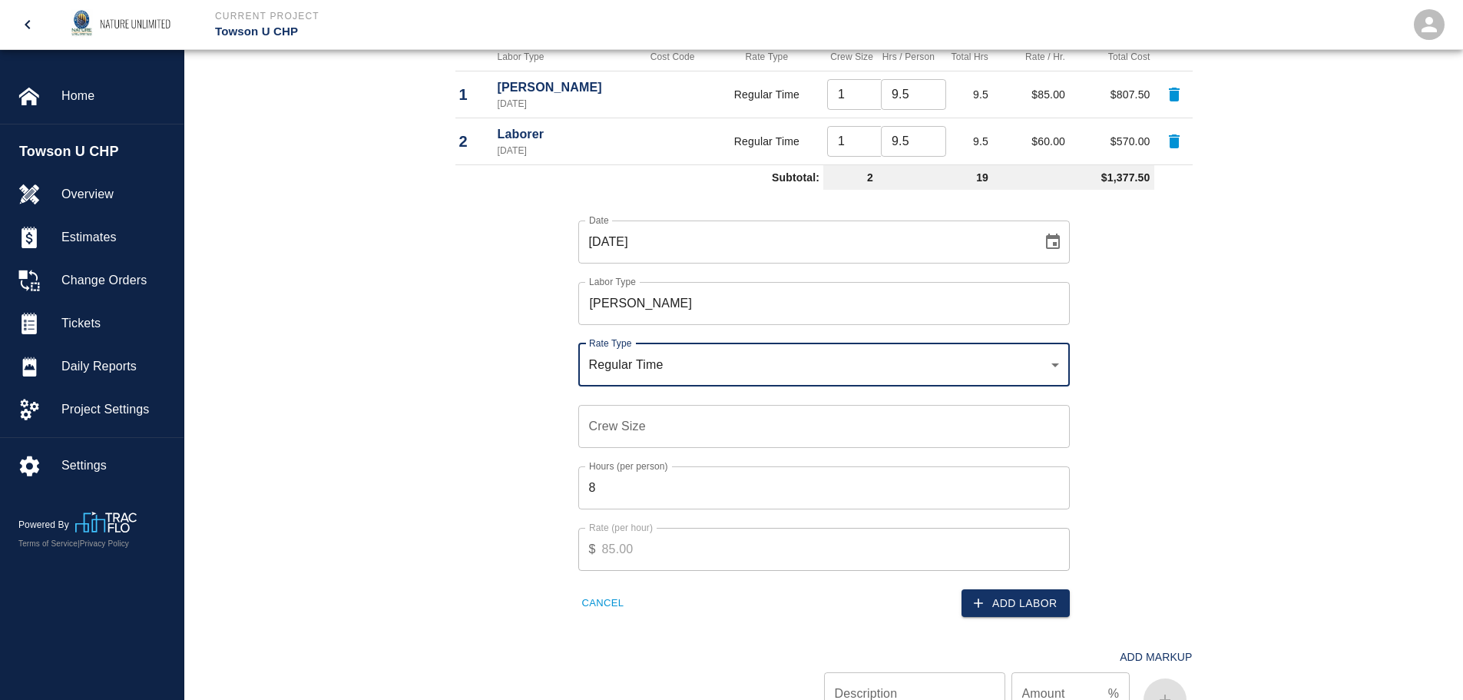
scroll to position [824, 0]
click at [664, 422] on input "Crew Size" at bounding box center [823, 424] width 491 height 43
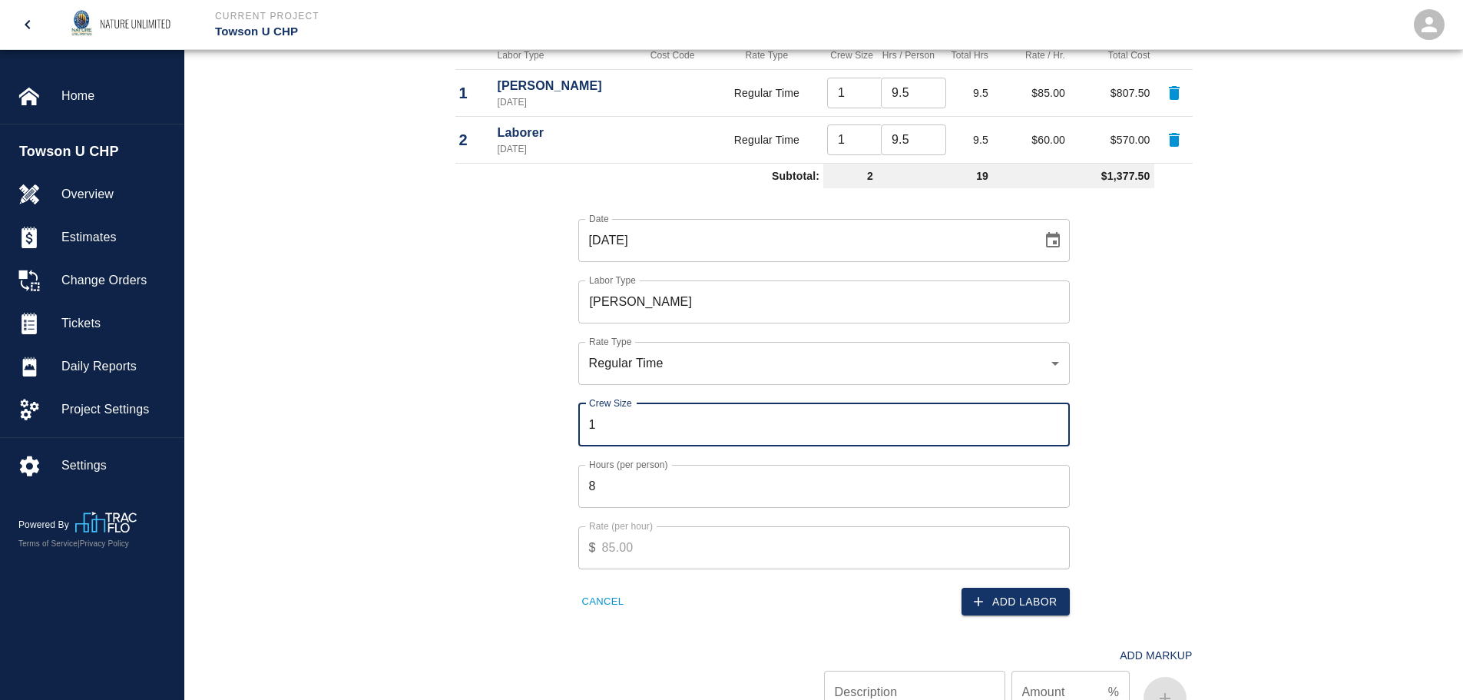
click at [1054, 418] on input "1" at bounding box center [823, 424] width 491 height 43
drag, startPoint x: 622, startPoint y: 491, endPoint x: 517, endPoint y: 491, distance: 105.2
click at [517, 491] on div "Date [DATE] Date Labor Type [PERSON_NAME] Labor Type Rate Type Regular Time rat…" at bounding box center [815, 405] width 756 height 422
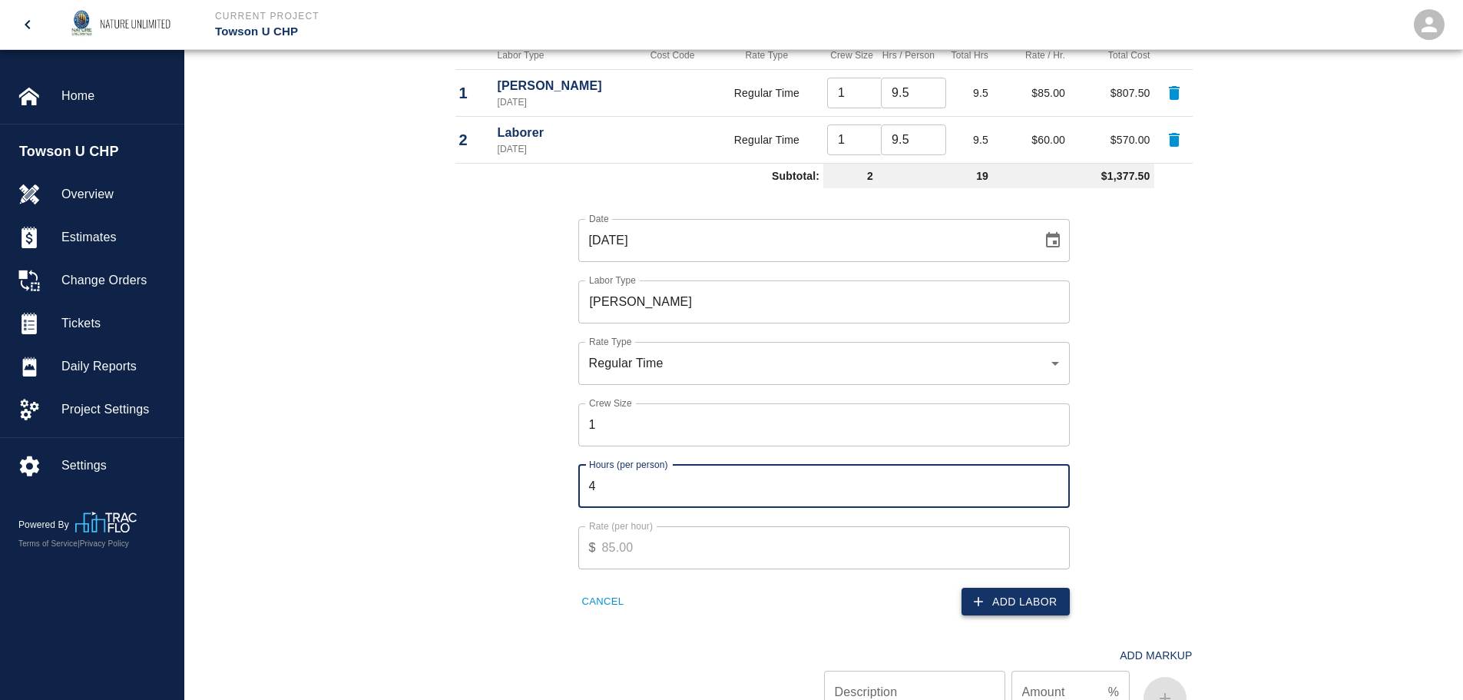
click at [994, 598] on button "Add Labor" at bounding box center [1015, 601] width 108 height 28
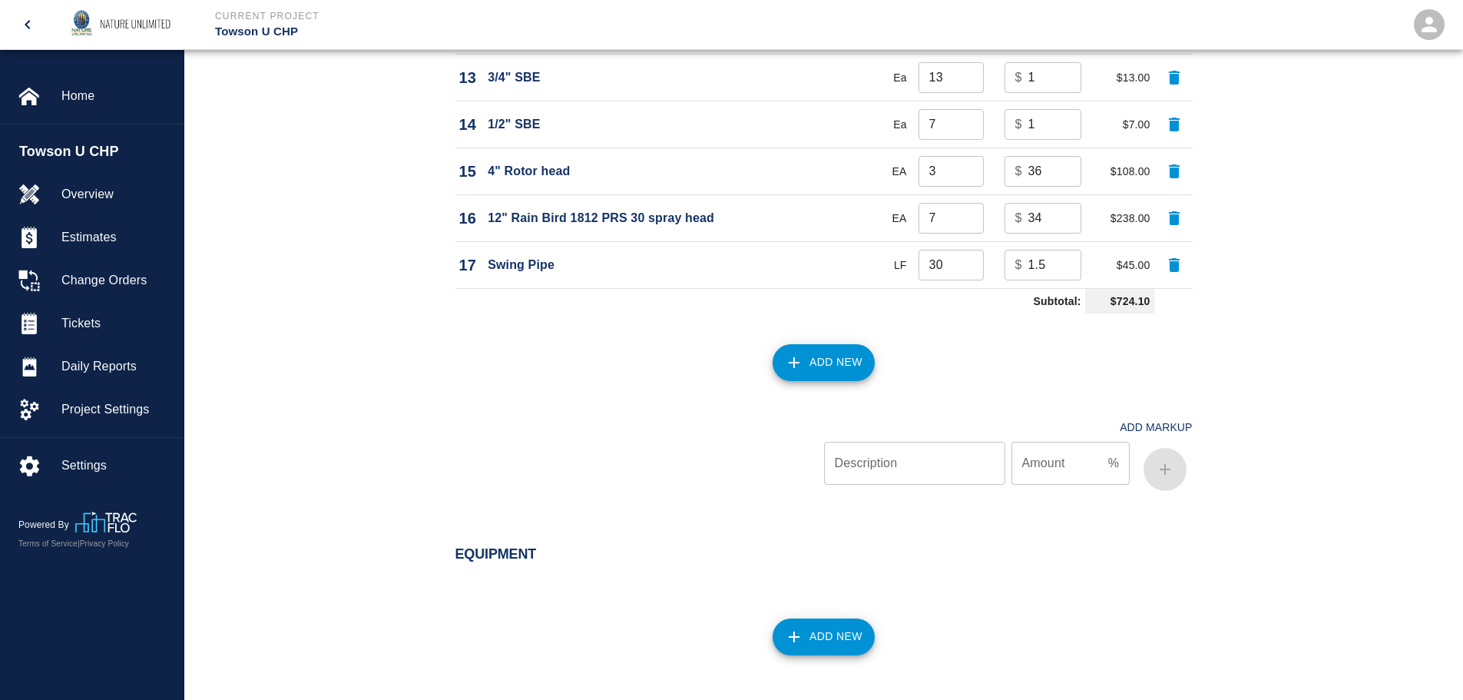
scroll to position [2200, 0]
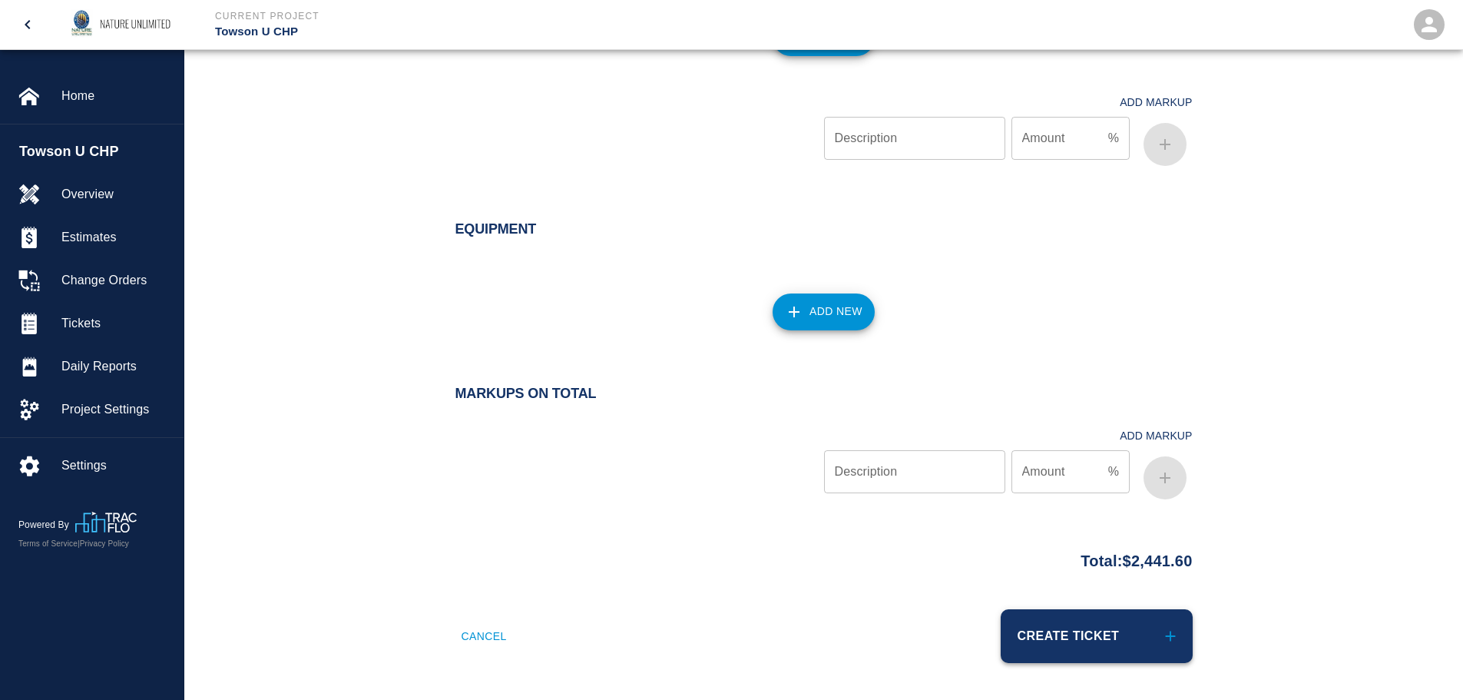
click at [1083, 638] on button "Create Ticket" at bounding box center [1097, 636] width 192 height 54
